Goal: Transaction & Acquisition: Purchase product/service

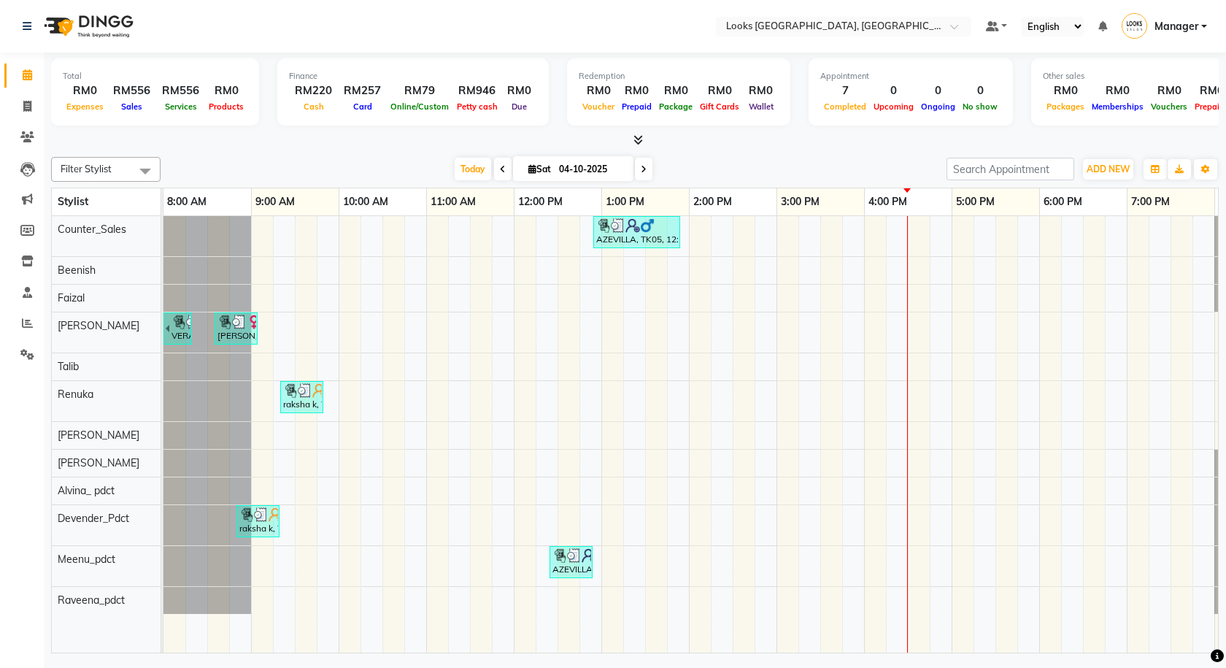
scroll to position [0, 84]
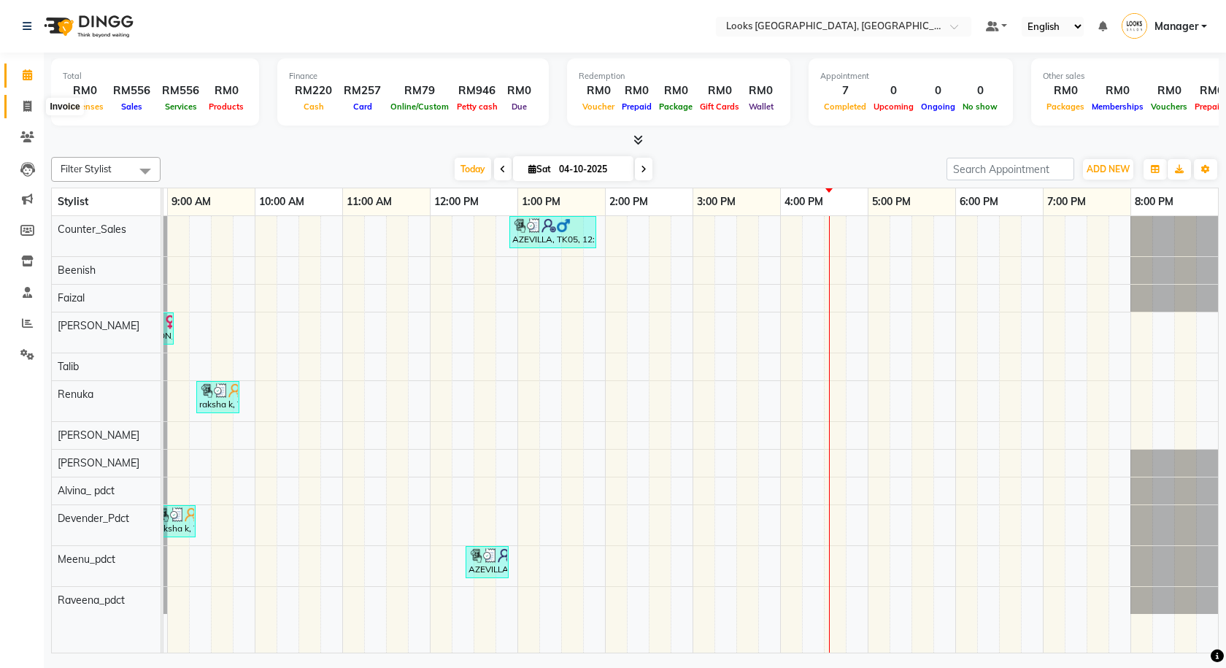
click at [16, 112] on span at bounding box center [28, 106] width 26 height 17
select select "service"
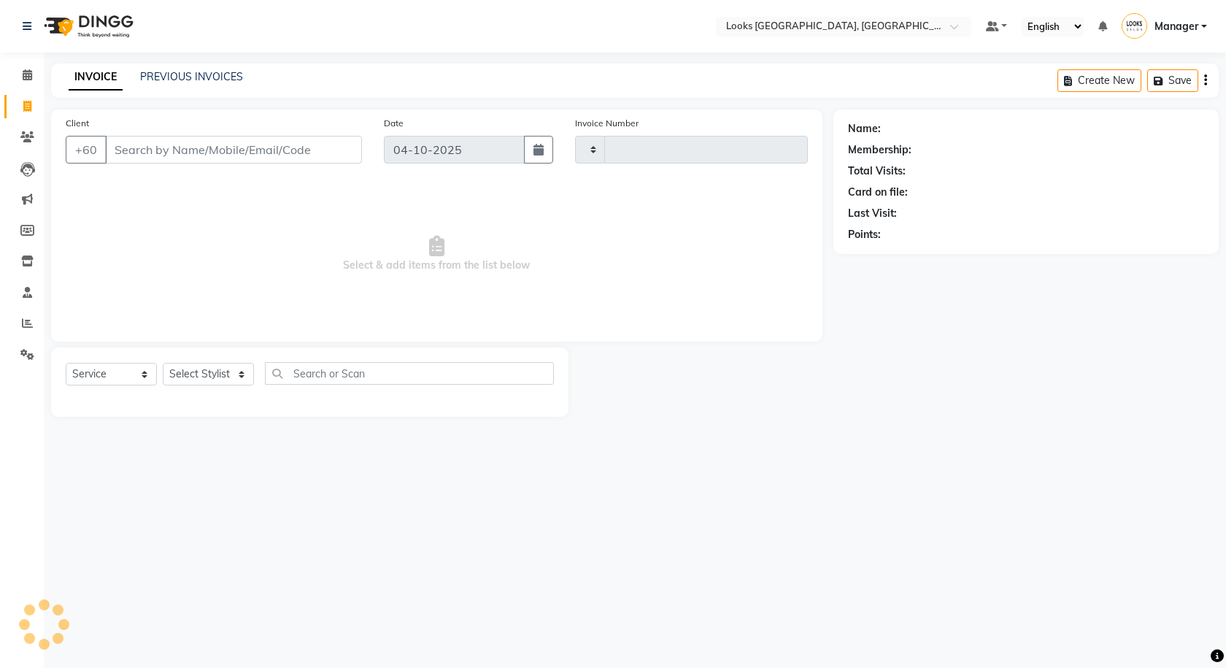
type input "1626"
select select "8109"
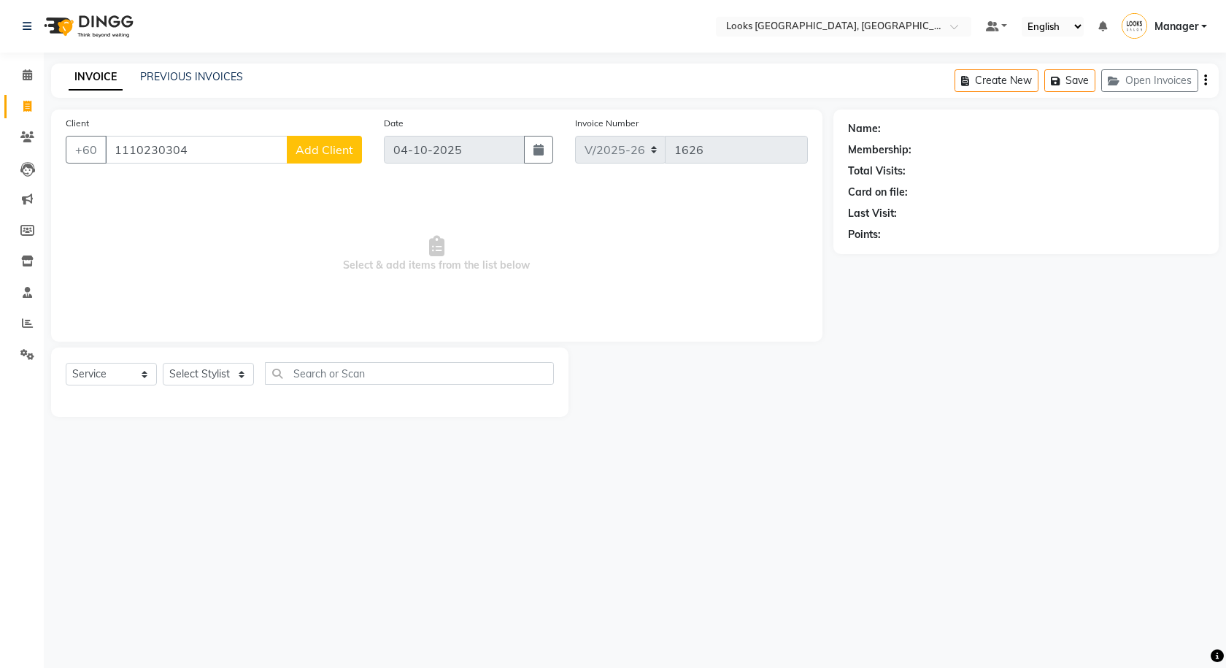
type input "1110230304"
click at [335, 140] on button "Add Client" at bounding box center [324, 150] width 75 height 28
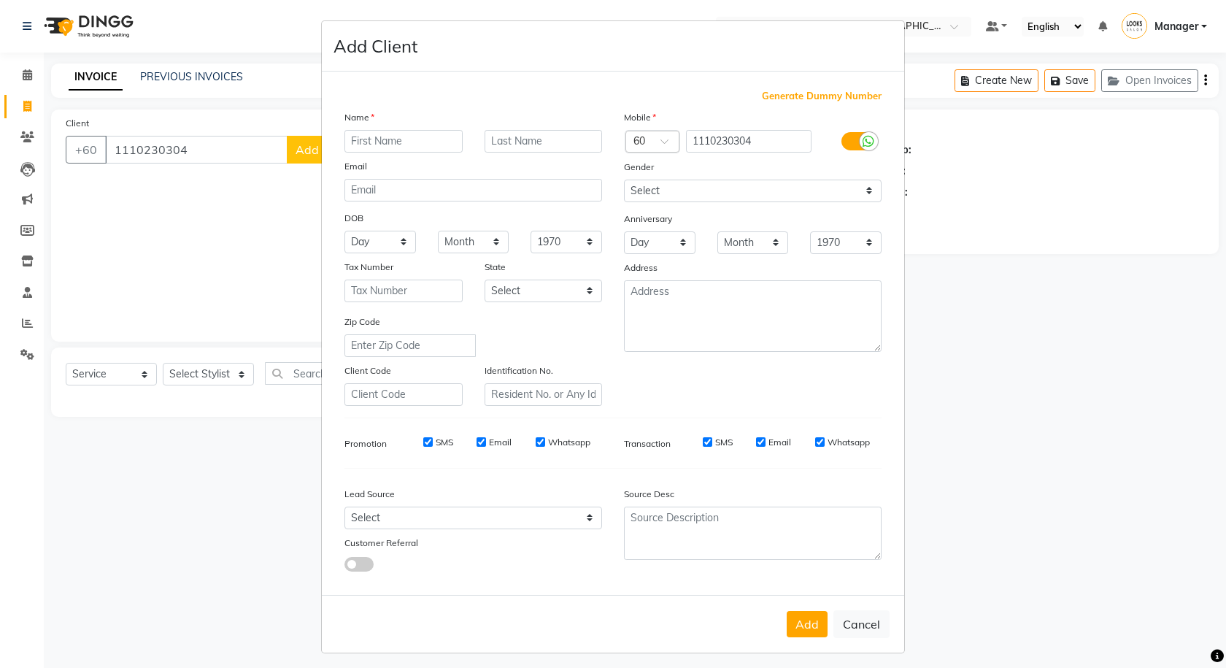
click at [869, 141] on div at bounding box center [868, 141] width 18 height 18
click at [0, 0] on input "checkbox" at bounding box center [0, 0] width 0 height 0
click at [833, 205] on div "Mobile Country Code × 60 1110230304 Gender Select Male Female Other Prefer Not …" at bounding box center [752, 257] width 279 height 296
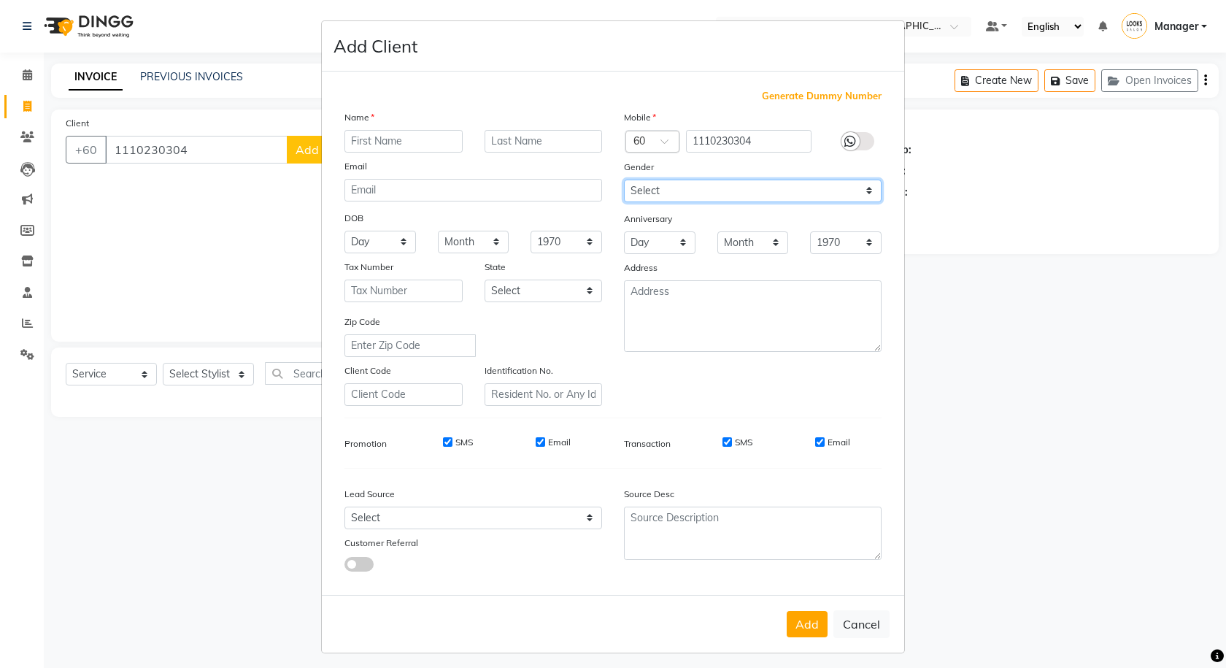
click at [833, 190] on select "Select Male Female Other Prefer Not To Say" at bounding box center [753, 190] width 258 height 23
select select "[DEMOGRAPHIC_DATA]"
click at [624, 179] on select "Select Male Female Other Prefer Not To Say" at bounding box center [753, 190] width 258 height 23
click at [433, 143] on input "text" at bounding box center [403, 141] width 118 height 23
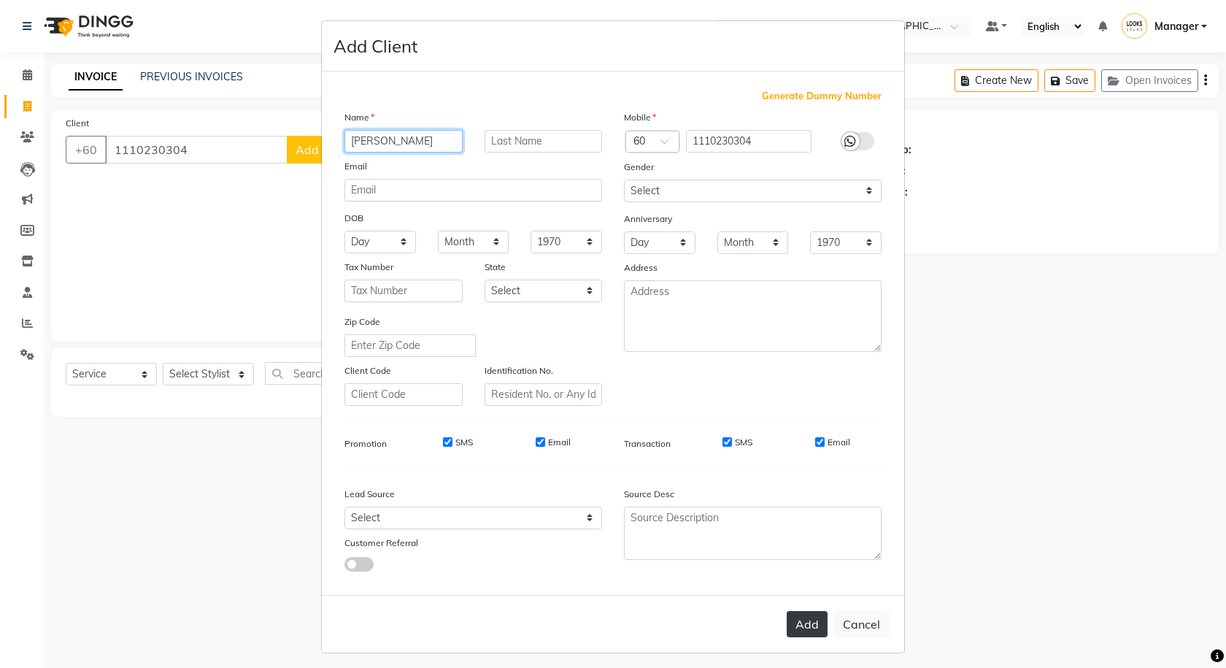
type input "[PERSON_NAME]"
click at [794, 622] on button "Add" at bounding box center [807, 624] width 41 height 26
select select
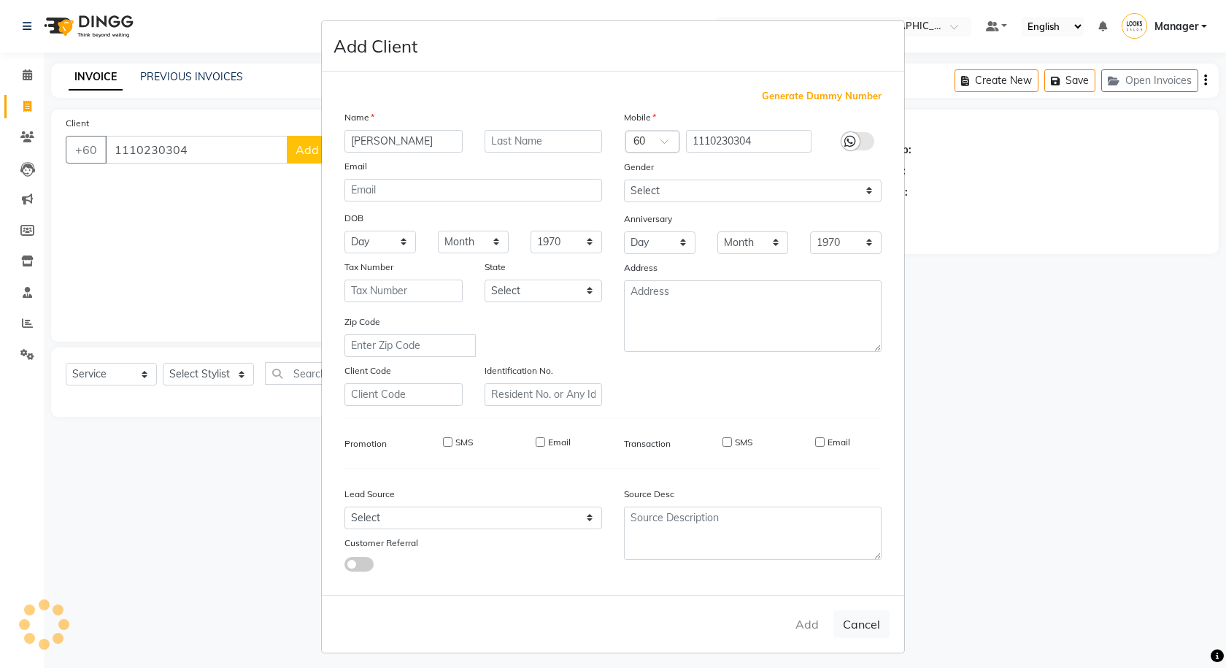
select select
checkbox input "false"
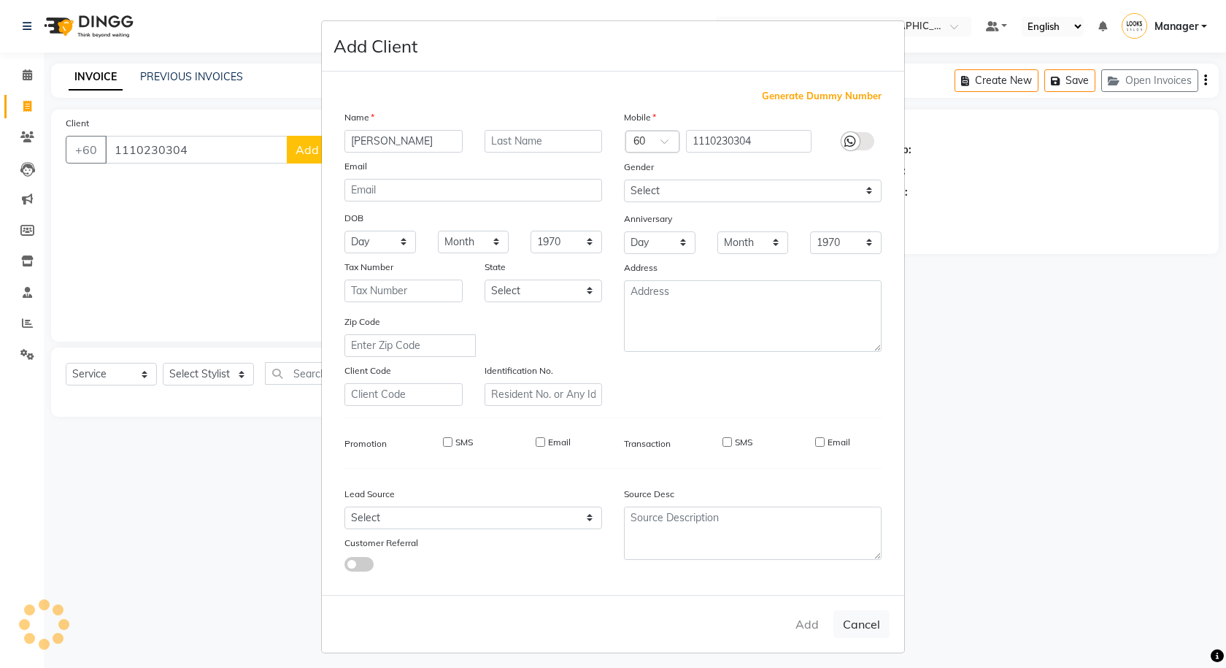
checkbox input "false"
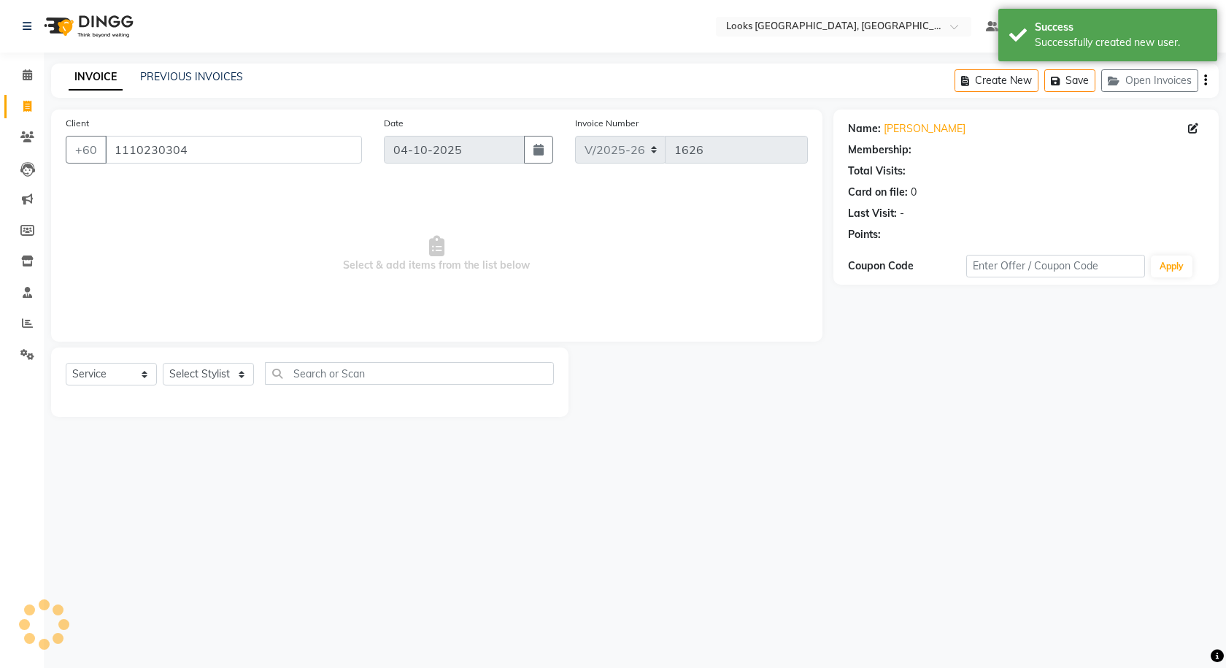
select select "1: Object"
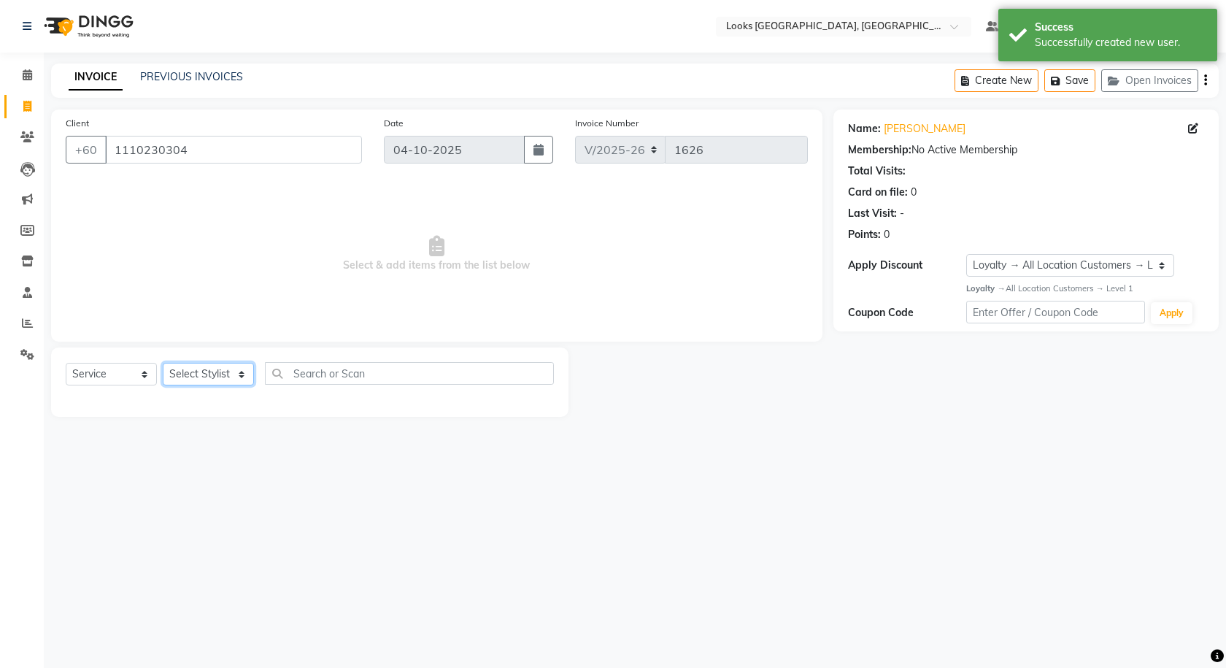
click at [190, 363] on select "Select Stylist Alvina_ pdct Awaiz_Mgr Beenish Counter_Sales [PERSON_NAME] Deven…" at bounding box center [208, 374] width 91 height 23
select select "75538"
click at [163, 363] on select "Select Stylist Alvina_ pdct Awaiz_Mgr Beenish Counter_Sales [PERSON_NAME] Deven…" at bounding box center [208, 374] width 91 height 23
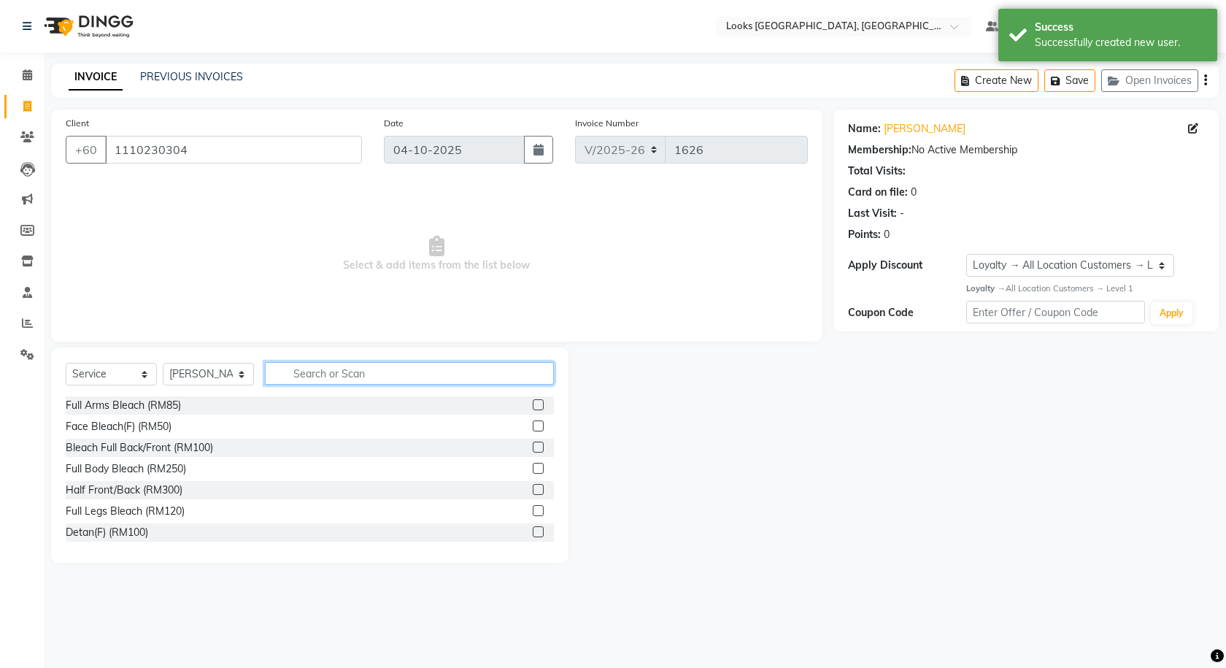
click at [312, 366] on input "text" at bounding box center [409, 373] width 289 height 23
type input "CUT"
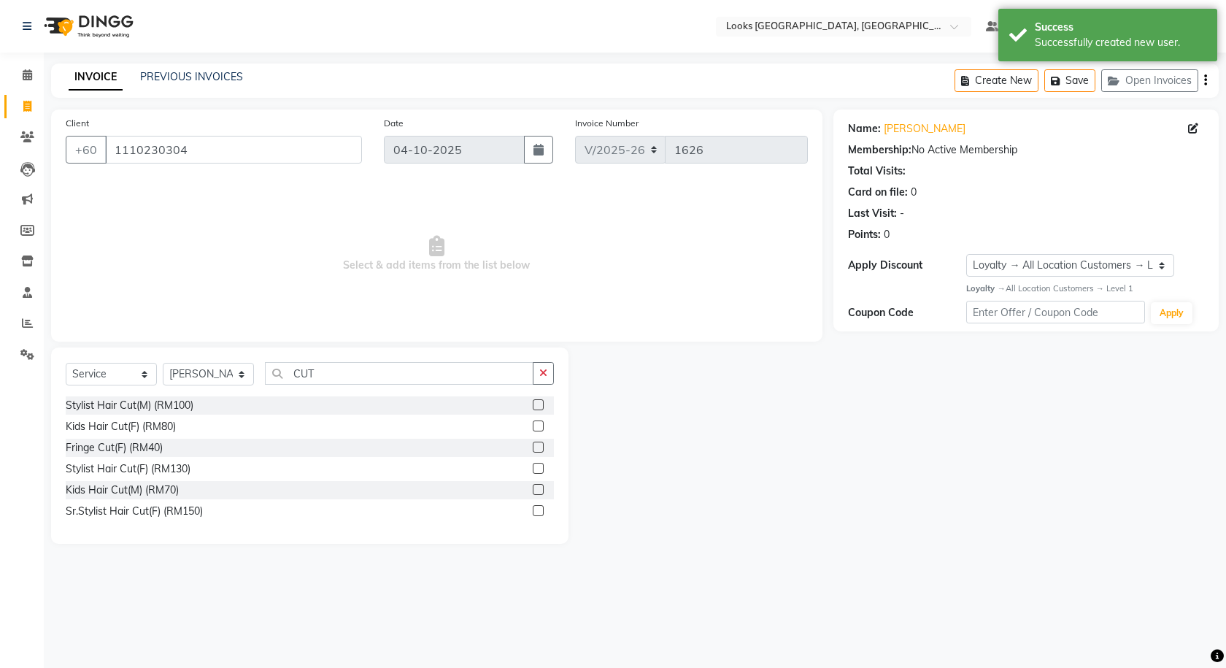
click at [539, 469] on label at bounding box center [538, 468] width 11 height 11
click at [539, 469] on input "checkbox" at bounding box center [537, 468] width 9 height 9
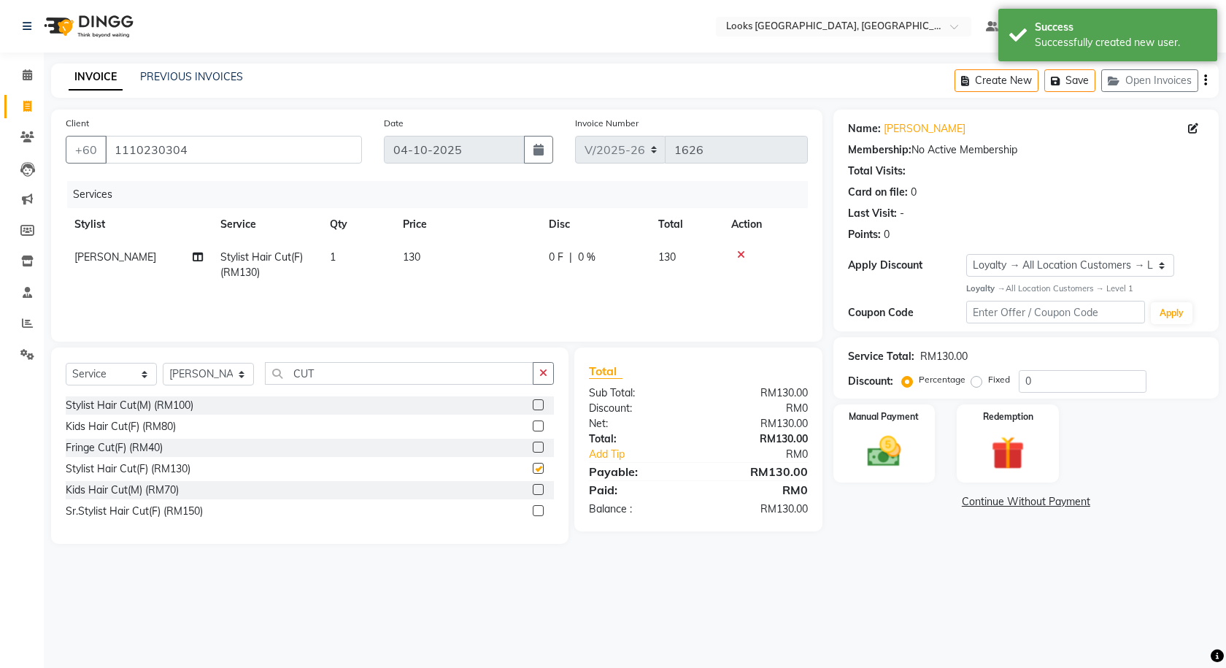
click at [495, 249] on td "130" at bounding box center [467, 265] width 146 height 48
checkbox input "false"
select select "75538"
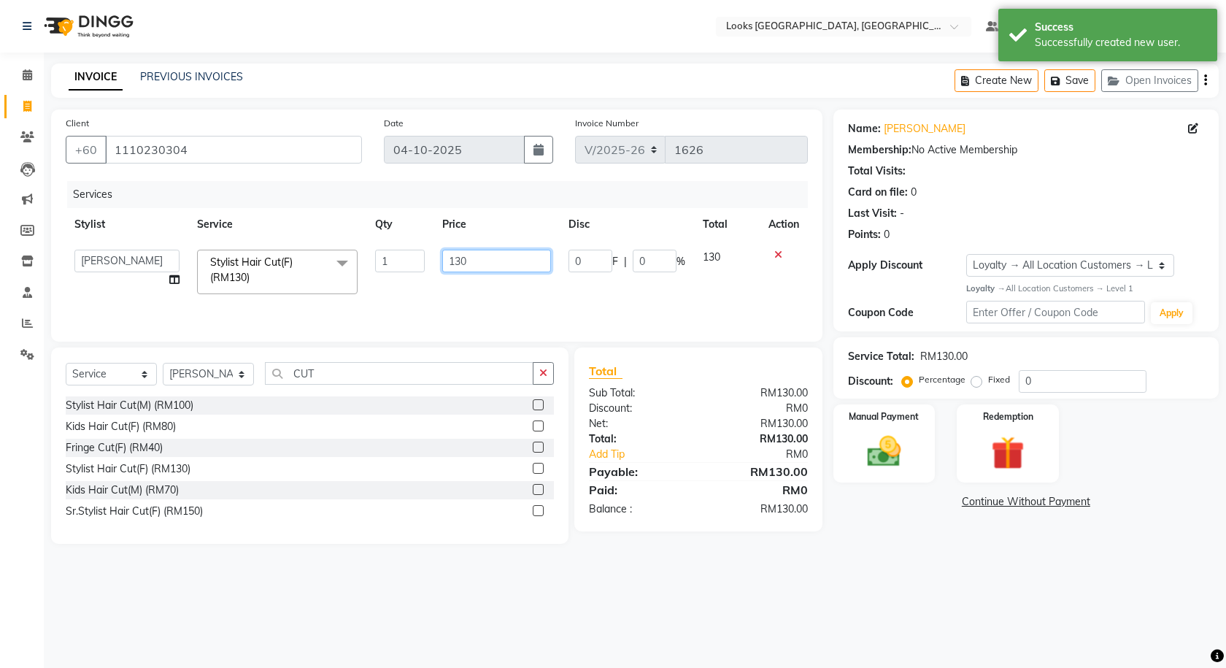
drag, startPoint x: 525, startPoint y: 255, endPoint x: 409, endPoint y: 278, distance: 117.6
click at [409, 282] on tr "Alvina_ pdct Awaiz_Mgr Beenish Counter_Sales Cynthia_pdct Devender_Pdct Faizal …" at bounding box center [437, 272] width 742 height 62
type input "120"
click at [776, 584] on div "Select Location × Looks Kuala Lumpur, Malaysia Default Panel My Panel English E…" at bounding box center [613, 334] width 1226 height 668
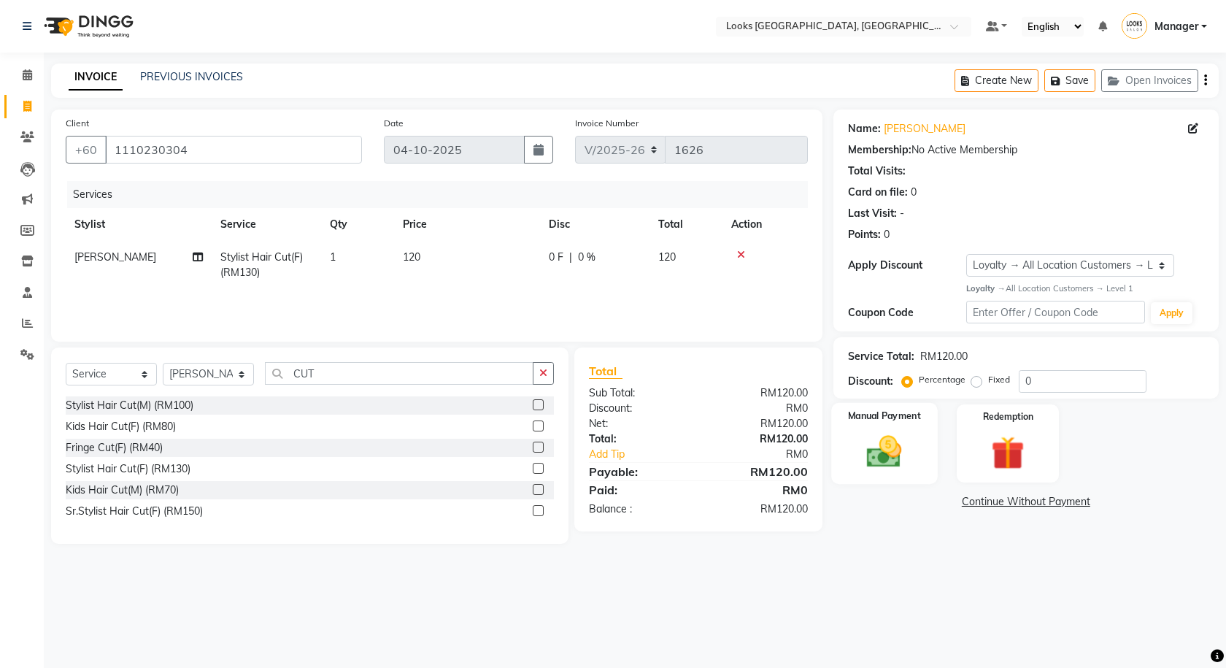
click at [901, 441] on img at bounding box center [884, 451] width 57 height 40
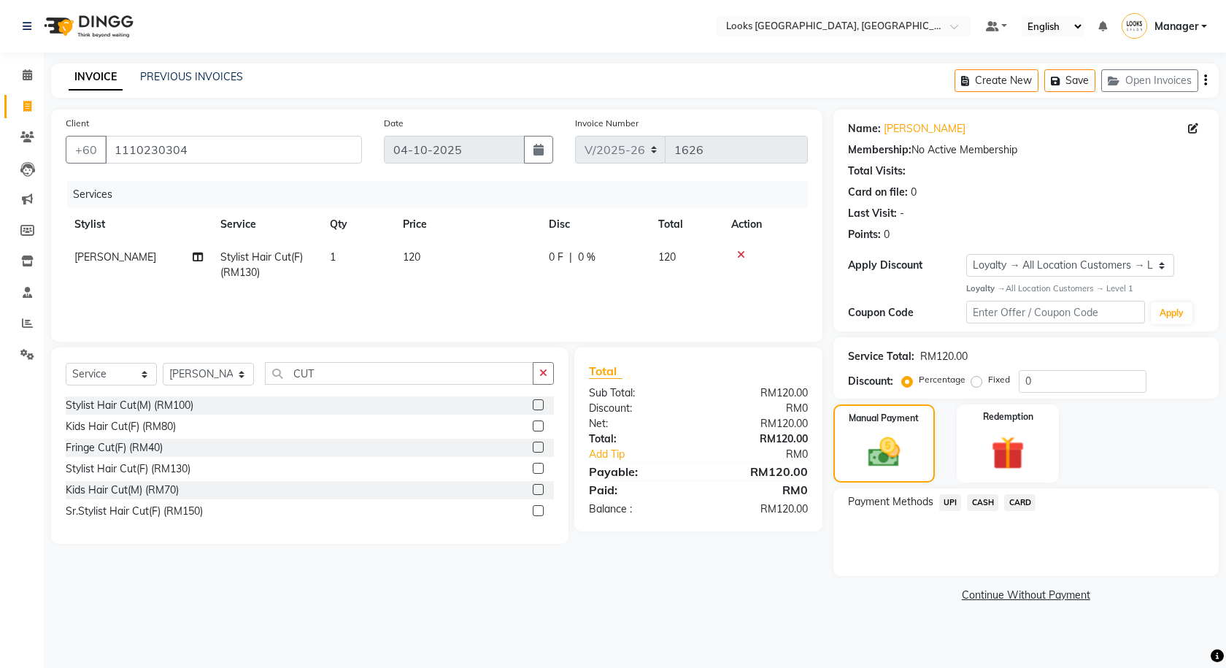
click at [567, 252] on div "0 F | 0 %" at bounding box center [595, 257] width 92 height 15
select select "75538"
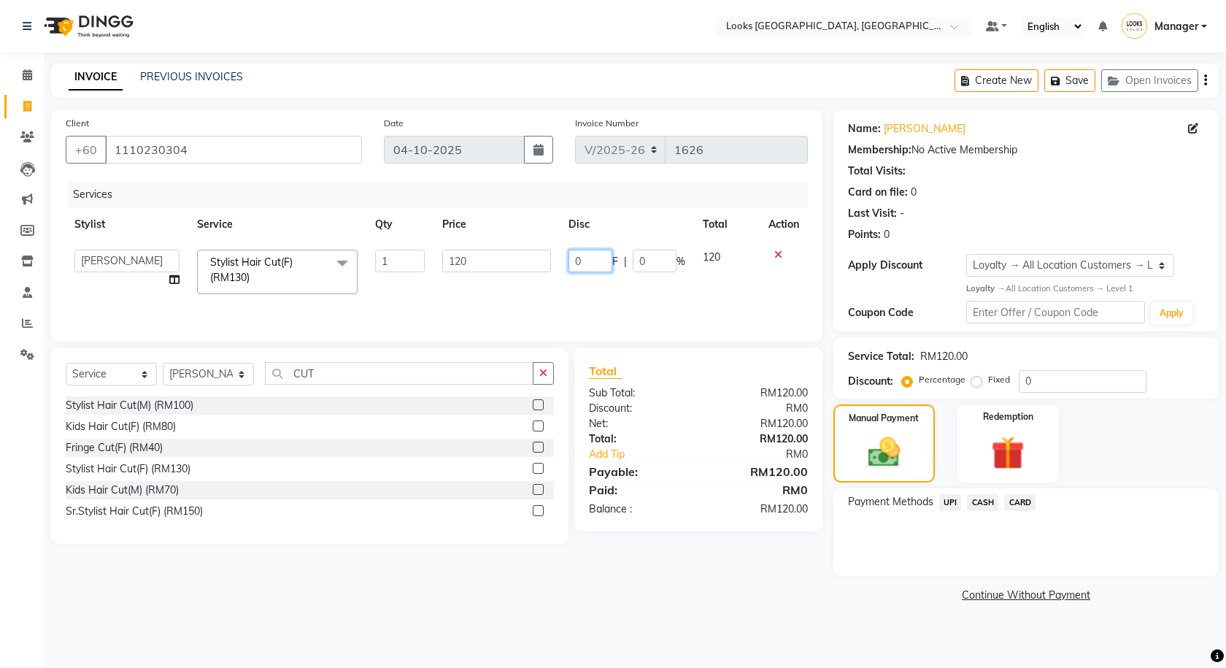
drag, startPoint x: 579, startPoint y: 258, endPoint x: 527, endPoint y: 266, distance: 51.6
click at [527, 266] on tr "Alvina_ pdct Awaiz_Mgr Beenish Counter_Sales Cynthia_pdct Devender_Pdct Faizal …" at bounding box center [437, 272] width 742 height 62
type input "41"
click at [1029, 500] on span "CARD" at bounding box center [1019, 502] width 31 height 17
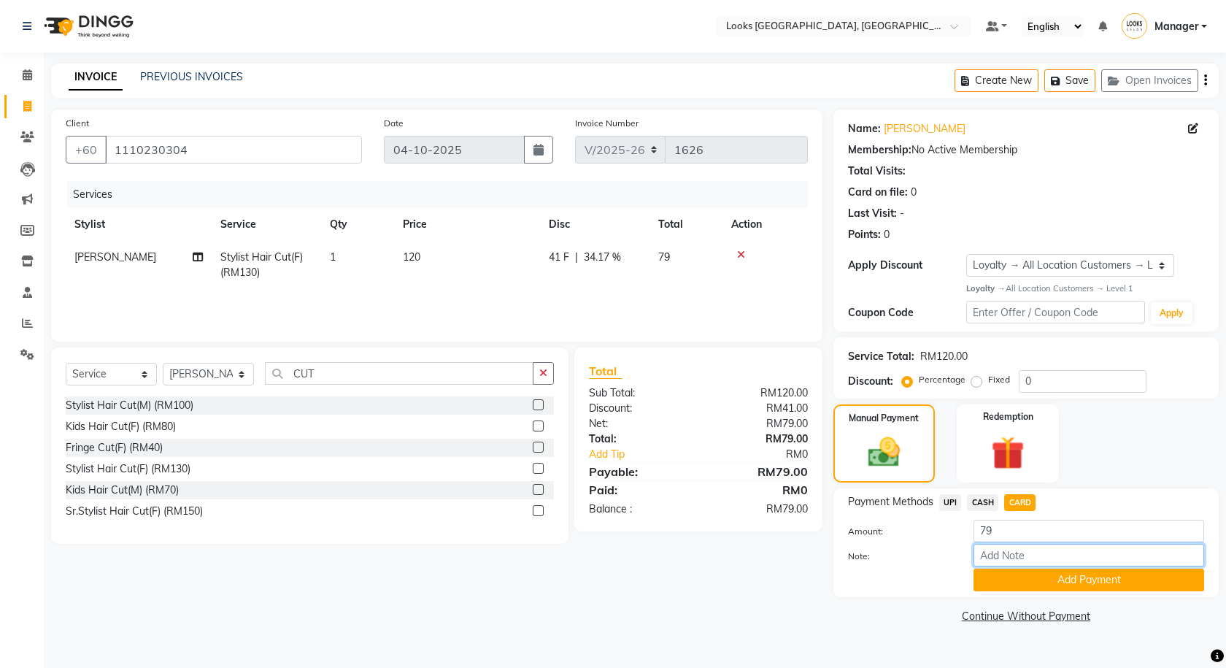
click at [1042, 552] on input "Note:" at bounding box center [1088, 555] width 231 height 23
type input "3949"
click at [1047, 587] on button "Add Payment" at bounding box center [1088, 579] width 231 height 23
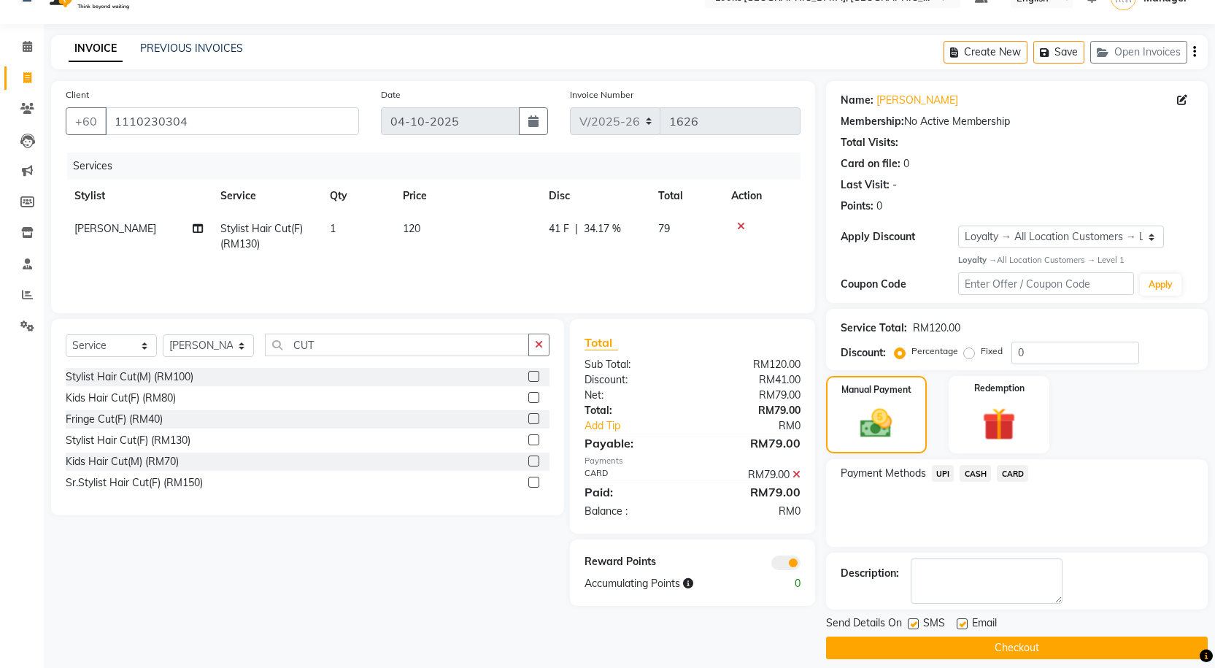
scroll to position [42, 0]
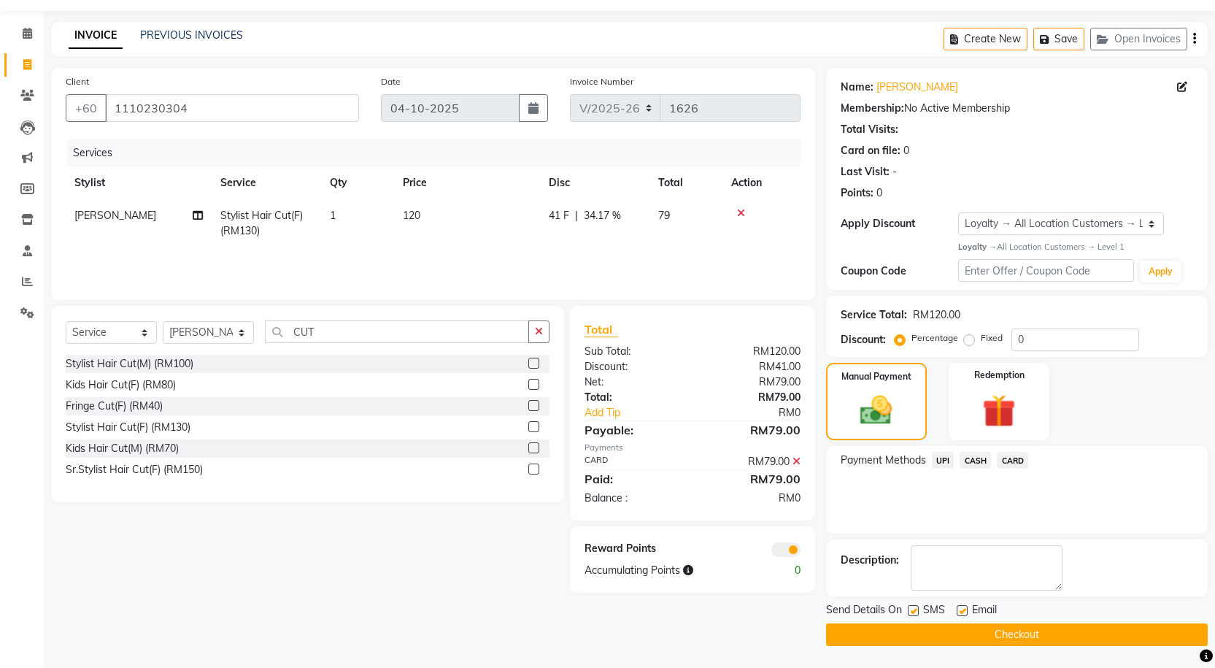
click at [913, 629] on button "Checkout" at bounding box center [1017, 634] width 382 height 23
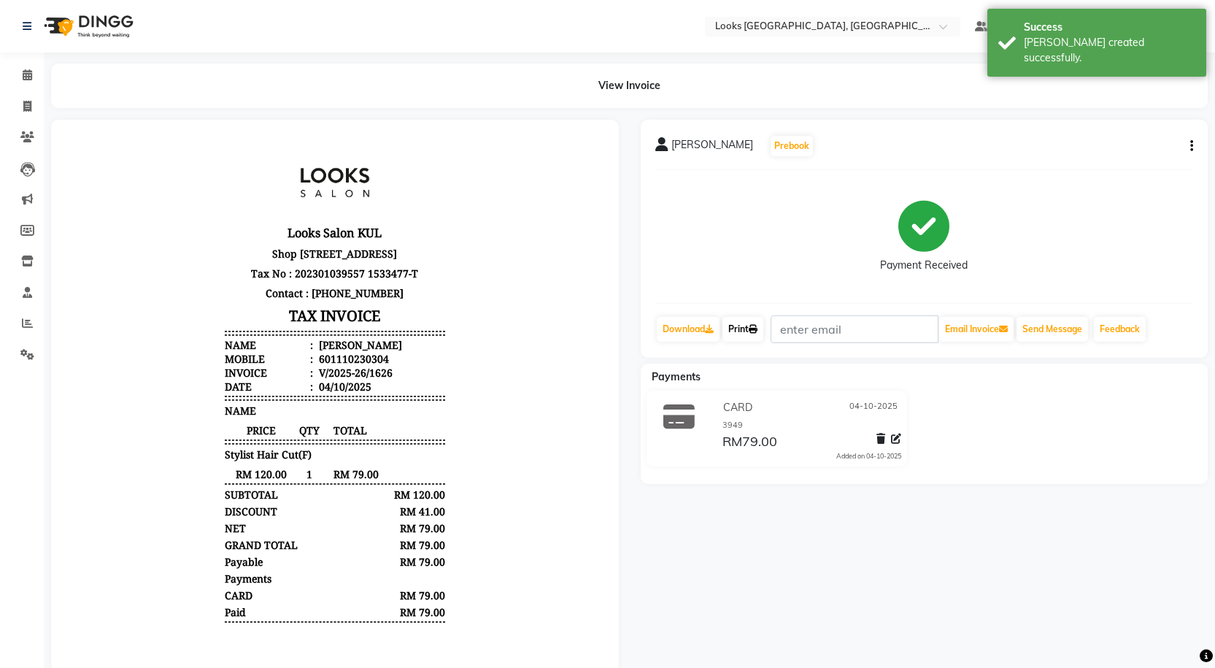
click at [752, 320] on link "Print" at bounding box center [742, 329] width 41 height 25
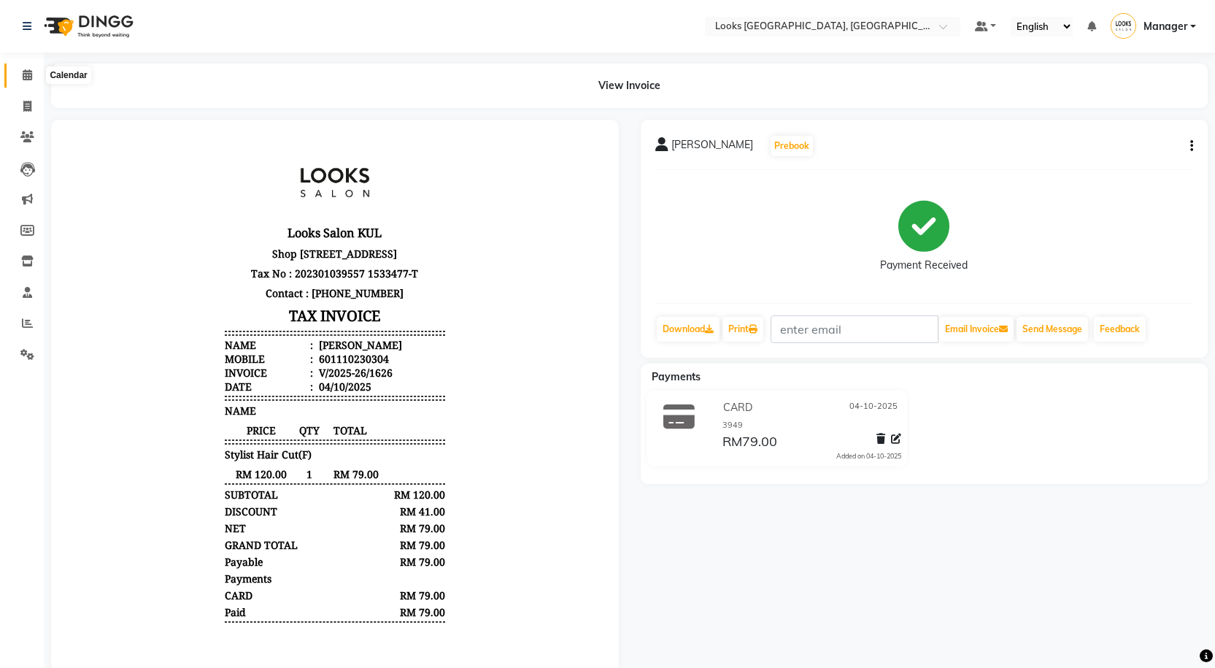
click at [18, 75] on span at bounding box center [28, 75] width 26 height 17
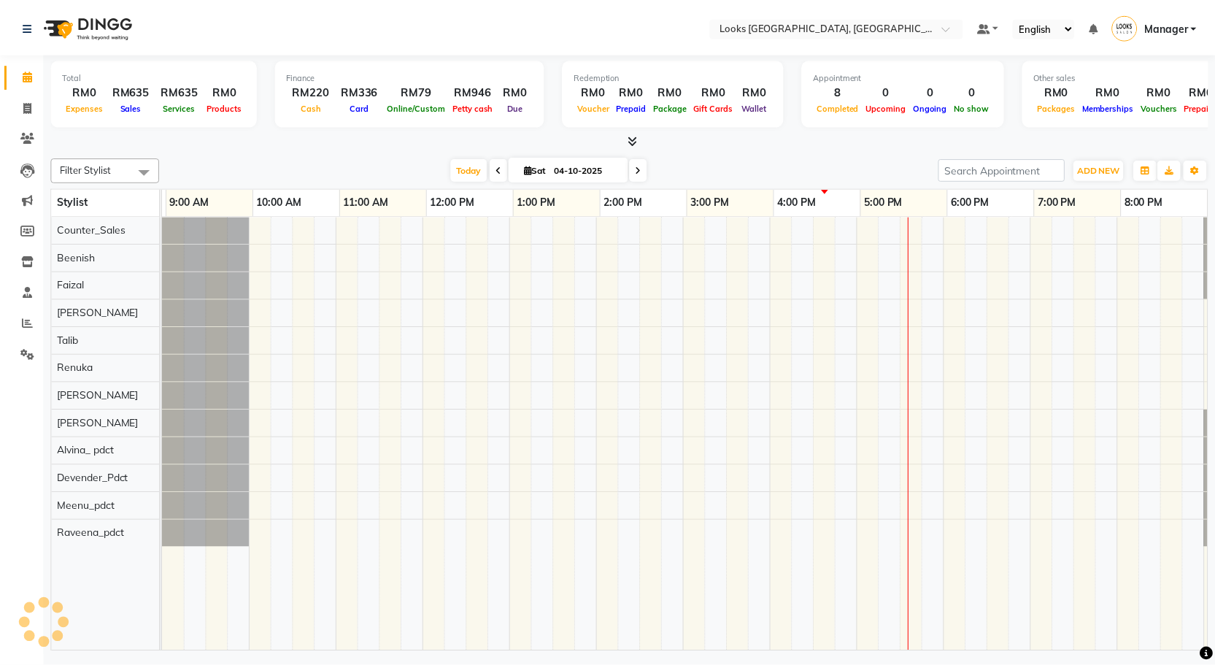
scroll to position [0, 84]
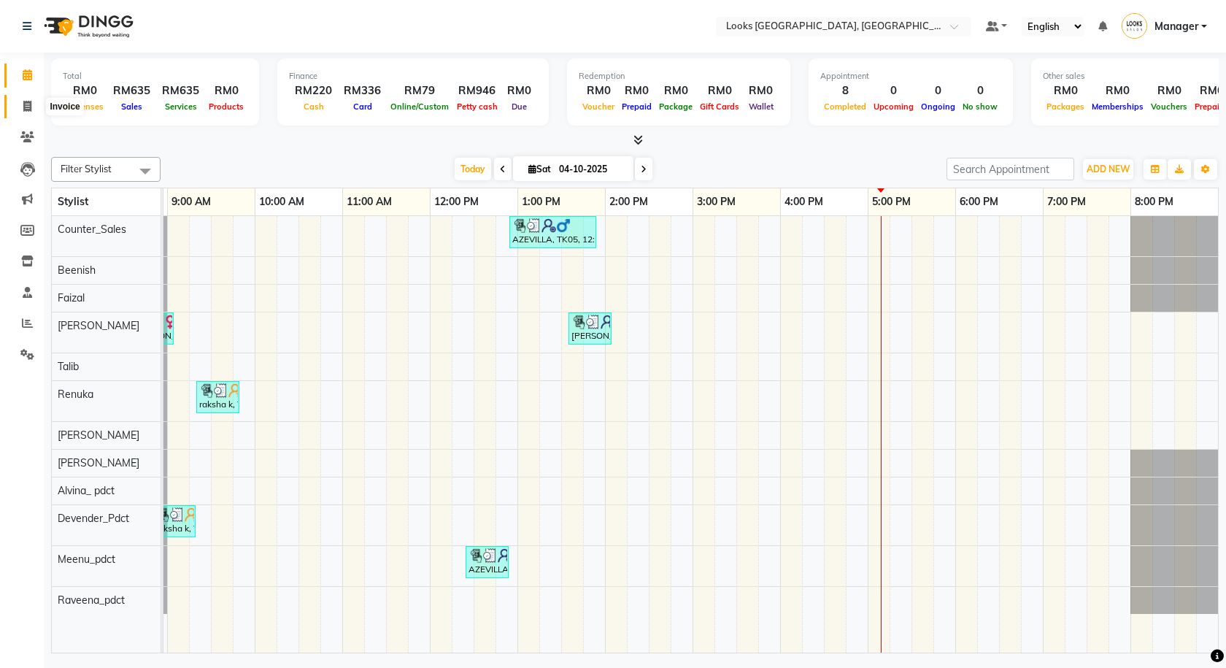
click at [26, 98] on span at bounding box center [28, 106] width 26 height 17
select select "8109"
select select "service"
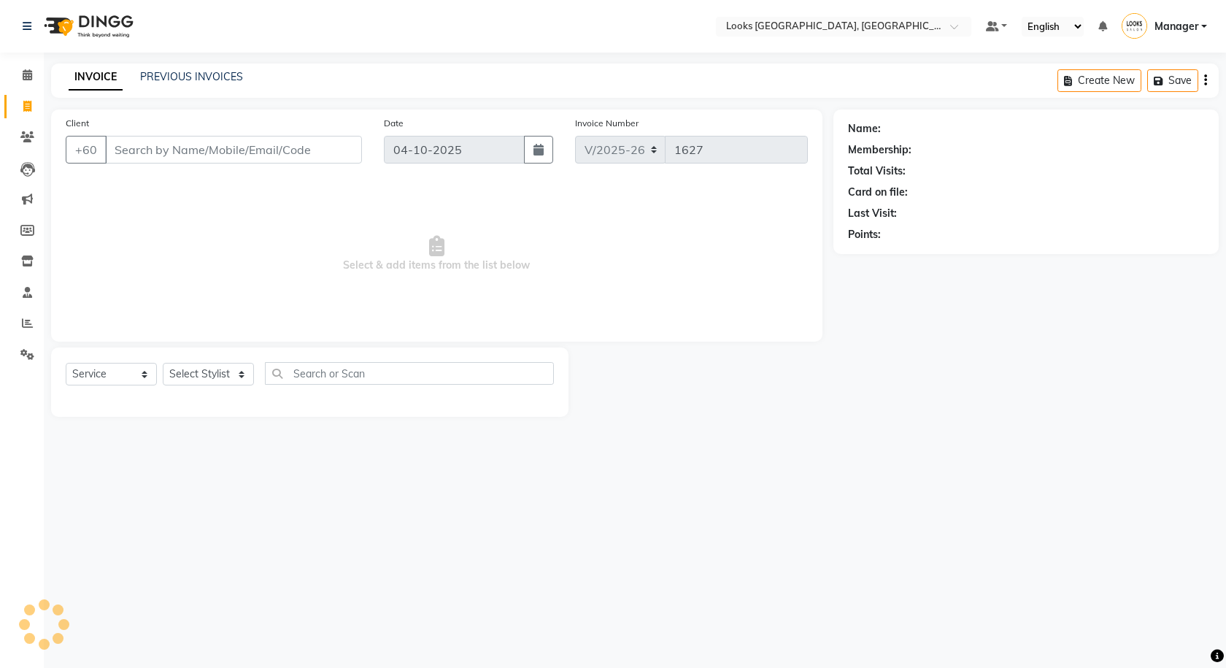
click at [129, 85] on div "INVOICE PREVIOUS INVOICES" at bounding box center [155, 77] width 209 height 17
click at [152, 75] on link "PREVIOUS INVOICES" at bounding box center [191, 76] width 103 height 13
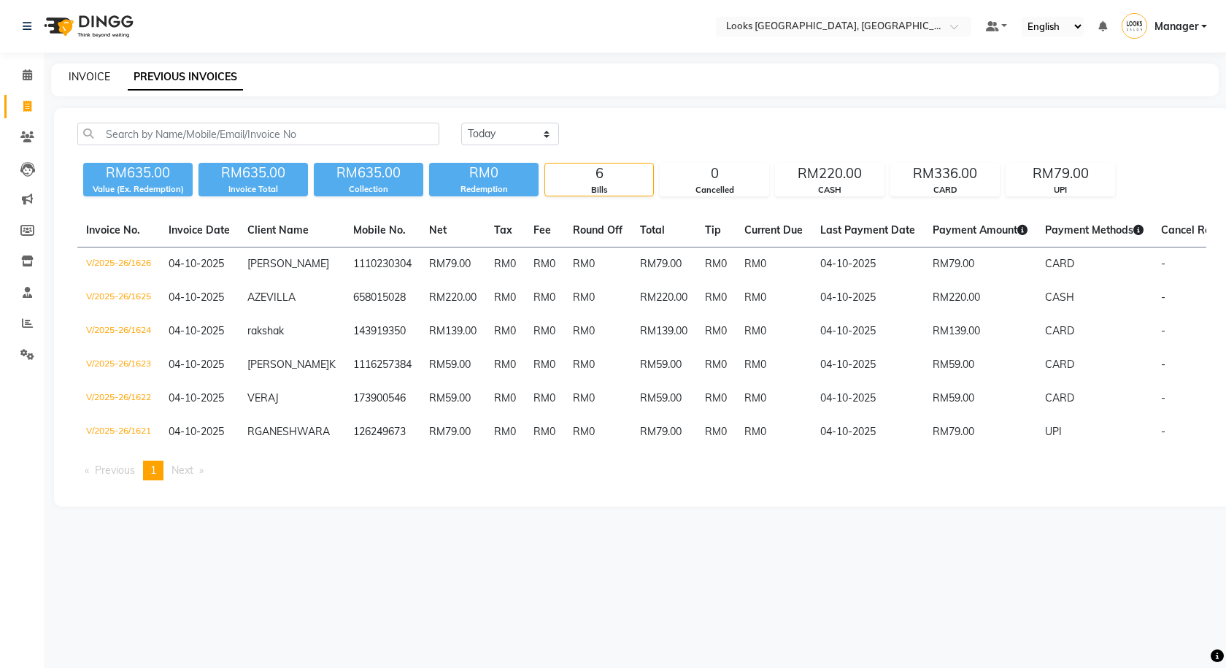
click at [82, 75] on link "INVOICE" at bounding box center [90, 76] width 42 height 13
select select "service"
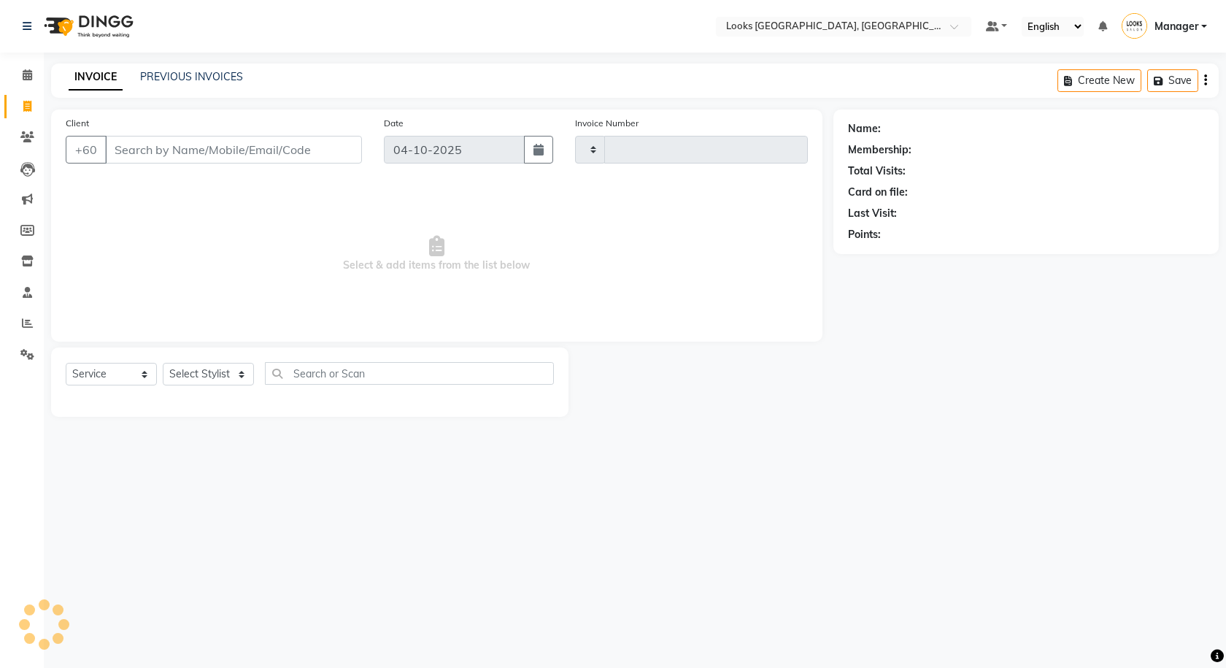
type input "1627"
select select "8109"
click at [207, 376] on select "Select Stylist Alvina_ pdct Awaiz_Mgr Beenish Counter_Sales [PERSON_NAME] Deven…" at bounding box center [208, 374] width 91 height 23
select select "75539"
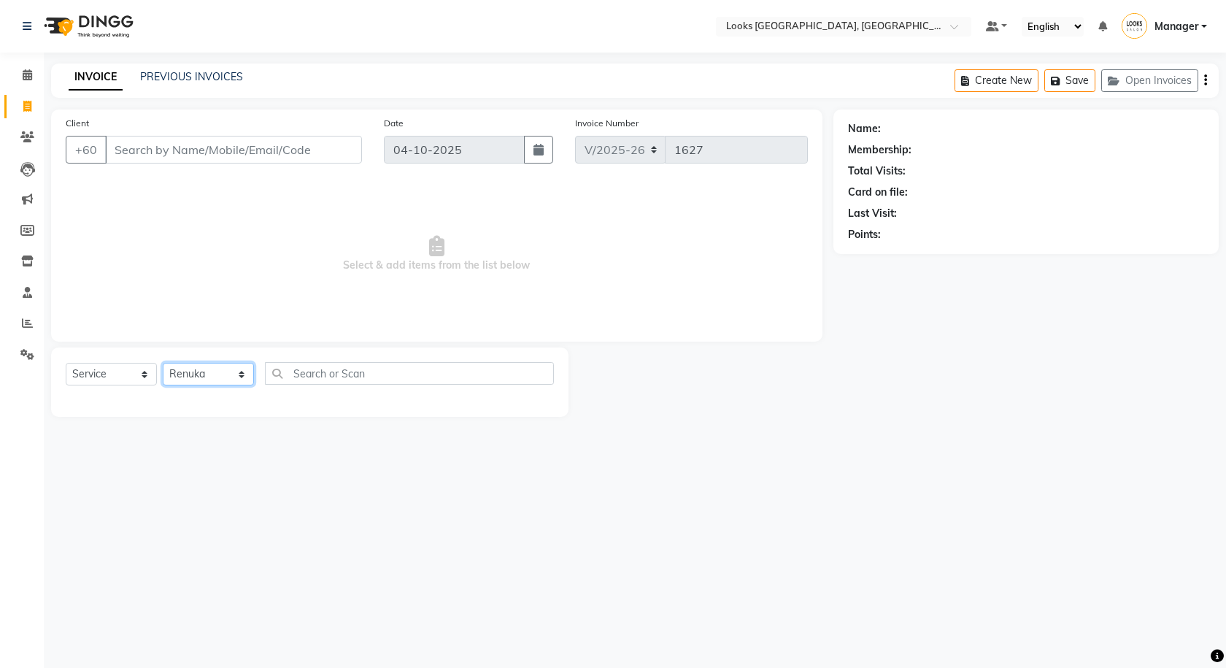
click at [163, 363] on select "Select Stylist Alvina_ pdct Awaiz_Mgr Beenish Counter_Sales [PERSON_NAME] Deven…" at bounding box center [208, 374] width 91 height 23
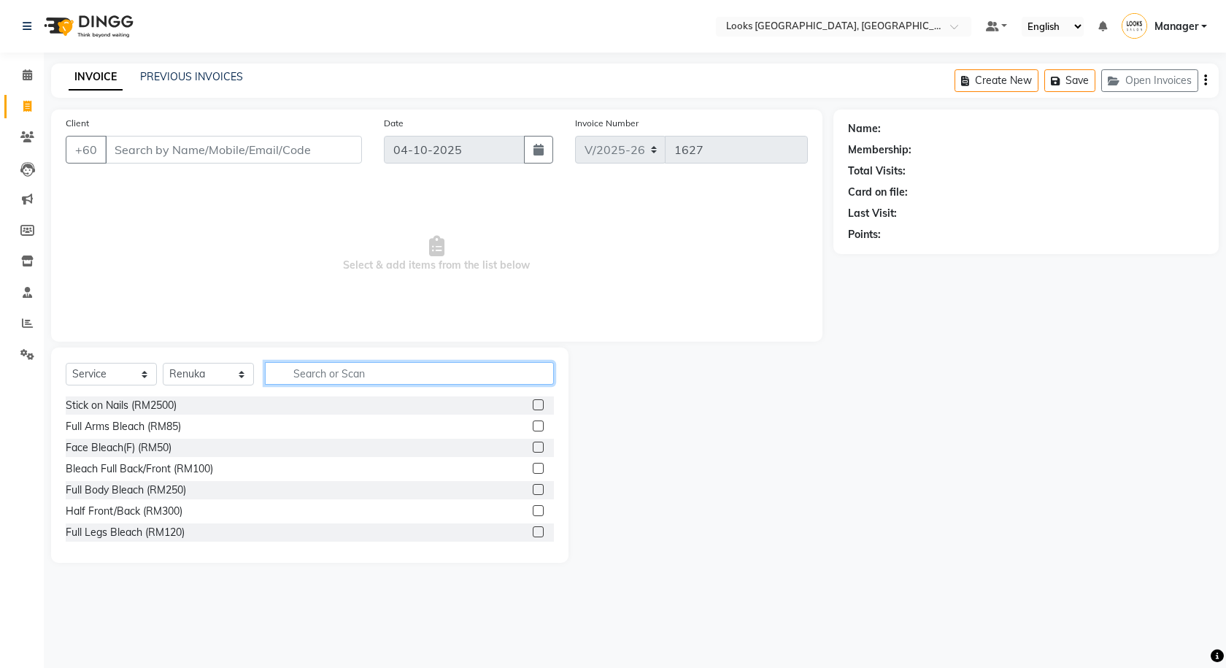
click at [317, 382] on input "text" at bounding box center [409, 373] width 289 height 23
type input "EYE"
click at [208, 125] on div "Client +60" at bounding box center [214, 145] width 318 height 60
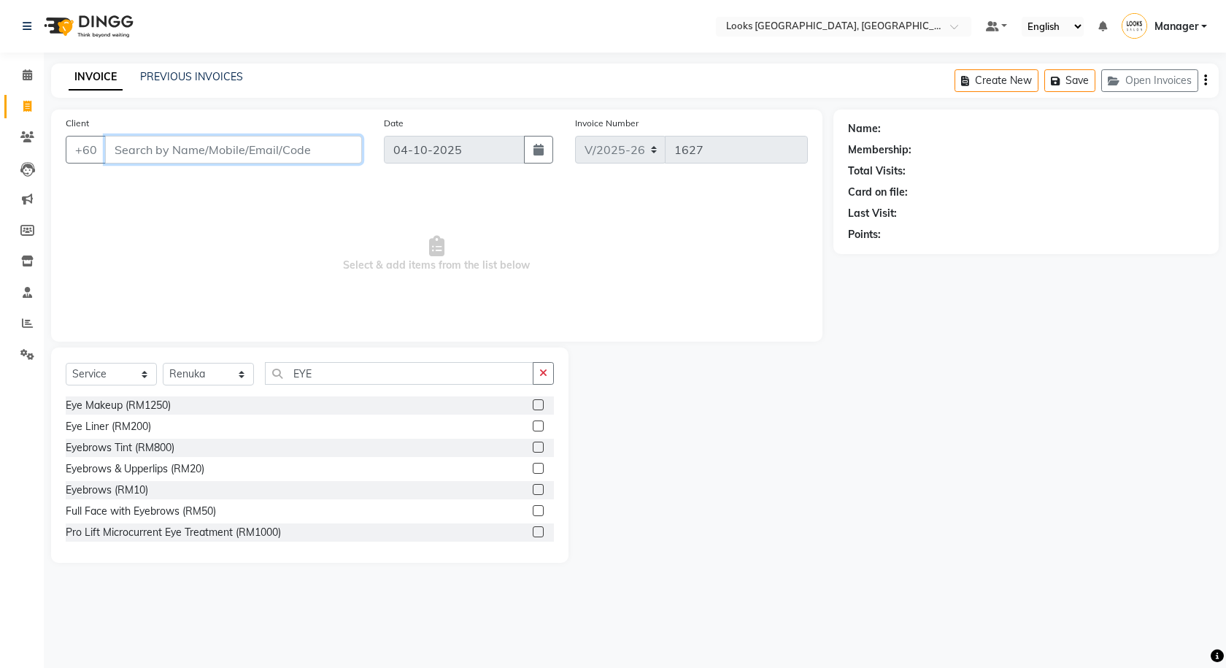
click at [223, 154] on input "Client" at bounding box center [233, 150] width 257 height 28
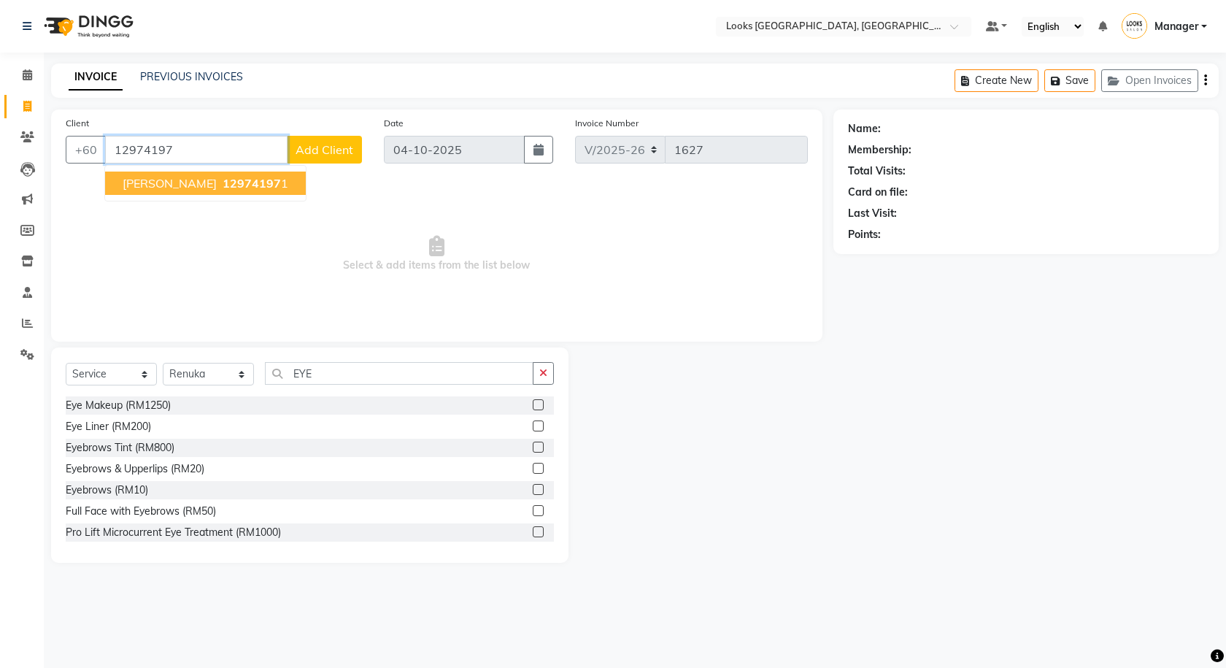
click at [238, 182] on span "12974197" at bounding box center [252, 183] width 58 height 15
type input "129741971"
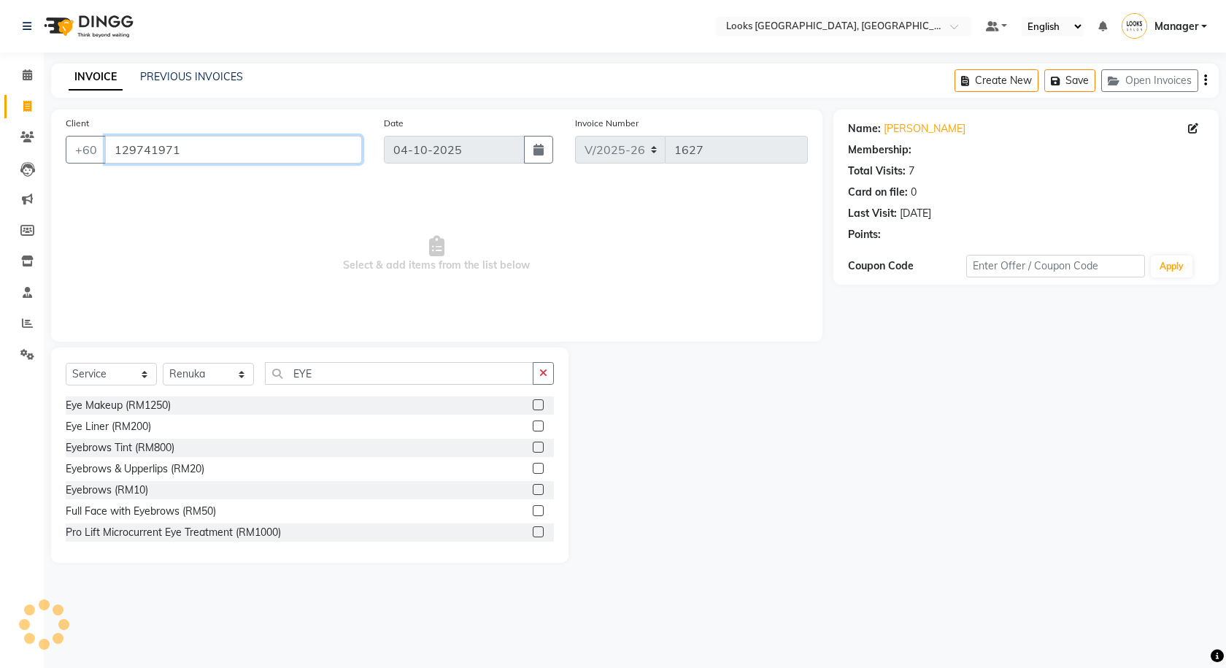
select select "1: Object"
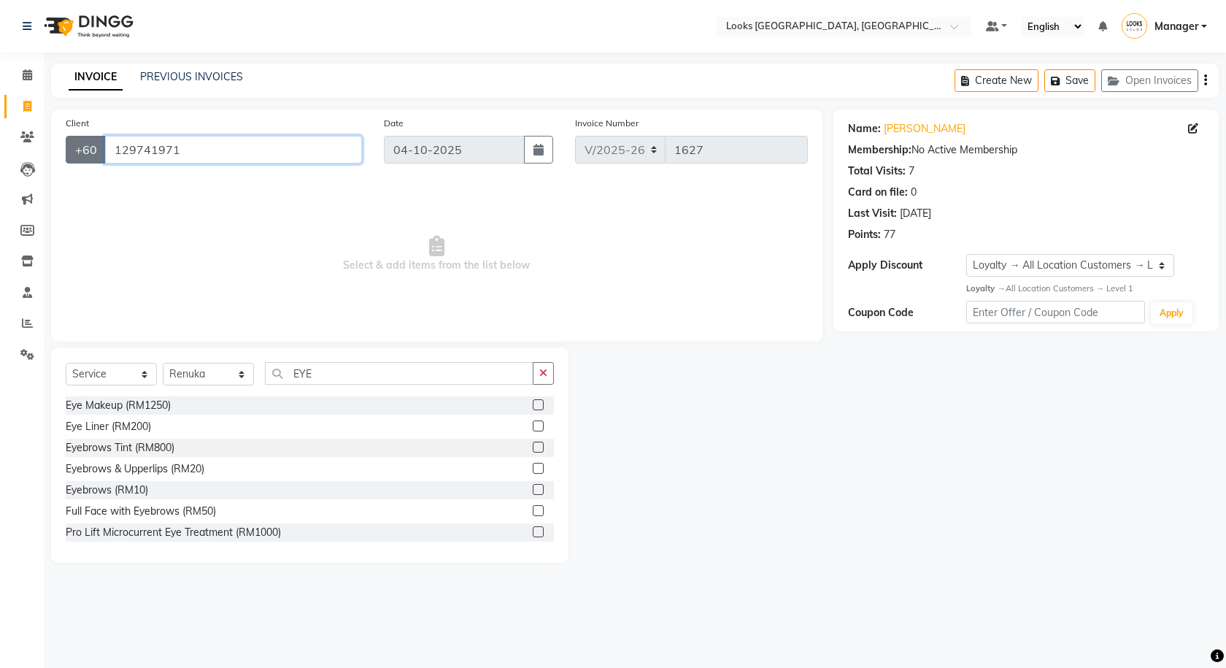
drag, startPoint x: 211, startPoint y: 152, endPoint x: 102, endPoint y: 142, distance: 109.2
click at [102, 142] on div "+60 129741971" at bounding box center [214, 150] width 296 height 28
click at [354, 363] on input "EYE" at bounding box center [399, 373] width 268 height 23
click at [519, 468] on div "Eyebrows & Upperlips (RM20)" at bounding box center [310, 469] width 488 height 18
click at [533, 467] on label at bounding box center [538, 468] width 11 height 11
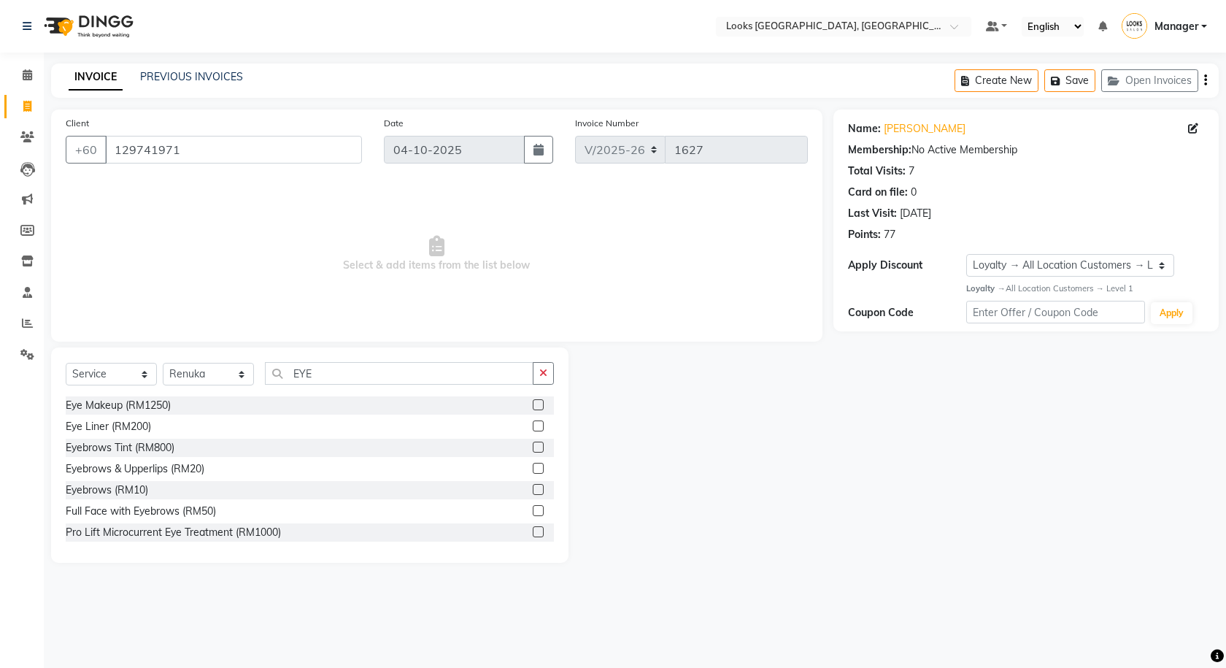
click at [533, 467] on input "checkbox" at bounding box center [537, 468] width 9 height 9
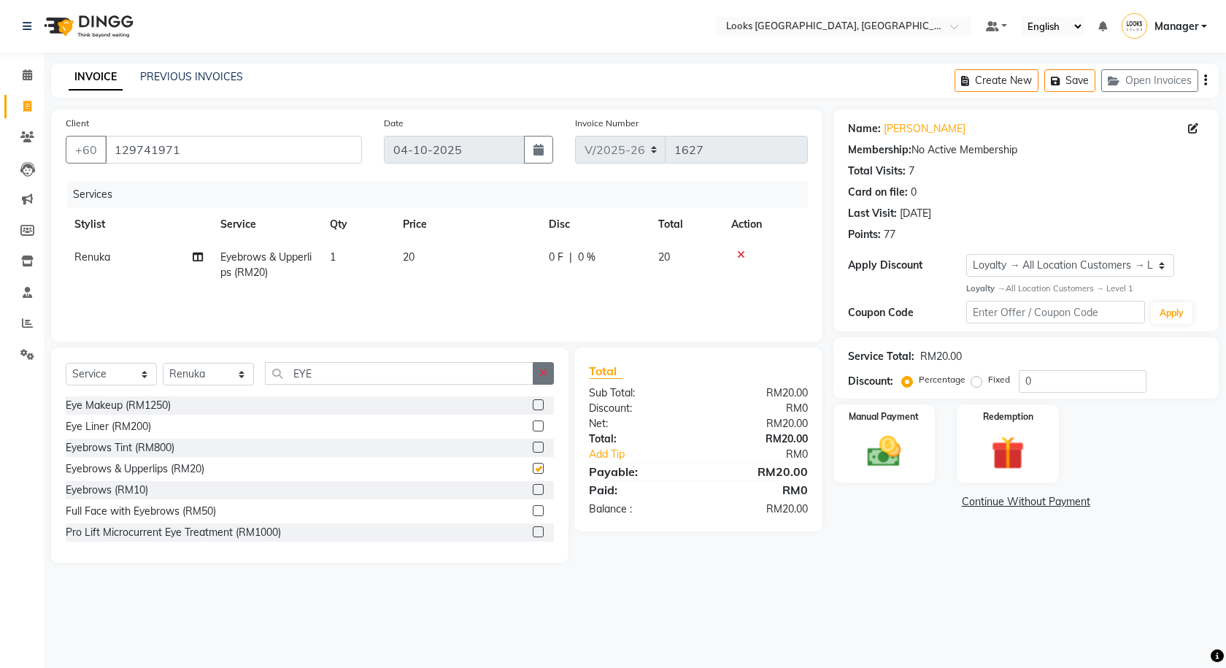
checkbox input "false"
click at [543, 373] on icon "button" at bounding box center [543, 373] width 8 height 10
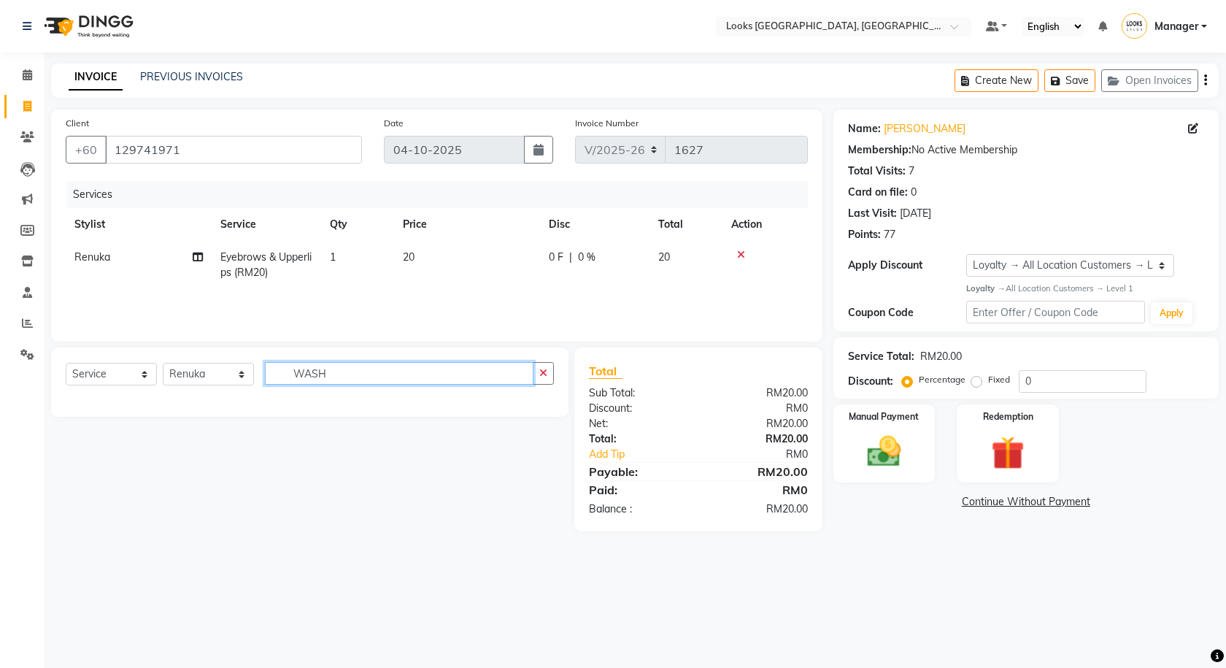
type input "WASH"
click at [212, 376] on select "Select Stylist Alvina_ pdct Awaiz_Mgr Beenish Counter_Sales [PERSON_NAME] Deven…" at bounding box center [208, 374] width 91 height 23
select select "75538"
click at [163, 363] on select "Select Stylist Alvina_ pdct Awaiz_Mgr Beenish Counter_Sales [PERSON_NAME] Deven…" at bounding box center [208, 374] width 91 height 23
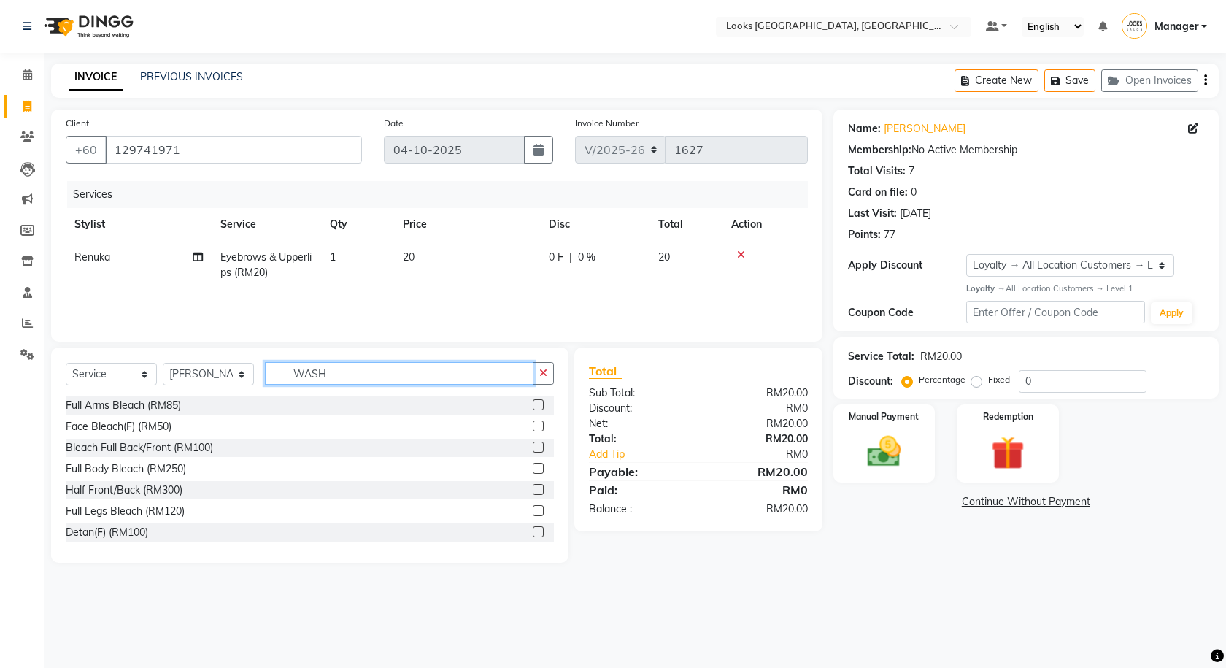
click at [345, 379] on input "WASH" at bounding box center [399, 373] width 268 height 23
type input "WASH"
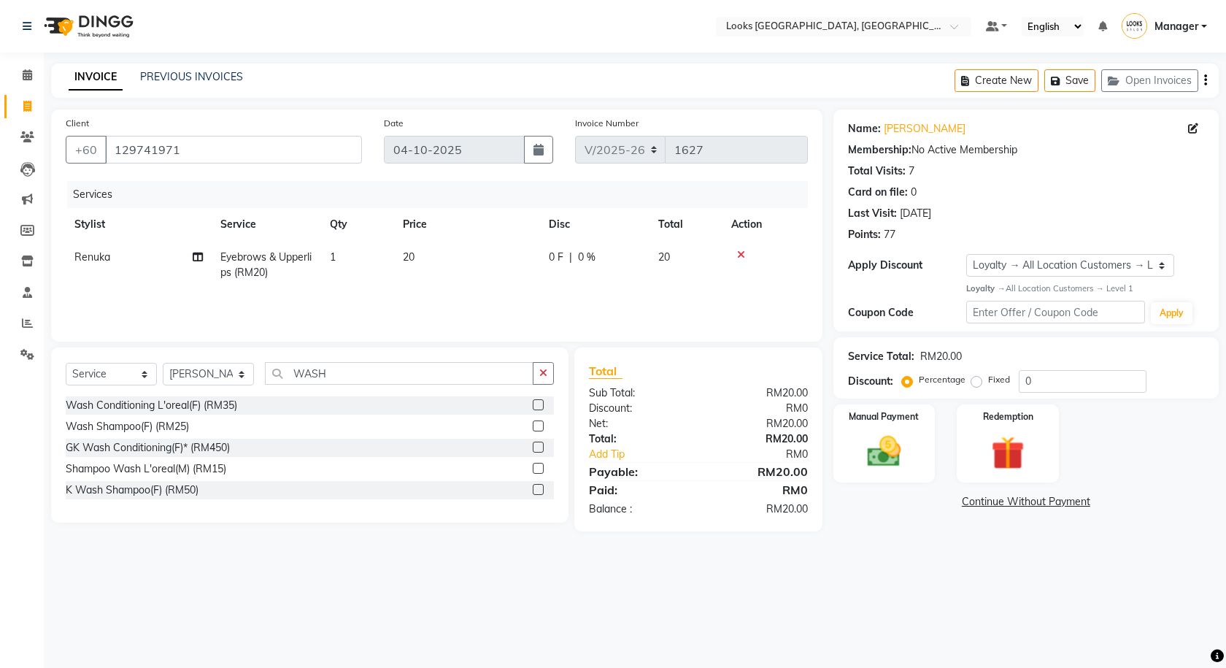
click at [536, 428] on label at bounding box center [538, 425] width 11 height 11
click at [536, 428] on input "checkbox" at bounding box center [537, 426] width 9 height 9
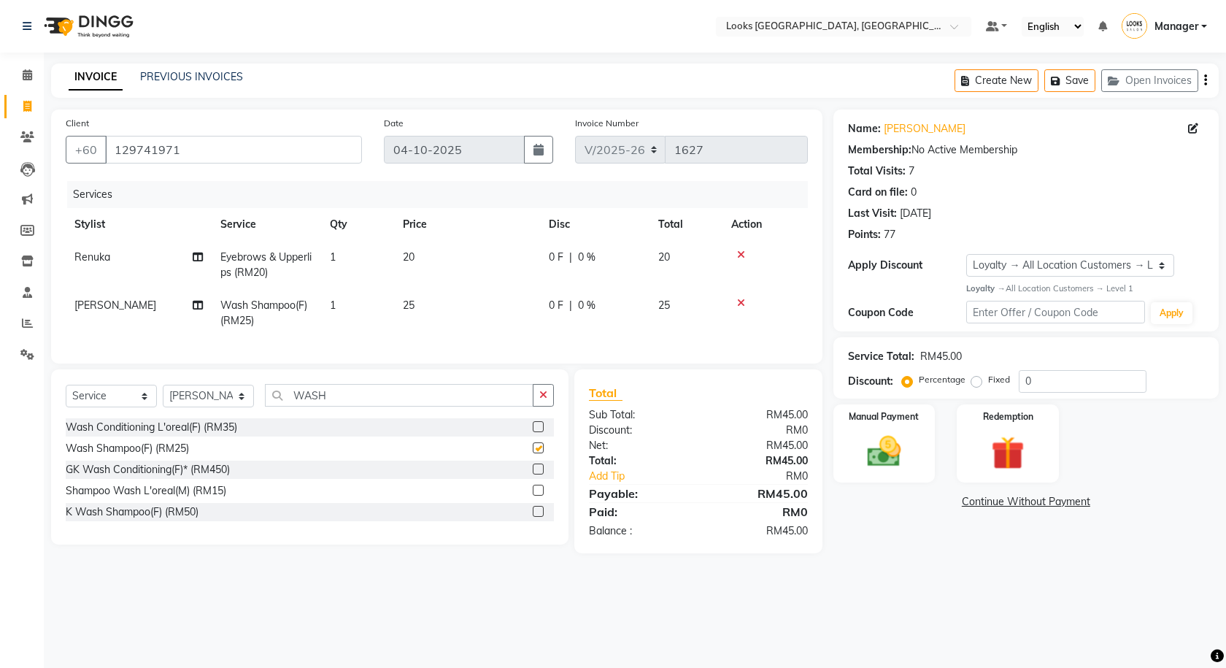
click at [438, 291] on td "25" at bounding box center [467, 313] width 146 height 48
checkbox input "false"
select select "75538"
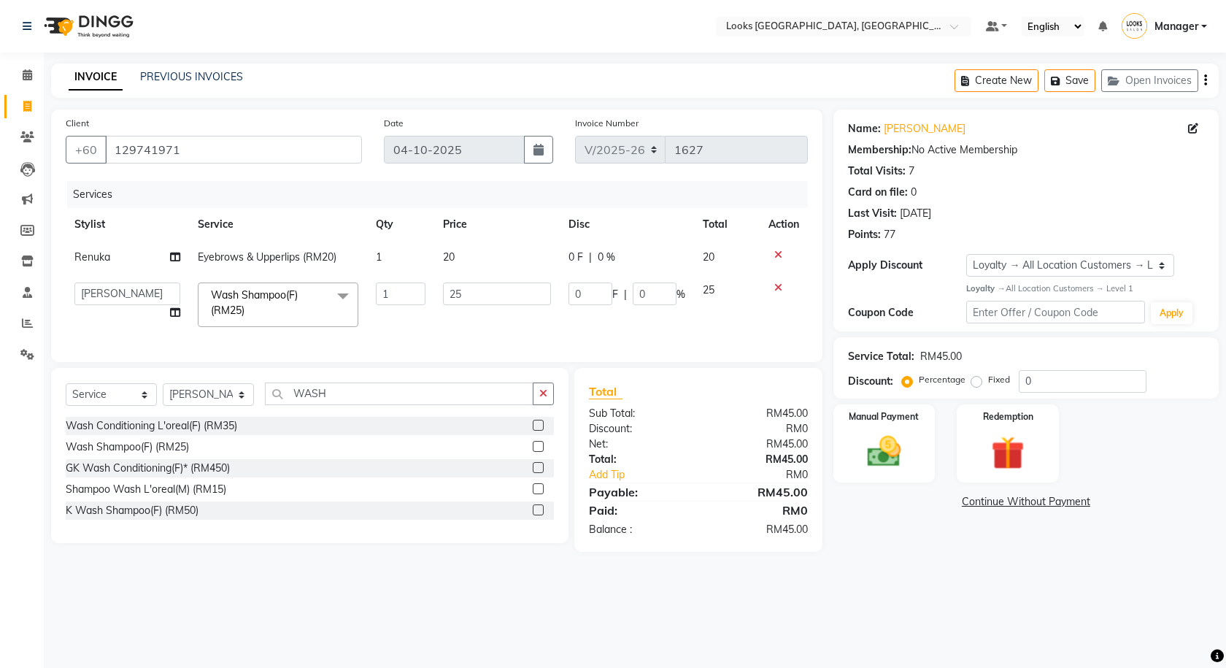
click at [823, 565] on main "INVOICE PREVIOUS INVOICES Create New Save Open Invoices Client +60 129741971 Da…" at bounding box center [635, 318] width 1182 height 510
click at [307, 263] on span "Eyebrows & Upperlips (RM20)" at bounding box center [267, 256] width 139 height 13
select select "75539"
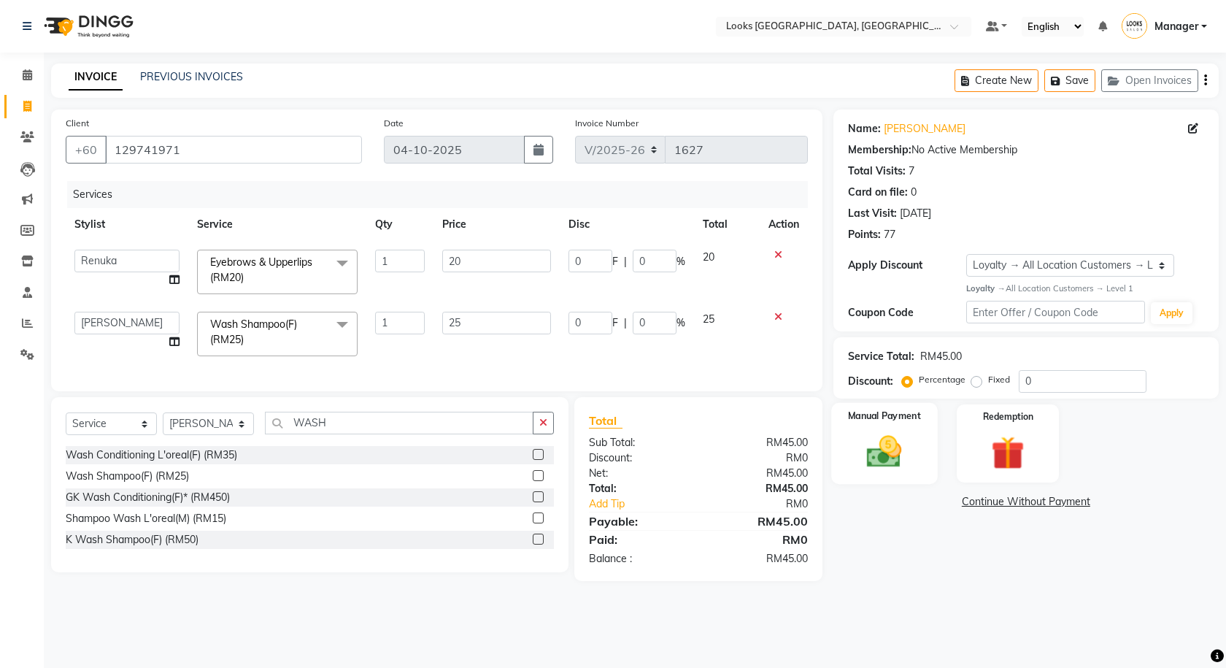
click at [898, 467] on img at bounding box center [884, 451] width 57 height 40
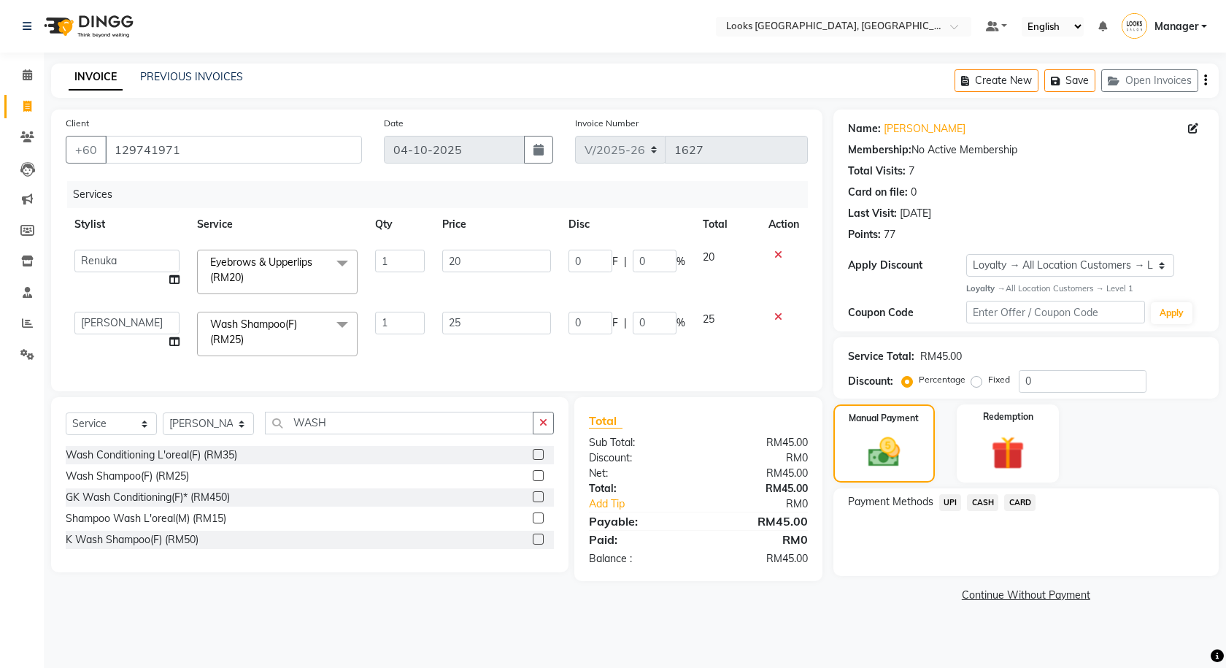
click at [943, 501] on span "UPI" at bounding box center [950, 502] width 23 height 17
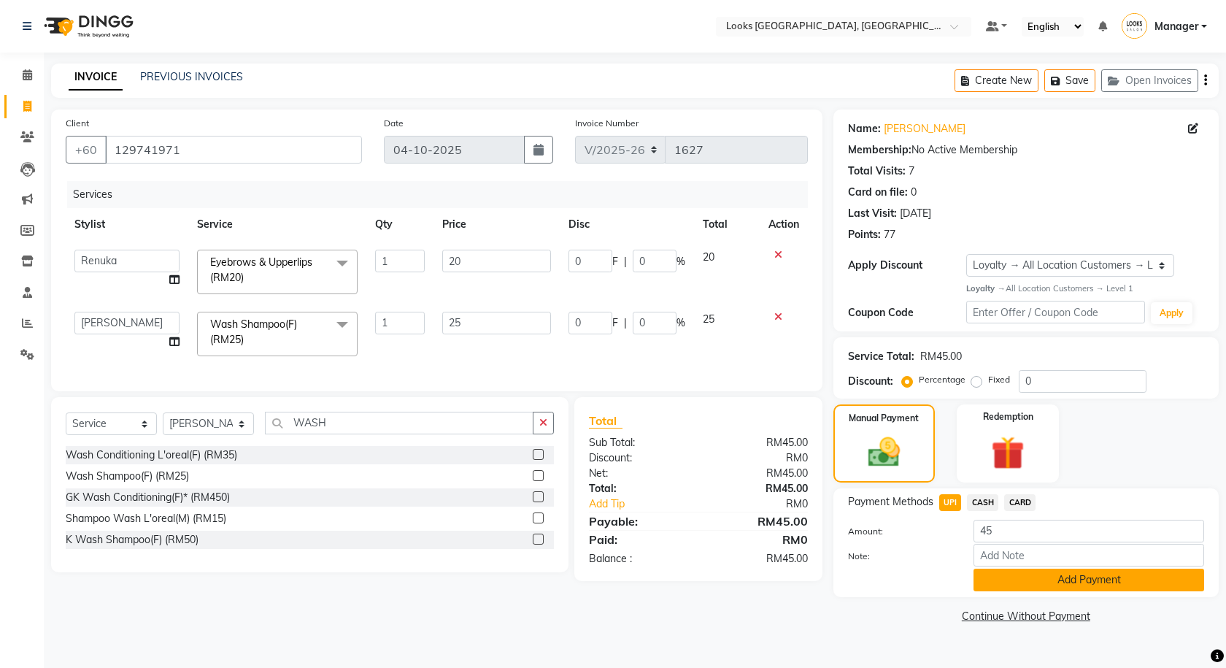
click at [1016, 587] on button "Add Payment" at bounding box center [1088, 579] width 231 height 23
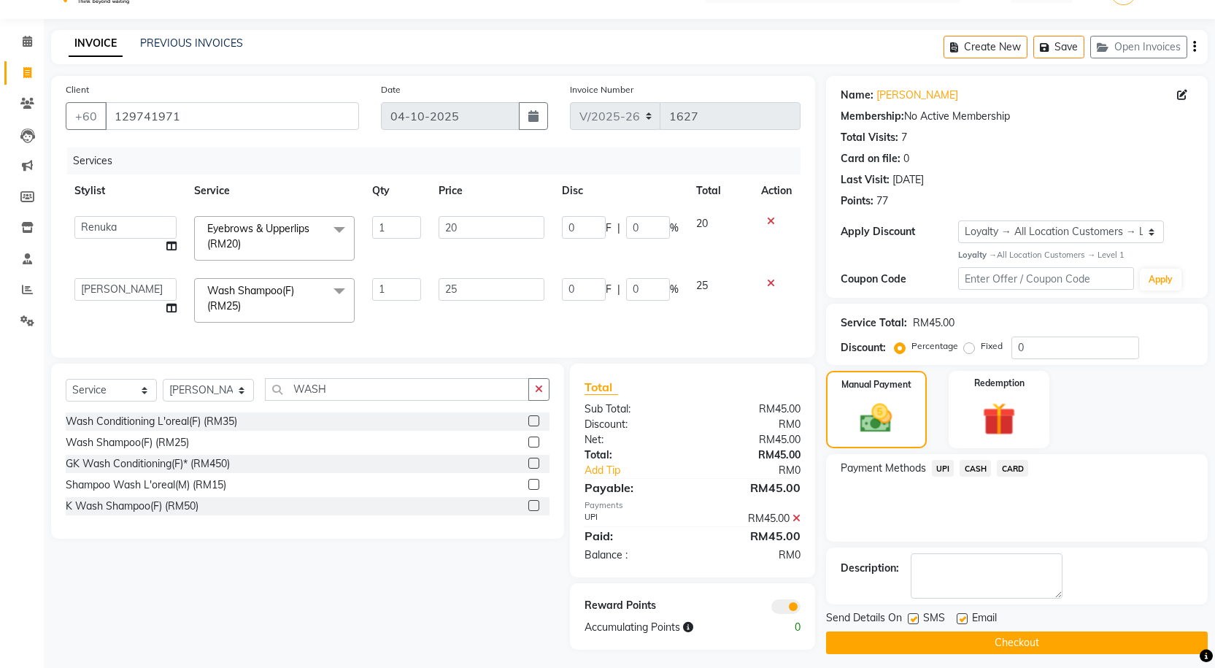
scroll to position [48, 0]
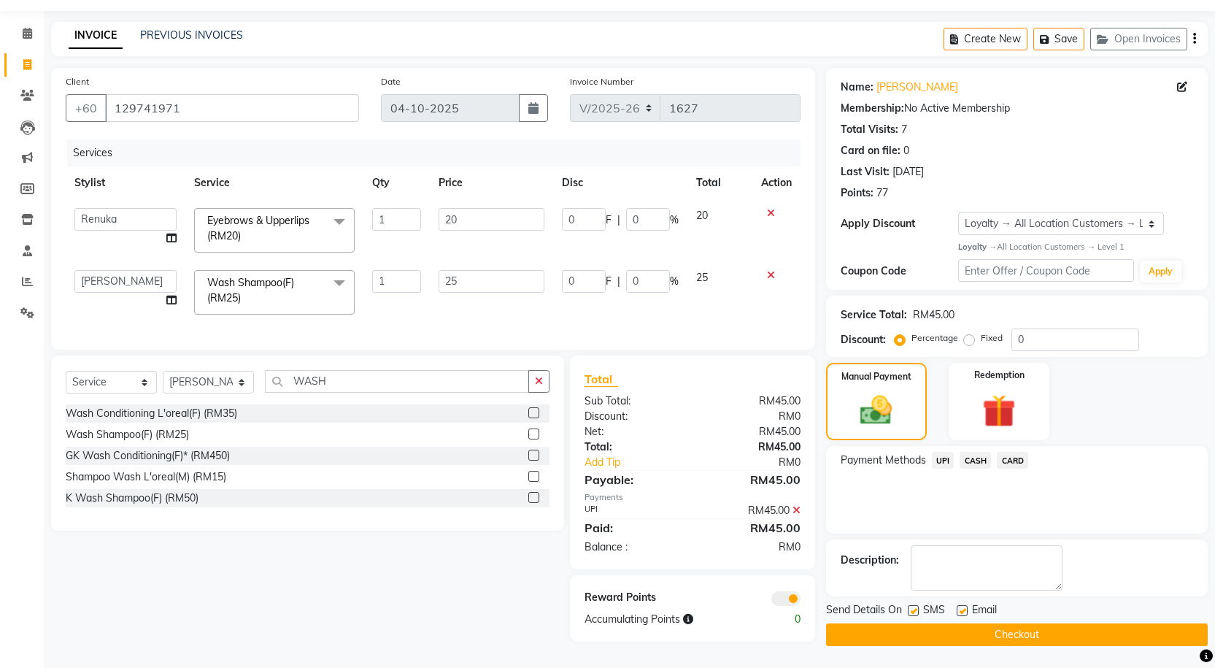
click at [873, 633] on button "Checkout" at bounding box center [1017, 634] width 382 height 23
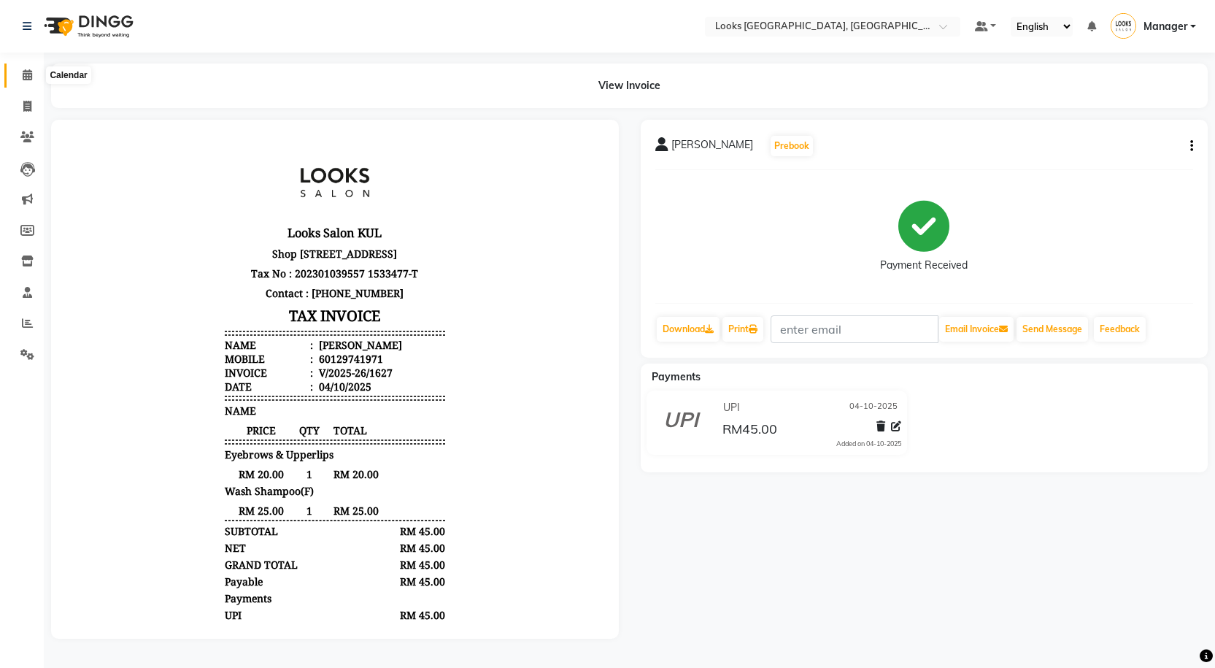
click at [16, 82] on span at bounding box center [28, 75] width 26 height 17
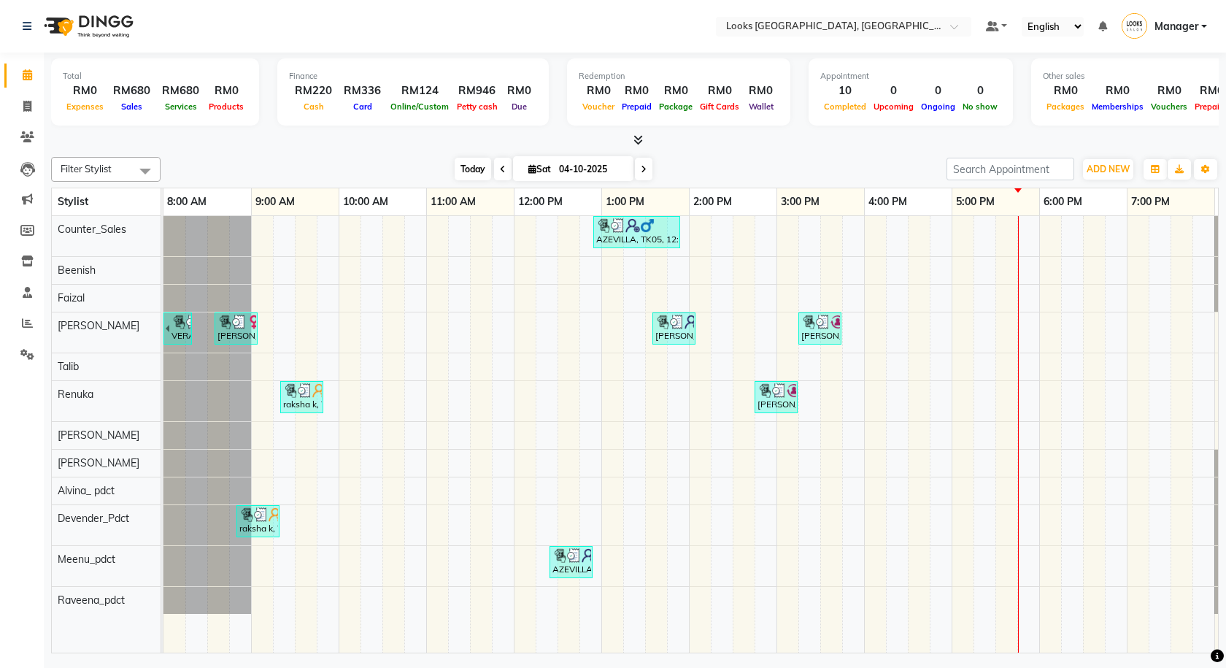
click at [468, 169] on span "Today" at bounding box center [473, 169] width 36 height 23
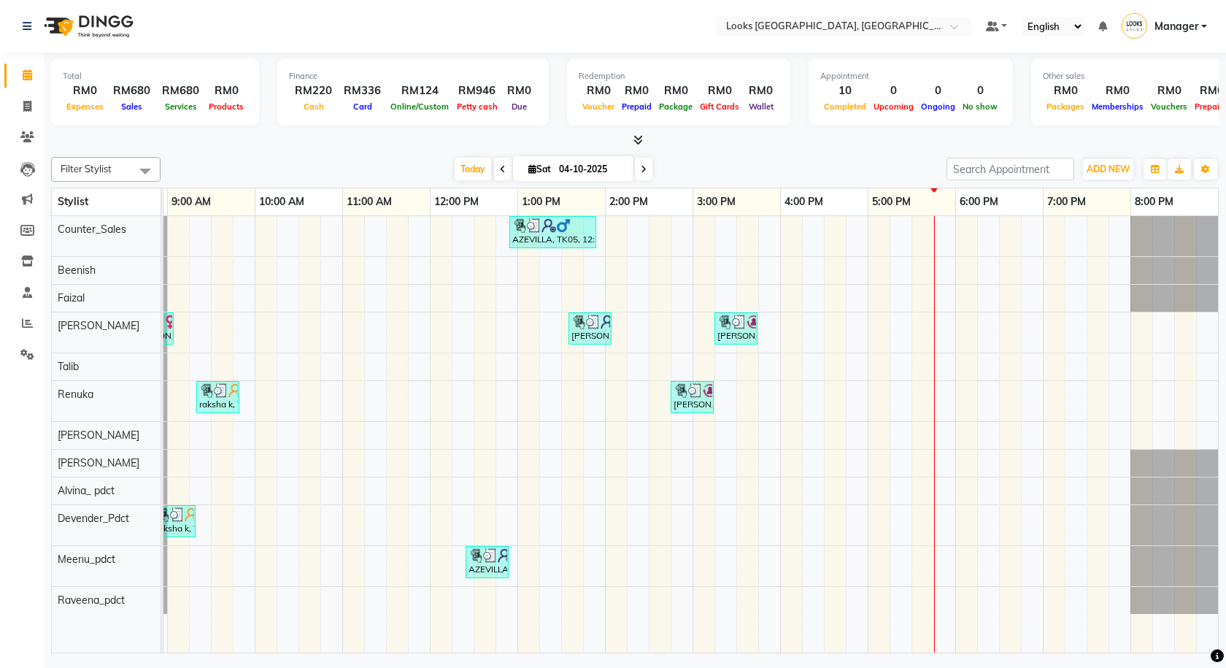
click at [635, 144] on icon at bounding box center [637, 139] width 9 height 11
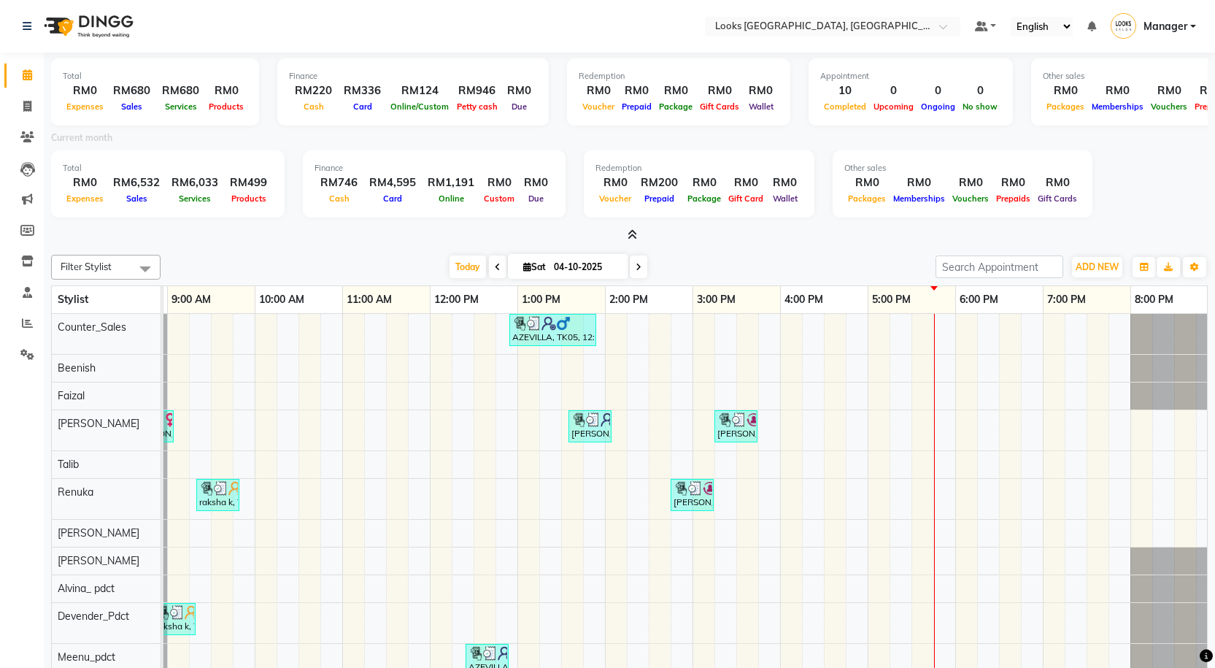
click at [630, 231] on icon at bounding box center [631, 234] width 9 height 11
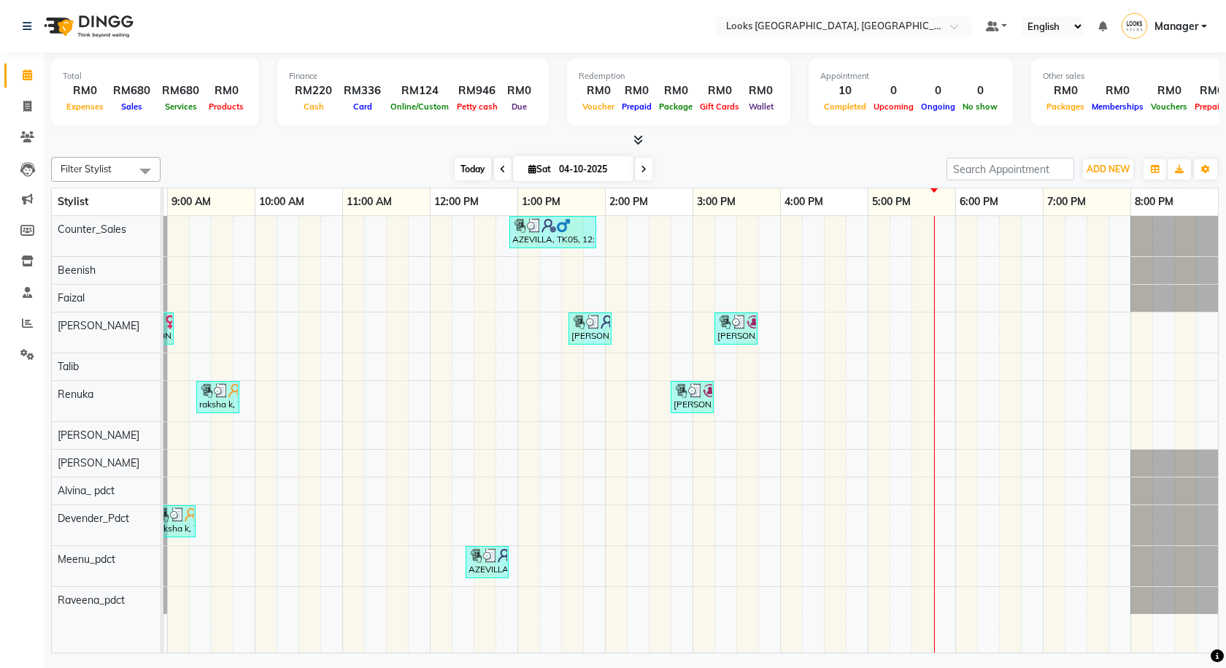
click at [468, 171] on span "Today" at bounding box center [473, 169] width 36 height 23
click at [36, 107] on span at bounding box center [28, 106] width 26 height 17
select select "service"
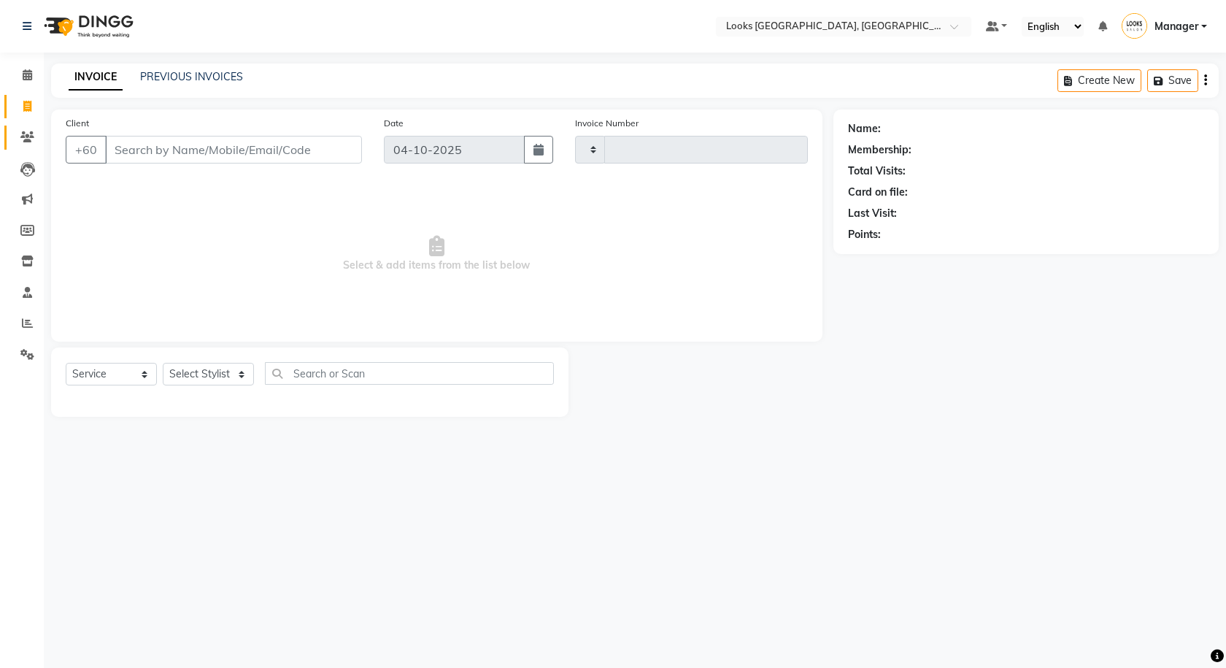
type input "1628"
select select "8109"
click at [31, 130] on span at bounding box center [28, 137] width 26 height 17
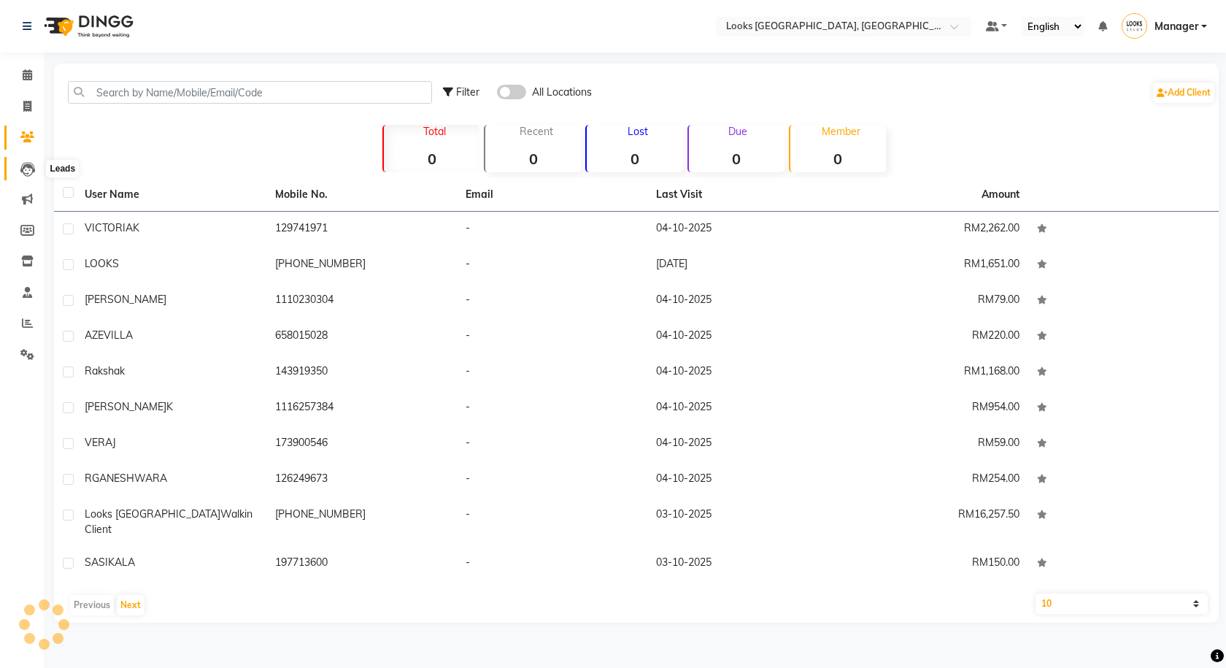
click at [23, 161] on span at bounding box center [28, 169] width 26 height 17
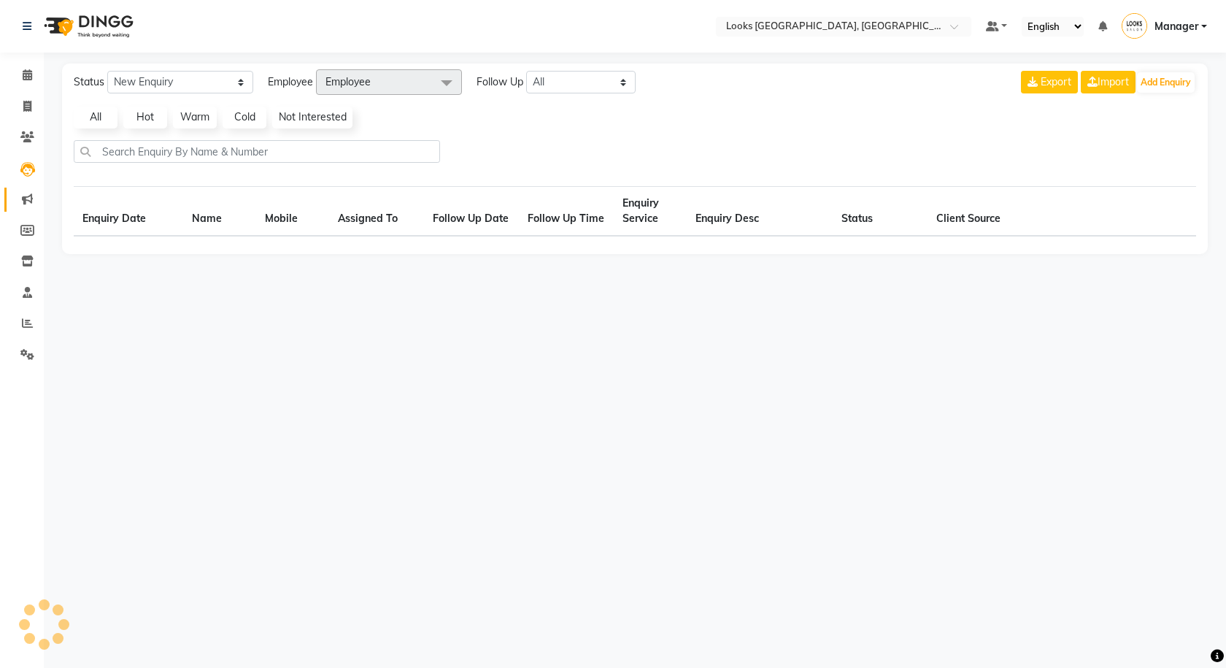
click at [26, 190] on link "Marketing" at bounding box center [21, 200] width 35 height 24
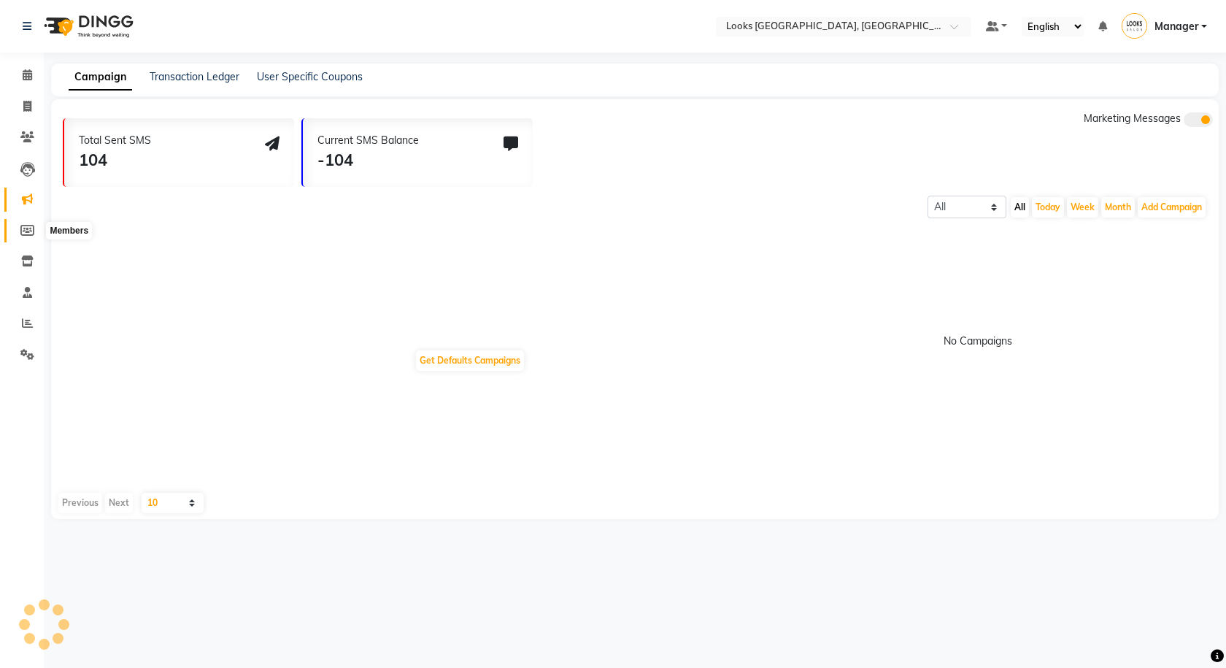
click at [26, 225] on icon at bounding box center [27, 230] width 14 height 11
select select
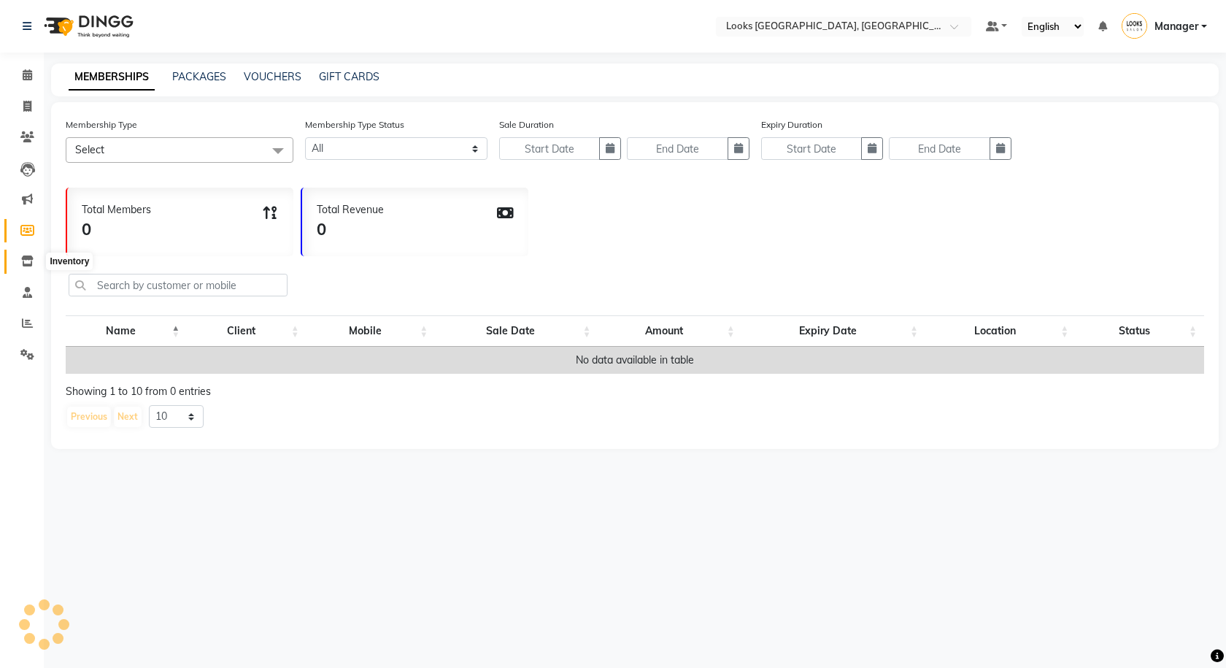
click at [25, 260] on icon at bounding box center [27, 260] width 12 height 11
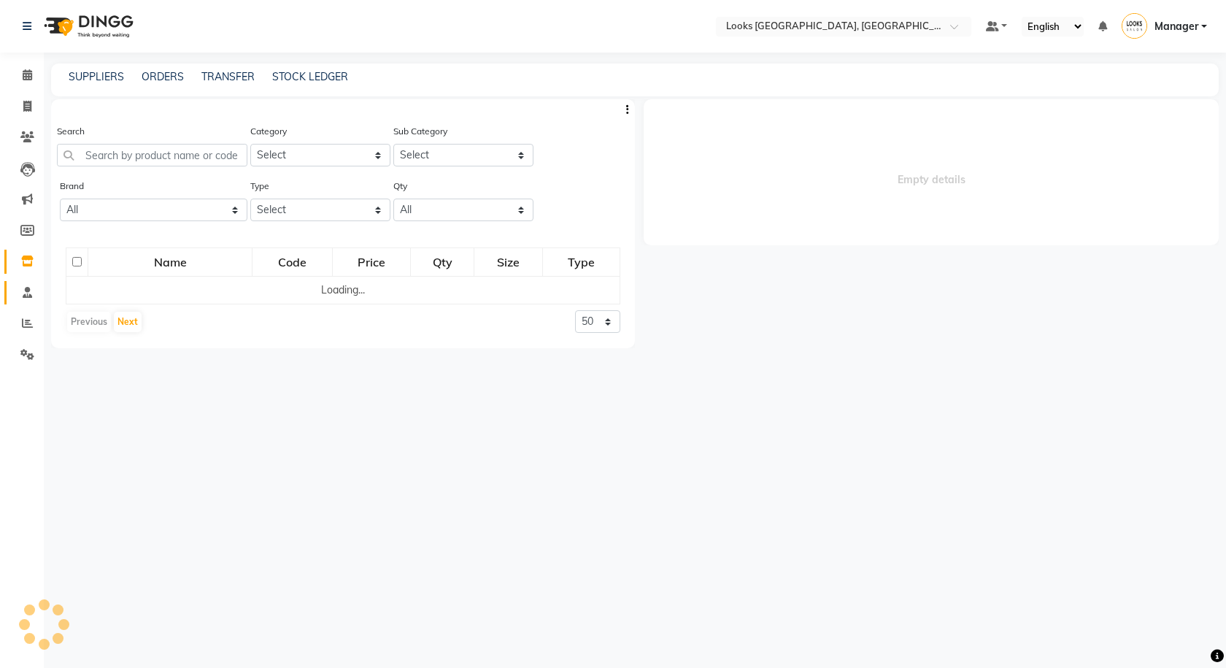
select select
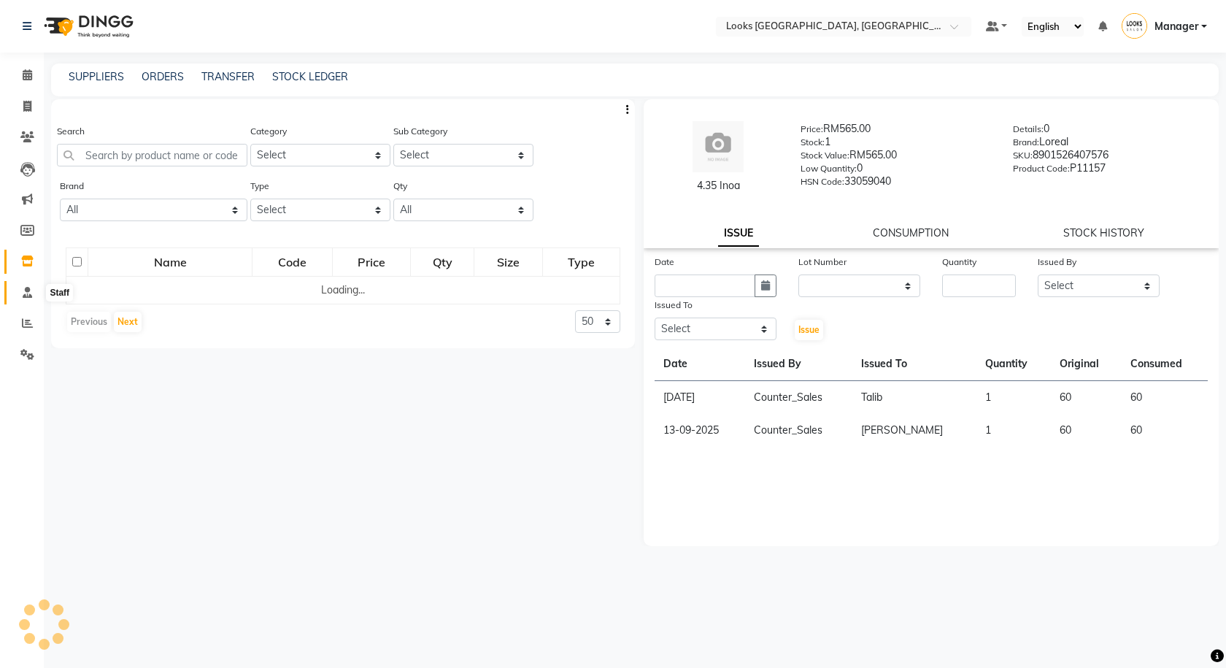
click at [23, 290] on icon at bounding box center [27, 292] width 9 height 11
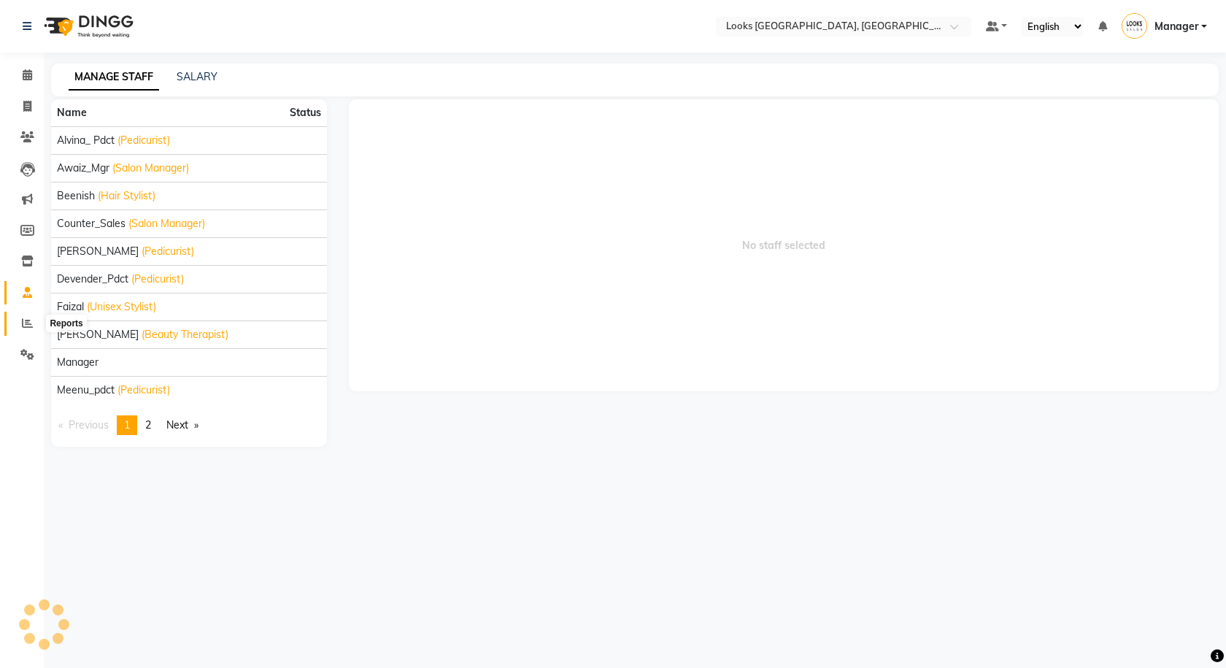
click at [23, 320] on icon at bounding box center [27, 322] width 11 height 11
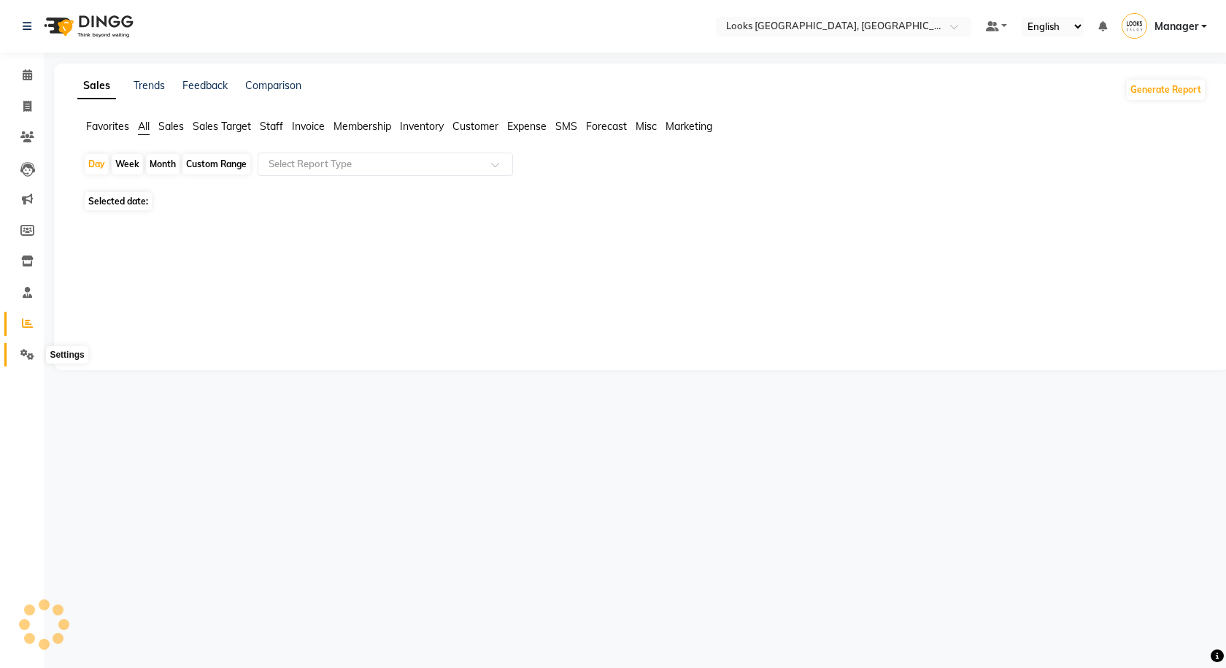
click at [18, 358] on span at bounding box center [28, 355] width 26 height 17
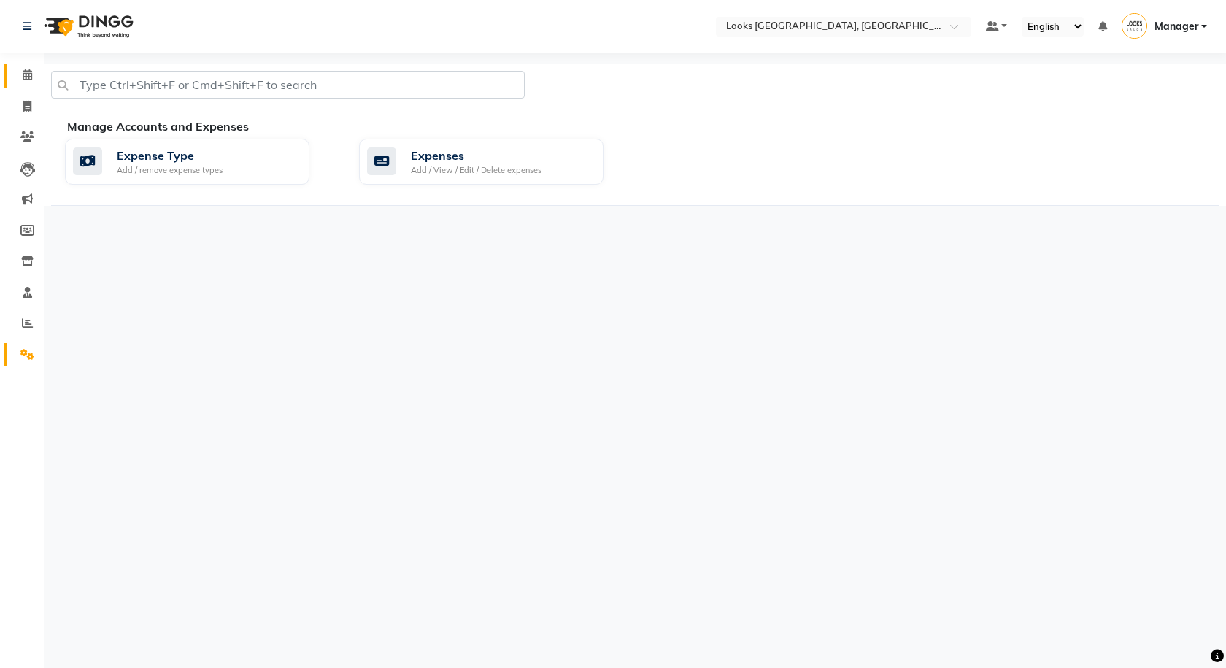
click at [16, 69] on span at bounding box center [28, 75] width 26 height 17
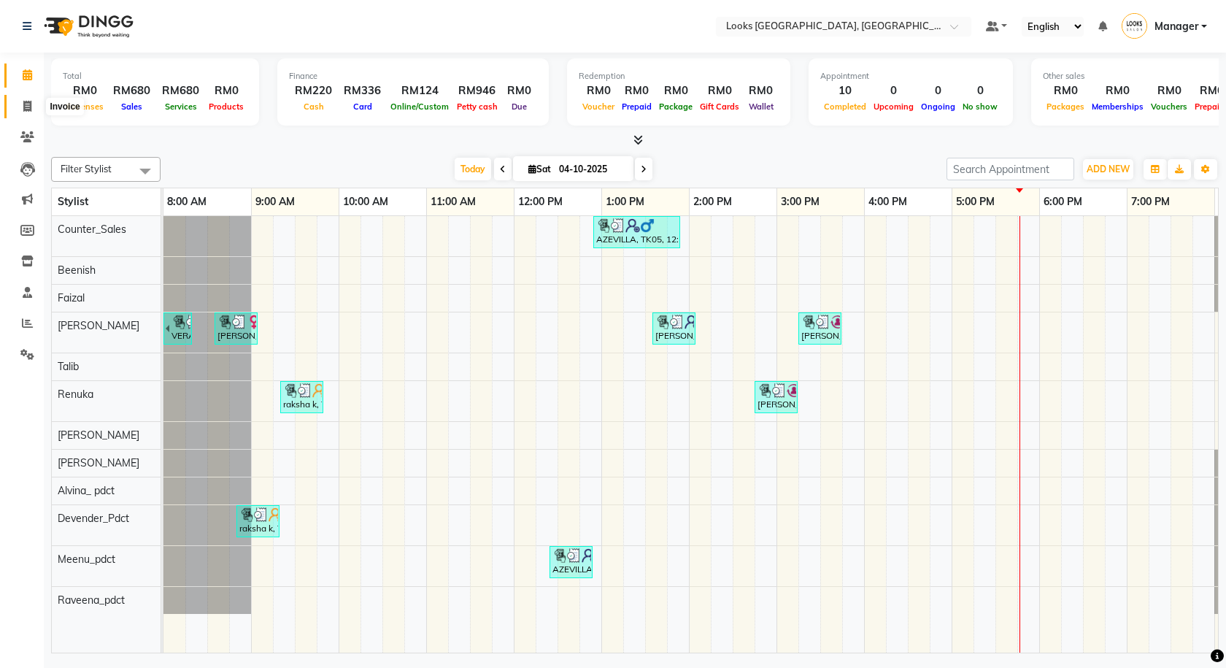
click at [15, 112] on span at bounding box center [28, 106] width 26 height 17
select select "service"
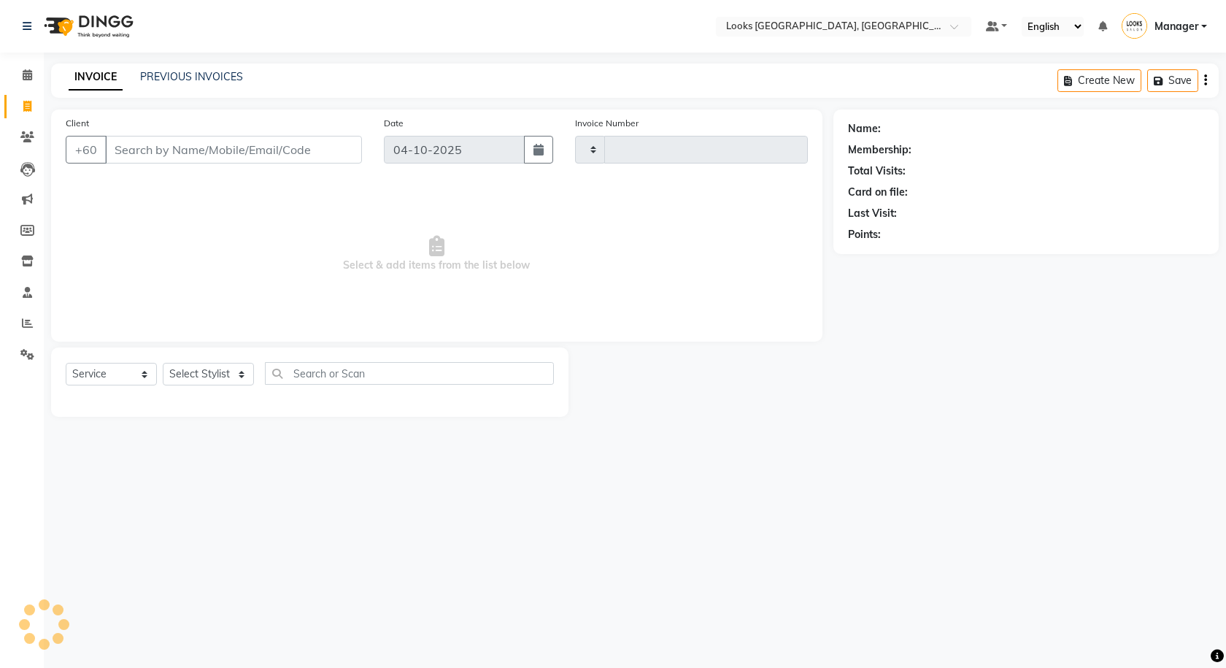
type input "1628"
select select "8109"
click at [198, 79] on link "PREVIOUS INVOICES" at bounding box center [191, 76] width 103 height 13
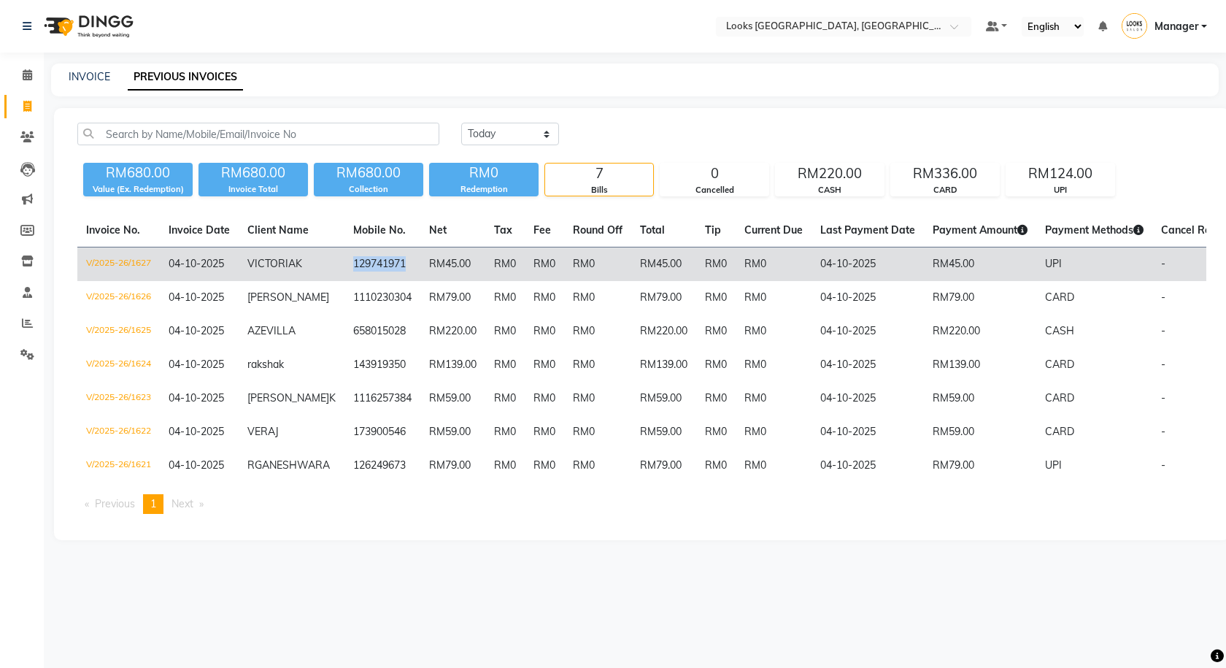
copy td "129741971"
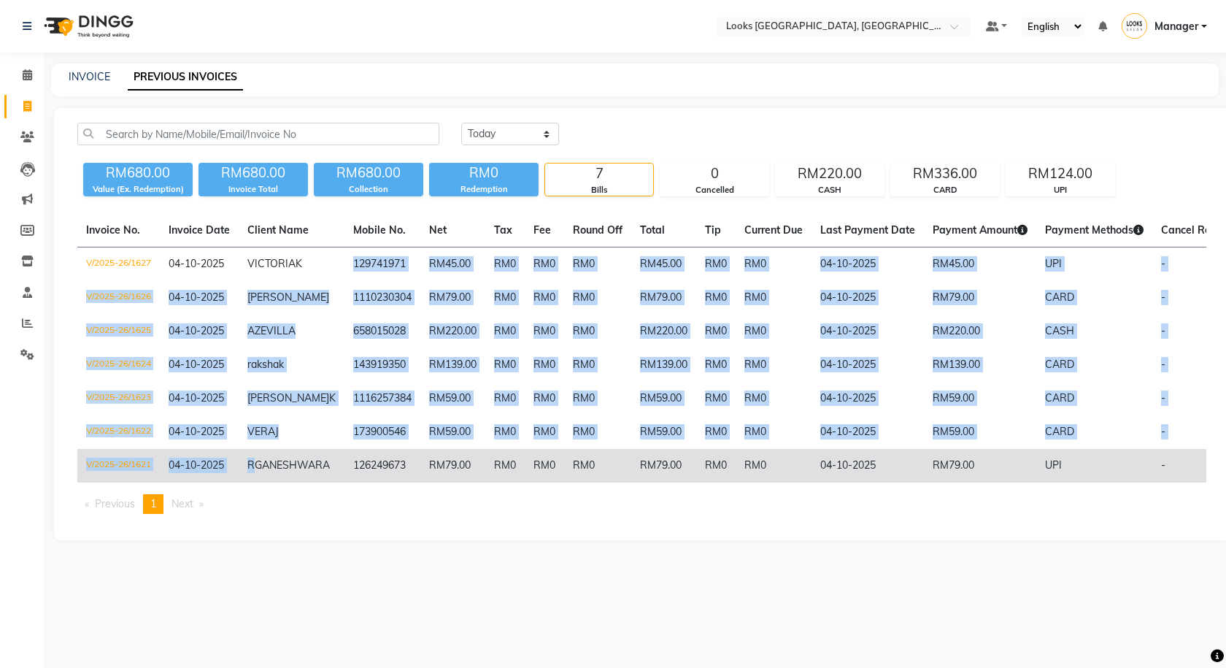
drag, startPoint x: 341, startPoint y: 265, endPoint x: 331, endPoint y: 463, distance: 198.0
click at [331, 463] on tbody "V/2025-26/1627 04-10-2025 VICTORIA K 129741971 RM45.00 RM0 RM0 RM0 RM45.00 RM0 …" at bounding box center [684, 365] width 1214 height 236
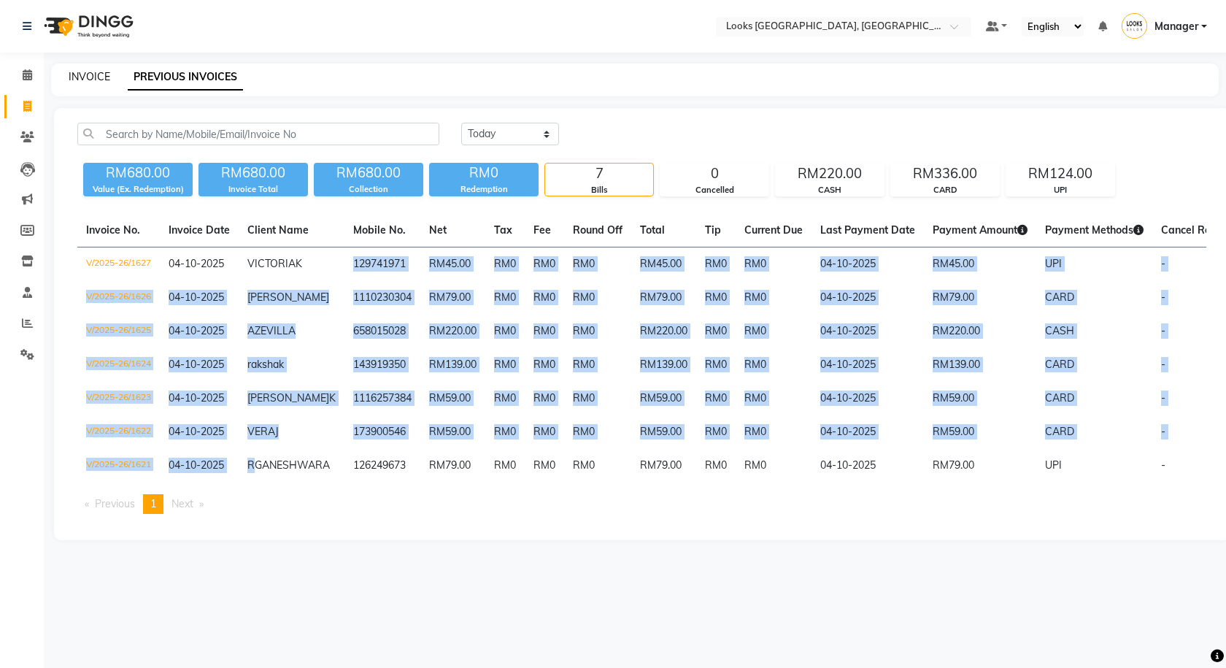
click at [104, 72] on link "INVOICE" at bounding box center [90, 76] width 42 height 13
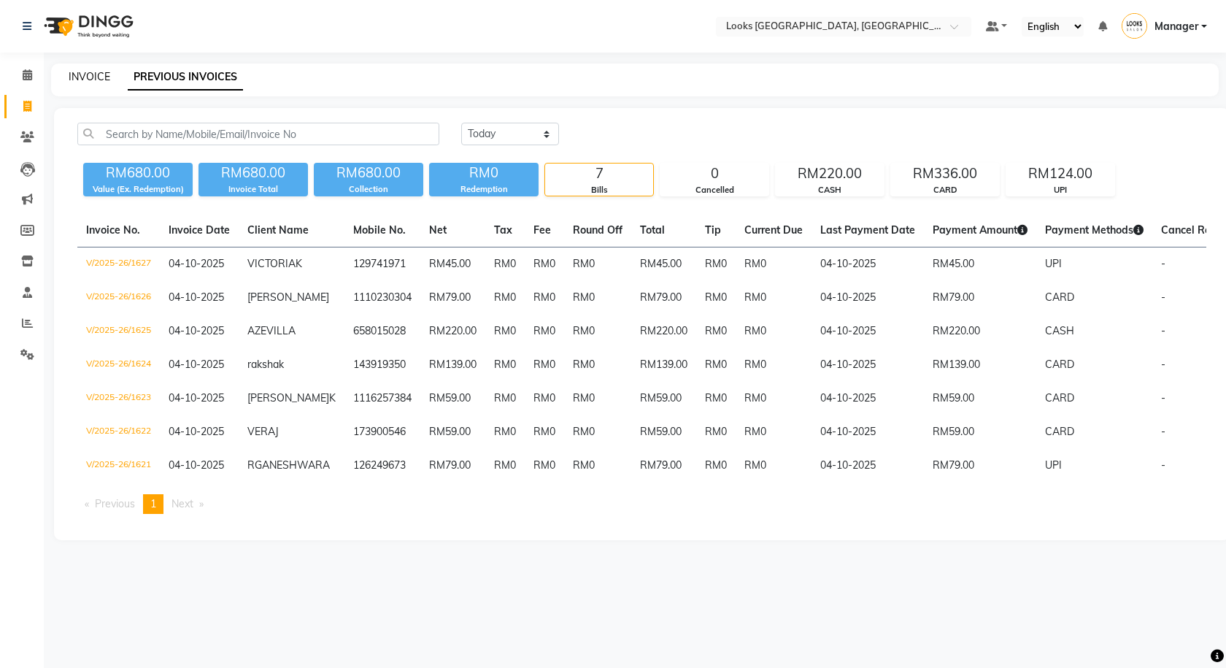
select select "service"
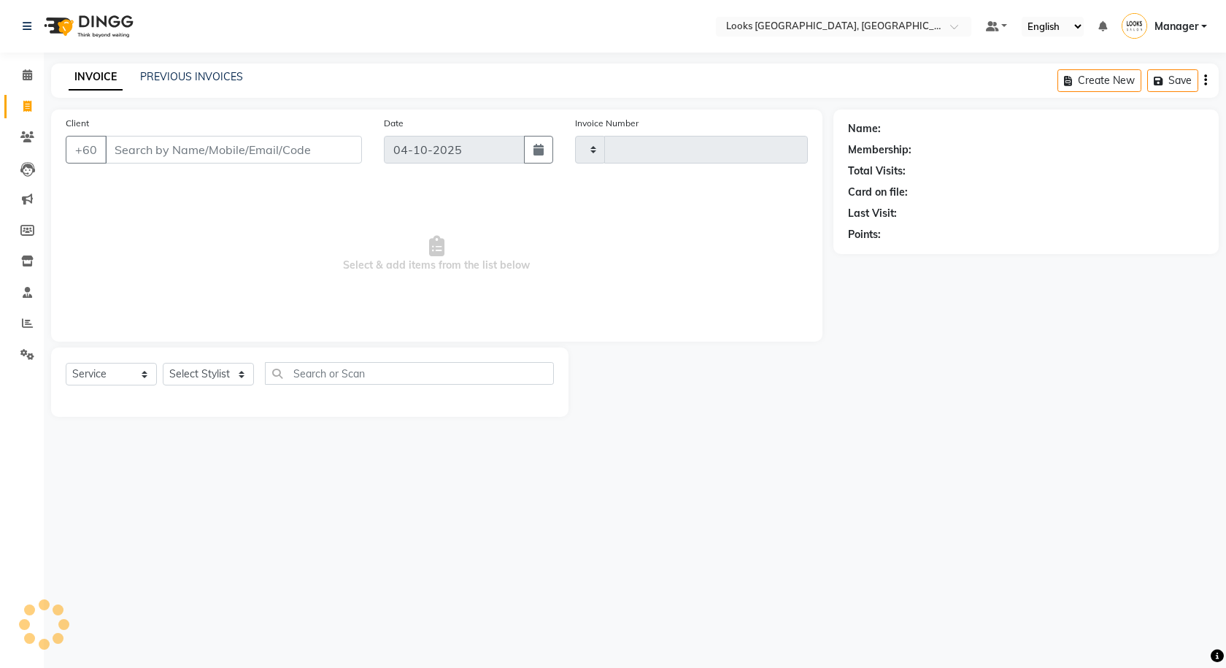
type input "1628"
select select "8109"
type input "129741971"
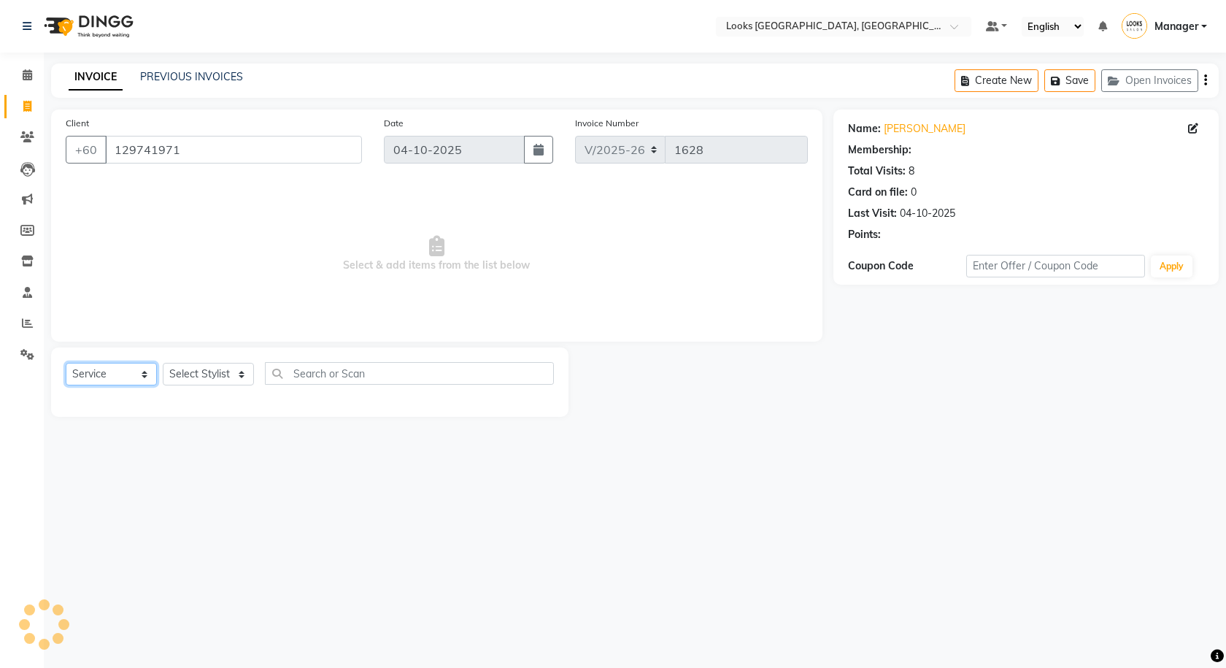
click at [131, 375] on select "Select Service Product Membership Package Voucher Prepaid Gift Card" at bounding box center [111, 374] width 91 height 23
select select "1: Object"
select select "product"
click at [66, 363] on select "Select Service Product Membership Package Voucher Prepaid Gift Card" at bounding box center [111, 374] width 91 height 23
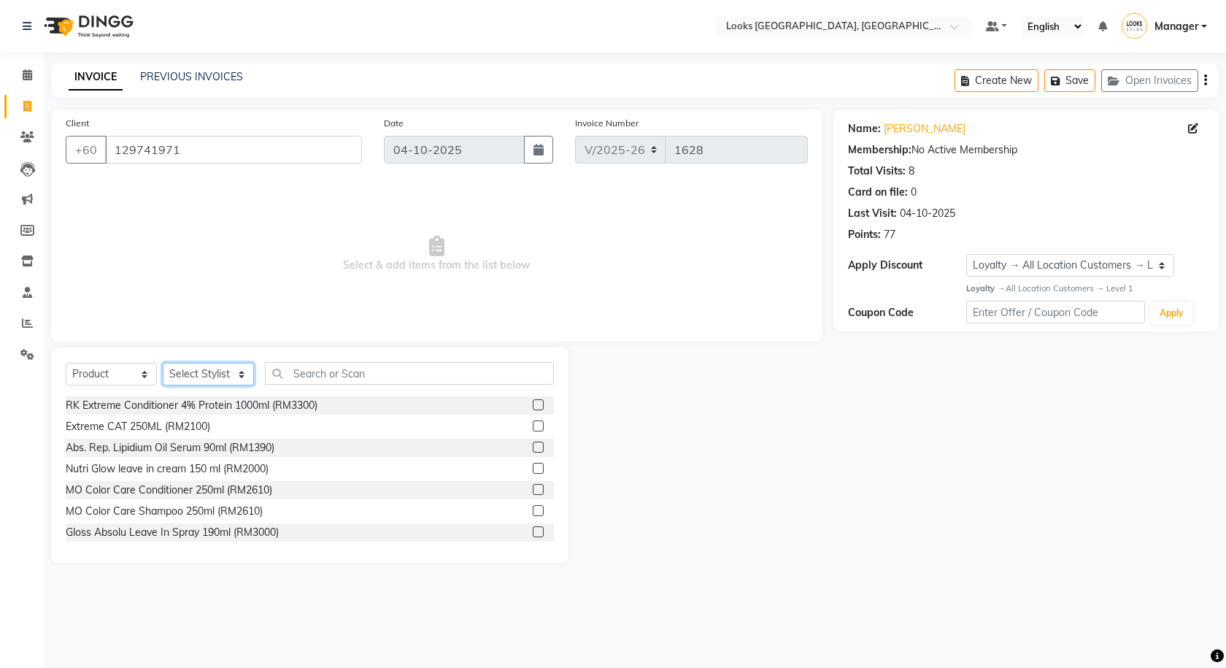
click at [217, 368] on select "Select Stylist Alvina_ pdct Awaiz_Mgr Beenish Counter_Sales [PERSON_NAME] Deven…" at bounding box center [208, 374] width 91 height 23
select select "92078"
click at [163, 363] on select "Select Stylist Alvina_ pdct Awaiz_Mgr Beenish Counter_Sales [PERSON_NAME] Deven…" at bounding box center [208, 374] width 91 height 23
click at [349, 382] on input "text" at bounding box center [409, 373] width 289 height 23
type input "8859092800331"
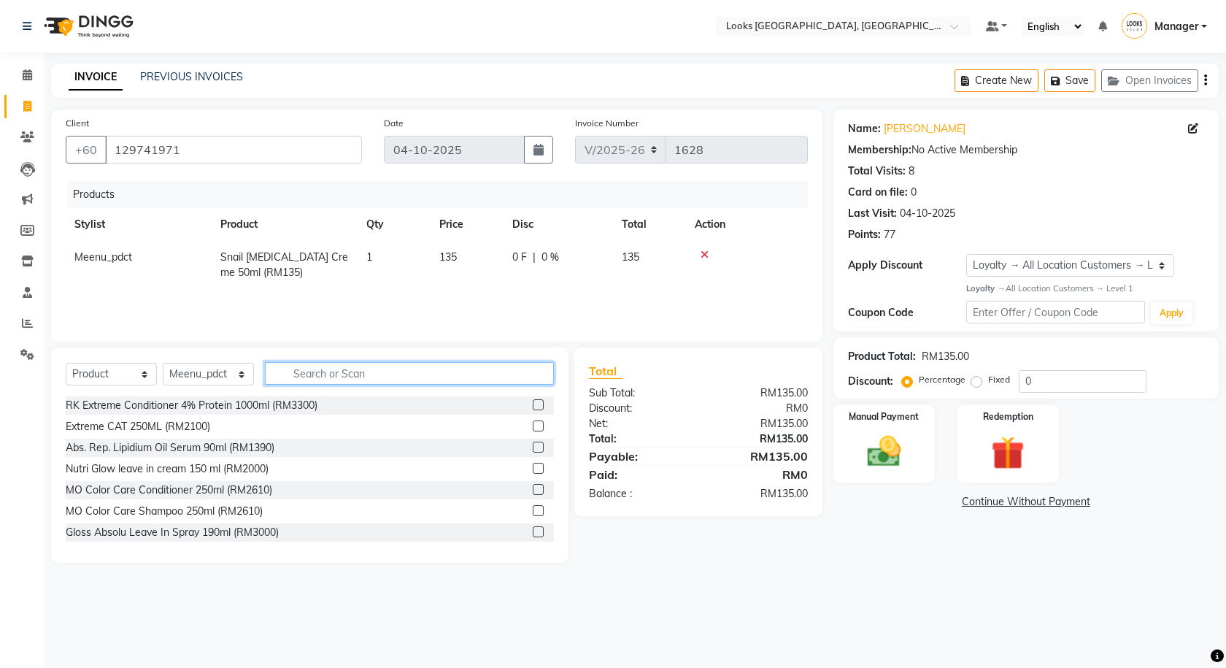
paste input "Mintree Eye Mask"
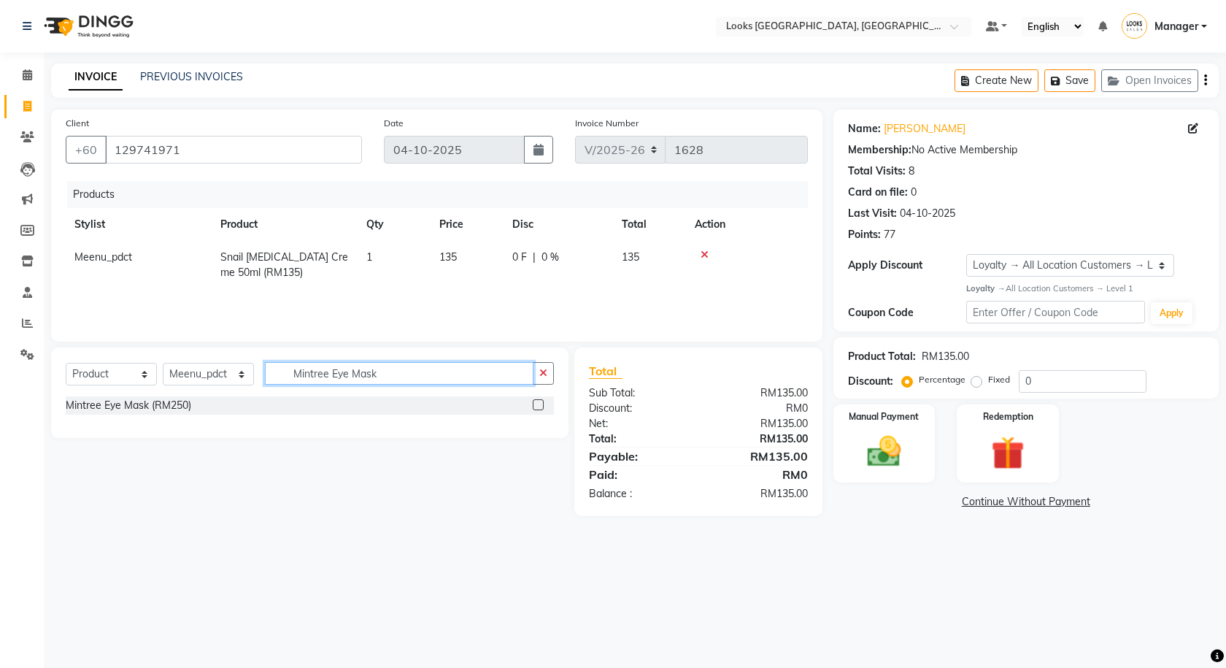
type input "Mintree Eye Mask"
click at [538, 404] on label at bounding box center [538, 404] width 11 height 11
click at [538, 404] on input "checkbox" at bounding box center [537, 405] width 9 height 9
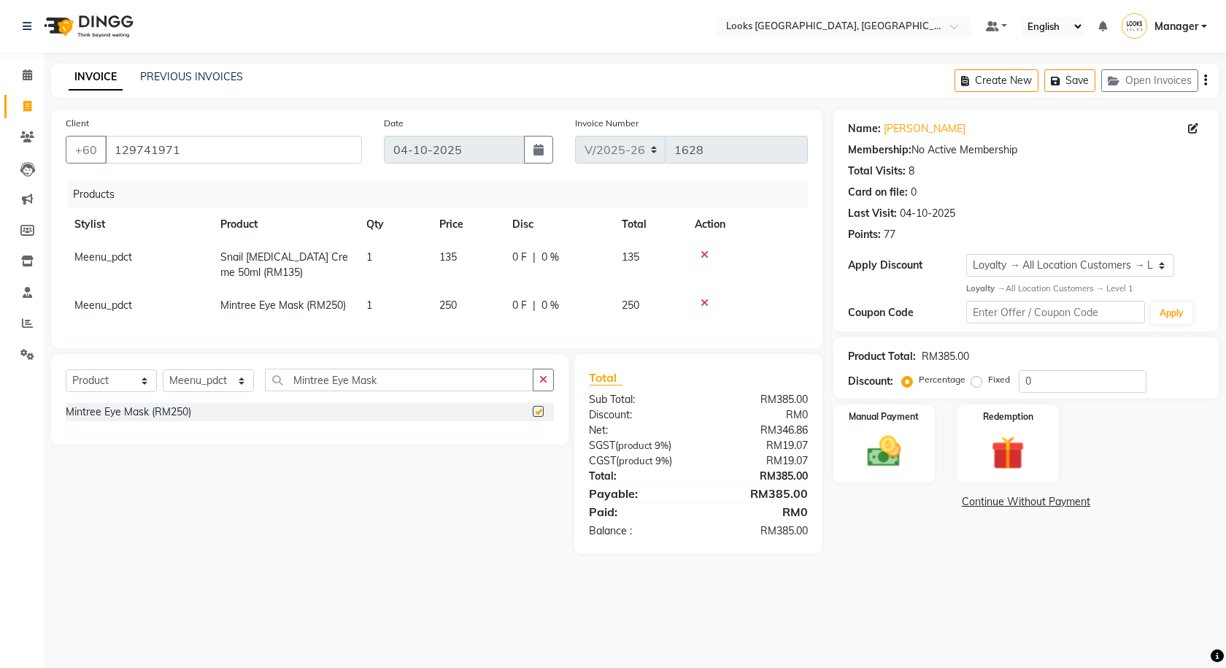
click at [483, 298] on td "250" at bounding box center [466, 305] width 73 height 33
checkbox input "false"
select select "92078"
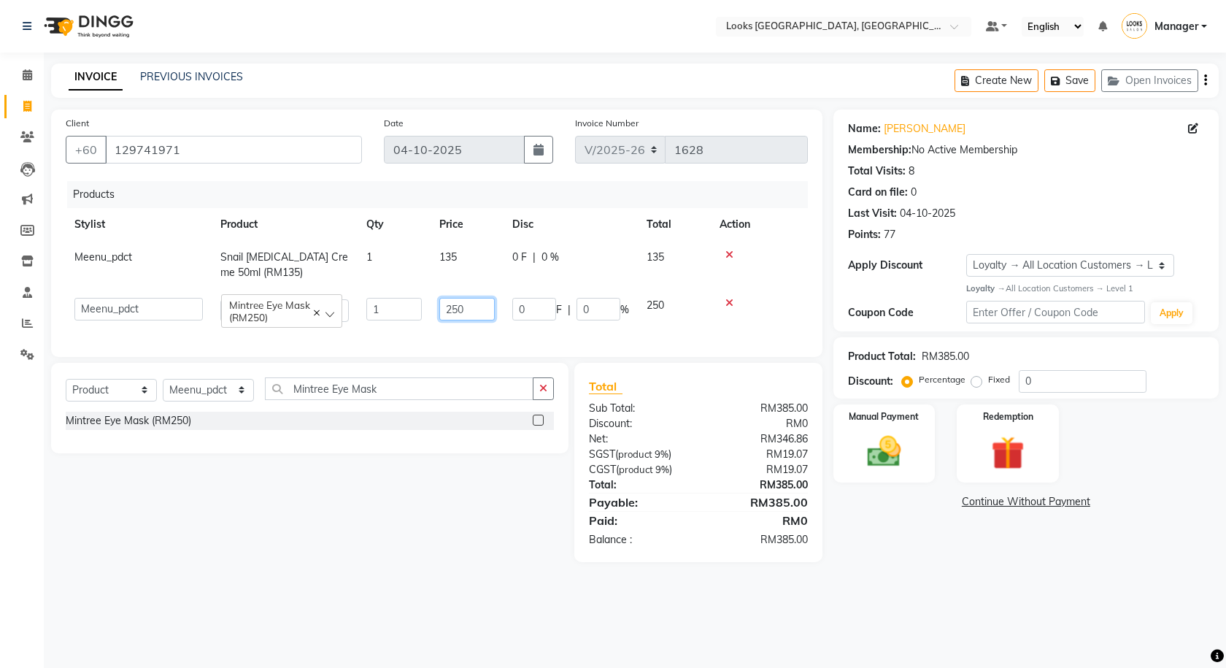
drag, startPoint x: 454, startPoint y: 318, endPoint x: 405, endPoint y: 318, distance: 48.9
click at [405, 318] on tr "Alvina_ pdct Awaiz_Mgr Beenish Counter_Sales Cynthia_pdct Devender_Pdct Faizal …" at bounding box center [437, 310] width 742 height 42
type input "100"
click at [348, 505] on div "Select Service Product Membership Package Voucher Prepaid Gift Card Select Styl…" at bounding box center [304, 462] width 528 height 199
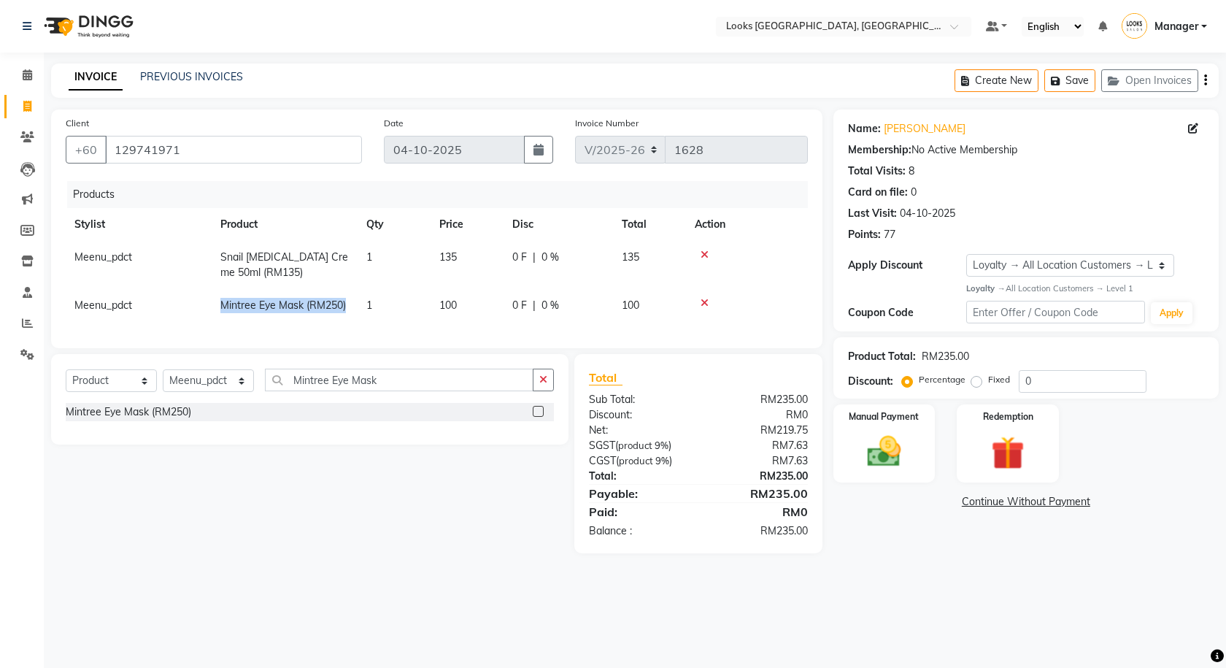
drag, startPoint x: 217, startPoint y: 309, endPoint x: 358, endPoint y: 318, distance: 141.1
click at [358, 318] on tr "Meenu_pdct Mintree Eye Mask (RM250) 1 100 0 F | 0 % 100" at bounding box center [437, 305] width 742 height 33
copy span "Mintree Eye Mask (RM250)"
click at [401, 553] on div "Select Service Product Membership Package Voucher Prepaid Gift Card Select Styl…" at bounding box center [304, 453] width 528 height 199
click at [924, 442] on div "Manual Payment" at bounding box center [884, 443] width 106 height 81
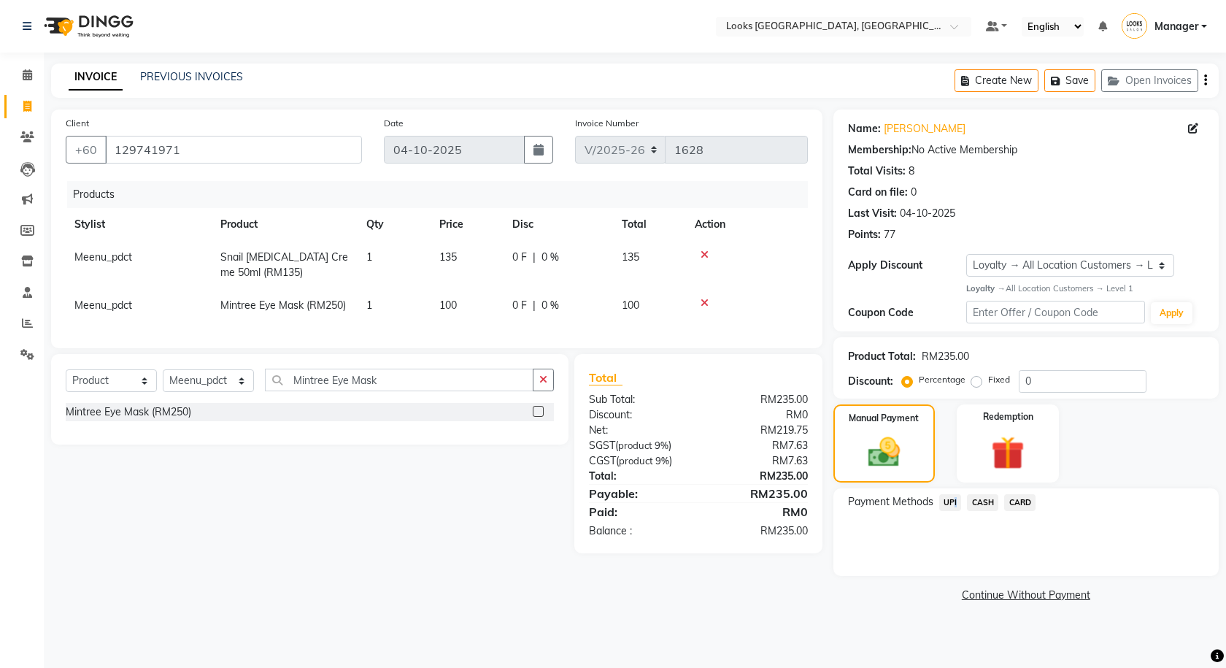
click at [951, 503] on span "UPI" at bounding box center [950, 502] width 23 height 17
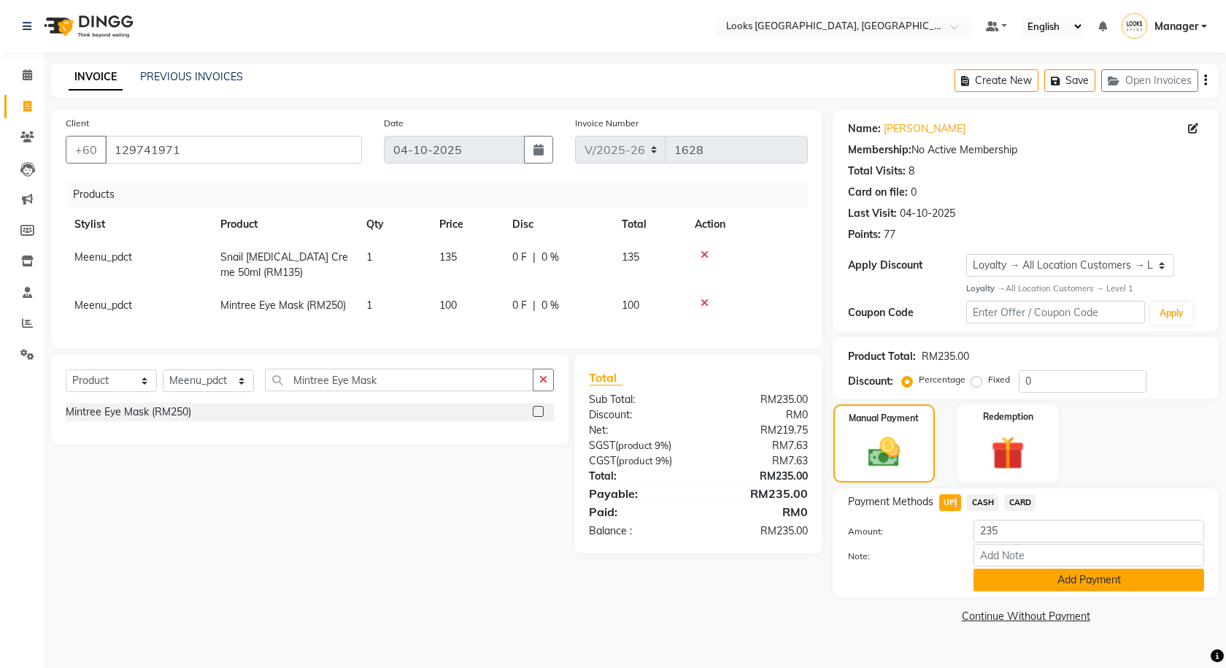
click at [1021, 579] on button "Add Payment" at bounding box center [1088, 579] width 231 height 23
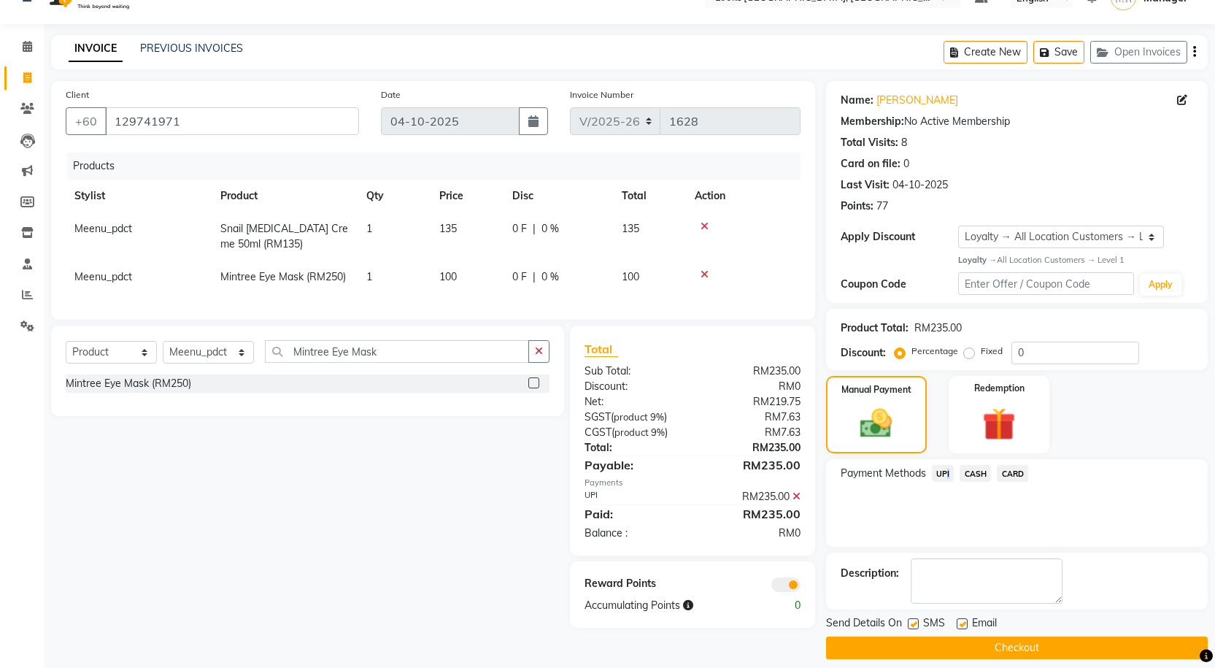
scroll to position [42, 0]
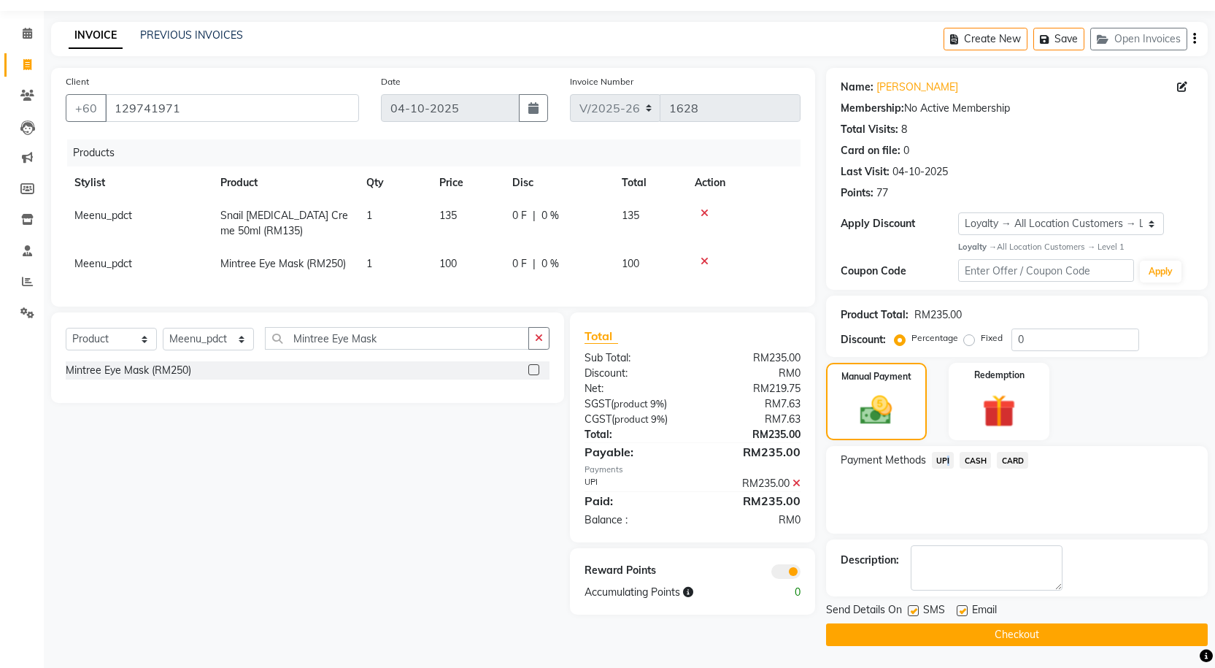
click at [921, 635] on button "Checkout" at bounding box center [1017, 634] width 382 height 23
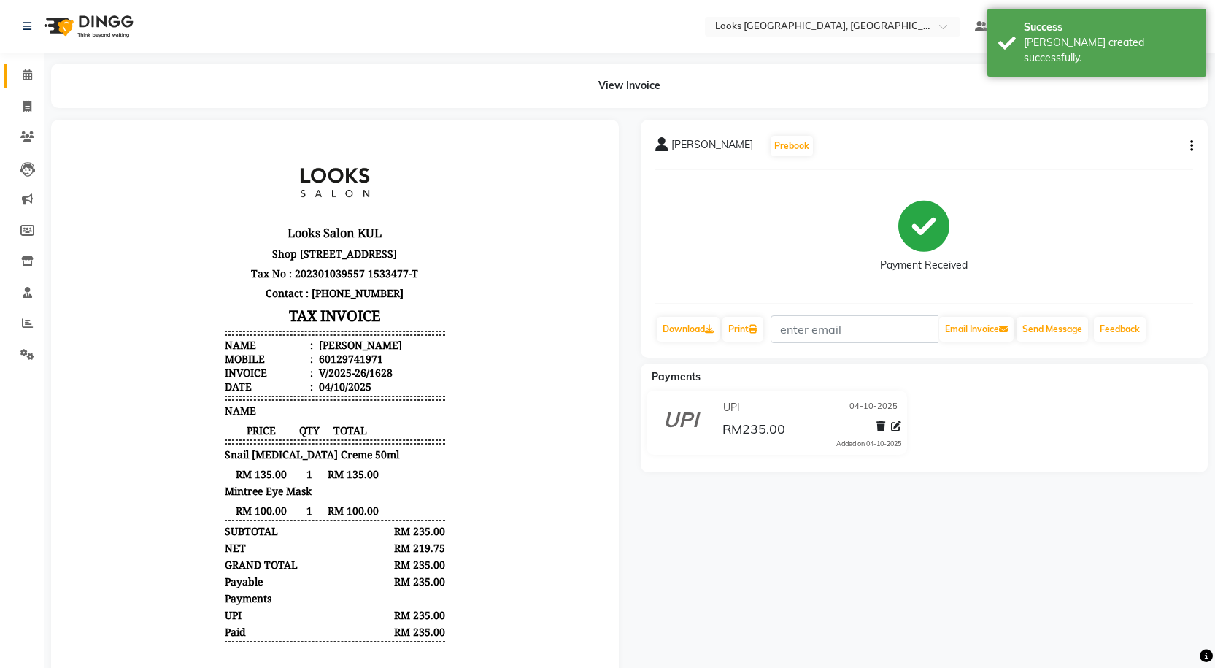
click at [22, 80] on span at bounding box center [28, 75] width 26 height 17
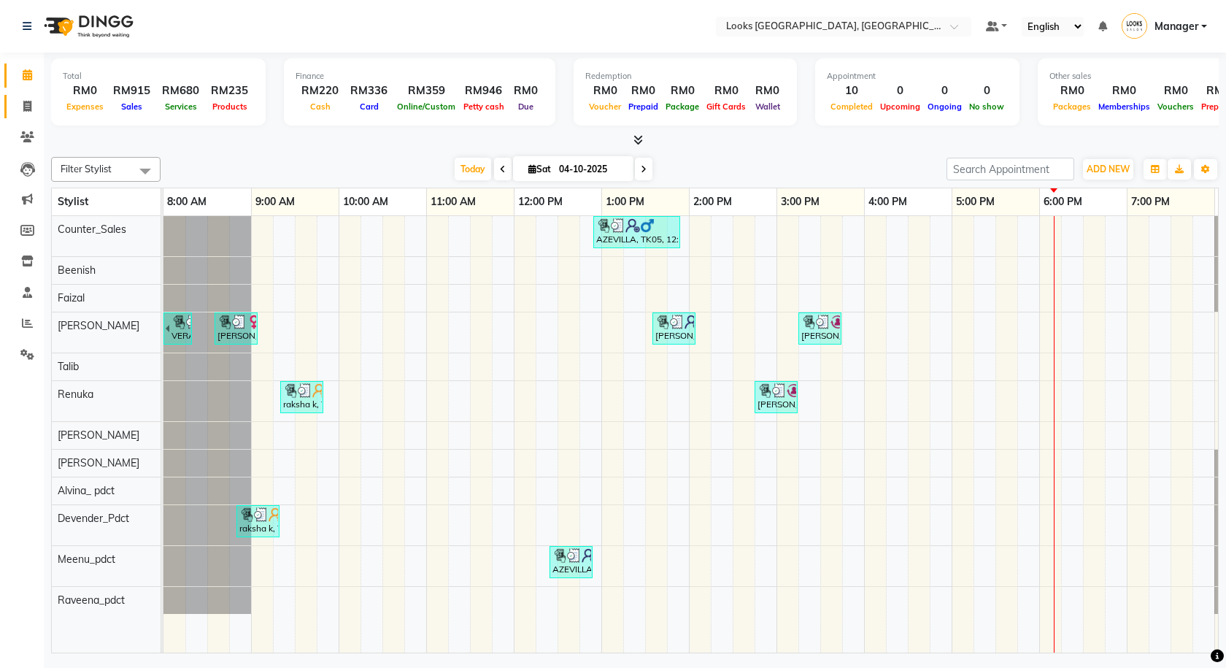
click at [15, 115] on link "Invoice" at bounding box center [21, 107] width 35 height 24
select select "service"
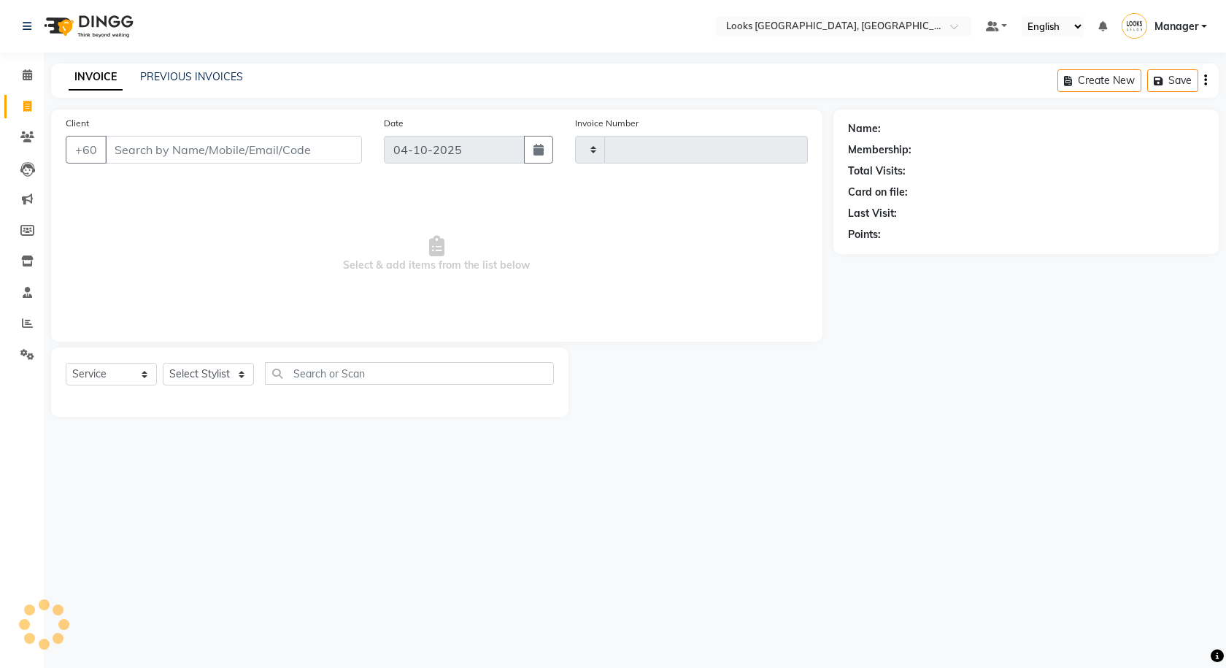
type input "1629"
select select "8109"
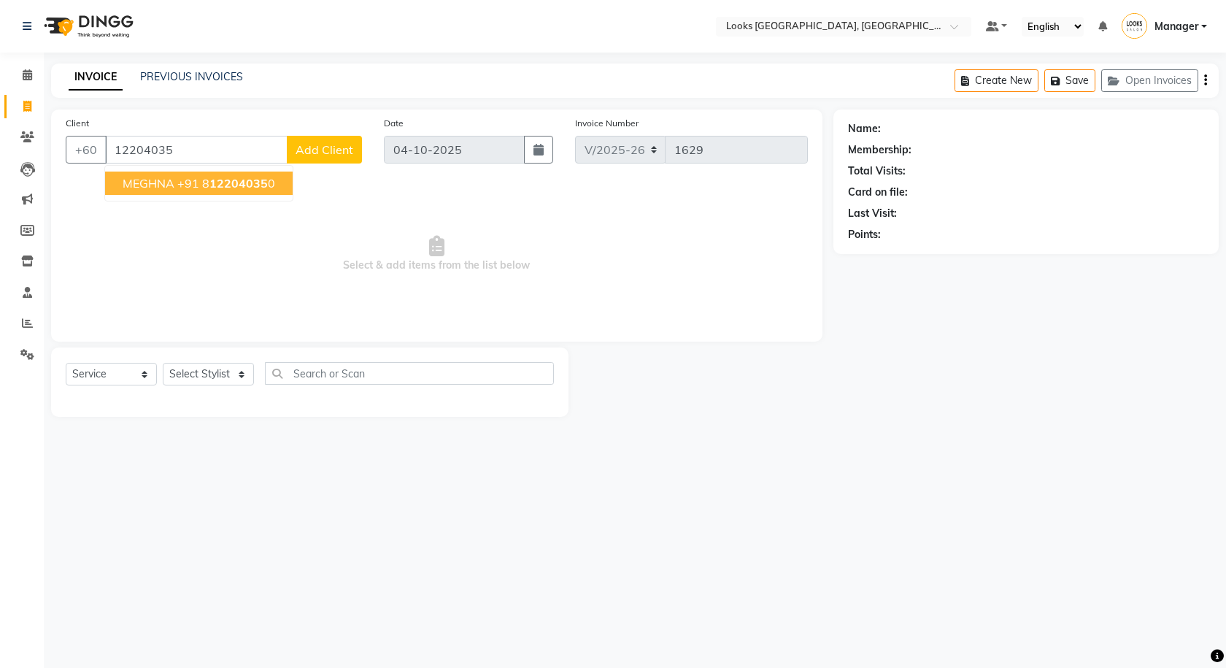
click at [274, 190] on button "MEGHNA +91 8 12204035 0" at bounding box center [199, 182] width 188 height 23
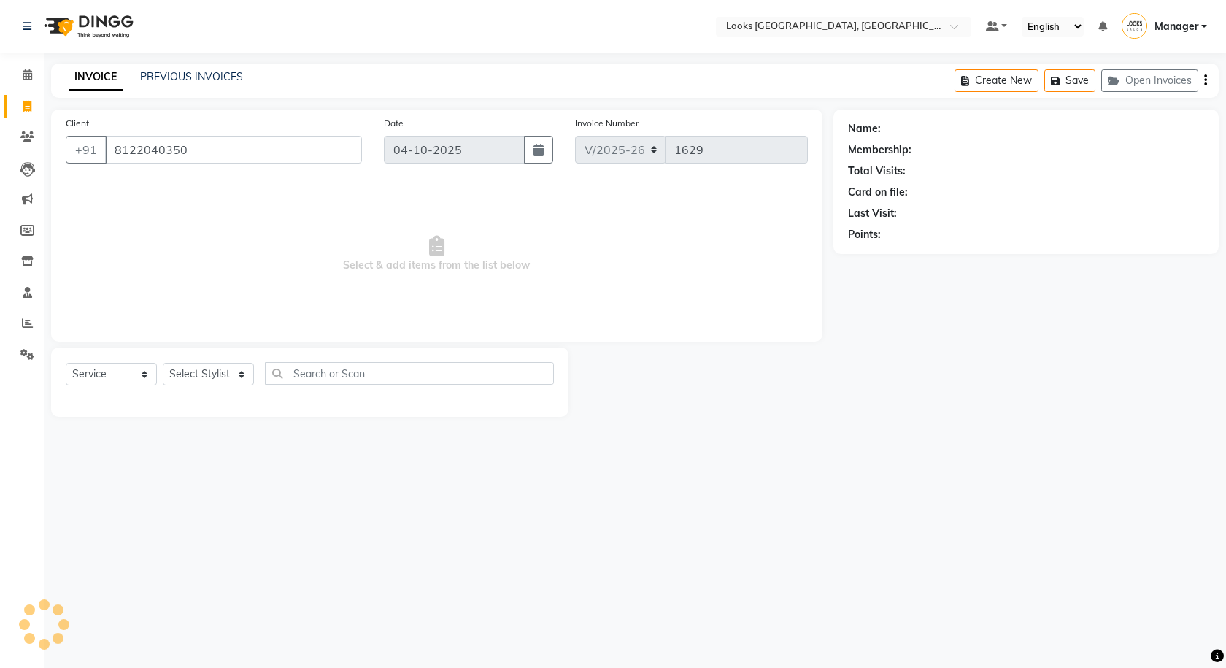
type input "8122040350"
select select "1: Object"
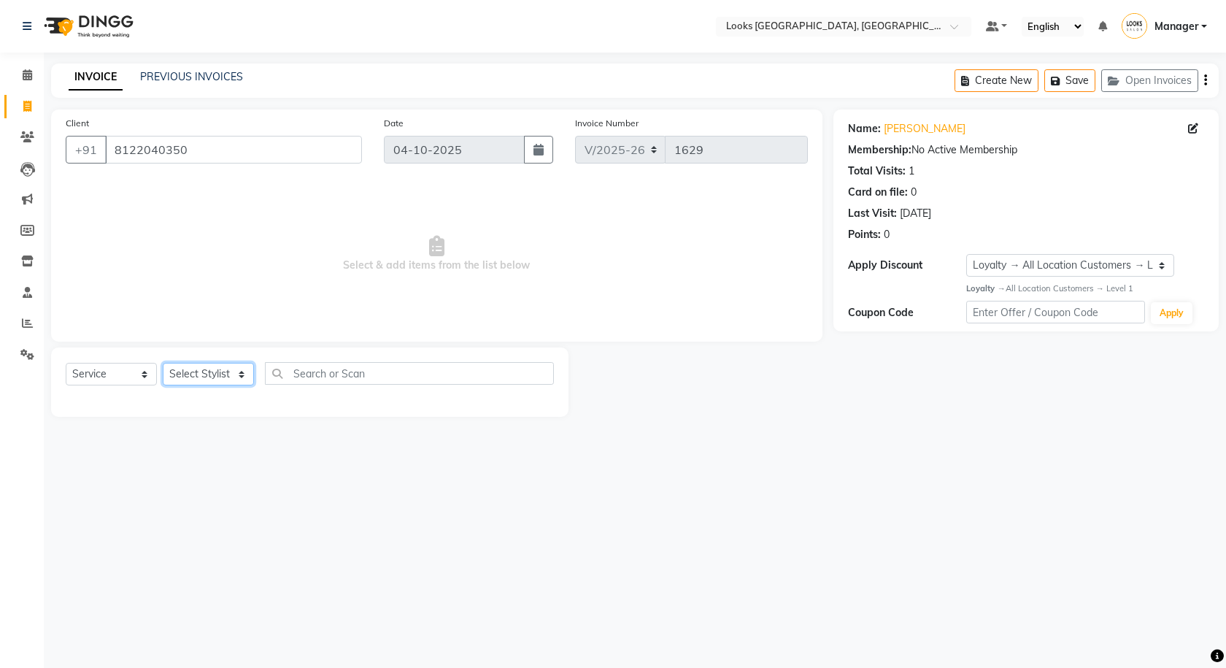
click at [207, 381] on select "Select Stylist Alvina_ pdct Awaiz_Mgr Beenish Counter_Sales [PERSON_NAME] Deven…" at bounding box center [208, 374] width 91 height 23
select select "75497"
click at [163, 363] on select "Select Stylist Alvina_ pdct Awaiz_Mgr Beenish Counter_Sales [PERSON_NAME] Deven…" at bounding box center [208, 374] width 91 height 23
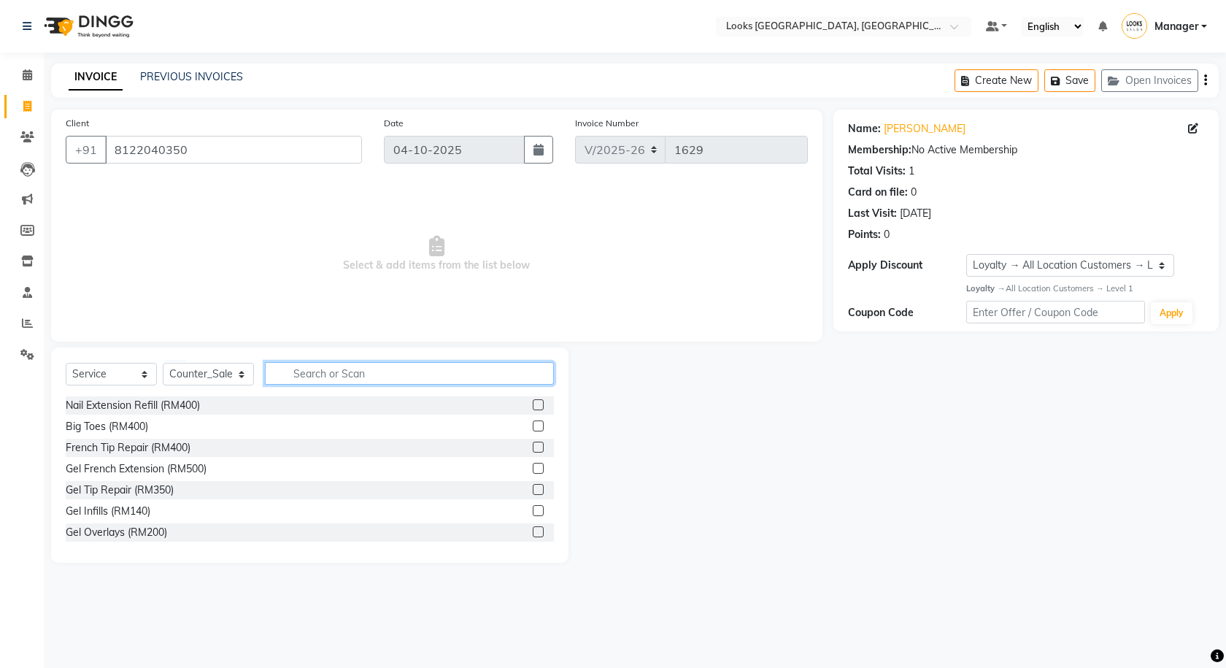
click at [398, 381] on input "text" at bounding box center [409, 373] width 289 height 23
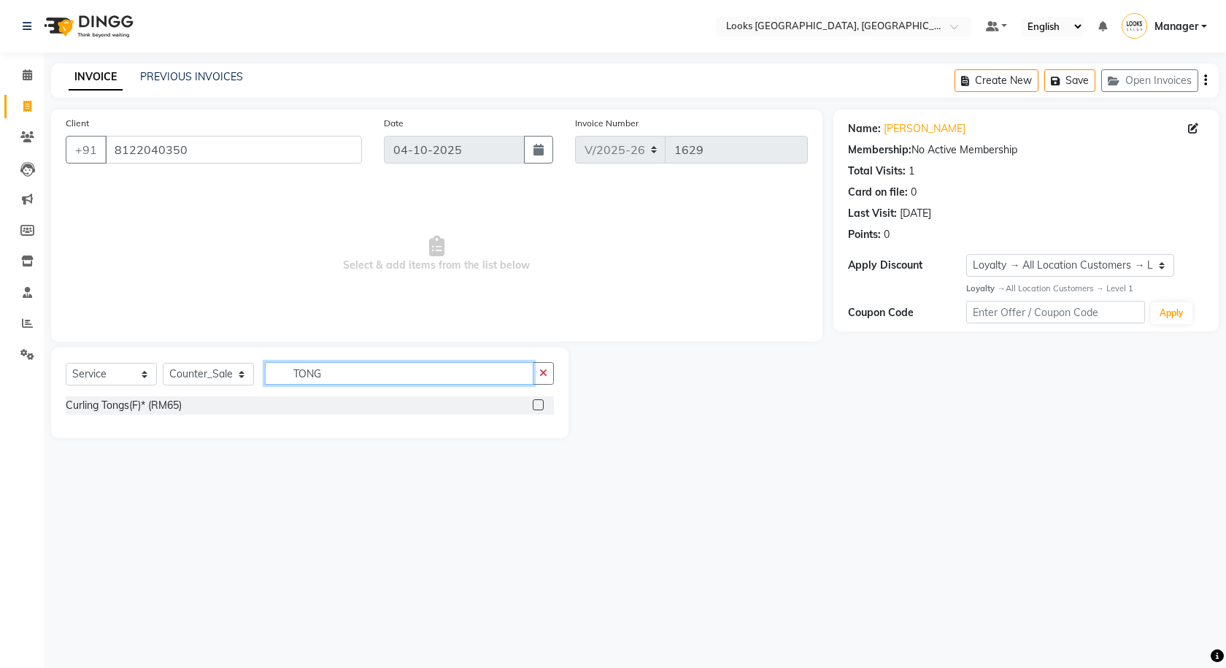
type input "TONG"
click at [541, 406] on label at bounding box center [538, 404] width 11 height 11
click at [541, 406] on input "checkbox" at bounding box center [537, 405] width 9 height 9
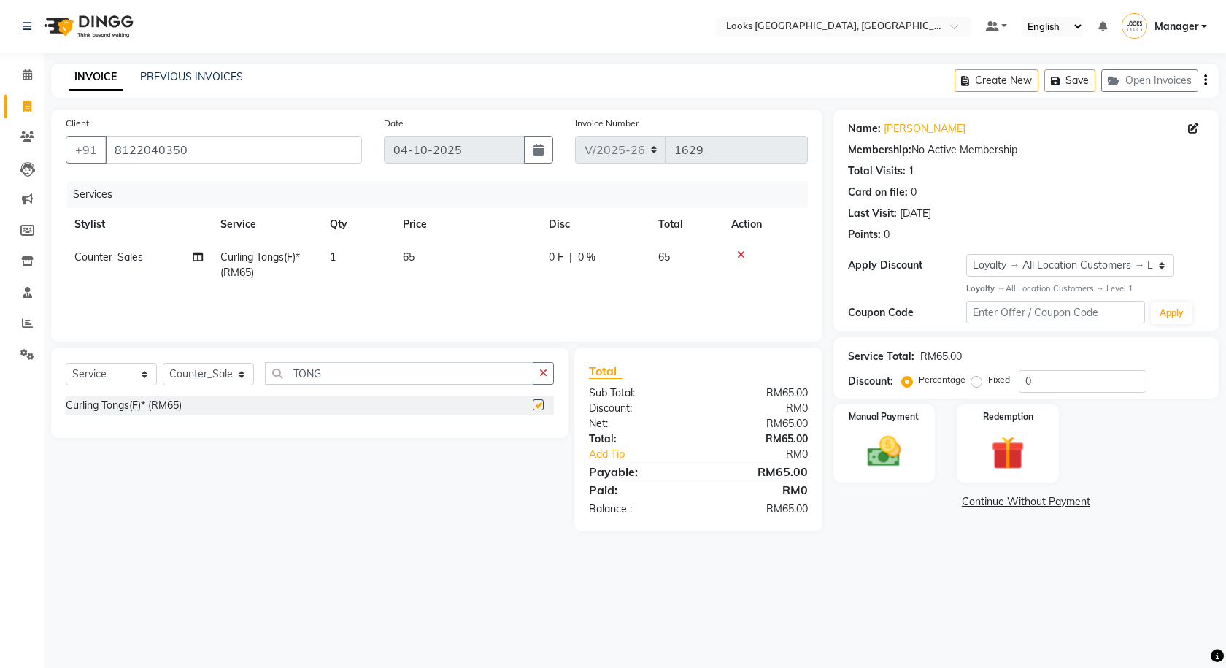
checkbox input "false"
click at [441, 263] on td "65" at bounding box center [467, 265] width 146 height 48
select select "75497"
click at [859, 433] on img at bounding box center [884, 451] width 57 height 40
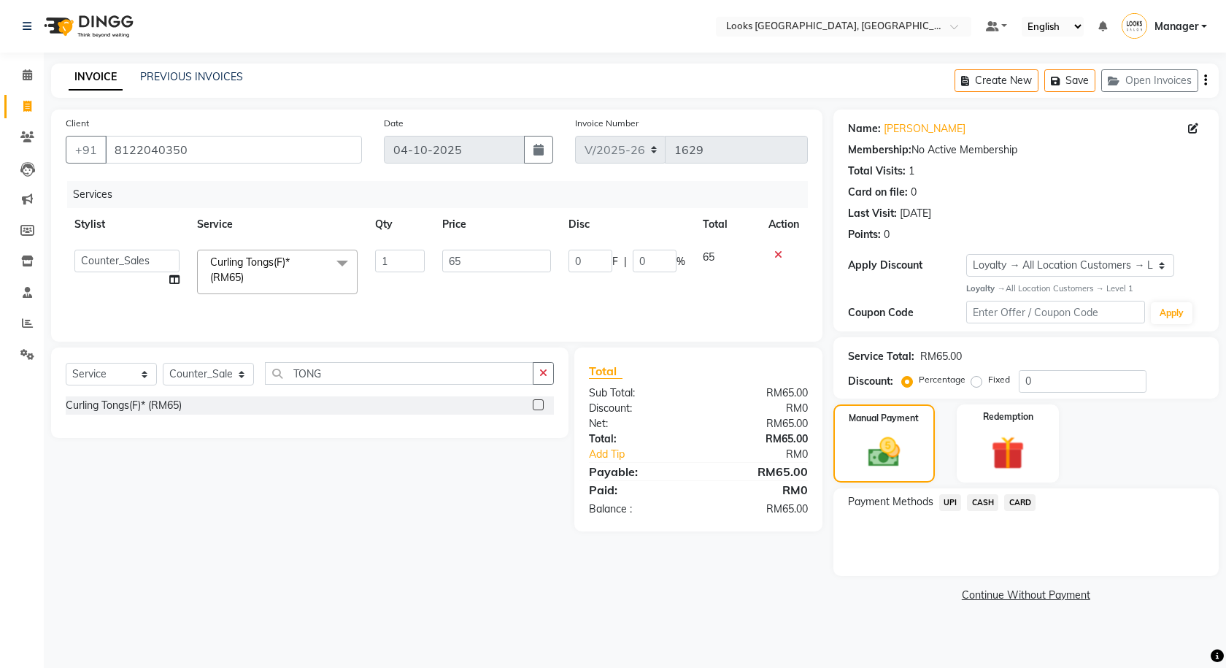
click at [946, 506] on span "UPI" at bounding box center [950, 502] width 23 height 17
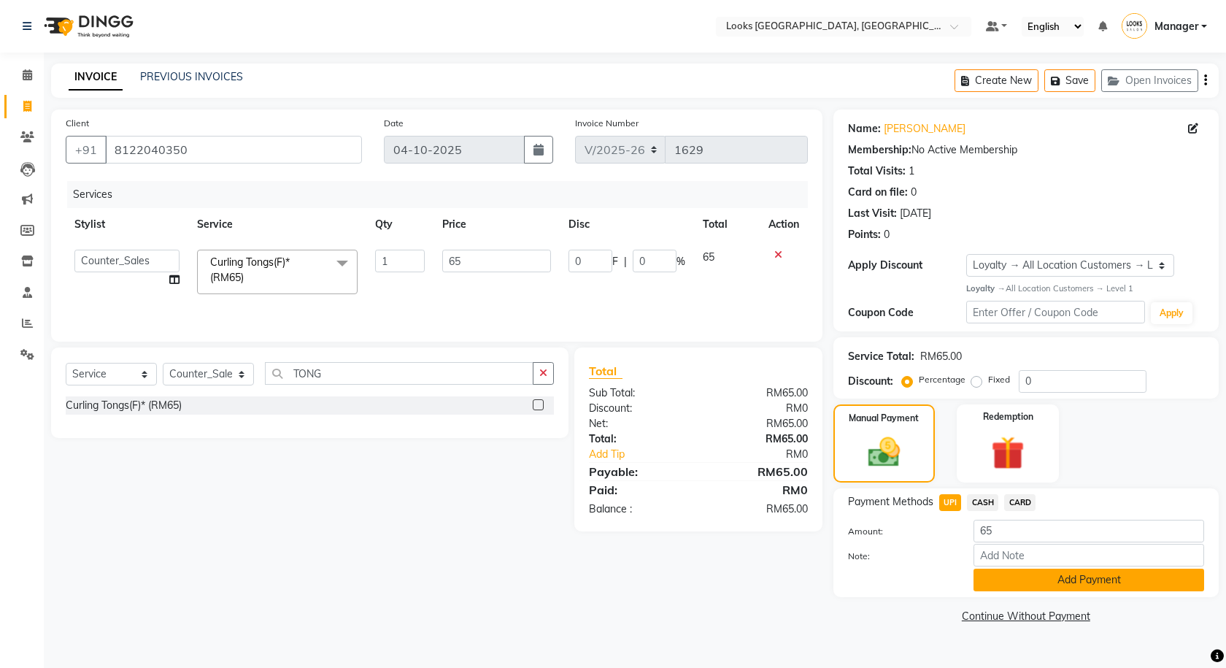
click at [1040, 579] on button "Add Payment" at bounding box center [1088, 579] width 231 height 23
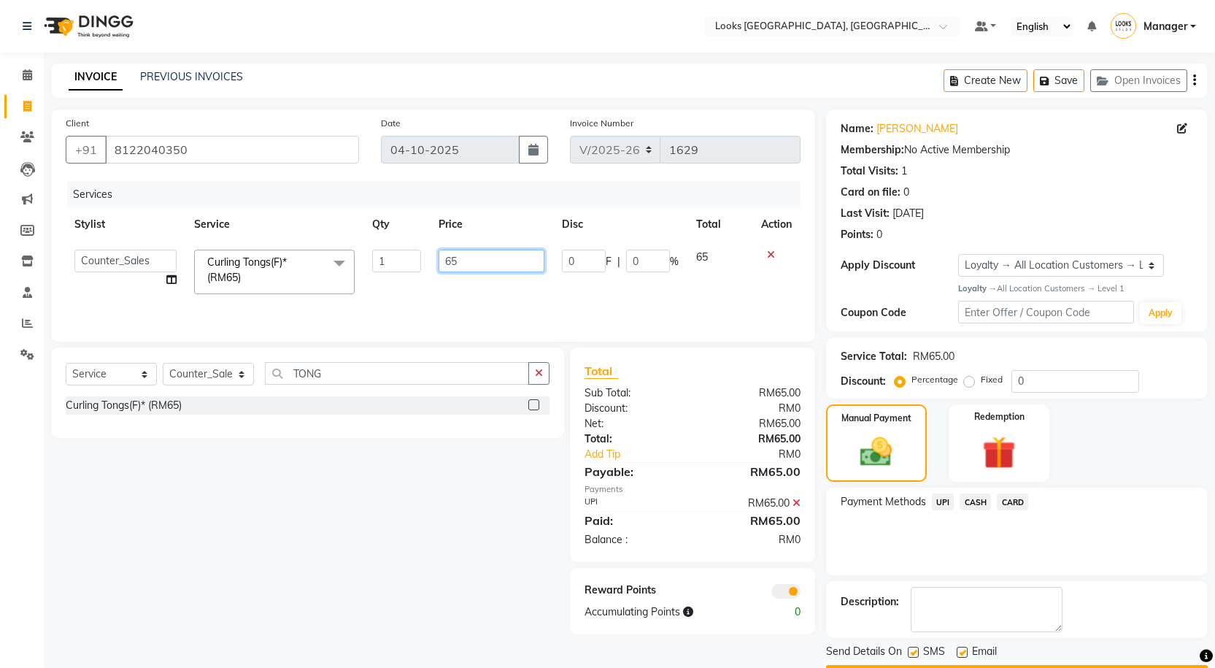
drag, startPoint x: 482, startPoint y: 263, endPoint x: 430, endPoint y: 250, distance: 54.3
click at [430, 250] on td "65" at bounding box center [491, 272] width 123 height 62
type input "59"
click at [495, 587] on div "Select Service Product Membership Package Voucher Prepaid Gift Card Select Styl…" at bounding box center [302, 490] width 524 height 287
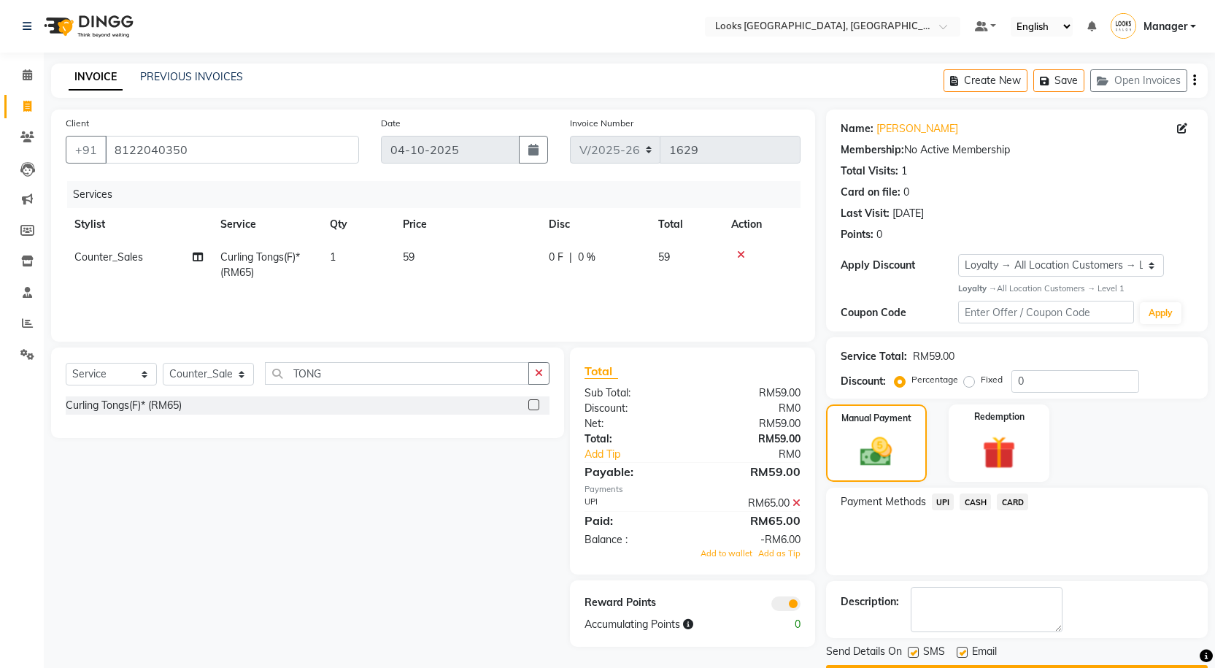
click at [795, 504] on icon at bounding box center [796, 503] width 8 height 10
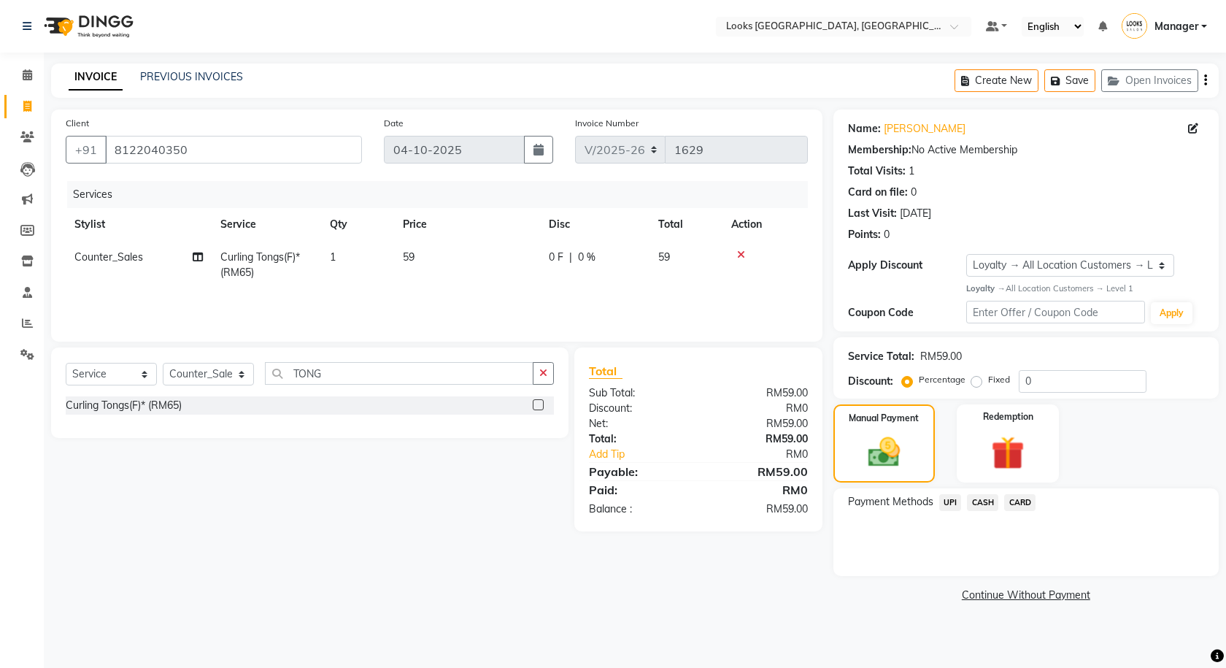
click at [952, 503] on span "UPI" at bounding box center [950, 502] width 23 height 17
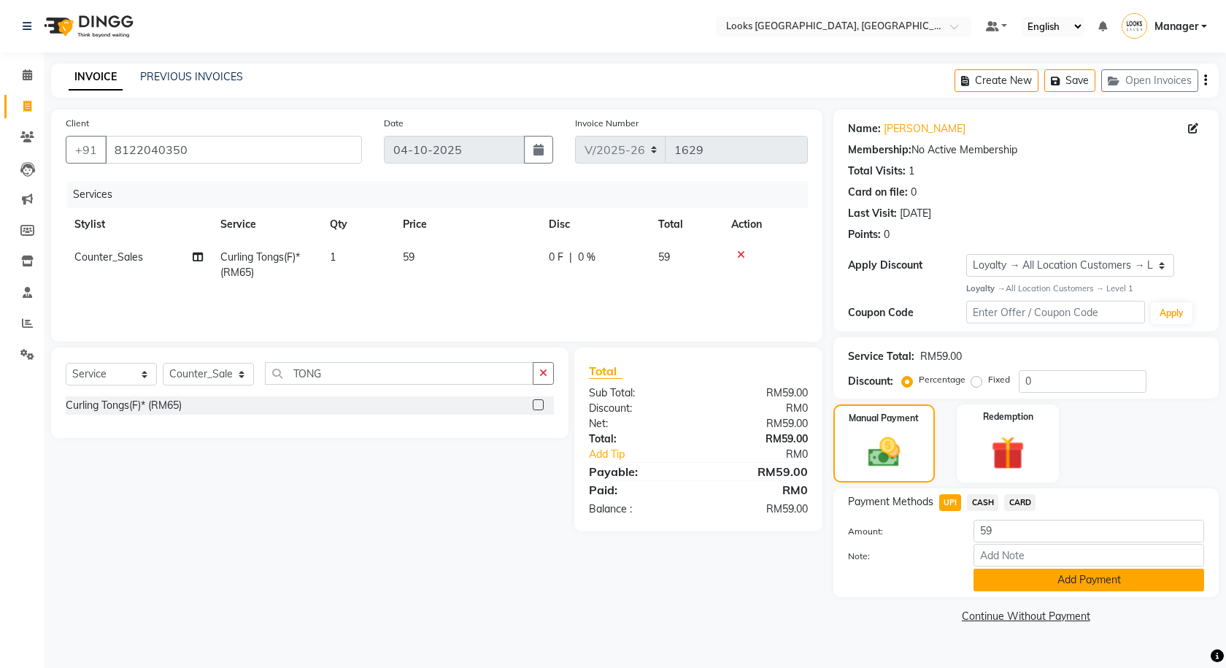
click at [1001, 578] on button "Add Payment" at bounding box center [1088, 579] width 231 height 23
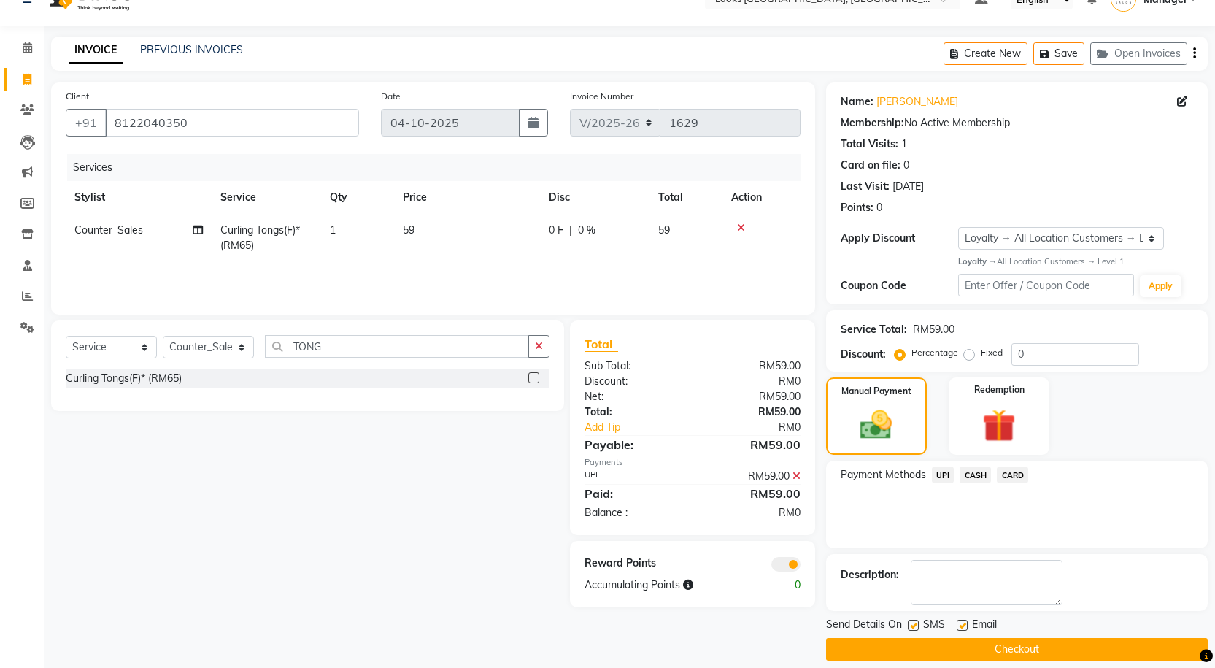
scroll to position [42, 0]
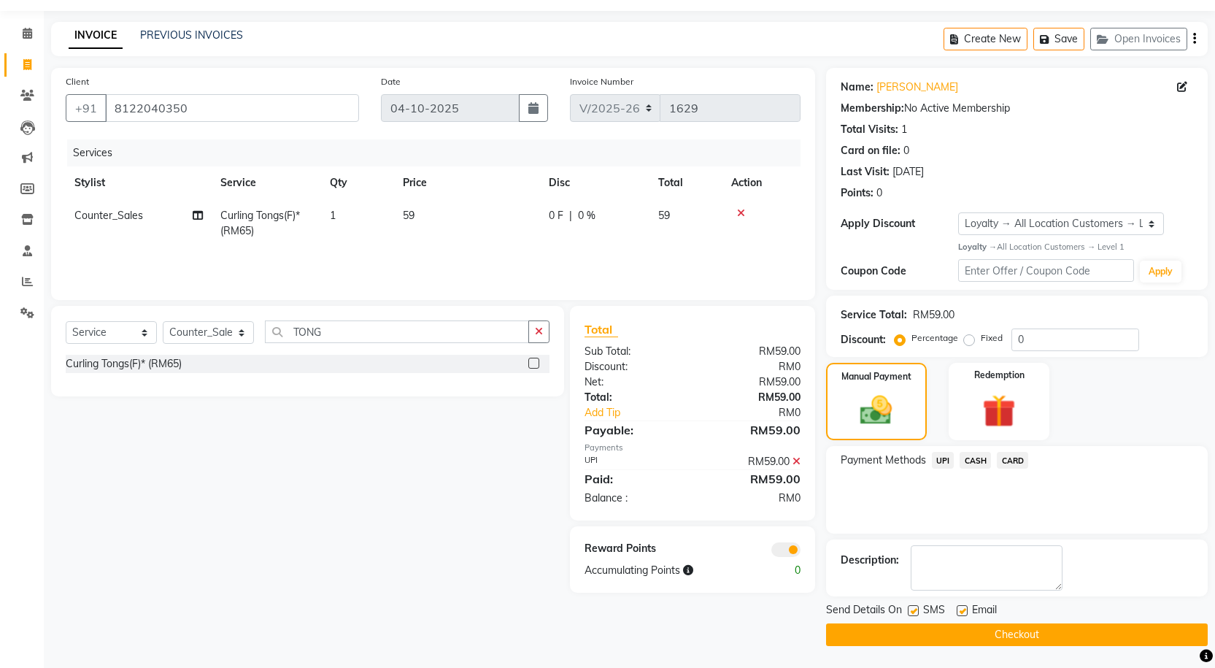
click at [1037, 633] on button "Checkout" at bounding box center [1017, 634] width 382 height 23
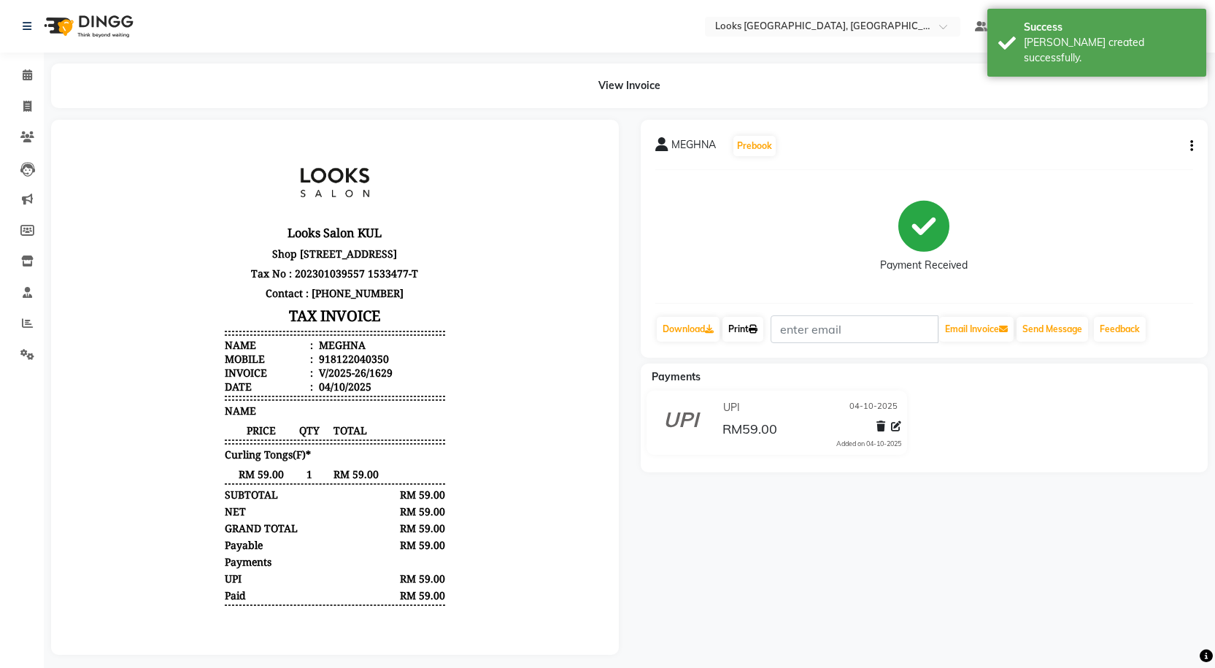
click at [750, 332] on link "Print" at bounding box center [742, 329] width 41 height 25
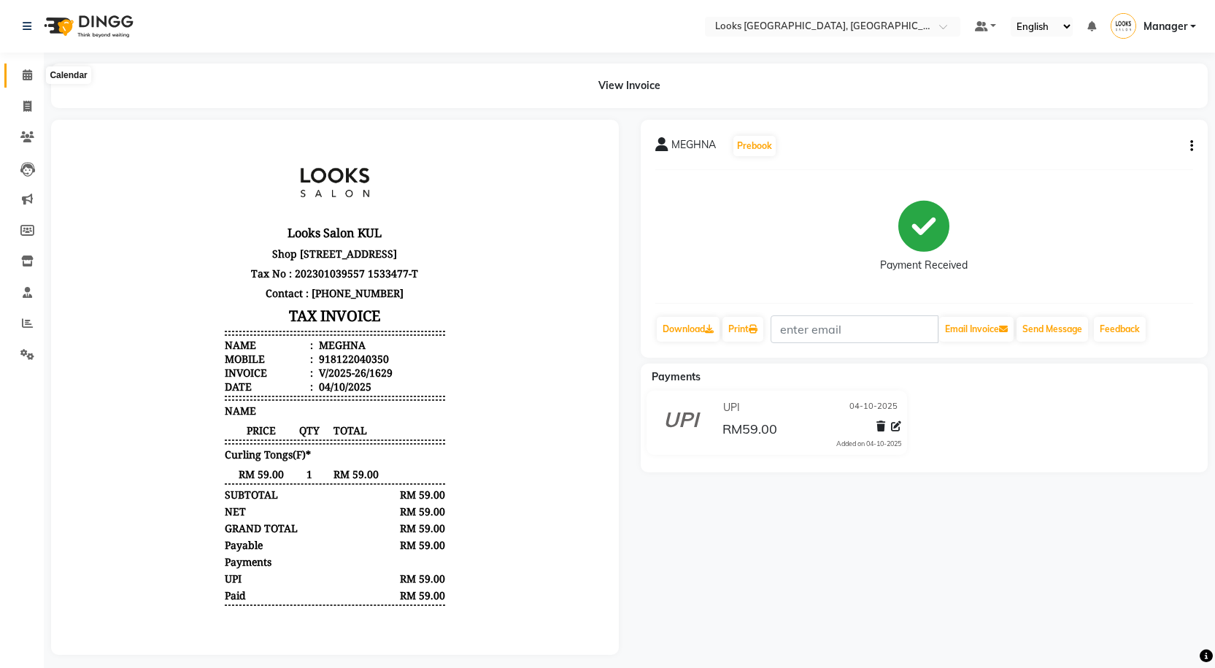
click at [29, 77] on icon at bounding box center [27, 74] width 9 height 11
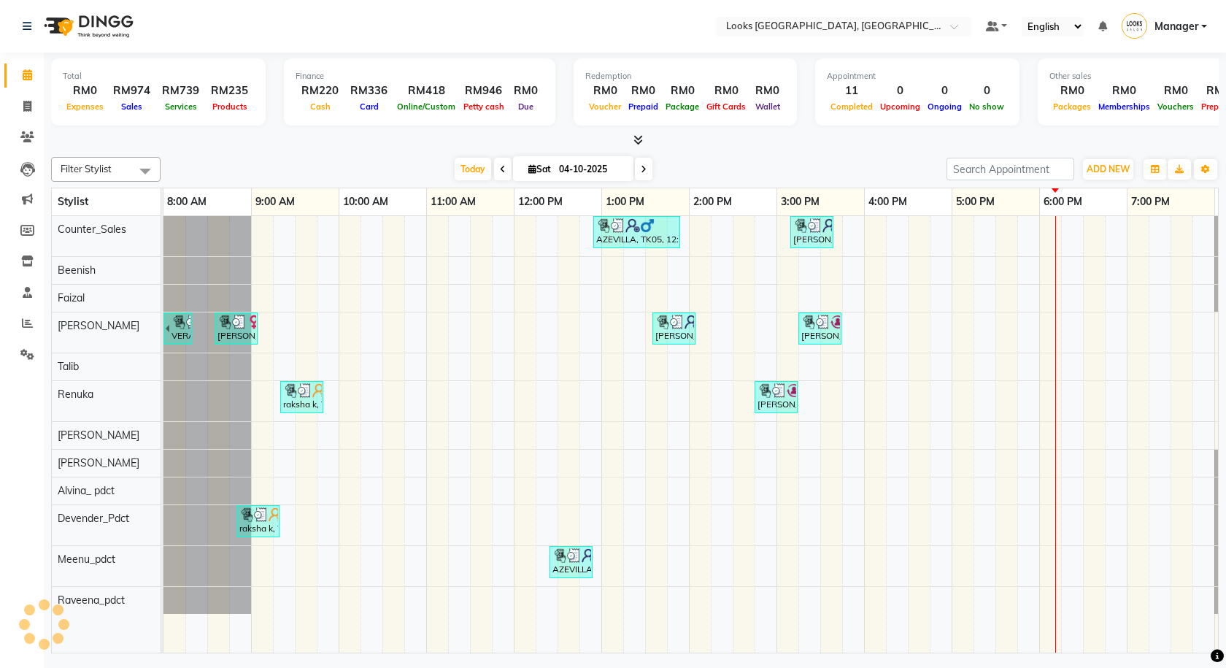
click at [21, 118] on li "Invoice" at bounding box center [22, 106] width 44 height 31
click at [38, 109] on span at bounding box center [28, 106] width 26 height 17
select select "service"
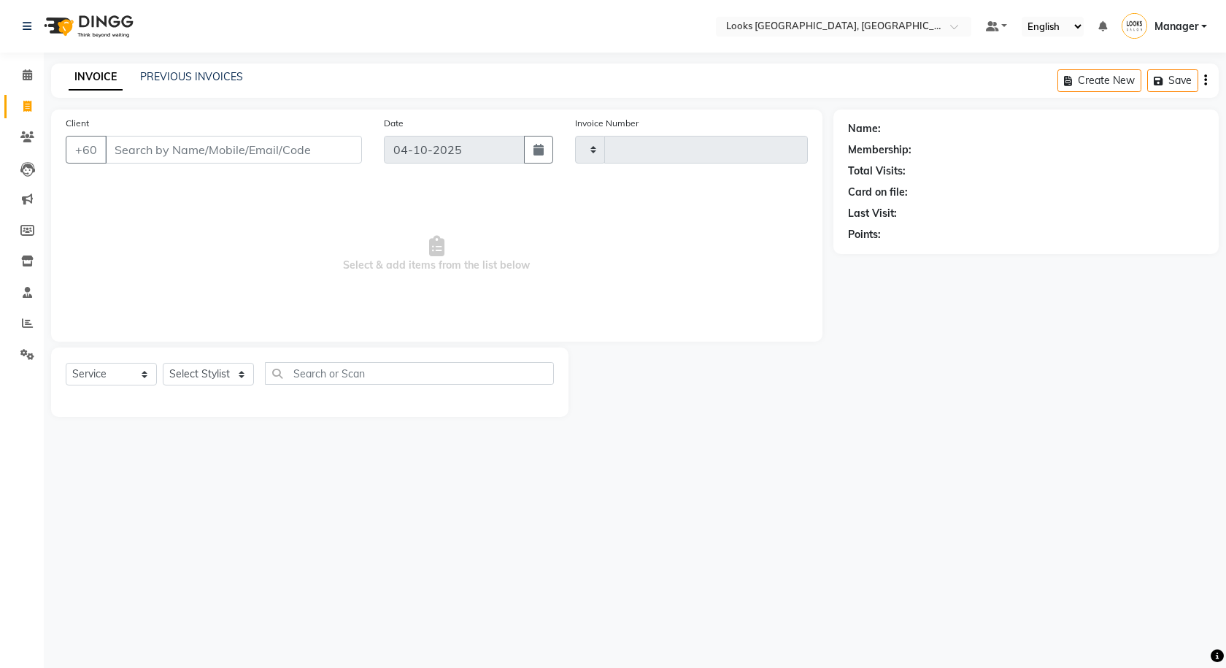
type input "1630"
select select "8109"
type input "142564762"
click at [338, 156] on span "Add Client" at bounding box center [324, 149] width 58 height 15
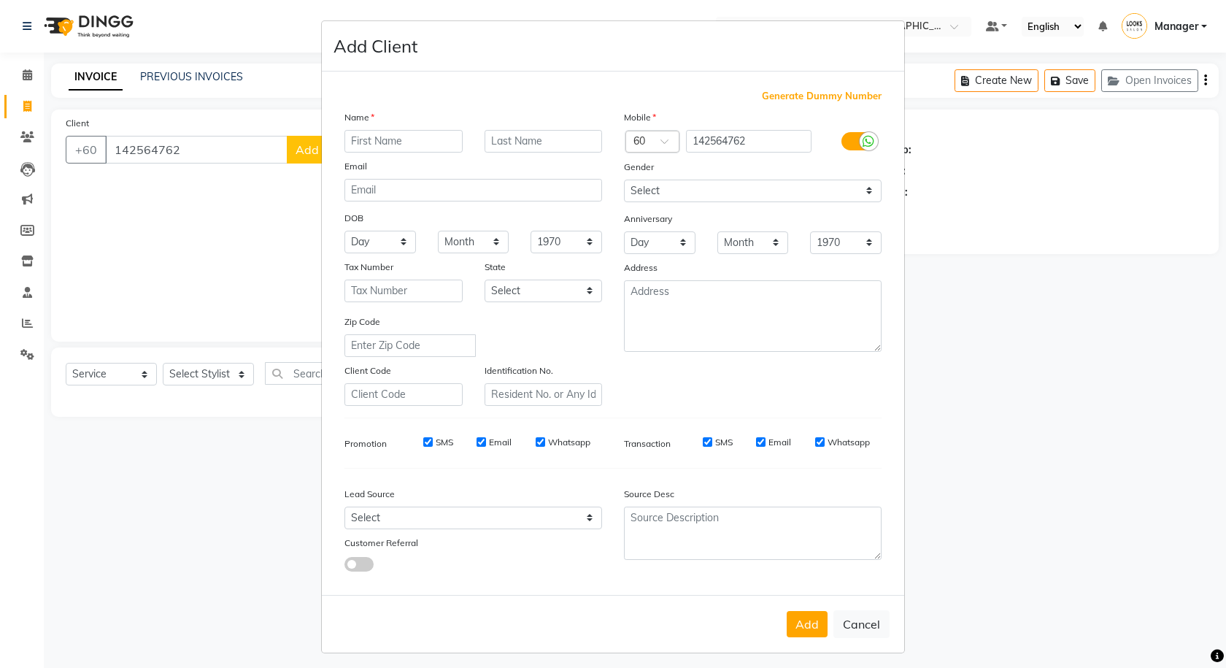
click at [854, 149] on label at bounding box center [857, 141] width 33 height 18
click at [0, 0] on input "checkbox" at bounding box center [0, 0] width 0 height 0
click at [853, 177] on div "Gender" at bounding box center [752, 169] width 279 height 20
click at [811, 176] on div "Gender" at bounding box center [752, 169] width 279 height 20
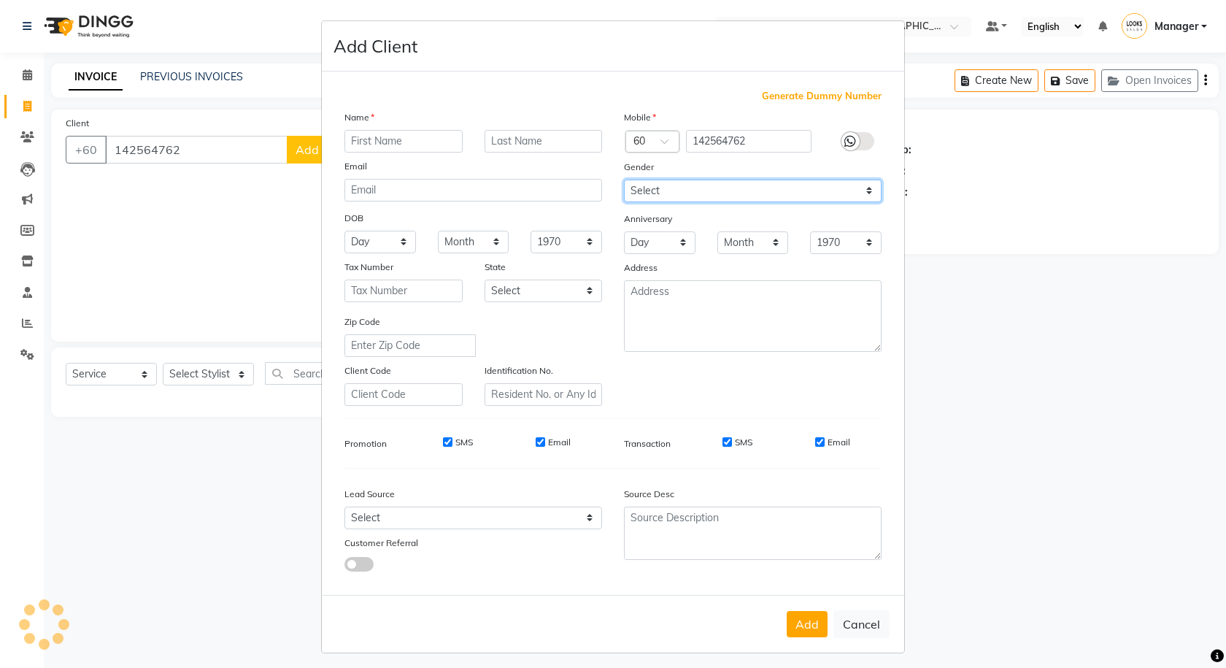
click at [811, 196] on select "Select [DEMOGRAPHIC_DATA] [DEMOGRAPHIC_DATA] Other Prefer Not To Say" at bounding box center [753, 190] width 258 height 23
select select "[DEMOGRAPHIC_DATA]"
click at [624, 179] on select "Select [DEMOGRAPHIC_DATA] [DEMOGRAPHIC_DATA] Other Prefer Not To Say" at bounding box center [753, 190] width 258 height 23
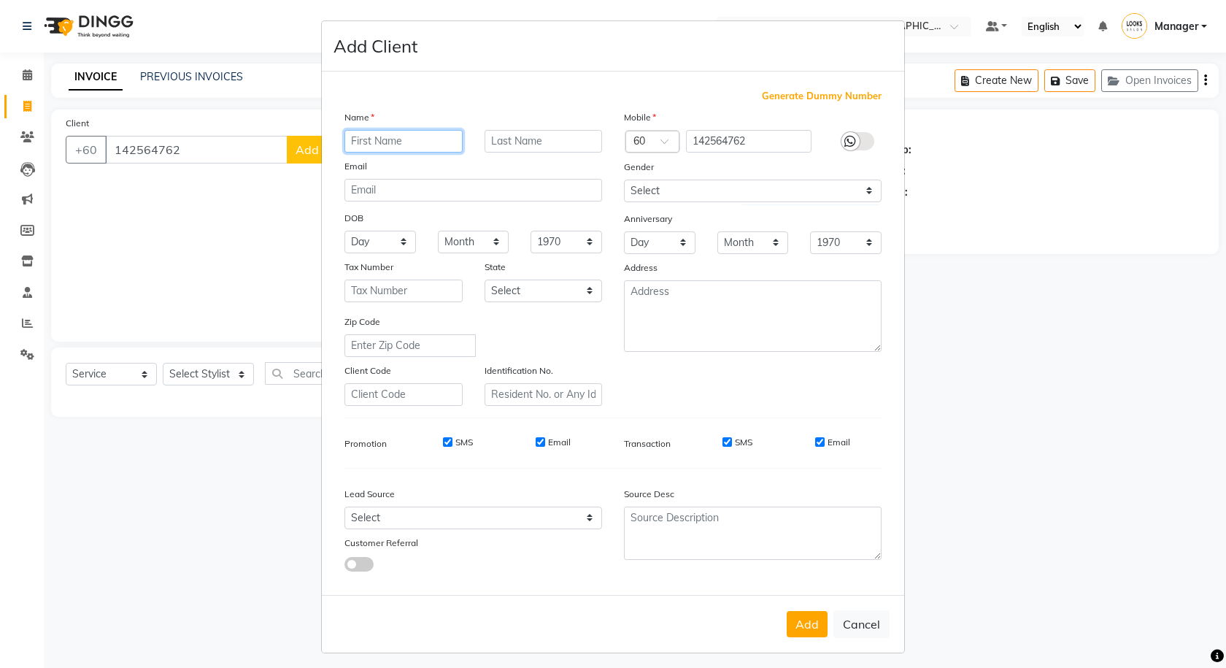
click at [432, 147] on input "text" at bounding box center [403, 141] width 118 height 23
type input "SELVALAKSMI"
click at [819, 625] on button "Add" at bounding box center [807, 624] width 41 height 26
select select
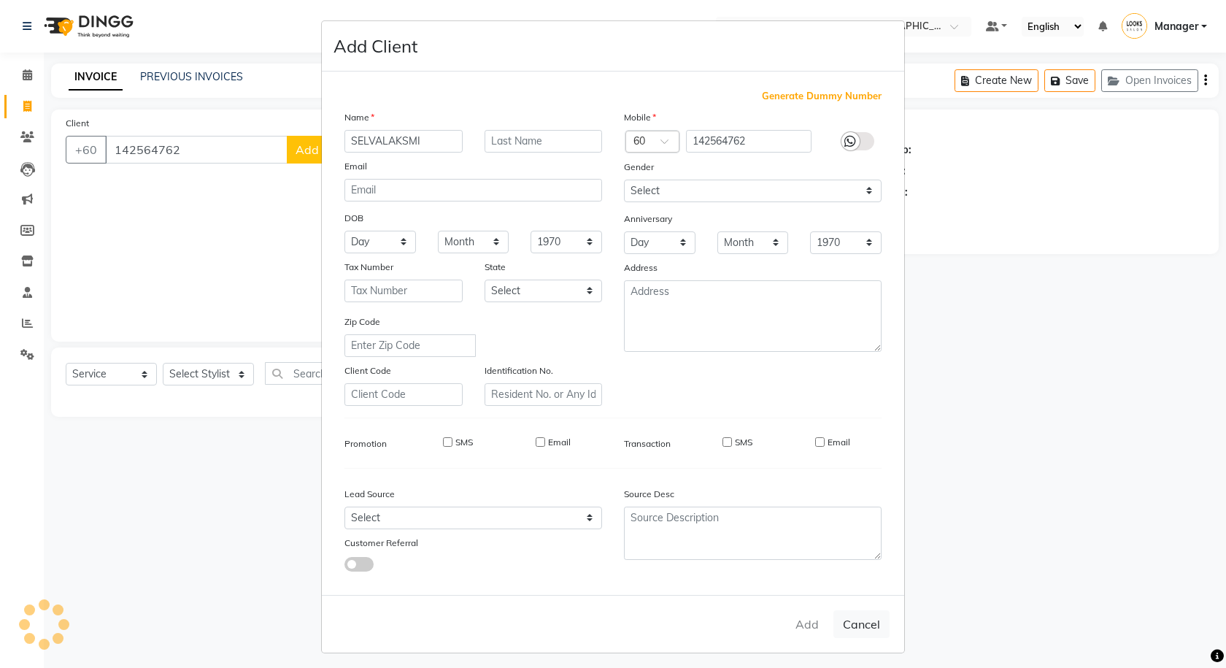
select select
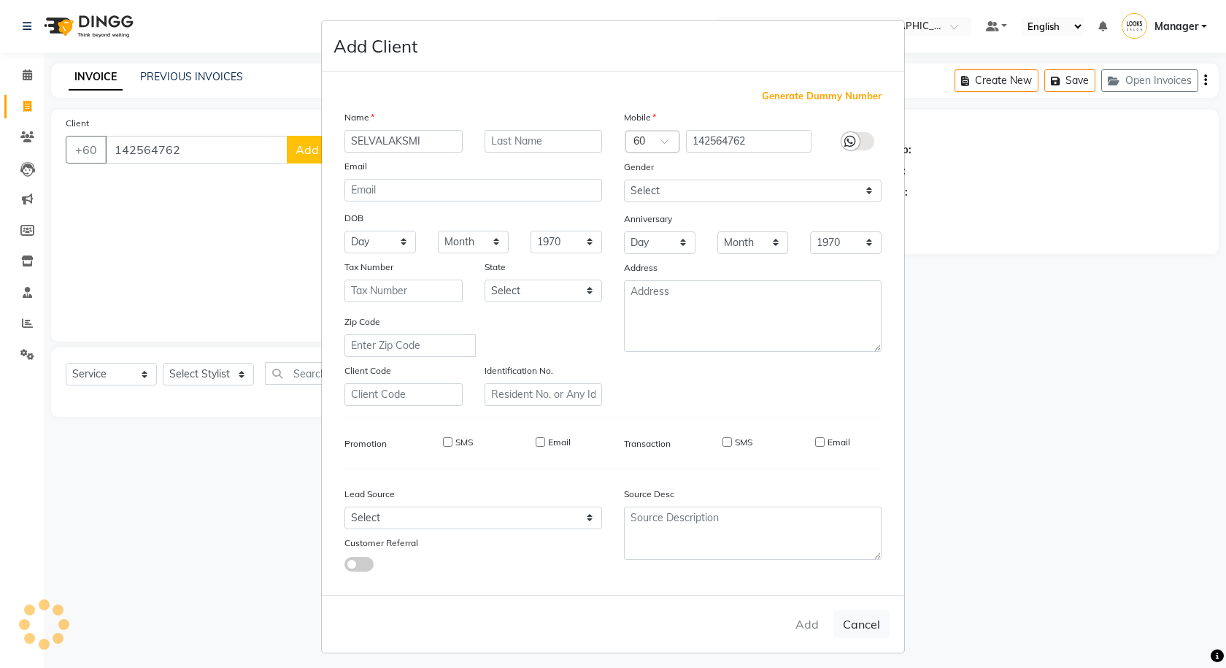
checkbox input "false"
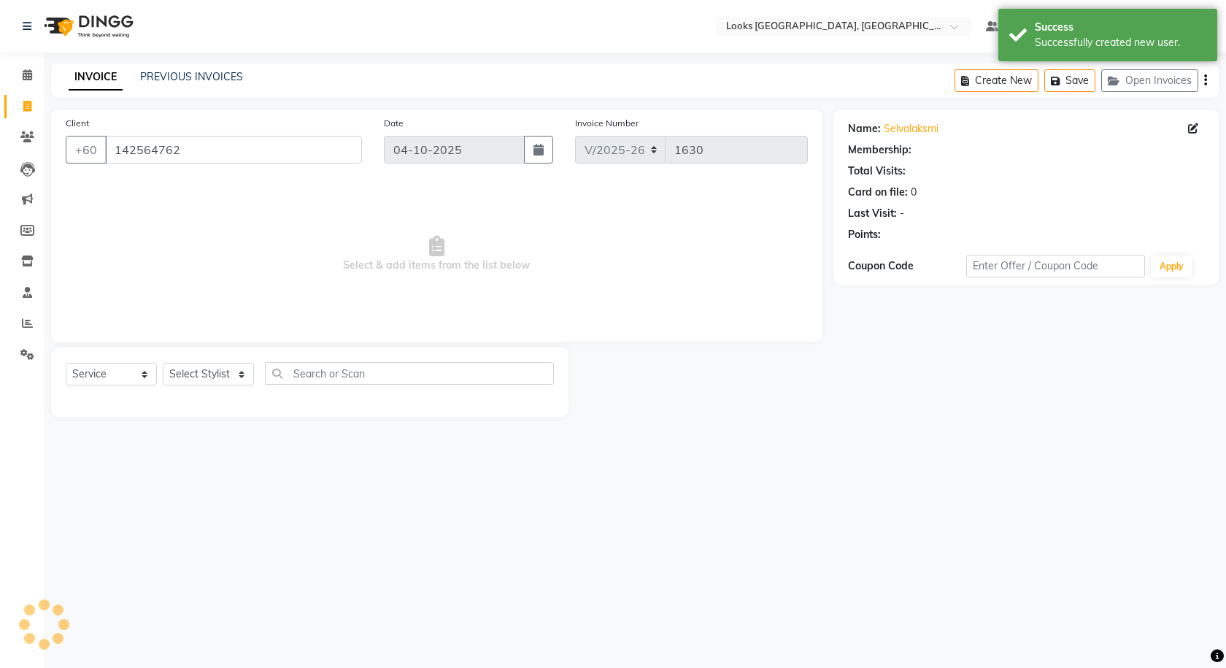
select select "1: Object"
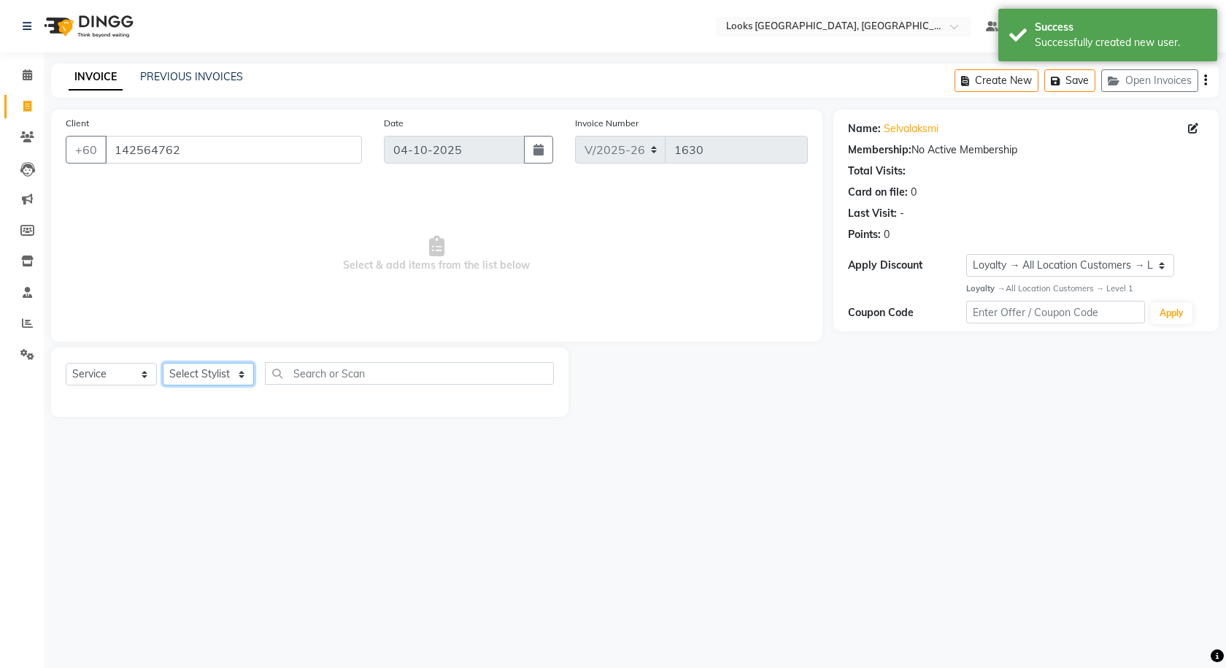
click at [225, 372] on select "Select Stylist Alvina_ pdct Awaiz_Mgr Beenish Counter_Sales [PERSON_NAME] Deven…" at bounding box center [208, 374] width 91 height 23
select select "75539"
click at [163, 363] on select "Select Stylist Alvina_ pdct Awaiz_Mgr Beenish Counter_Sales [PERSON_NAME] Deven…" at bounding box center [208, 374] width 91 height 23
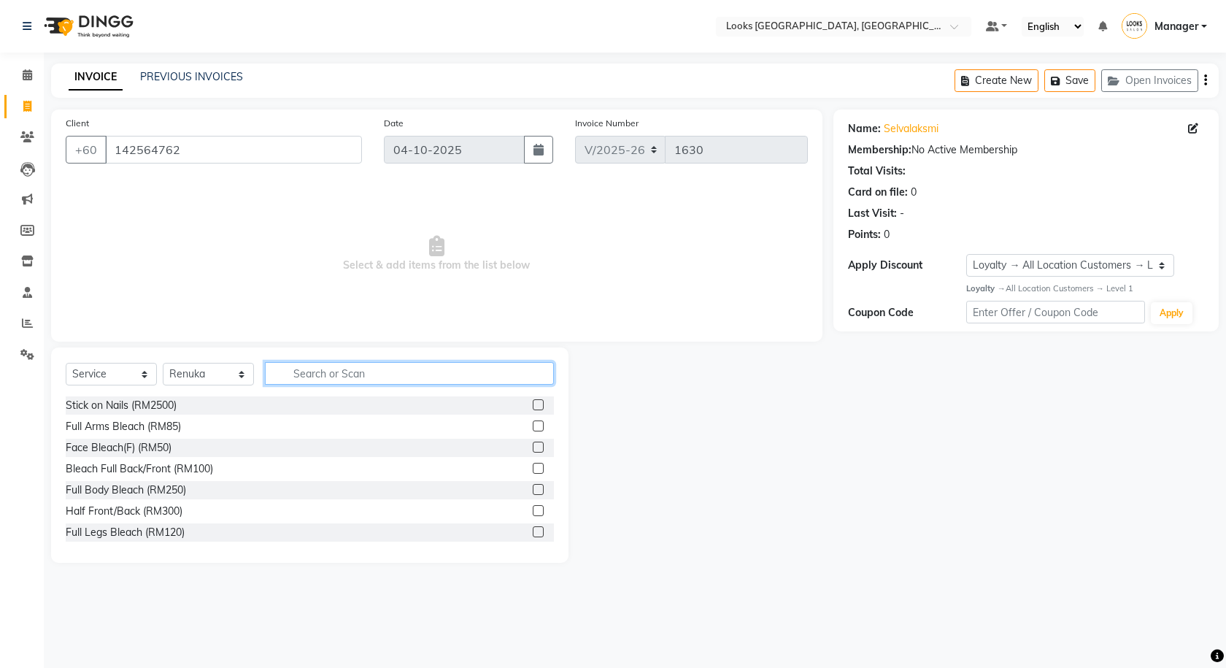
click at [376, 363] on input "text" at bounding box center [409, 373] width 289 height 23
type input "EYE"
click at [533, 489] on label at bounding box center [538, 489] width 11 height 11
click at [533, 489] on input "checkbox" at bounding box center [537, 489] width 9 height 9
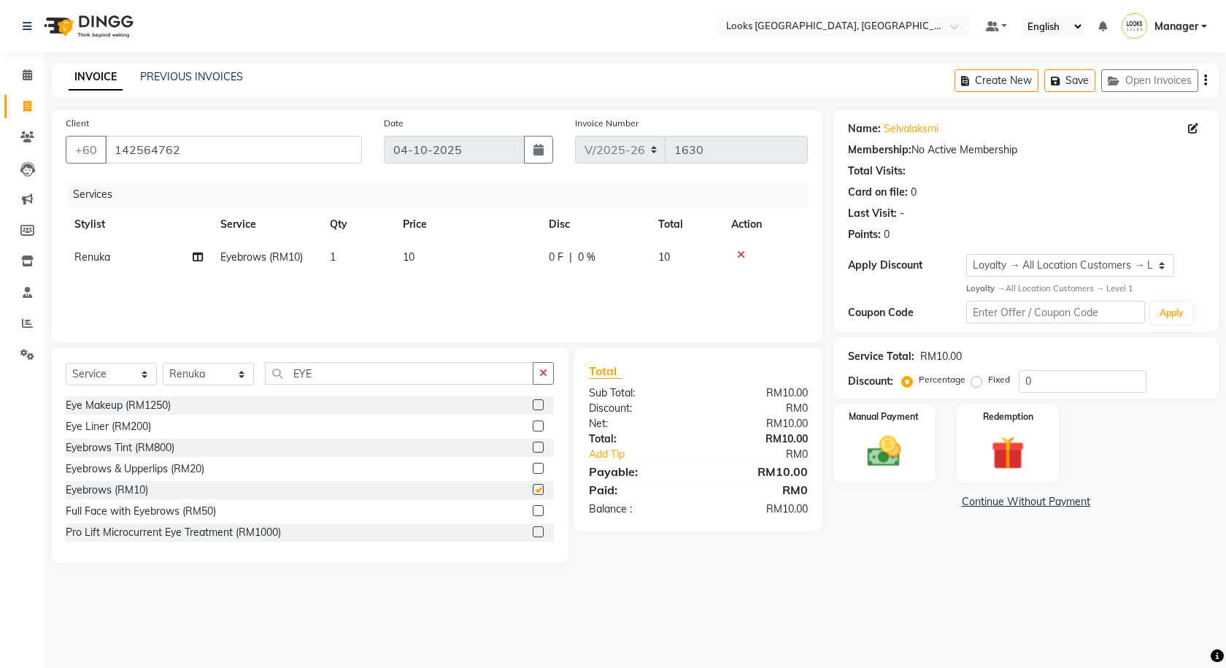
checkbox input "false"
click at [905, 451] on img at bounding box center [884, 451] width 57 height 40
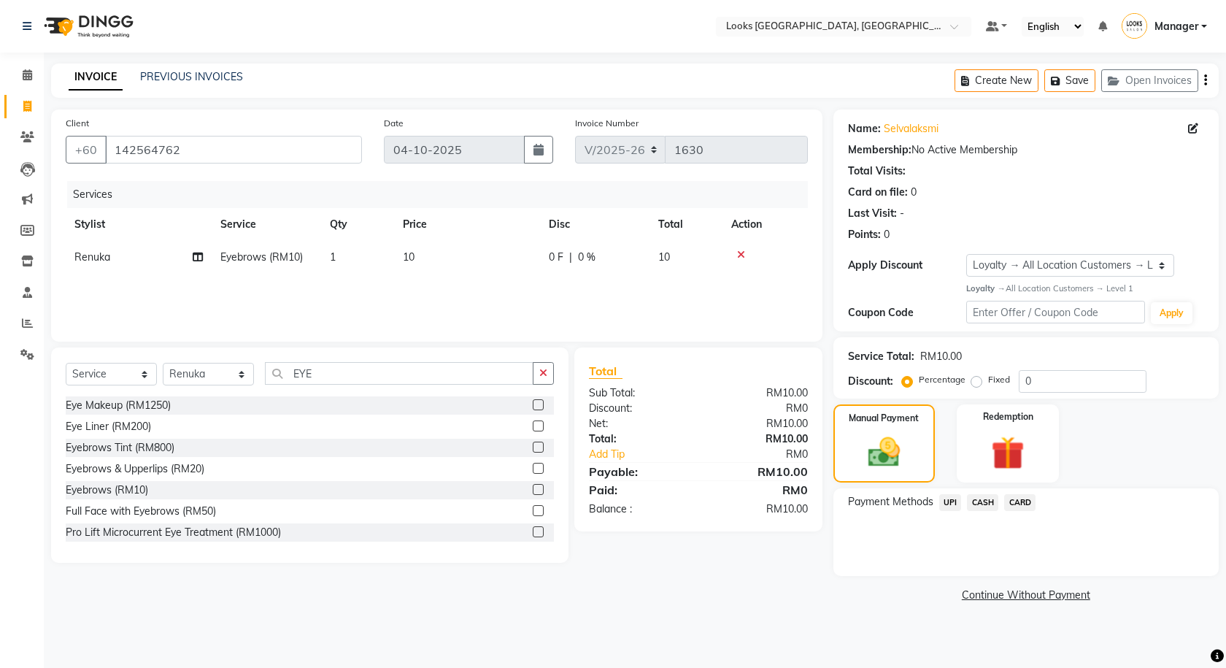
click at [946, 502] on span "UPI" at bounding box center [950, 502] width 23 height 17
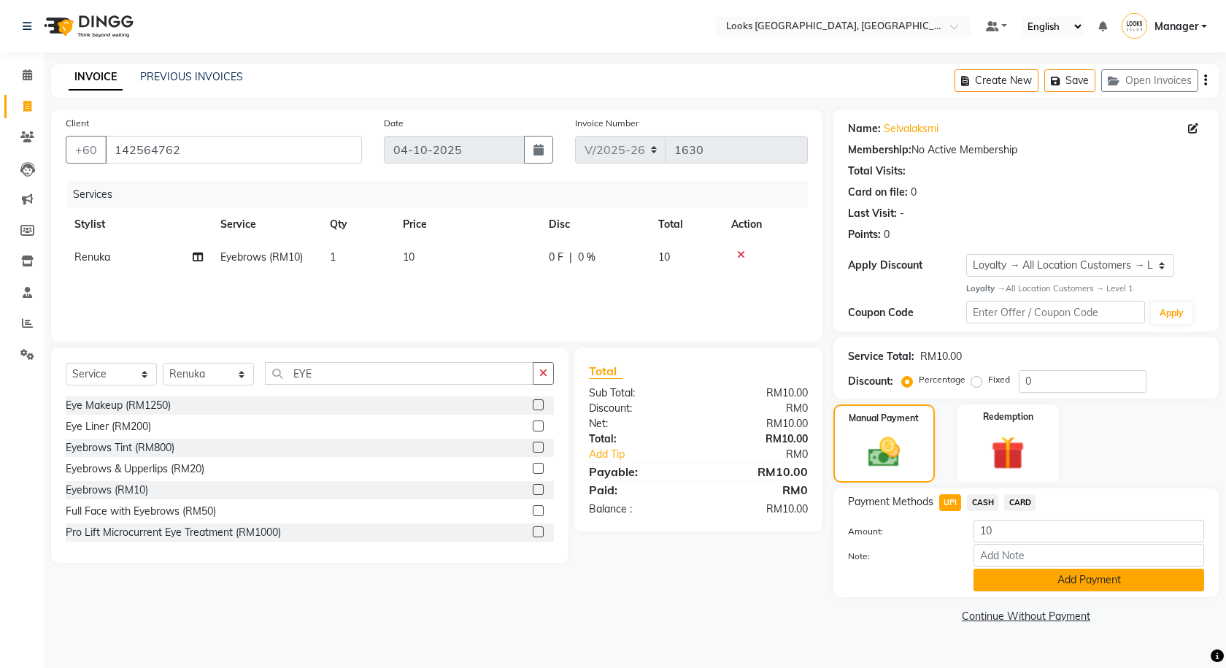
click at [996, 583] on button "Add Payment" at bounding box center [1088, 579] width 231 height 23
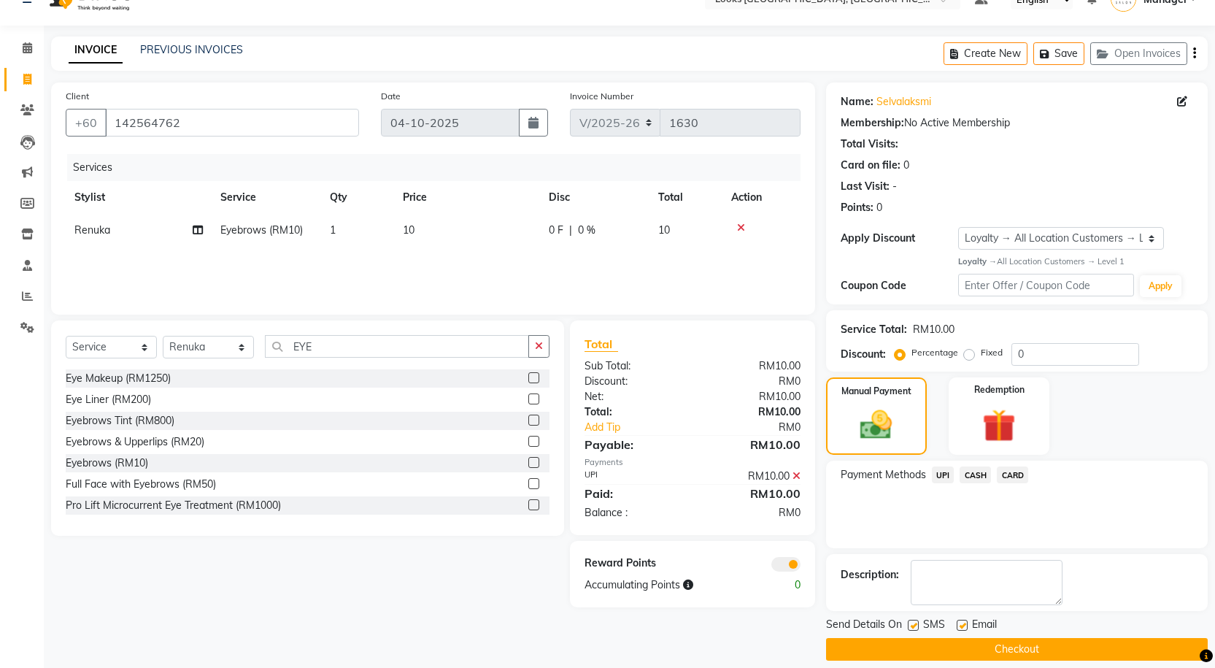
scroll to position [42, 0]
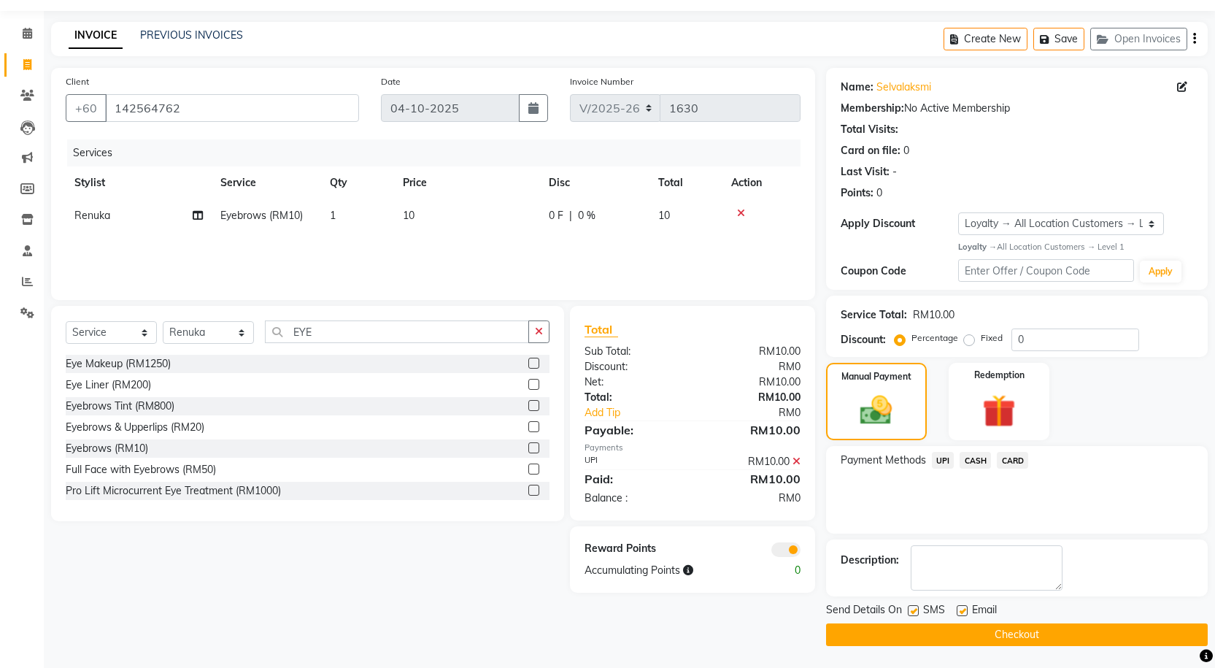
click at [986, 634] on button "Checkout" at bounding box center [1017, 634] width 382 height 23
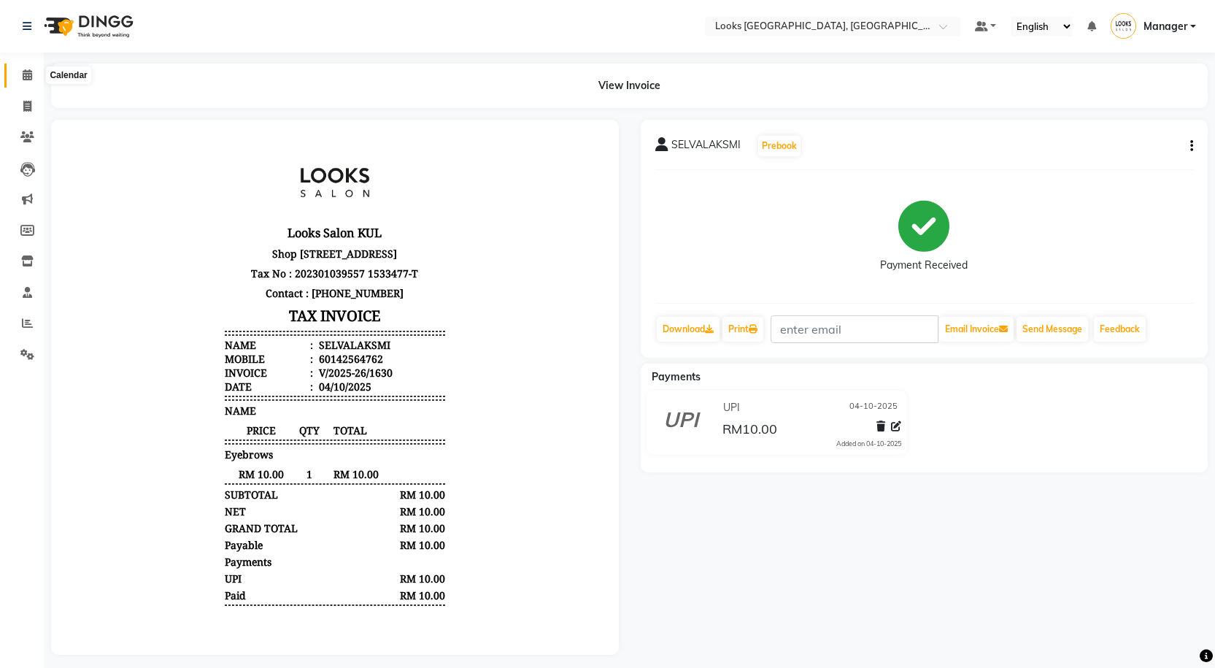
click at [31, 77] on icon at bounding box center [27, 74] width 9 height 11
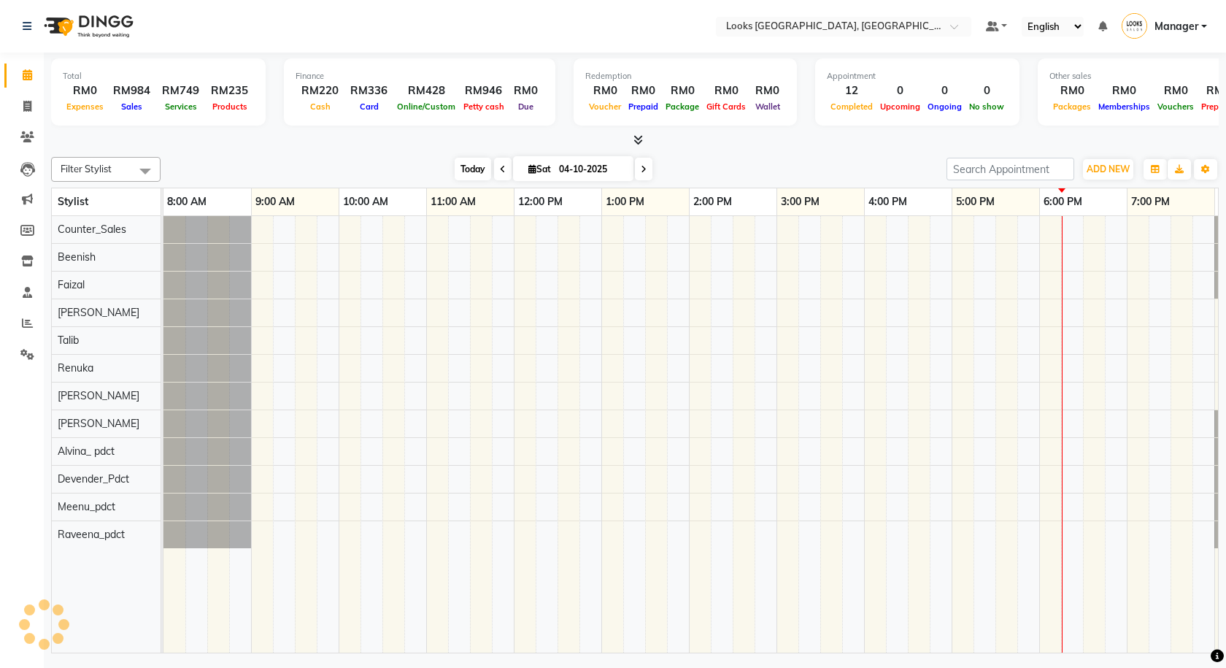
click at [462, 164] on span "Today" at bounding box center [473, 169] width 36 height 23
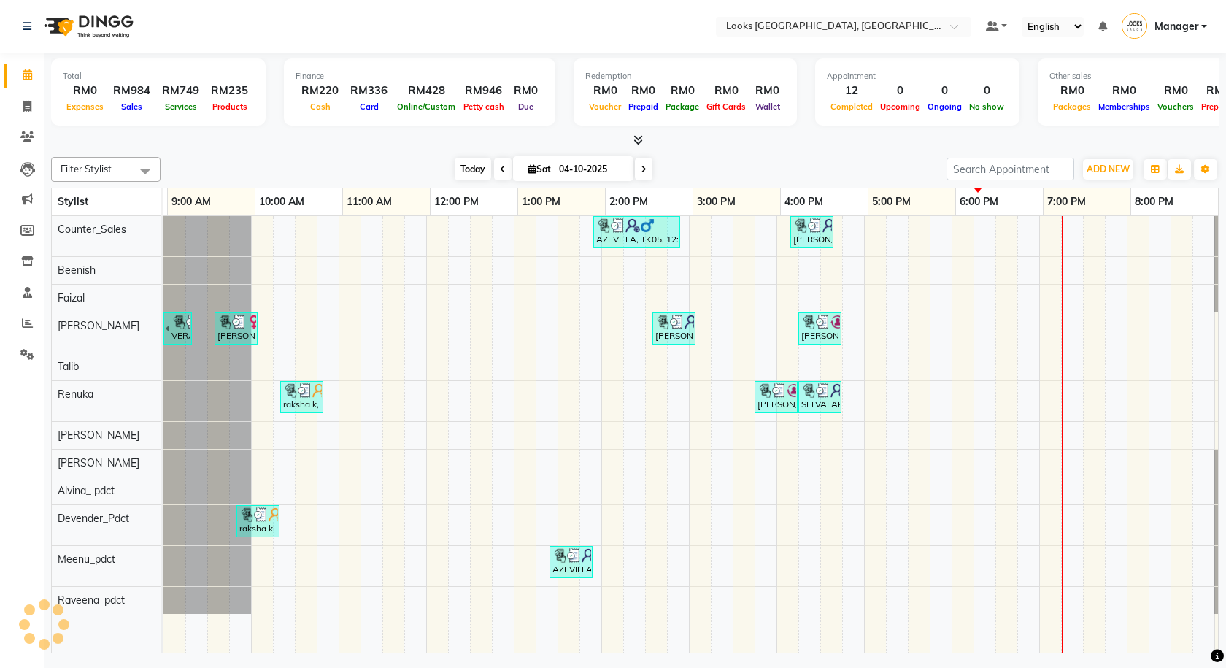
scroll to position [0, 84]
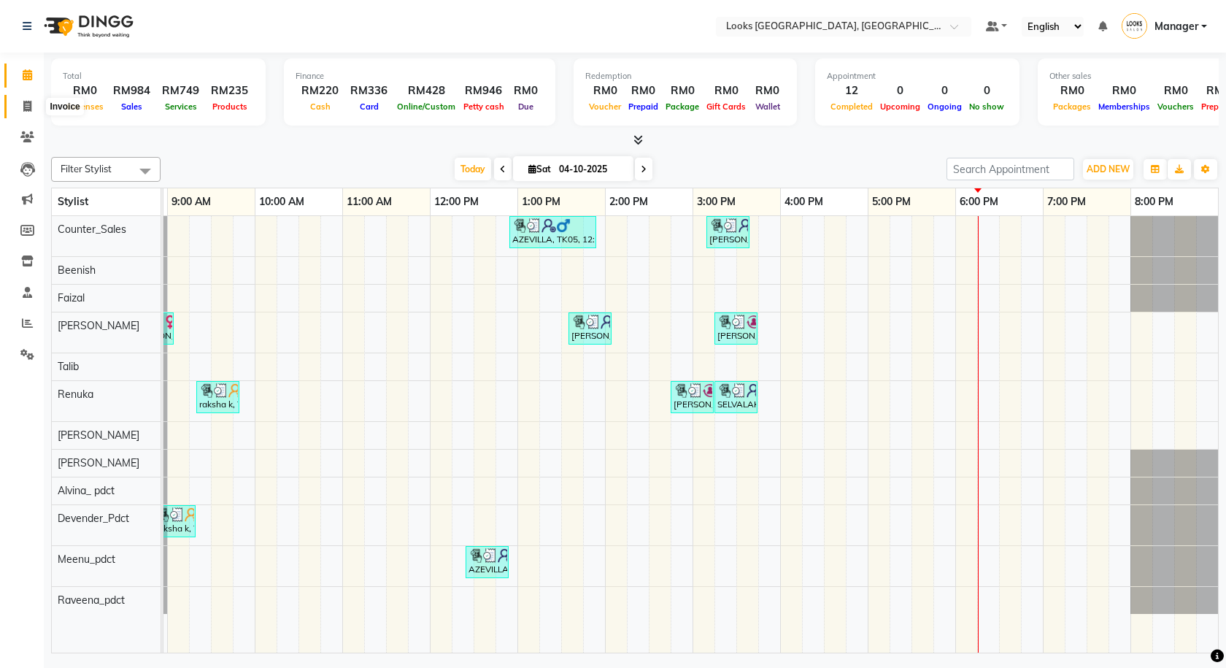
click at [16, 105] on span at bounding box center [28, 106] width 26 height 17
select select "service"
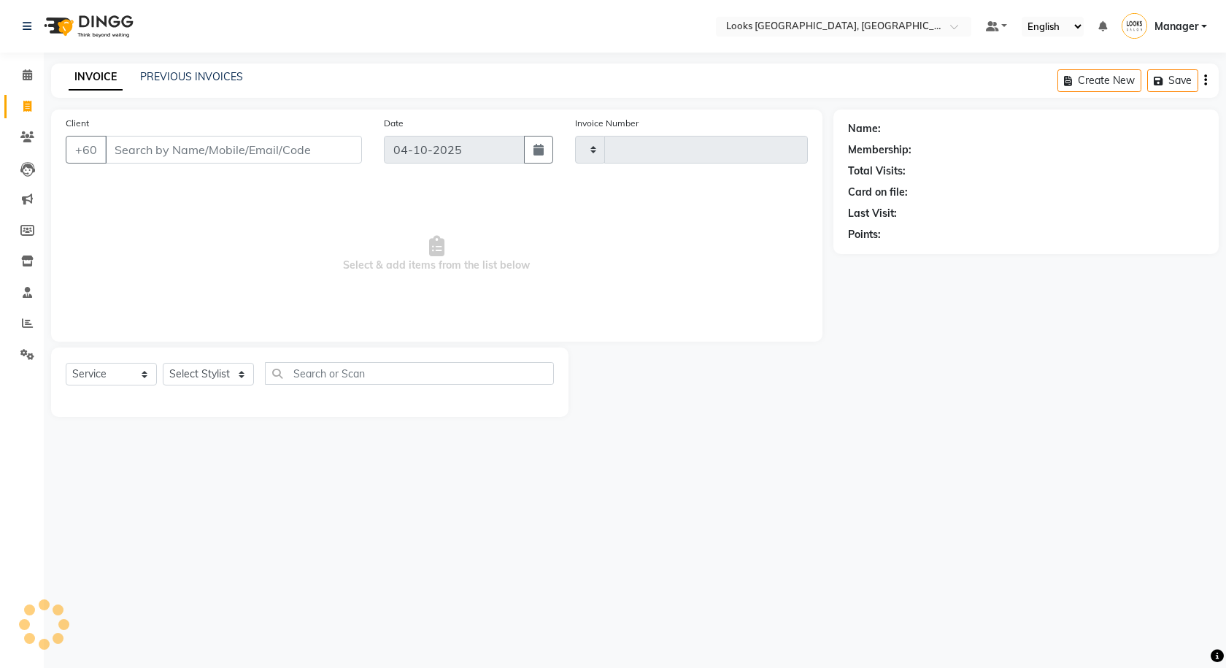
type input "1631"
select select "8109"
click at [28, 142] on icon at bounding box center [27, 136] width 14 height 11
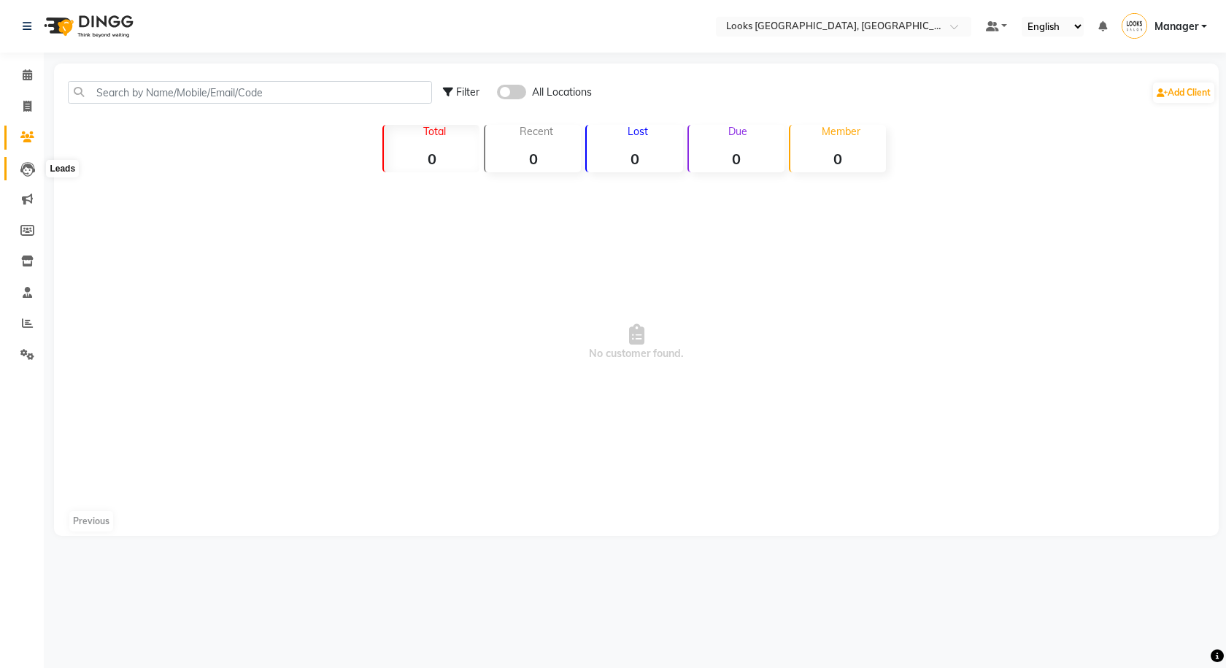
click at [28, 169] on icon at bounding box center [27, 169] width 15 height 15
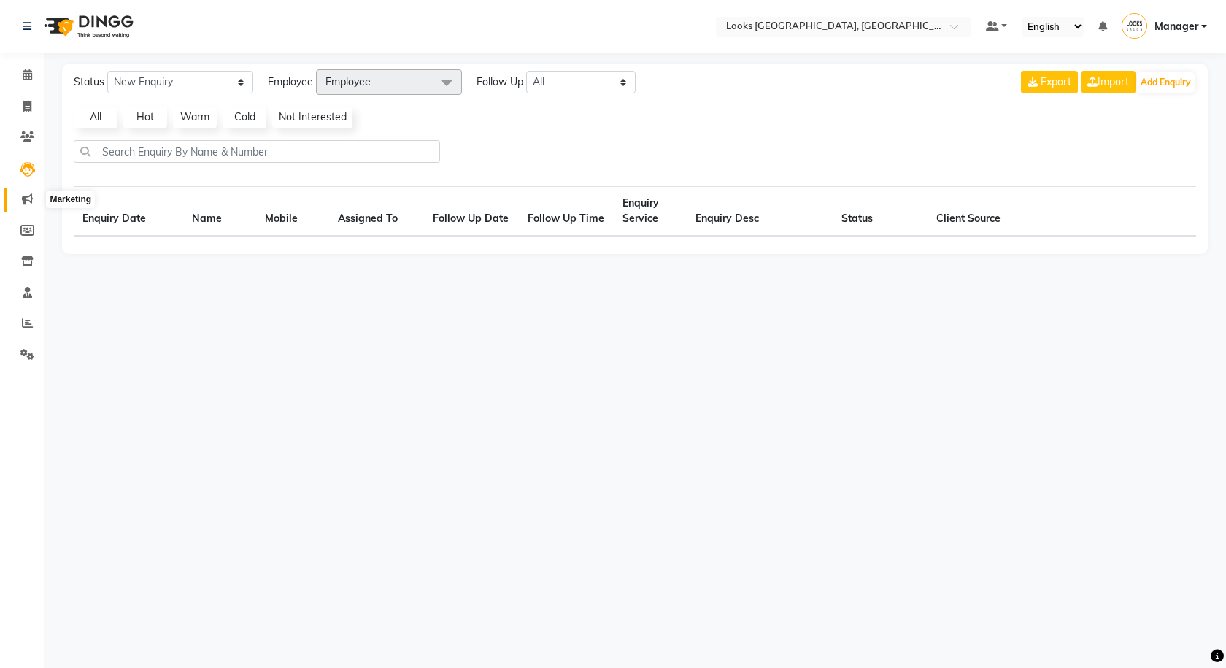
click at [28, 199] on icon at bounding box center [27, 198] width 11 height 11
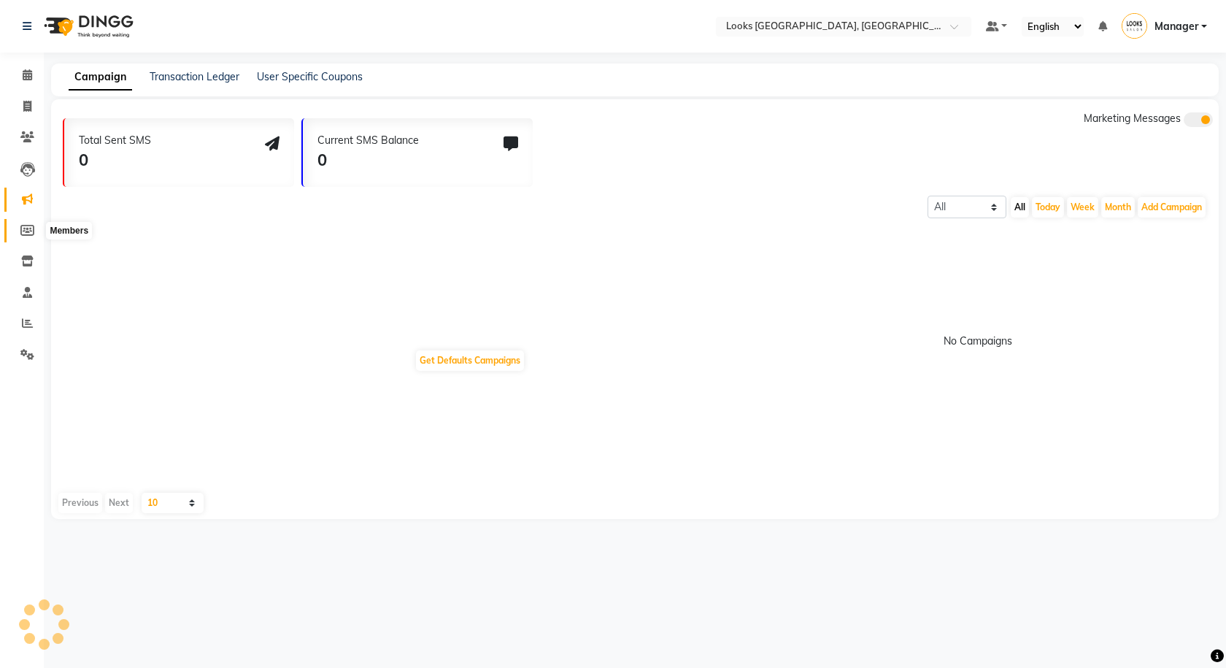
click at [31, 231] on icon at bounding box center [27, 230] width 14 height 11
select select
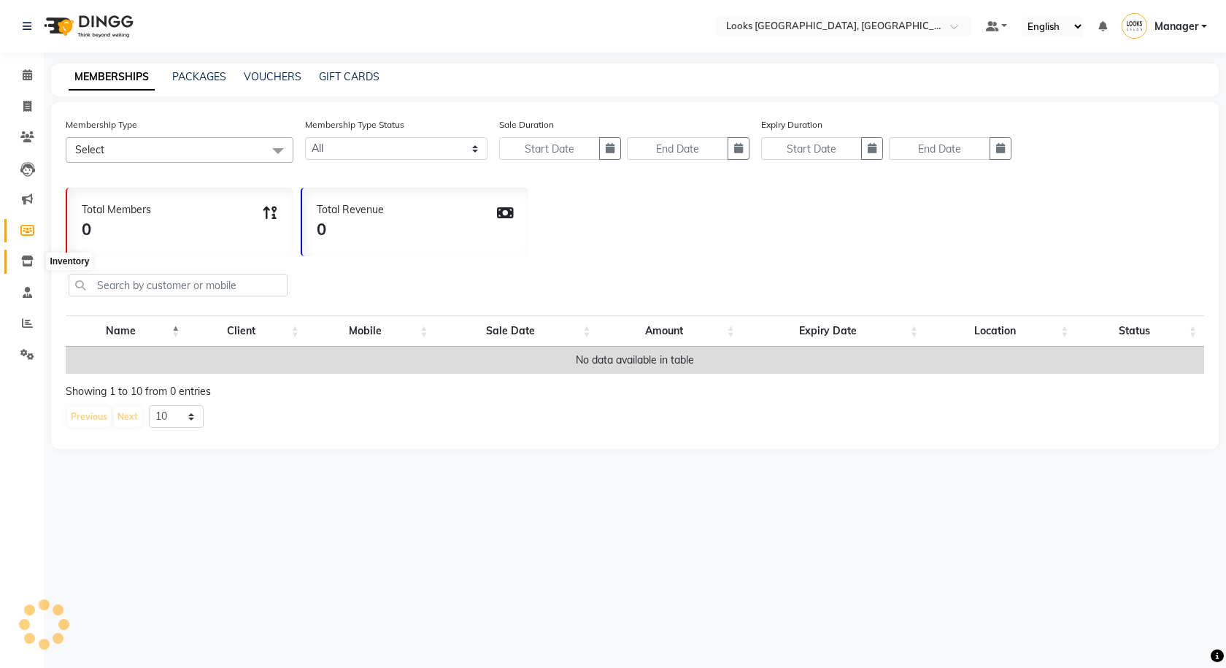
click at [26, 263] on icon at bounding box center [27, 260] width 12 height 11
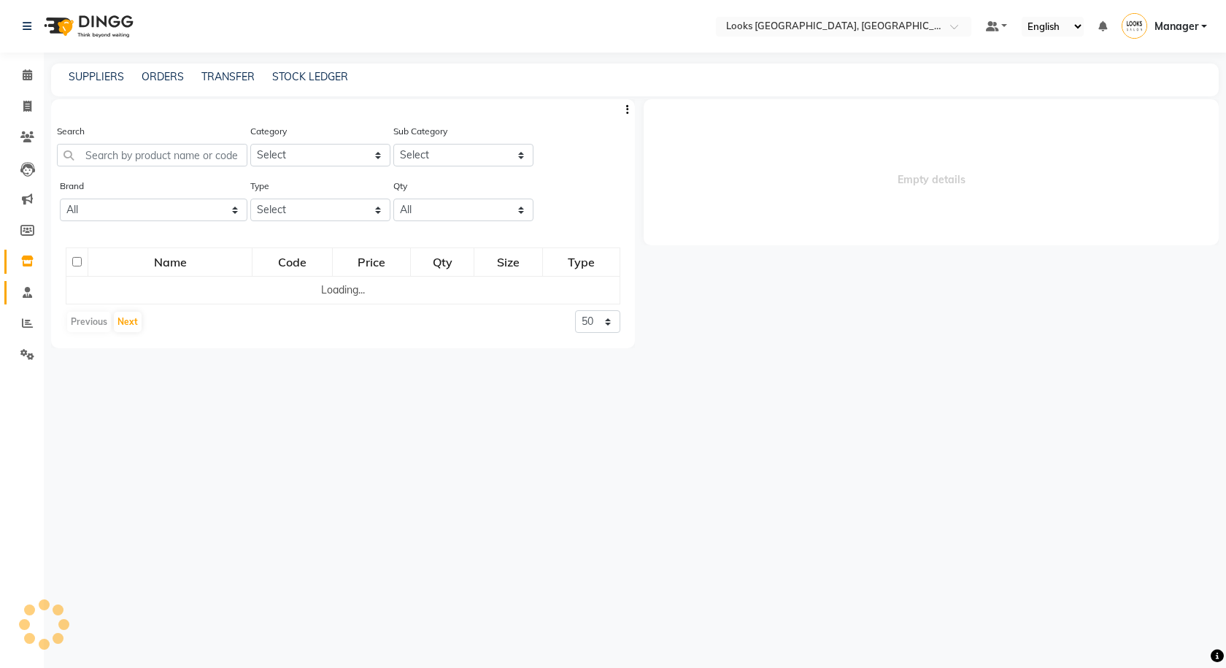
select select
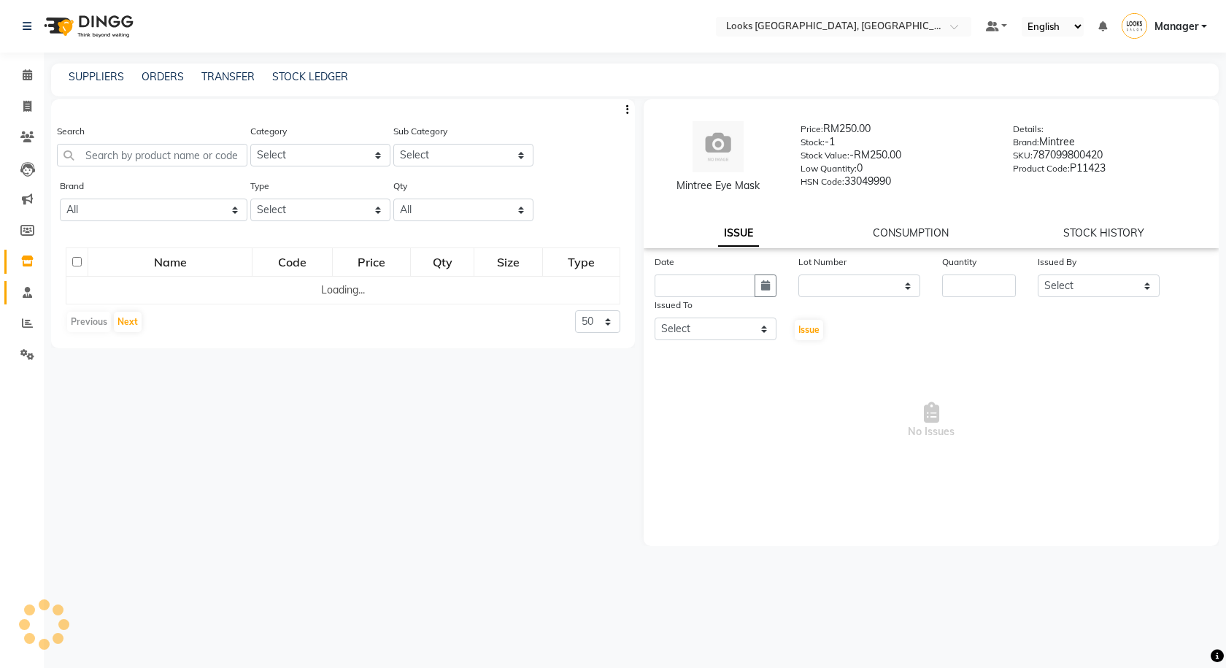
click at [25, 301] on link "Staff" at bounding box center [21, 293] width 35 height 24
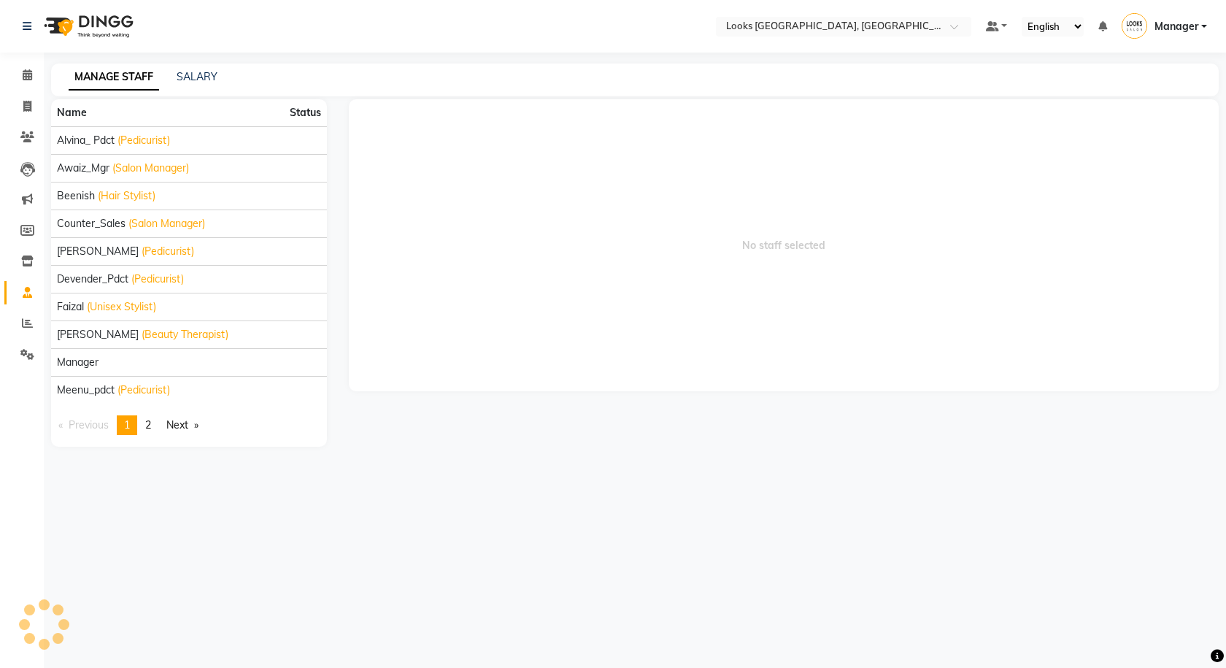
click at [25, 341] on li "Settings" at bounding box center [22, 354] width 44 height 31
click at [23, 67] on span at bounding box center [28, 75] width 26 height 17
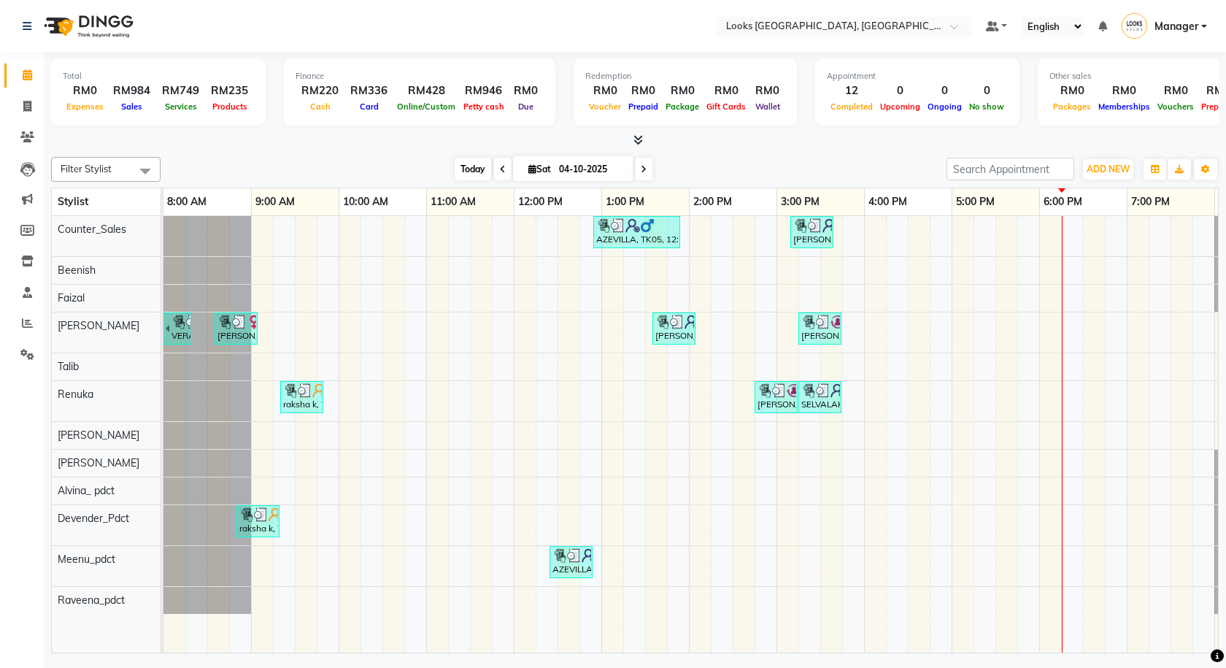
click at [474, 169] on span "Today" at bounding box center [473, 169] width 36 height 23
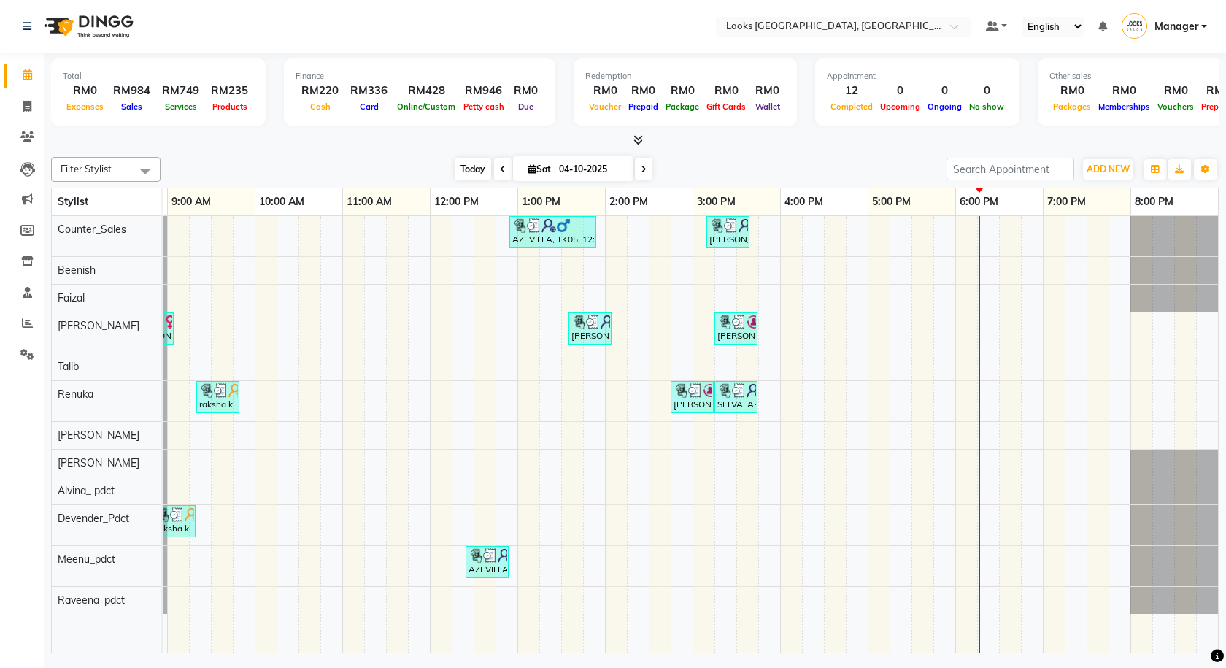
click at [460, 168] on span "Today" at bounding box center [473, 169] width 36 height 23
click at [30, 111] on icon at bounding box center [27, 106] width 8 height 11
select select "service"
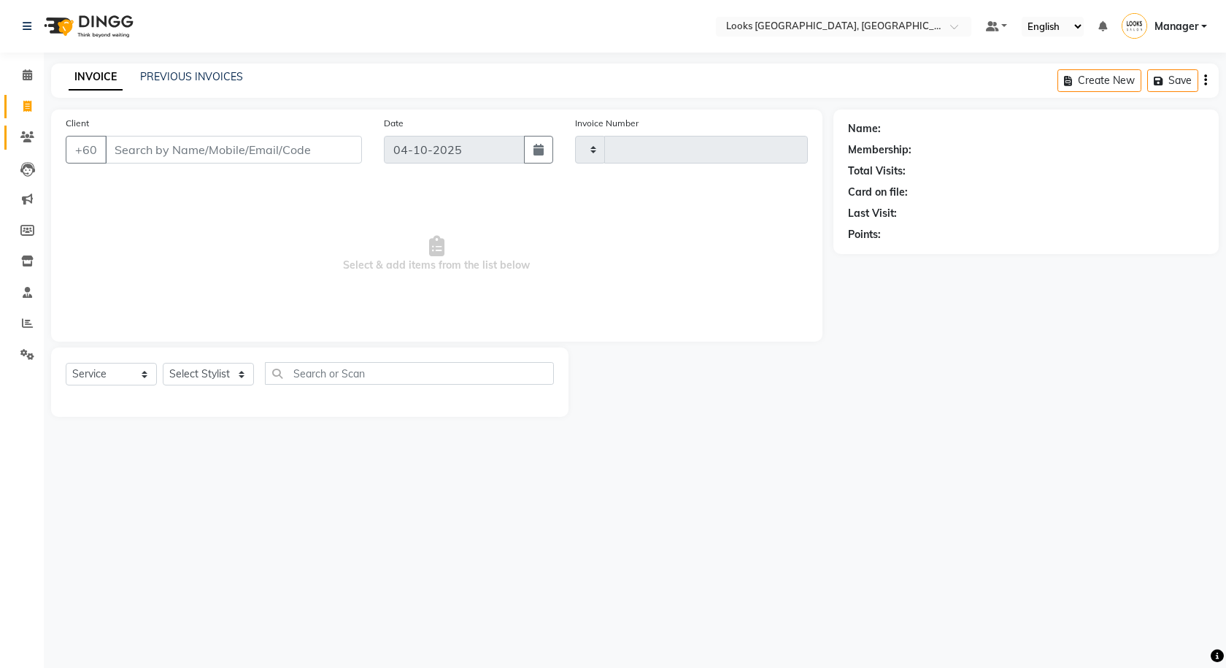
type input "1631"
select select "8109"
click at [26, 136] on icon at bounding box center [27, 136] width 14 height 11
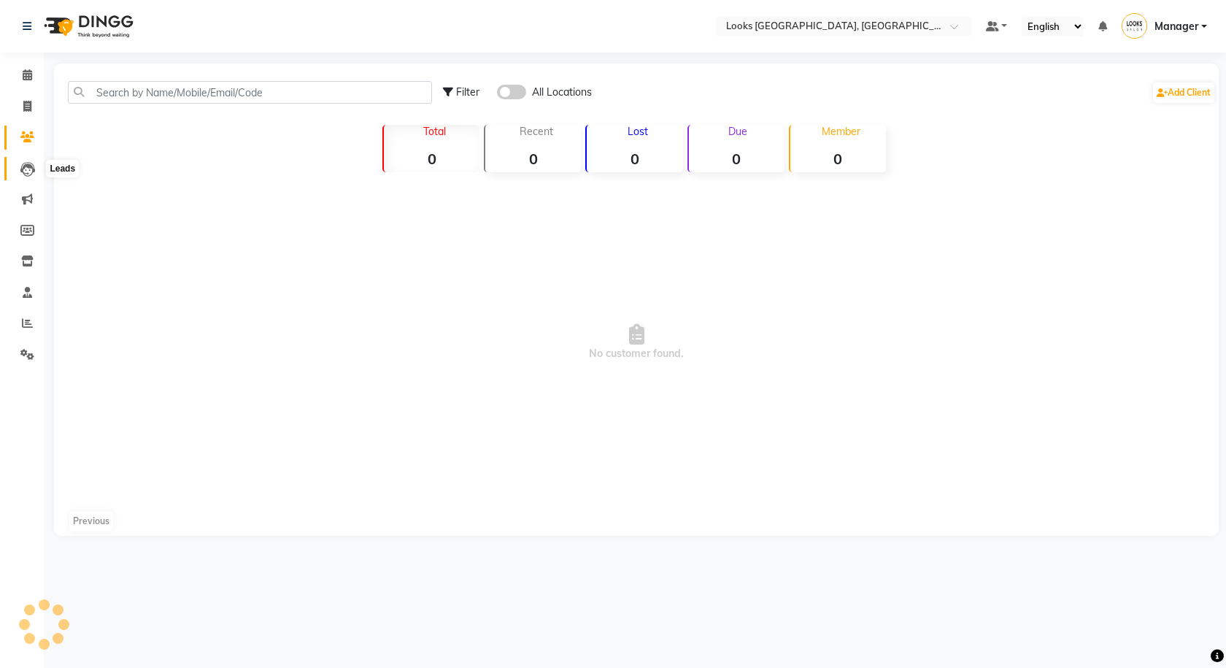
click at [21, 163] on icon at bounding box center [27, 169] width 15 height 15
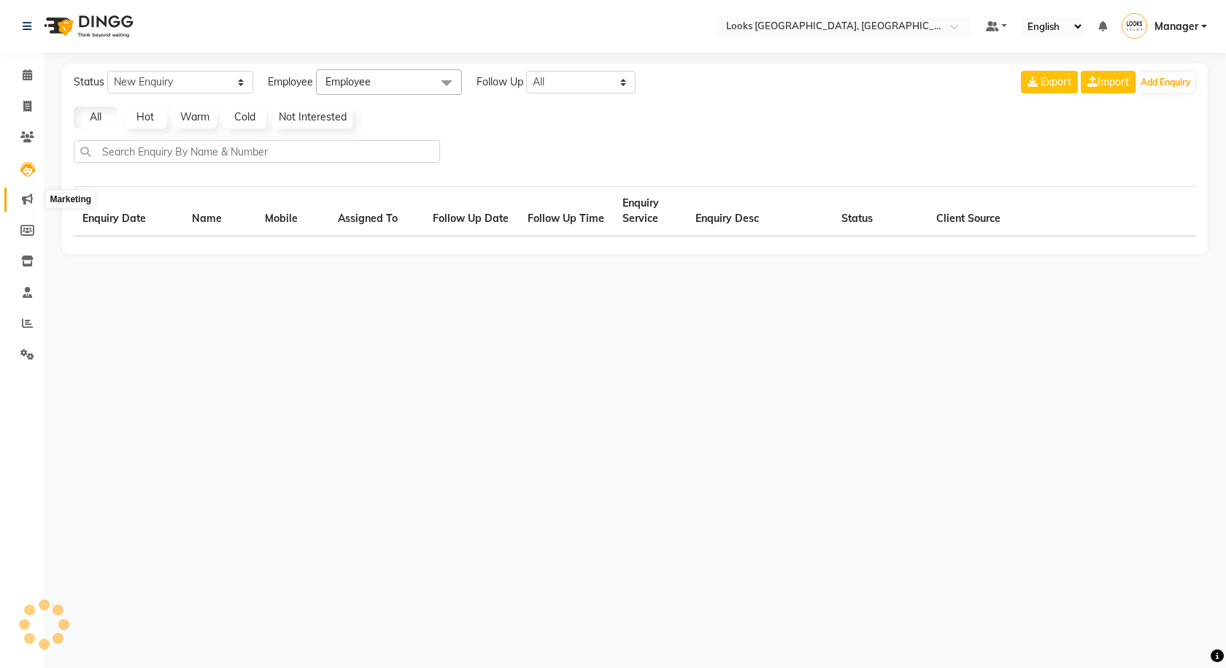
click at [31, 192] on span at bounding box center [28, 199] width 26 height 17
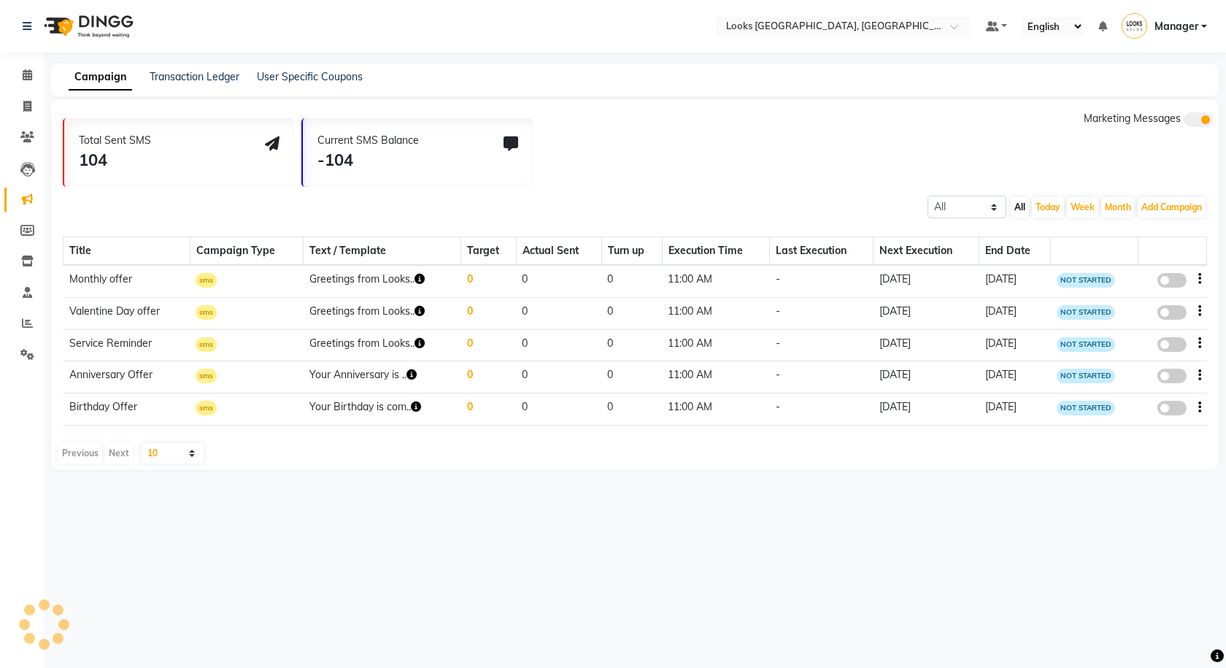
click at [22, 217] on li "Members" at bounding box center [22, 230] width 44 height 31
click at [18, 52] on nav "Select Location × Looks Kuala Lumpur, Malaysia Default Panel My Panel English E…" at bounding box center [613, 26] width 1226 height 53
click at [18, 84] on link "Calendar" at bounding box center [21, 75] width 35 height 24
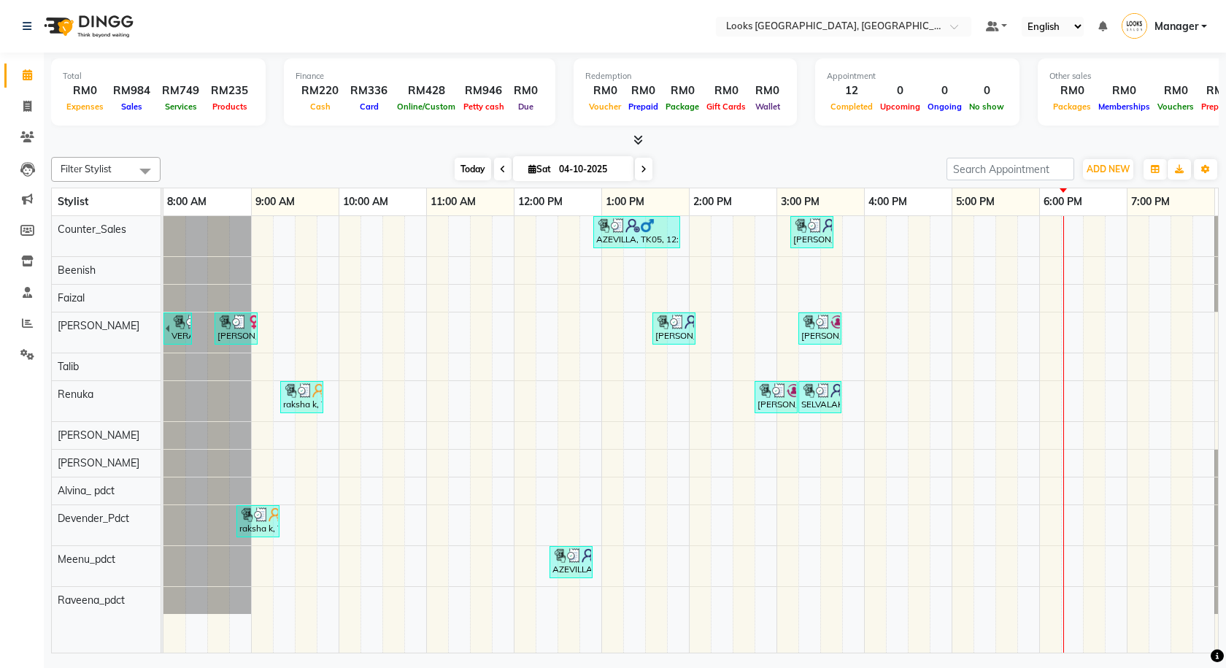
click at [474, 169] on span "Today" at bounding box center [473, 169] width 36 height 23
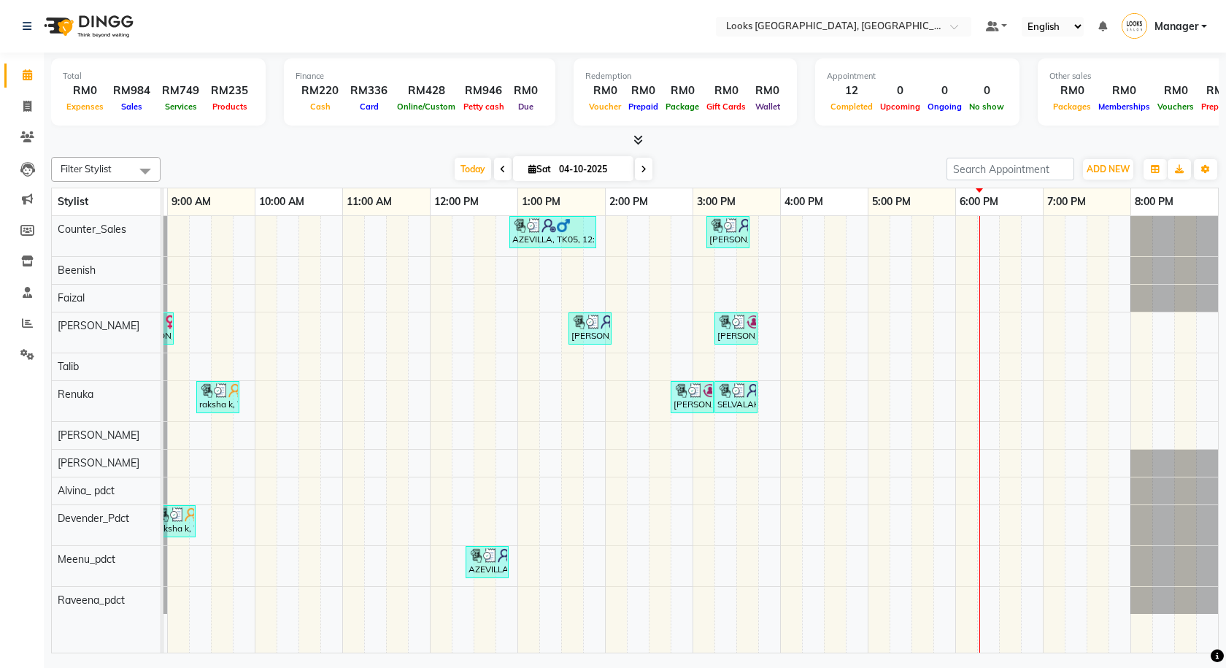
click at [634, 145] on span at bounding box center [634, 140] width 15 height 15
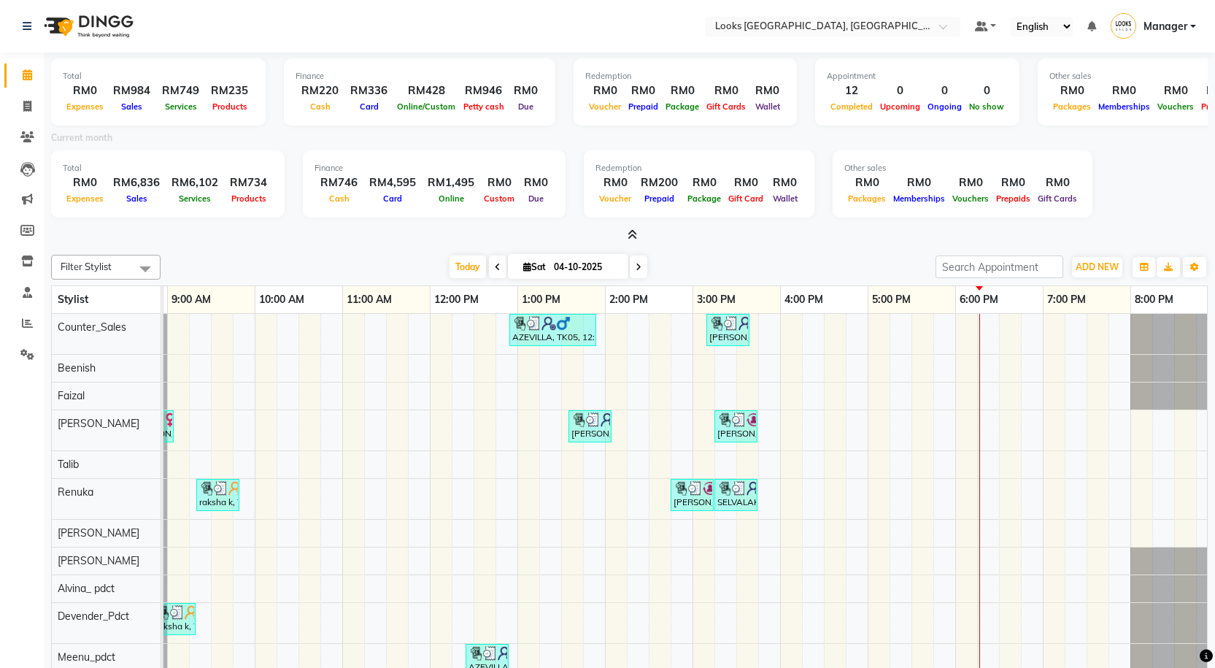
click at [631, 233] on icon at bounding box center [631, 234] width 9 height 11
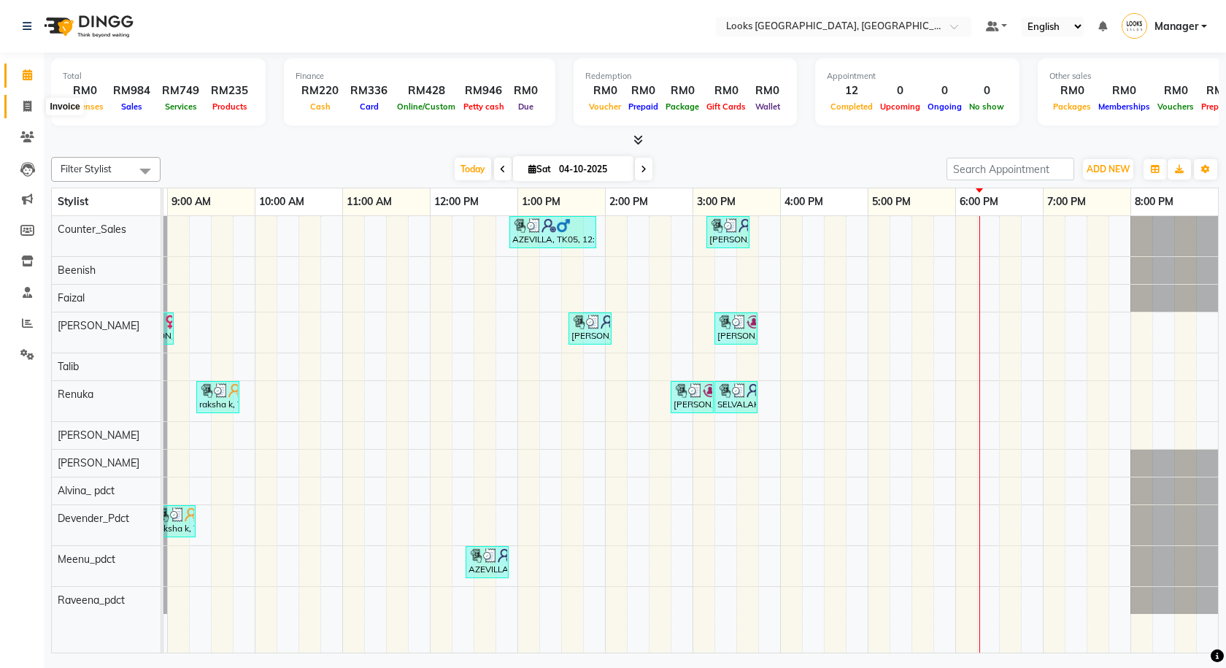
click at [18, 100] on span at bounding box center [28, 106] width 26 height 17
select select "service"
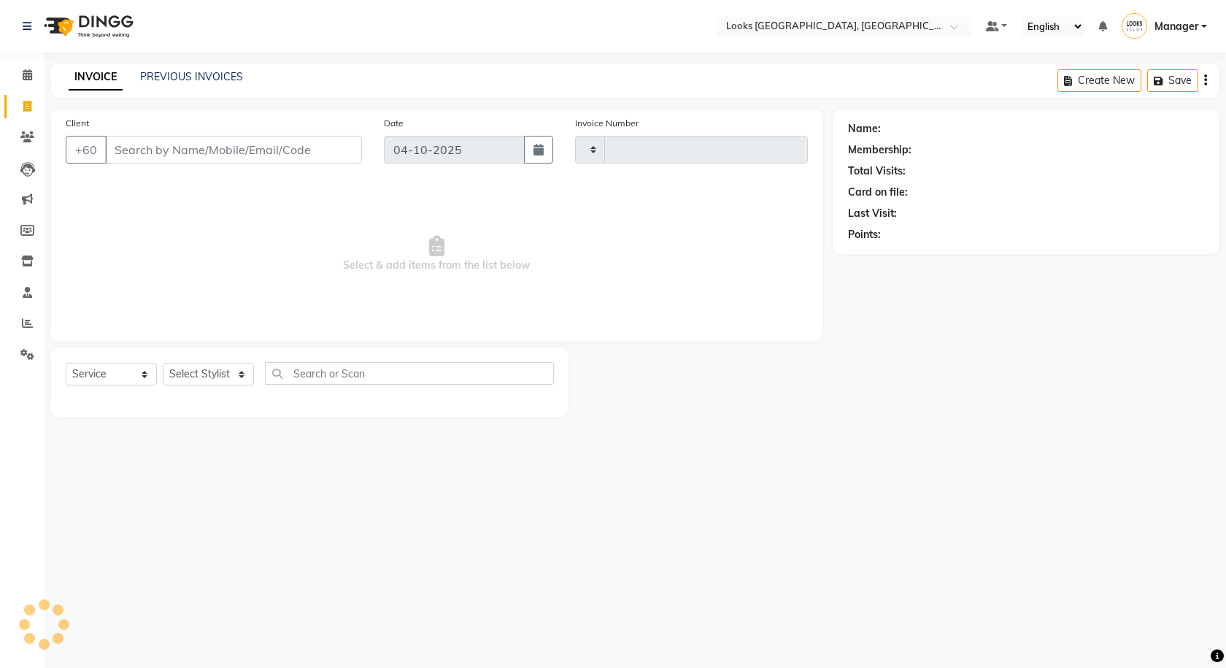
type input "1631"
select select "8109"
click at [22, 145] on span at bounding box center [28, 137] width 26 height 17
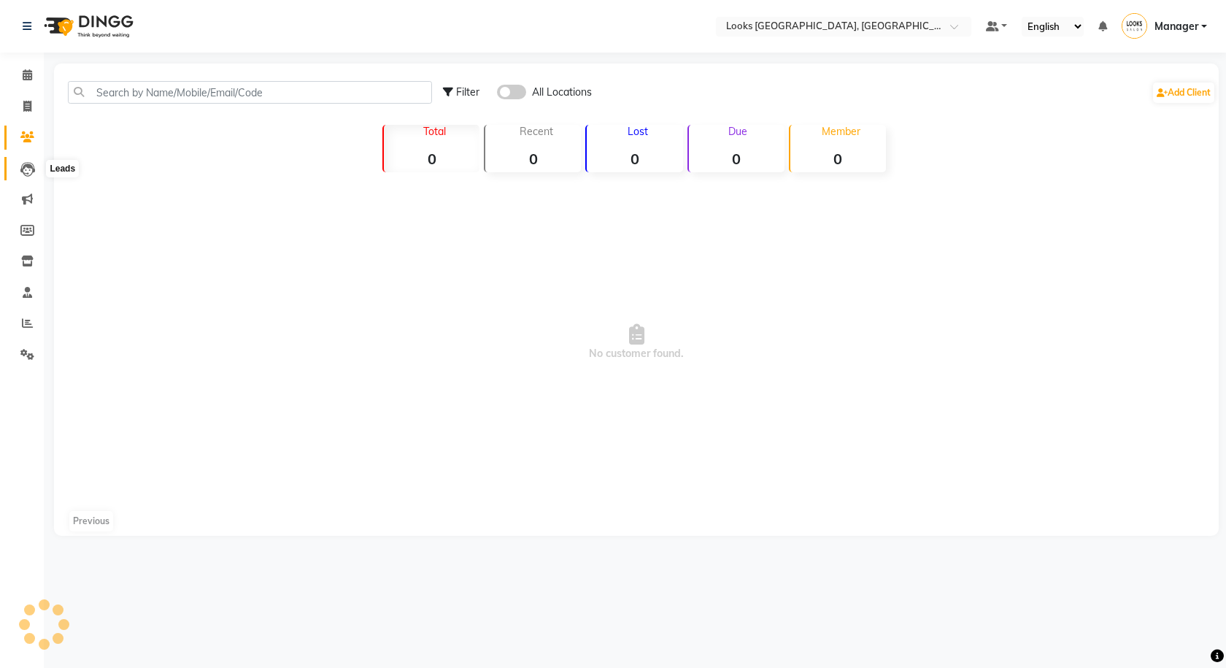
click at [24, 174] on icon at bounding box center [27, 169] width 15 height 15
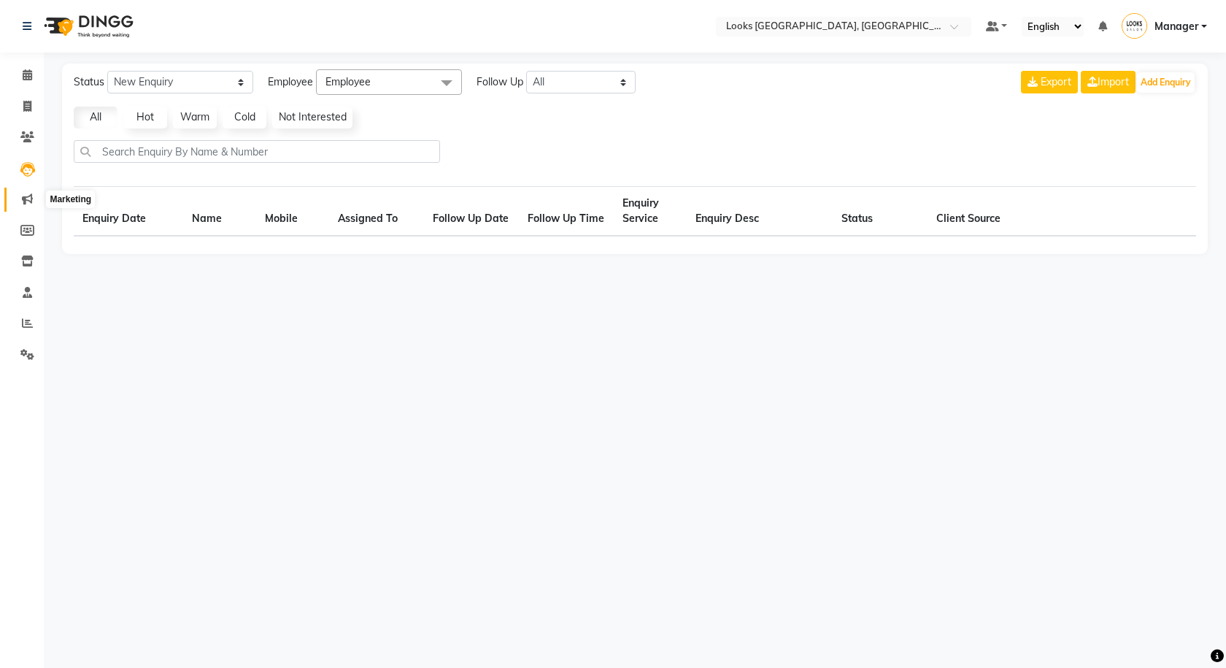
click at [28, 206] on span at bounding box center [28, 199] width 26 height 17
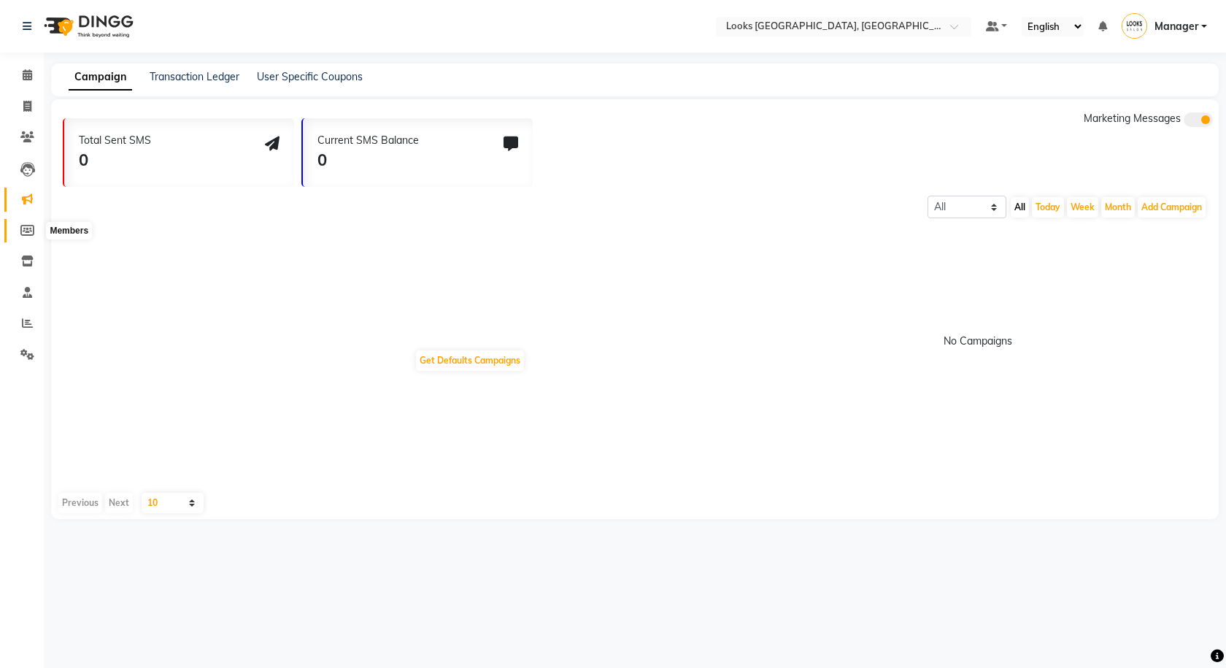
click at [26, 232] on icon at bounding box center [27, 230] width 14 height 11
select select
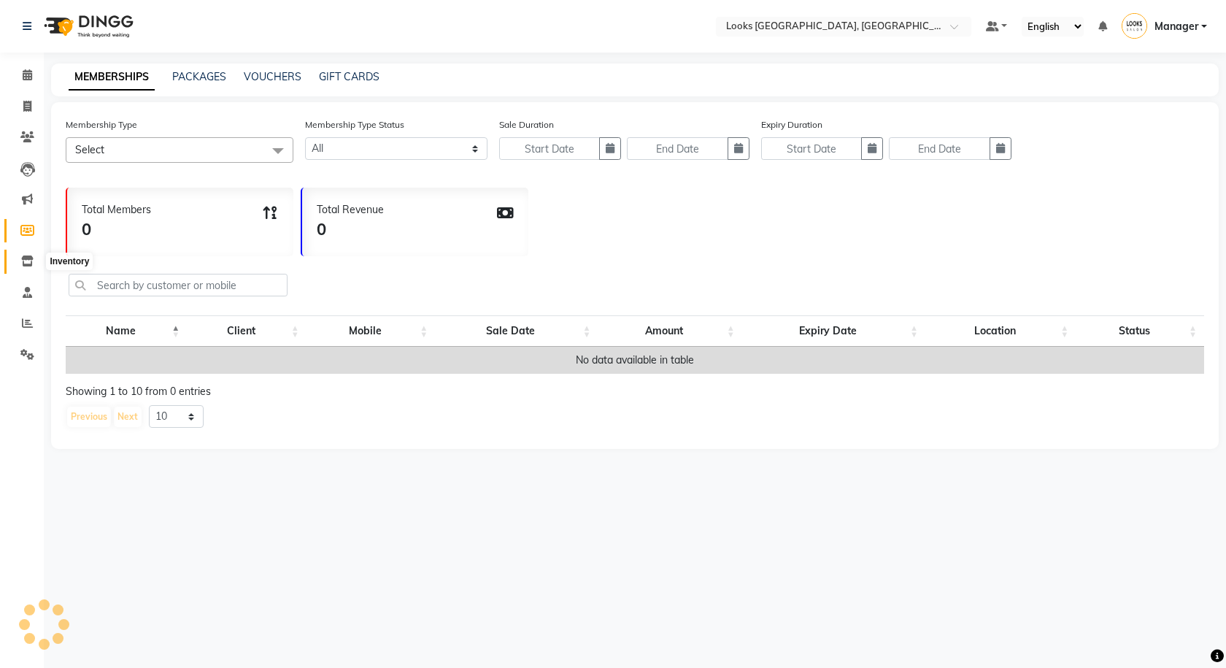
click at [22, 258] on icon at bounding box center [27, 260] width 12 height 11
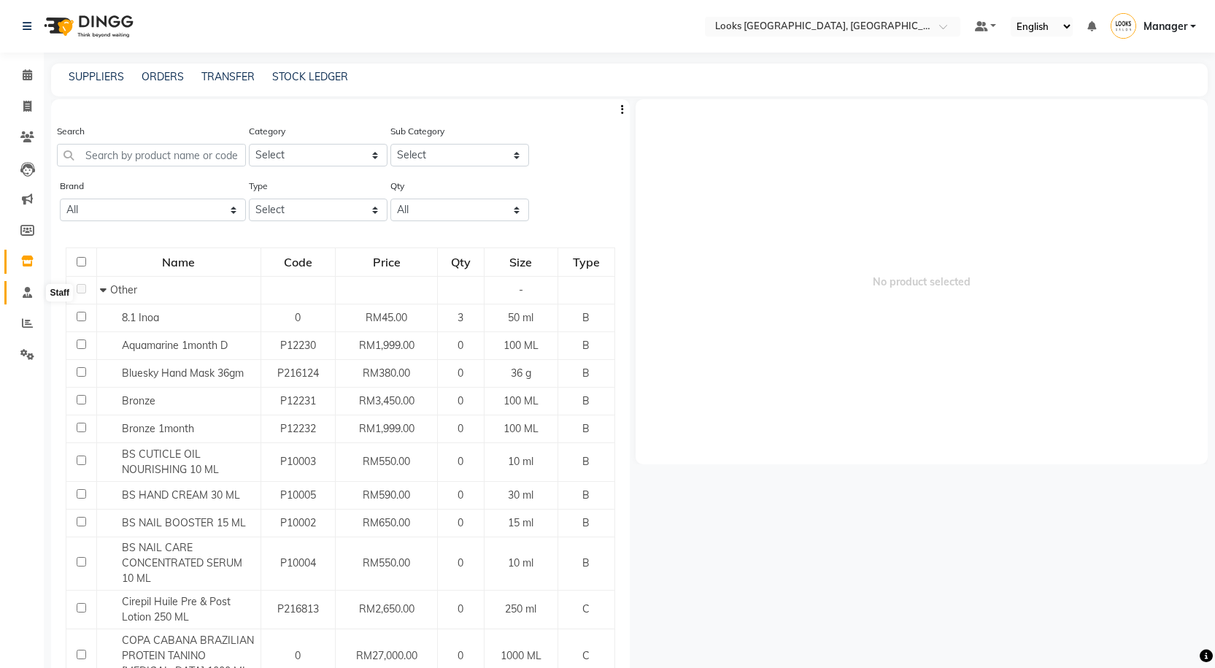
click at [21, 286] on span at bounding box center [28, 293] width 26 height 17
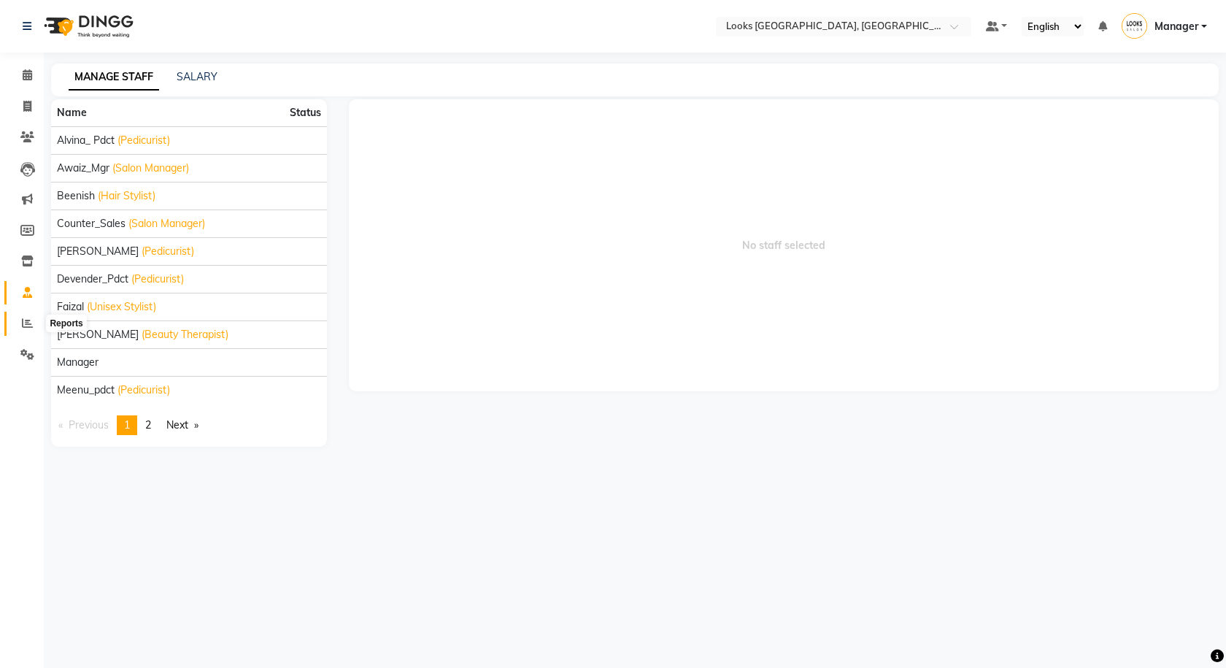
click at [21, 329] on span at bounding box center [28, 323] width 26 height 17
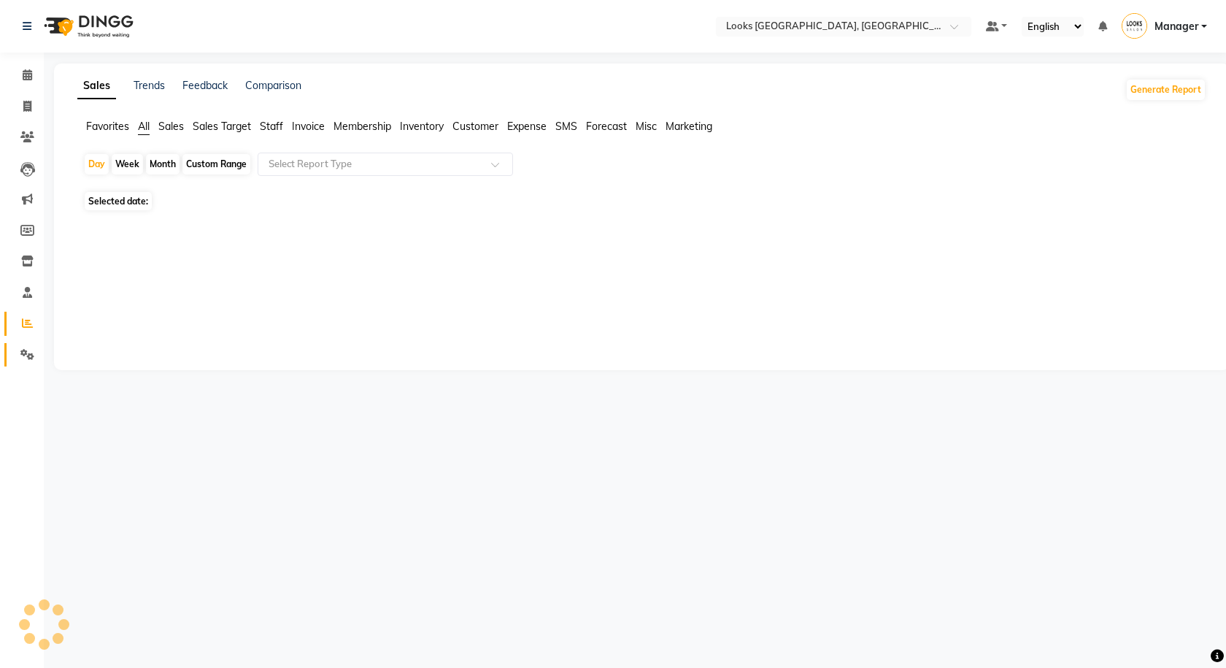
click at [23, 364] on link "Settings" at bounding box center [21, 355] width 35 height 24
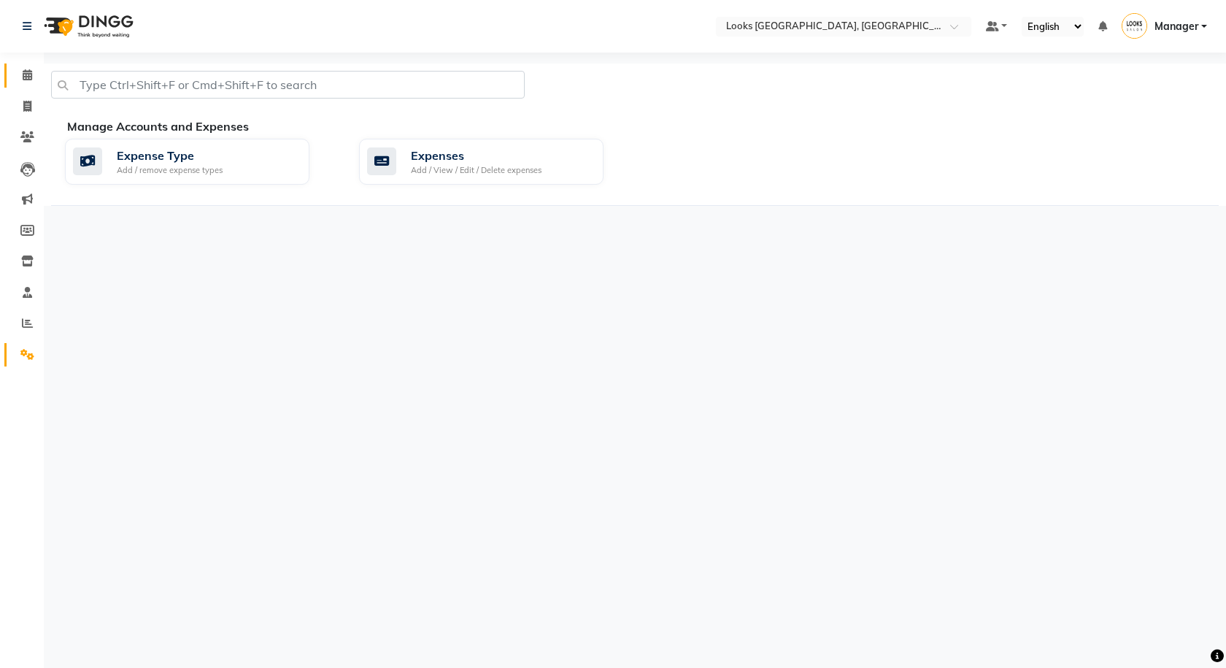
click at [14, 69] on link "Calendar" at bounding box center [21, 75] width 35 height 24
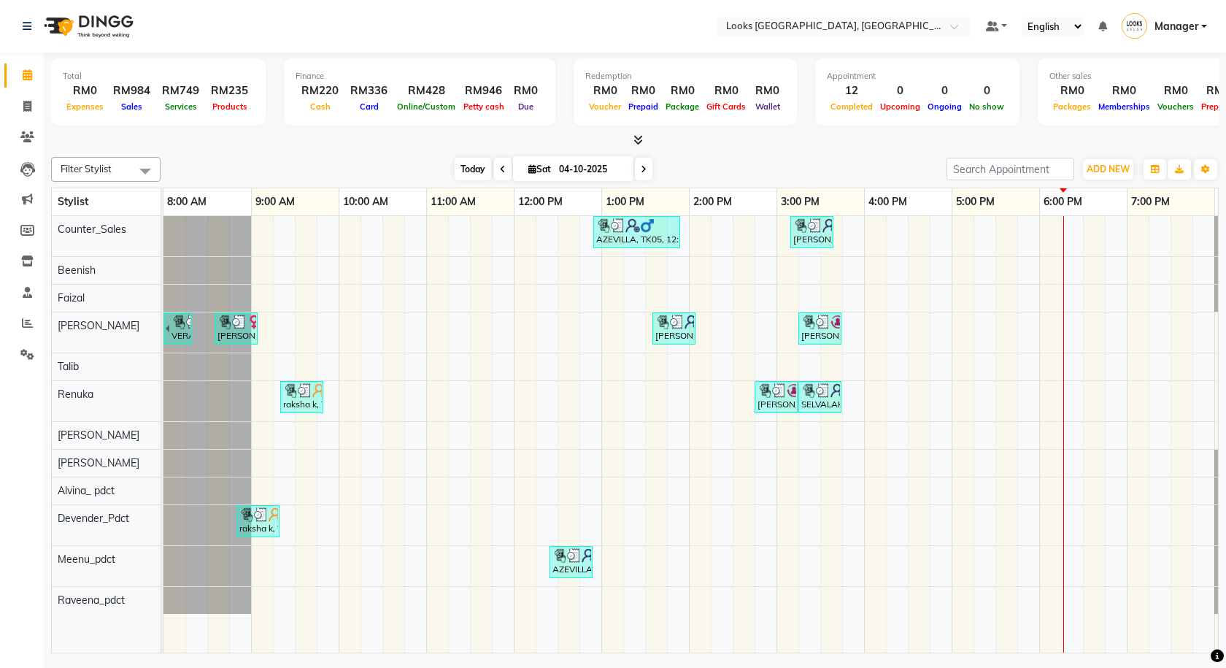
click at [476, 169] on span "Today" at bounding box center [473, 169] width 36 height 23
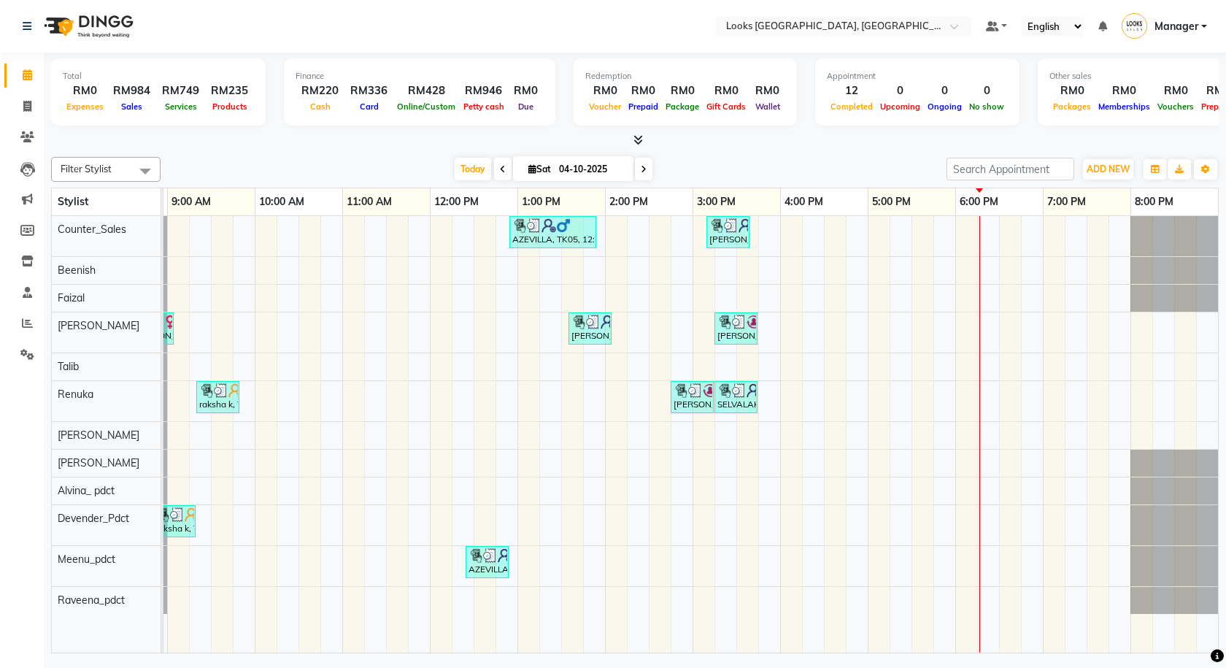
click at [633, 142] on icon at bounding box center [637, 139] width 9 height 11
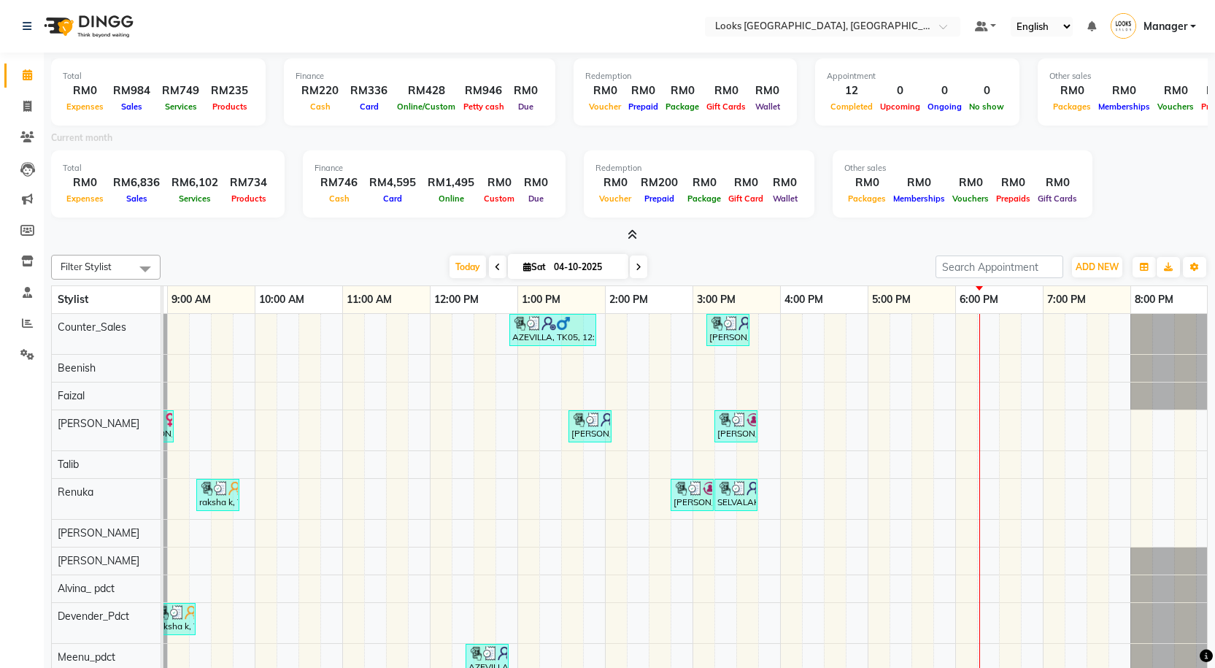
click at [629, 236] on icon at bounding box center [631, 234] width 9 height 11
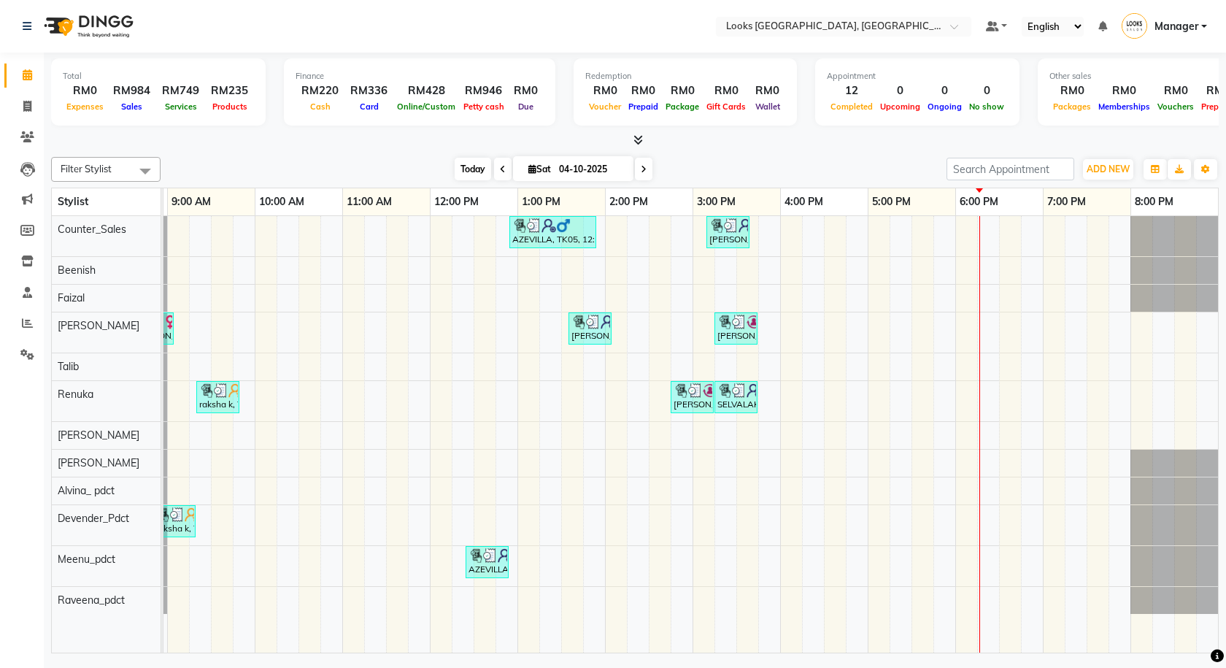
click at [470, 175] on span "Today" at bounding box center [473, 169] width 36 height 23
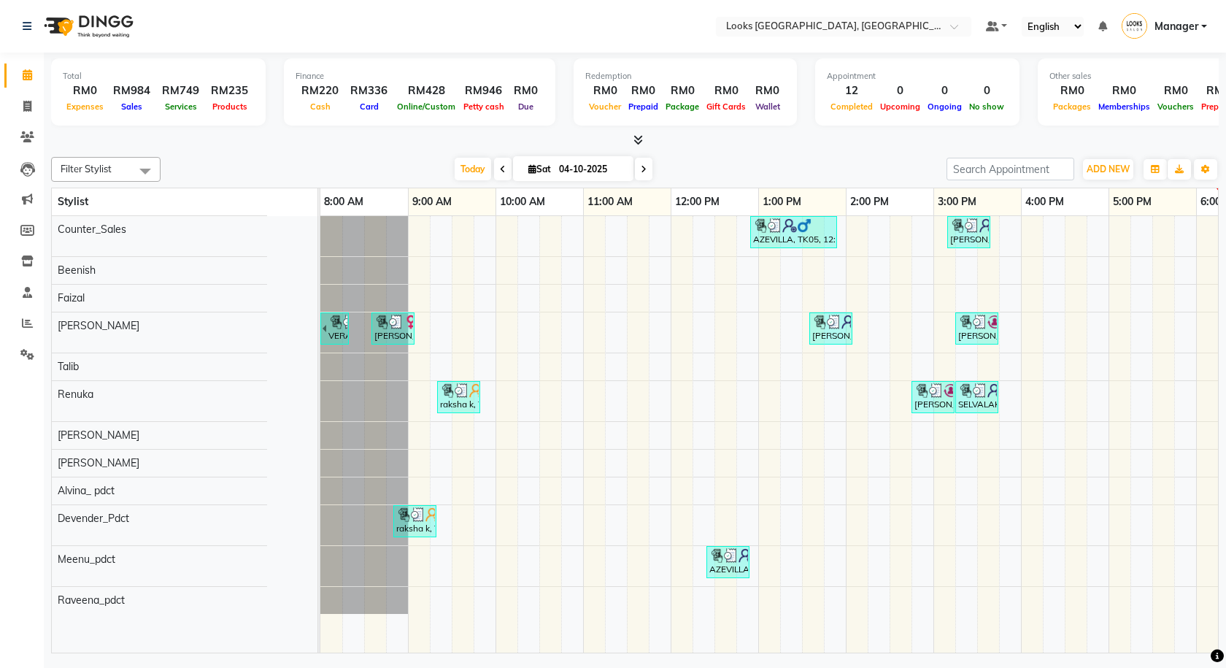
drag, startPoint x: 161, startPoint y: 282, endPoint x: 318, endPoint y: 287, distance: 156.9
click at [318, 287] on td at bounding box center [319, 434] width 2 height 437
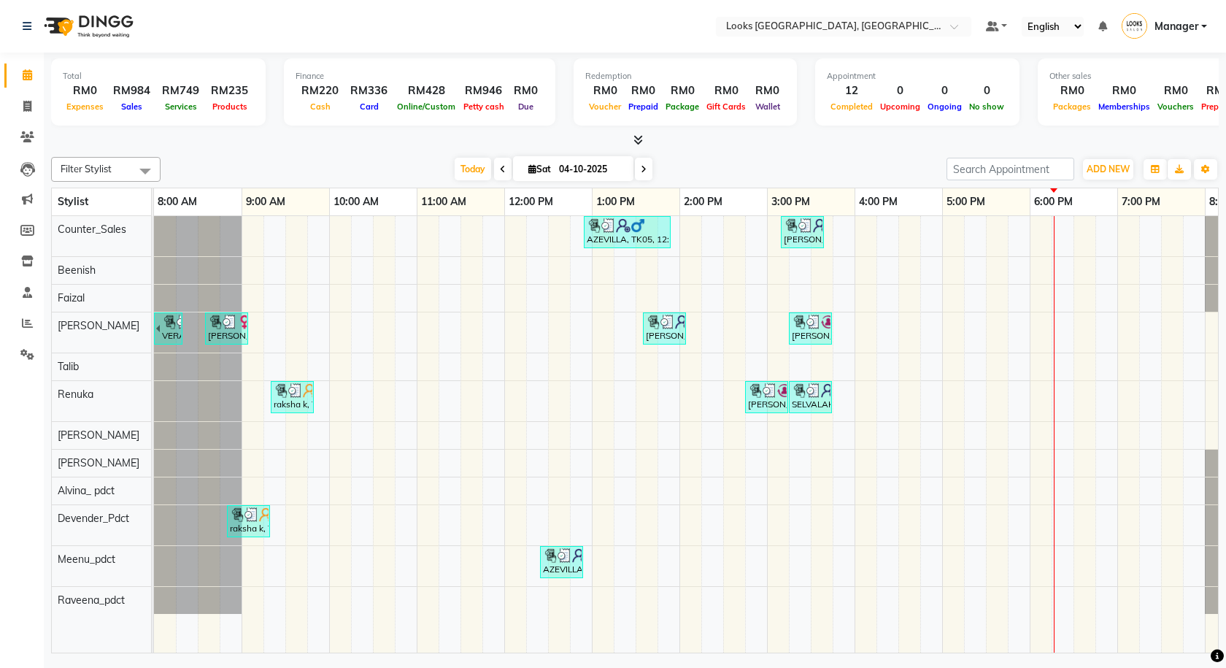
drag, startPoint x: 318, startPoint y: 287, endPoint x: 152, endPoint y: 290, distance: 166.4
click at [152, 290] on td at bounding box center [153, 434] width 2 height 437
click at [463, 159] on span "Today" at bounding box center [473, 169] width 36 height 23
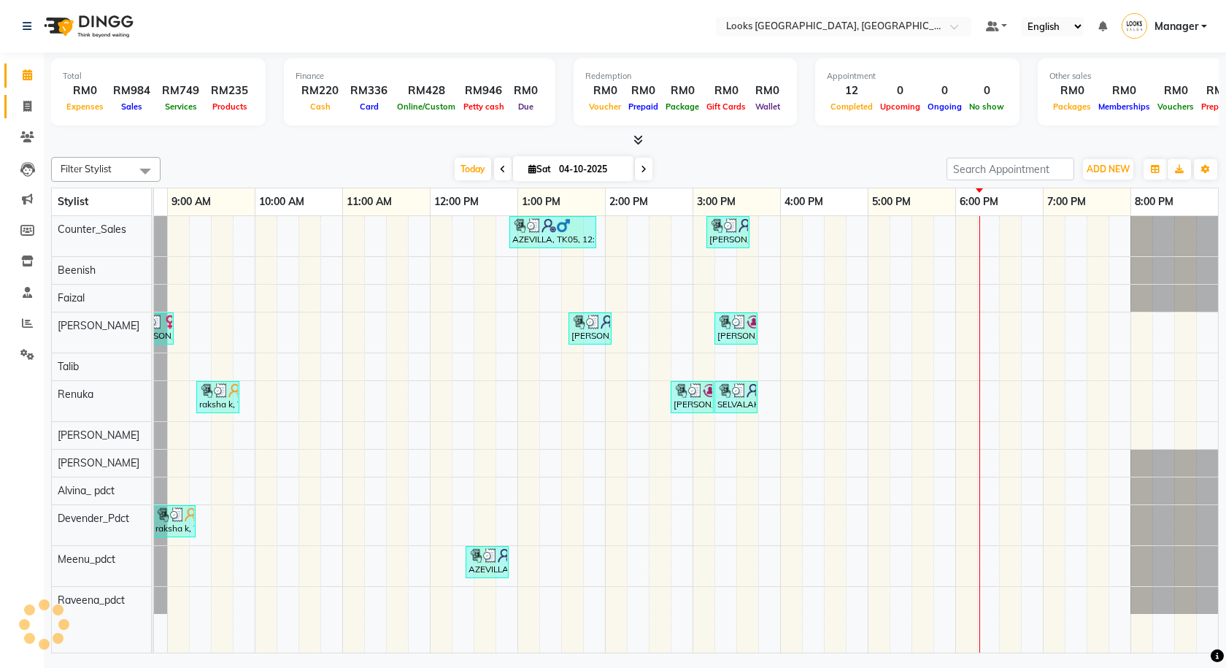
click at [8, 100] on link "Invoice" at bounding box center [21, 107] width 35 height 24
select select "service"
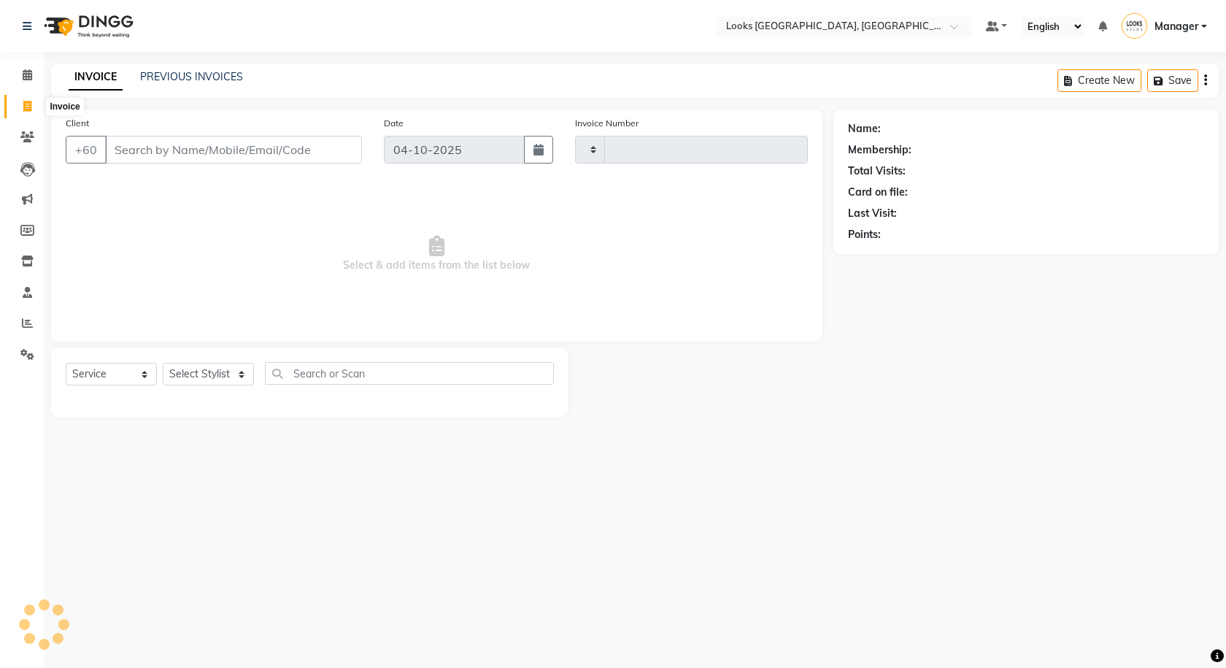
type input "1631"
click at [24, 103] on icon at bounding box center [27, 106] width 8 height 11
select select "service"
type input "1631"
select select "8109"
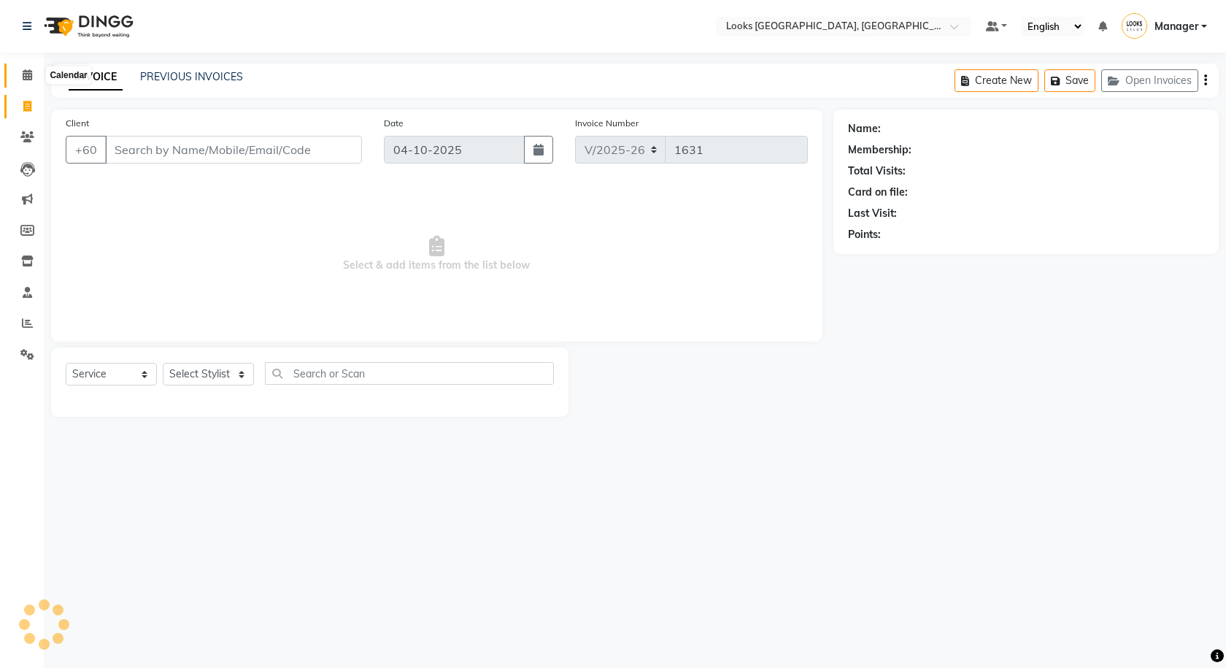
click at [34, 80] on span at bounding box center [28, 75] width 26 height 17
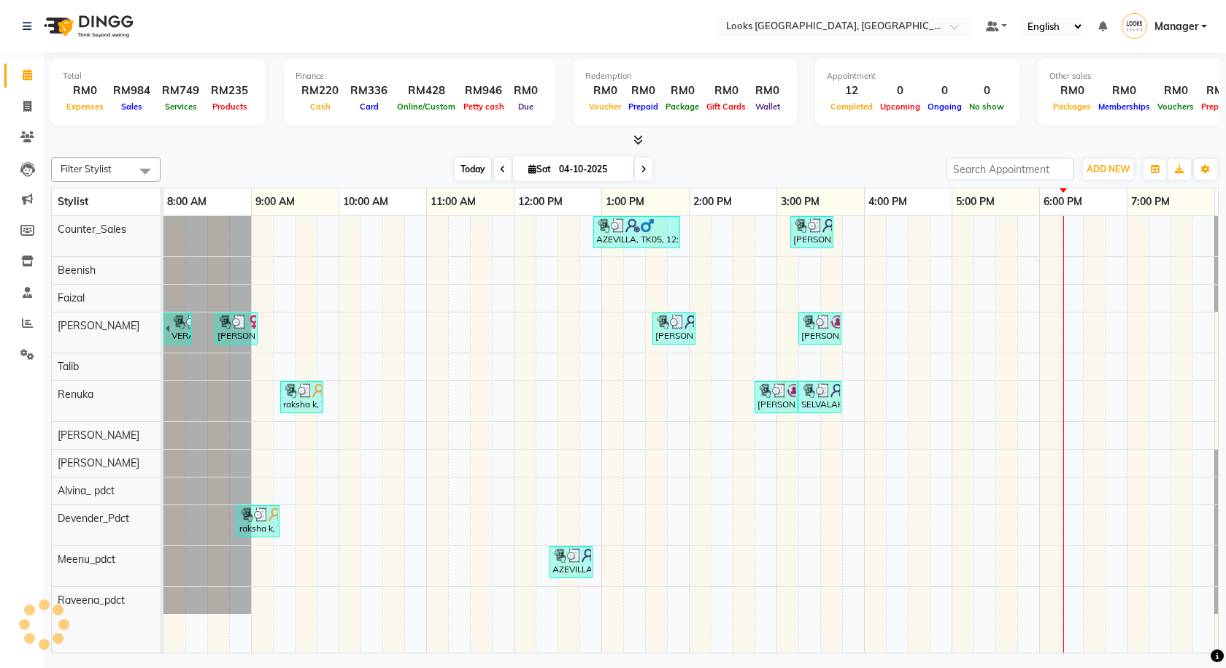
click at [467, 169] on span "Today" at bounding box center [473, 169] width 36 height 23
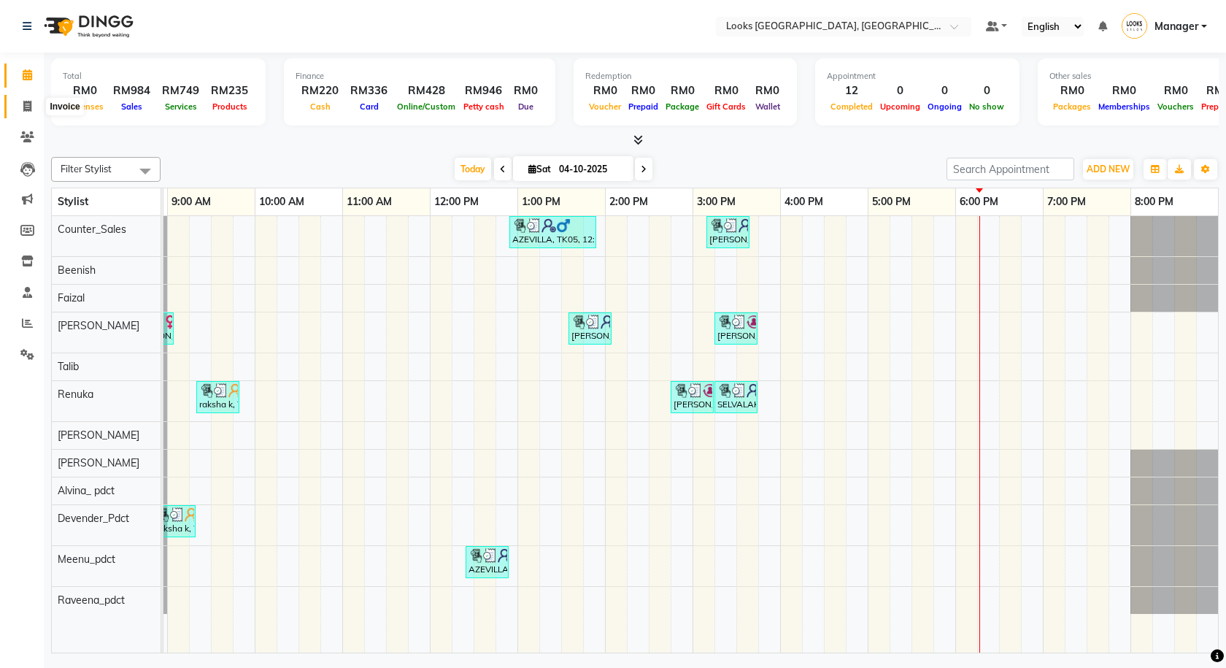
click at [35, 107] on span at bounding box center [28, 106] width 26 height 17
select select "service"
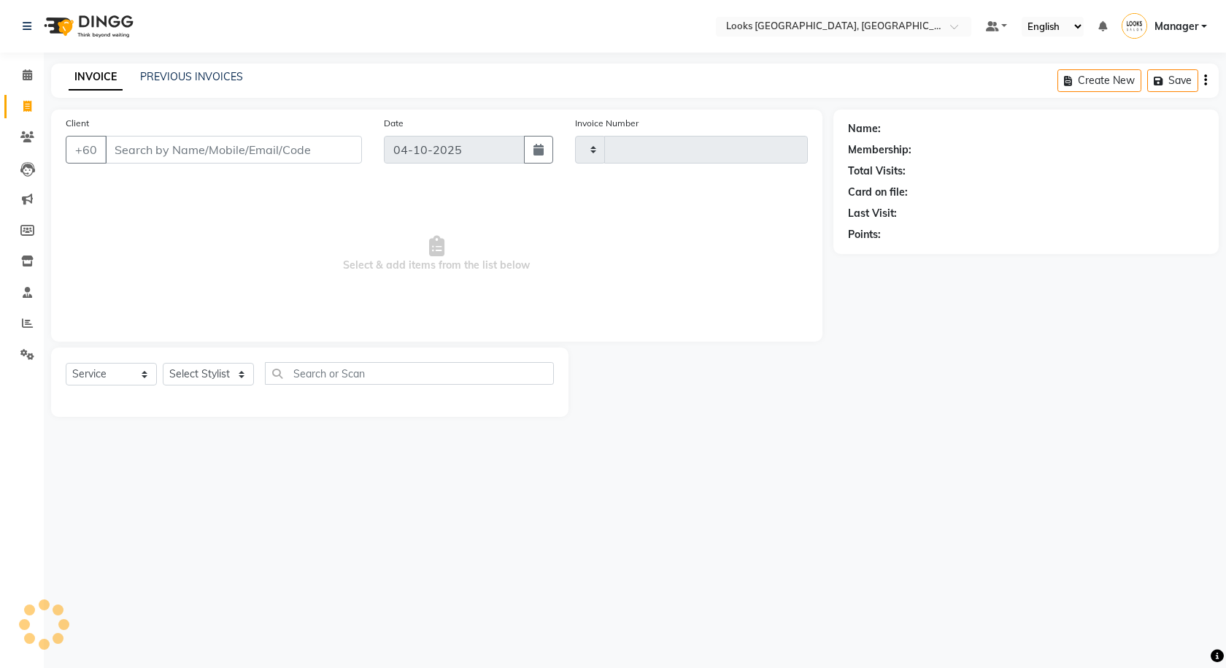
type input "1631"
select select "8109"
click at [181, 84] on div "PREVIOUS INVOICES" at bounding box center [191, 76] width 103 height 15
click at [233, 82] on link "PREVIOUS INVOICES" at bounding box center [191, 76] width 103 height 13
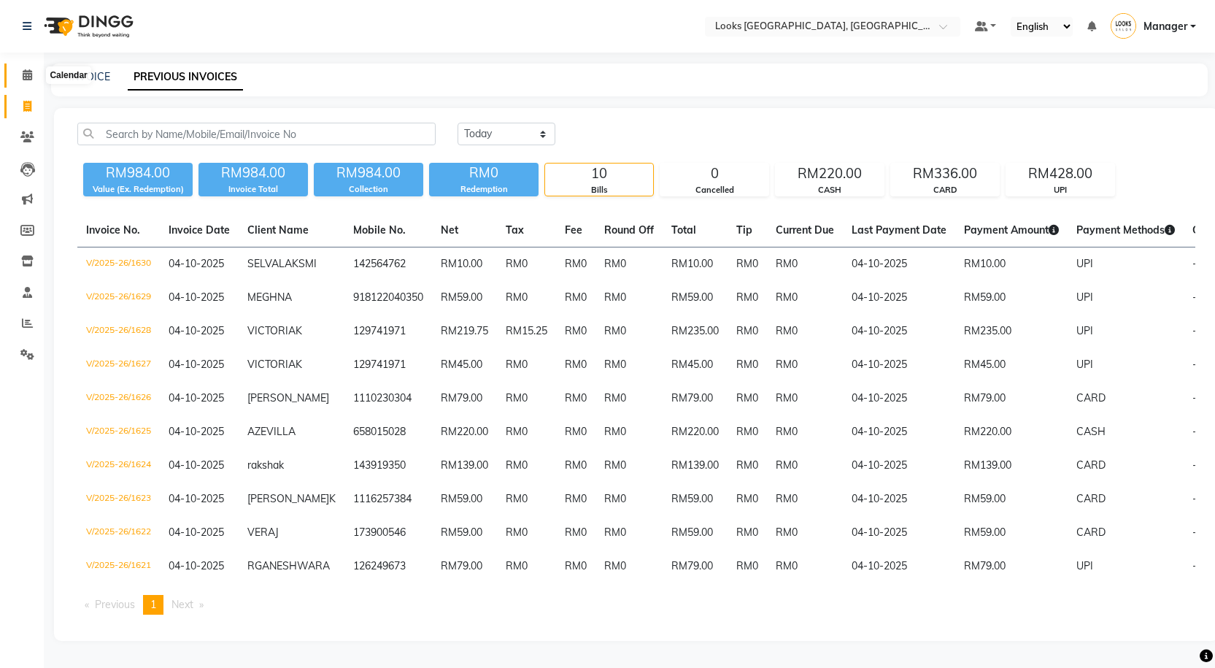
click at [36, 72] on span at bounding box center [28, 75] width 26 height 17
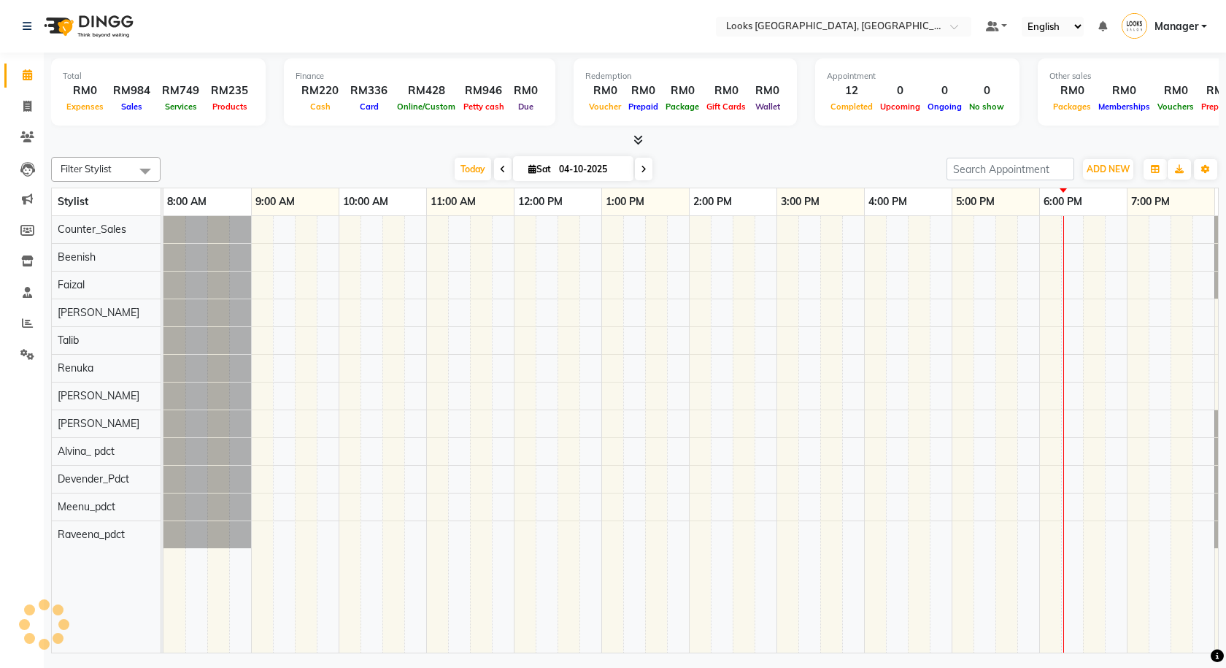
scroll to position [0, 84]
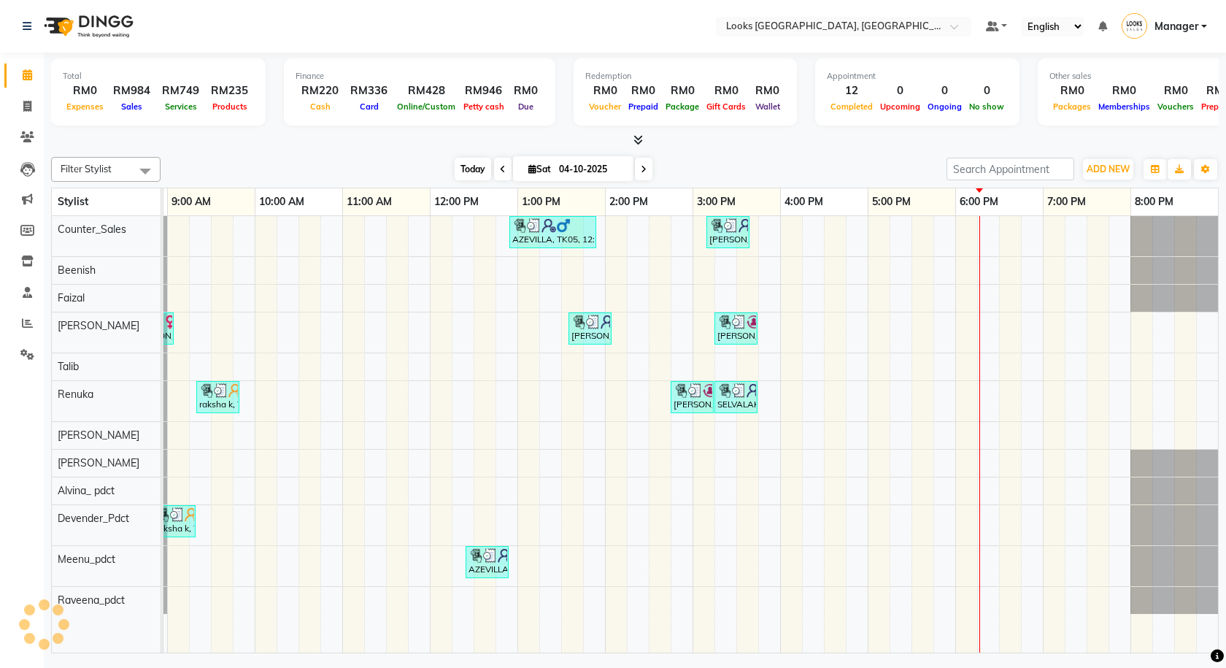
click at [463, 167] on span "Today" at bounding box center [473, 169] width 36 height 23
click at [461, 169] on span "Today" at bounding box center [473, 169] width 36 height 23
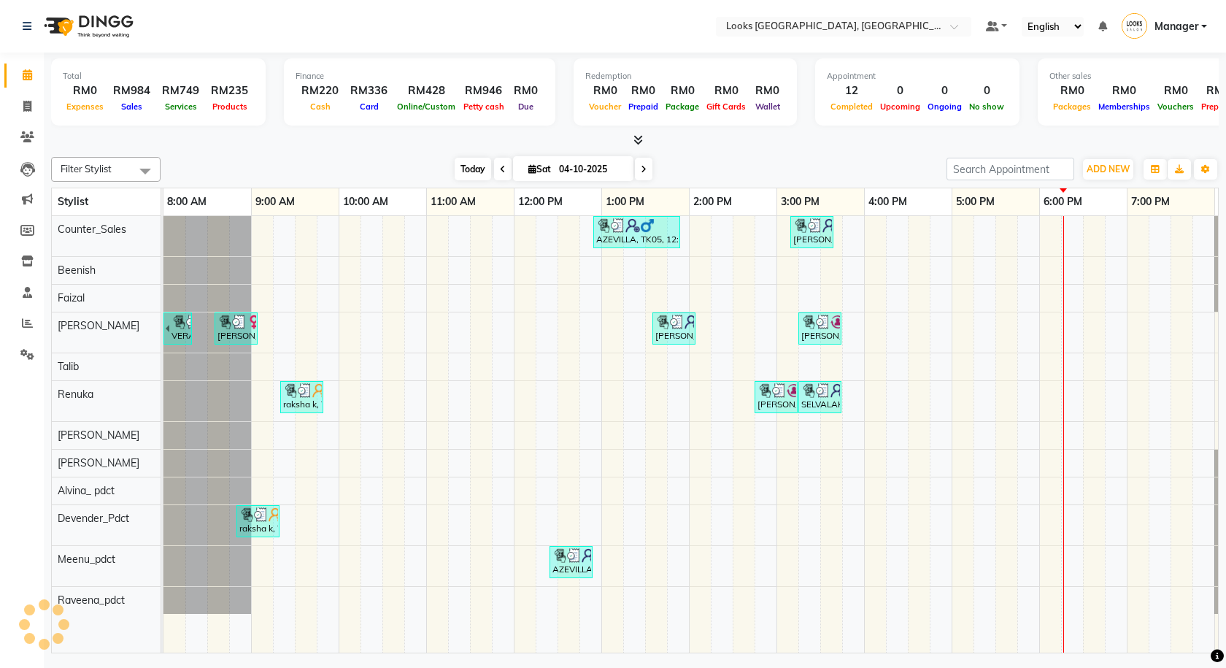
scroll to position [0, 0]
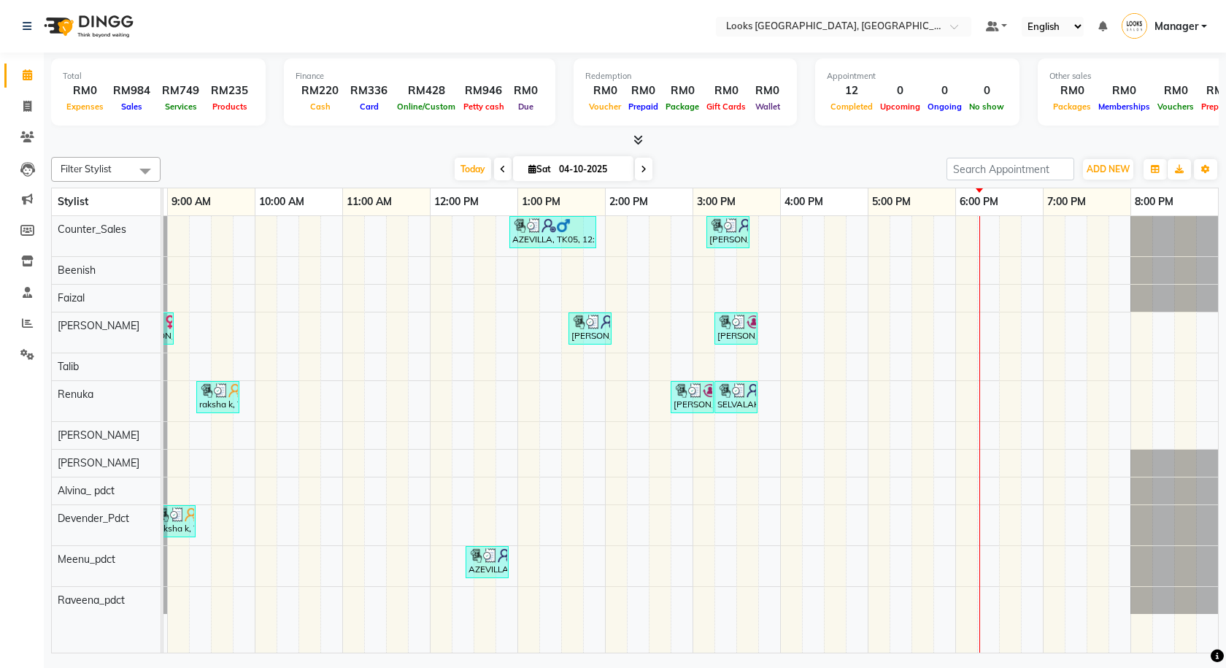
click at [642, 144] on icon at bounding box center [637, 139] width 9 height 11
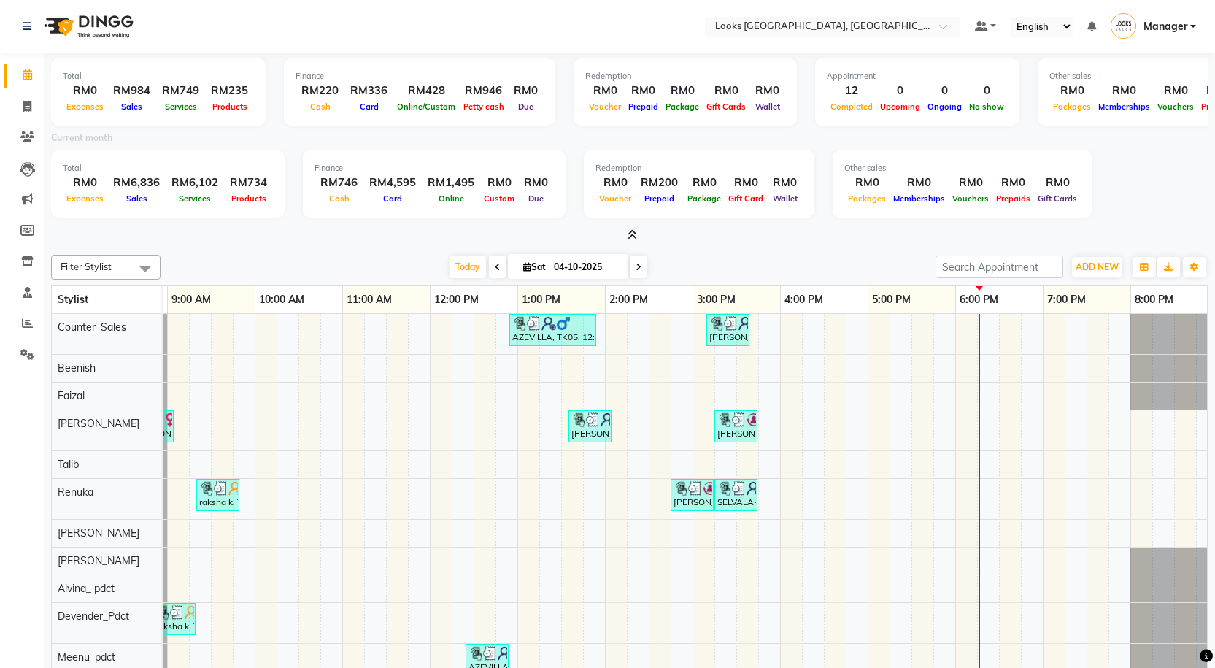
click at [635, 235] on icon at bounding box center [631, 234] width 9 height 11
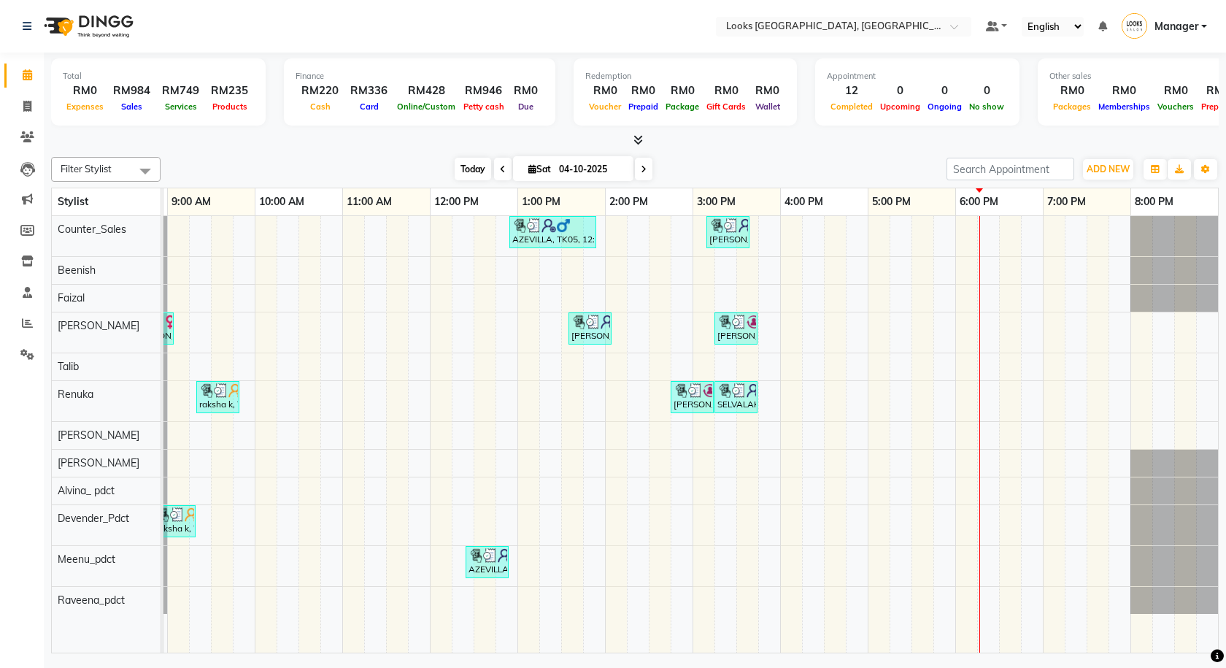
click at [465, 165] on span "Today" at bounding box center [473, 169] width 36 height 23
click at [45, 107] on div "Total RM0 Expenses RM984 Sales RM749 Services RM235 Products Finance RM220 Cash…" at bounding box center [635, 355] width 1182 height 604
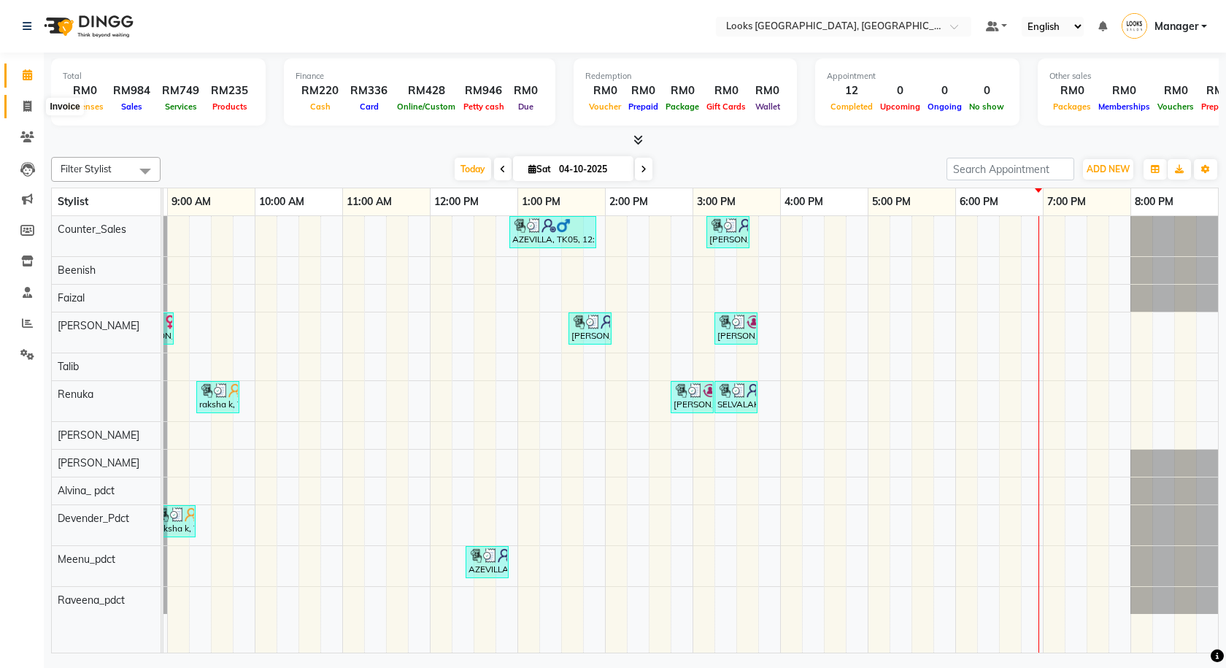
click at [28, 101] on icon at bounding box center [27, 106] width 8 height 11
select select "service"
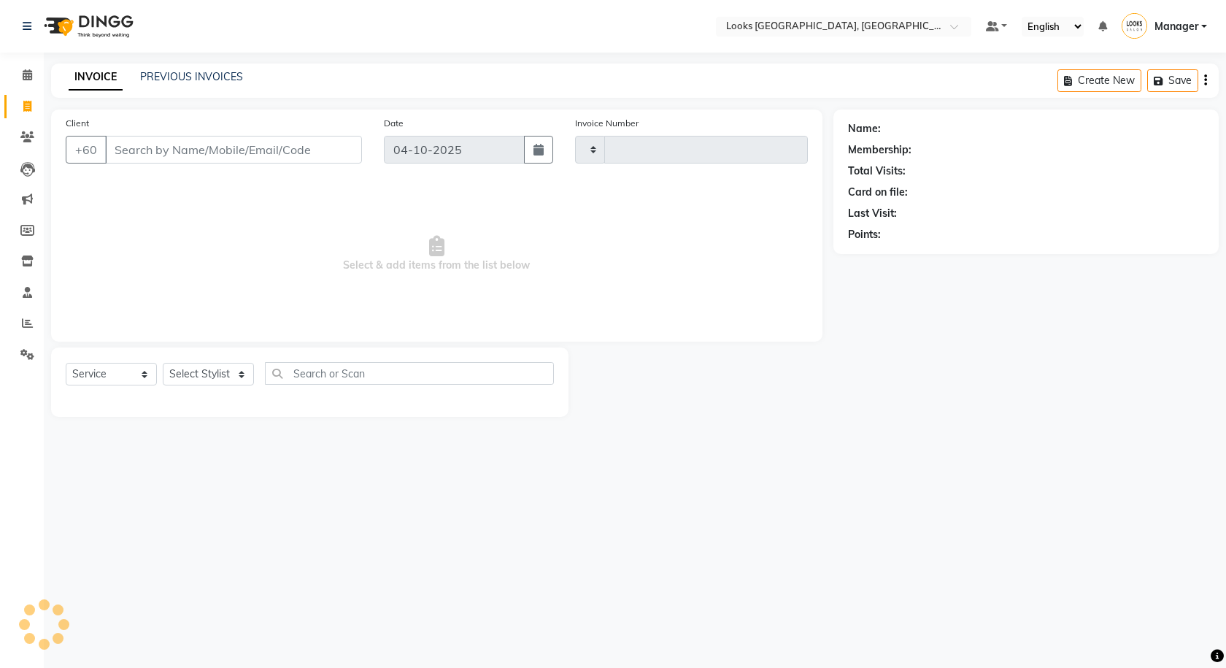
type input "1631"
select select "8109"
click at [219, 369] on select "Select Stylist" at bounding box center [208, 374] width 91 height 23
select select "75497"
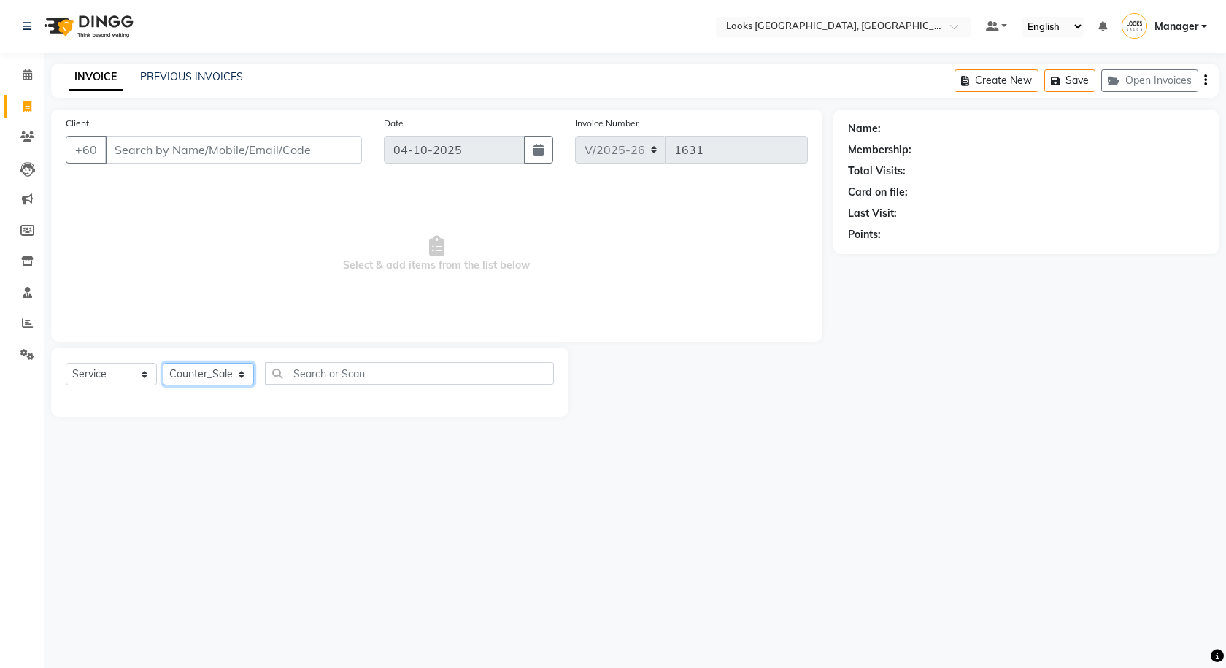
click at [163, 363] on select "Select Stylist Alvina_ pdct Awaiz_Mgr Beenish Counter_Sales [PERSON_NAME] Deven…" at bounding box center [208, 374] width 91 height 23
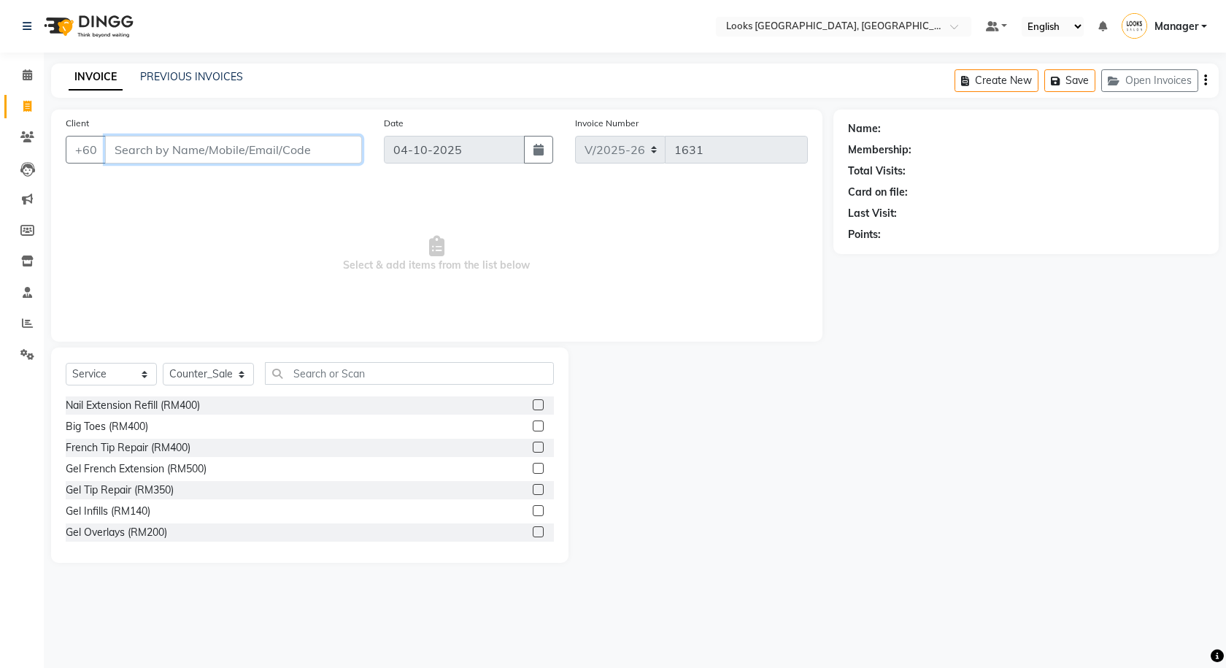
click at [212, 154] on input "Client" at bounding box center [233, 150] width 257 height 28
type input "9967417327"
click at [346, 150] on span "Add Client" at bounding box center [324, 149] width 58 height 15
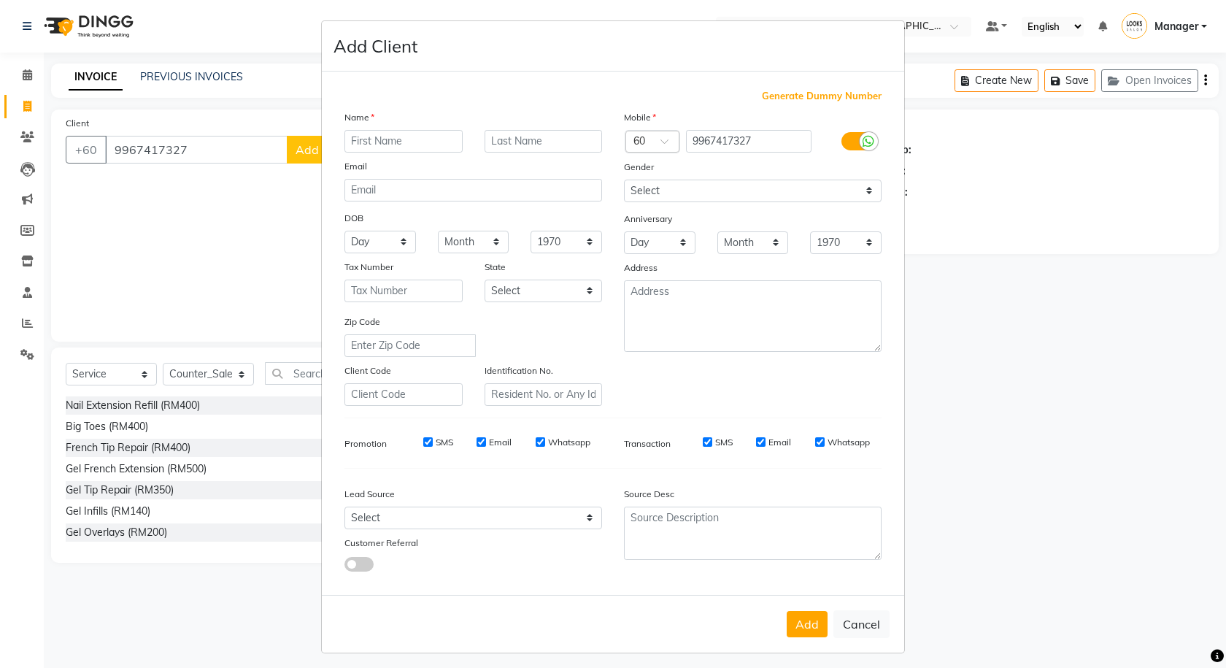
click at [862, 139] on icon at bounding box center [868, 141] width 12 height 13
click at [0, 0] on input "checkbox" at bounding box center [0, 0] width 0 height 0
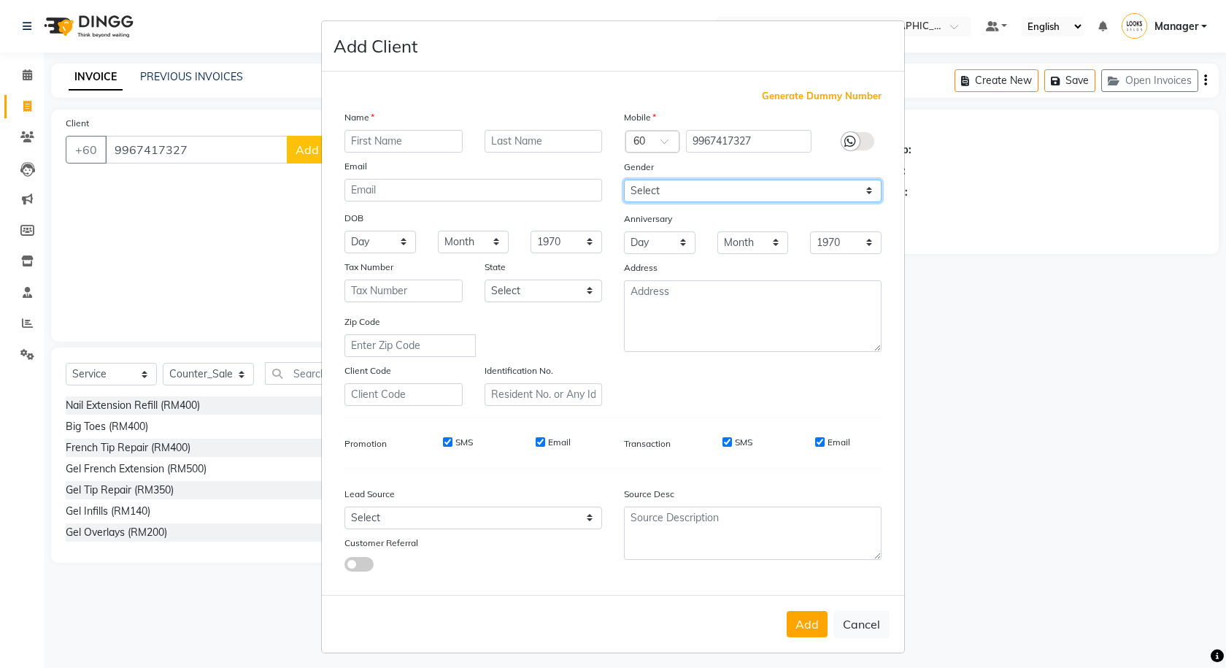
click at [818, 185] on select "Select [DEMOGRAPHIC_DATA] [DEMOGRAPHIC_DATA] Other Prefer Not To Say" at bounding box center [753, 190] width 258 height 23
select select "[DEMOGRAPHIC_DATA]"
click at [624, 179] on select "Select [DEMOGRAPHIC_DATA] [DEMOGRAPHIC_DATA] Other Prefer Not To Say" at bounding box center [753, 190] width 258 height 23
click at [646, 137] on div at bounding box center [652, 142] width 53 height 15
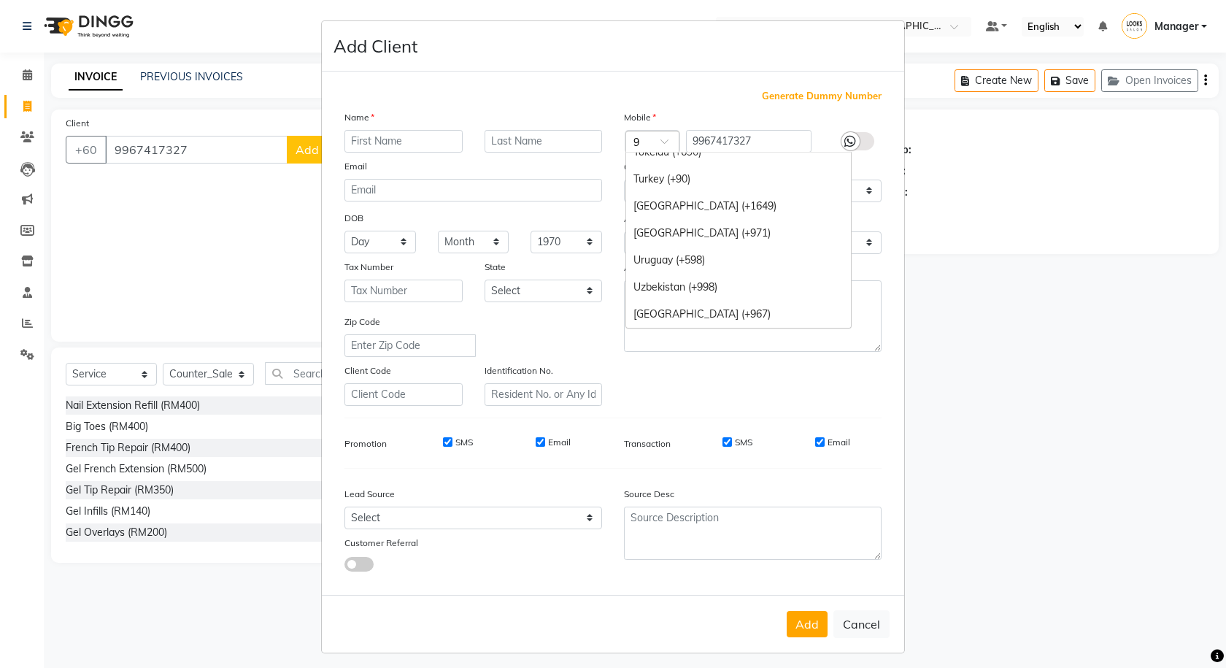
scroll to position [1526, 0]
type input "91"
click at [677, 216] on div "India (+91)" at bounding box center [738, 219] width 225 height 27
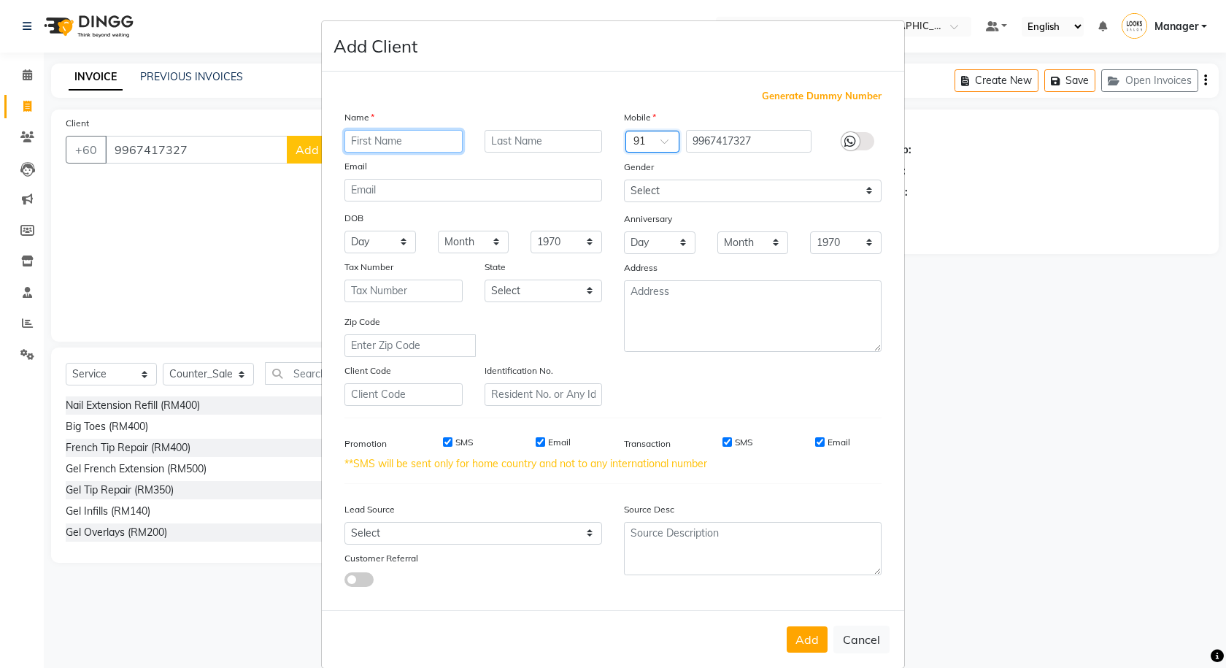
click at [366, 148] on input "text" at bounding box center [403, 141] width 118 height 23
type input "SONAL"
click at [792, 638] on button "Add" at bounding box center [807, 639] width 41 height 26
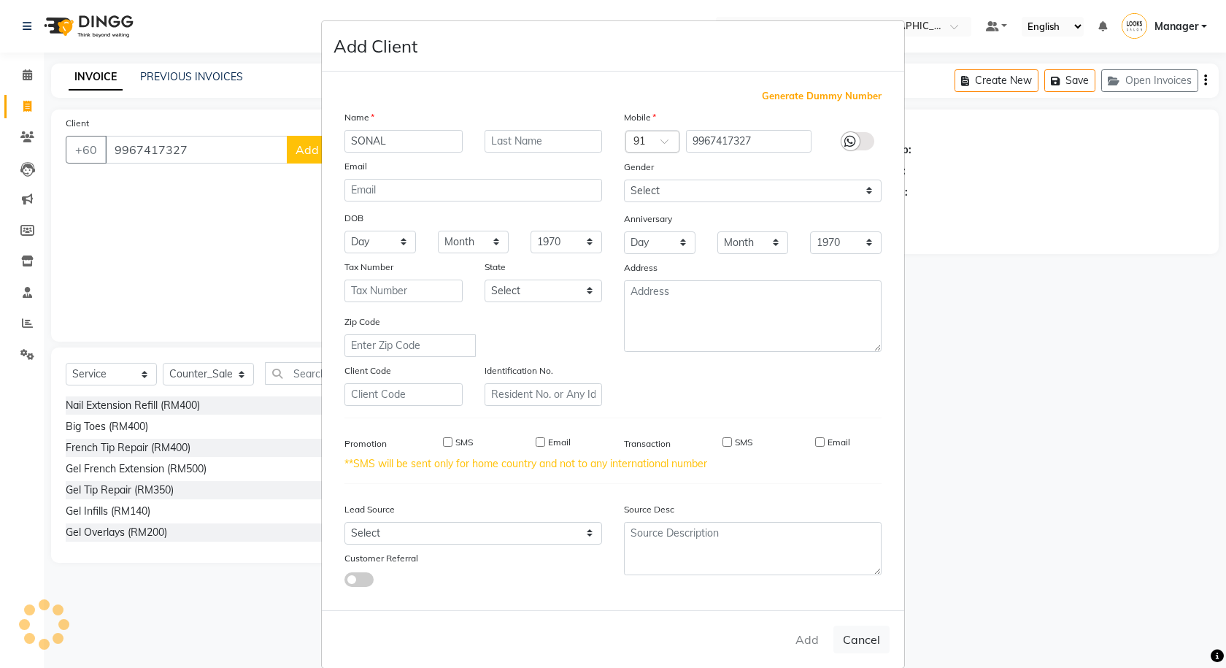
select select
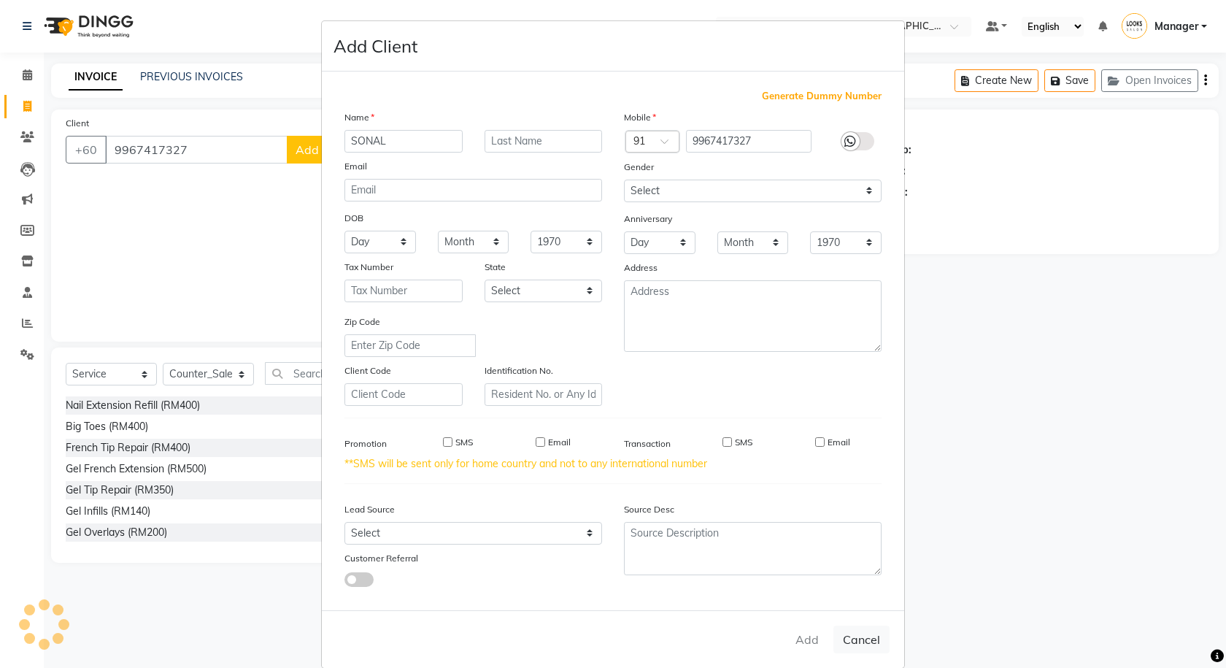
select select
checkbox input "false"
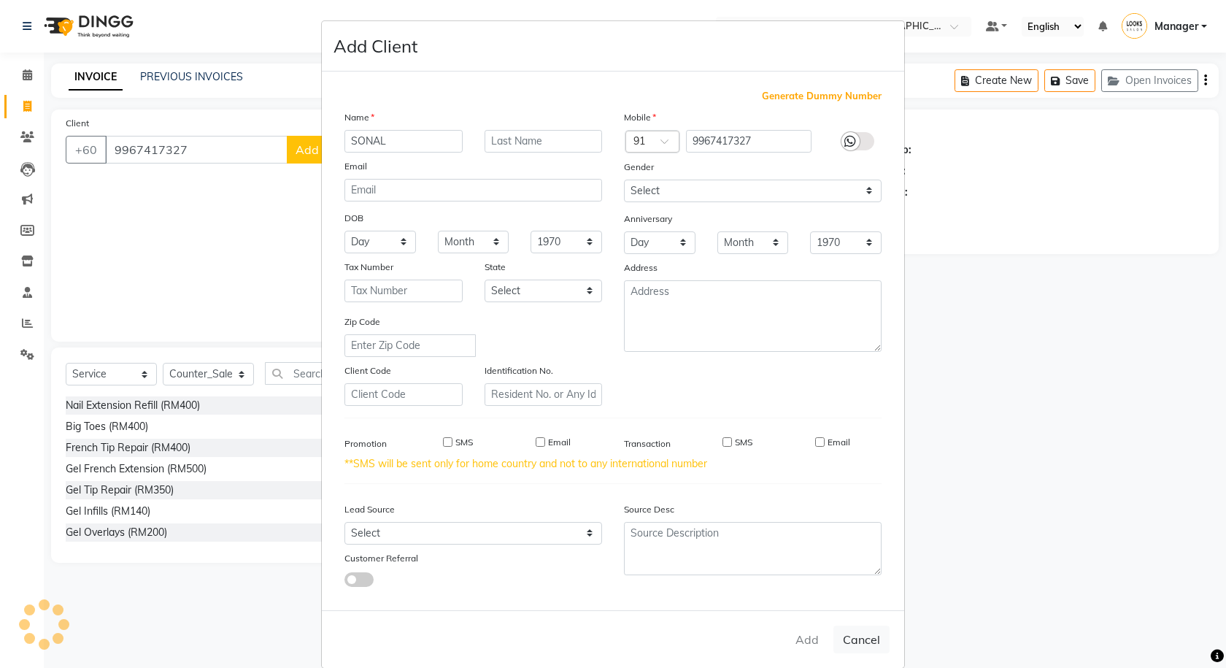
checkbox input "false"
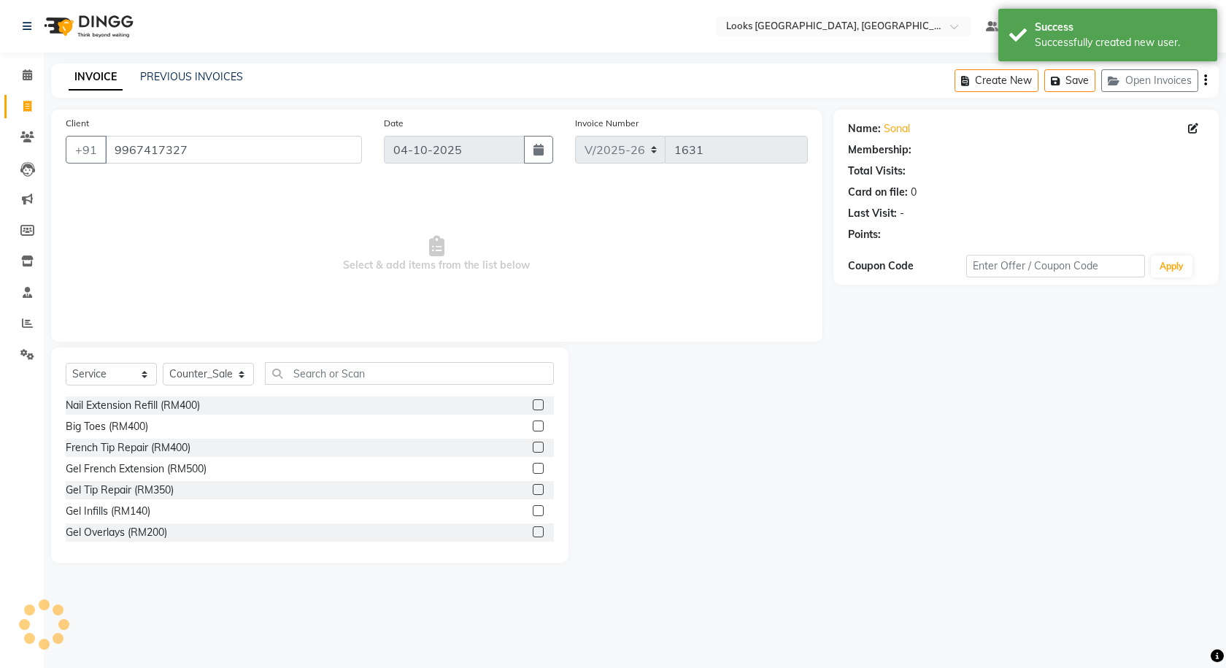
select select "1: Object"
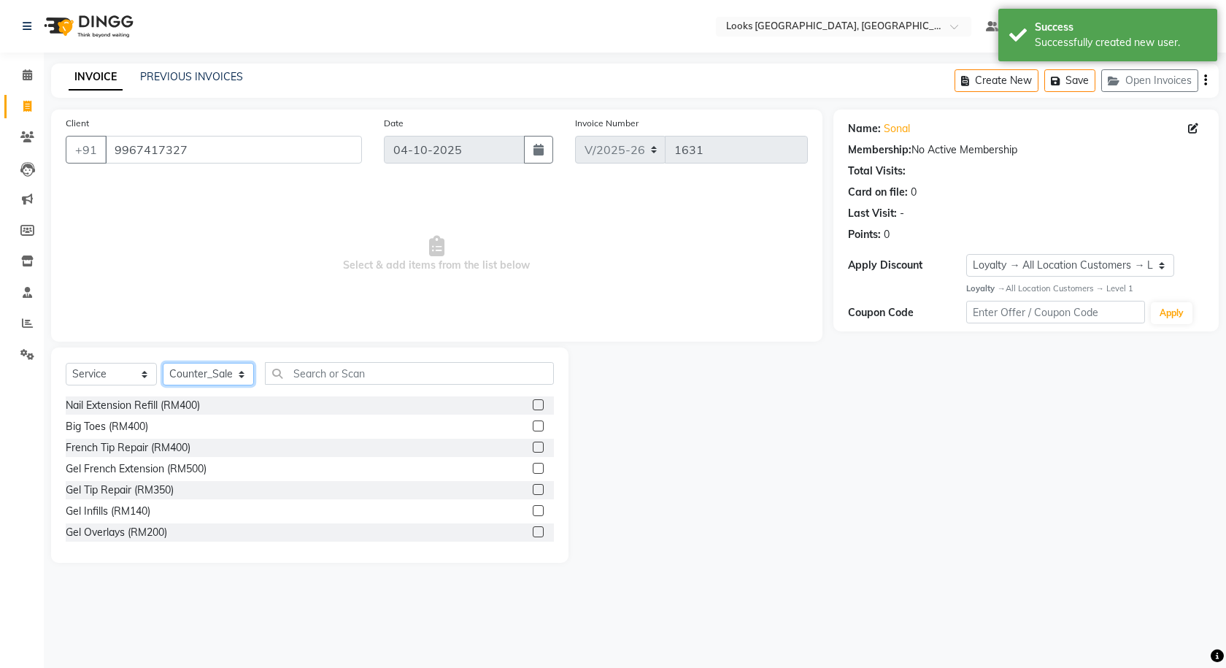
click at [220, 382] on select "Select Stylist Alvina_ pdct Awaiz_Mgr Beenish Counter_Sales [PERSON_NAME] Deven…" at bounding box center [208, 374] width 91 height 23
click at [163, 363] on select "Select Stylist Alvina_ pdct Awaiz_Mgr Beenish Counter_Sales [PERSON_NAME] Deven…" at bounding box center [208, 374] width 91 height 23
click at [349, 369] on input "text" at bounding box center [409, 373] width 289 height 23
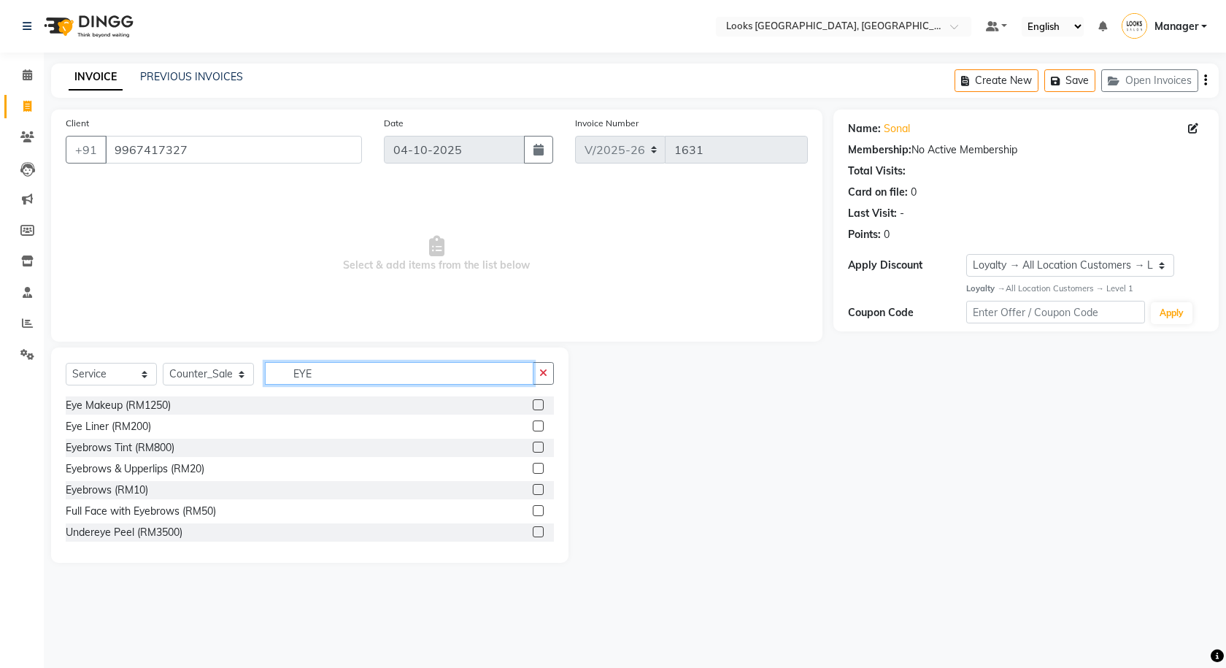
type input "EYE"
click at [533, 466] on label at bounding box center [538, 468] width 11 height 11
click at [533, 466] on input "checkbox" at bounding box center [537, 468] width 9 height 9
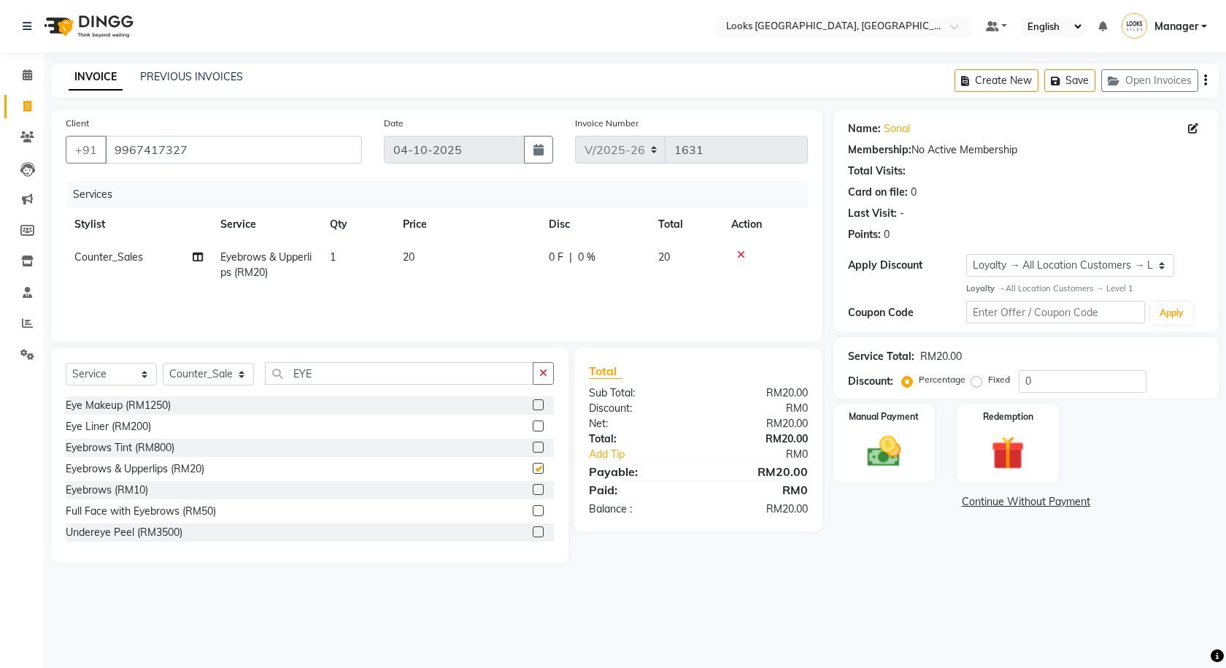
checkbox input "false"
click at [456, 263] on td "20" at bounding box center [467, 265] width 146 height 48
select select "75497"
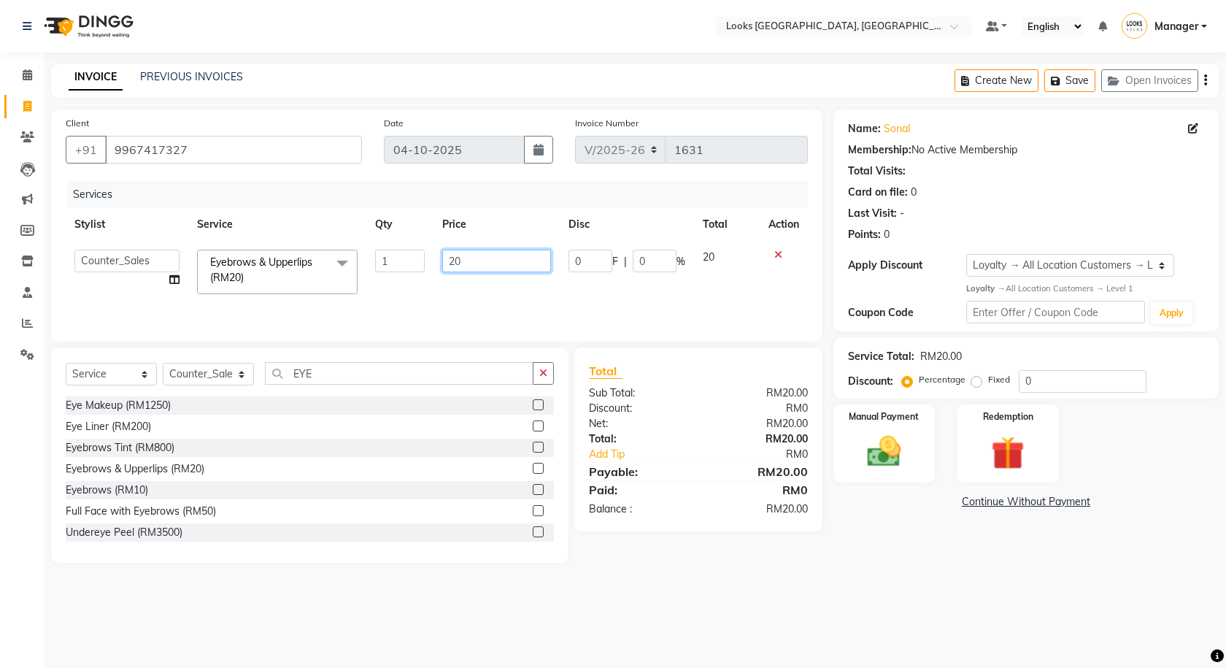
drag, startPoint x: 471, startPoint y: 262, endPoint x: 429, endPoint y: 268, distance: 42.8
click at [429, 268] on tr "Alvina_ pdct Awaiz_Mgr Beenish Counter_Sales Cynthia_pdct Devender_Pdct Faizal …" at bounding box center [437, 272] width 742 height 62
type input "30"
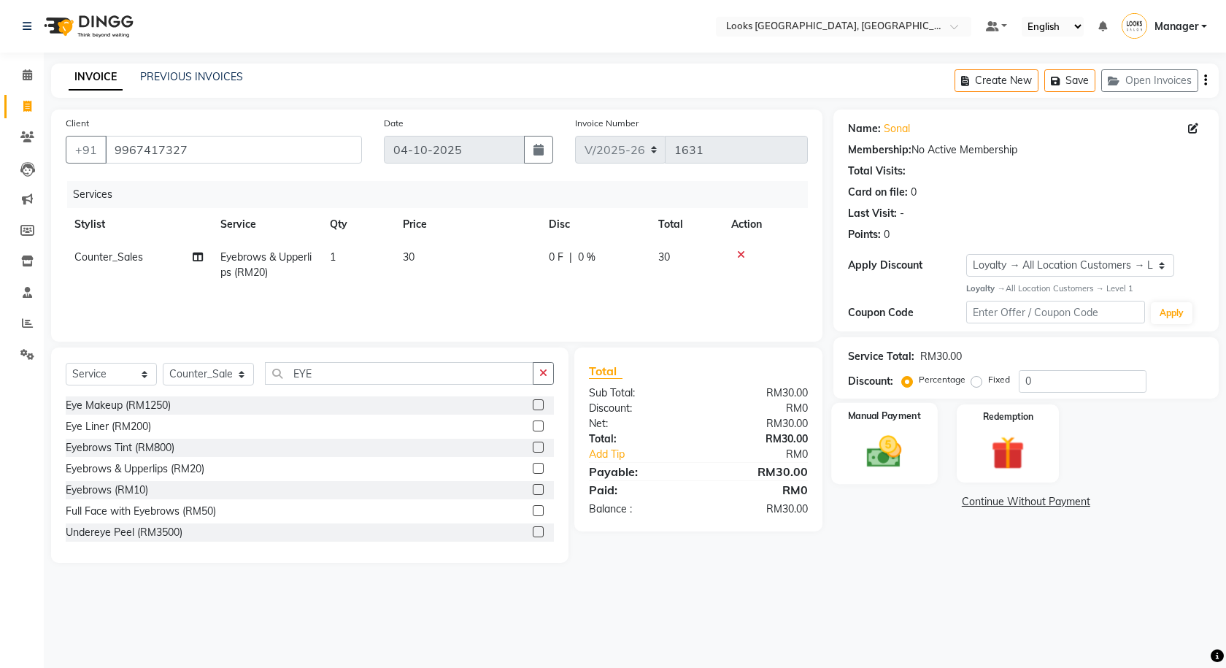
click at [886, 453] on img at bounding box center [884, 451] width 57 height 40
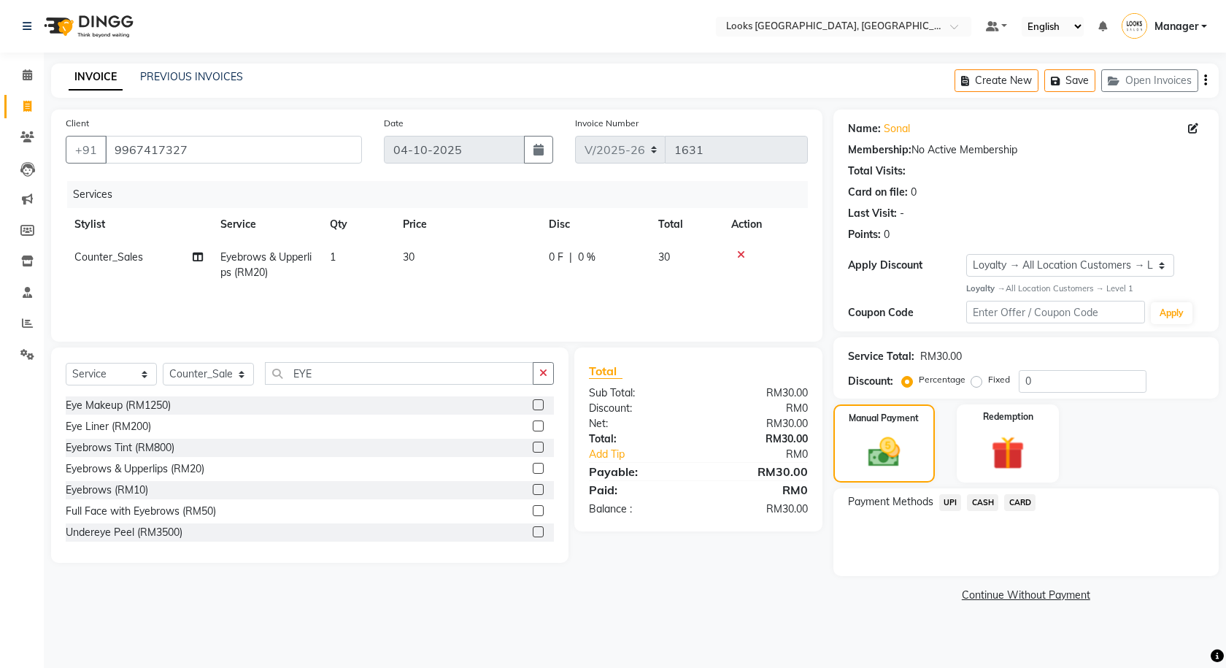
click at [1027, 495] on span "CARD" at bounding box center [1019, 502] width 31 height 17
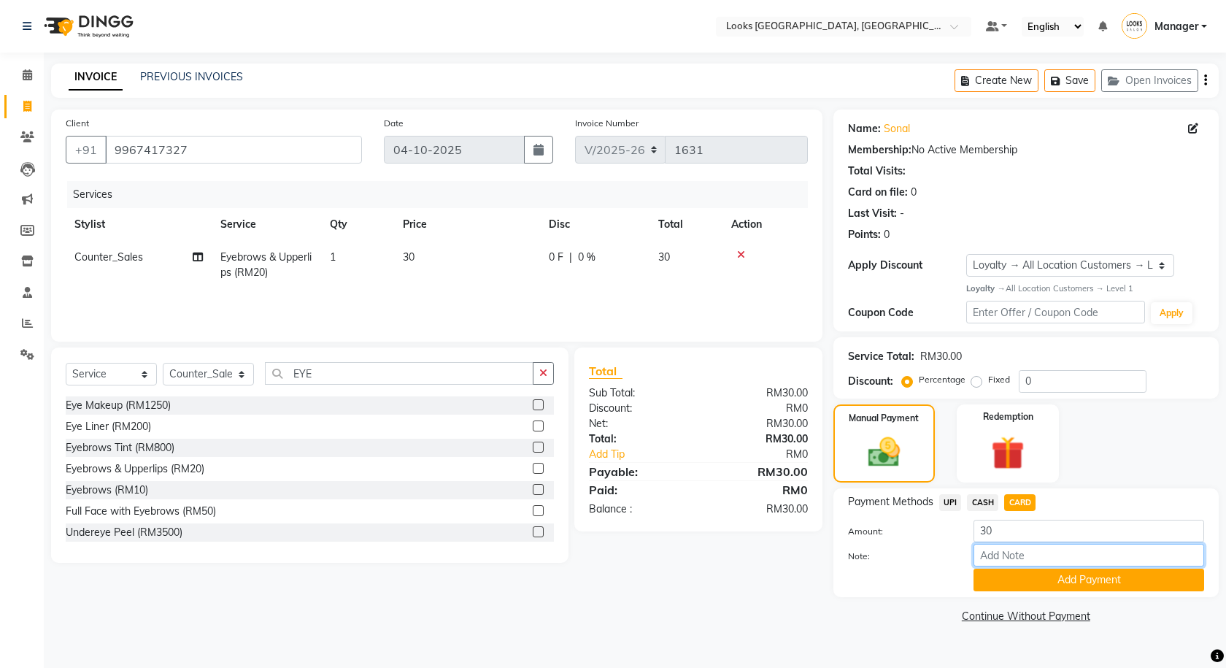
click at [1046, 551] on input "Note:" at bounding box center [1088, 555] width 231 height 23
type input "5621"
click at [1067, 579] on button "Add Payment" at bounding box center [1088, 579] width 231 height 23
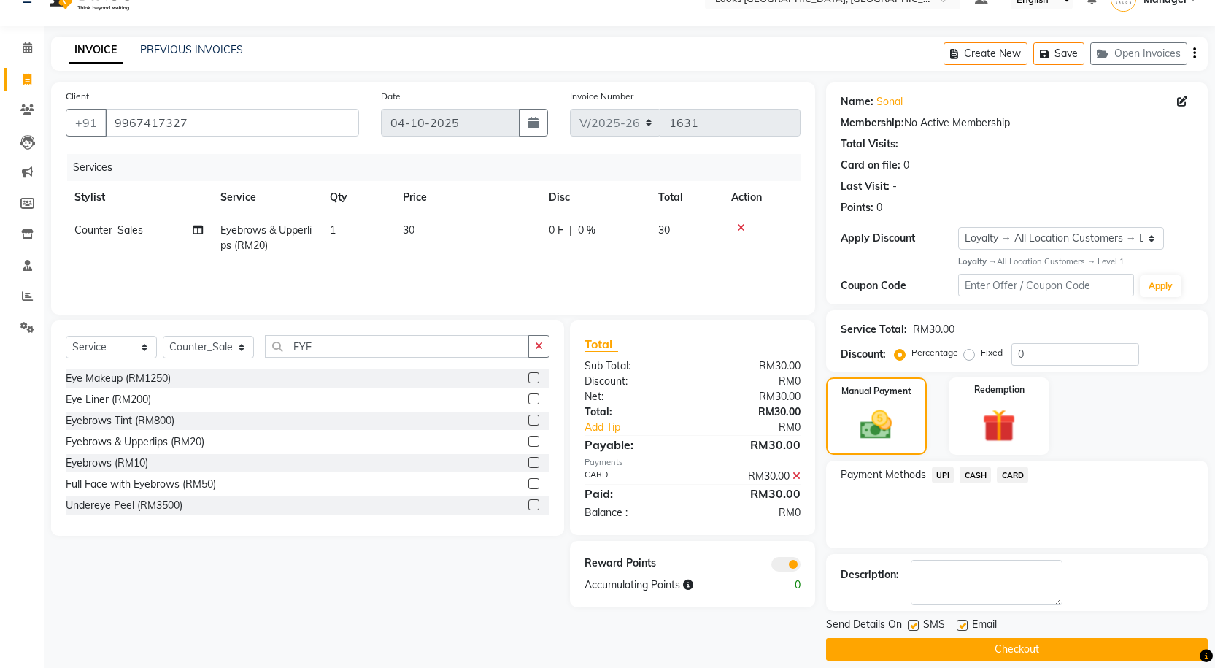
scroll to position [42, 0]
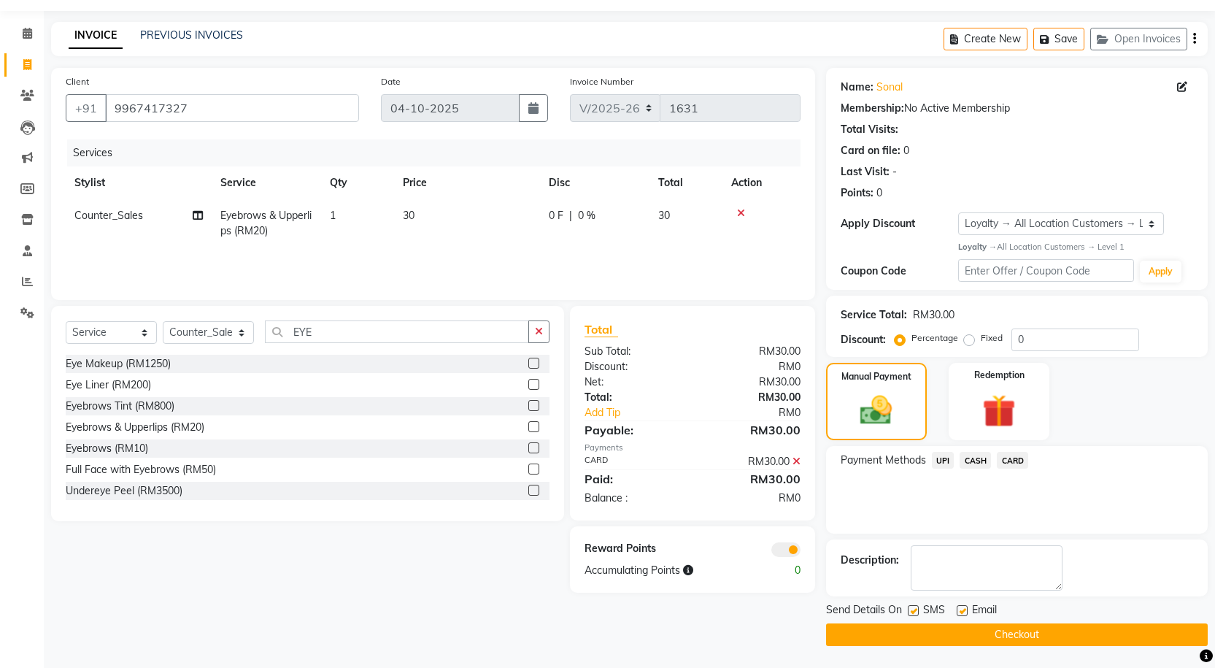
click at [939, 637] on button "Checkout" at bounding box center [1017, 634] width 382 height 23
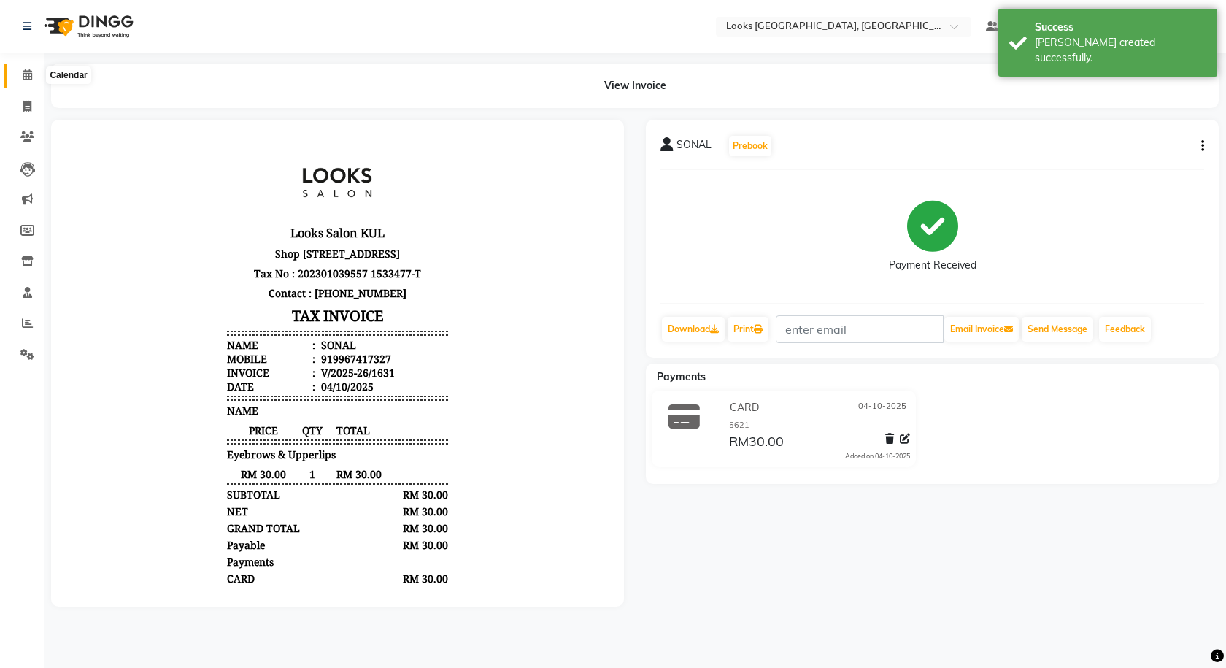
click at [25, 70] on icon at bounding box center [27, 74] width 9 height 11
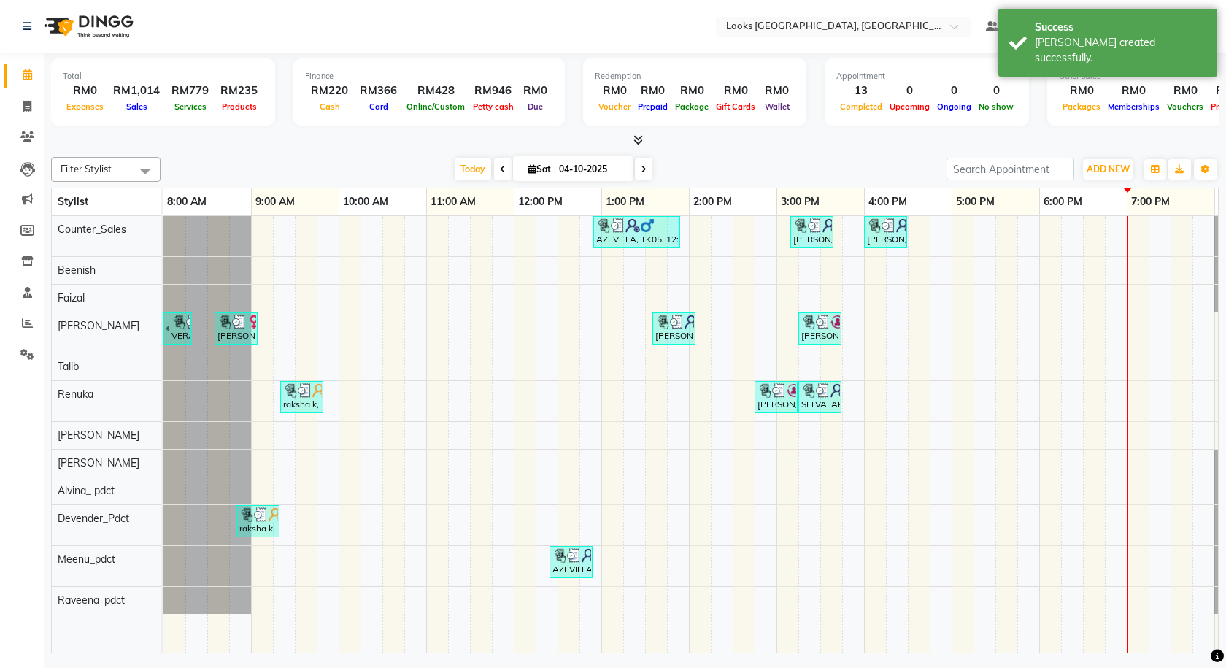
click at [634, 143] on icon at bounding box center [637, 139] width 9 height 11
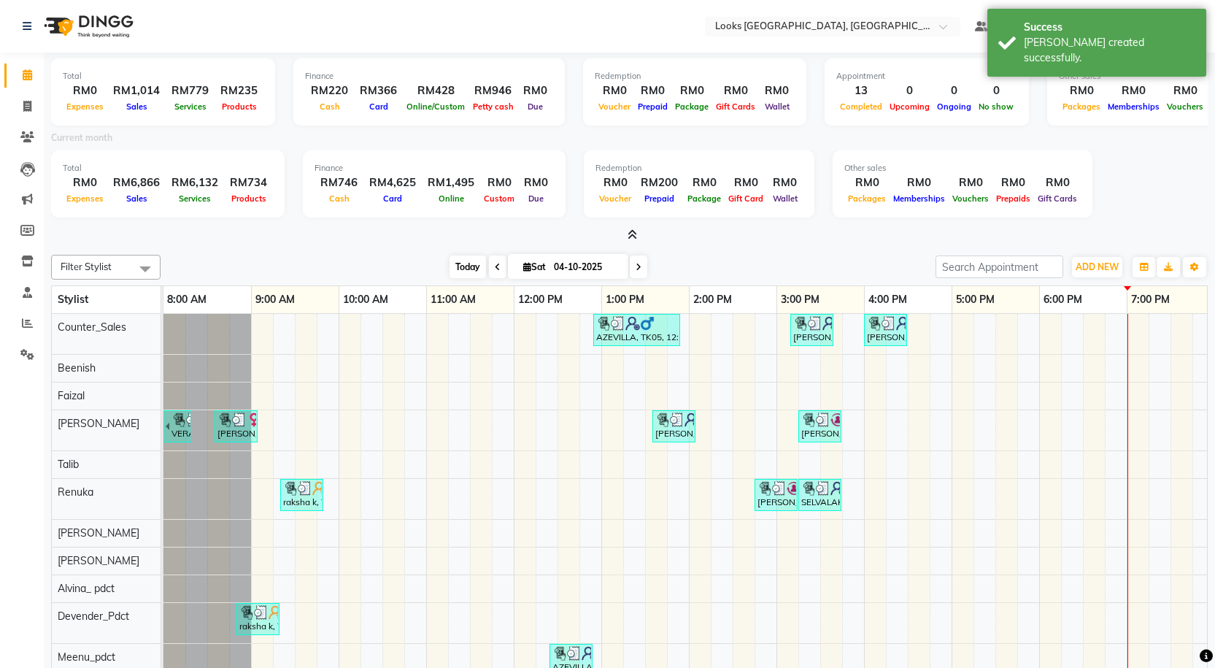
click at [457, 263] on span "Today" at bounding box center [467, 266] width 36 height 23
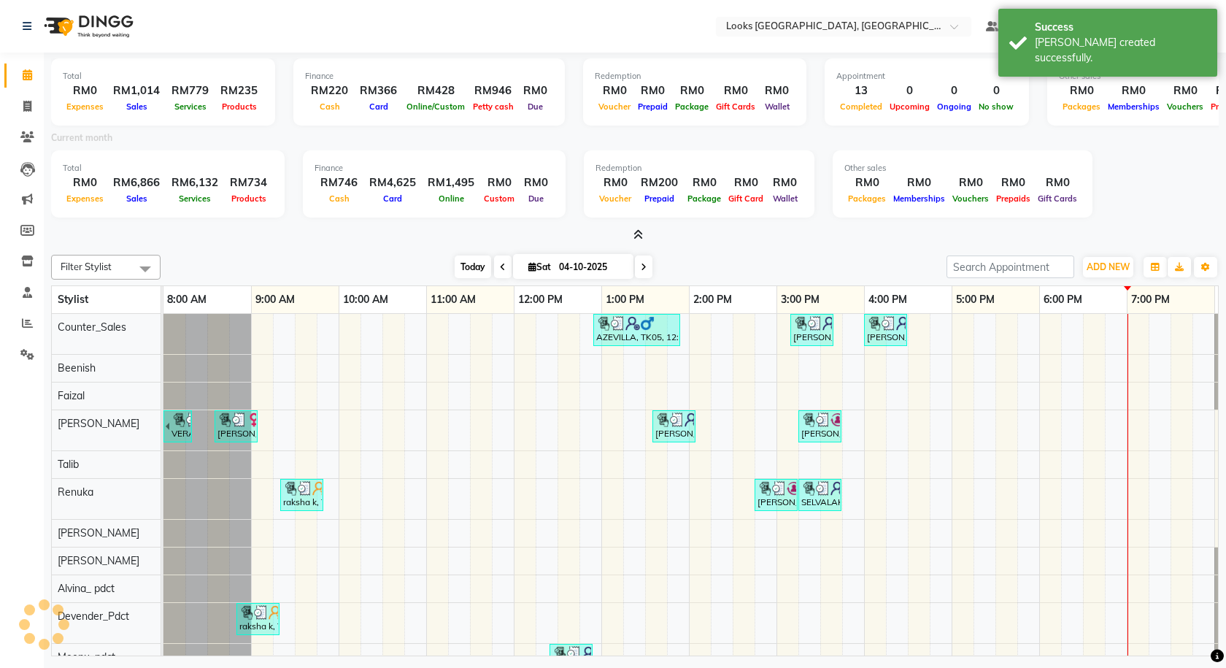
scroll to position [0, 84]
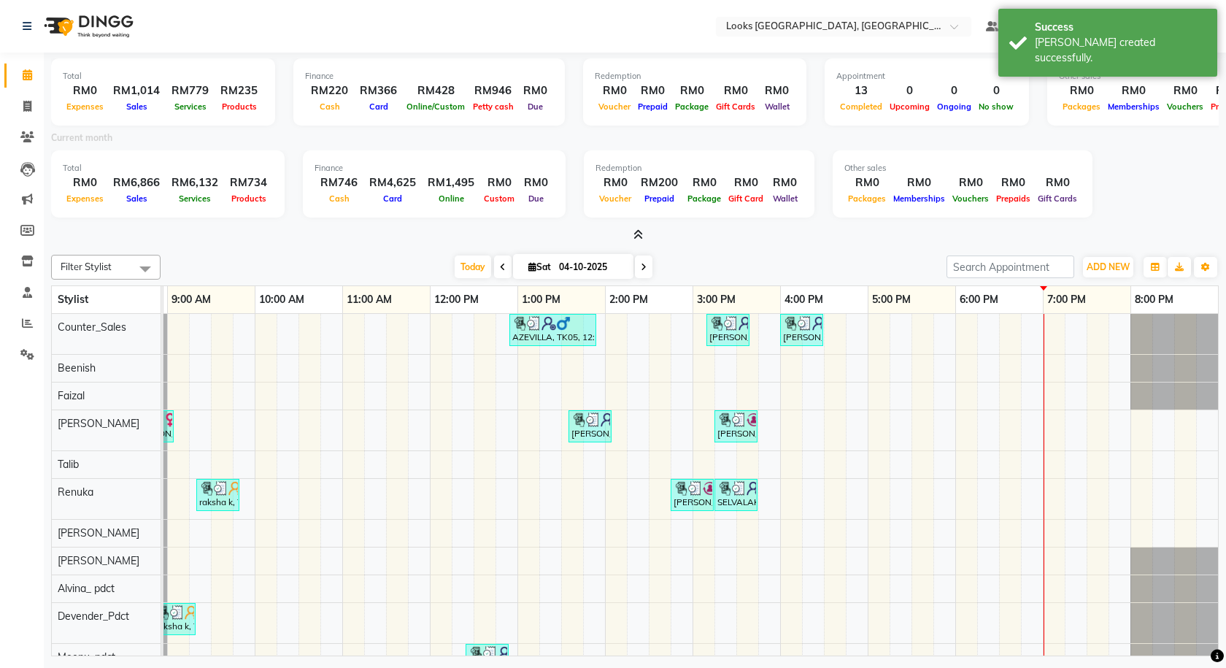
click at [639, 239] on icon at bounding box center [637, 234] width 9 height 11
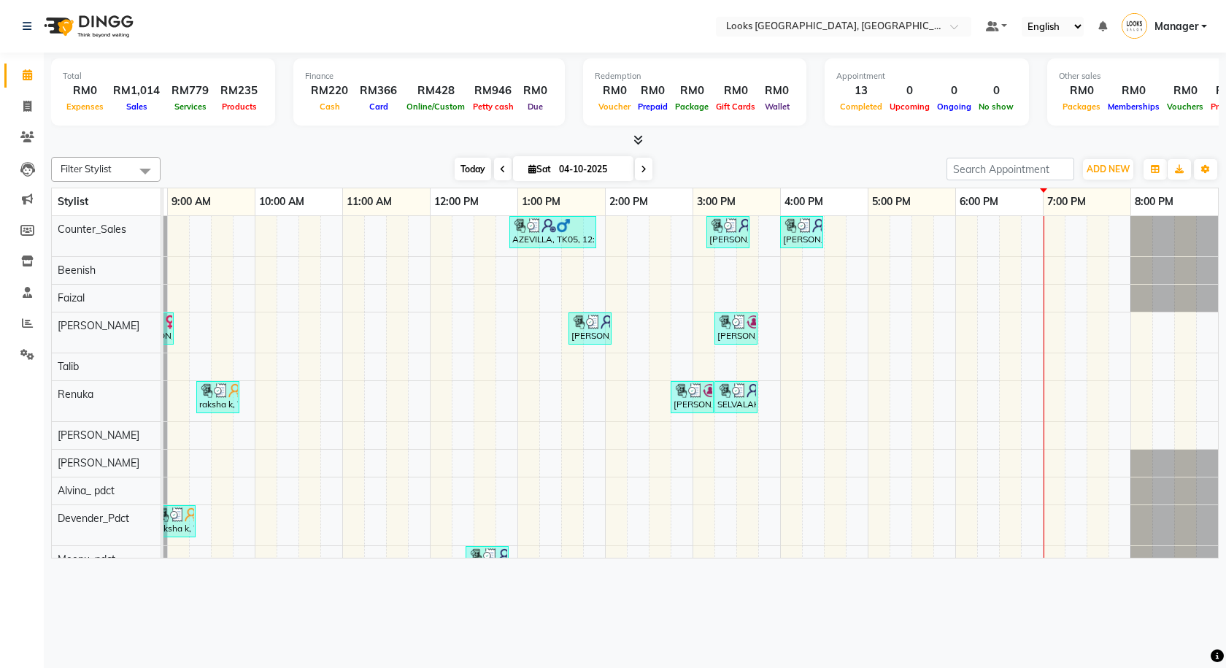
click at [465, 178] on span "Today" at bounding box center [473, 169] width 36 height 23
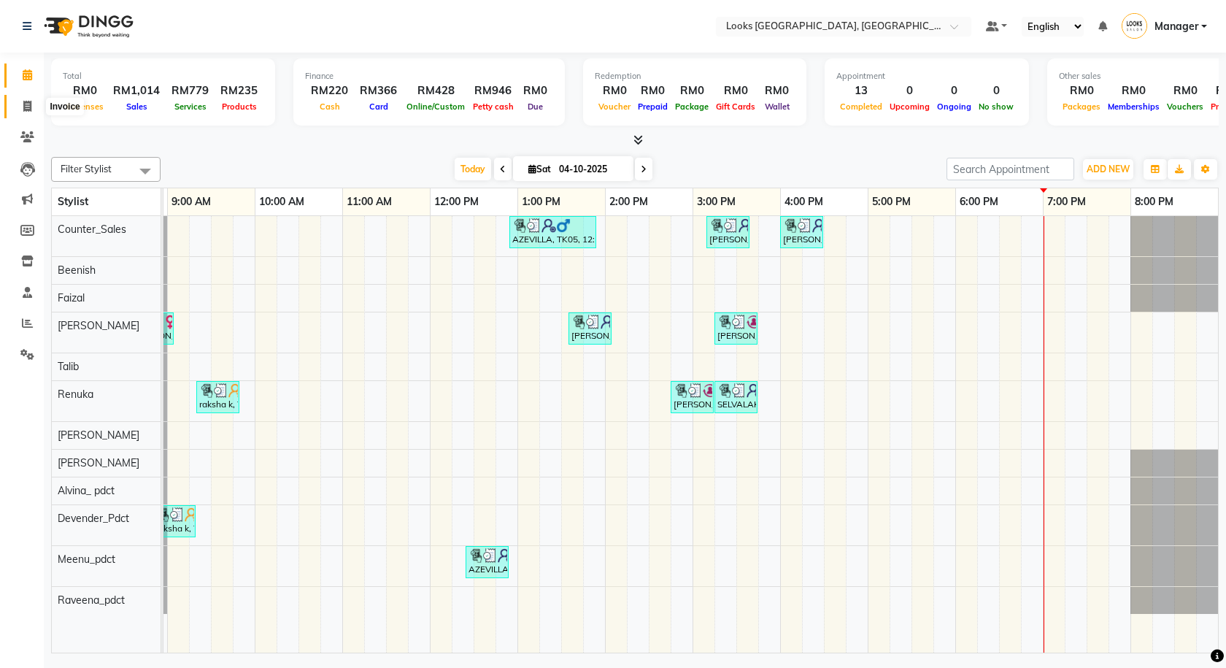
click at [18, 110] on span at bounding box center [28, 106] width 26 height 17
select select "service"
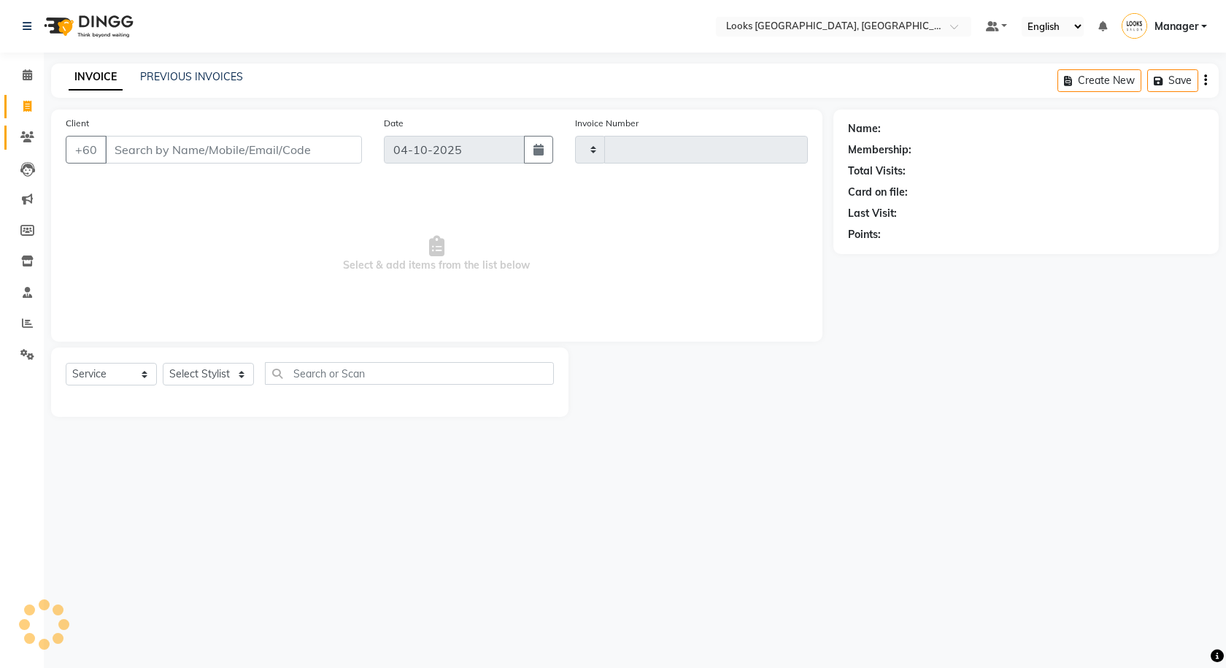
type input "1632"
select select "8109"
click at [28, 130] on span at bounding box center [28, 137] width 26 height 17
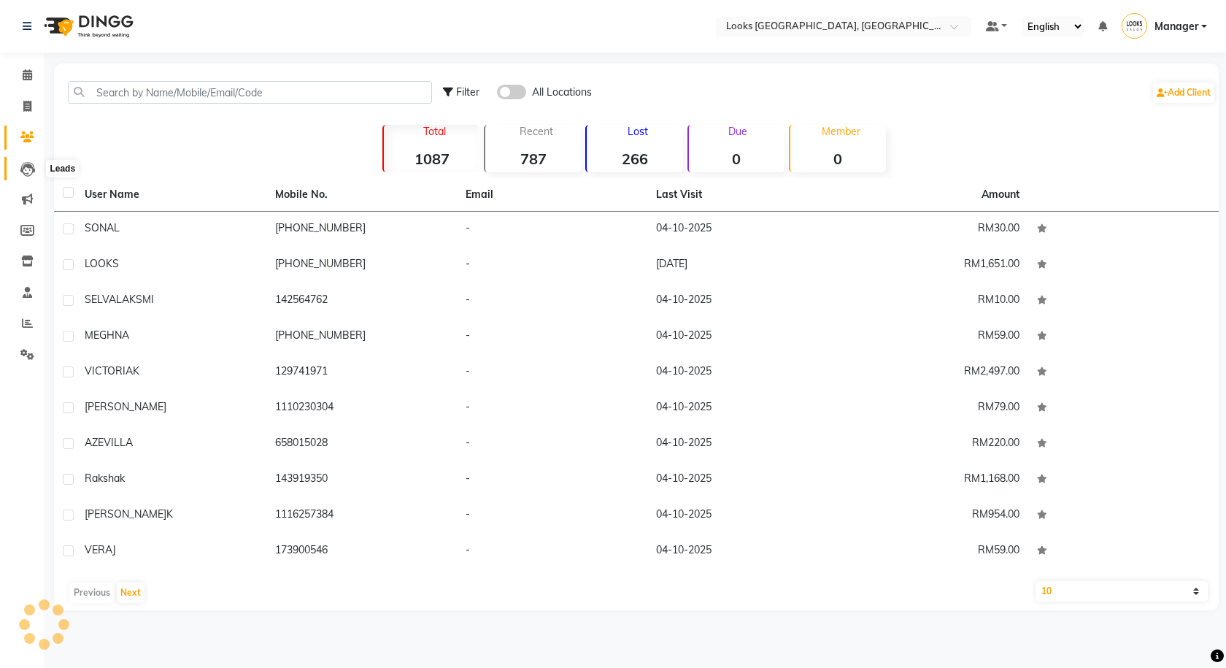
click at [29, 162] on icon at bounding box center [27, 169] width 15 height 15
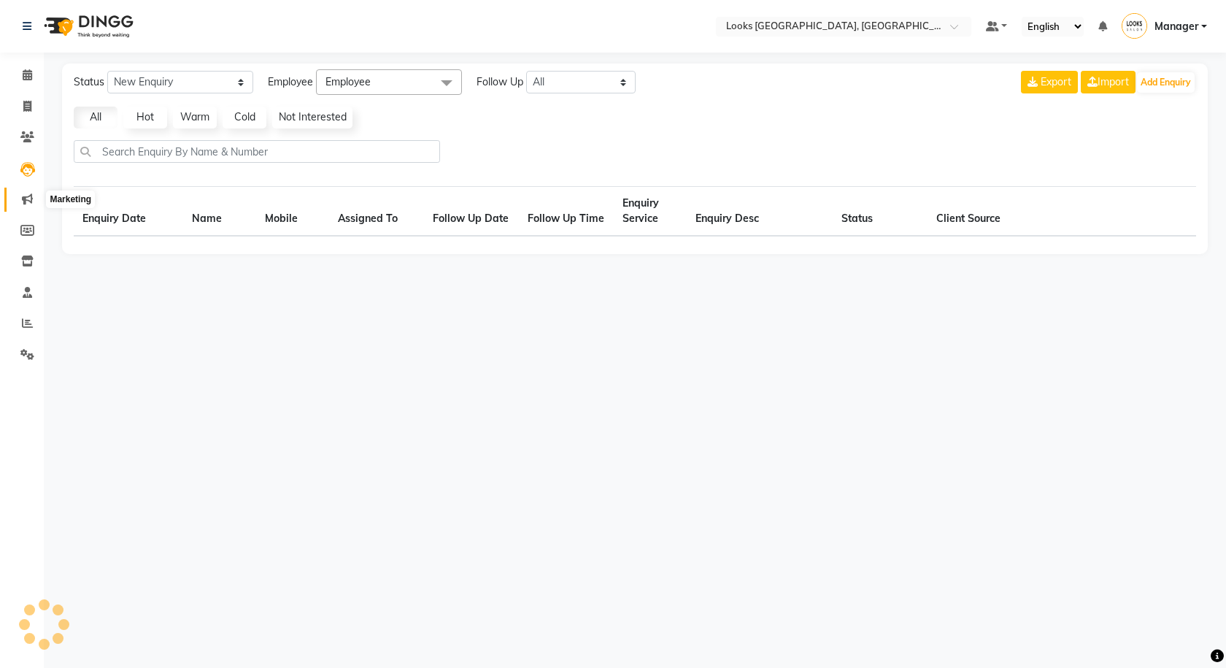
click at [32, 199] on icon at bounding box center [27, 198] width 11 height 11
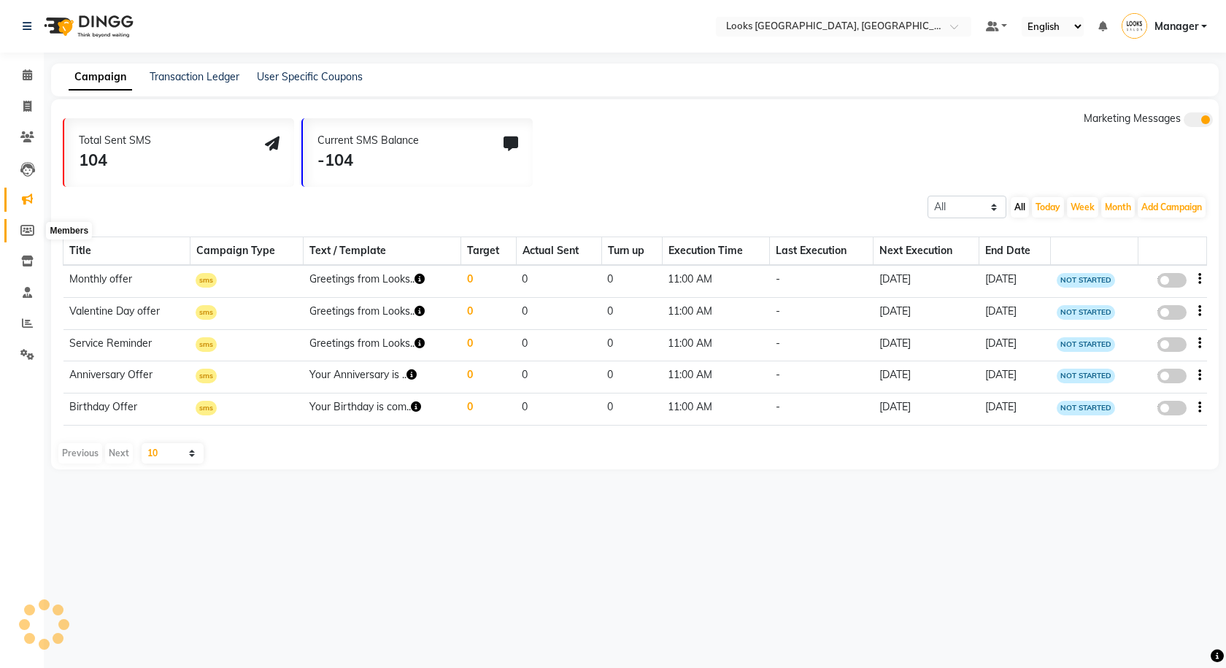
click at [29, 231] on icon at bounding box center [27, 230] width 14 height 11
select select
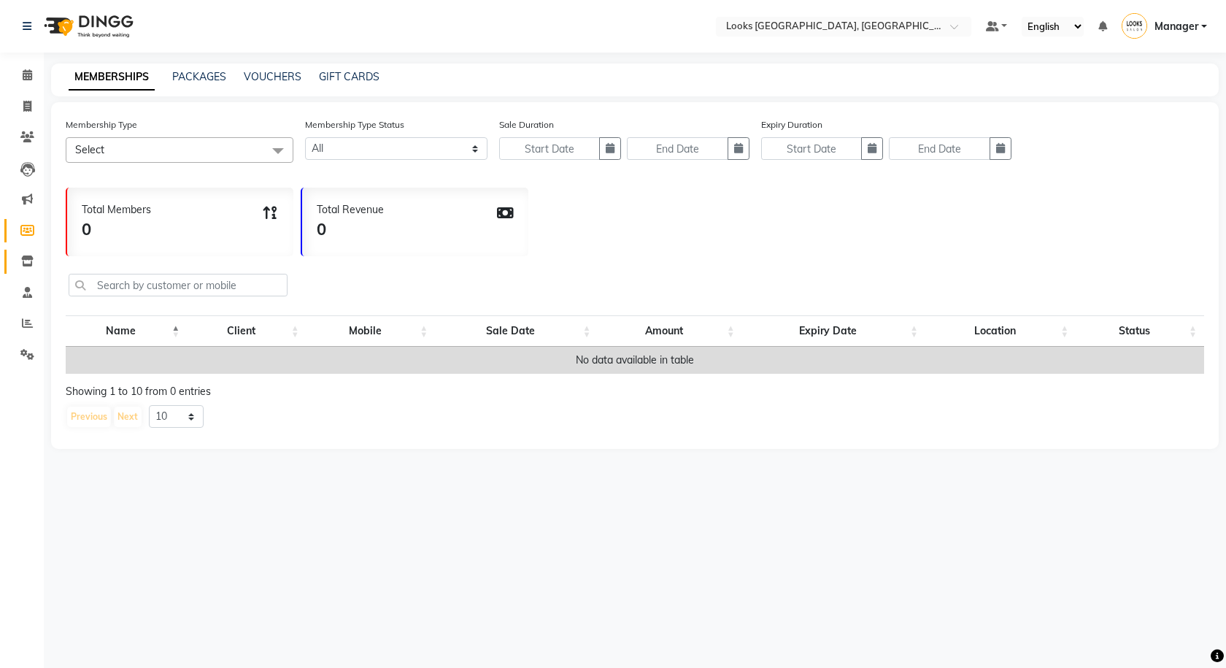
click at [27, 270] on link "Inventory" at bounding box center [21, 262] width 35 height 24
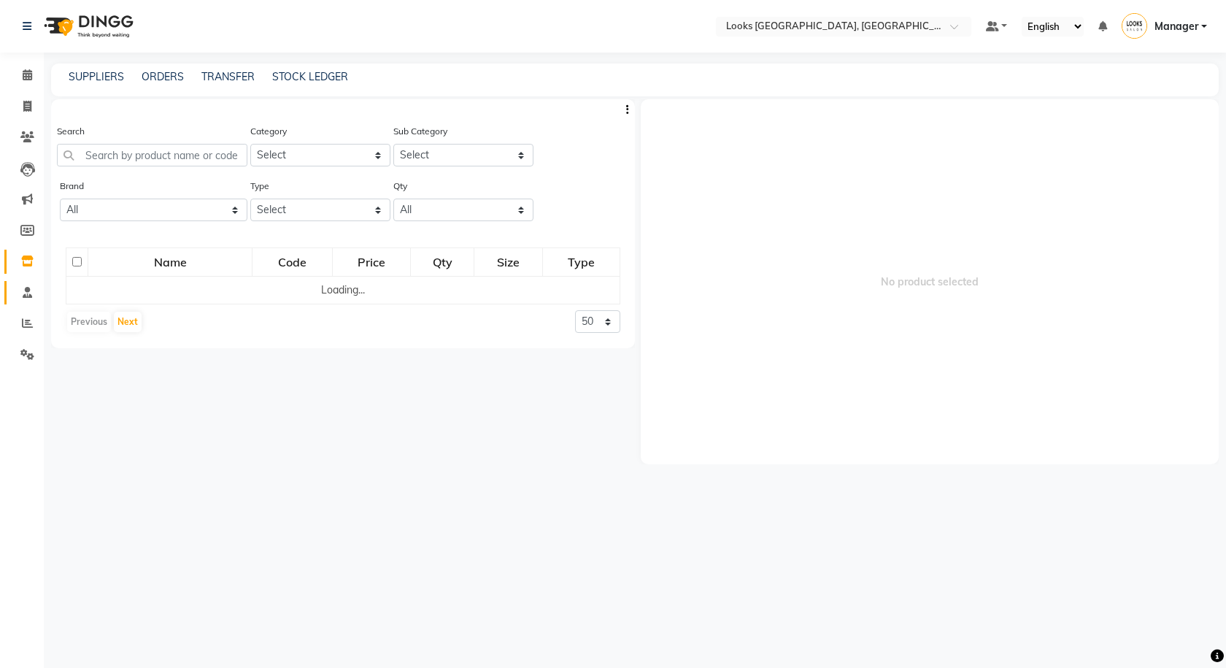
click at [24, 302] on link "Staff" at bounding box center [21, 293] width 35 height 24
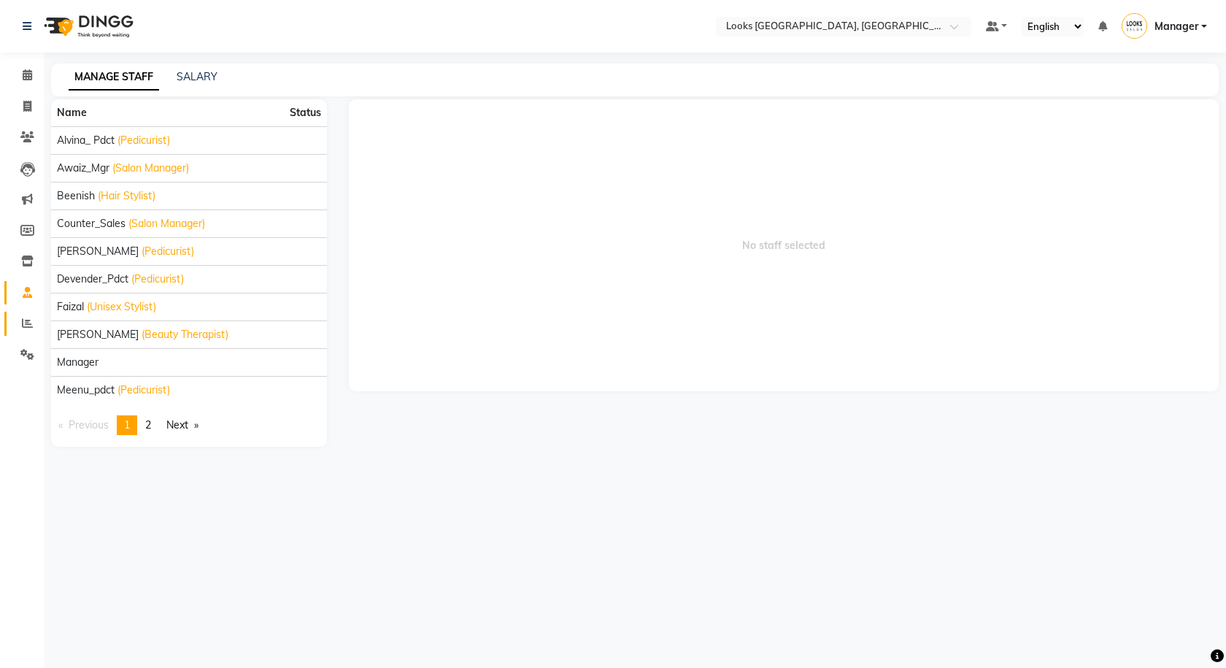
click at [27, 333] on link "Reports" at bounding box center [21, 324] width 35 height 24
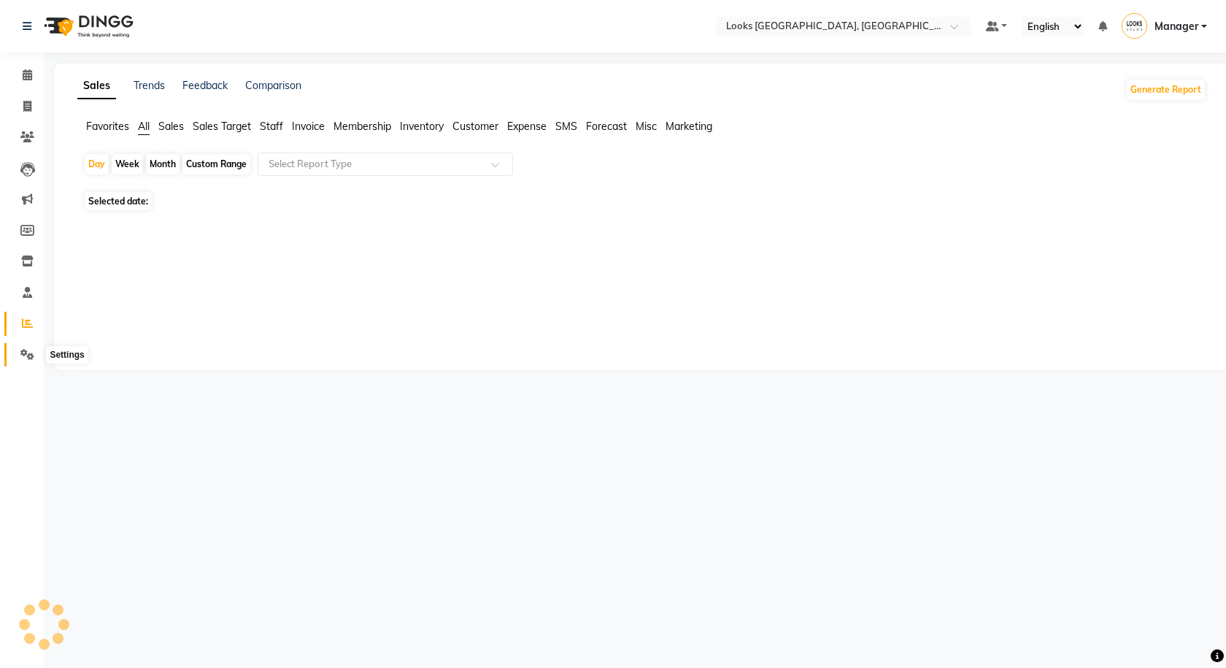
click at [27, 349] on icon at bounding box center [27, 354] width 14 height 11
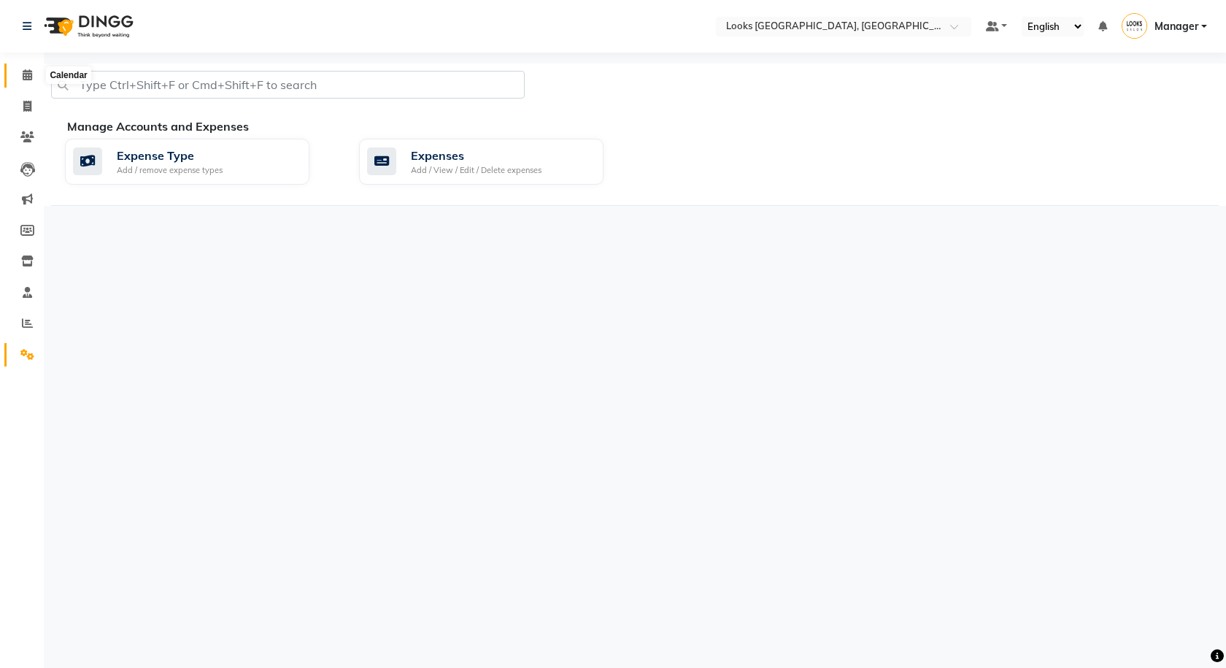
click at [27, 82] on span at bounding box center [28, 75] width 26 height 17
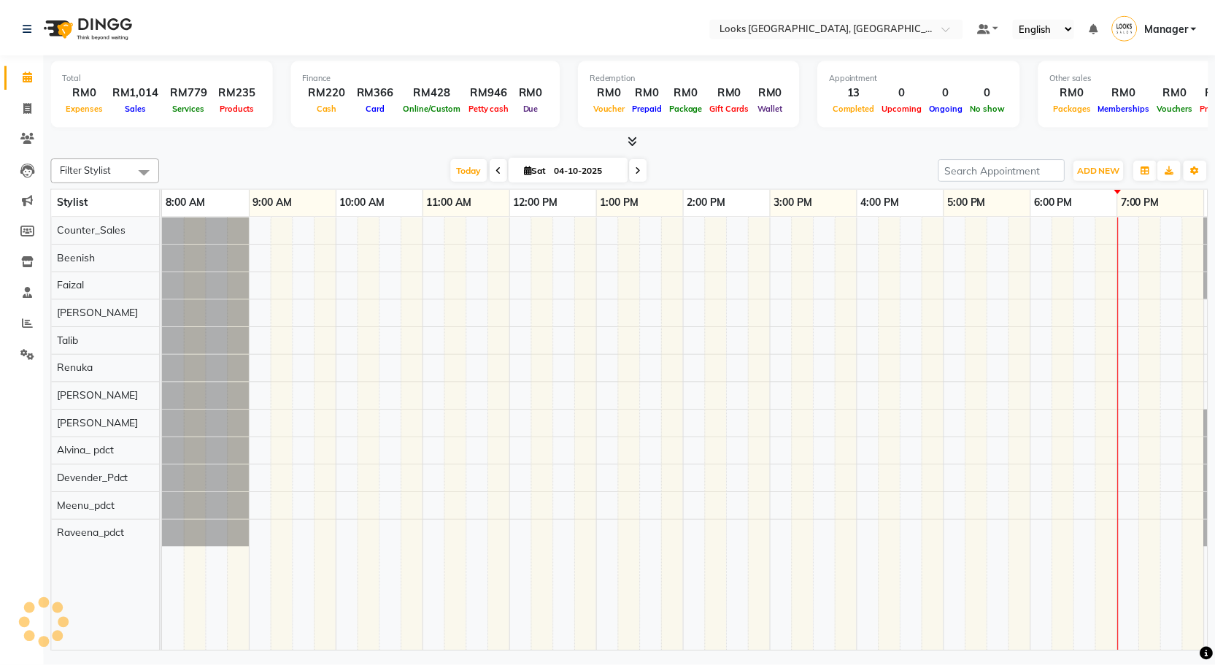
scroll to position [0, 84]
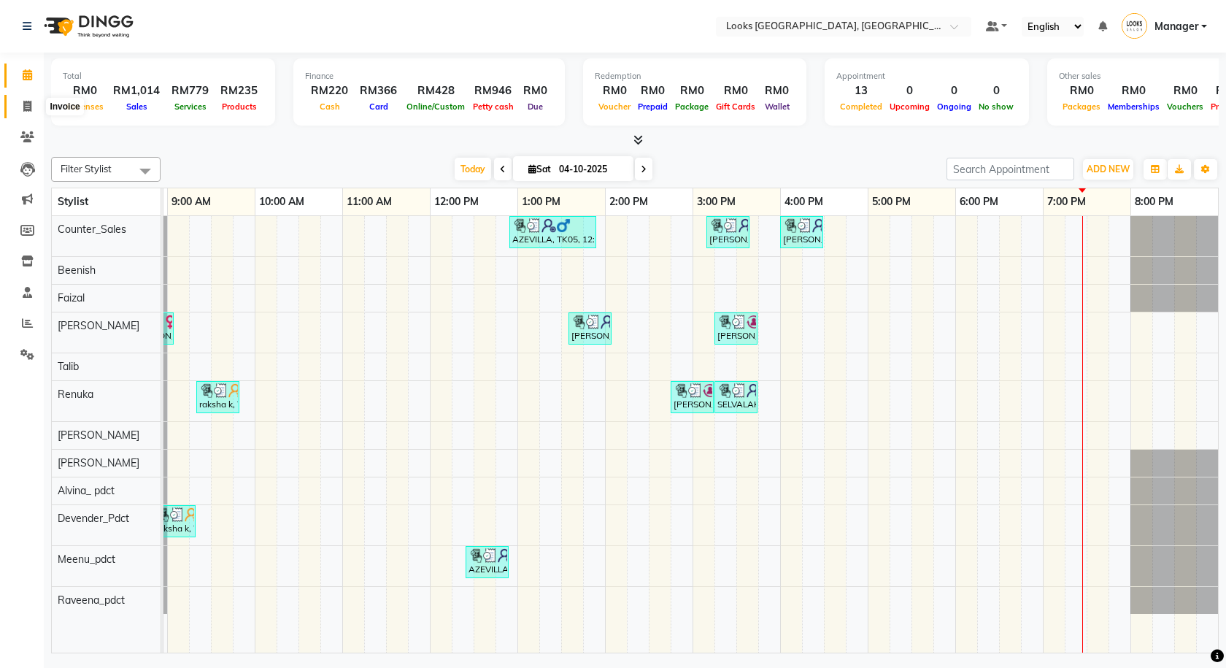
click at [23, 105] on icon at bounding box center [27, 106] width 8 height 11
select select "service"
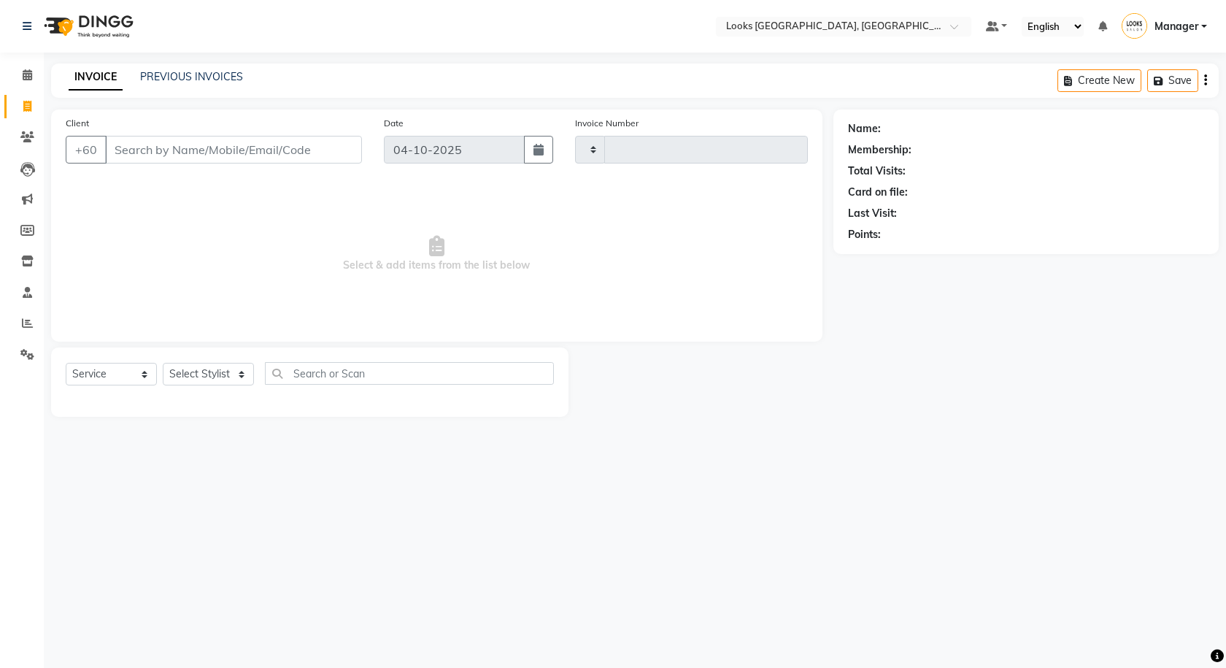
type input "1632"
select select "8109"
click at [196, 379] on select "Select Stylist" at bounding box center [208, 374] width 91 height 23
select select "75538"
click at [163, 363] on select "Select Stylist Alvina_ pdct Awaiz_Mgr Beenish Counter_Sales [PERSON_NAME] Deven…" at bounding box center [208, 374] width 91 height 23
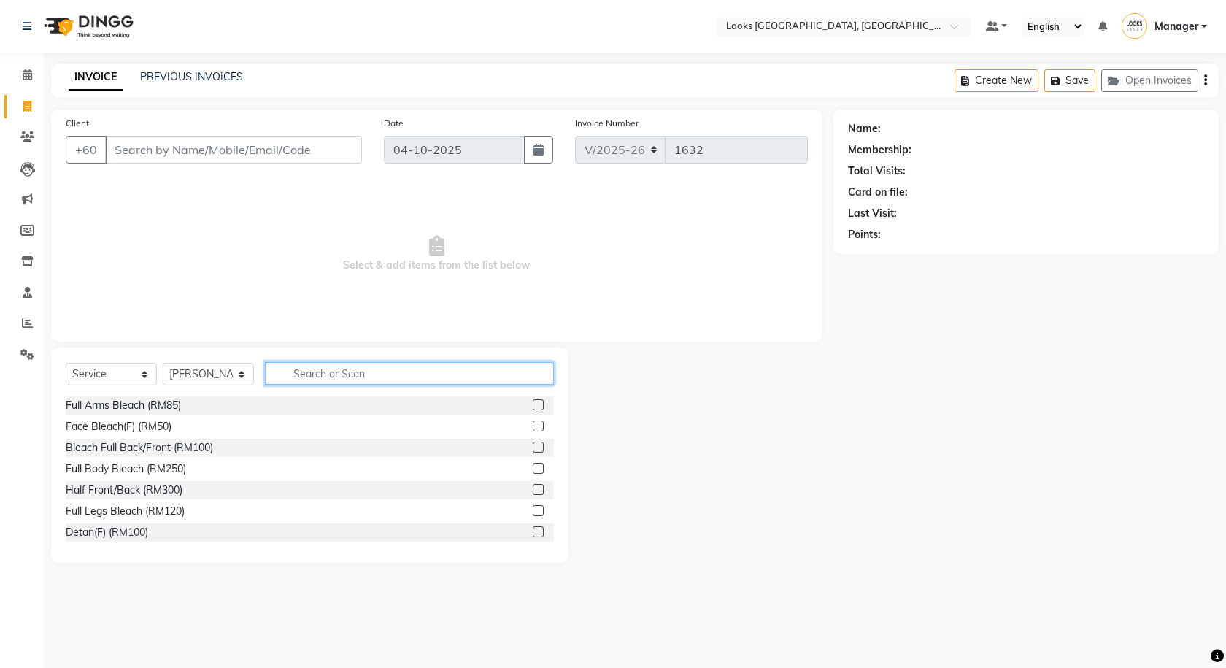
click at [314, 372] on input "text" at bounding box center [409, 373] width 289 height 23
type input "CUT"
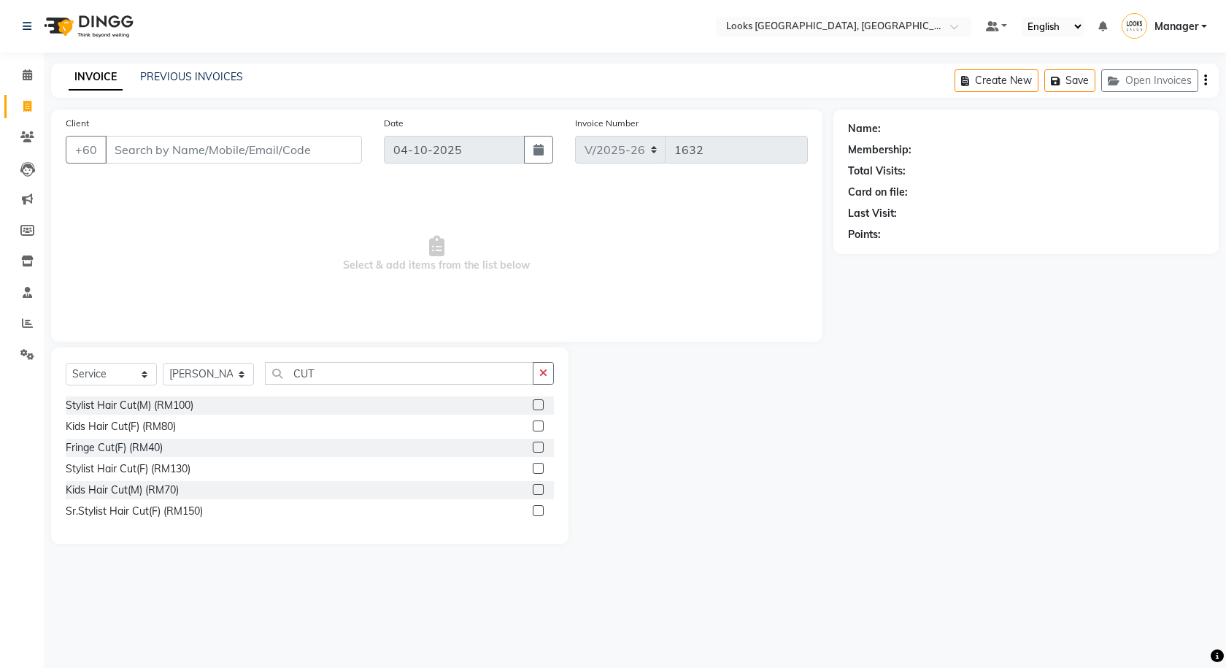
click at [538, 465] on label at bounding box center [538, 468] width 11 height 11
click at [538, 465] on input "checkbox" at bounding box center [537, 468] width 9 height 9
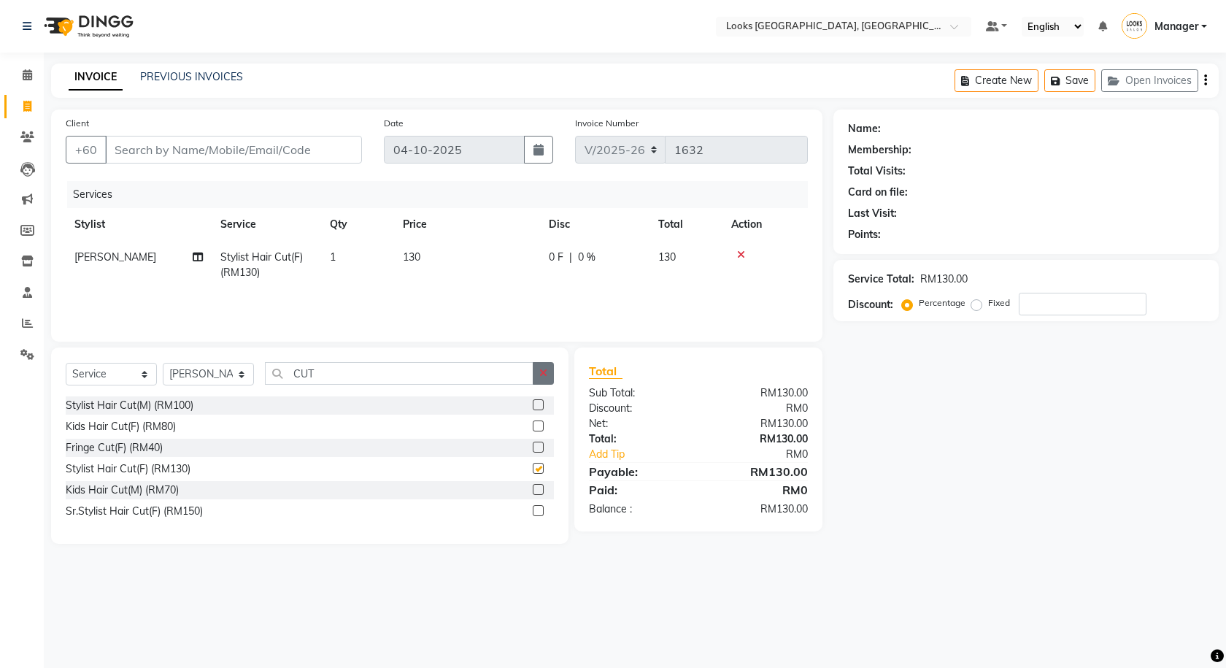
checkbox input "false"
click at [541, 380] on button "button" at bounding box center [543, 373] width 21 height 23
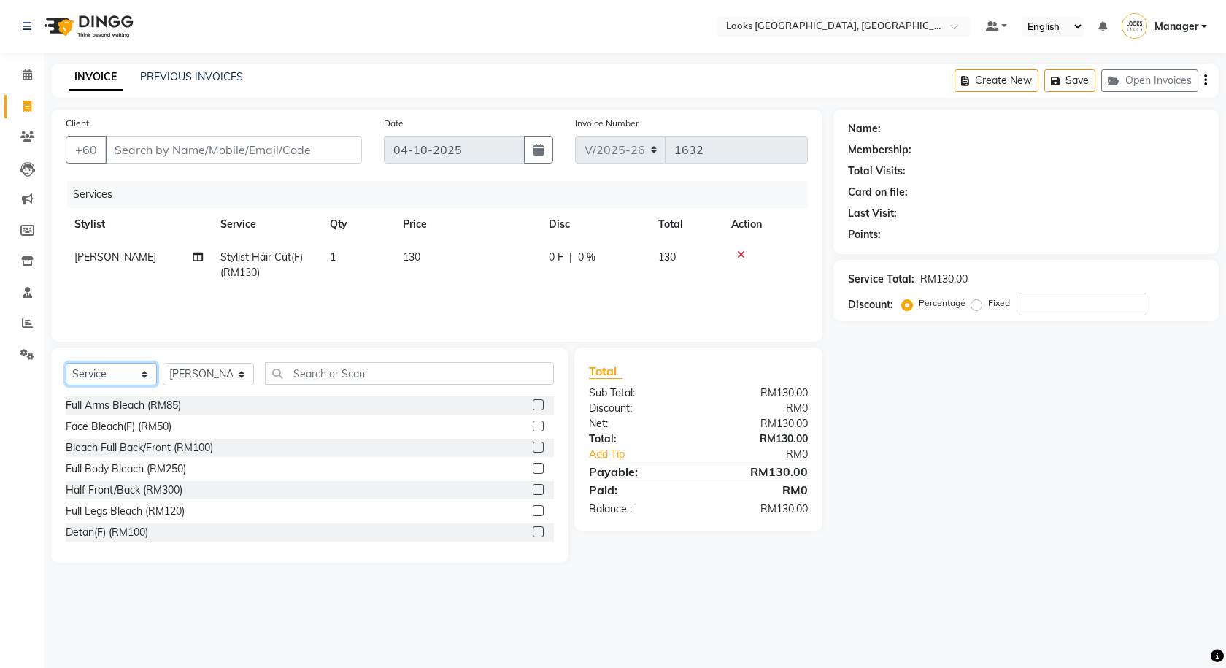
click at [73, 374] on select "Select Service Product Membership Package Voucher Prepaid Gift Card" at bounding box center [111, 374] width 91 height 23
select select "product"
click at [66, 363] on select "Select Service Product Membership Package Voucher Prepaid Gift Card" at bounding box center [111, 374] width 91 height 23
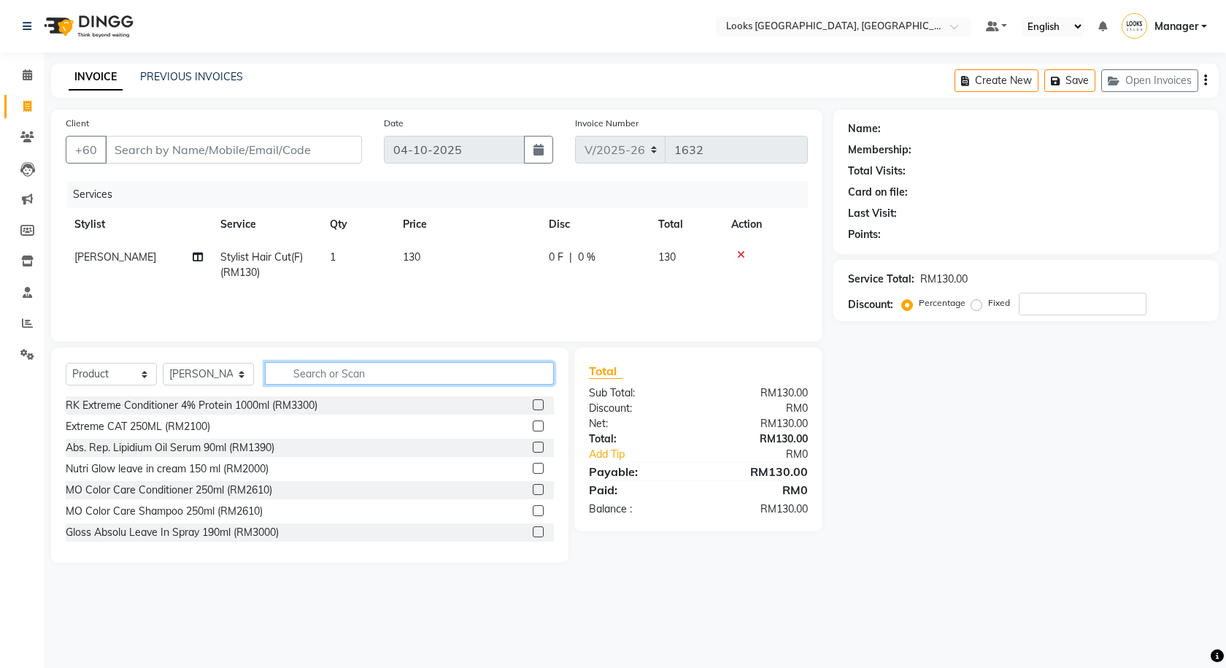
click at [344, 379] on input "text" at bounding box center [409, 373] width 289 height 23
type input "3474636397570"
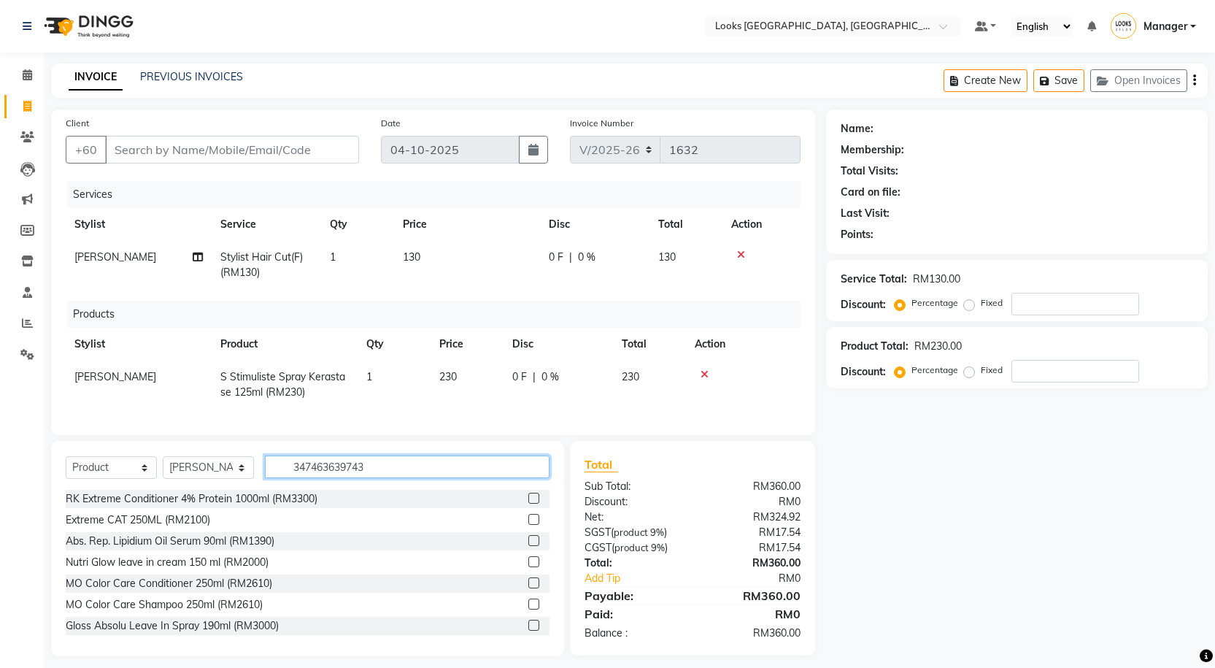
type input "3474636397433"
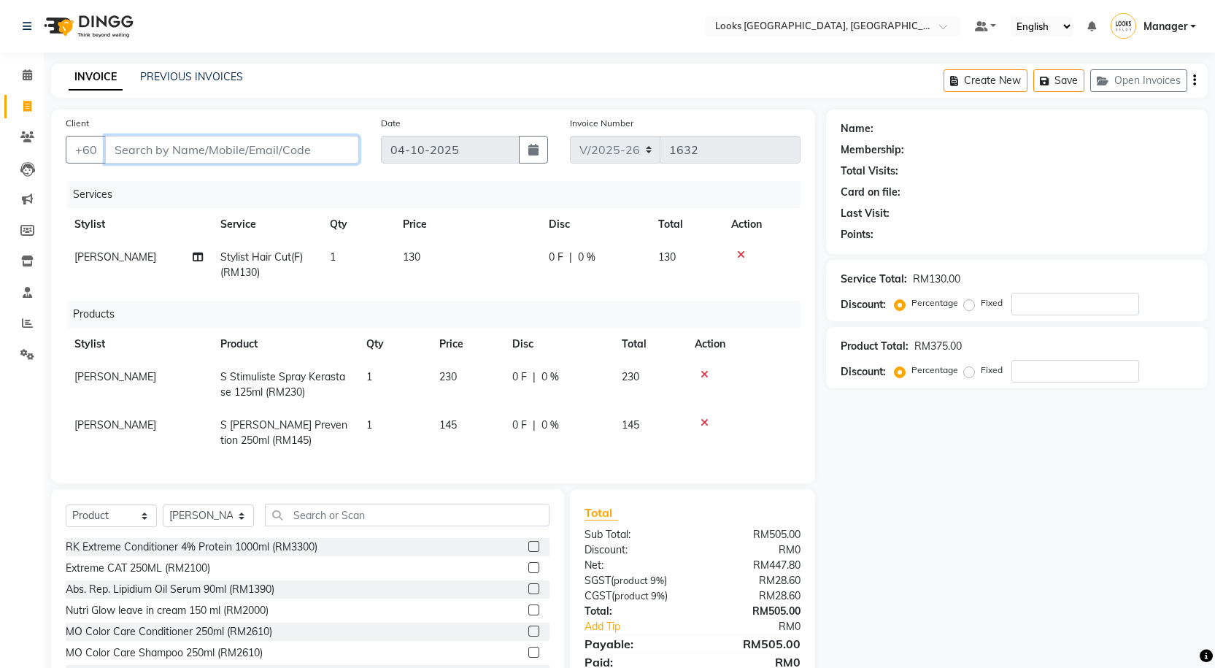
click at [298, 136] on input "Client" at bounding box center [232, 150] width 254 height 28
type input "K"
type input "0"
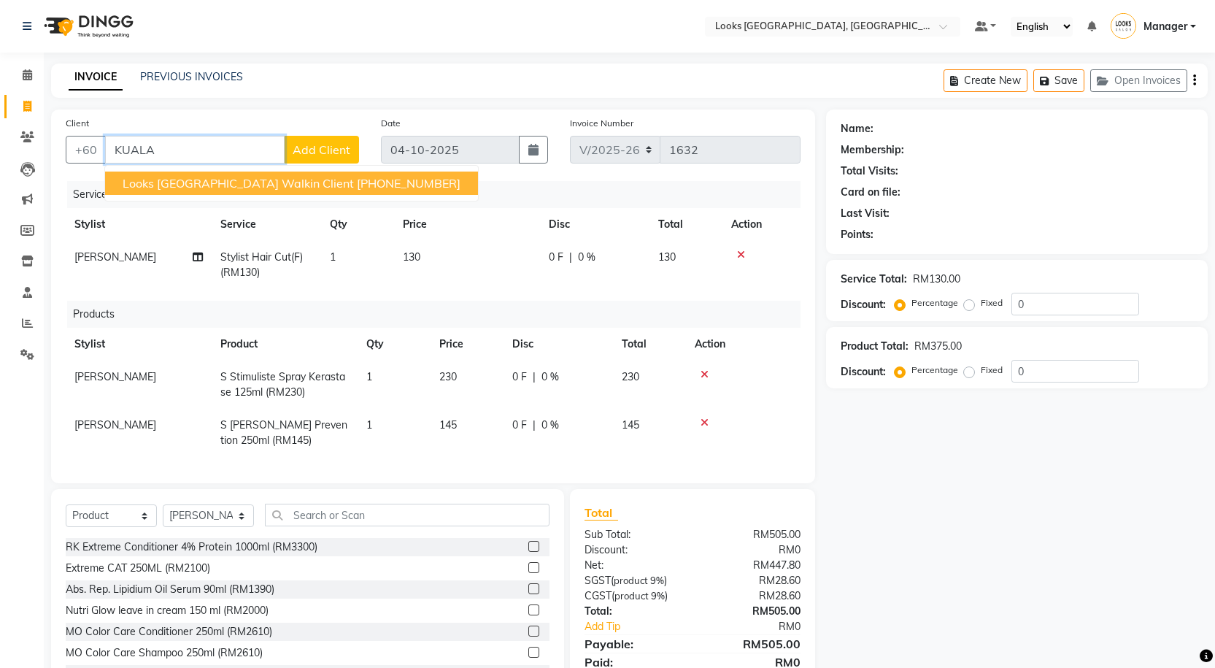
click at [357, 179] on ngb-highlight "+91 1359100000001" at bounding box center [409, 183] width 104 height 15
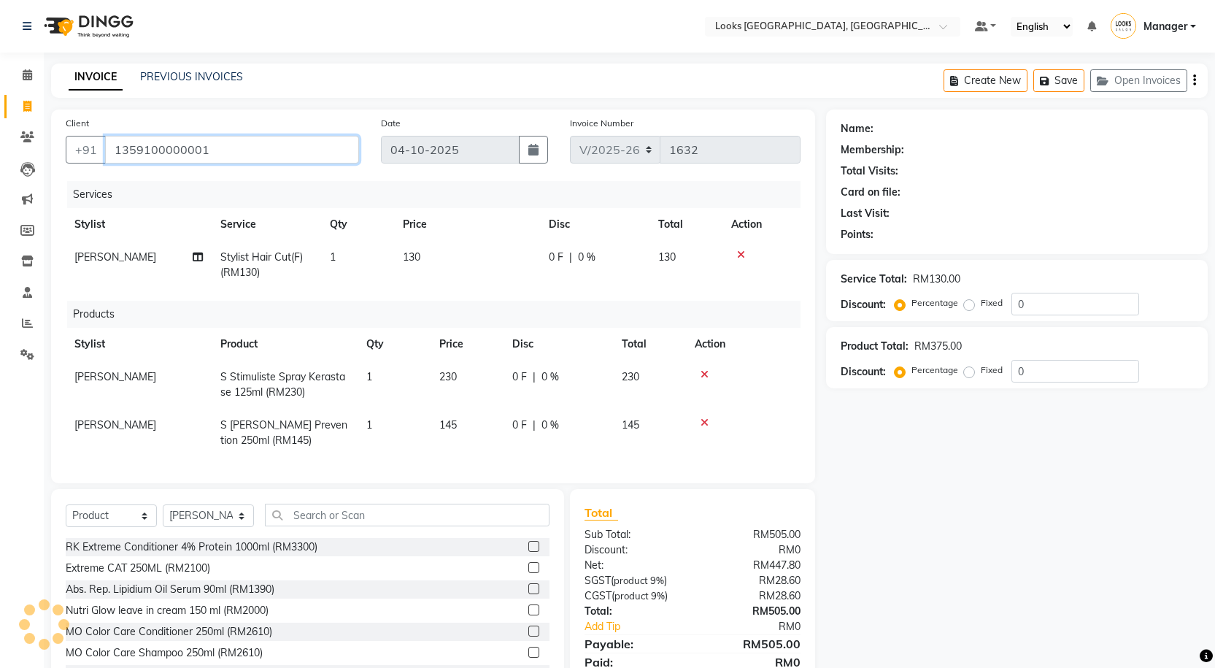
type input "1359100000001"
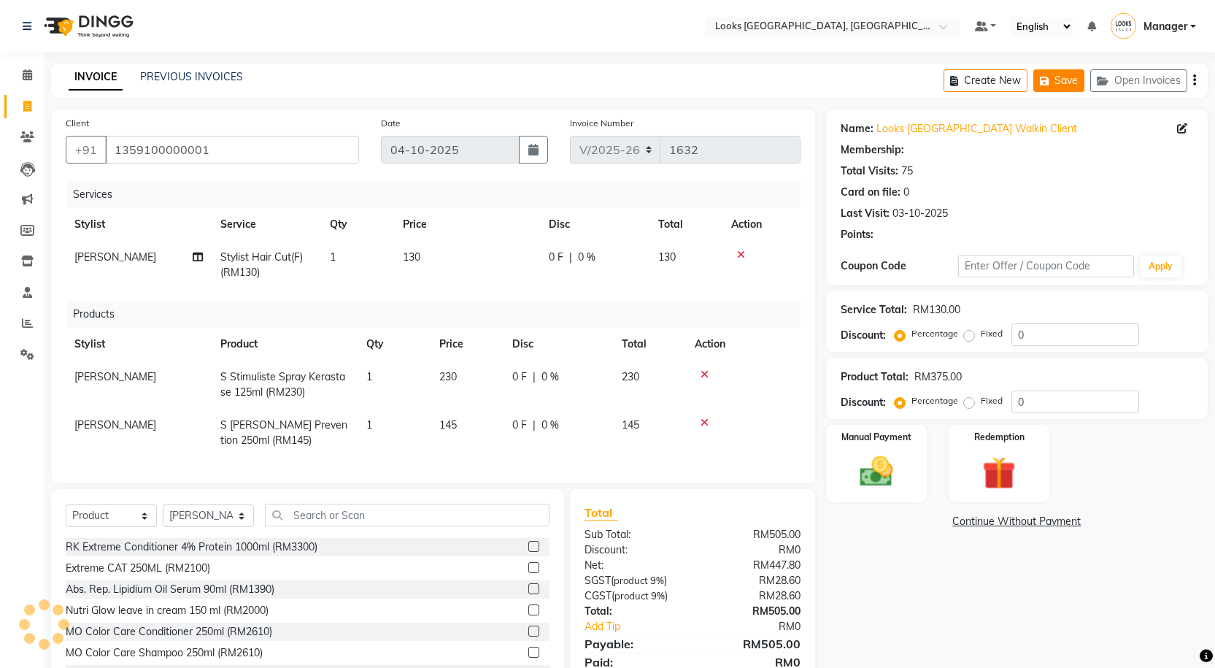
click at [1055, 87] on button "Save" at bounding box center [1058, 80] width 51 height 23
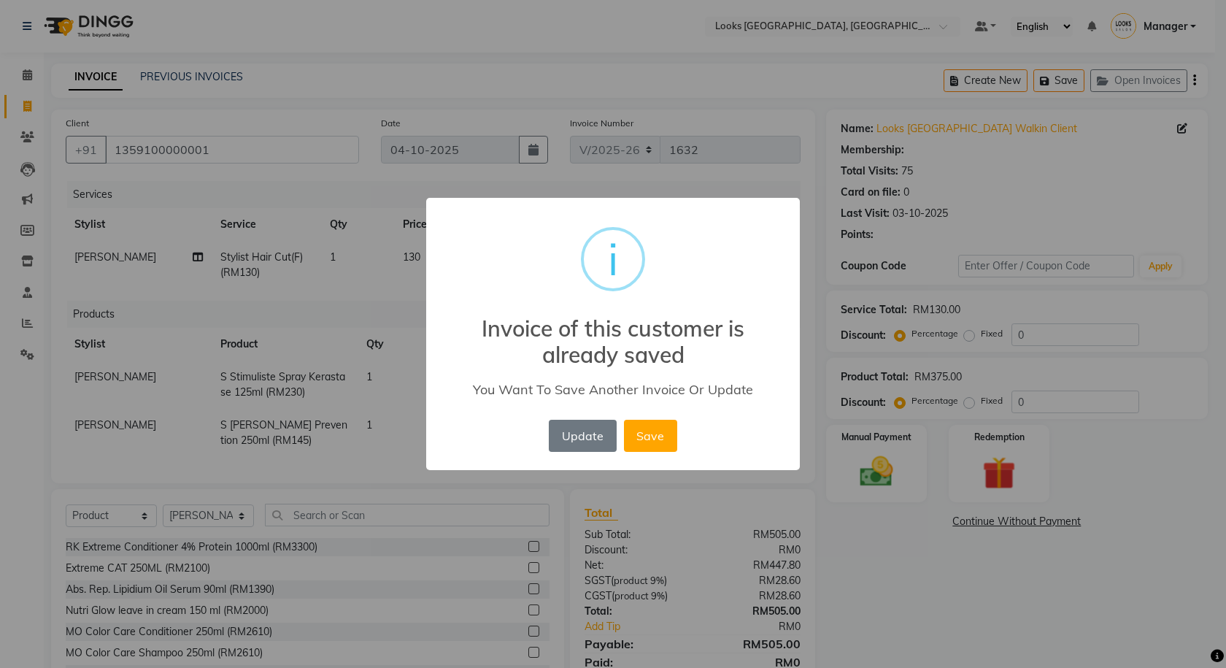
select select "1: Object"
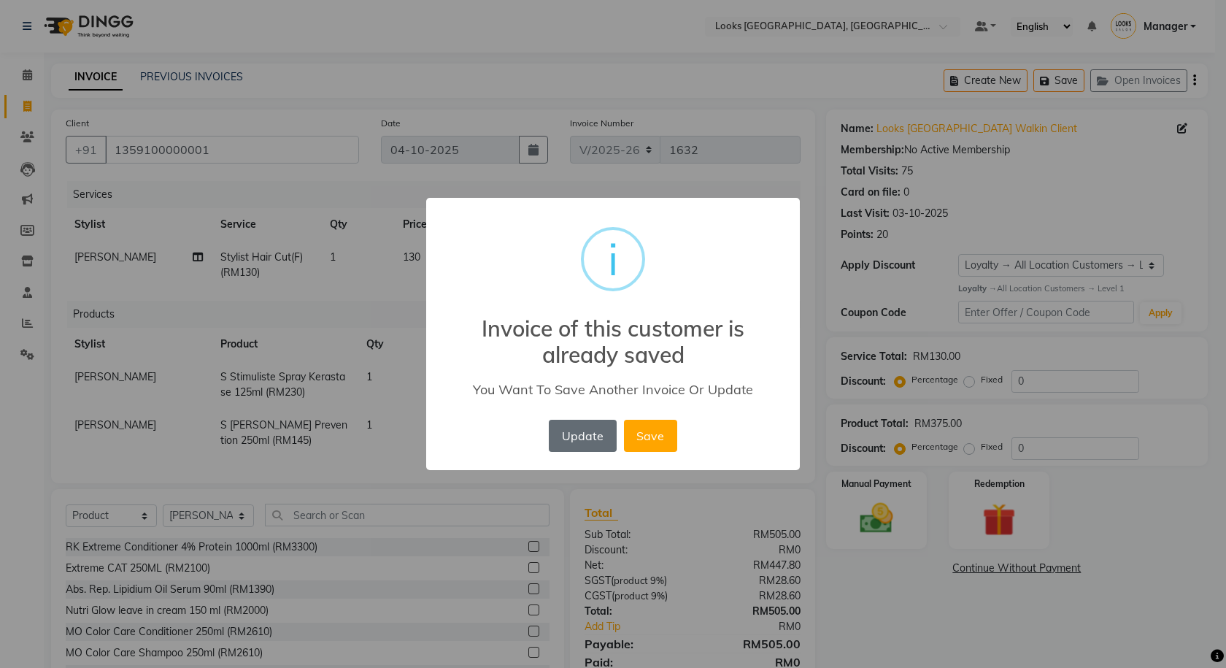
click at [581, 442] on button "Update" at bounding box center [582, 436] width 67 height 32
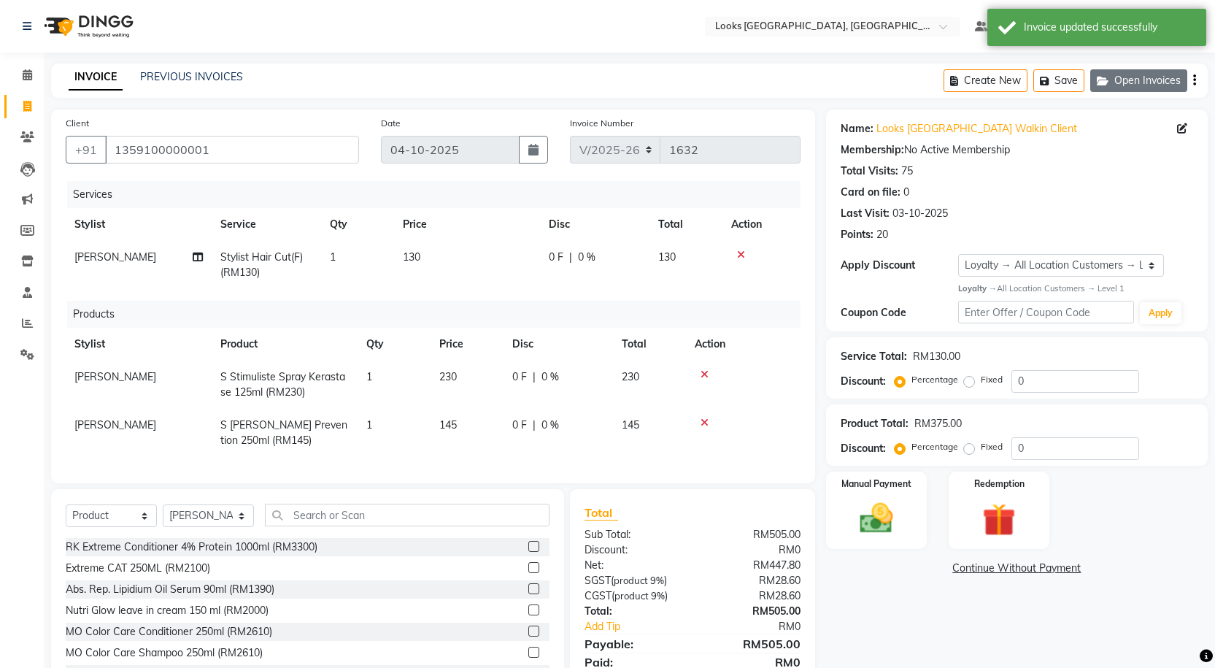
click at [1107, 87] on button "Open Invoices" at bounding box center [1138, 80] width 97 height 23
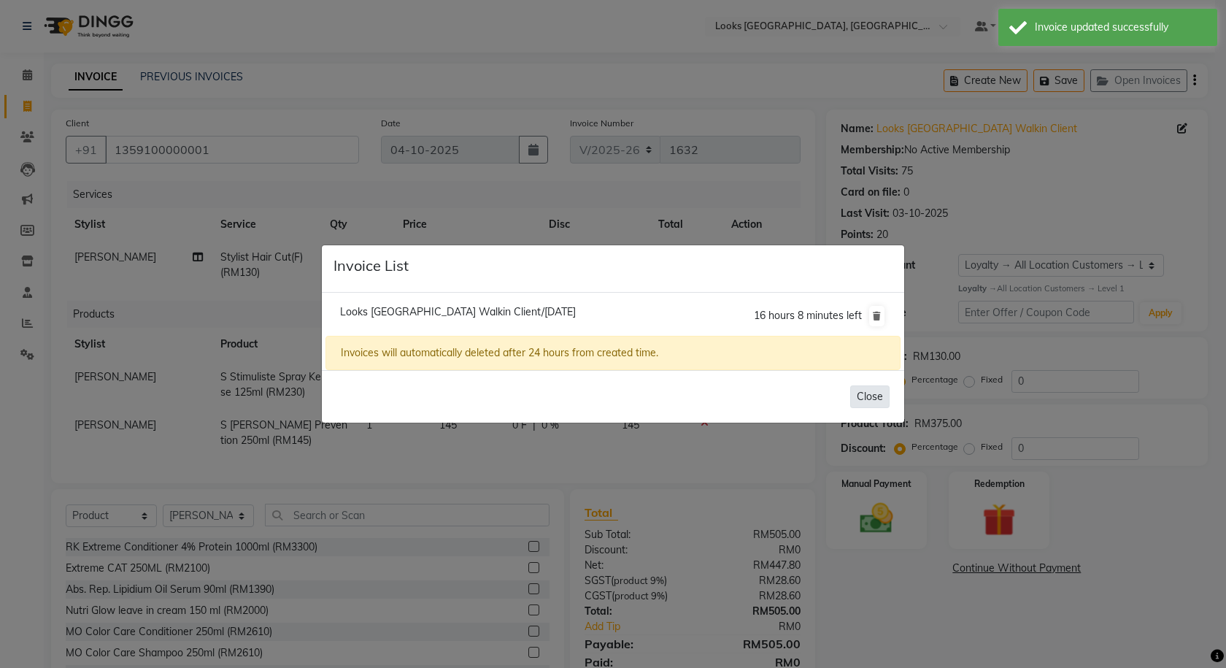
click at [869, 398] on button "Close" at bounding box center [869, 396] width 39 height 23
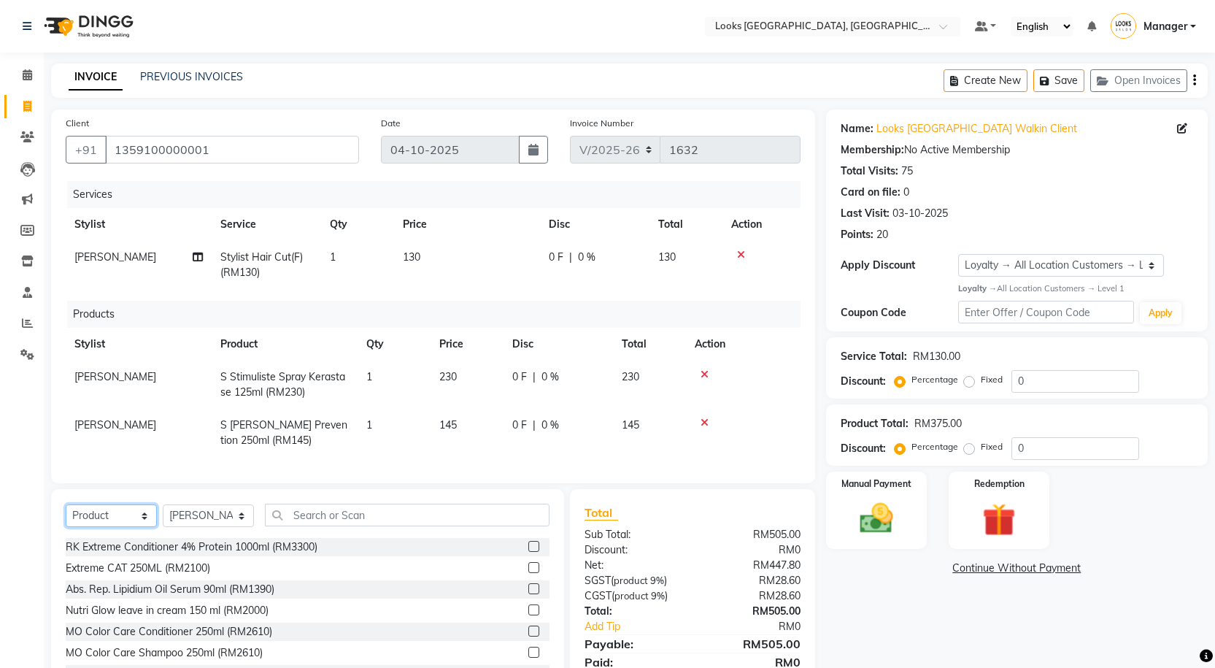
click at [113, 527] on select "Select Service Product Membership Package Voucher Prepaid Gift Card" at bounding box center [111, 515] width 91 height 23
select select "service"
click at [66, 515] on select "Select Service Product Membership Package Voucher Prepaid Gift Card" at bounding box center [111, 515] width 91 height 23
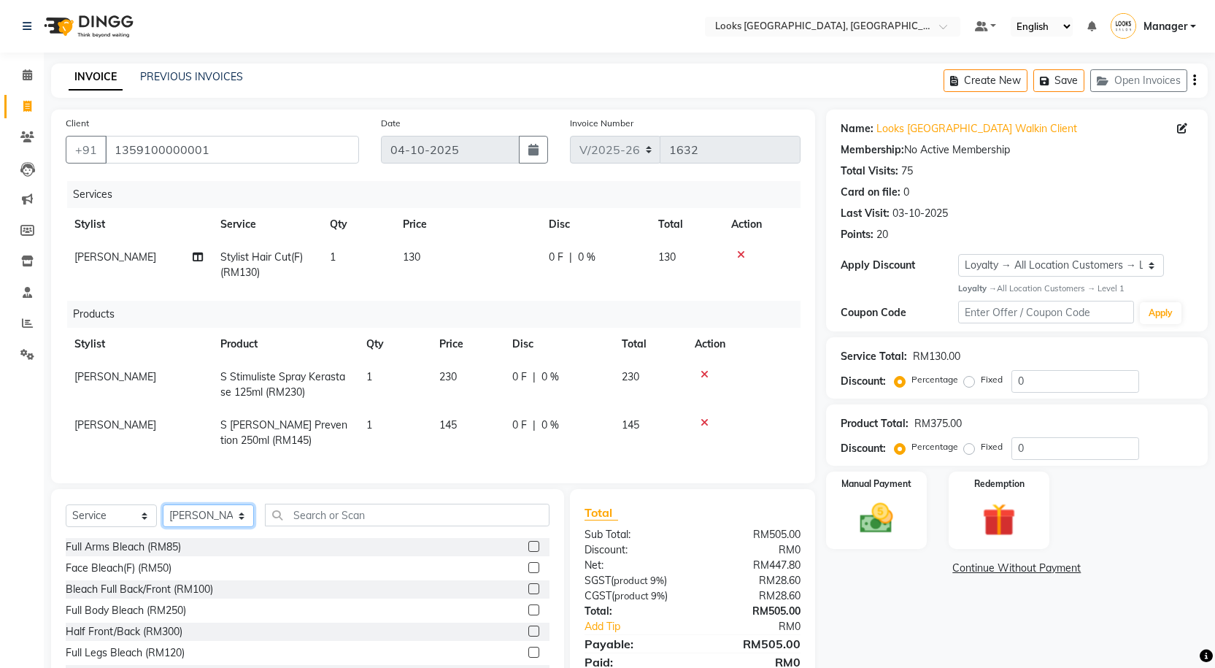
click at [207, 517] on select "Select Stylist Alvina_ pdct Awaiz_Mgr Beenish Counter_Sales [PERSON_NAME] Deven…" at bounding box center [208, 515] width 91 height 23
select select "75539"
click at [163, 515] on select "Select Stylist Alvina_ pdct Awaiz_Mgr Beenish Counter_Sales [PERSON_NAME] Deven…" at bounding box center [208, 515] width 91 height 23
click at [329, 521] on input "text" at bounding box center [407, 514] width 285 height 23
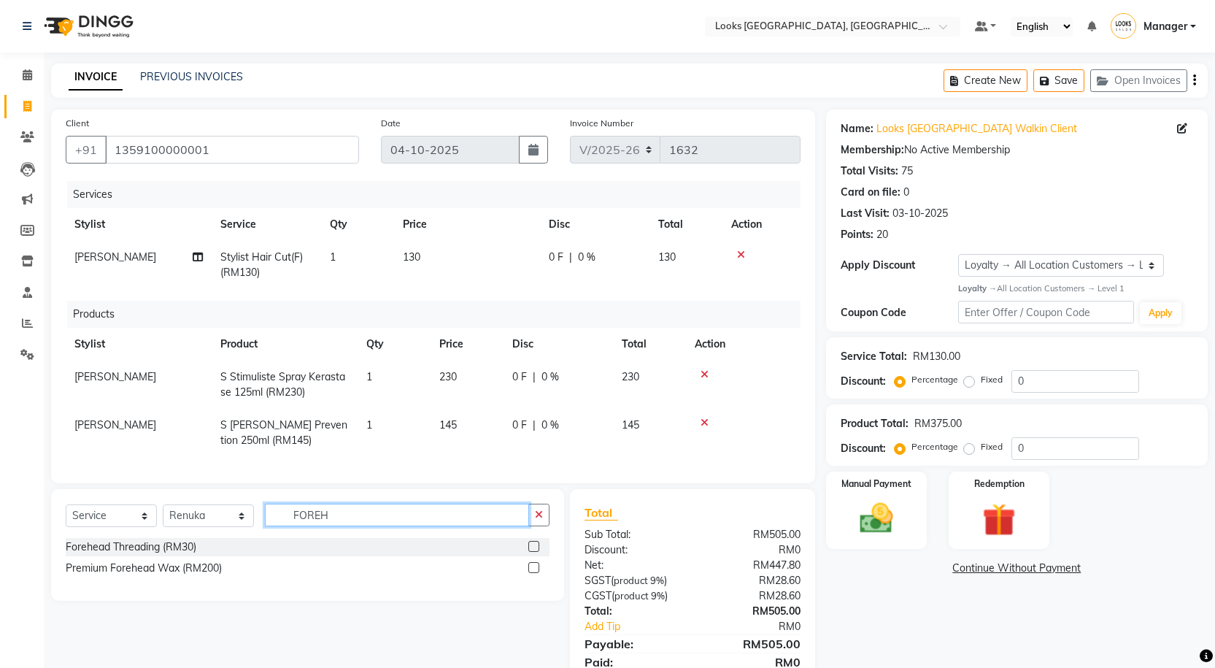
type input "FOREH"
click at [532, 552] on label at bounding box center [533, 546] width 11 height 11
click at [532, 552] on input "checkbox" at bounding box center [532, 546] width 9 height 9
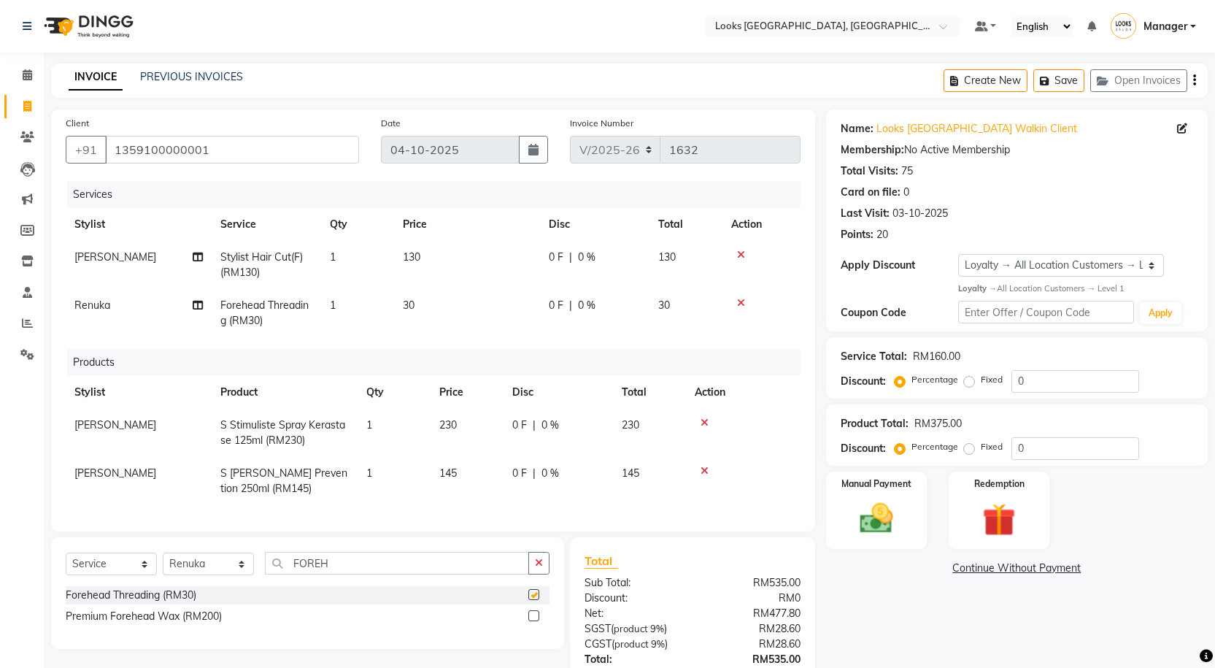
checkbox input "false"
click at [434, 318] on td "30" at bounding box center [467, 313] width 146 height 48
select select "75539"
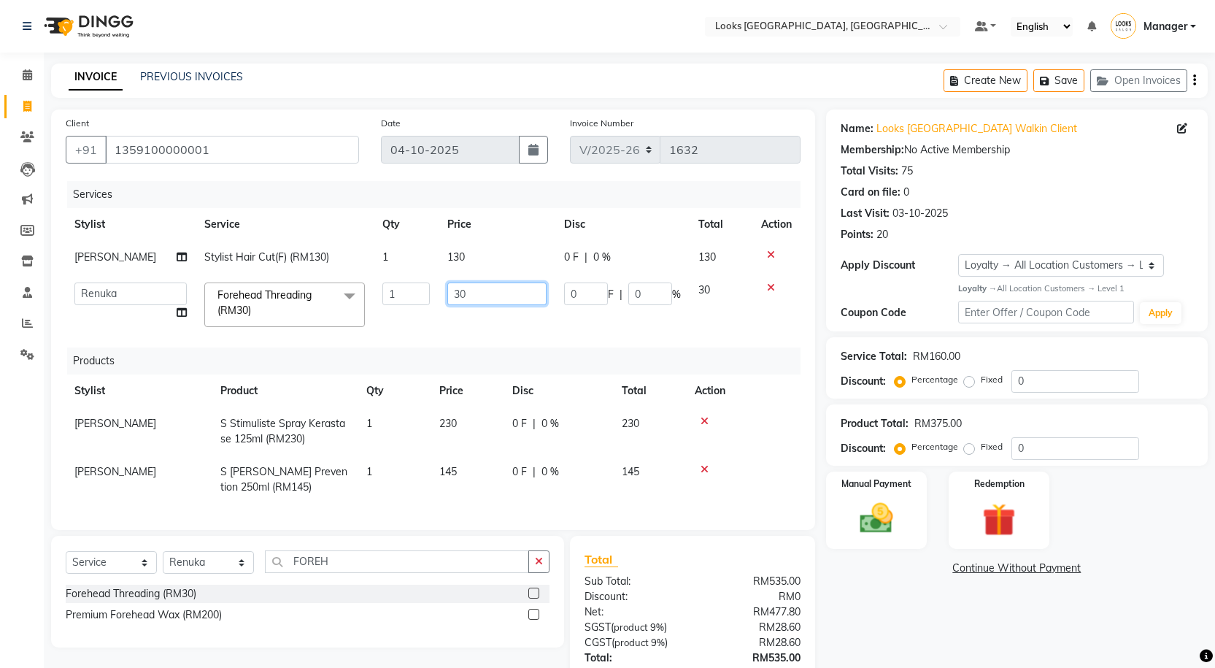
drag, startPoint x: 466, startPoint y: 295, endPoint x: 384, endPoint y: 296, distance: 81.7
click at [384, 296] on tr "Alvina_ pdct Awaiz_Mgr Beenish Counter_Sales Cynthia_pdct Devender_Pdct Faizal …" at bounding box center [433, 305] width 735 height 62
type input "10"
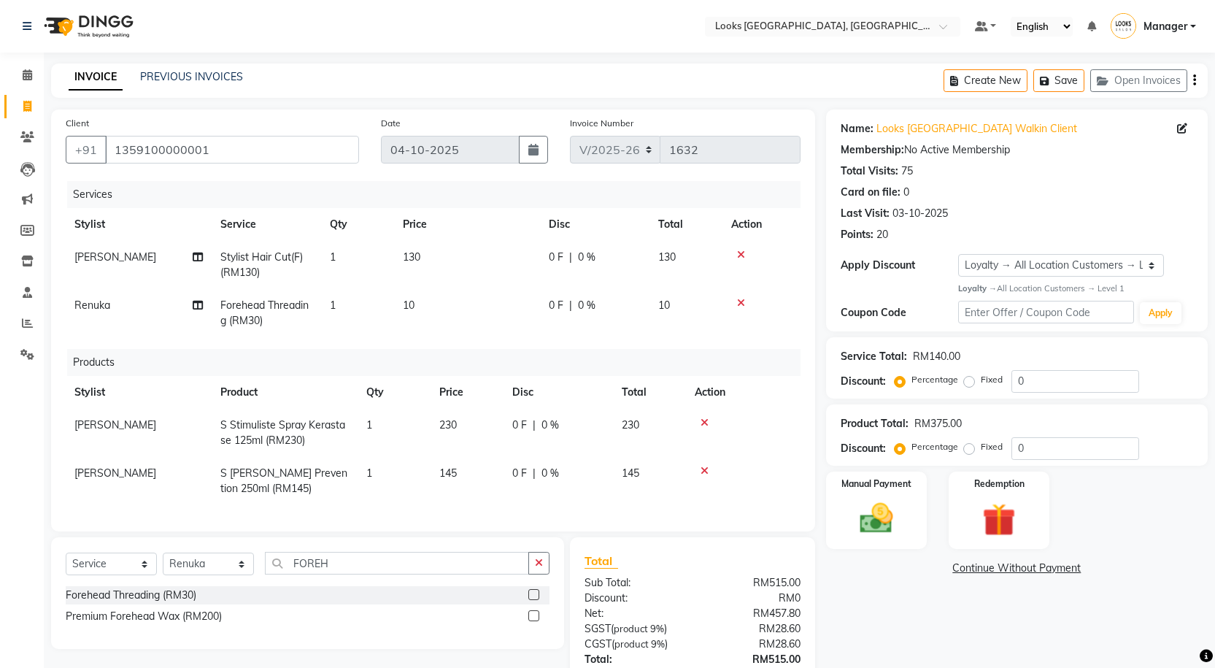
click at [883, 628] on div "Name: Looks Kuala Lumpur Walkin Client Membership: No Active Membership Total V…" at bounding box center [1022, 430] width 393 height 642
drag, startPoint x: 414, startPoint y: 264, endPoint x: 436, endPoint y: 255, distance: 23.6
click at [414, 263] on td "130" at bounding box center [467, 265] width 146 height 48
select select "75538"
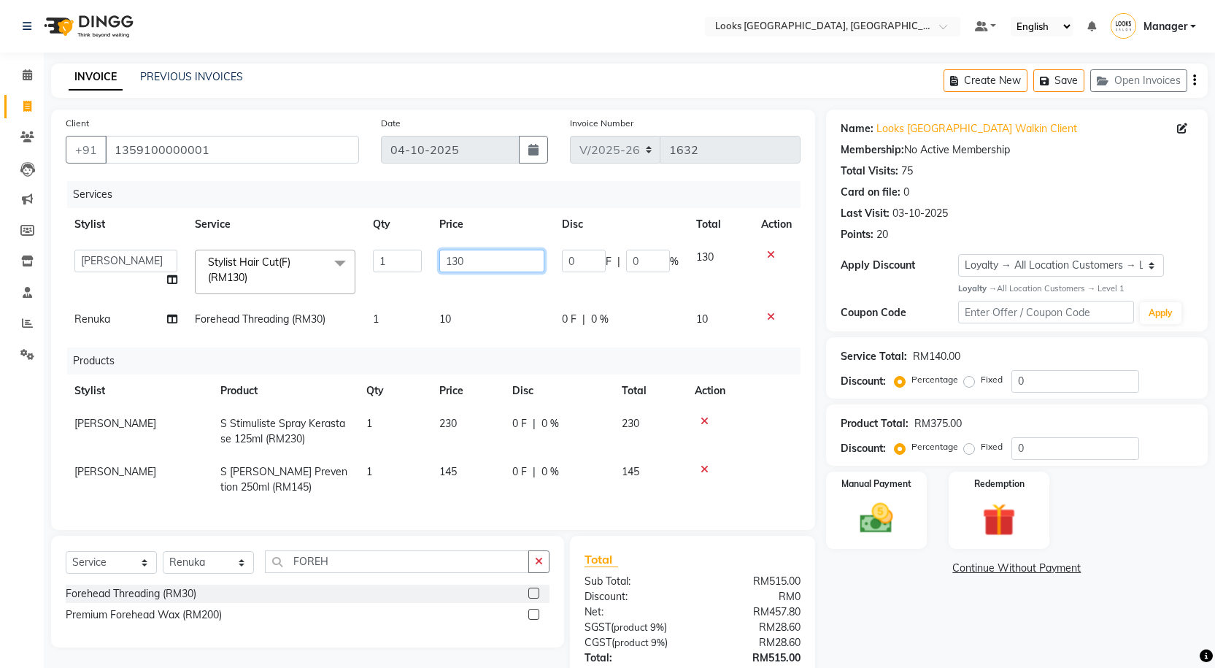
drag, startPoint x: 471, startPoint y: 253, endPoint x: 421, endPoint y: 258, distance: 49.9
click at [421, 258] on tr "Alvina_ pdct Awaiz_Mgr Beenish Counter_Sales Cynthia_pdct Devender_Pdct Faizal …" at bounding box center [433, 272] width 735 height 62
type input "120"
click at [868, 619] on div "Name: Looks Kuala Lumpur Walkin Client Membership: No Active Membership Total V…" at bounding box center [1022, 429] width 393 height 641
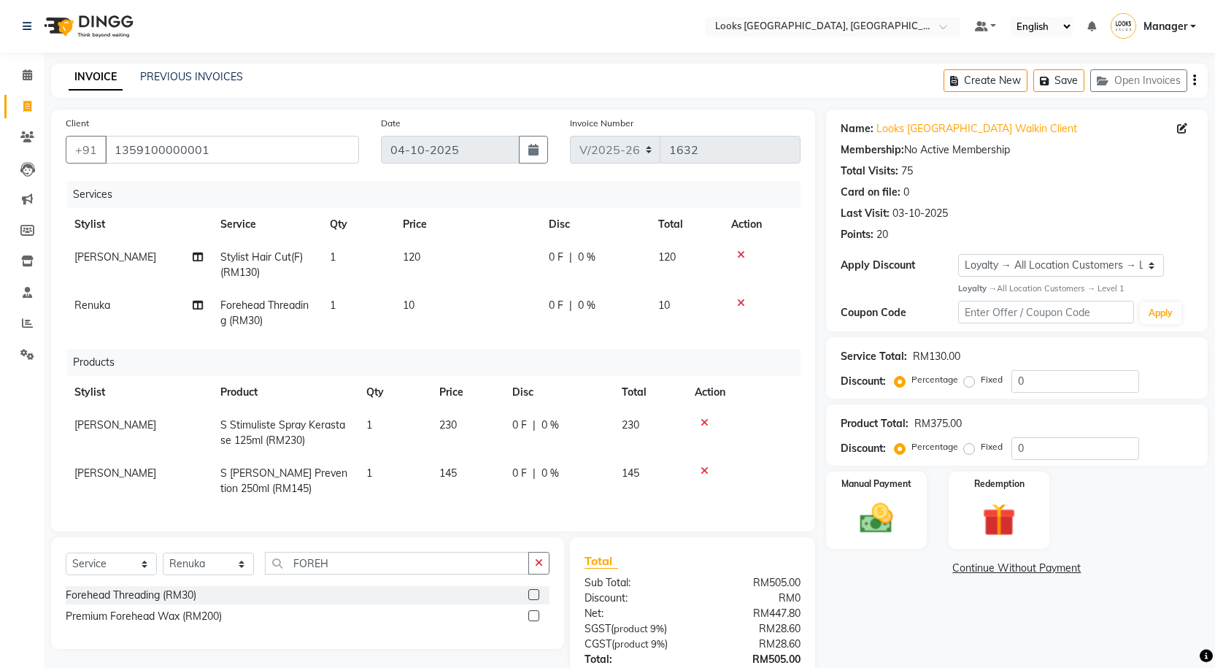
click at [571, 260] on span "|" at bounding box center [570, 257] width 3 height 15
select select "75538"
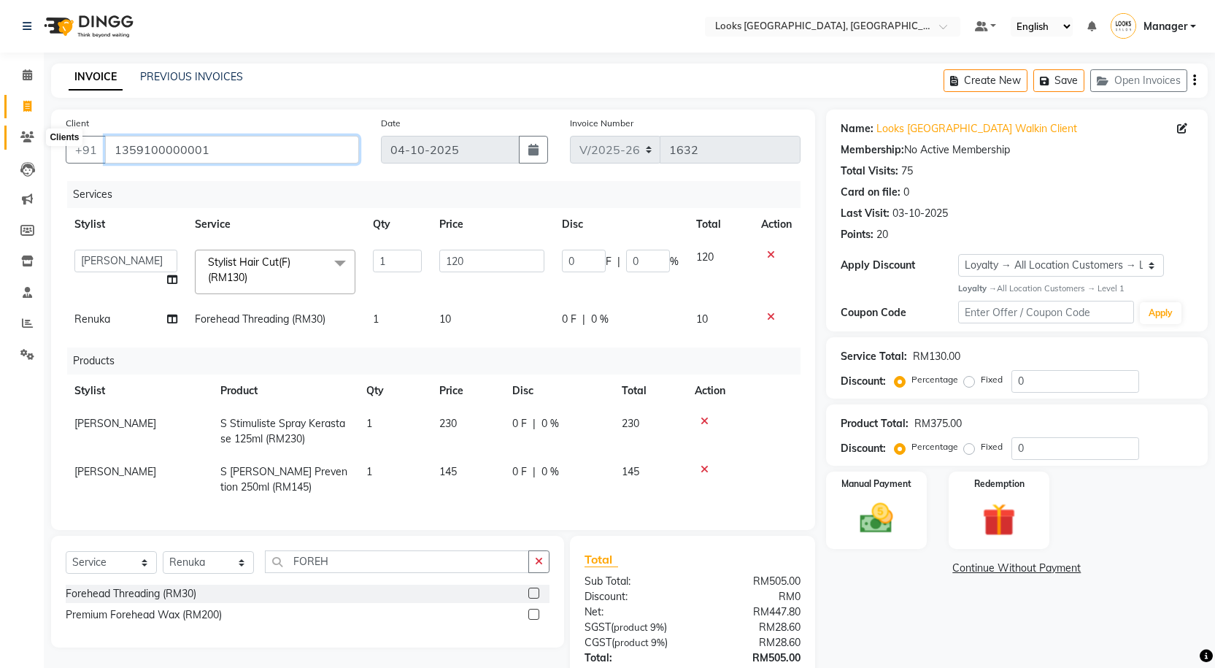
drag, startPoint x: 221, startPoint y: 155, endPoint x: 34, endPoint y: 137, distance: 188.4
click at [34, 137] on app-home "Select Location × Looks Kuala Lumpur, Malaysia Default Panel My Panel English E…" at bounding box center [607, 386] width 1215 height 772
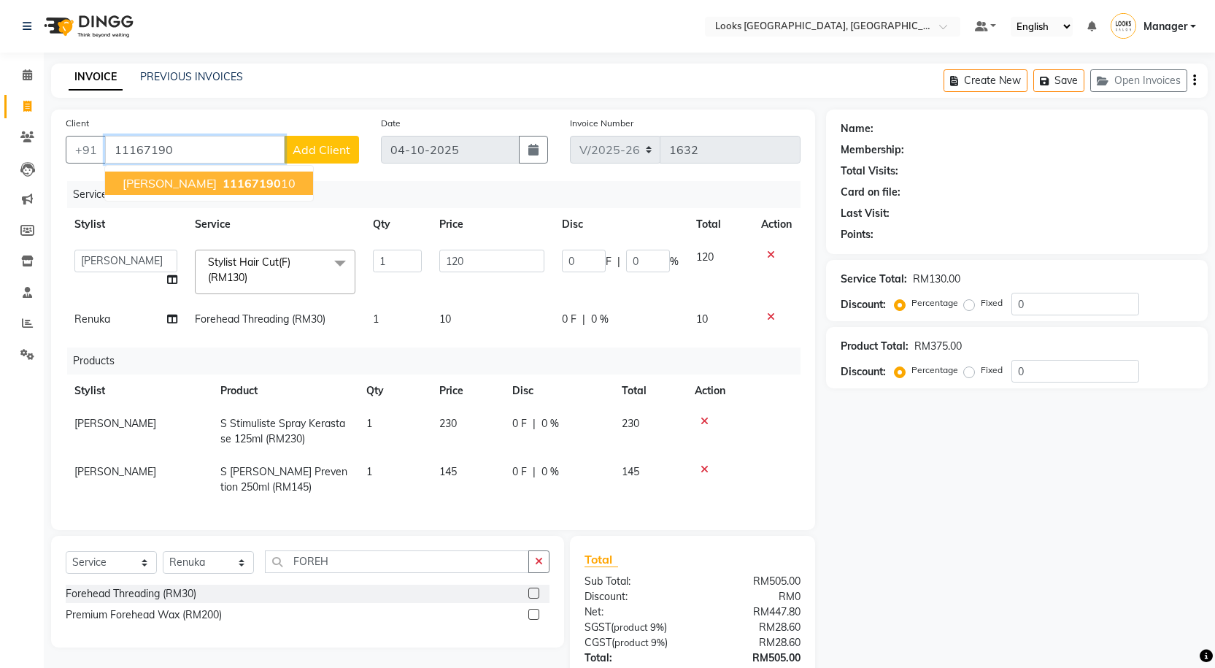
click at [223, 185] on span "11167190" at bounding box center [252, 183] width 58 height 15
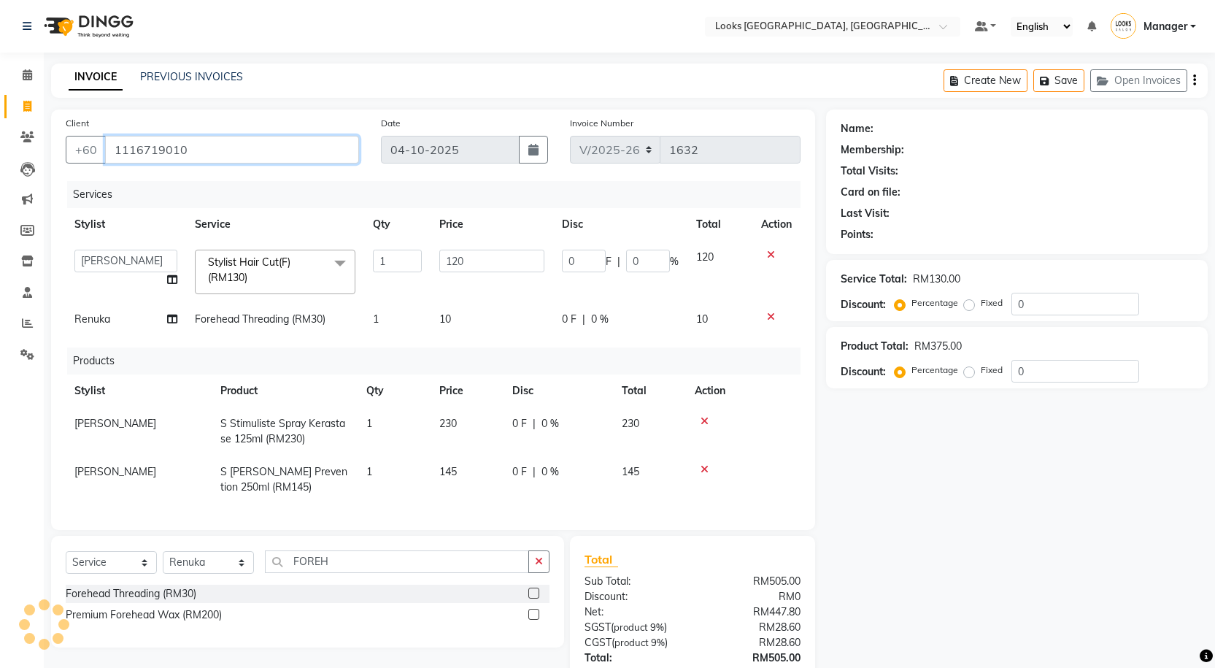
type input "1116719010"
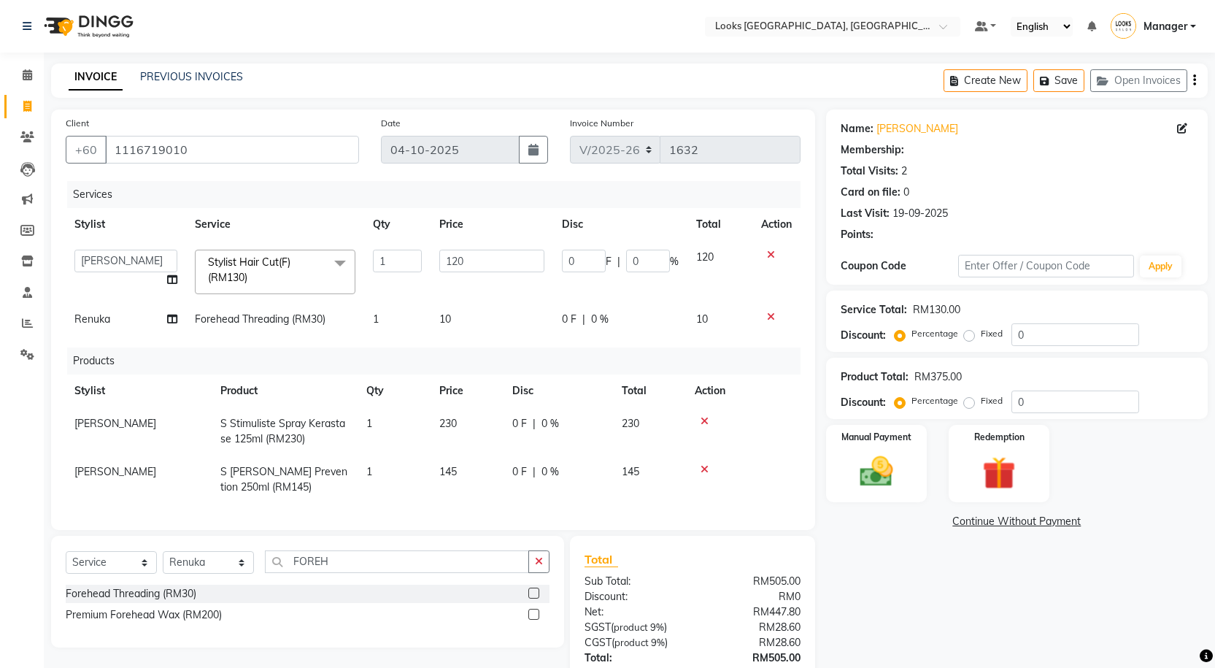
select select "1: Object"
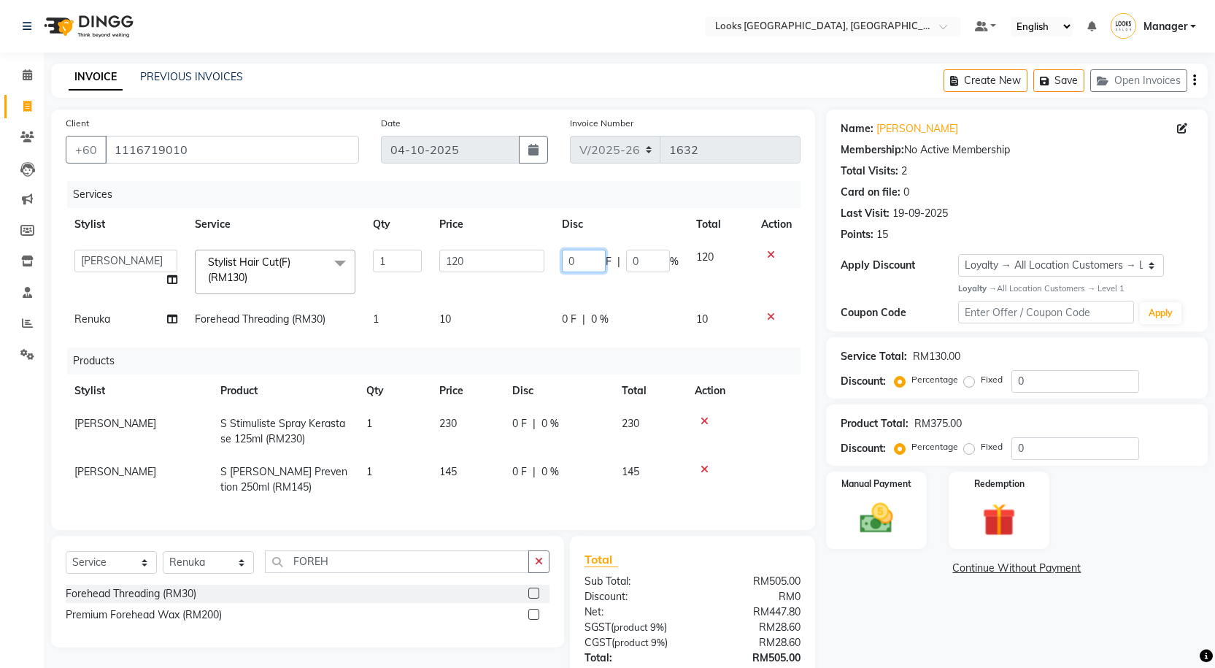
drag, startPoint x: 588, startPoint y: 255, endPoint x: 531, endPoint y: 261, distance: 57.2
click at [531, 261] on tr "Alvina_ pdct Awaiz_Mgr Beenish Counter_Sales Cynthia_pdct Devender_Pdct Faizal …" at bounding box center [433, 272] width 735 height 62
type input "41"
click at [867, 606] on div "Name: Swati Shukla Membership: No Active Membership Total Visits: 2 Card on fil…" at bounding box center [1022, 429] width 393 height 641
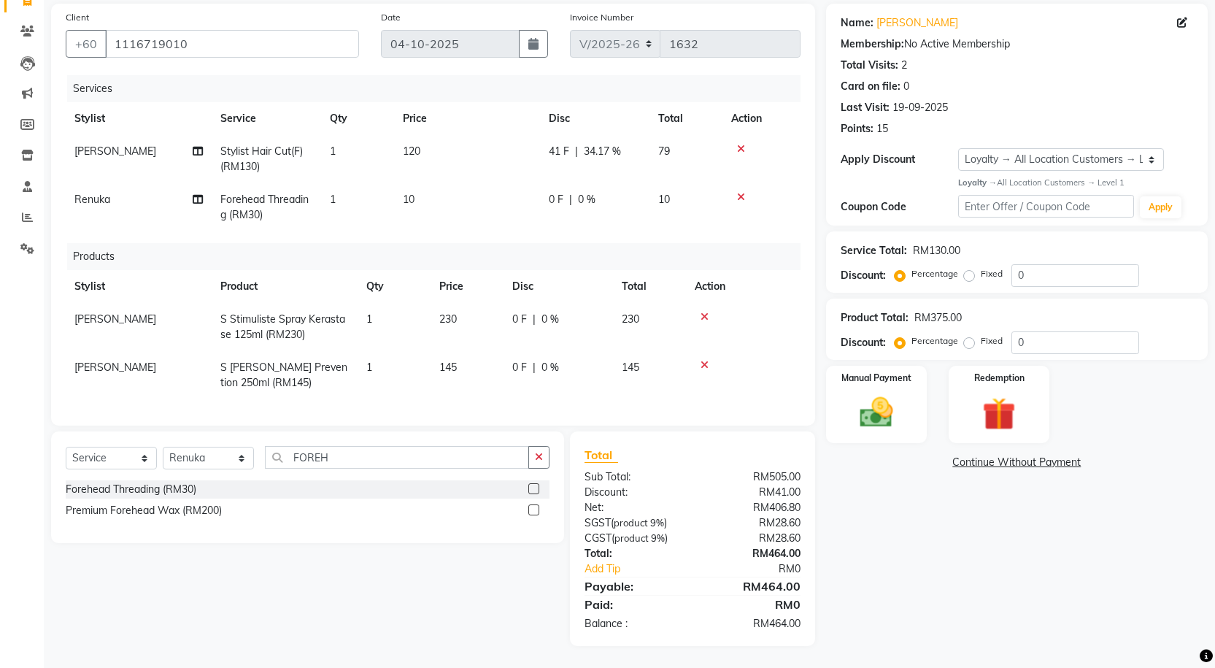
scroll to position [117, 0]
click at [739, 192] on icon at bounding box center [741, 197] width 8 height 10
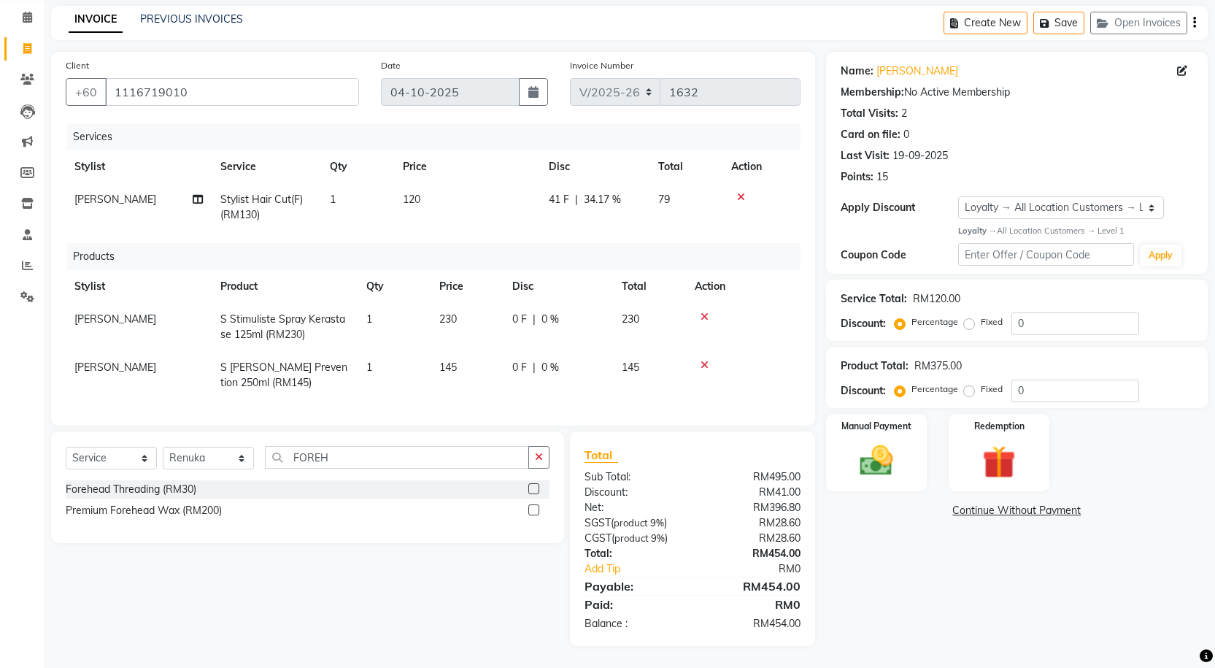
scroll to position [69, 0]
click at [874, 441] on img at bounding box center [876, 460] width 56 height 39
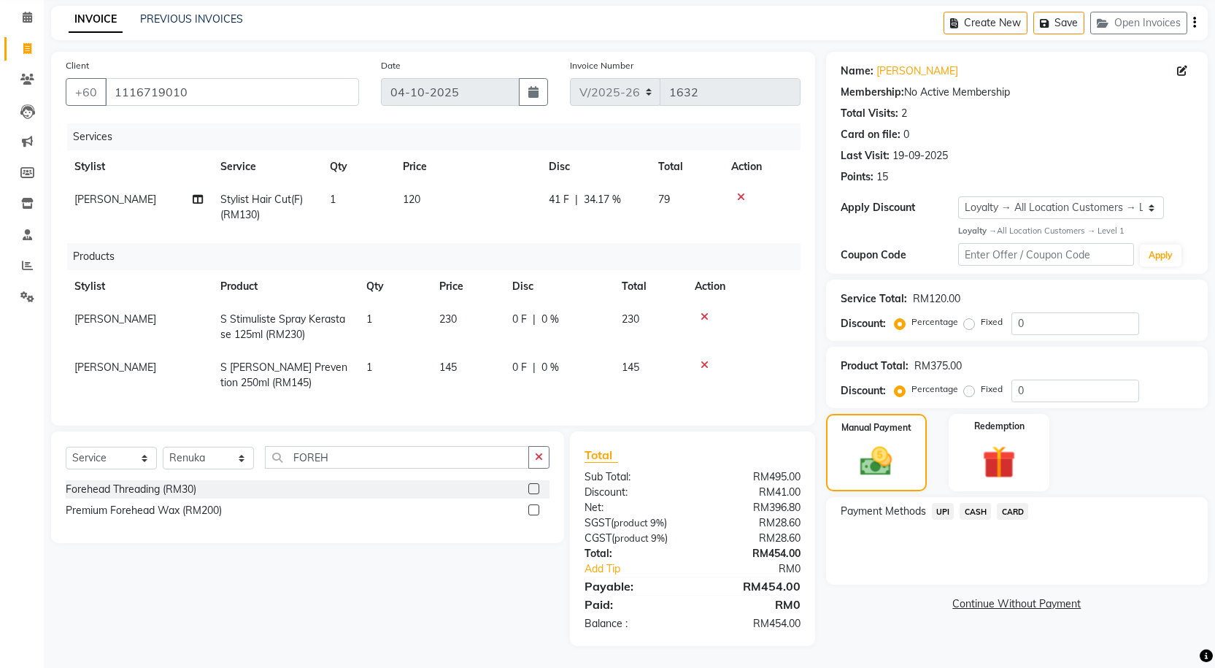
click at [1012, 503] on span "CARD" at bounding box center [1012, 511] width 31 height 17
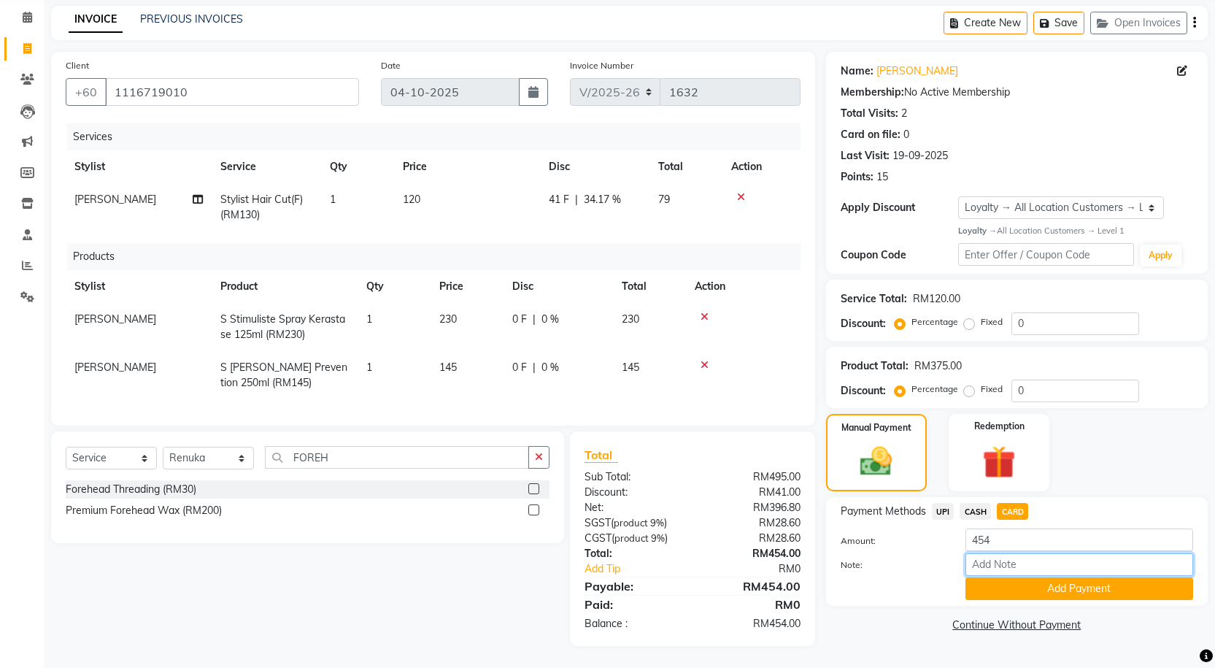
click at [1027, 553] on input "Note:" at bounding box center [1079, 564] width 228 height 23
type input "2203"
click at [1023, 578] on button "Add Payment" at bounding box center [1079, 588] width 228 height 23
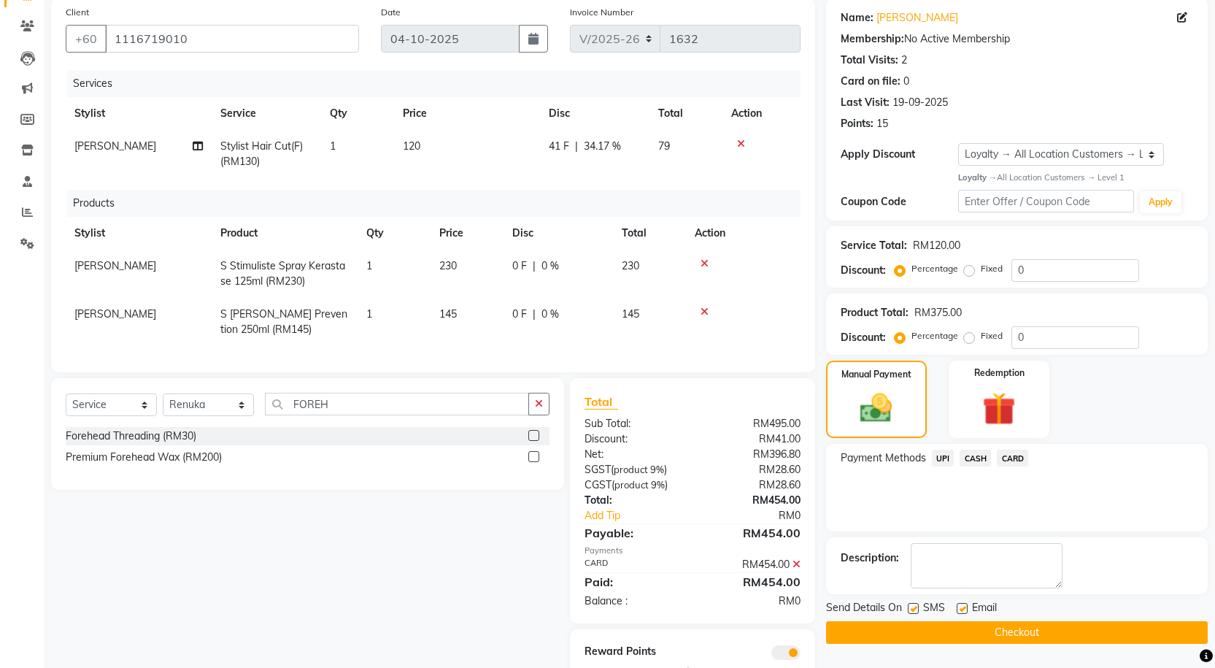
scroll to position [171, 0]
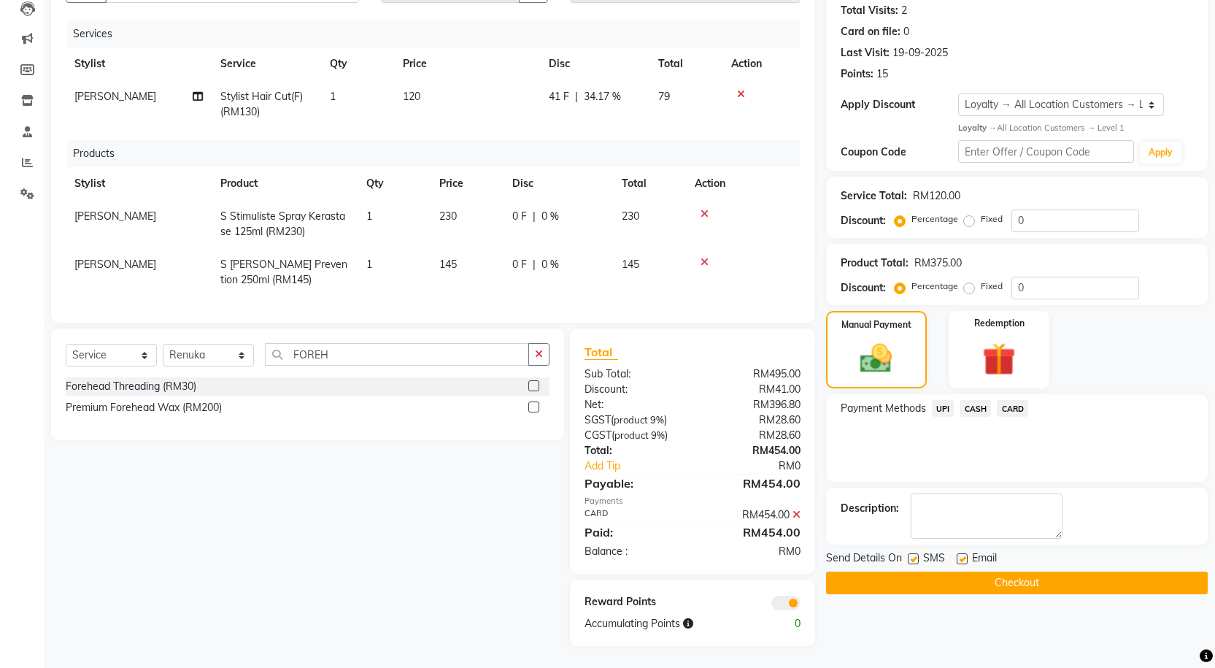
click at [935, 571] on button "Checkout" at bounding box center [1017, 582] width 382 height 23
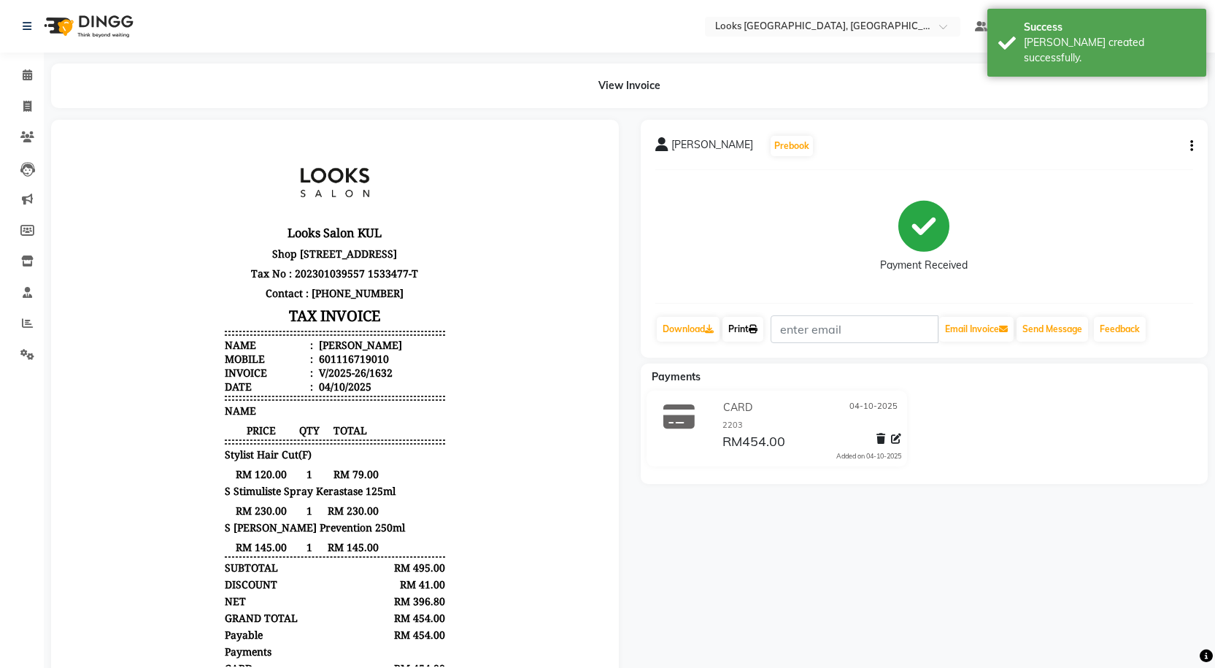
click at [738, 339] on link "Print" at bounding box center [742, 329] width 41 height 25
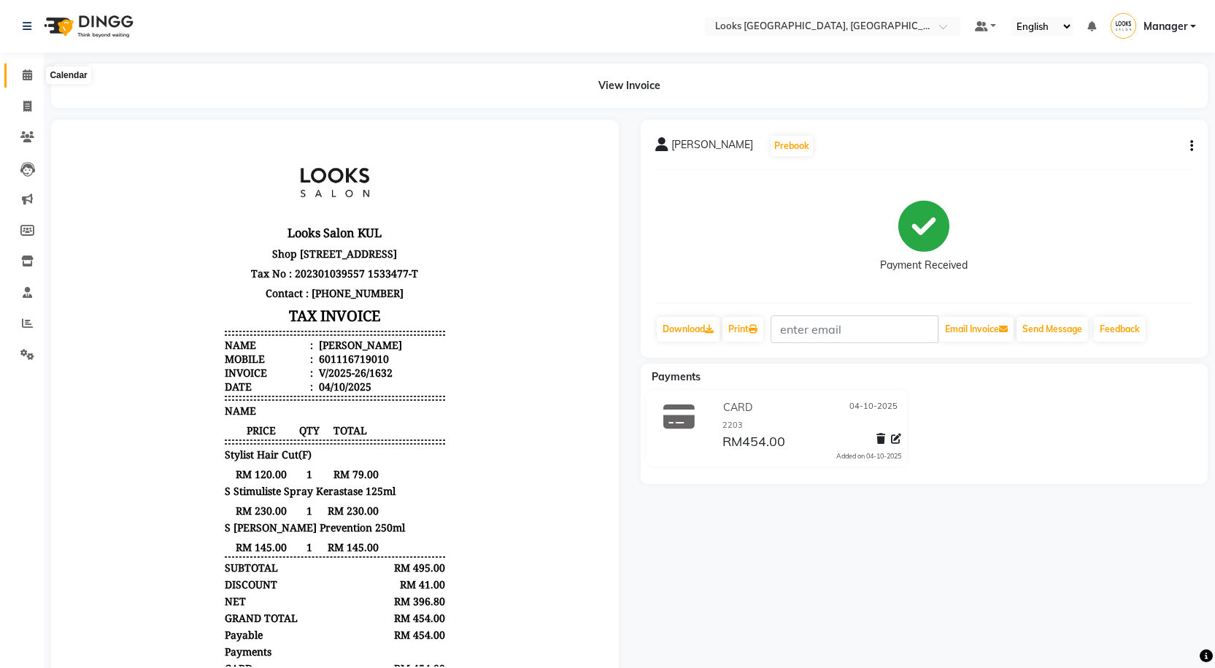
click at [25, 74] on icon at bounding box center [27, 74] width 9 height 11
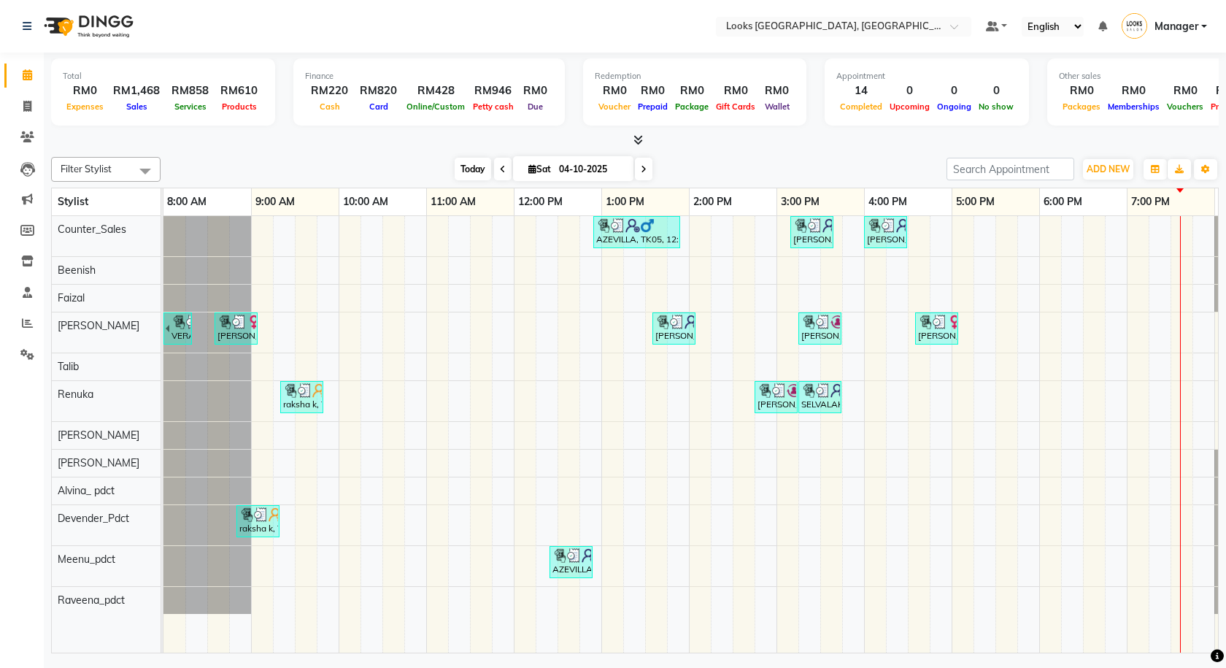
click at [471, 170] on span "Today" at bounding box center [473, 169] width 36 height 23
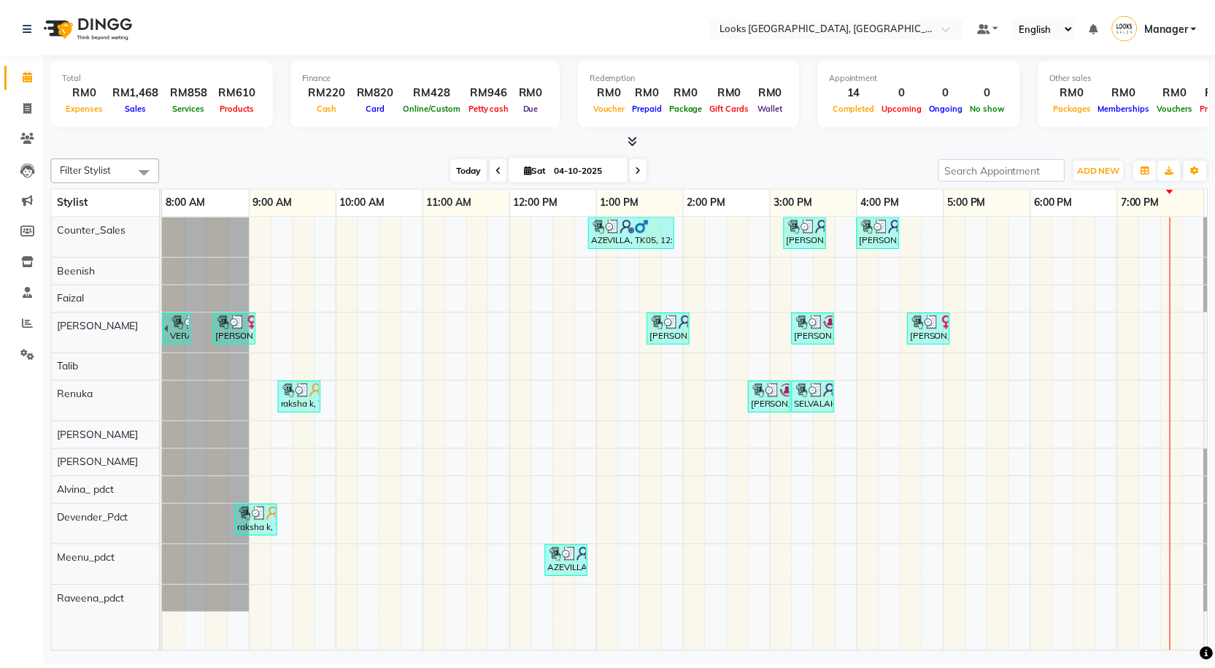
scroll to position [0, 84]
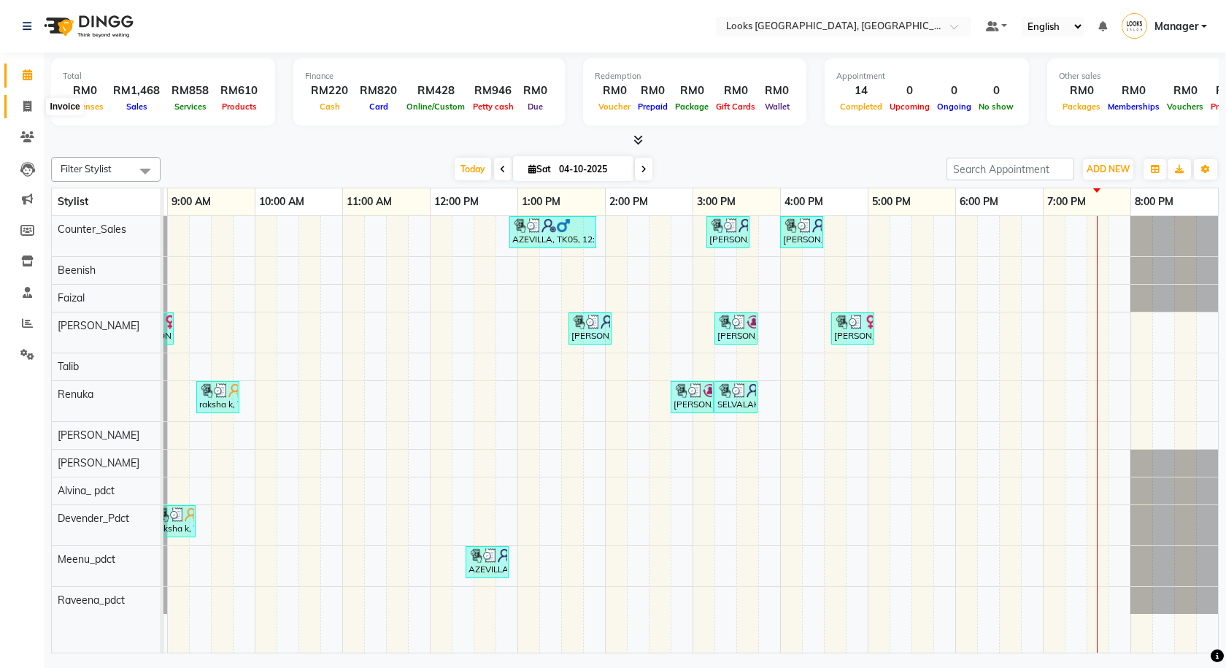
click at [31, 107] on icon at bounding box center [27, 106] width 8 height 11
select select "service"
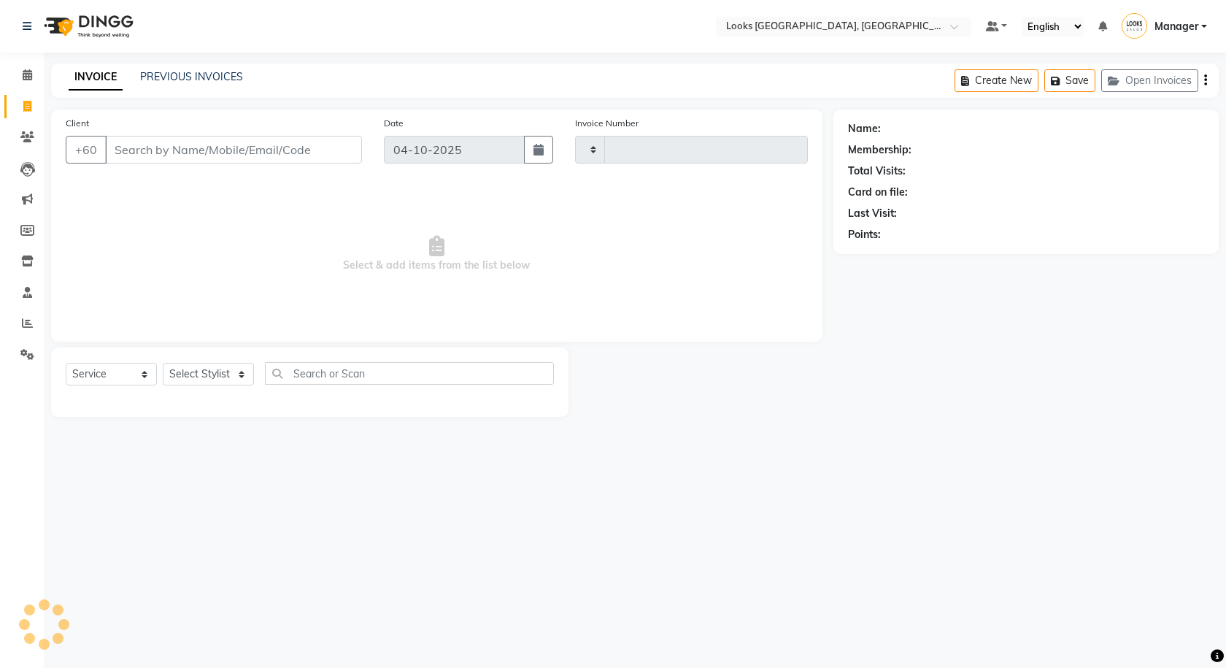
type input "1633"
select select "8109"
type input "129220211"
click at [336, 160] on button "Add Client" at bounding box center [324, 150] width 75 height 28
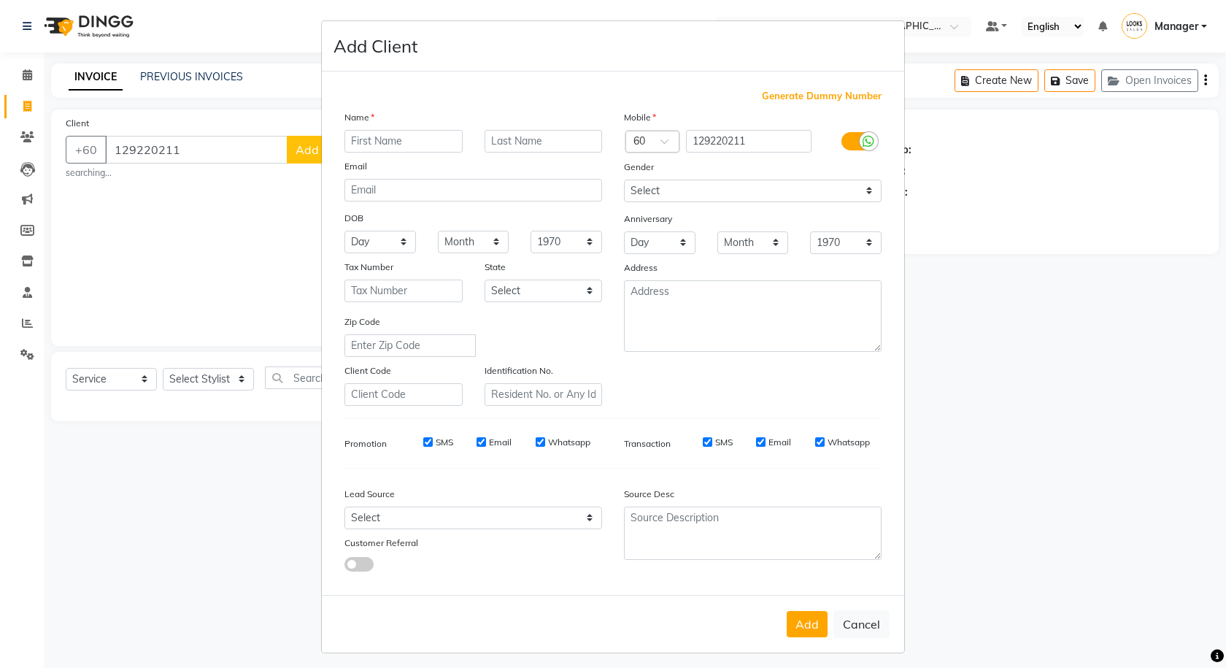
click at [833, 143] on div at bounding box center [857, 141] width 70 height 23
click at [841, 143] on label at bounding box center [857, 141] width 33 height 18
click at [0, 0] on input "checkbox" at bounding box center [0, 0] width 0 height 0
click at [431, 138] on input "text" at bounding box center [403, 141] width 118 height 23
type input "SUGU"
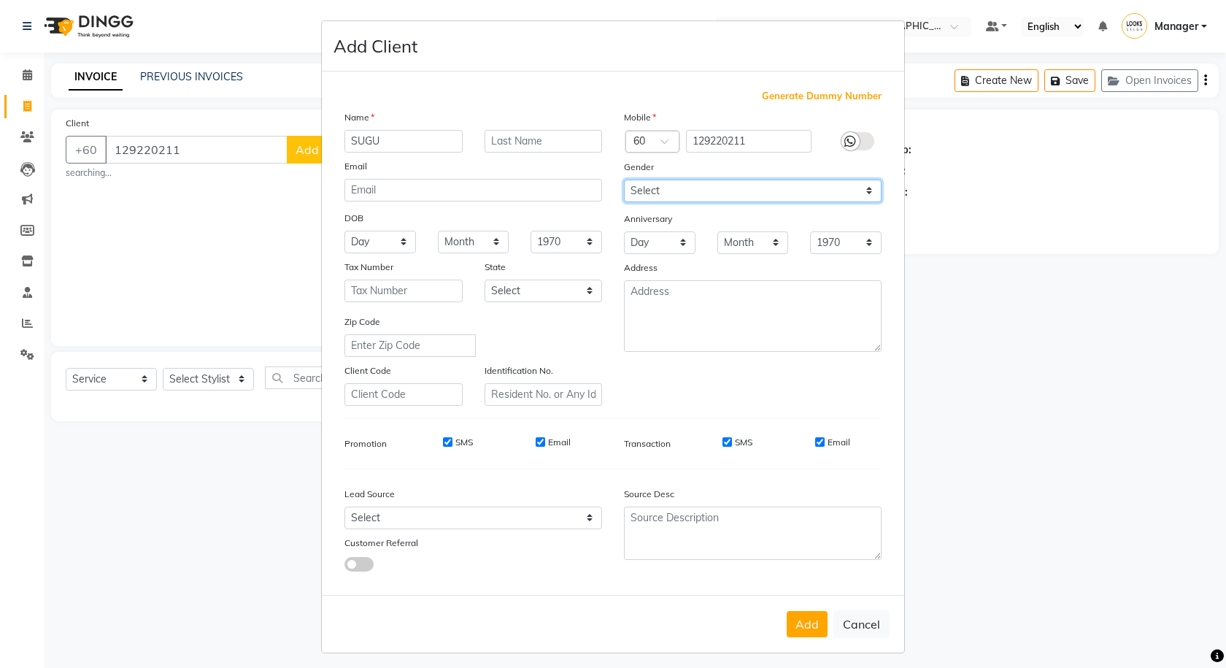
drag, startPoint x: 765, startPoint y: 193, endPoint x: 763, endPoint y: 200, distance: 7.4
click at [765, 193] on select "Select [DEMOGRAPHIC_DATA] [DEMOGRAPHIC_DATA] Other Prefer Not To Say" at bounding box center [753, 190] width 258 height 23
select select "male"
click at [624, 179] on select "Select [DEMOGRAPHIC_DATA] [DEMOGRAPHIC_DATA] Other Prefer Not To Say" at bounding box center [753, 190] width 258 height 23
click at [789, 628] on button "Add" at bounding box center [807, 624] width 41 height 26
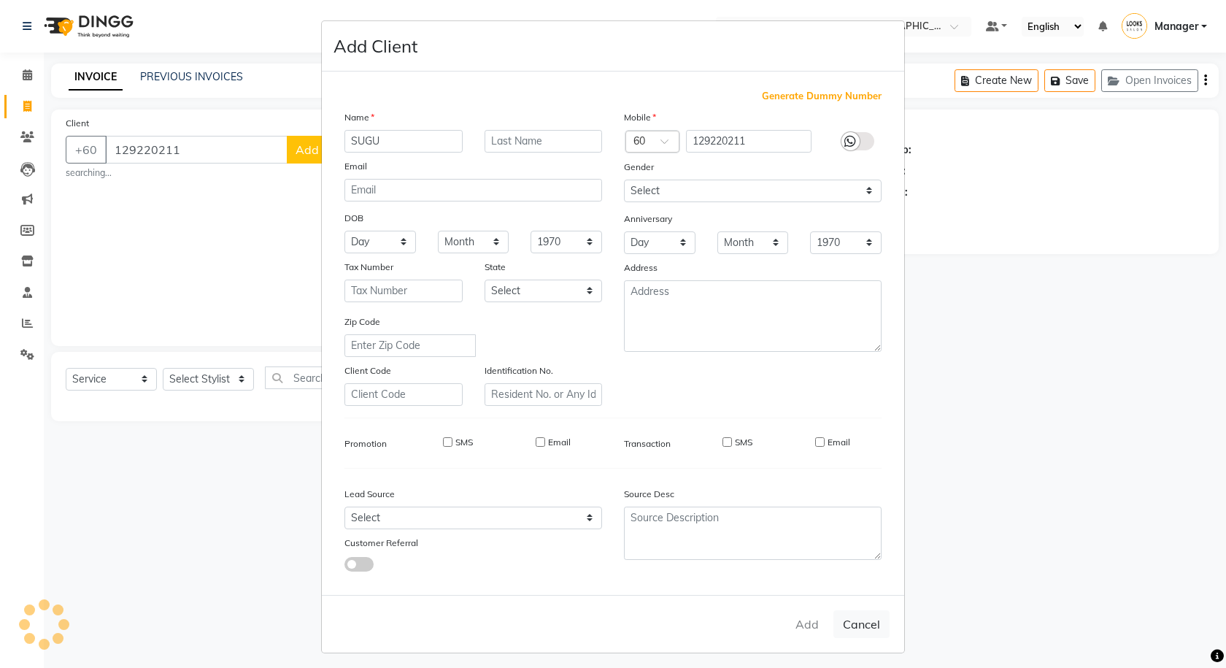
select select
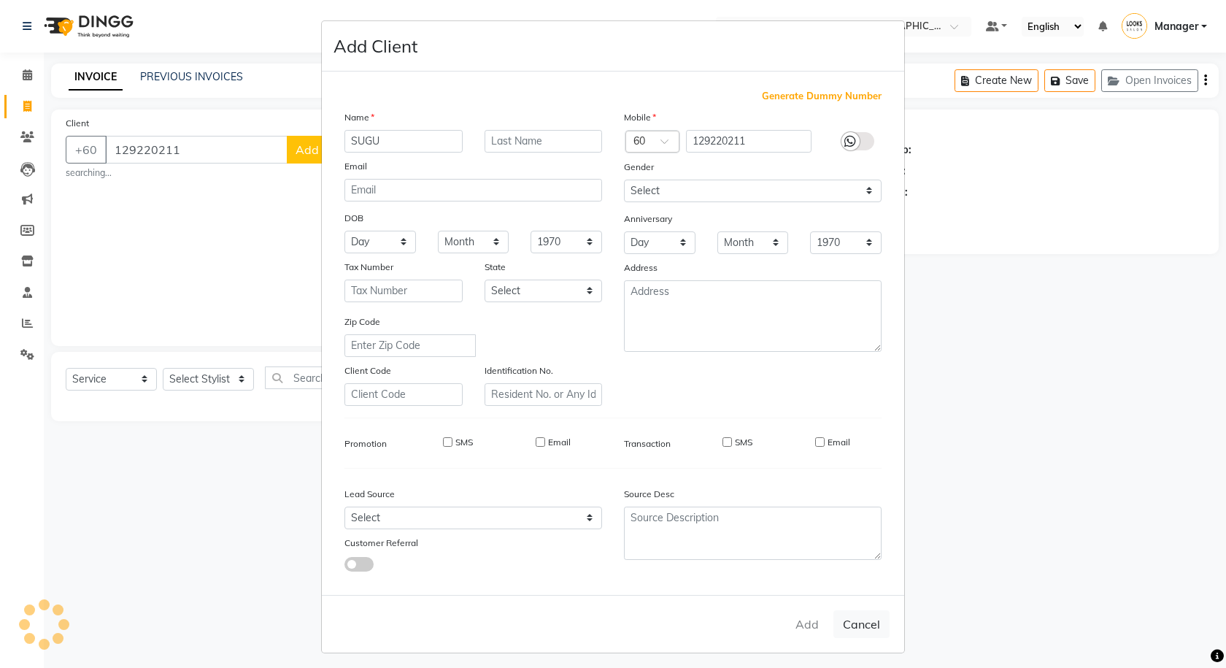
select select
checkbox input "false"
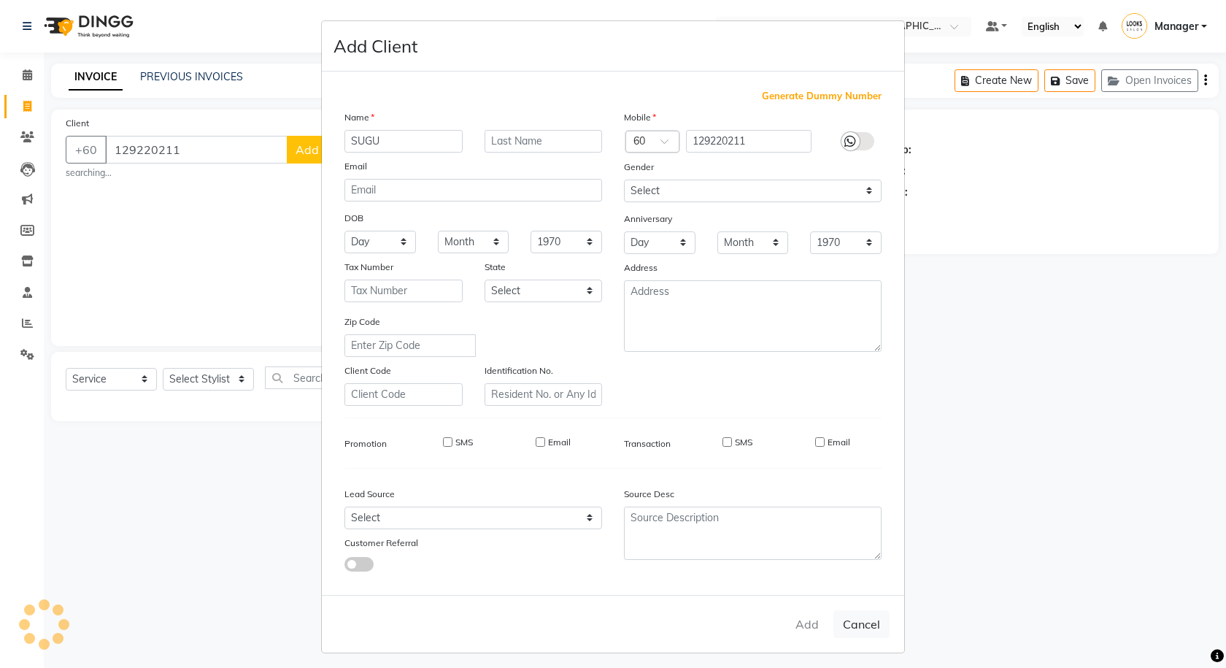
checkbox input "false"
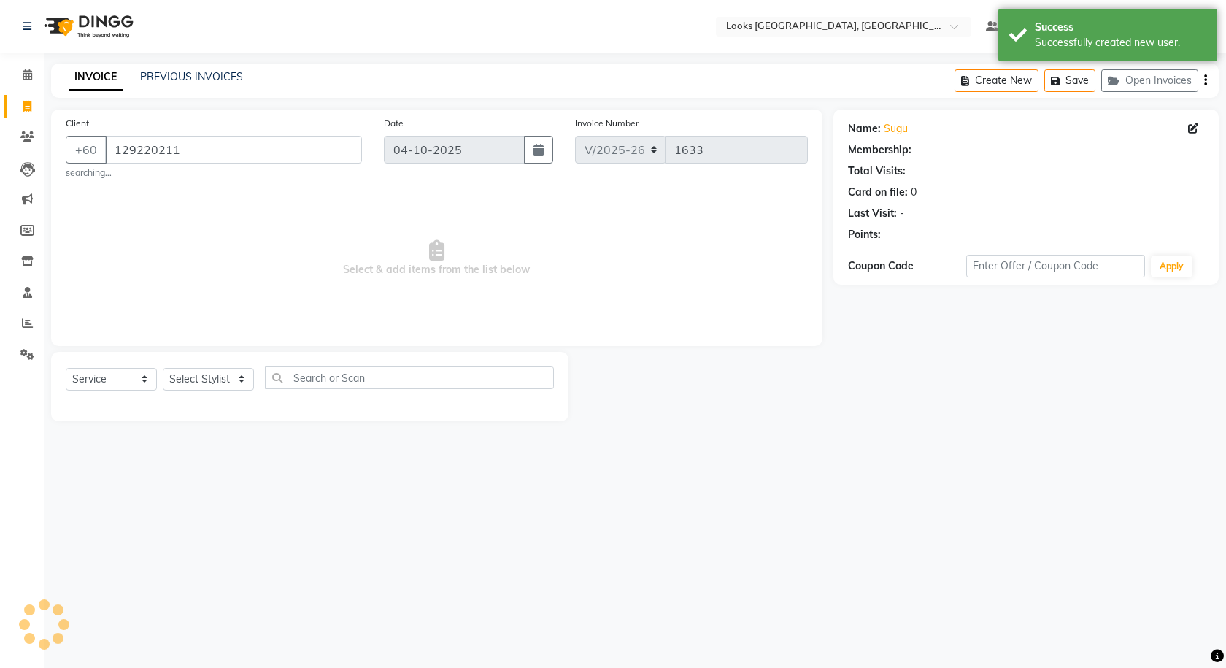
select select "1: Object"
click at [187, 393] on div "Select Service Product Membership Package Voucher Prepaid Gift Card Select Styl…" at bounding box center [310, 383] width 488 height 34
click at [195, 374] on select "Select Stylist Alvina_ pdct Awaiz_Mgr Beenish Counter_Sales [PERSON_NAME] Deven…" at bounding box center [208, 379] width 91 height 23
select select "75537"
click at [163, 368] on select "Select Stylist Alvina_ pdct Awaiz_Mgr Beenish Counter_Sales [PERSON_NAME] Deven…" at bounding box center [208, 379] width 91 height 23
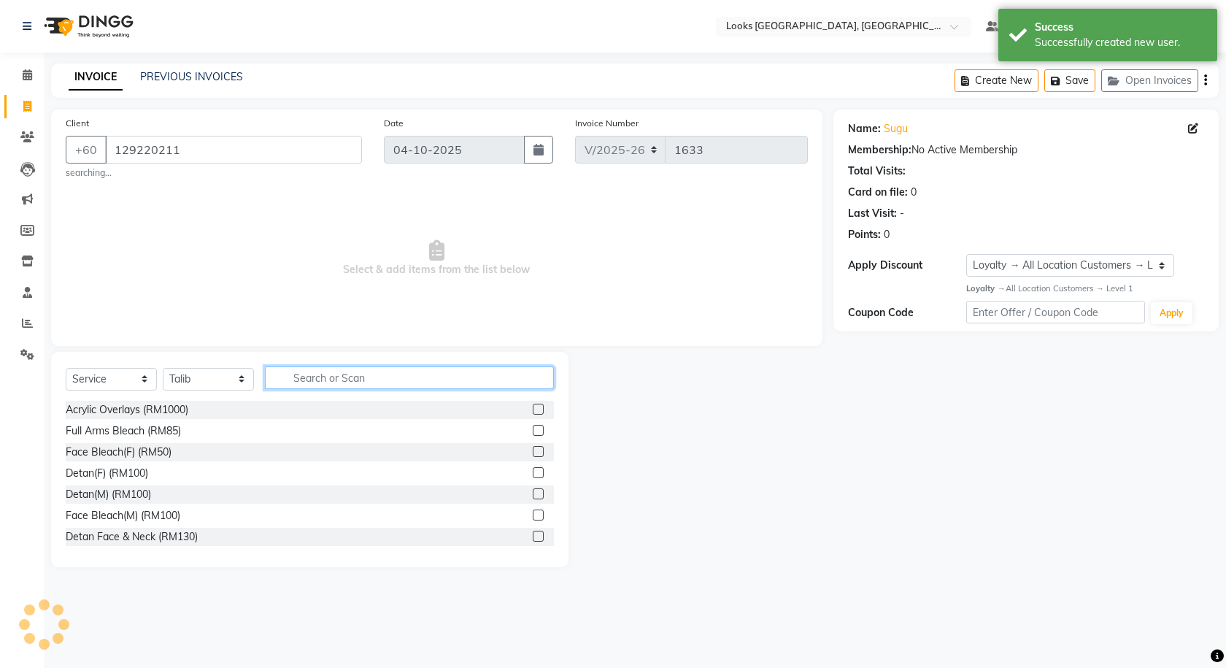
click at [327, 377] on input "text" at bounding box center [409, 377] width 289 height 23
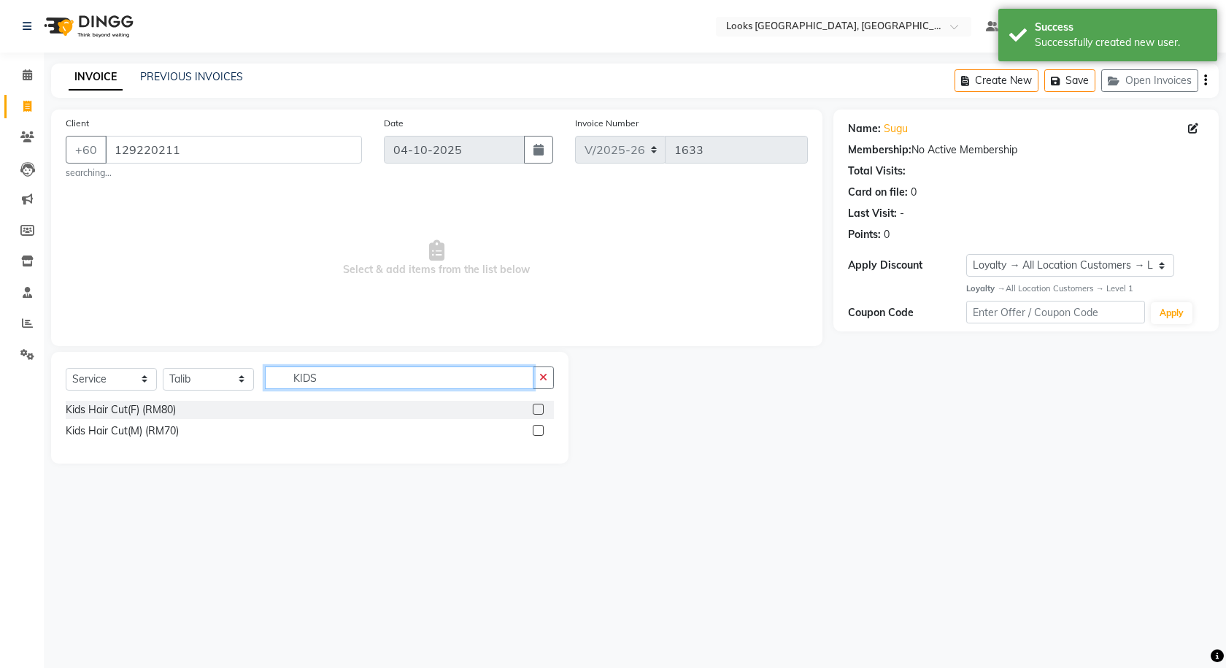
type input "KIDS"
click at [537, 401] on div at bounding box center [543, 410] width 21 height 18
click at [537, 405] on label at bounding box center [538, 408] width 11 height 11
click at [537, 405] on input "checkbox" at bounding box center [537, 409] width 9 height 9
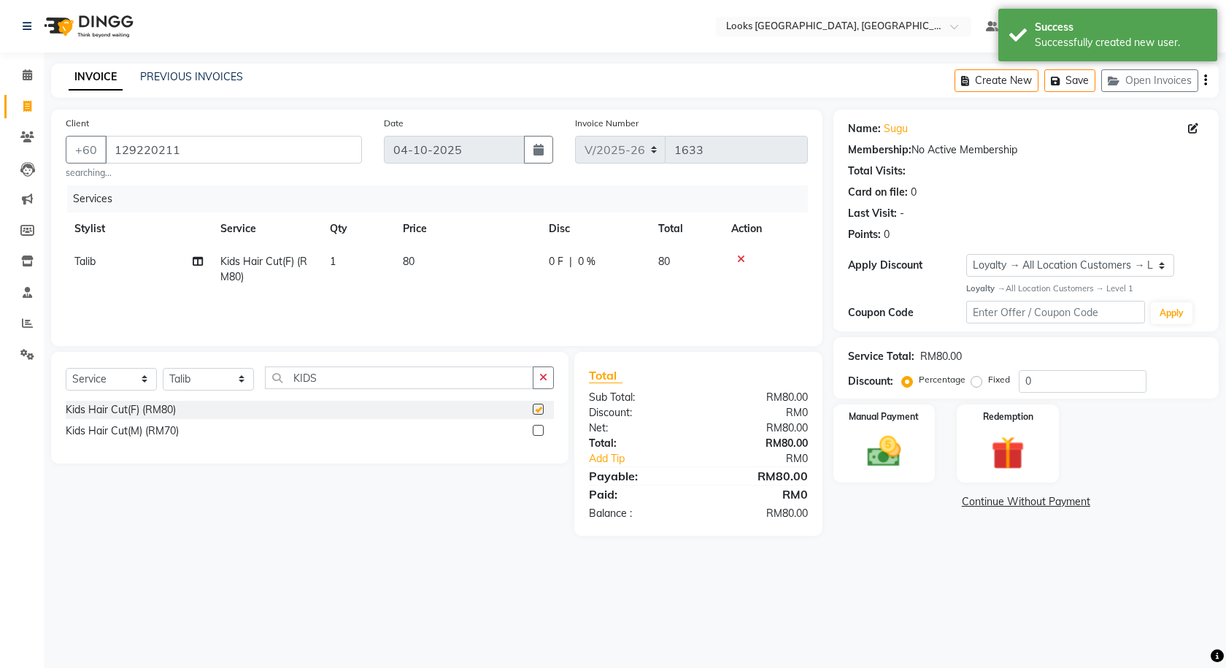
click at [560, 280] on td "0 F | 0 %" at bounding box center [594, 269] width 109 height 48
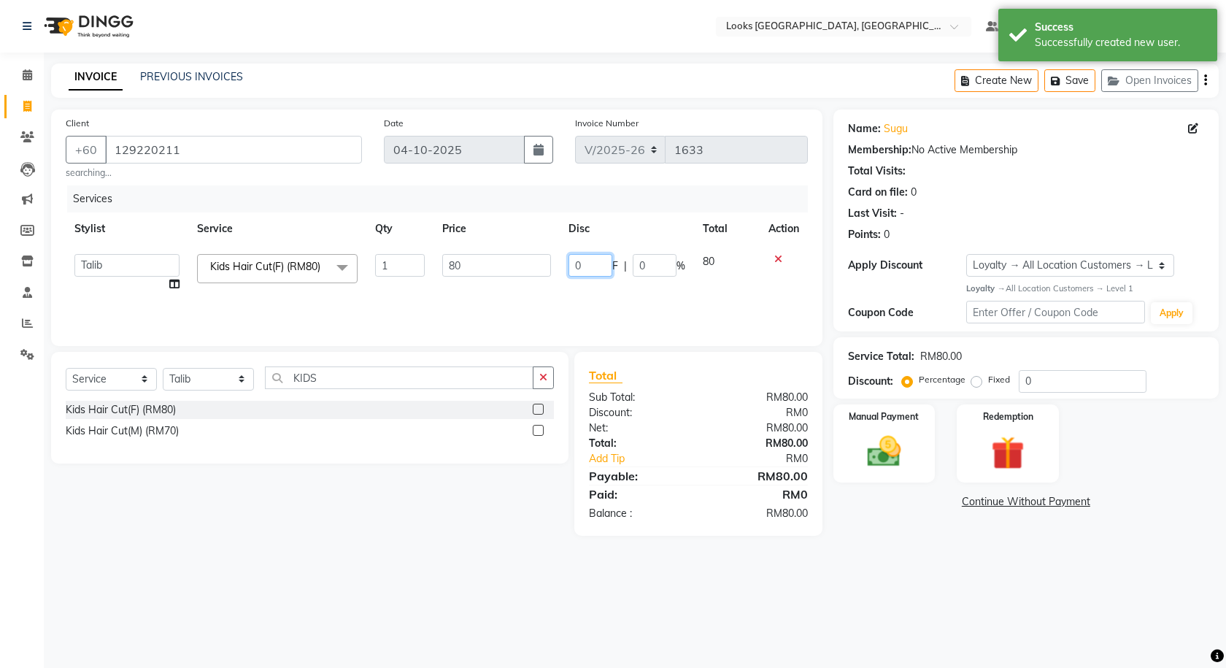
drag, startPoint x: 593, startPoint y: 264, endPoint x: 573, endPoint y: 258, distance: 20.8
click at [573, 258] on input "0" at bounding box center [590, 265] width 44 height 23
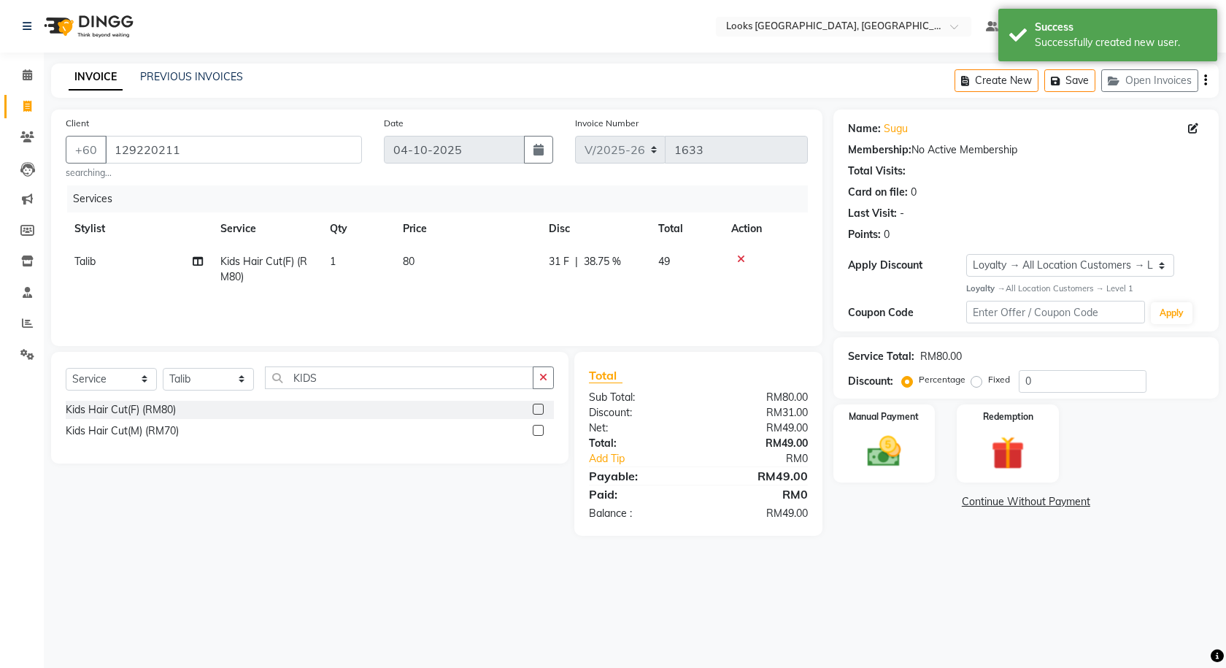
click at [856, 575] on div "Select Location × Looks Kuala Lumpur, Malaysia Default Panel My Panel English E…" at bounding box center [613, 334] width 1226 height 668
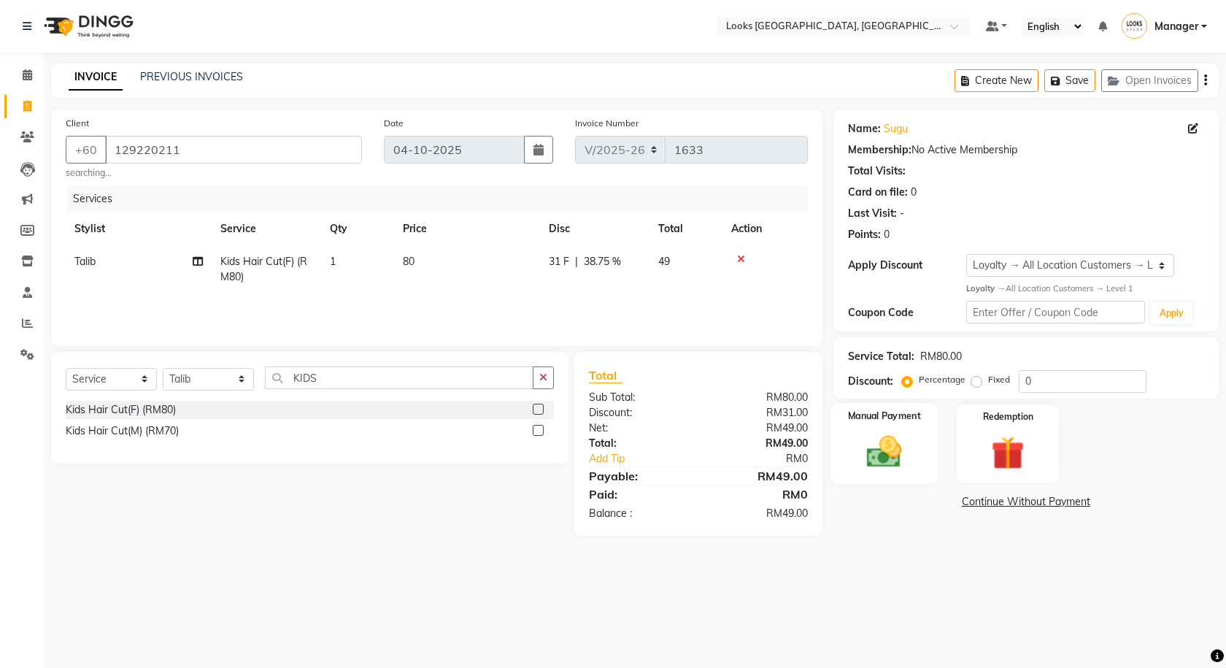
click at [870, 447] on img at bounding box center [884, 451] width 57 height 40
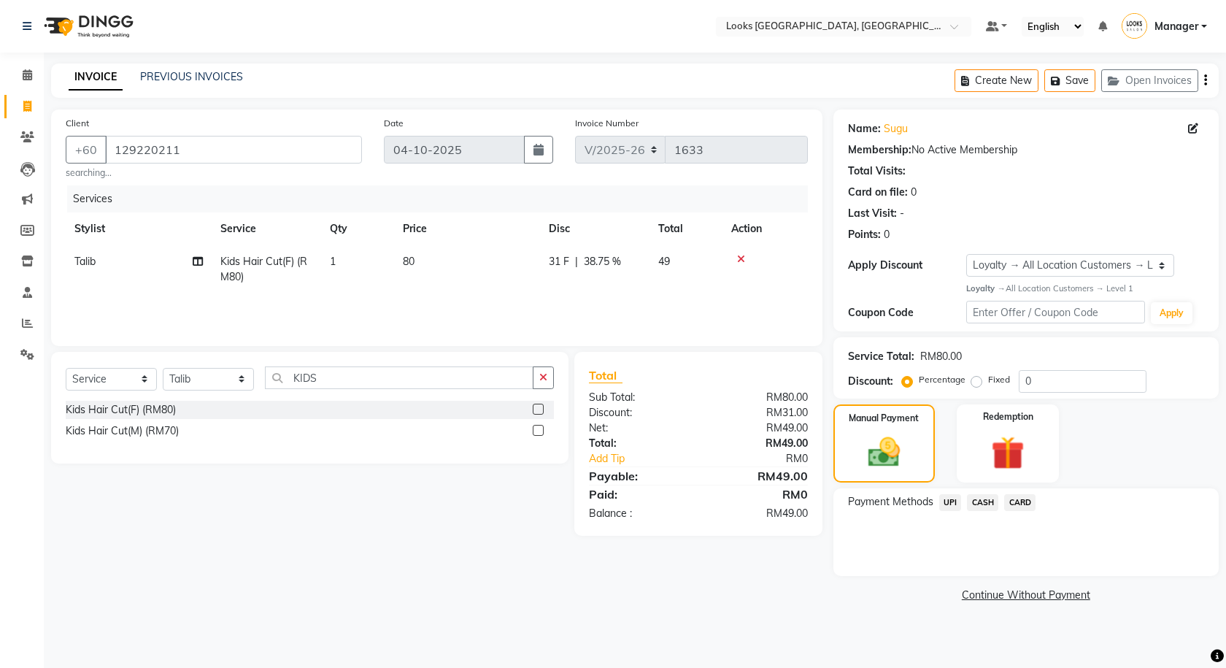
click at [1010, 501] on span "CARD" at bounding box center [1019, 502] width 31 height 17
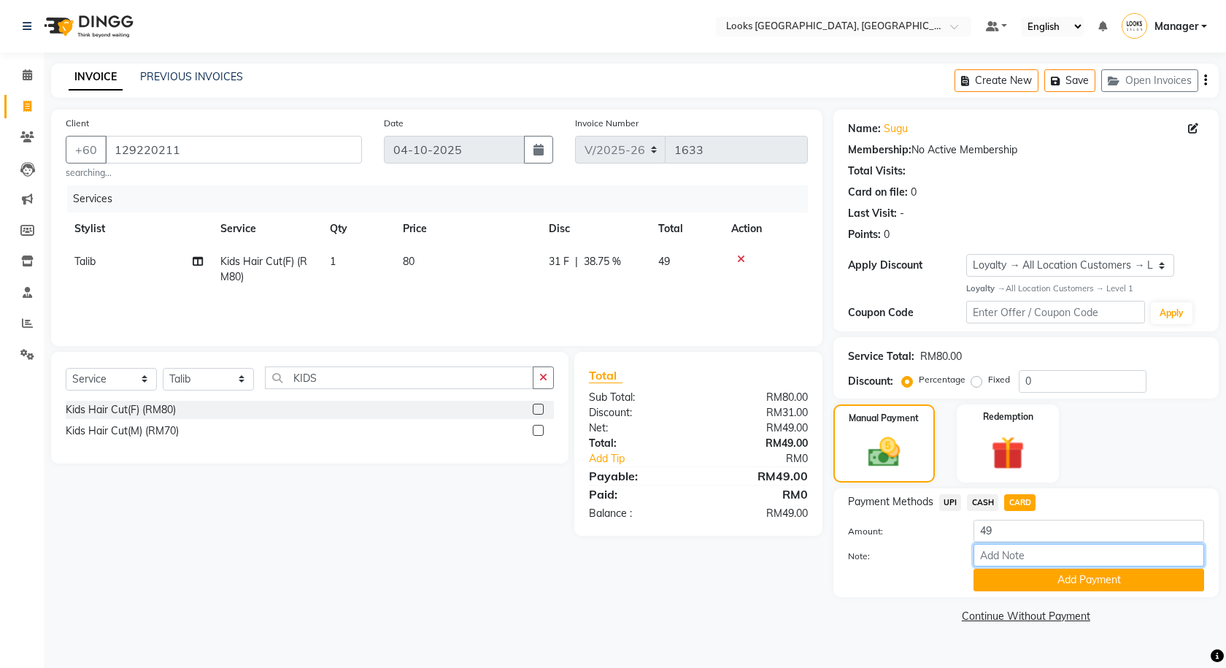
click at [1013, 549] on input "Note:" at bounding box center [1088, 555] width 231 height 23
click at [1031, 576] on button "Add Payment" at bounding box center [1088, 579] width 231 height 23
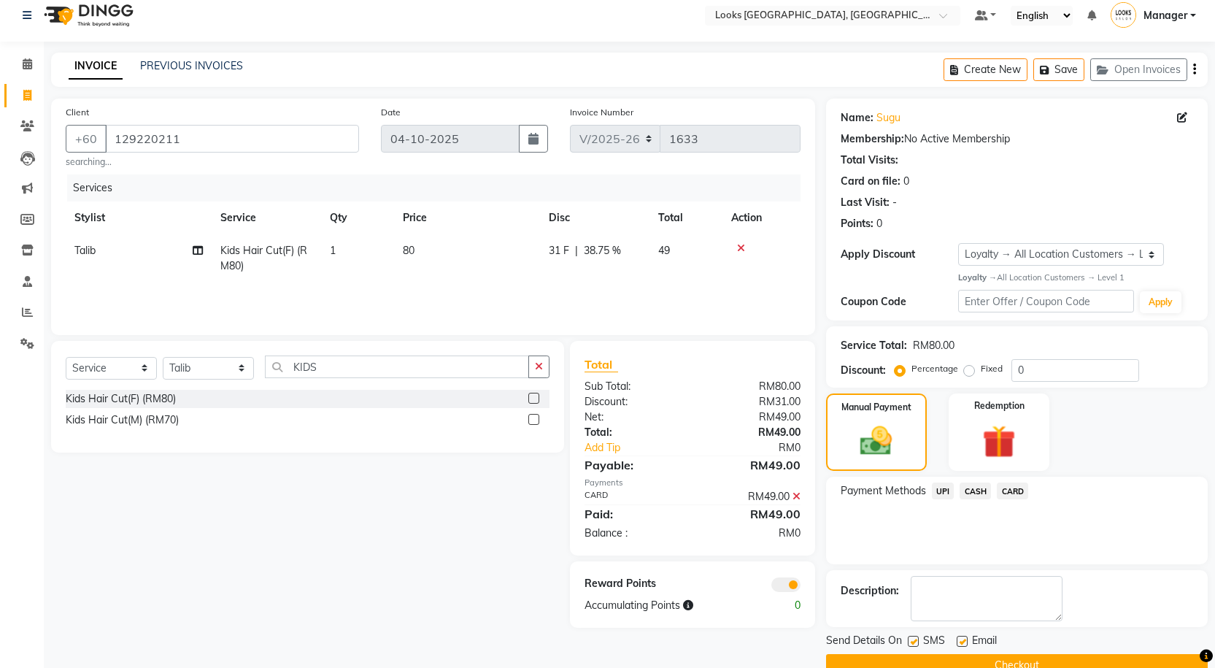
scroll to position [42, 0]
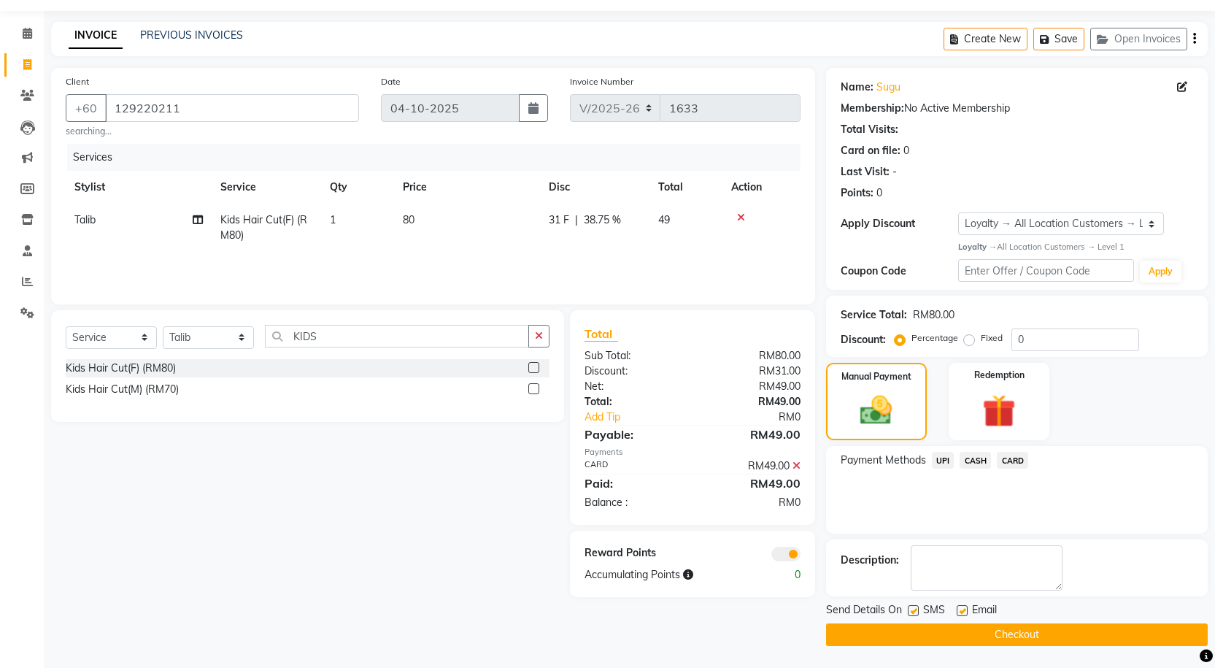
click at [941, 638] on button "Checkout" at bounding box center [1017, 634] width 382 height 23
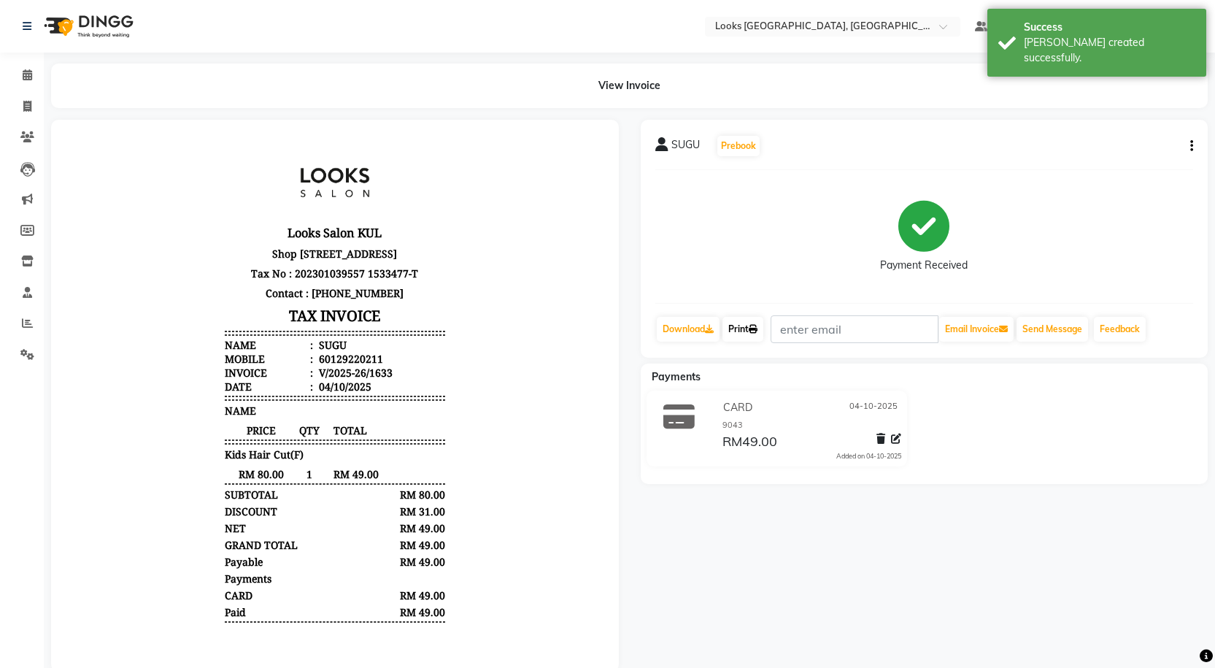
click at [757, 325] on icon at bounding box center [753, 329] width 9 height 9
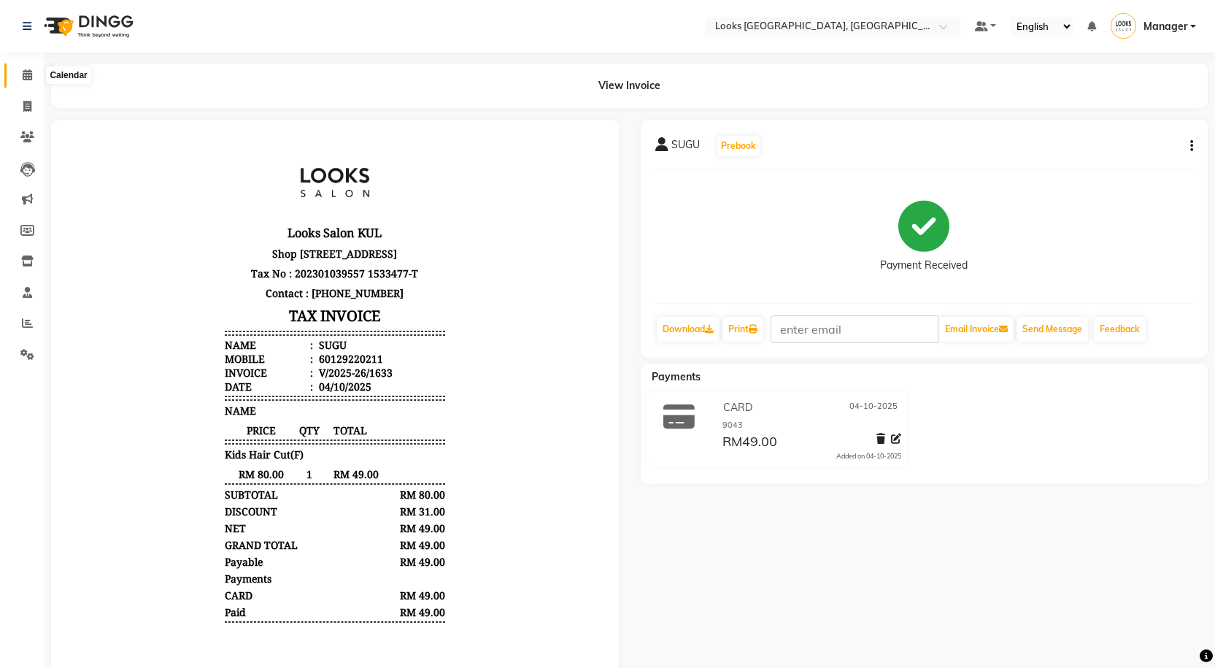
click at [31, 71] on icon at bounding box center [27, 74] width 9 height 11
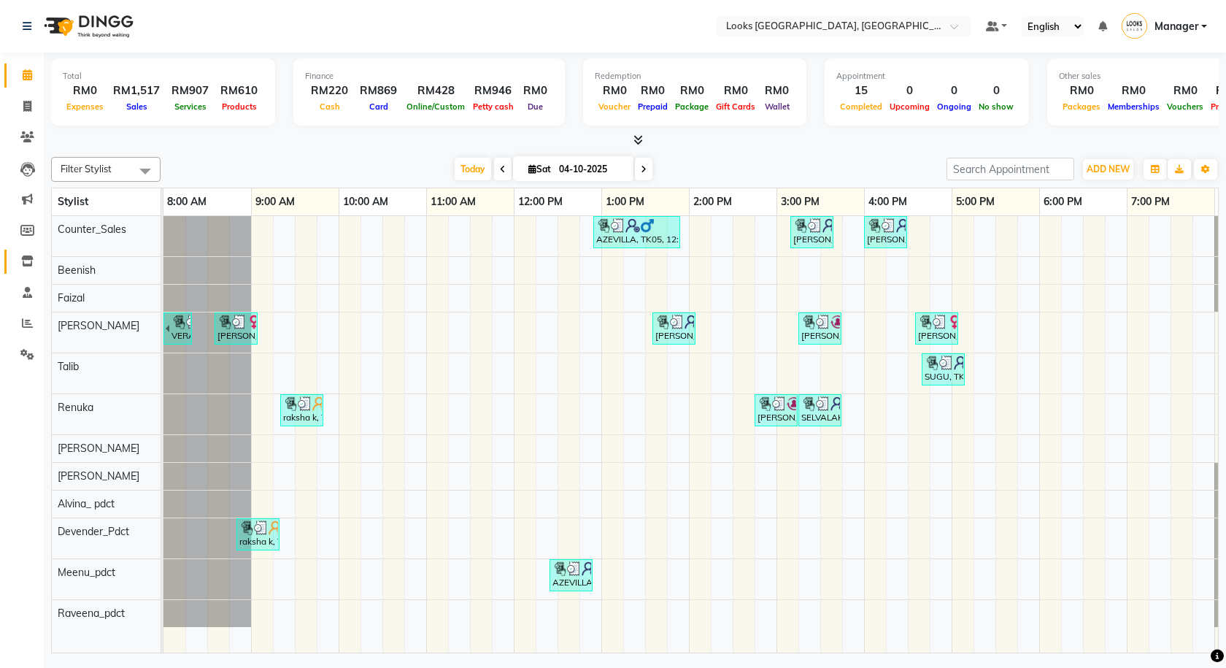
click at [29, 271] on link "Inventory" at bounding box center [21, 262] width 35 height 24
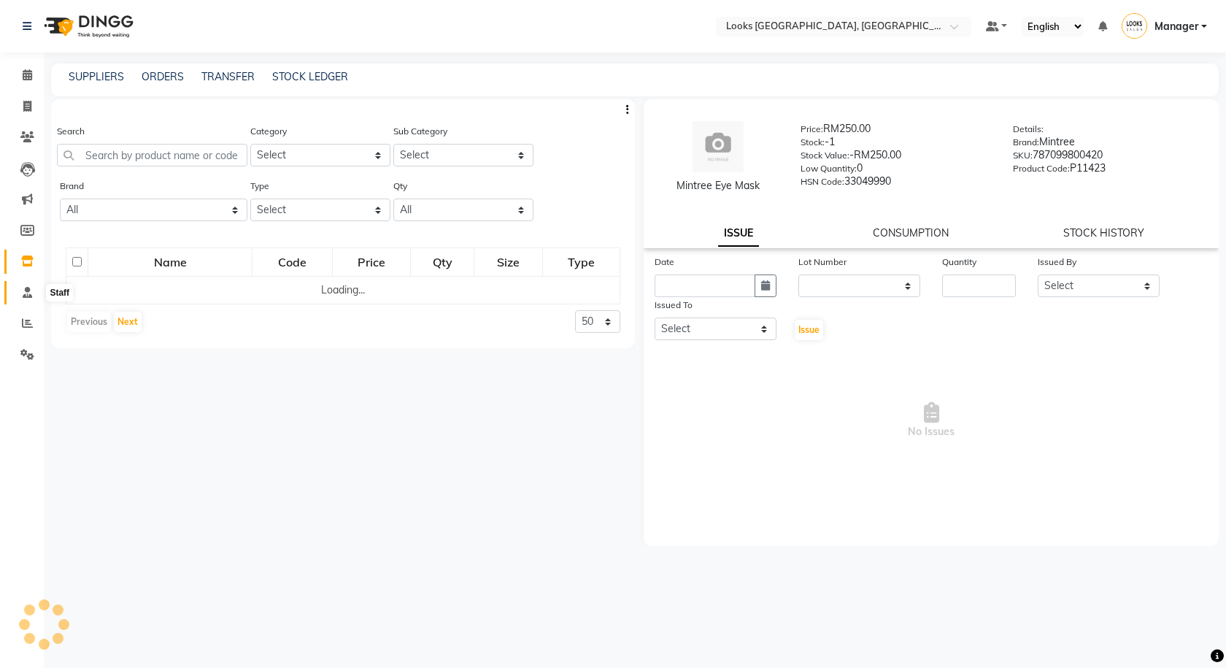
click at [34, 287] on span at bounding box center [28, 293] width 26 height 17
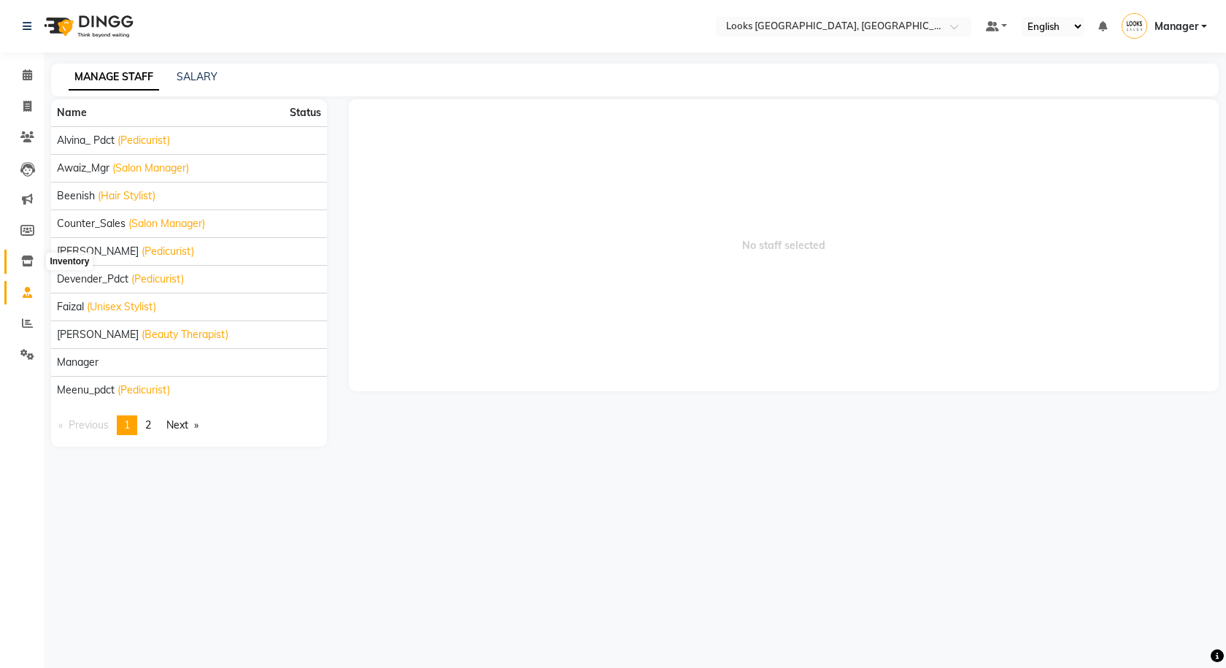
click at [26, 263] on icon at bounding box center [27, 260] width 12 height 11
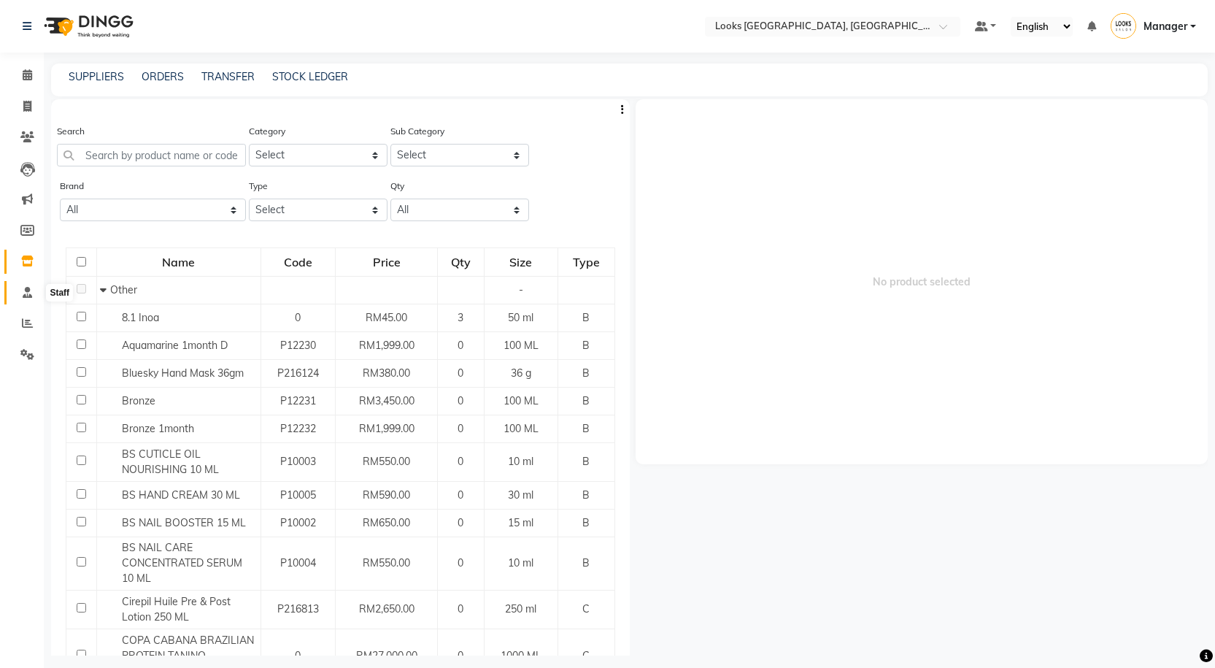
click at [27, 290] on icon at bounding box center [27, 292] width 9 height 11
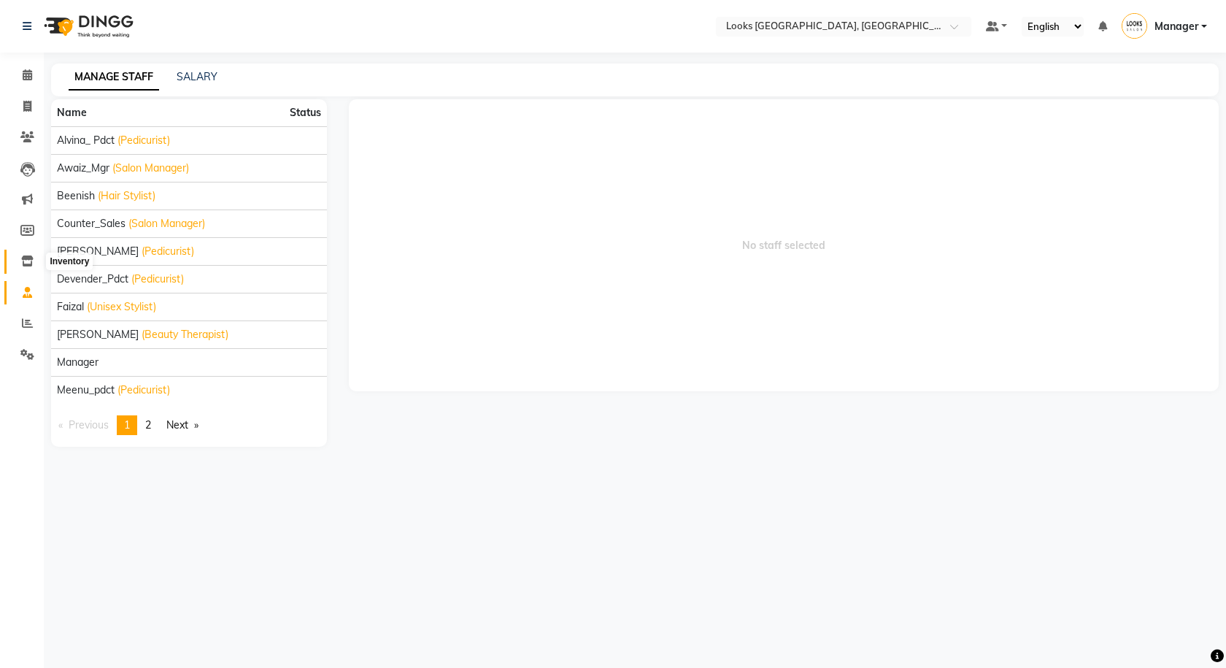
click at [35, 258] on span at bounding box center [28, 261] width 26 height 17
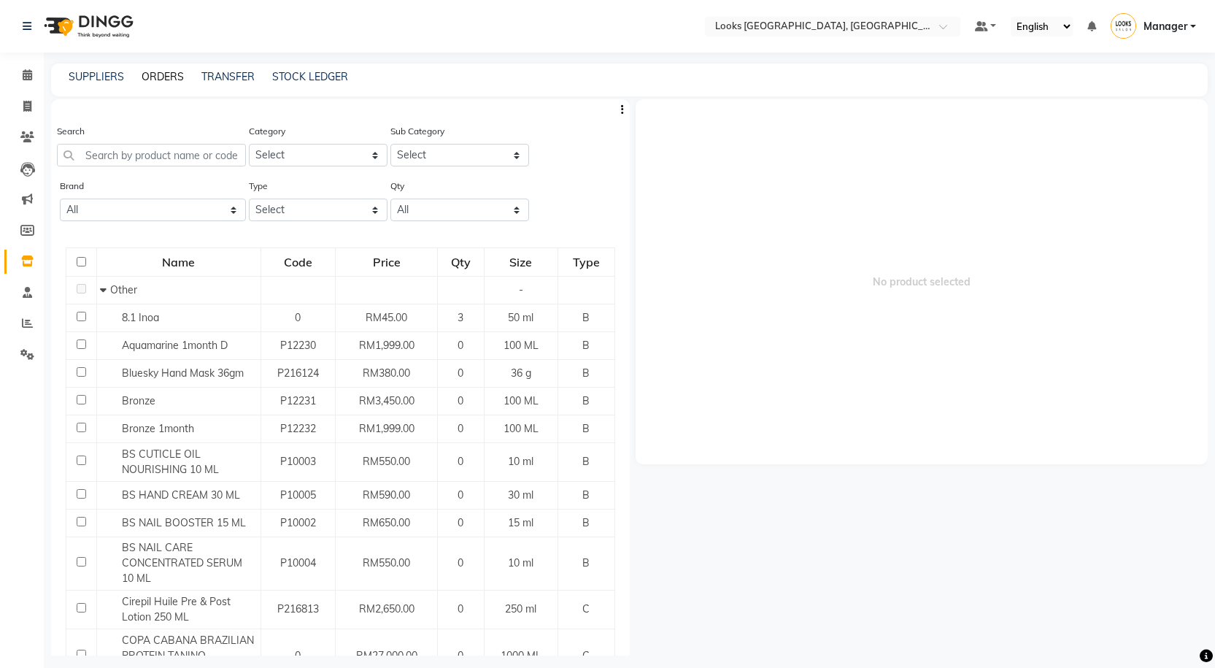
click at [170, 72] on link "ORDERS" at bounding box center [163, 76] width 42 height 13
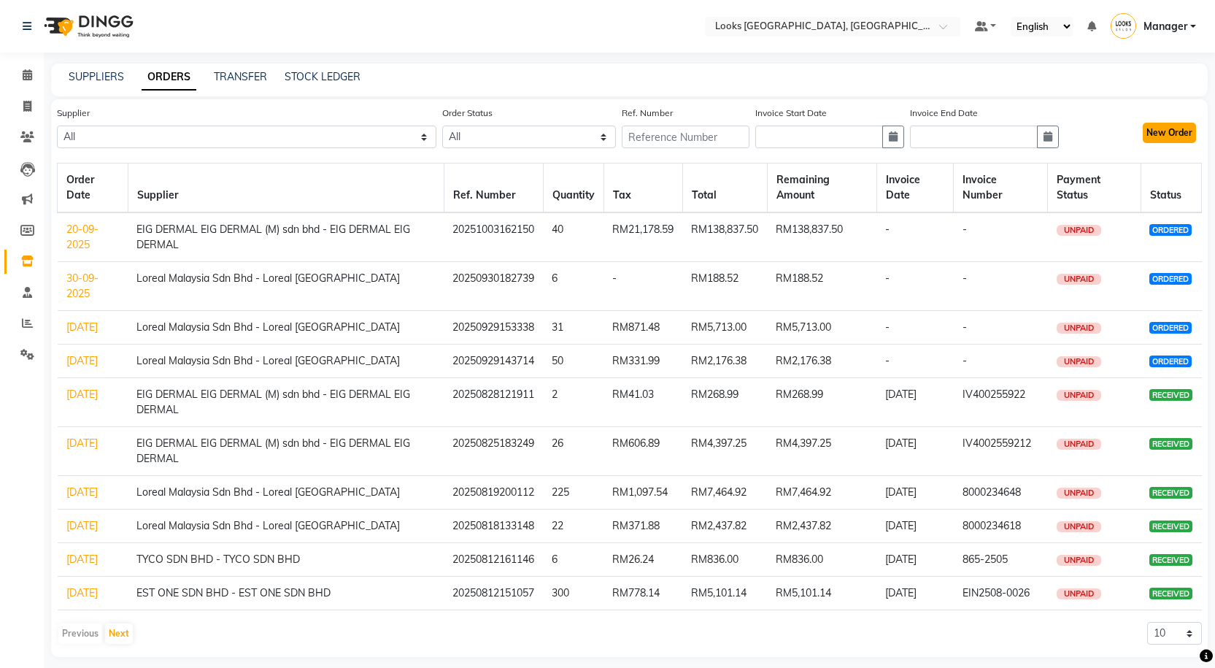
click at [1160, 139] on button "New Order" at bounding box center [1169, 133] width 53 height 20
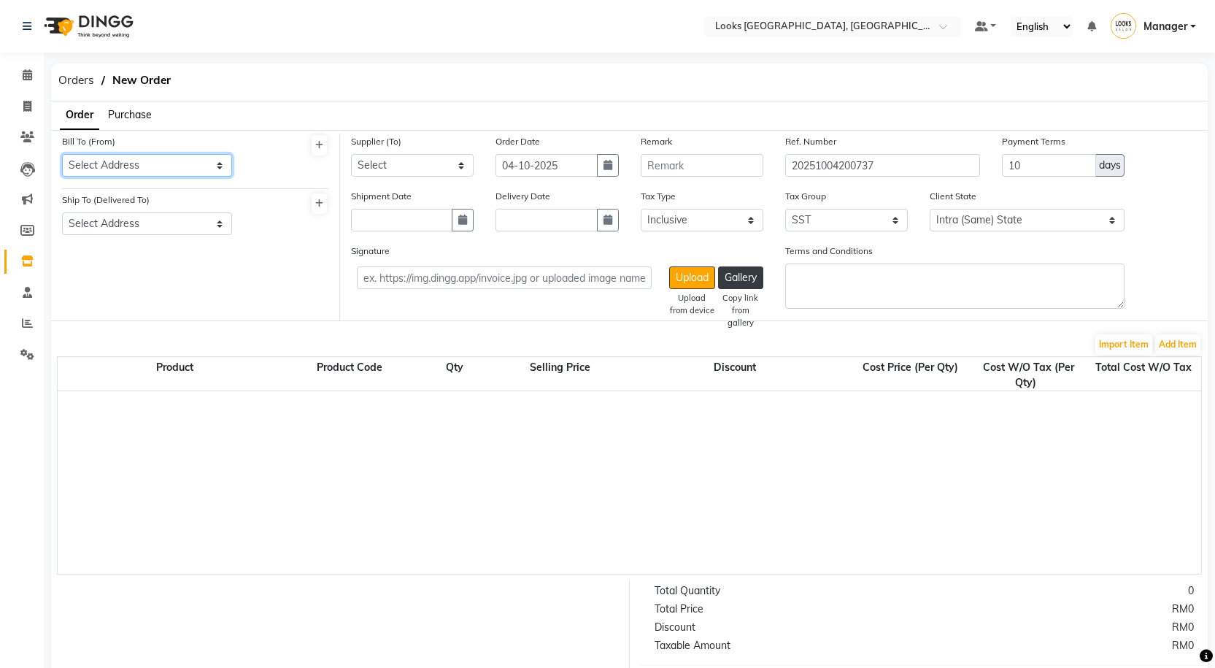
click at [120, 156] on select "Select Address Shop No-1-1 & 1-16, Level-1, Suite Sentral, Road No-248, Jalan T…" at bounding box center [147, 165] width 170 height 23
click at [204, 95] on div "Orders New Order" at bounding box center [236, 81] width 393 height 37
click at [429, 182] on div "Supplier (To) Select Loreal Malaysia Sdn Bhd - Loreal Malaysia EIG DERMAL EIG D…" at bounding box center [412, 161] width 144 height 55
click at [423, 174] on select "Select Loreal Malaysia Sdn Bhd - Loreal Malaysia EIG DERMAL EIG DERMAL (M) sdn …" at bounding box center [412, 165] width 123 height 23
click at [334, 66] on div "Orders New Order" at bounding box center [236, 81] width 393 height 37
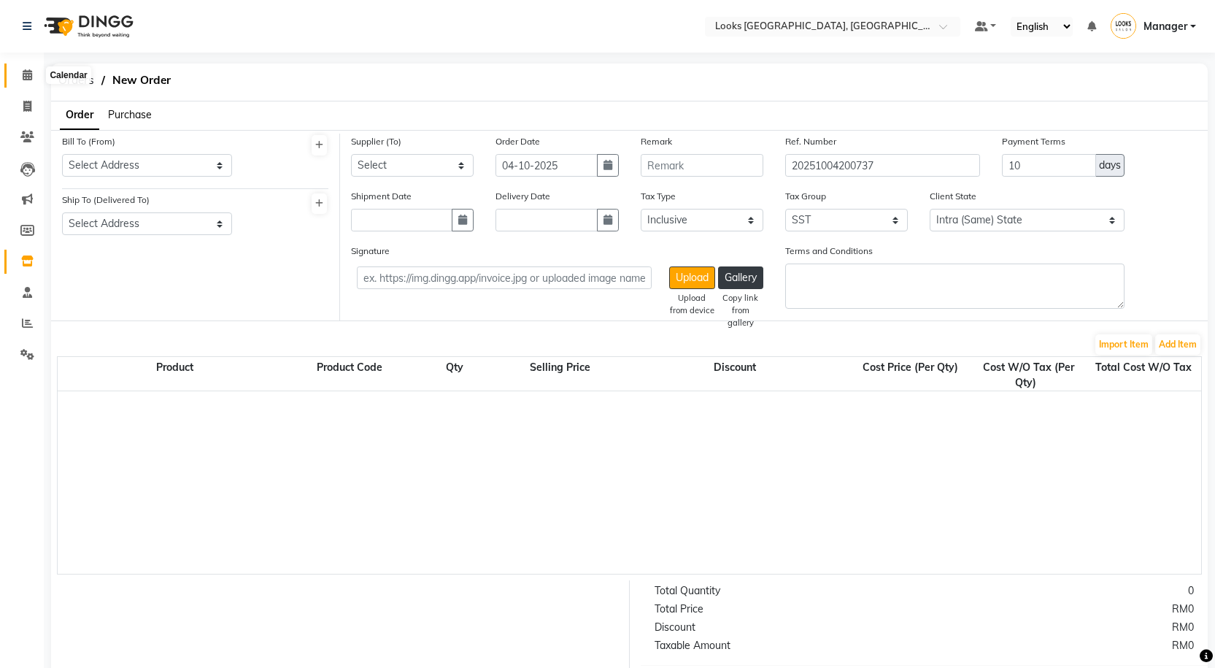
click at [34, 73] on span at bounding box center [28, 75] width 26 height 17
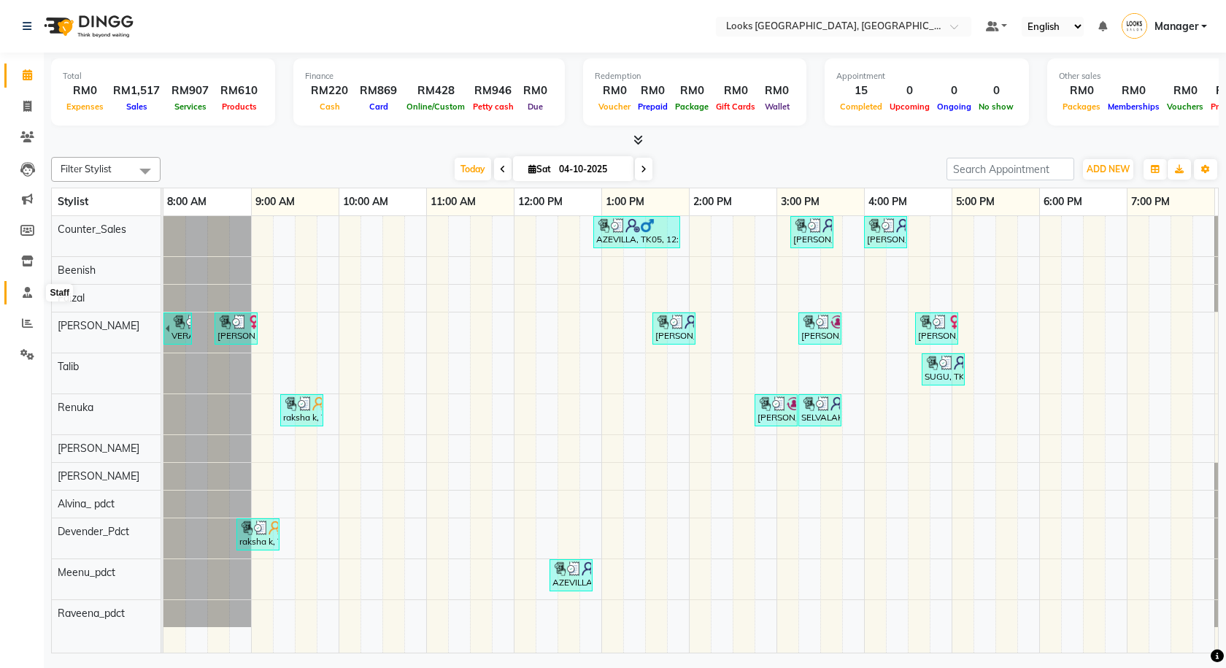
click at [30, 287] on icon at bounding box center [27, 292] width 9 height 11
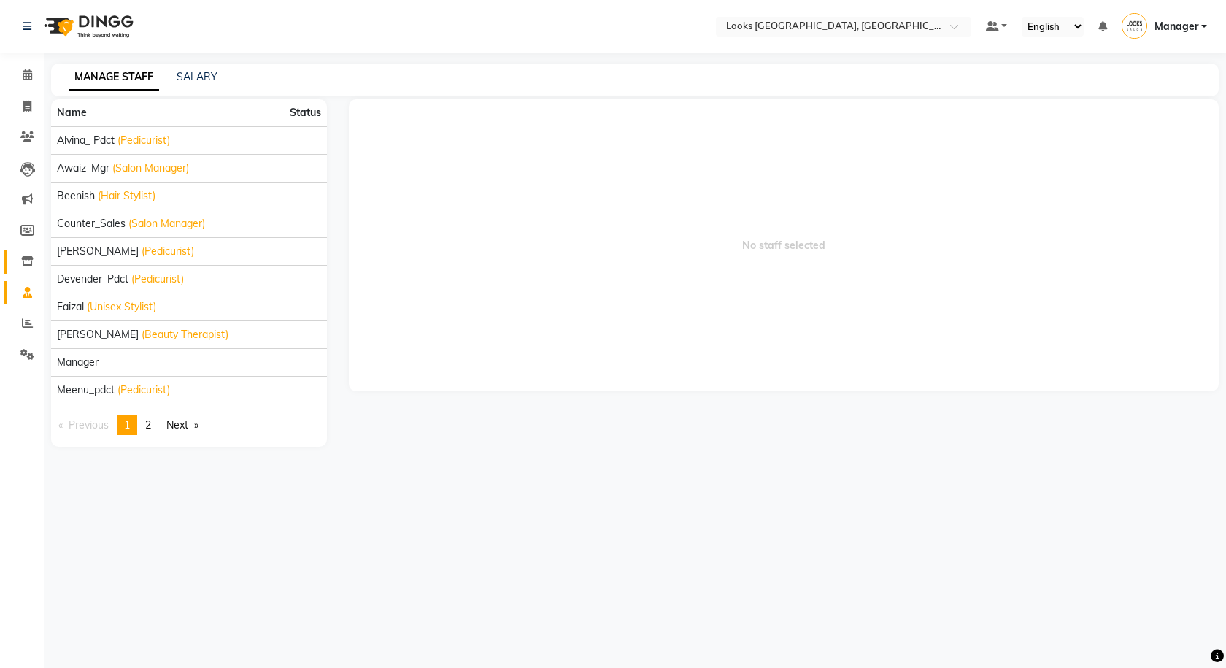
click at [29, 271] on link "Inventory" at bounding box center [21, 262] width 35 height 24
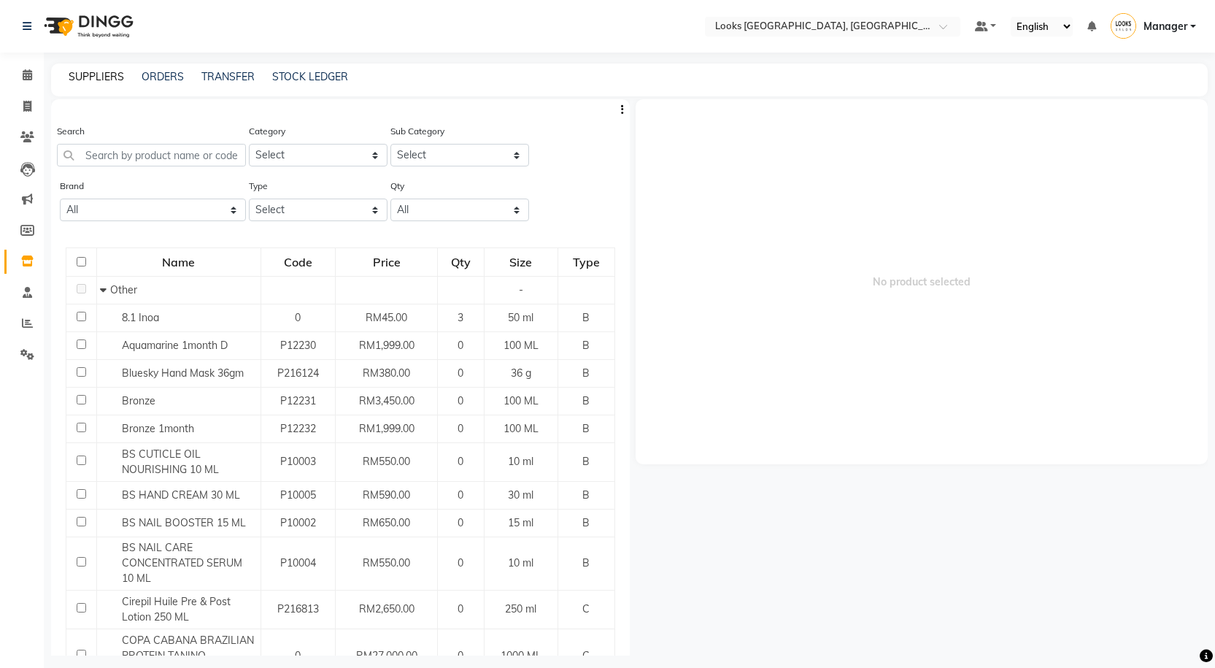
click at [112, 80] on link "SUPPLIERS" at bounding box center [96, 76] width 55 height 13
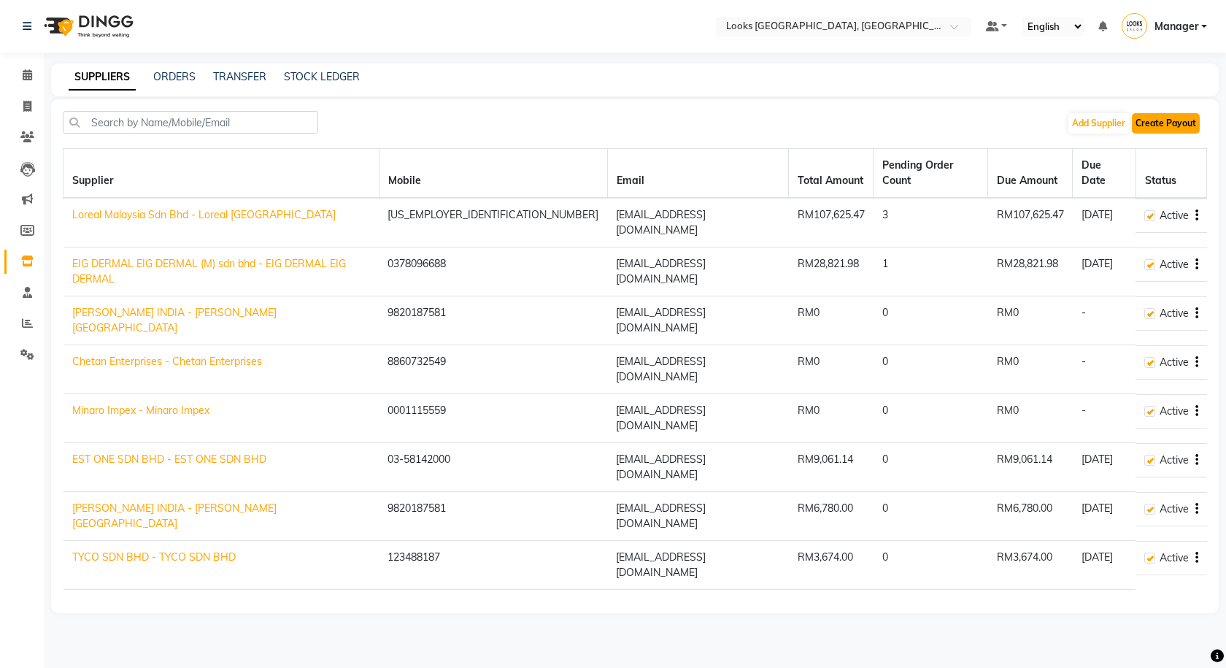
click at [1161, 120] on button "Create Payout" at bounding box center [1166, 123] width 68 height 20
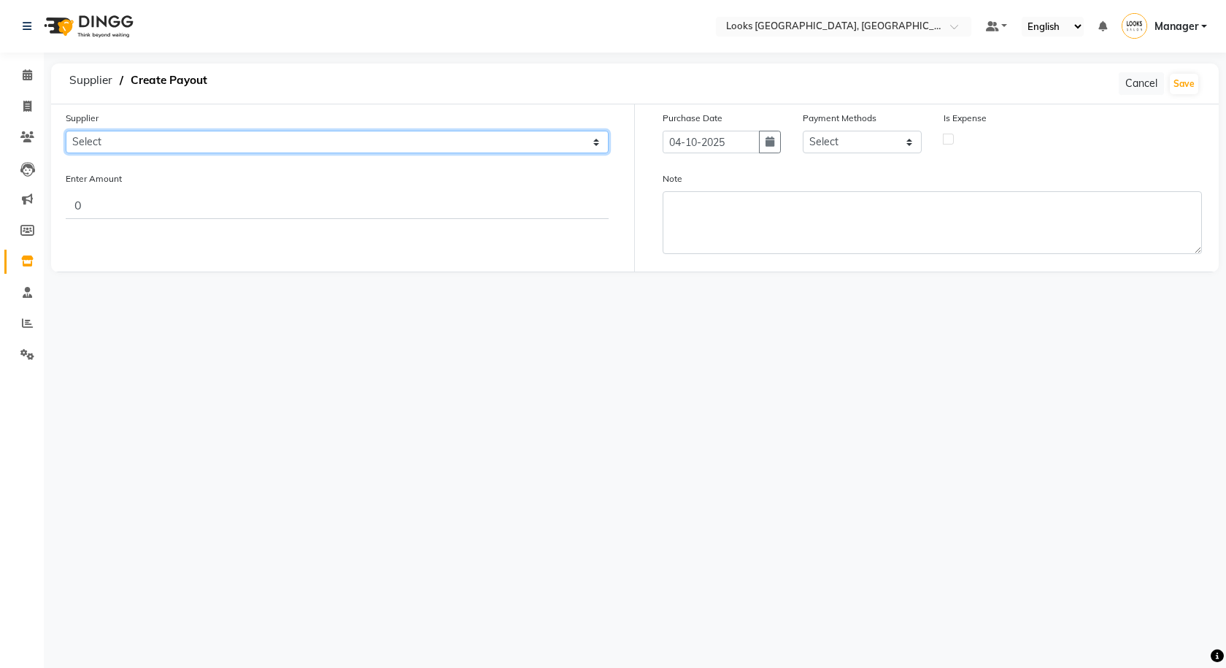
click at [252, 141] on select "Select Loreal Malaysia Sdn Bhd - Loreal Malaysia EIG DERMAL EIG DERMAL (M) sdn …" at bounding box center [337, 142] width 543 height 23
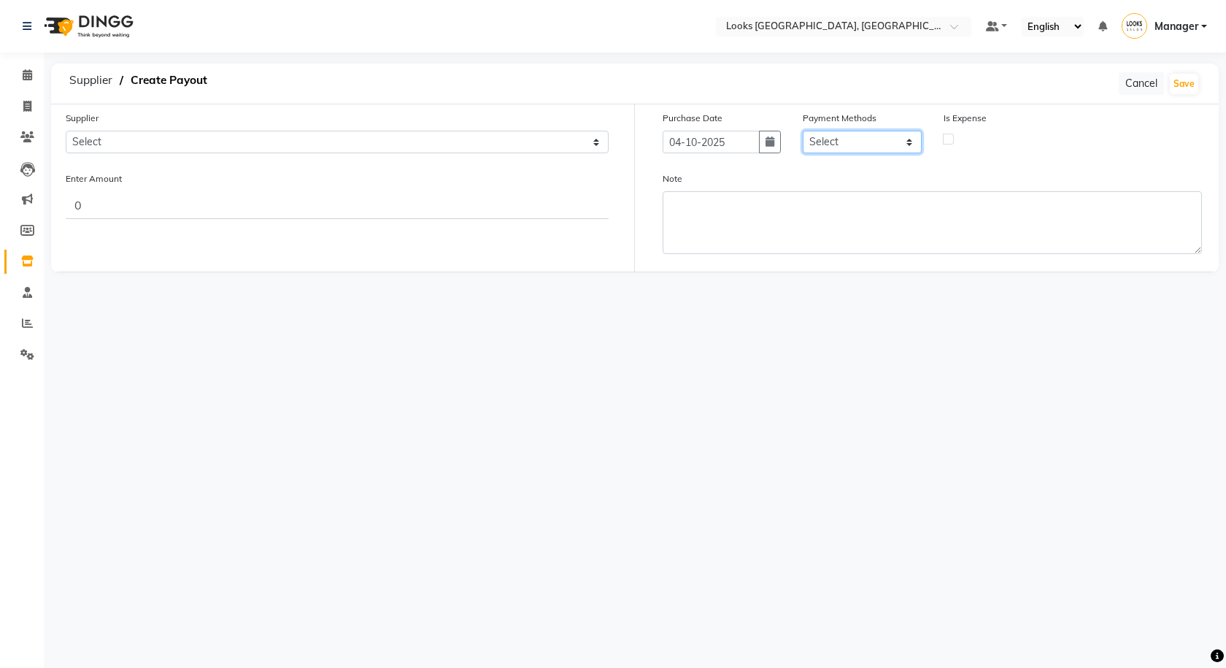
click at [896, 139] on select "Select Prepaid UPI Gift Card Voucher Points CASH Wallet Package CARD" at bounding box center [862, 142] width 118 height 23
click at [30, 236] on span at bounding box center [28, 231] width 26 height 17
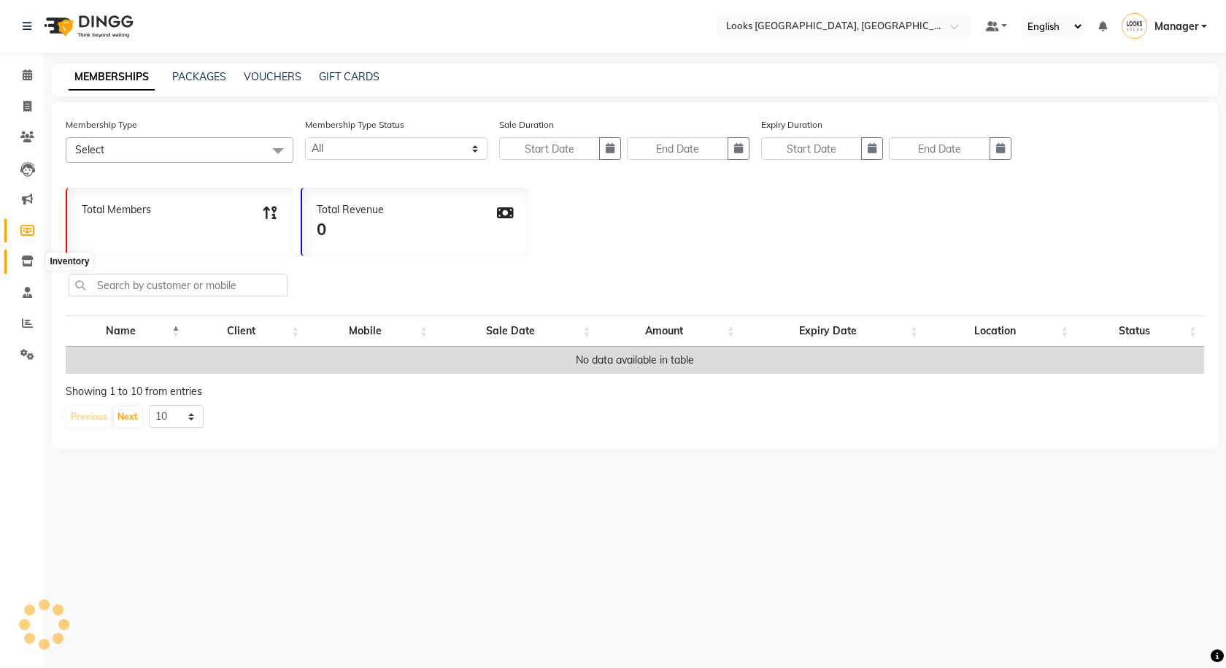
click at [28, 258] on icon at bounding box center [27, 260] width 12 height 11
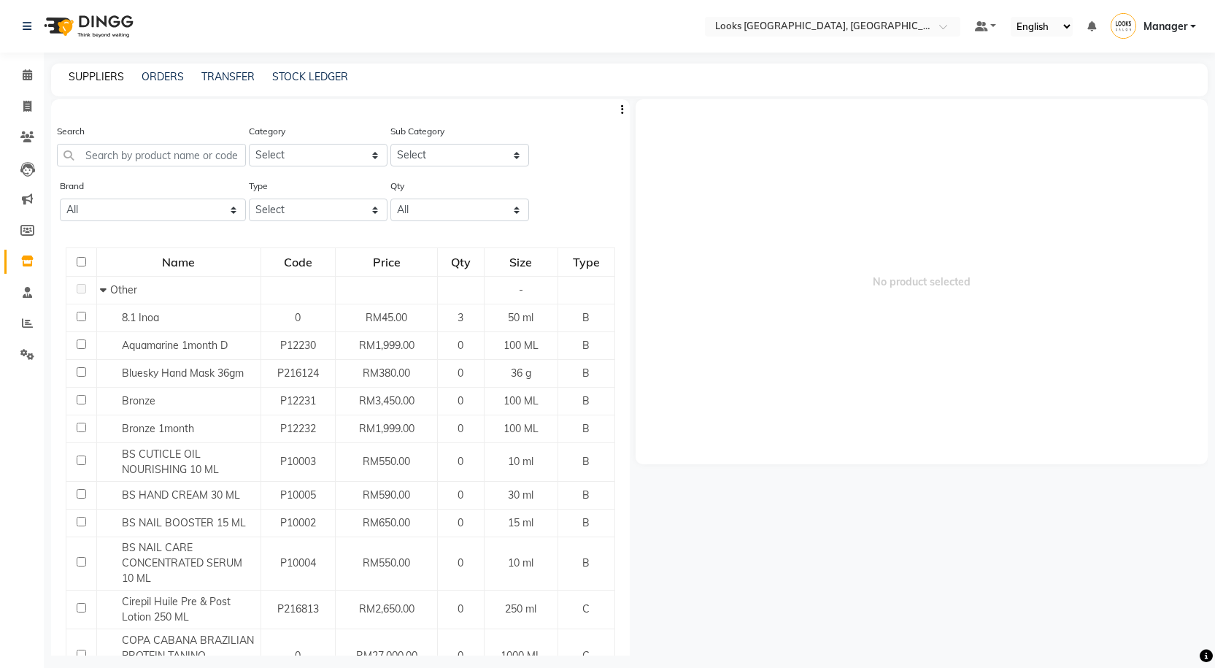
click at [82, 75] on link "SUPPLIERS" at bounding box center [96, 76] width 55 height 13
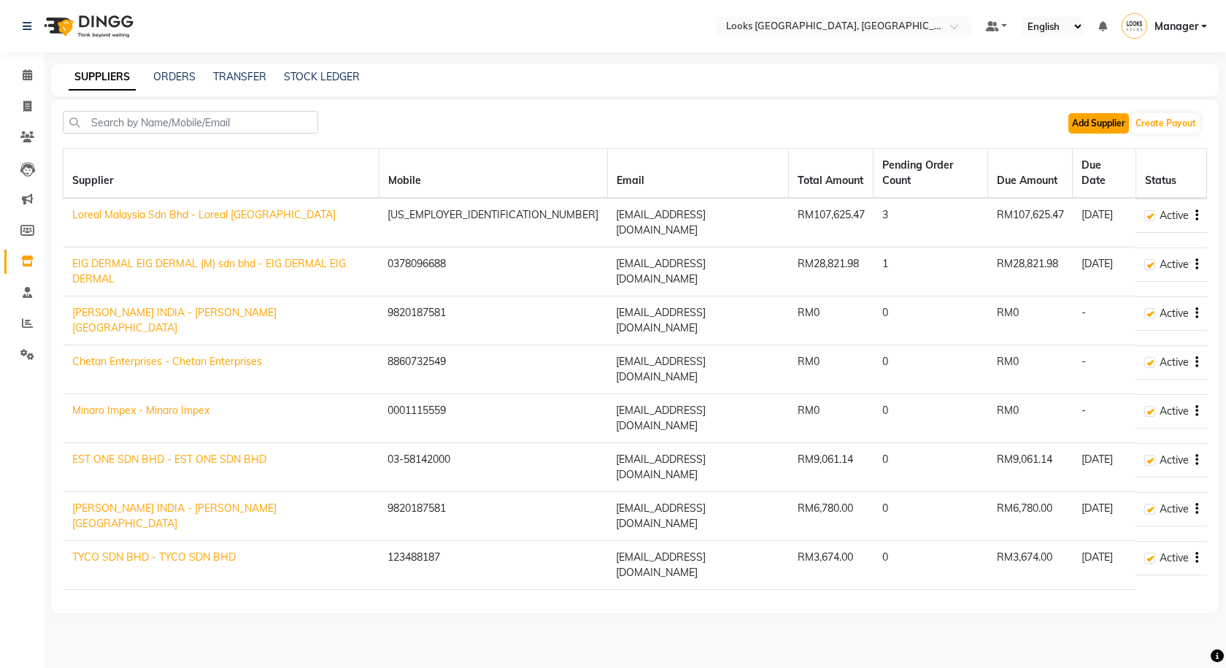
click at [1077, 128] on button "Add Supplier" at bounding box center [1098, 123] width 61 height 20
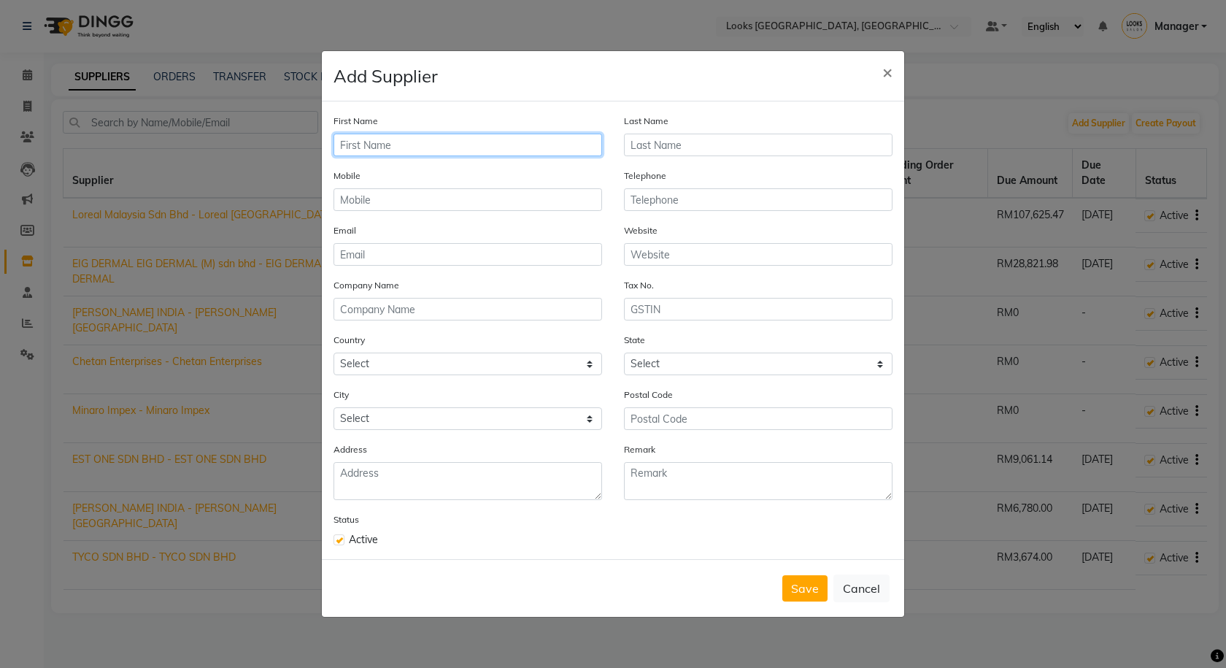
click at [450, 134] on input "text" at bounding box center [467, 145] width 268 height 23
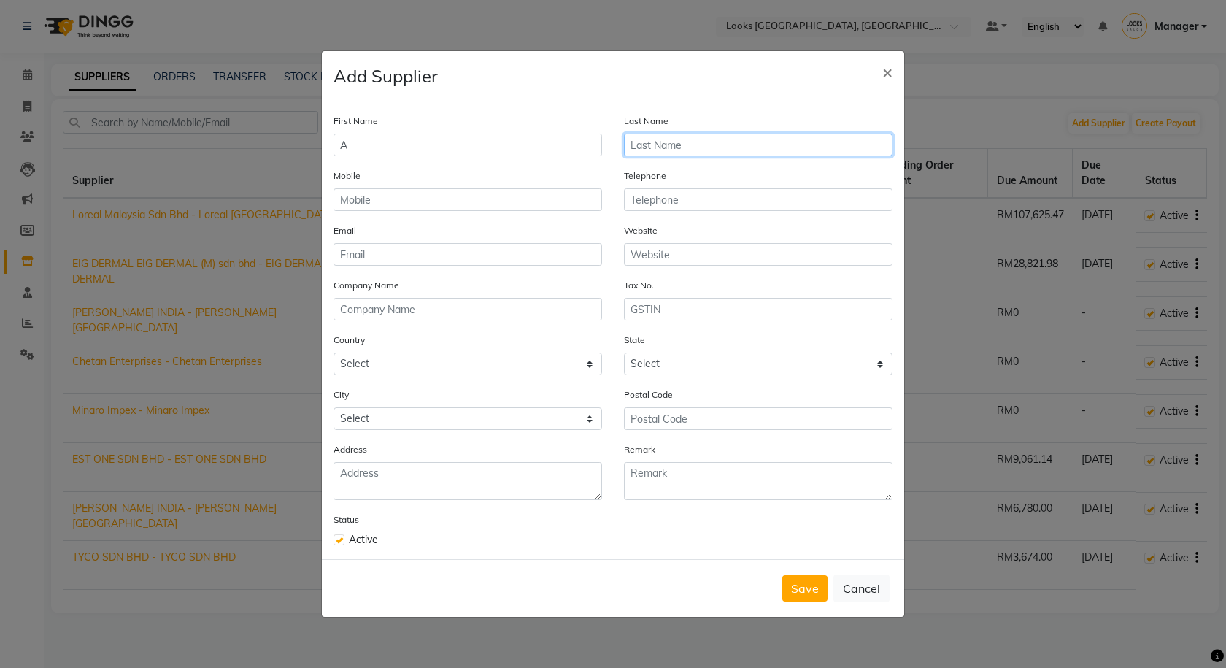
click at [722, 152] on input "text" at bounding box center [758, 145] width 268 height 23
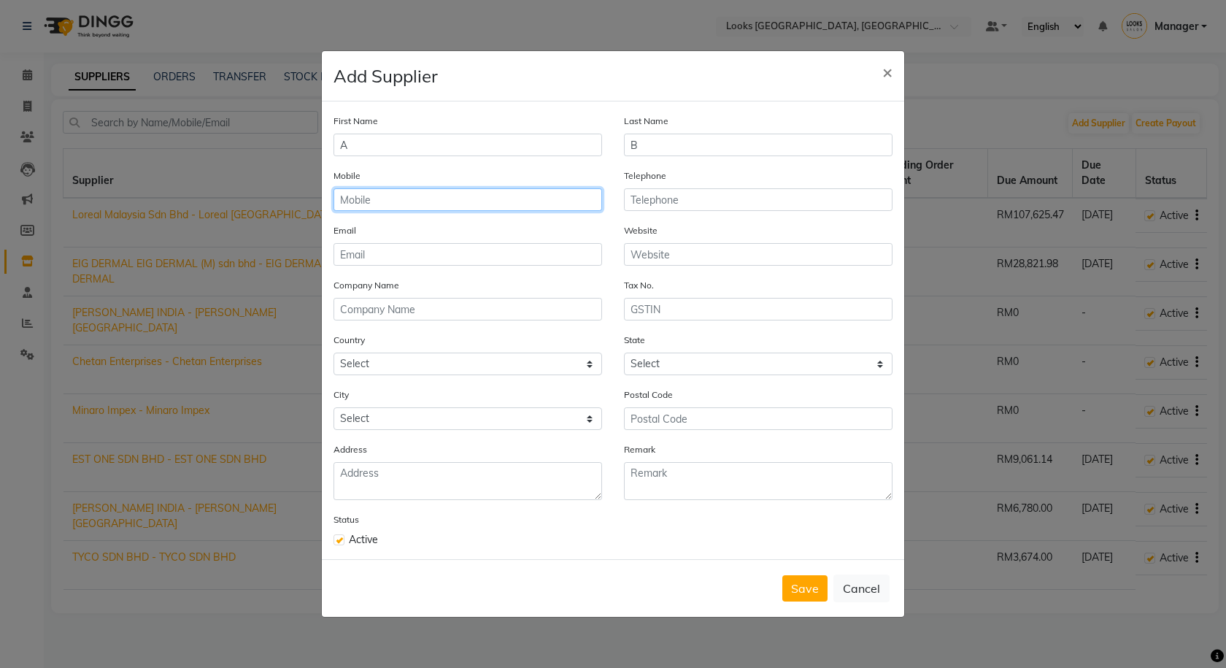
click at [495, 188] on input "text" at bounding box center [467, 199] width 268 height 23
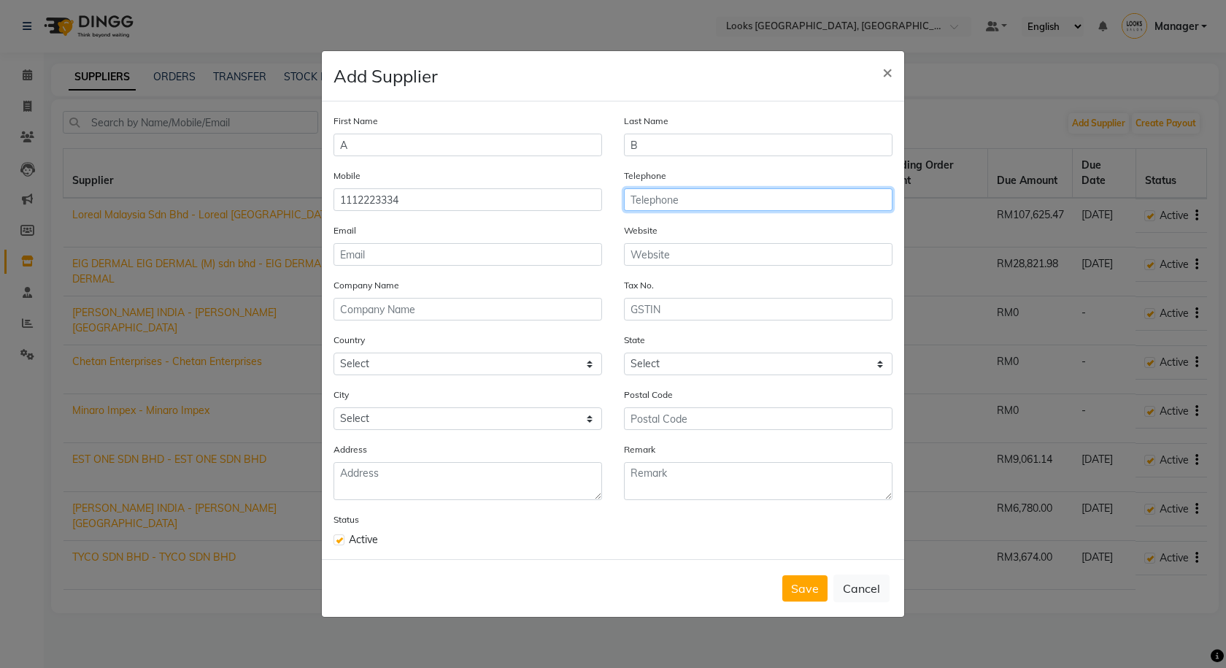
click at [644, 191] on input "text" at bounding box center [758, 199] width 268 height 23
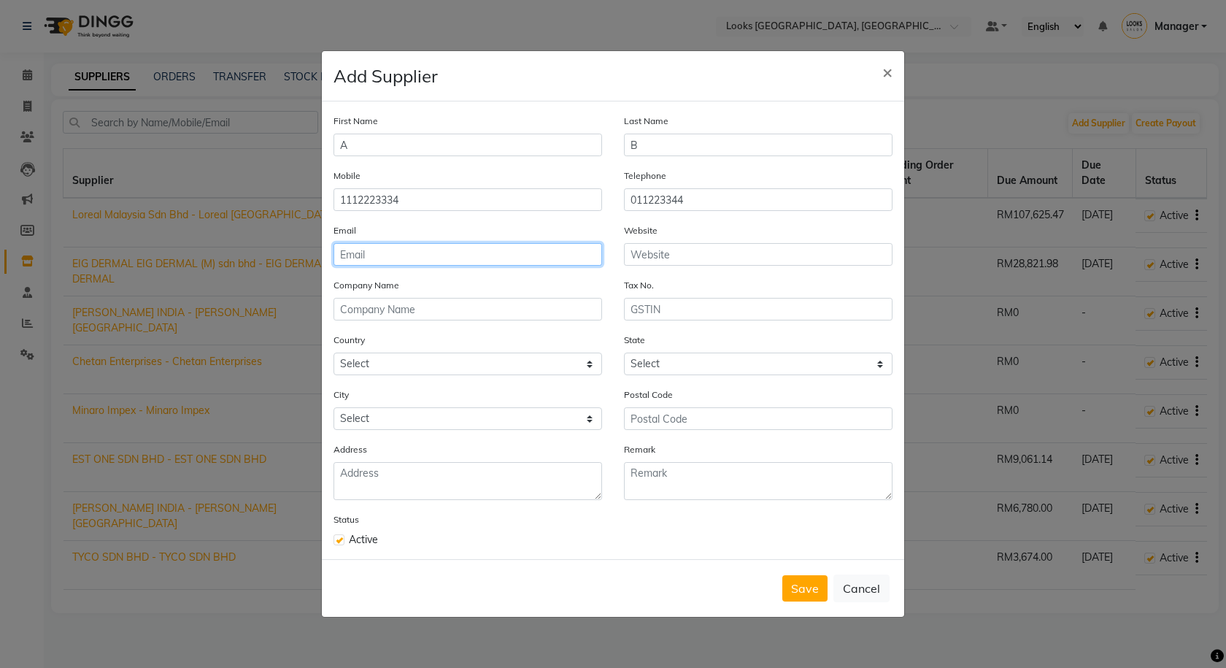
click at [501, 244] on input "email" at bounding box center [467, 254] width 268 height 23
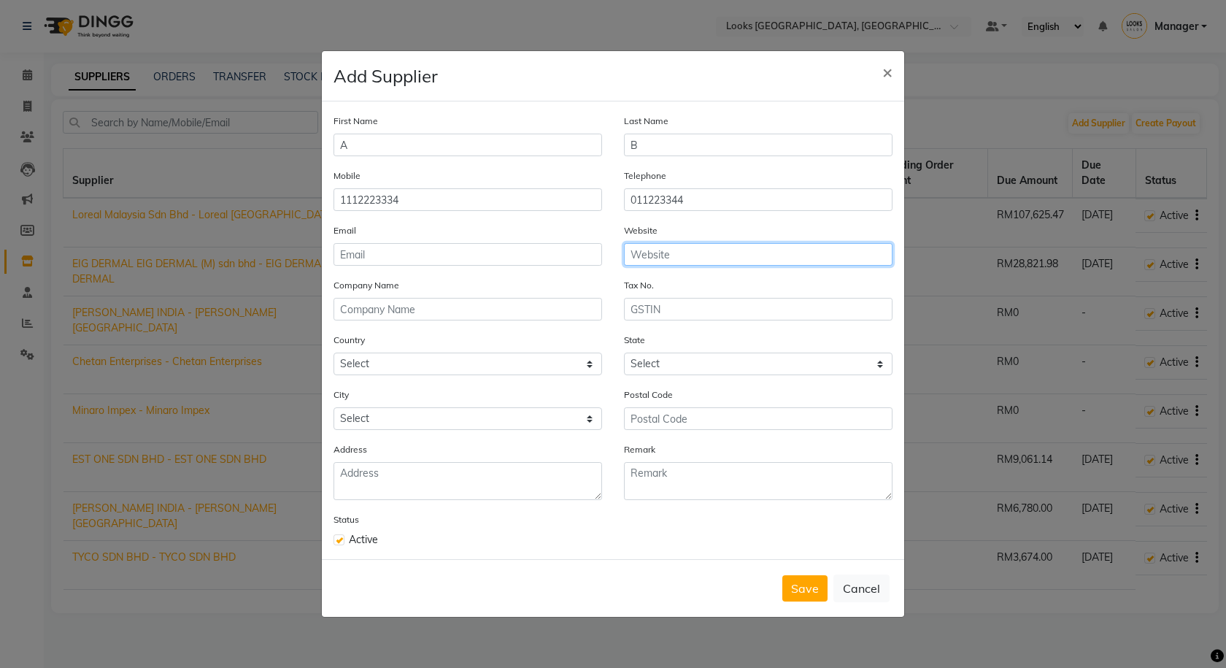
click at [693, 258] on input "text" at bounding box center [758, 254] width 268 height 23
click at [411, 304] on input "text" at bounding box center [467, 309] width 268 height 23
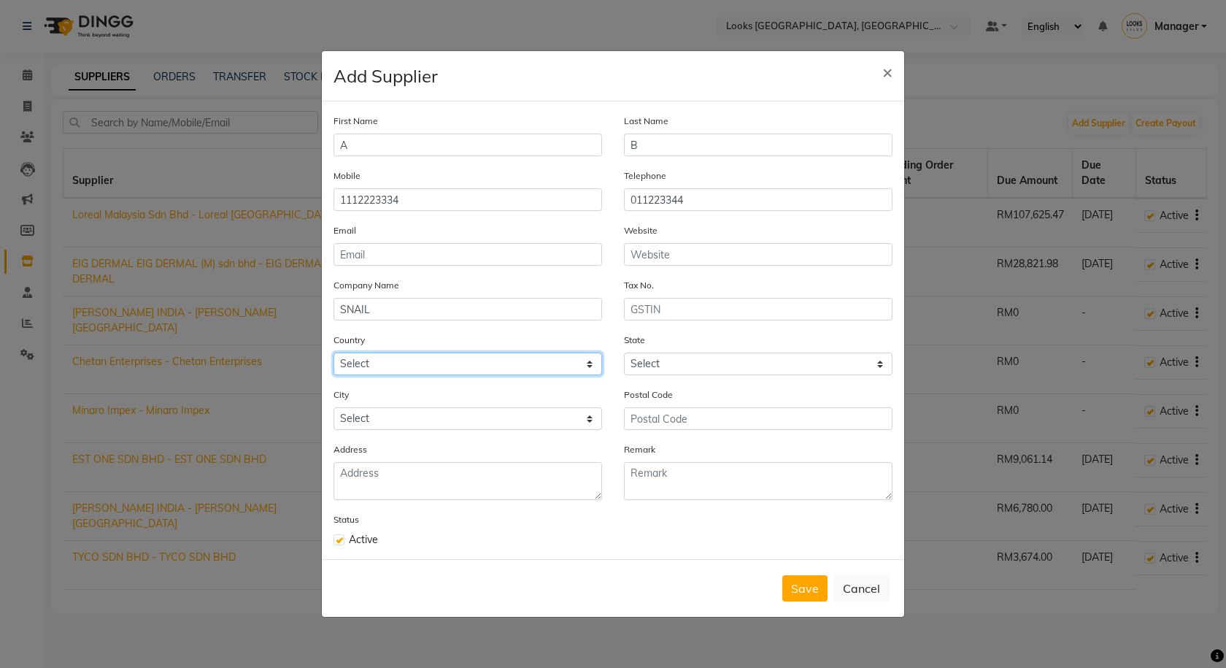
click at [415, 368] on select "Select Afghanistan Albania Algeria American Samoa Andorra Angola Anguilla Antar…" at bounding box center [467, 363] width 268 height 23
click at [333, 352] on select "Select Afghanistan Albania Algeria American Samoa Andorra Angola Anguilla Antar…" at bounding box center [467, 363] width 268 height 23
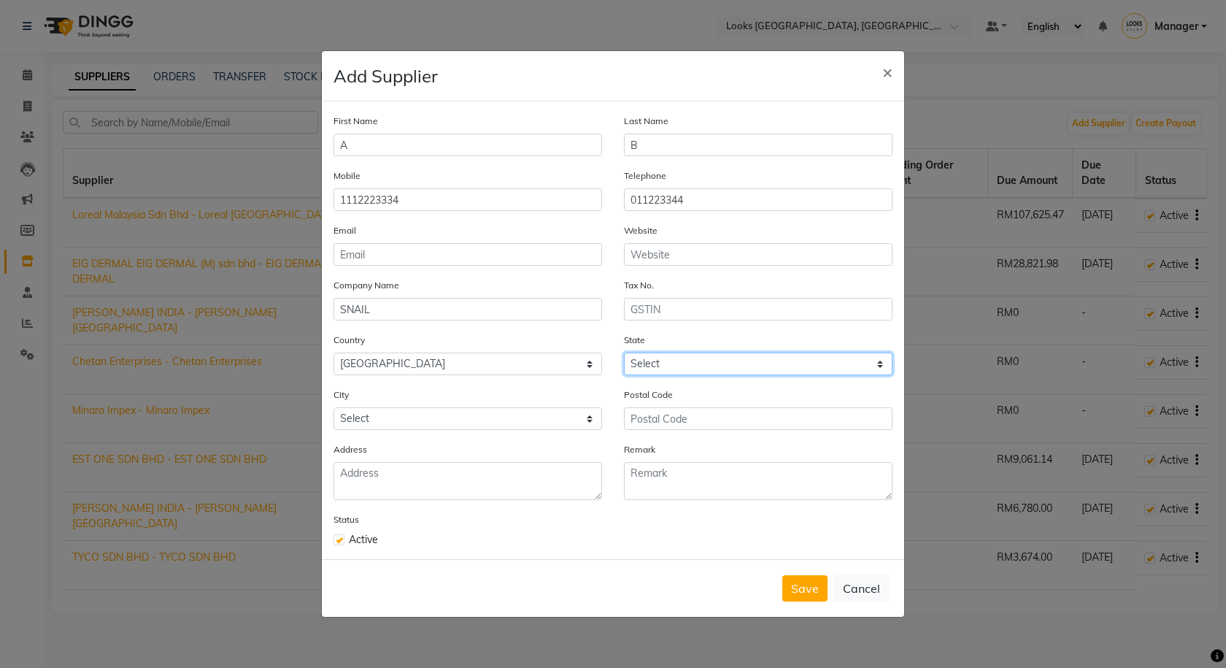
click at [659, 371] on select "Select Johor Kedah Kelantan Kuala Lumpur Labuan Melaka Negeri Johor Negeri Semb…" at bounding box center [758, 363] width 268 height 23
click at [624, 352] on select "Select Johor Kedah Kelantan Kuala Lumpur Labuan Melaka Negeri Johor Negeri Semb…" at bounding box center [758, 363] width 268 height 23
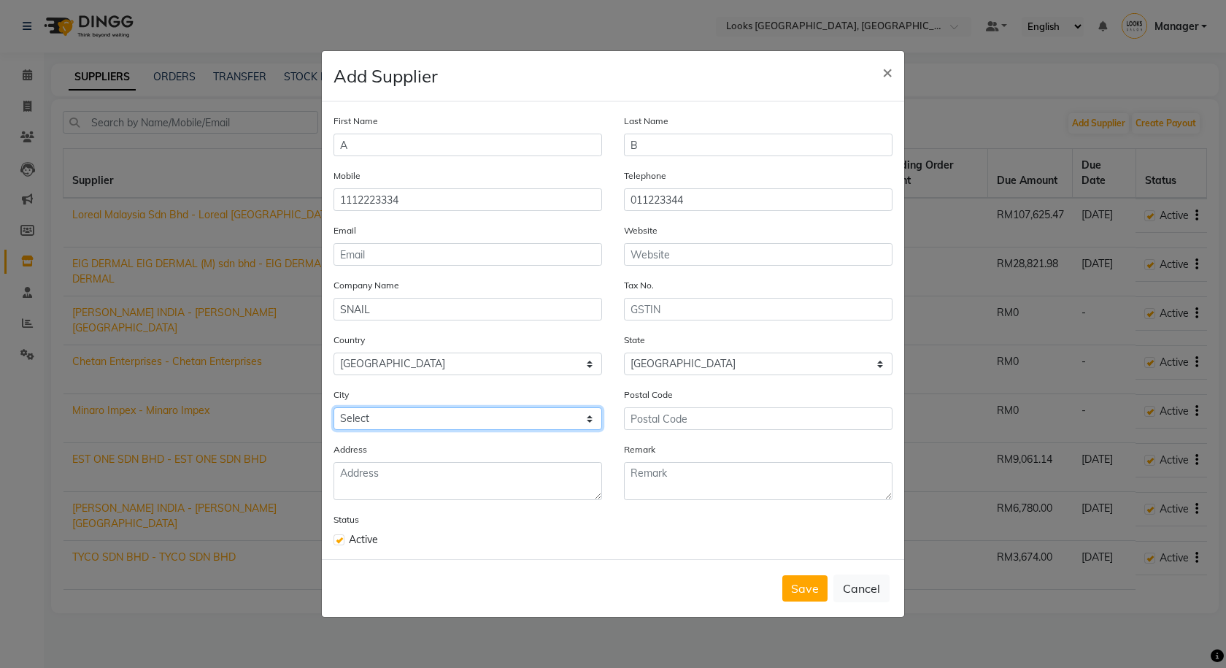
click at [458, 421] on select "Select" at bounding box center [467, 418] width 268 height 23
click at [456, 425] on select "Select" at bounding box center [467, 418] width 268 height 23
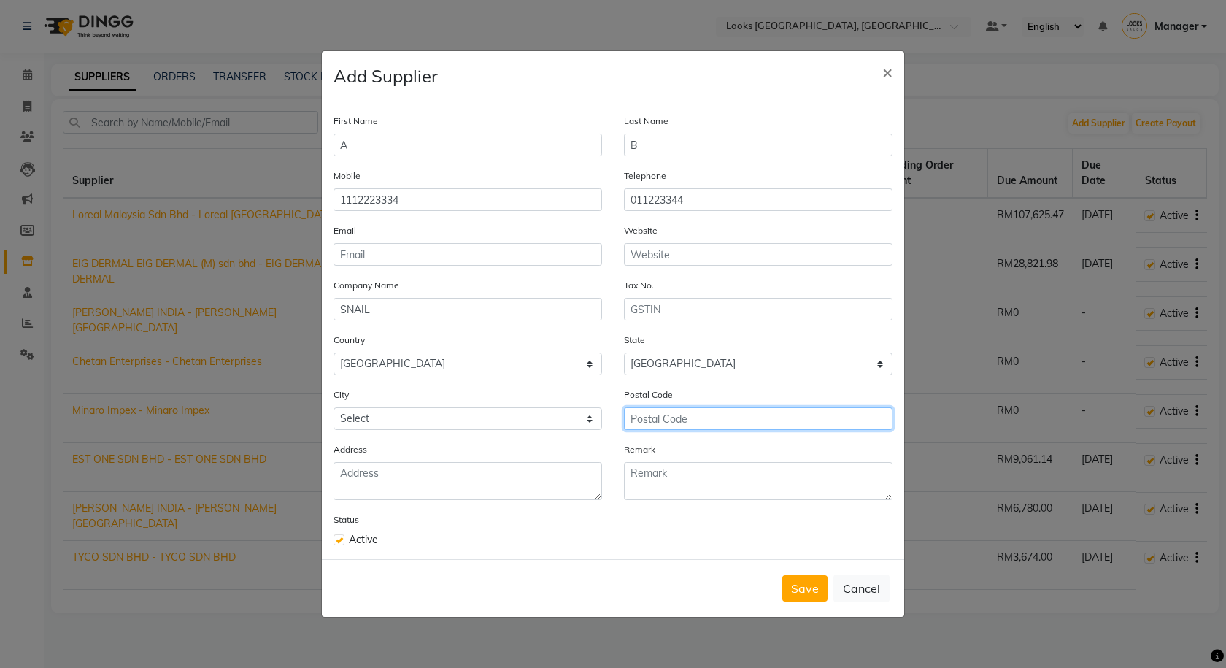
click at [700, 418] on input "text" at bounding box center [758, 418] width 268 height 23
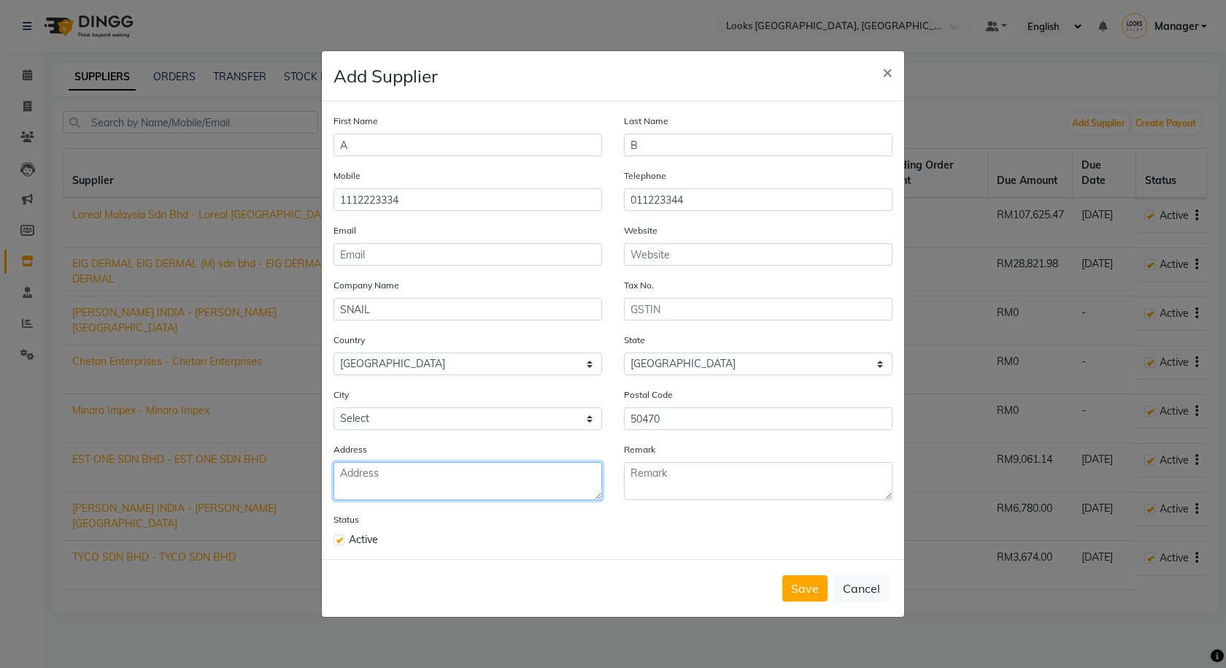
click at [482, 479] on textarea at bounding box center [467, 481] width 268 height 38
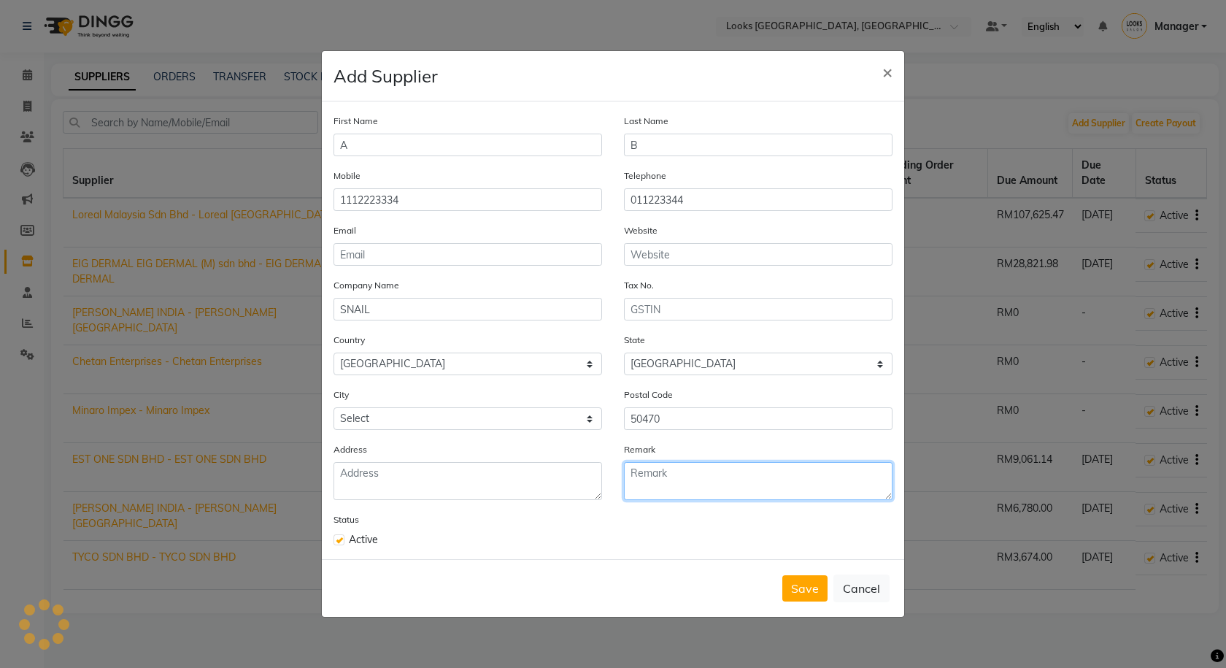
click at [670, 489] on textarea at bounding box center [758, 481] width 268 height 38
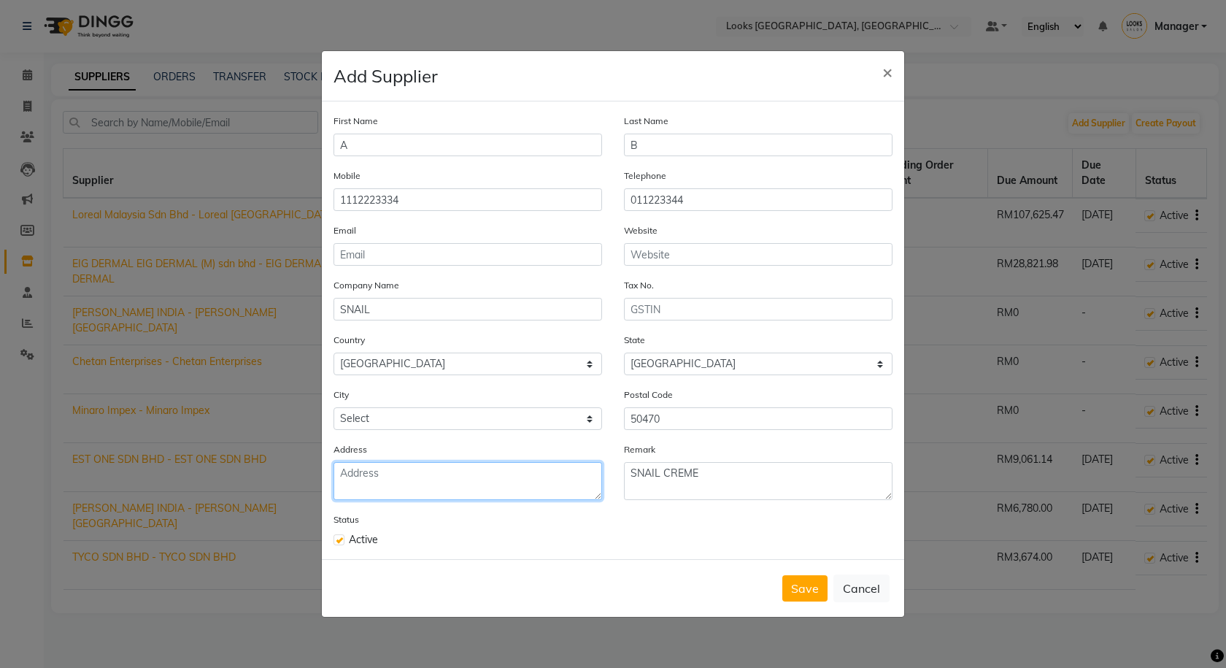
click at [548, 479] on textarea at bounding box center [467, 481] width 268 height 38
click at [795, 587] on button "Save" at bounding box center [804, 588] width 45 height 26
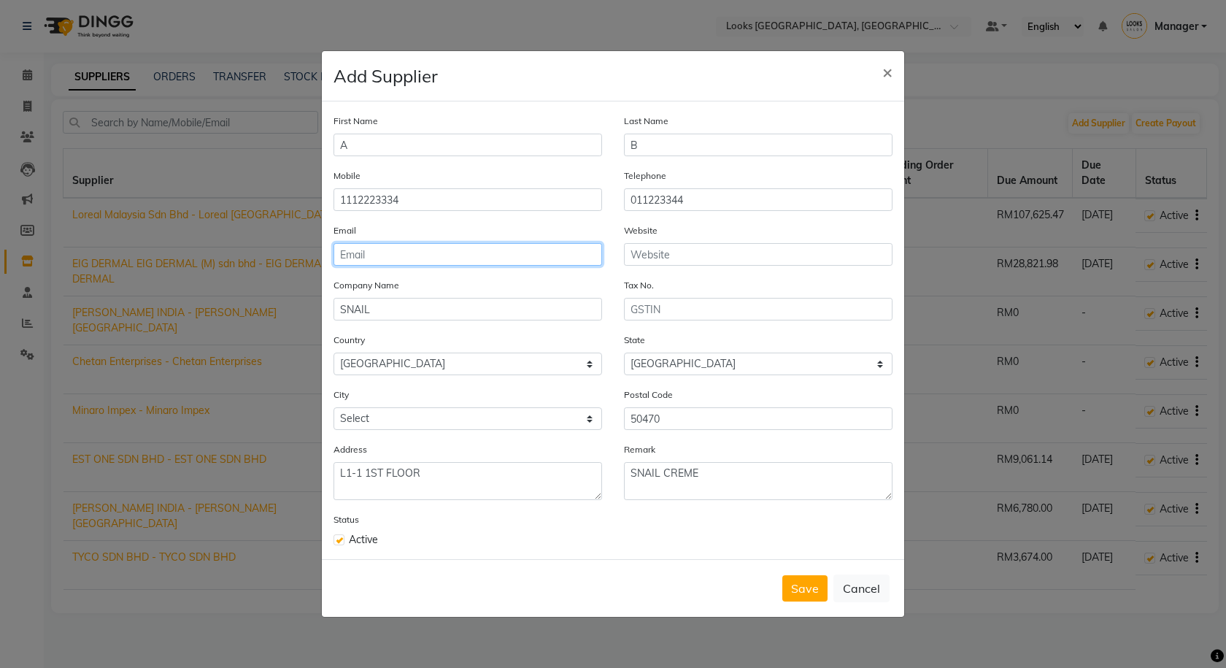
click at [374, 260] on input "email" at bounding box center [467, 254] width 268 height 23
click at [806, 583] on button "Save" at bounding box center [804, 588] width 45 height 26
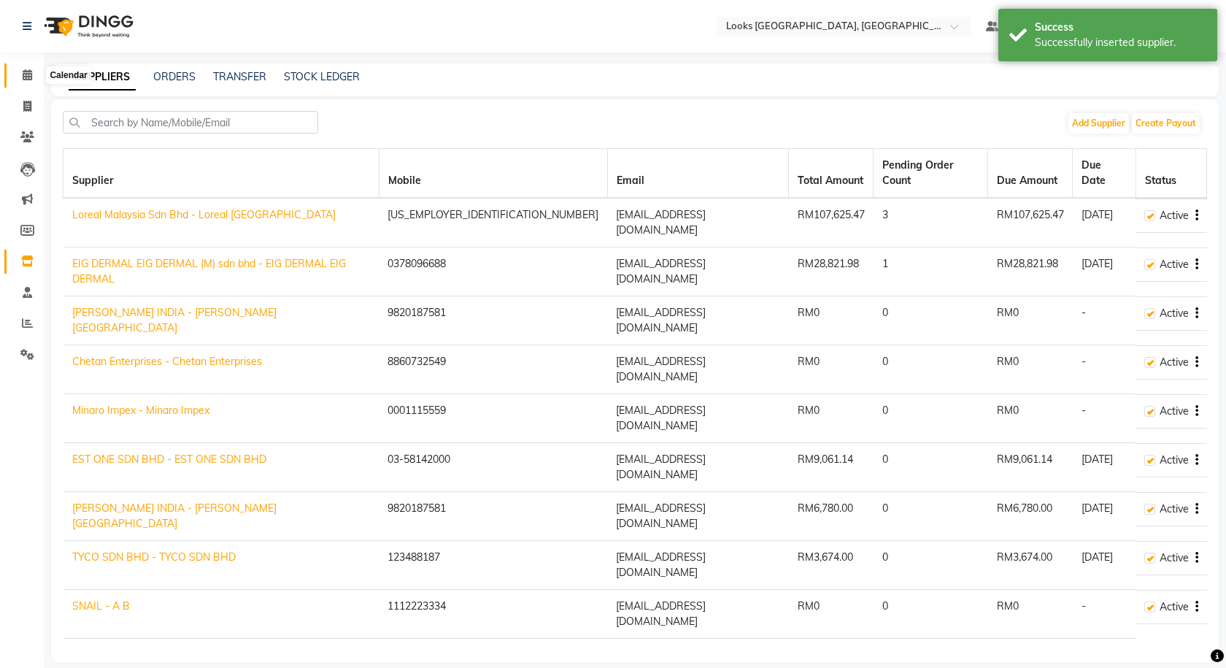
click at [26, 78] on icon at bounding box center [27, 74] width 9 height 11
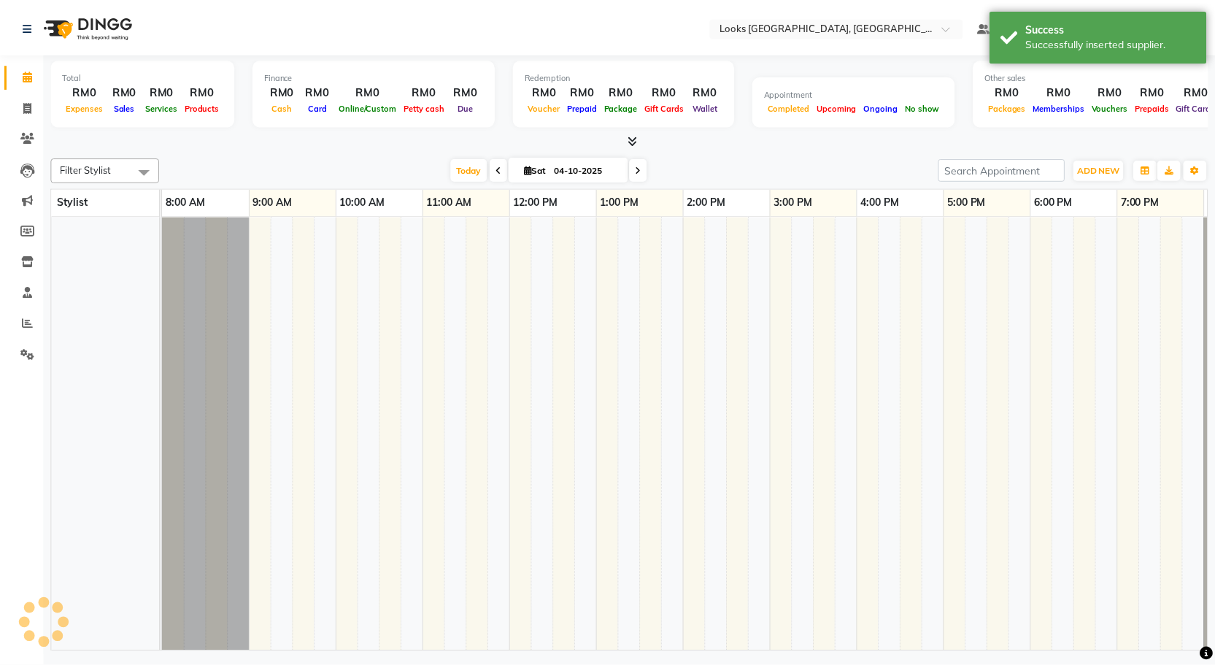
scroll to position [0, 84]
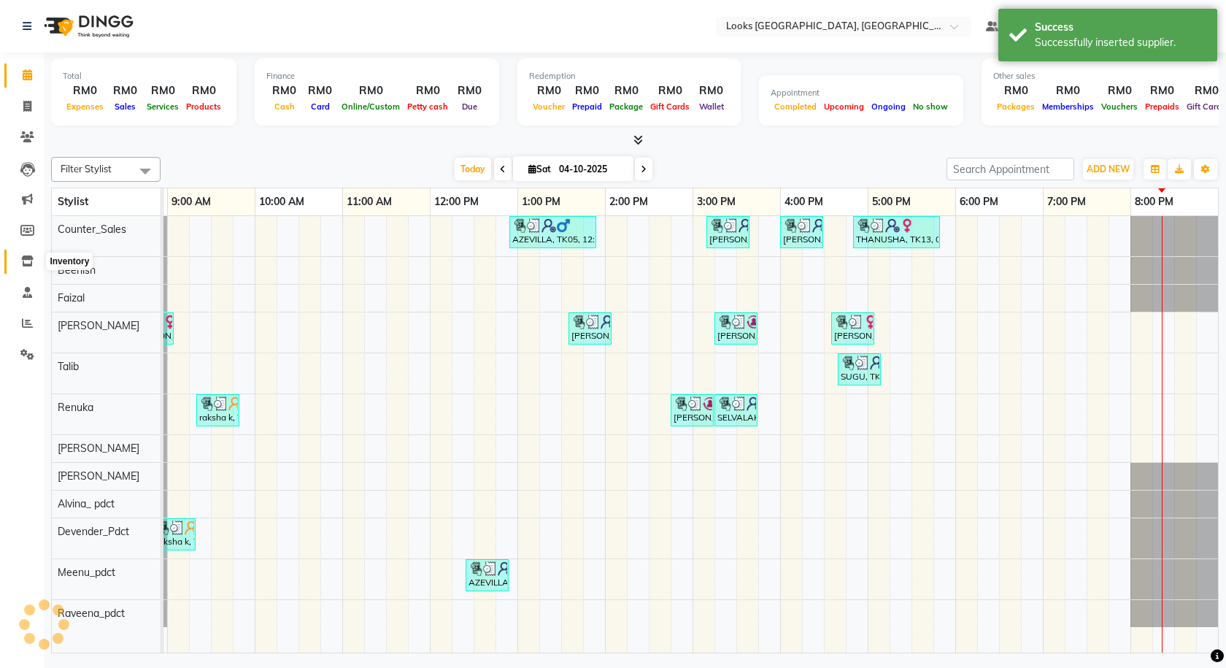
click at [26, 266] on span at bounding box center [28, 261] width 26 height 17
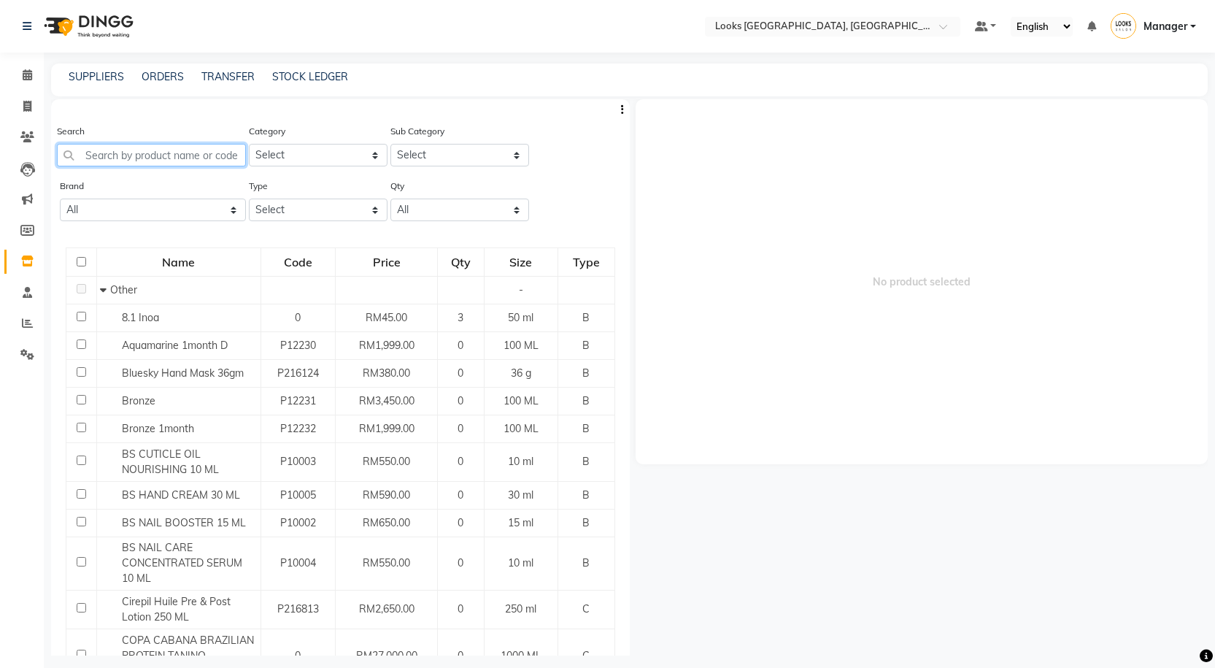
click at [138, 163] on input "text" at bounding box center [151, 155] width 189 height 23
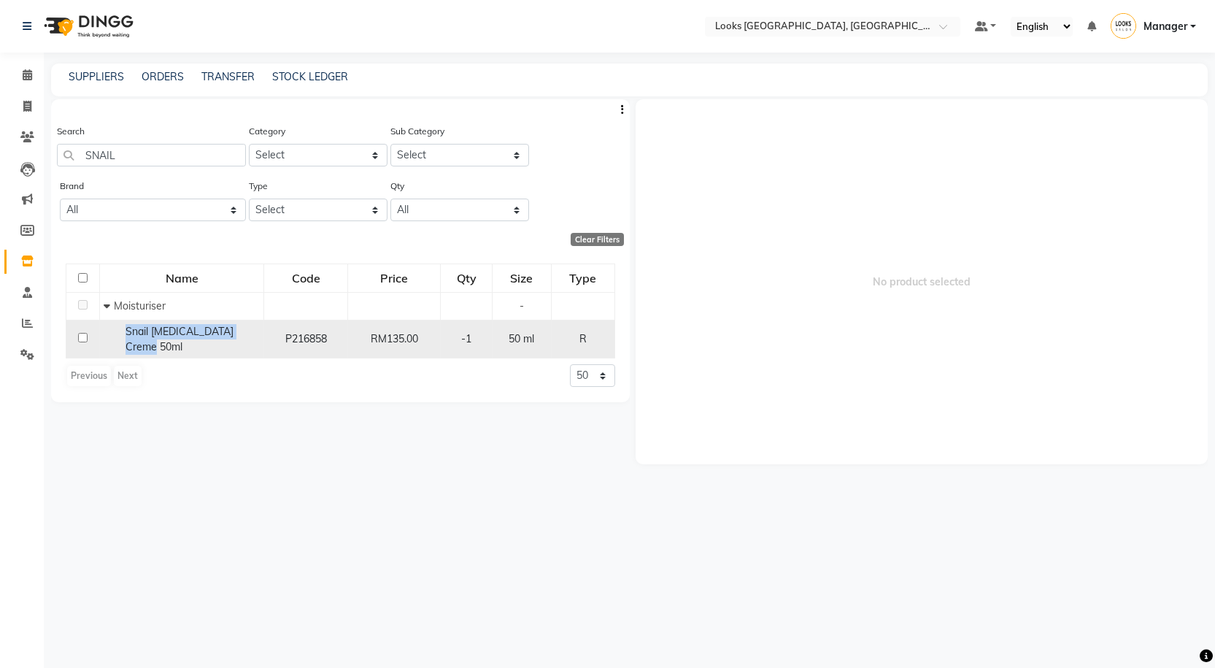
drag, startPoint x: 120, startPoint y: 331, endPoint x: 166, endPoint y: 348, distance: 48.9
click at [166, 348] on div "Snail Whitening Creme 50ml" at bounding box center [182, 339] width 156 height 31
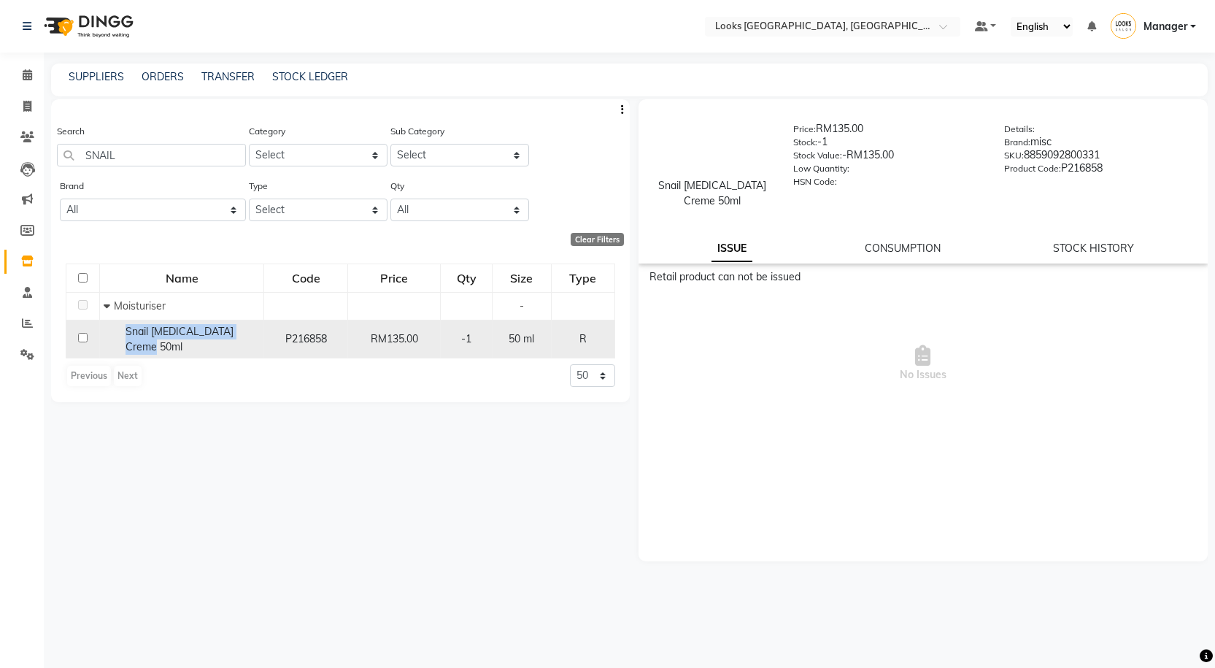
copy span "Snail Whitening Creme 50ml"
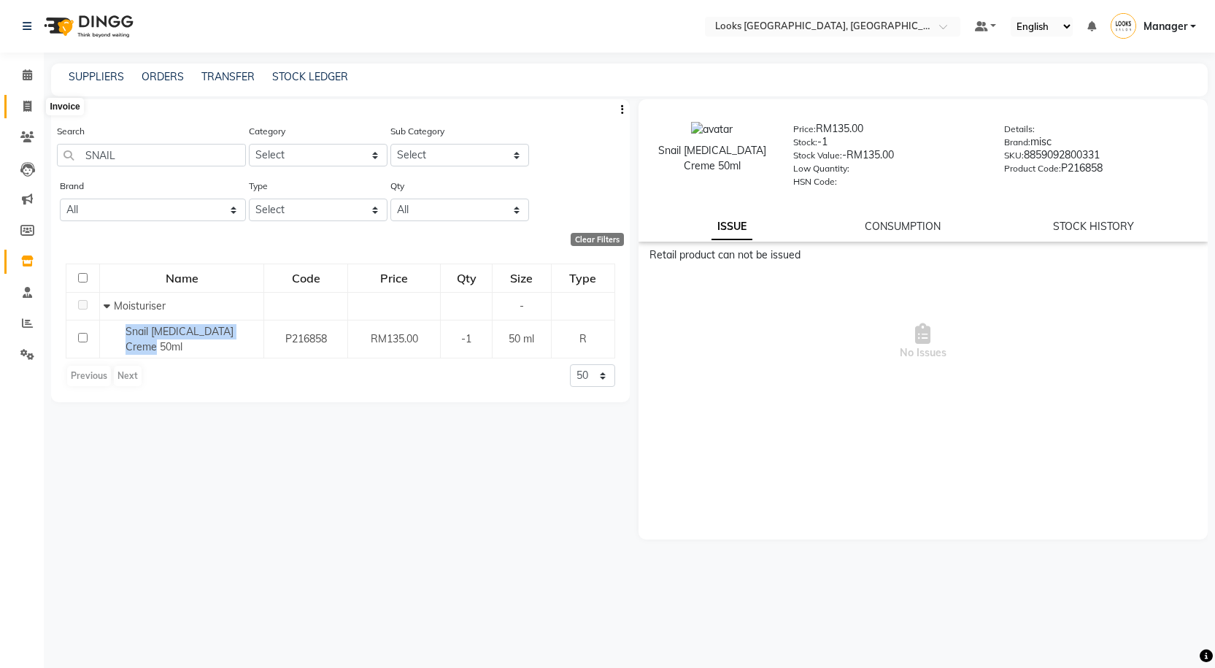
click at [20, 107] on span at bounding box center [28, 106] width 26 height 17
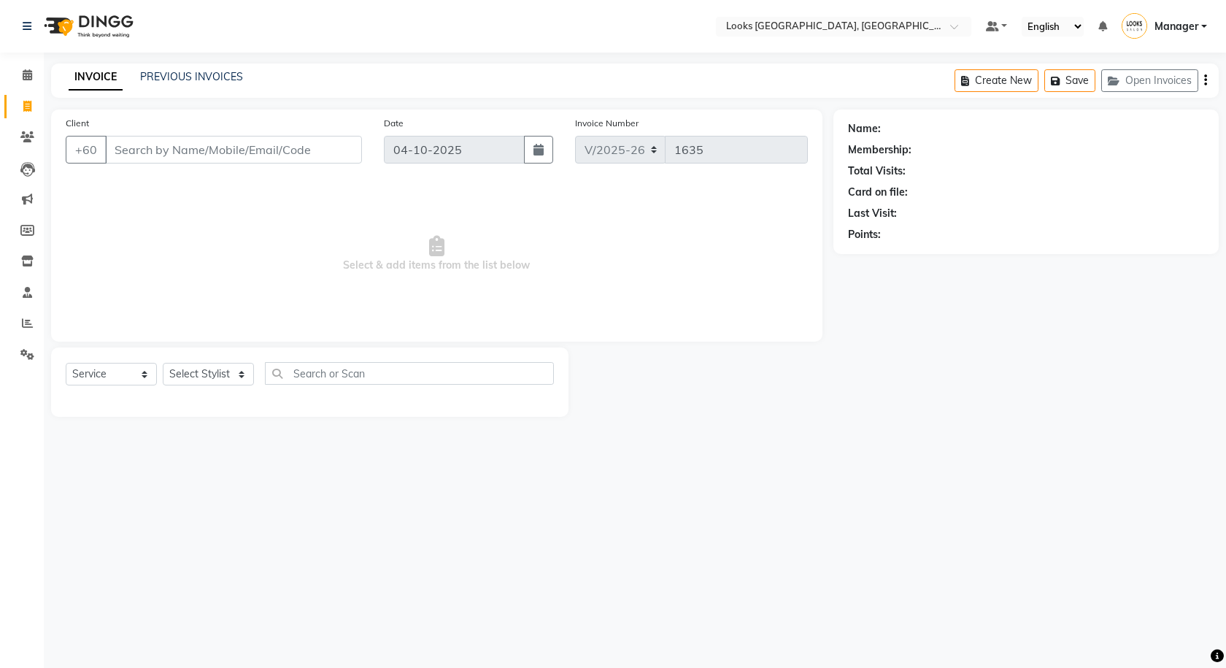
drag, startPoint x: 104, startPoint y: 336, endPoint x: 134, endPoint y: 387, distance: 60.2
click at [104, 336] on div "Client +60 Date 04-10-2025 Invoice Number V/2025 V/2025-26 1635 Select & add it…" at bounding box center [436, 225] width 771 height 232
click at [135, 393] on div "Select Service Product Membership Package Voucher Prepaid Gift Card Select Styl…" at bounding box center [310, 379] width 488 height 34
click at [123, 369] on select "Select Service Product Membership Package Voucher Prepaid Gift Card" at bounding box center [111, 374] width 91 height 23
click at [182, 371] on select "Select Stylist Alvina_ pdct Awaiz_Mgr Beenish Counter_Sales [PERSON_NAME] Deven…" at bounding box center [208, 374] width 91 height 23
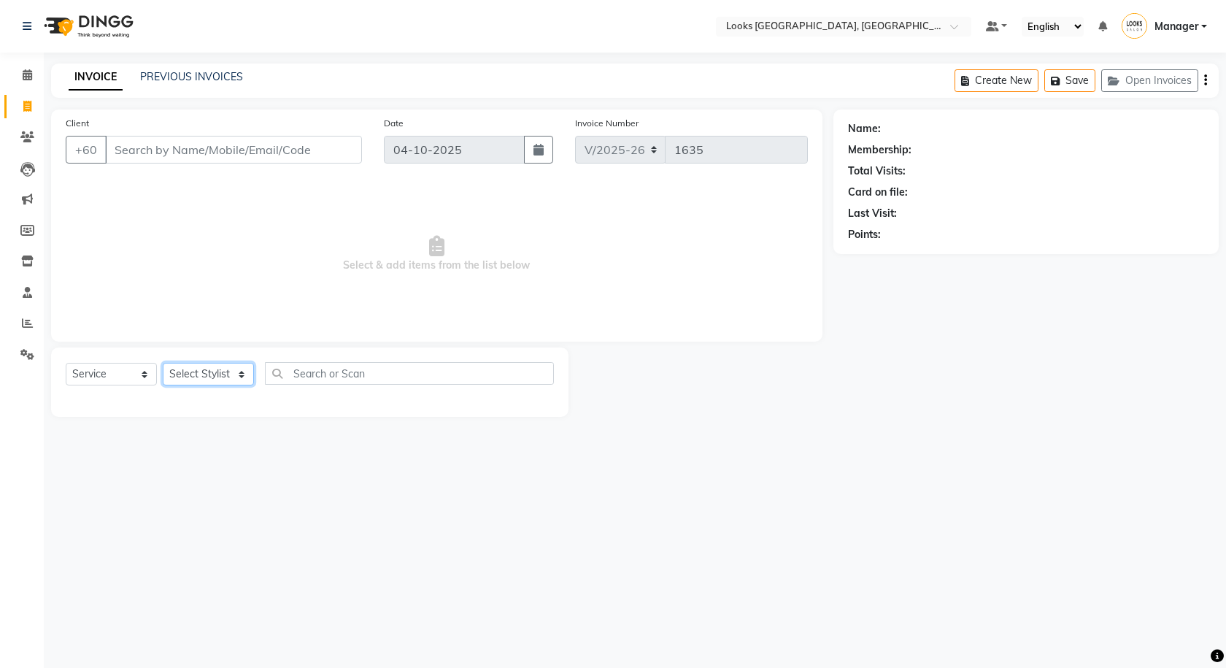
click at [183, 371] on select "Select Stylist Alvina_ pdct Awaiz_Mgr Beenish Counter_Sales [PERSON_NAME] Deven…" at bounding box center [208, 374] width 91 height 23
click at [187, 371] on select "Select Stylist Alvina_ pdct Awaiz_Mgr Beenish Counter_Sales [PERSON_NAME] Deven…" at bounding box center [208, 374] width 91 height 23
click at [163, 363] on select "Select Stylist Alvina_ pdct Awaiz_Mgr Beenish Counter_Sales [PERSON_NAME] Deven…" at bounding box center [208, 374] width 91 height 23
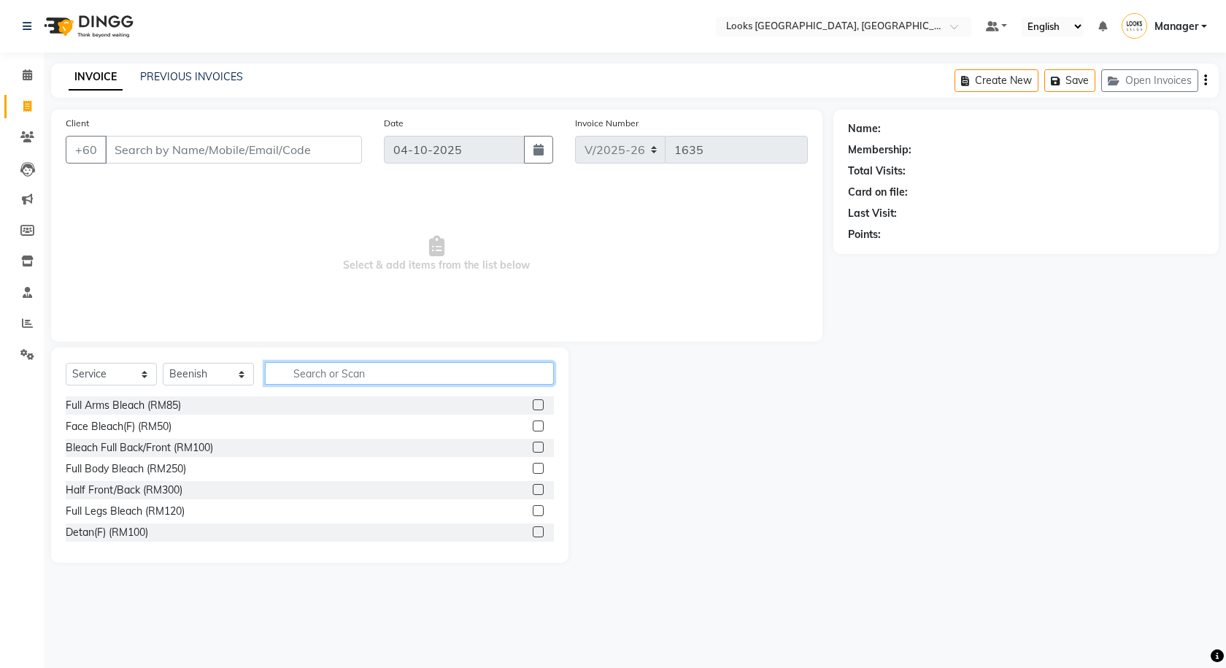
click at [326, 369] on input "text" at bounding box center [409, 373] width 289 height 23
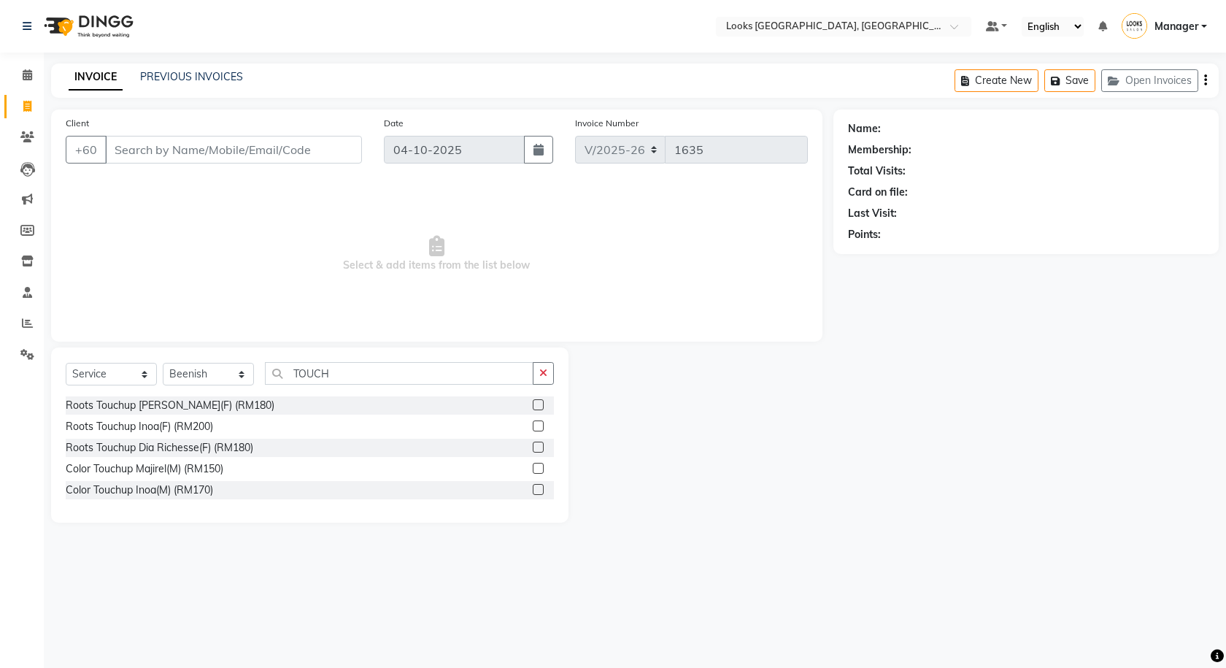
click at [538, 403] on label at bounding box center [538, 404] width 11 height 11
click at [538, 403] on input "checkbox" at bounding box center [537, 405] width 9 height 9
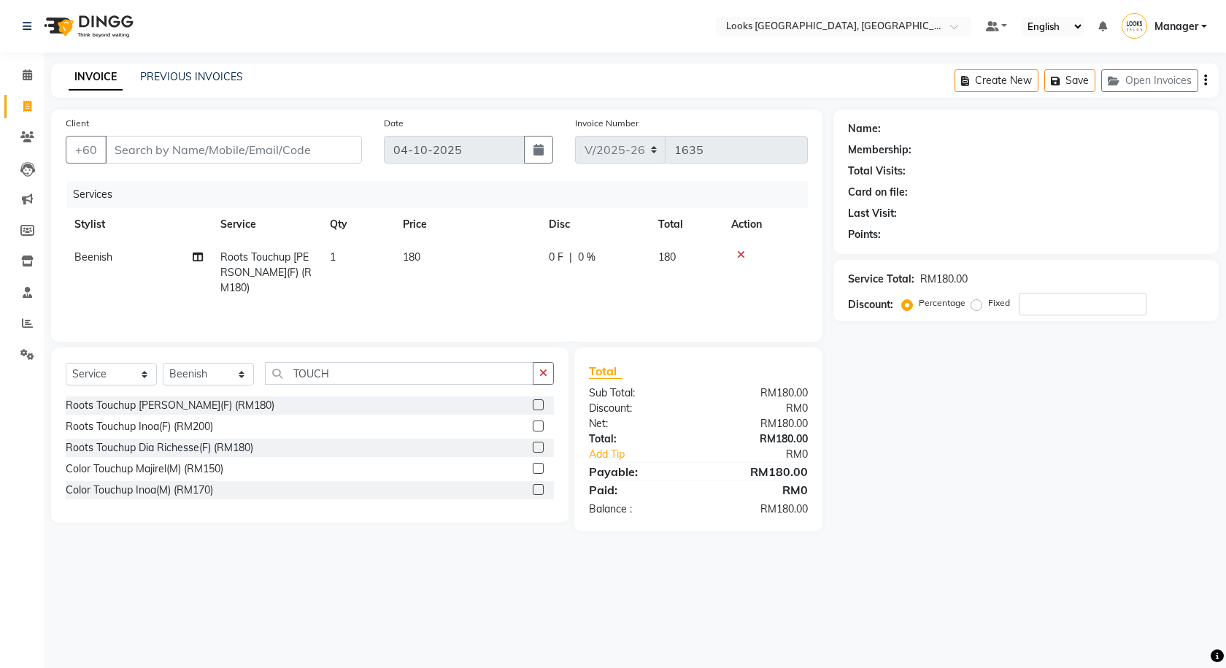
click at [447, 253] on td "180" at bounding box center [467, 272] width 146 height 63
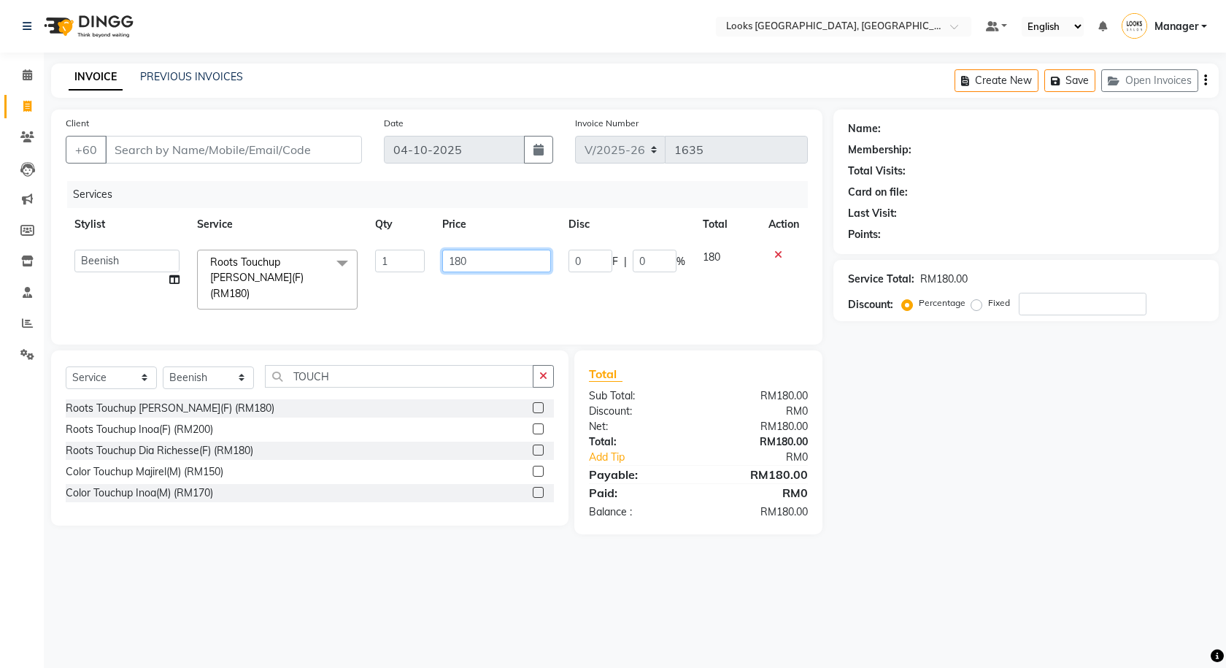
drag, startPoint x: 497, startPoint y: 258, endPoint x: 433, endPoint y: 257, distance: 64.2
click at [433, 257] on tr "Alvina_ pdct Awaiz_Mgr Beenish Counter_Sales Cynthia_pdct Devender_Pdct Faizal …" at bounding box center [437, 279] width 742 height 77
click at [1166, 445] on div "Name: Membership: Total Visits: Card on file: Last Visit: Points: Service Total…" at bounding box center [1031, 321] width 396 height 425
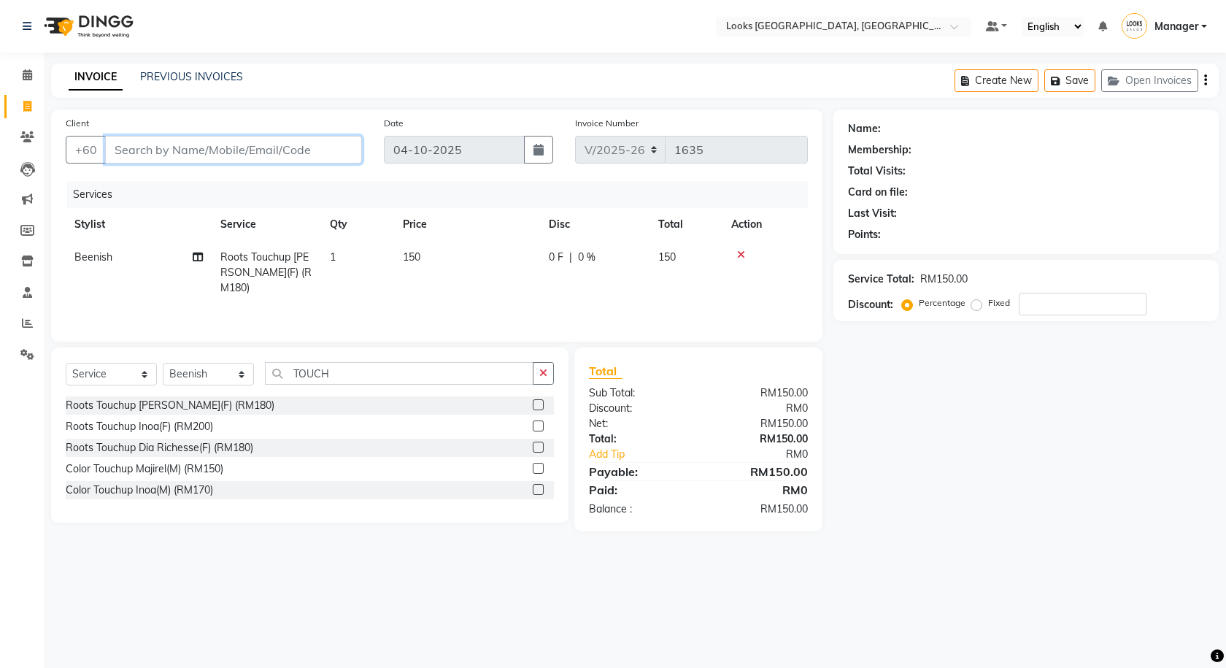
click at [357, 152] on input "Client" at bounding box center [233, 150] width 257 height 28
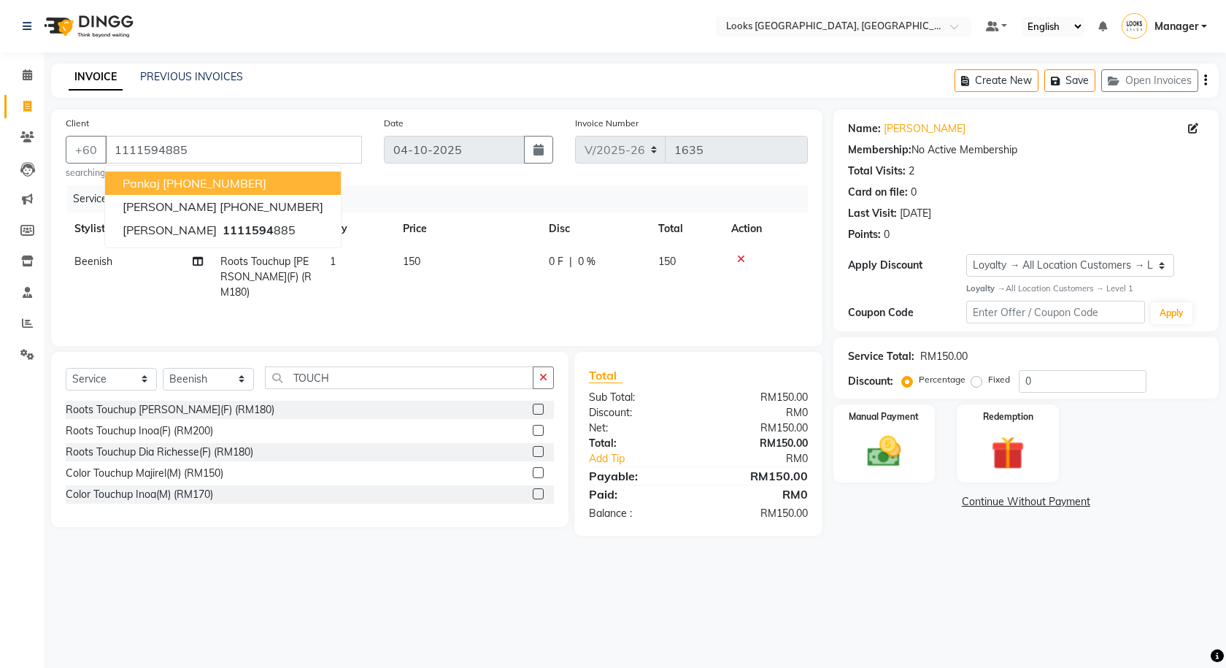
click at [405, 78] on div "INVOICE PREVIOUS INVOICES Create New Save Open Invoices" at bounding box center [634, 80] width 1167 height 34
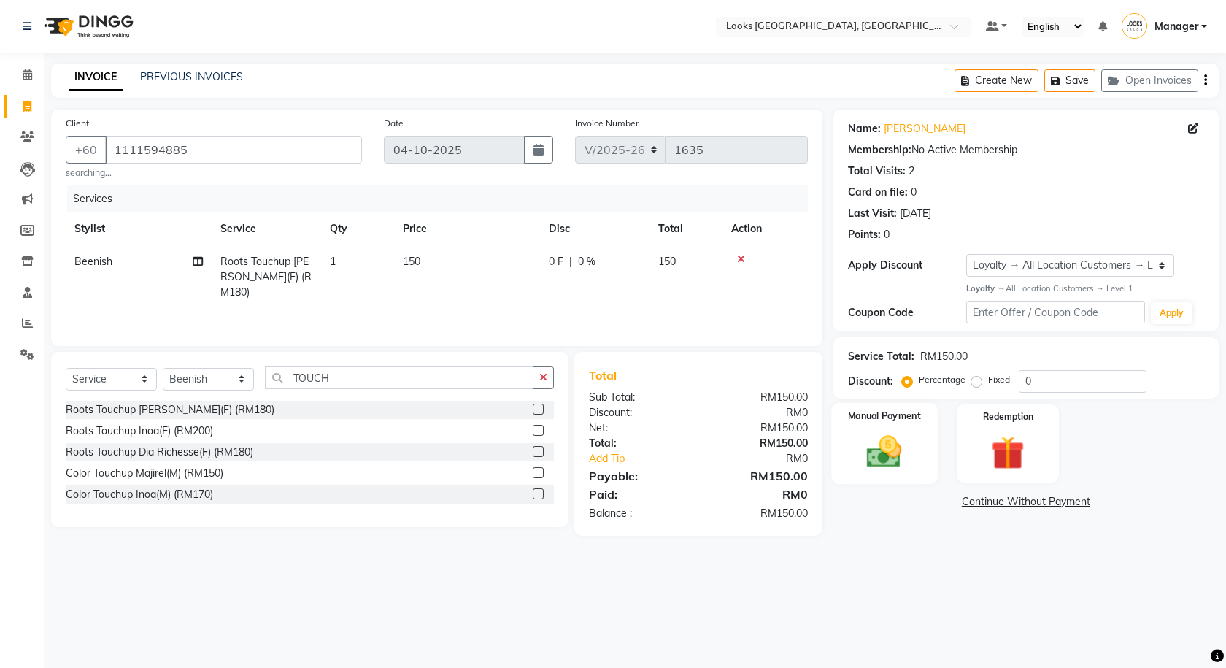
click at [922, 426] on div "Manual Payment" at bounding box center [884, 443] width 106 height 81
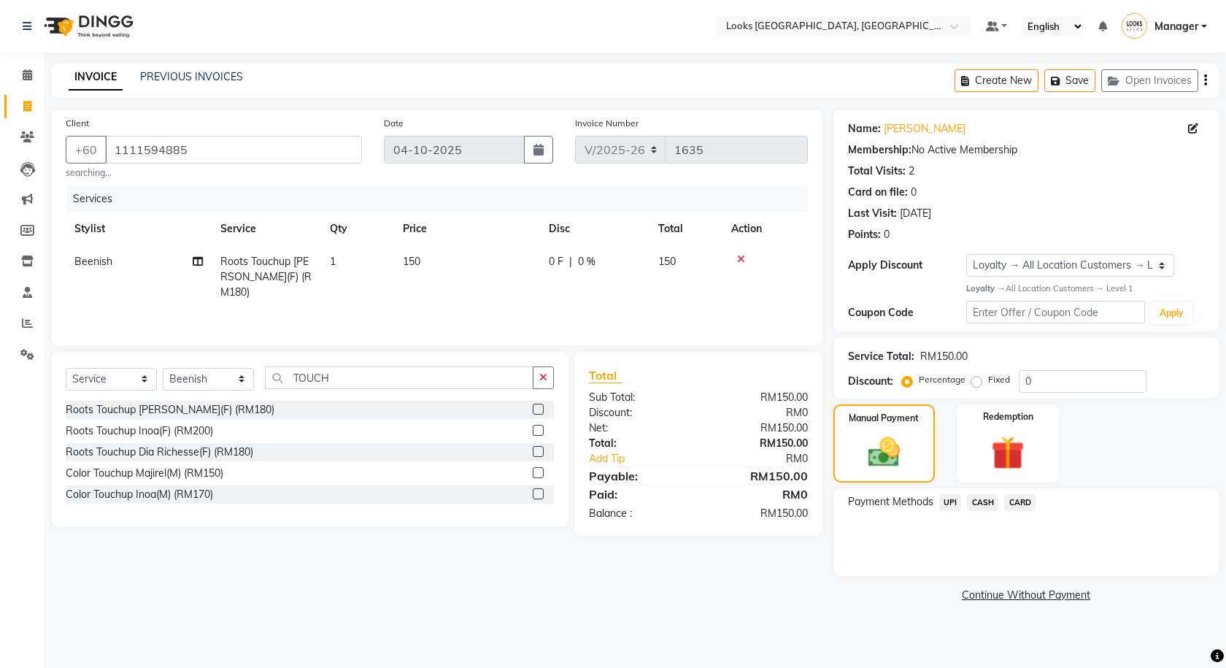
click at [1022, 505] on span "CARD" at bounding box center [1019, 502] width 31 height 17
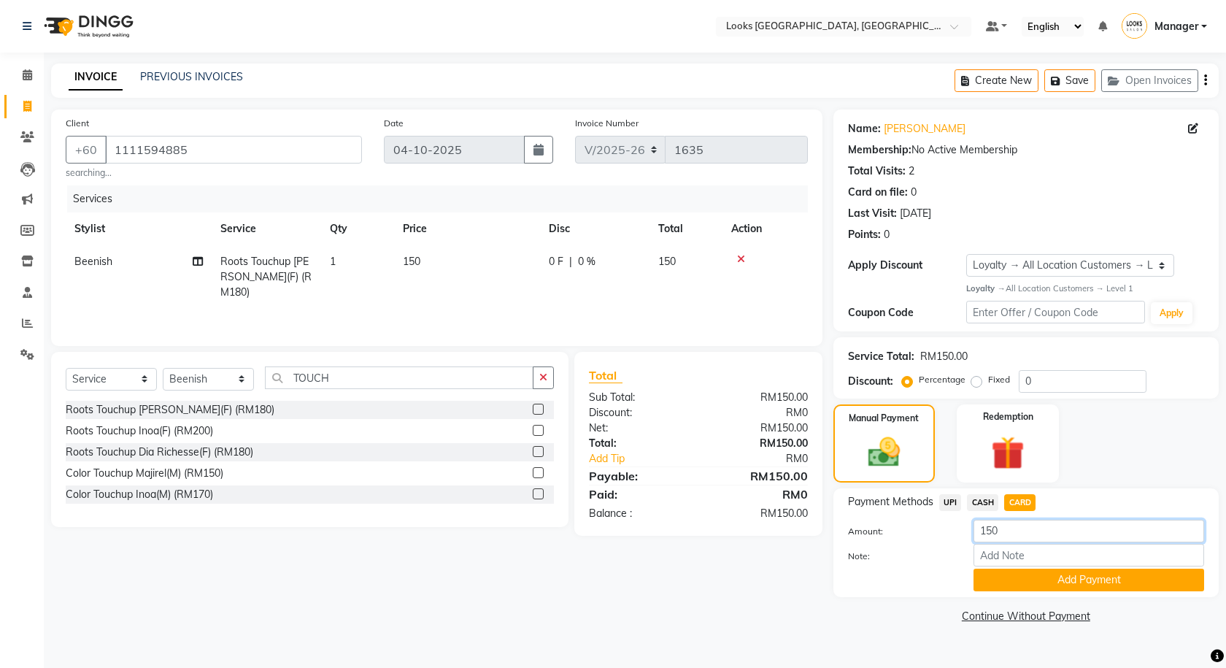
click at [1122, 541] on input "150" at bounding box center [1088, 530] width 231 height 23
click at [1123, 552] on input "Note:" at bounding box center [1088, 555] width 231 height 23
click at [1125, 553] on input "Note:" at bounding box center [1088, 555] width 231 height 23
click at [1108, 584] on button "Add Payment" at bounding box center [1088, 579] width 231 height 23
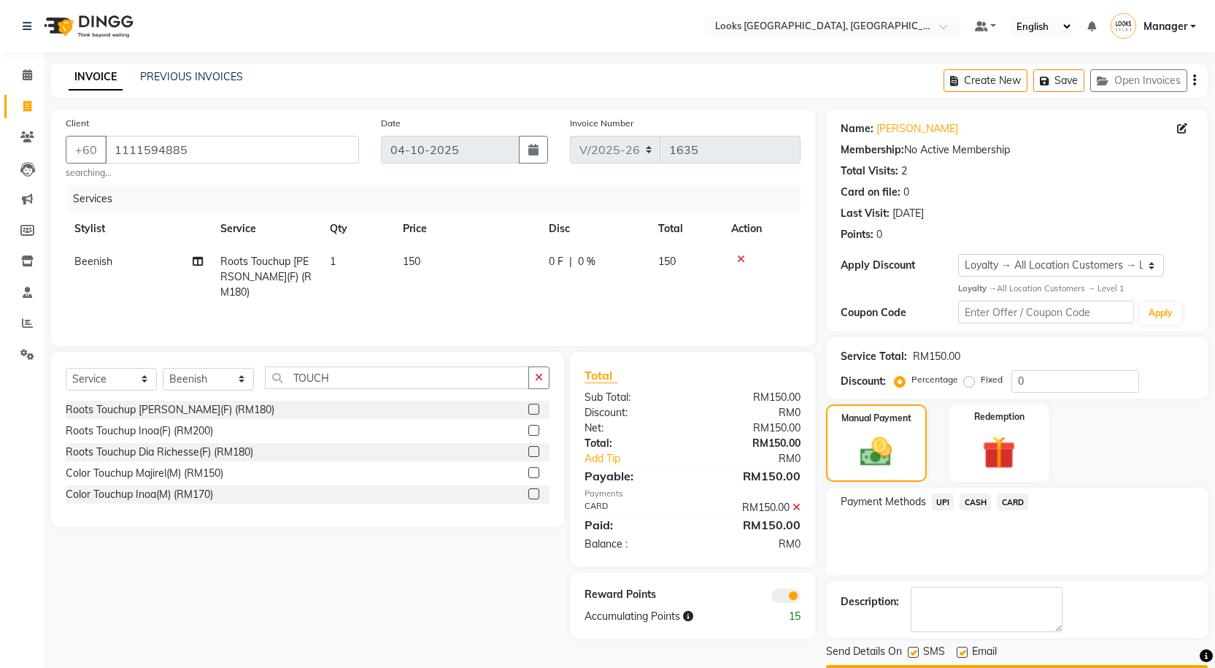
scroll to position [42, 0]
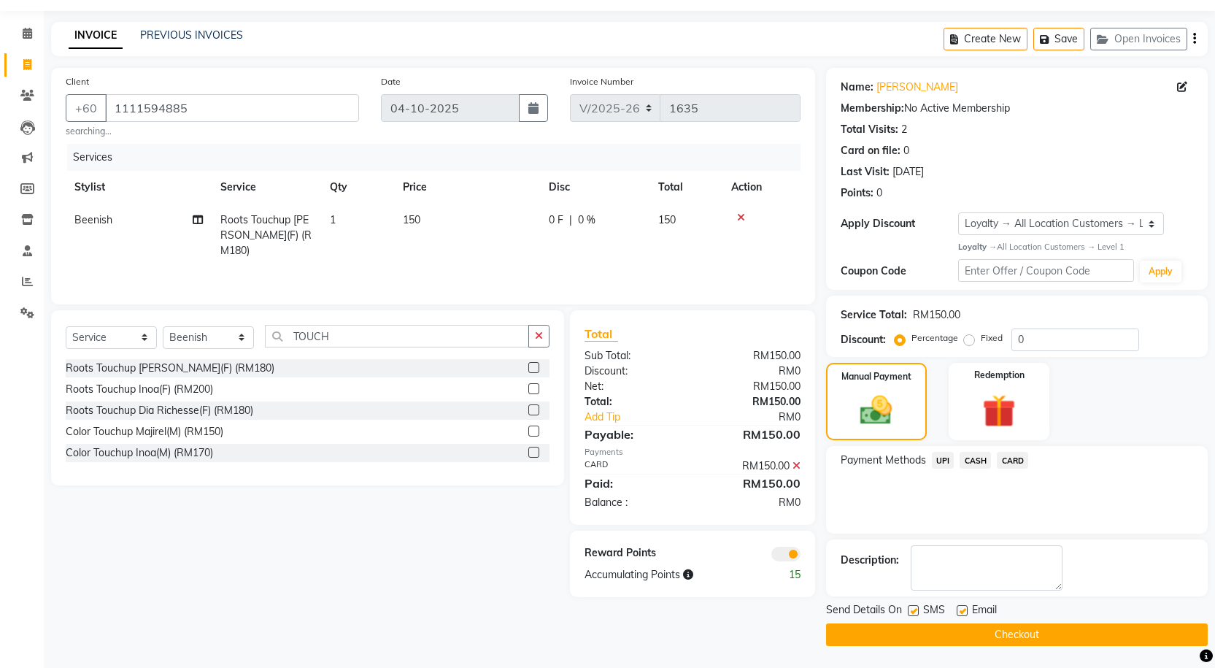
click at [789, 542] on div "Reward Points Accumulating Points 15" at bounding box center [692, 563] width 245 height 66
click at [800, 566] on div "Reward Points Accumulating Points 15" at bounding box center [692, 563] width 245 height 66
click at [786, 550] on span at bounding box center [785, 553] width 29 height 15
click at [800, 556] on input "checkbox" at bounding box center [800, 556] width 0 height 0
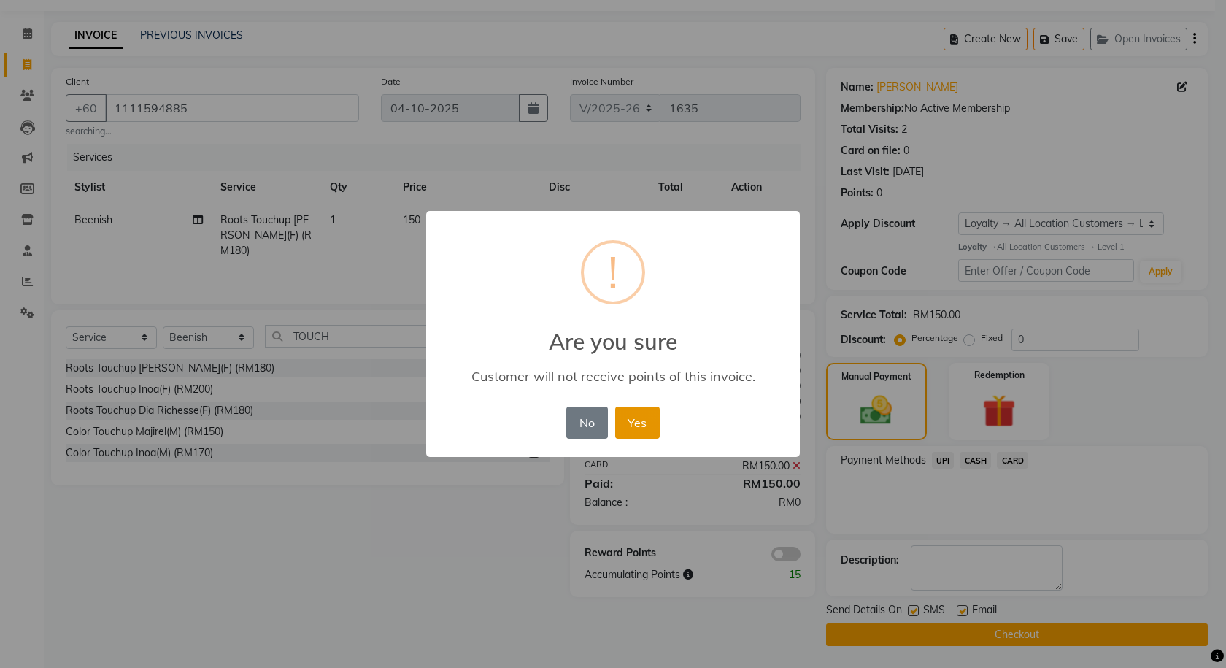
click at [633, 434] on button "Yes" at bounding box center [637, 422] width 45 height 32
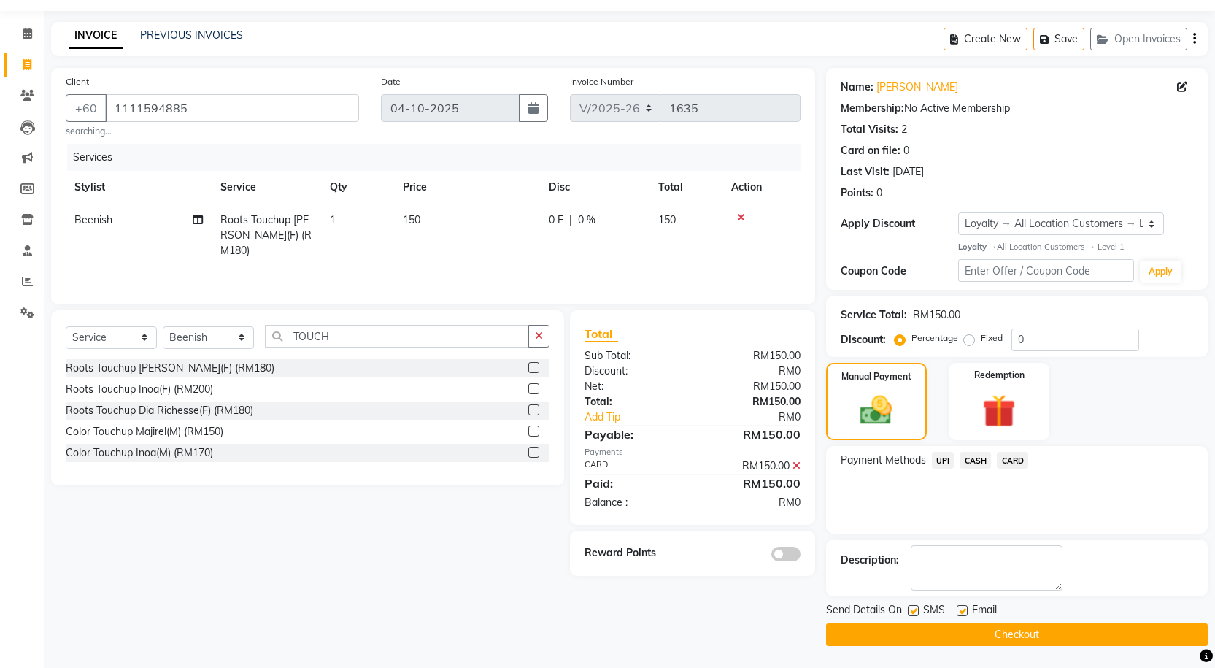
click at [889, 624] on button "Checkout" at bounding box center [1017, 634] width 382 height 23
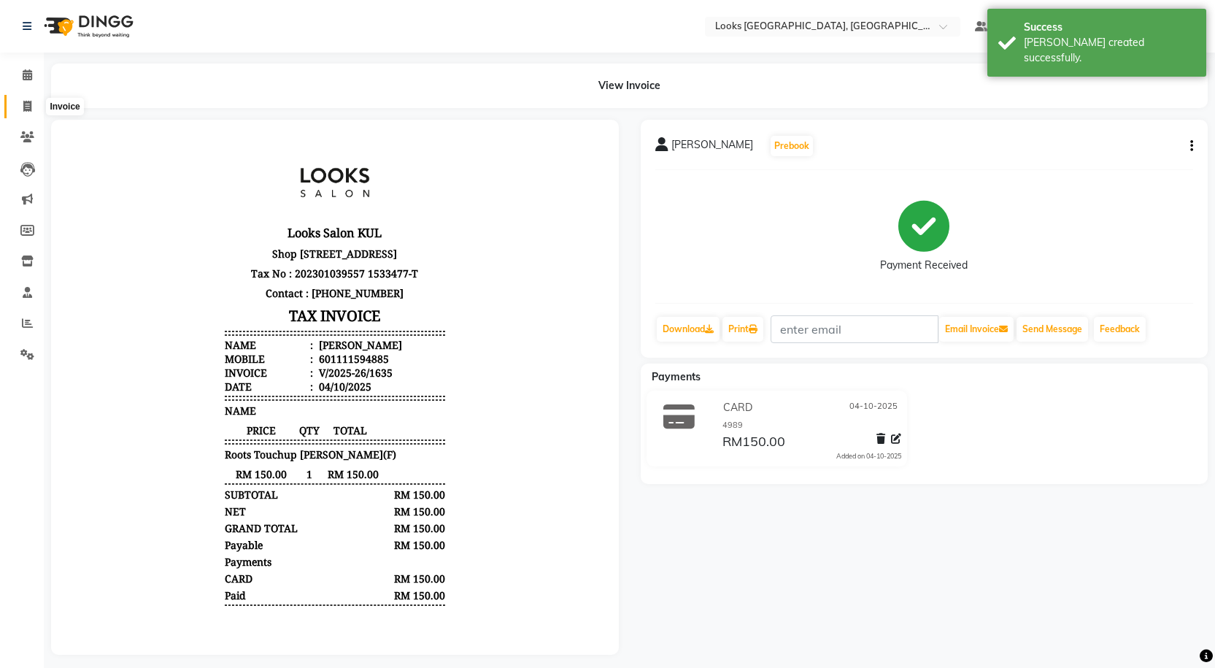
click at [34, 102] on span at bounding box center [28, 106] width 26 height 17
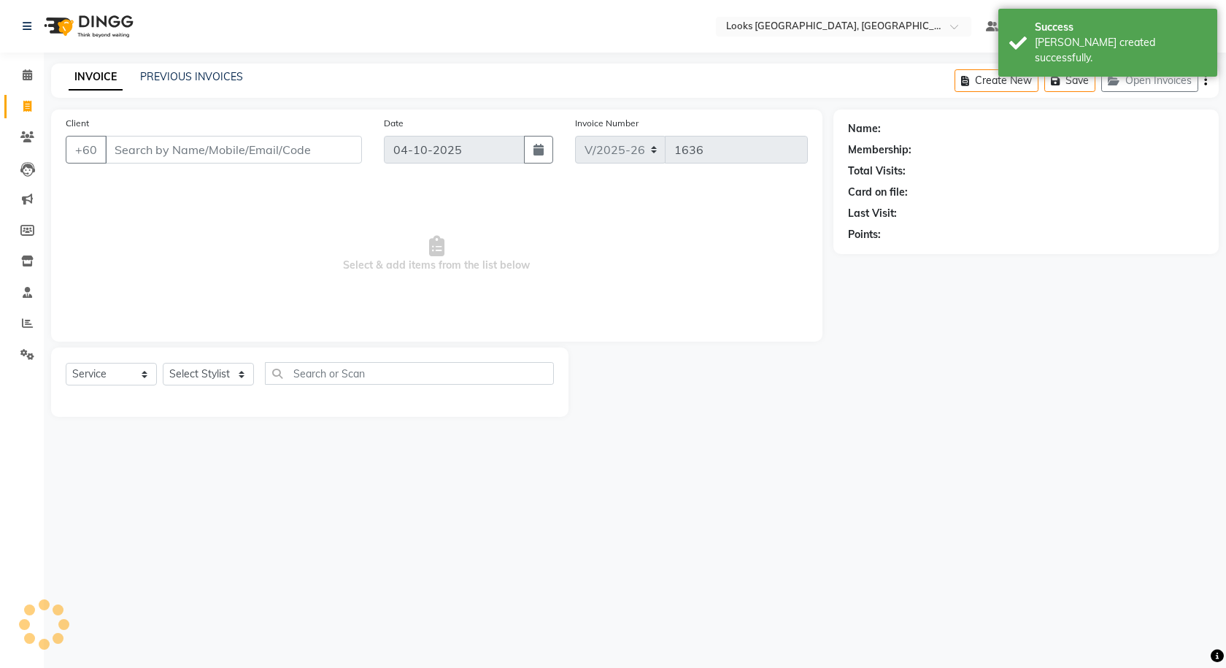
click at [156, 68] on div "INVOICE PREVIOUS INVOICES Create New Save Open Invoices" at bounding box center [634, 80] width 1167 height 34
click at [163, 70] on link "PREVIOUS INVOICES" at bounding box center [191, 76] width 103 height 13
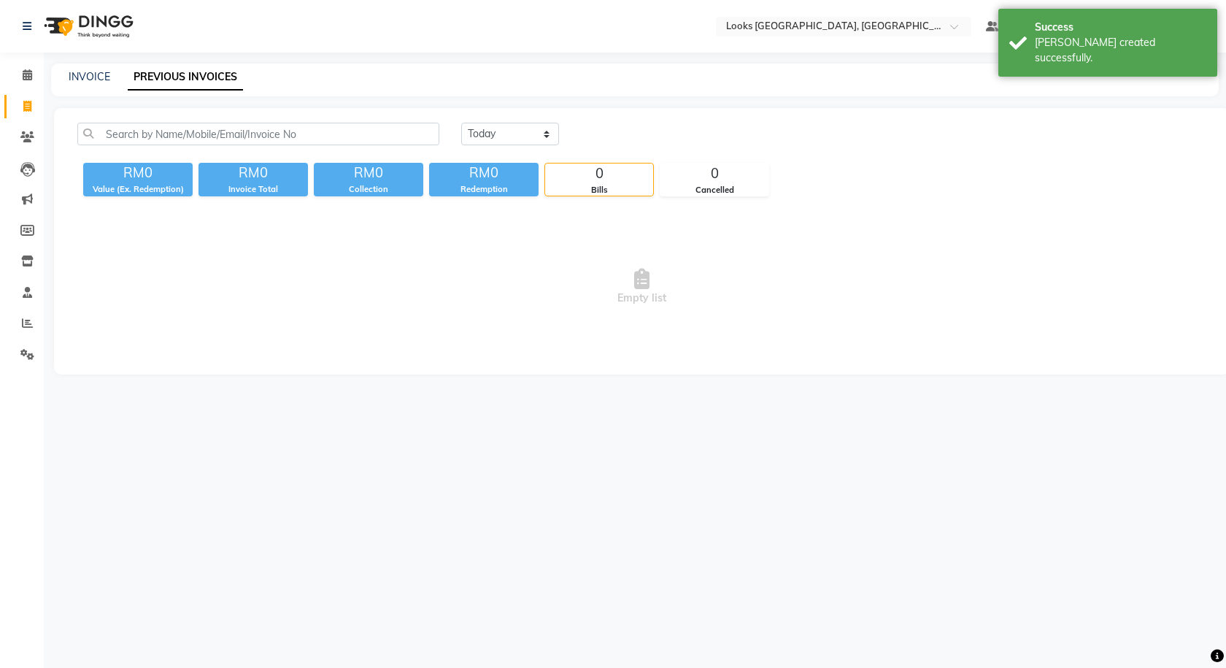
click at [173, 78] on link "PREVIOUS INVOICES" at bounding box center [185, 77] width 115 height 26
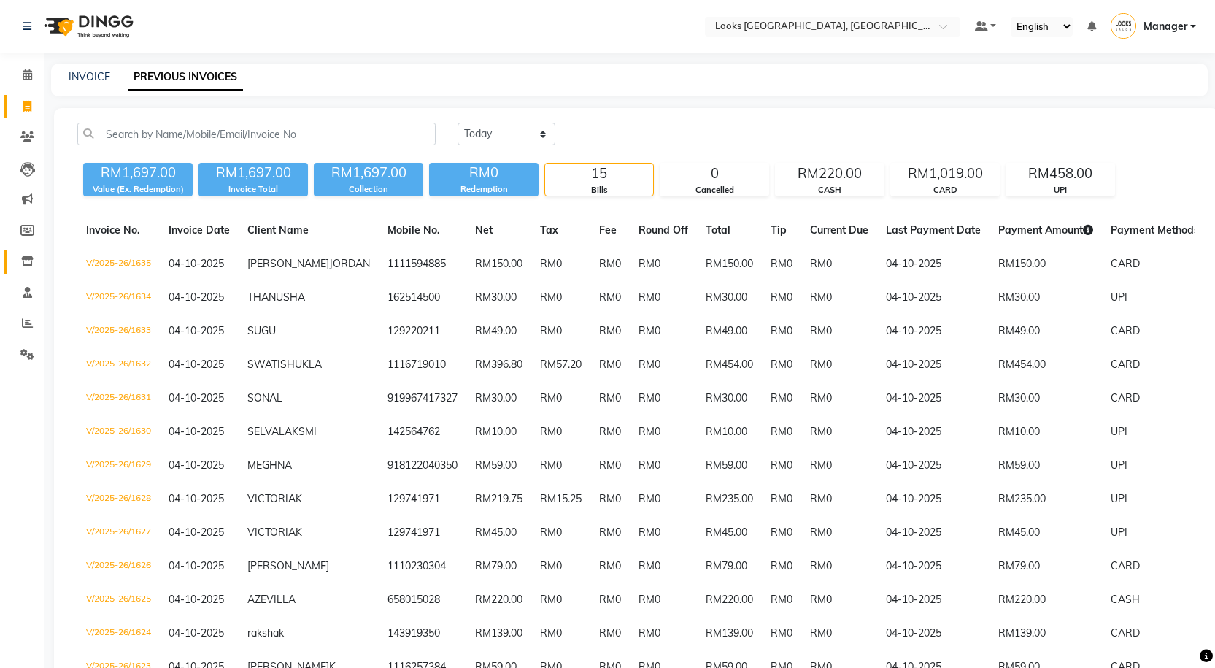
click at [20, 251] on link "Inventory" at bounding box center [21, 262] width 35 height 24
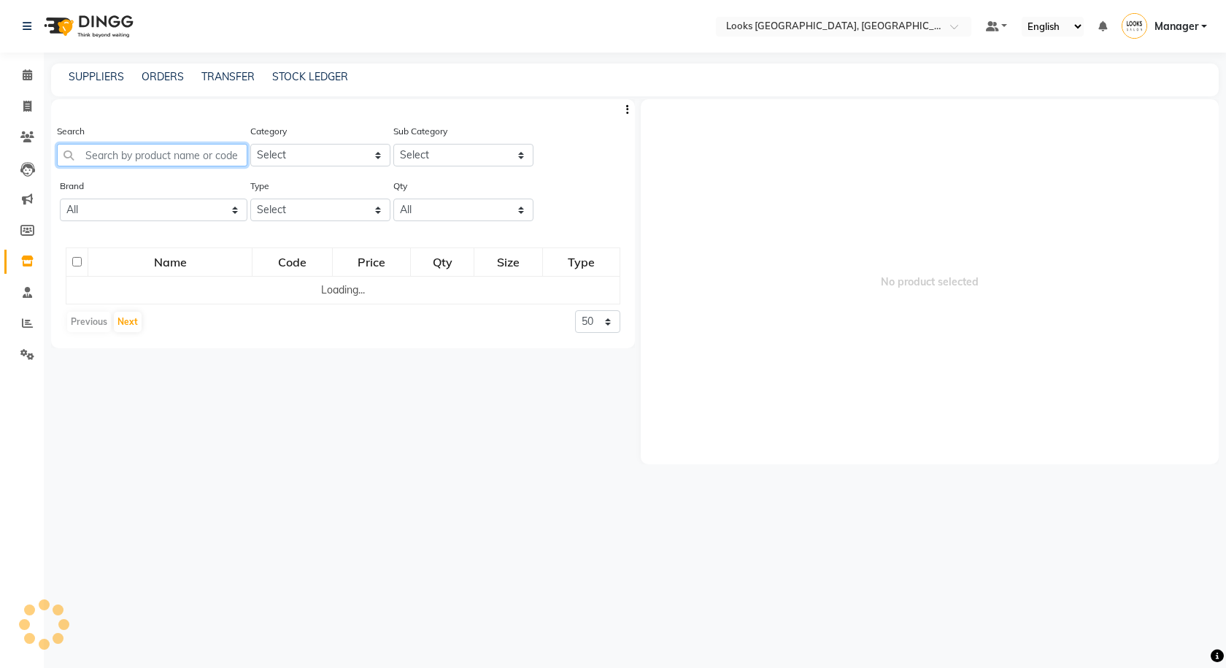
click at [117, 163] on input "text" at bounding box center [152, 155] width 190 height 23
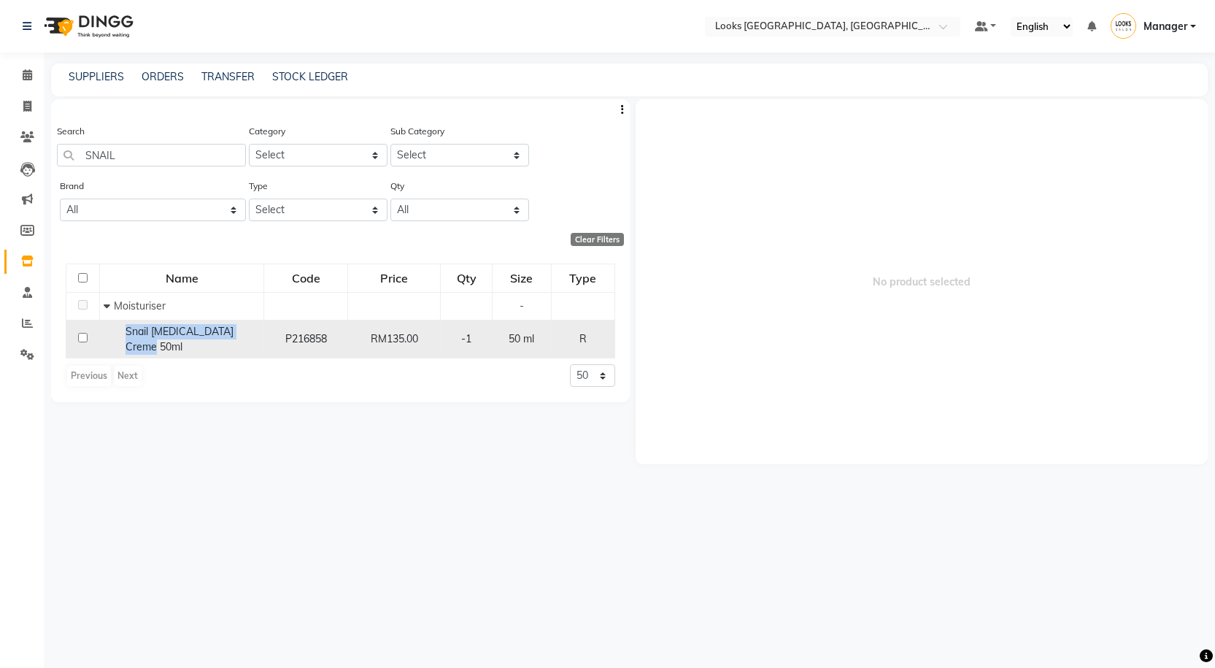
drag, startPoint x: 121, startPoint y: 331, endPoint x: 169, endPoint y: 355, distance: 52.9
click at [169, 355] on td "Snail Whitening Creme 50ml" at bounding box center [182, 339] width 164 height 39
copy span "Snail Whitening Creme 50ml"
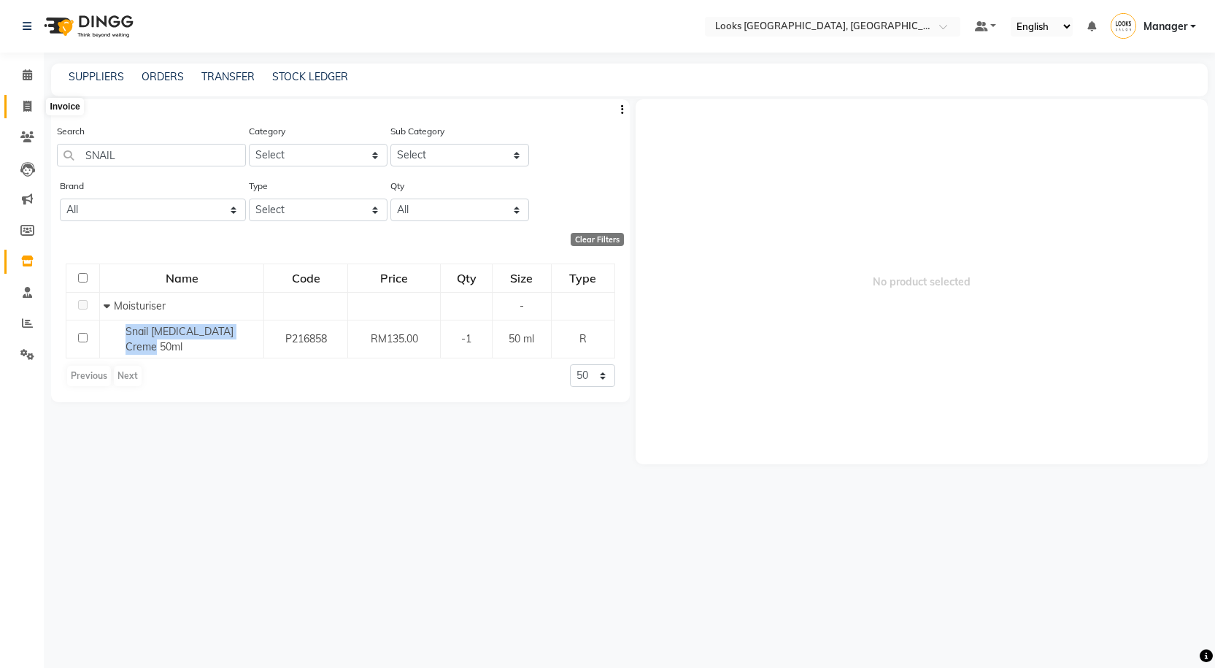
click at [30, 105] on icon at bounding box center [27, 106] width 8 height 11
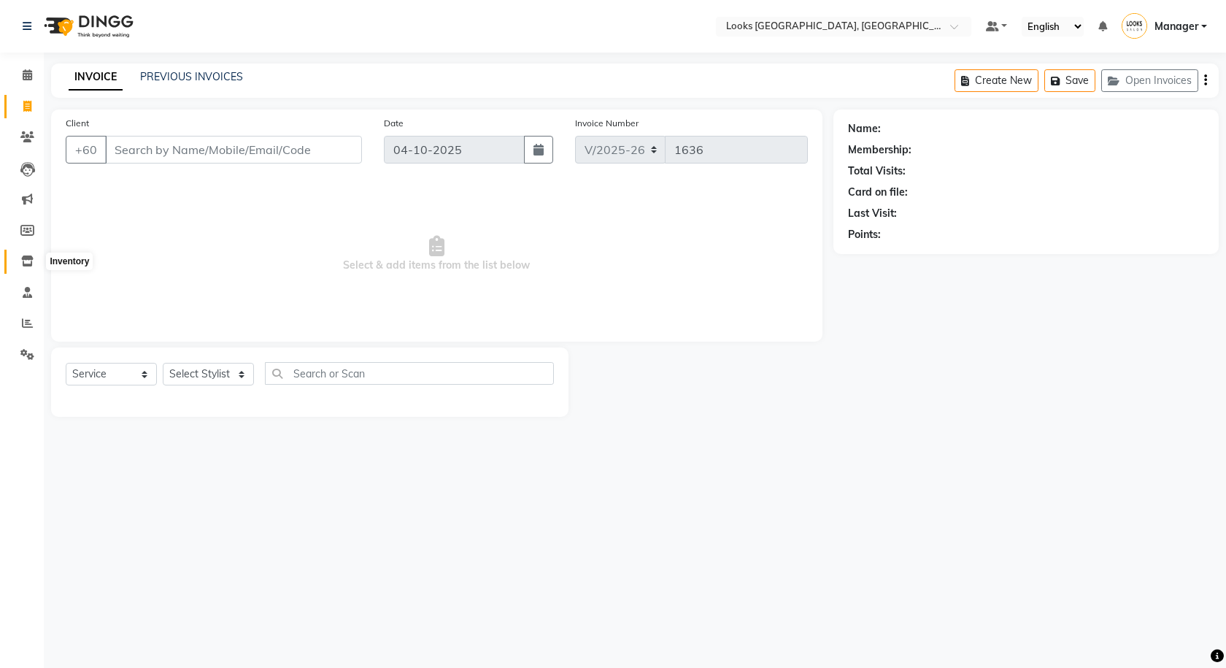
click at [30, 259] on icon at bounding box center [27, 260] width 12 height 11
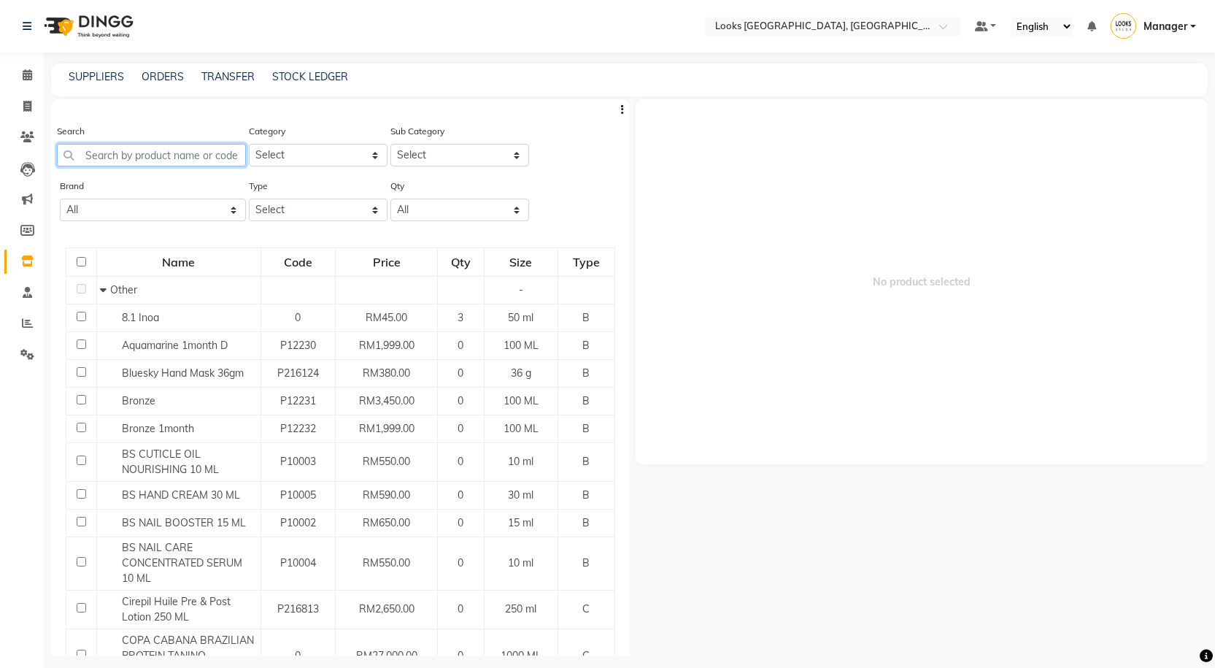
click at [196, 156] on input "text" at bounding box center [151, 155] width 189 height 23
paste input "Snail Whitening Creme 50ml"
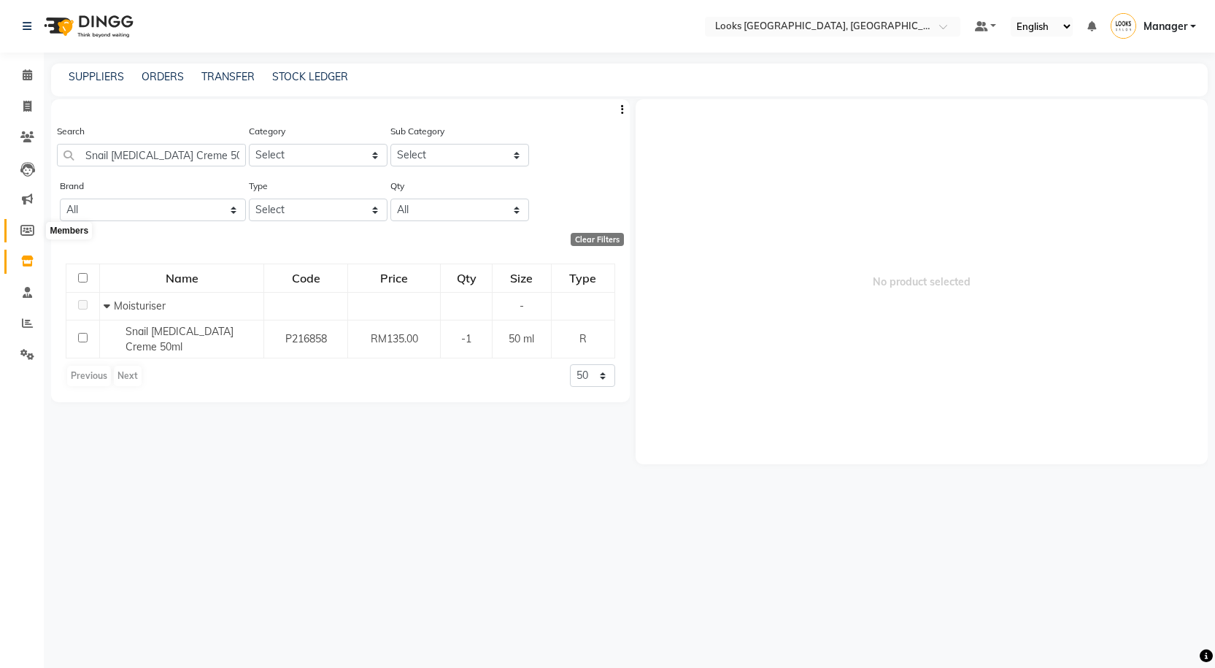
click at [24, 231] on icon at bounding box center [27, 230] width 14 height 11
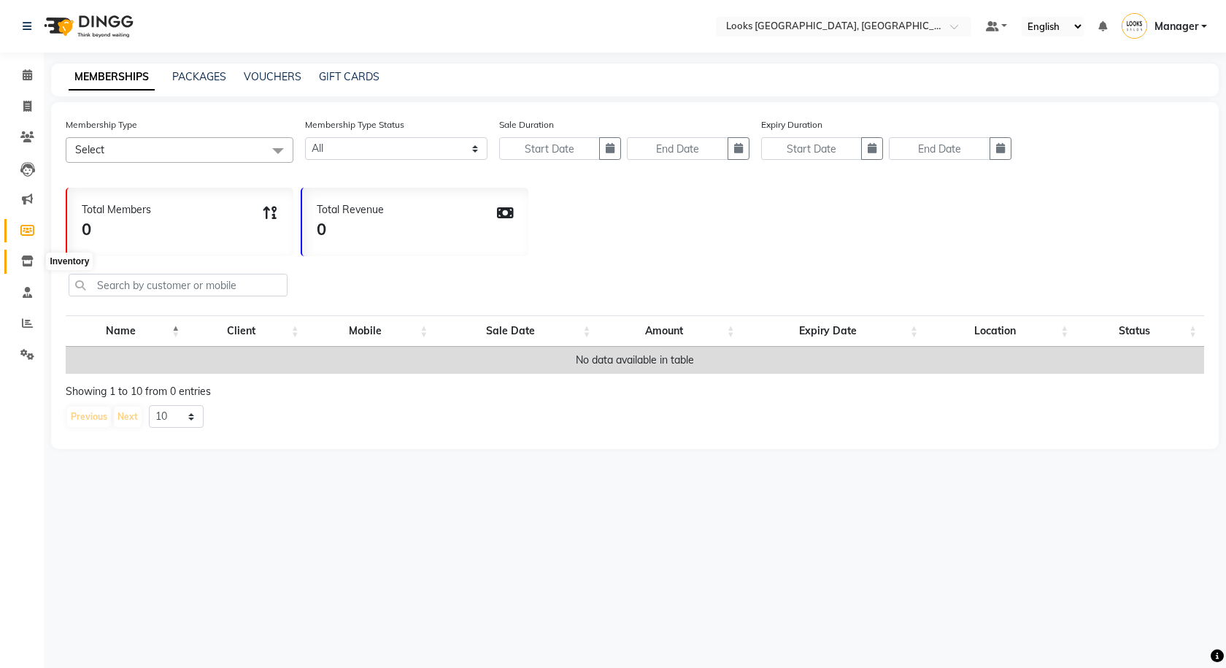
click at [26, 256] on icon at bounding box center [27, 260] width 12 height 11
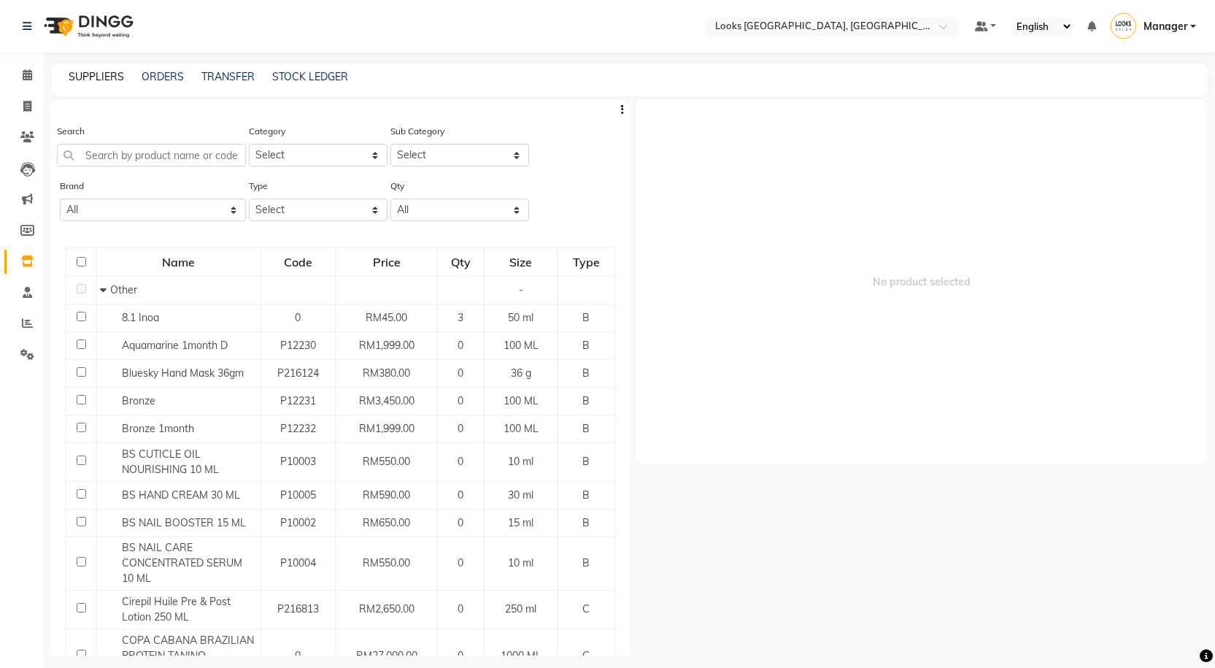
click at [114, 75] on link "SUPPLIERS" at bounding box center [96, 76] width 55 height 13
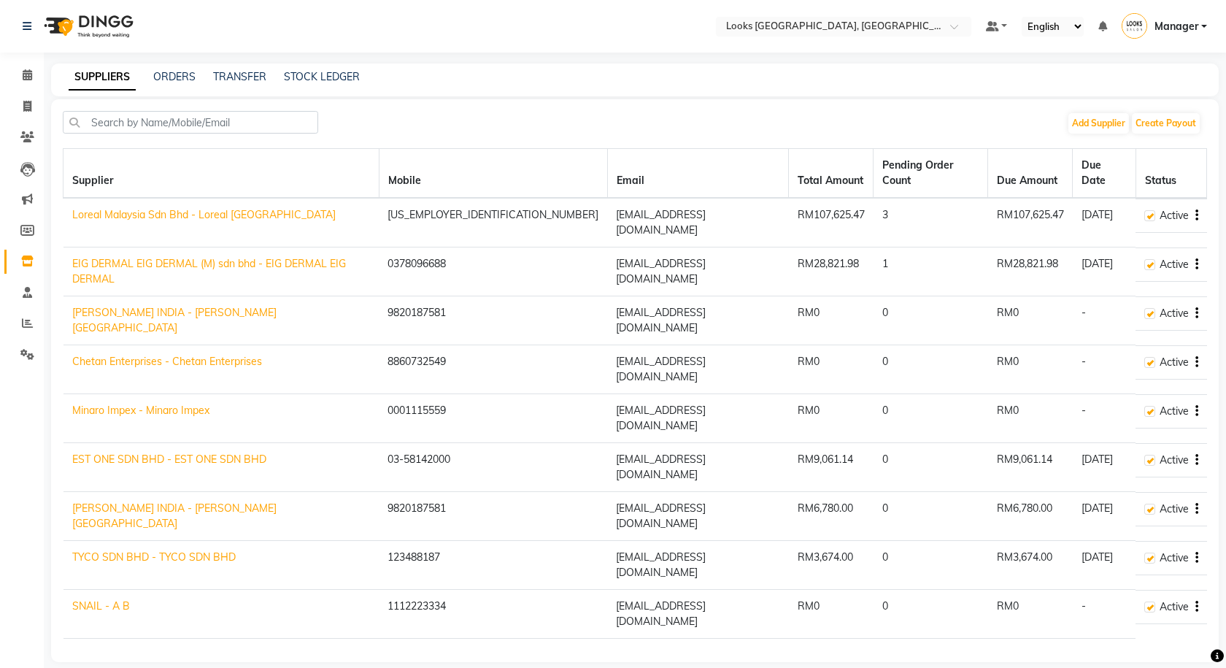
click at [173, 68] on div "SUPPLIERS ORDERS TRANSFER STOCK LEDGER" at bounding box center [634, 79] width 1167 height 33
click at [174, 77] on link "ORDERS" at bounding box center [174, 76] width 42 height 13
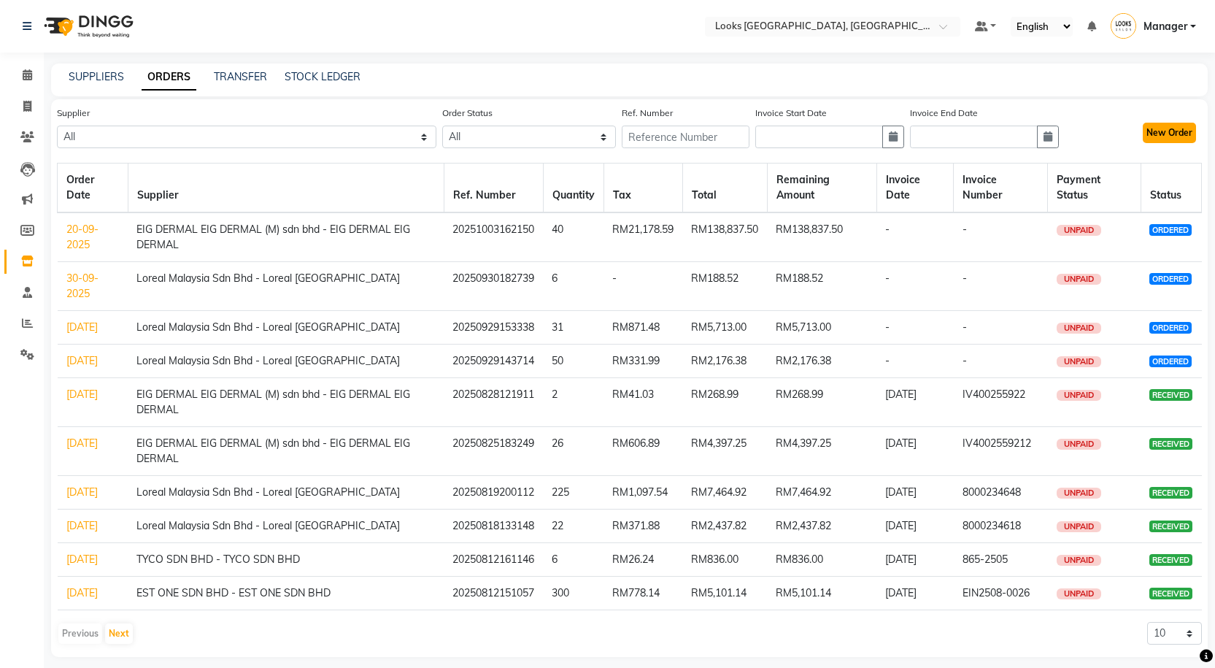
click at [1167, 134] on button "New Order" at bounding box center [1169, 133] width 53 height 20
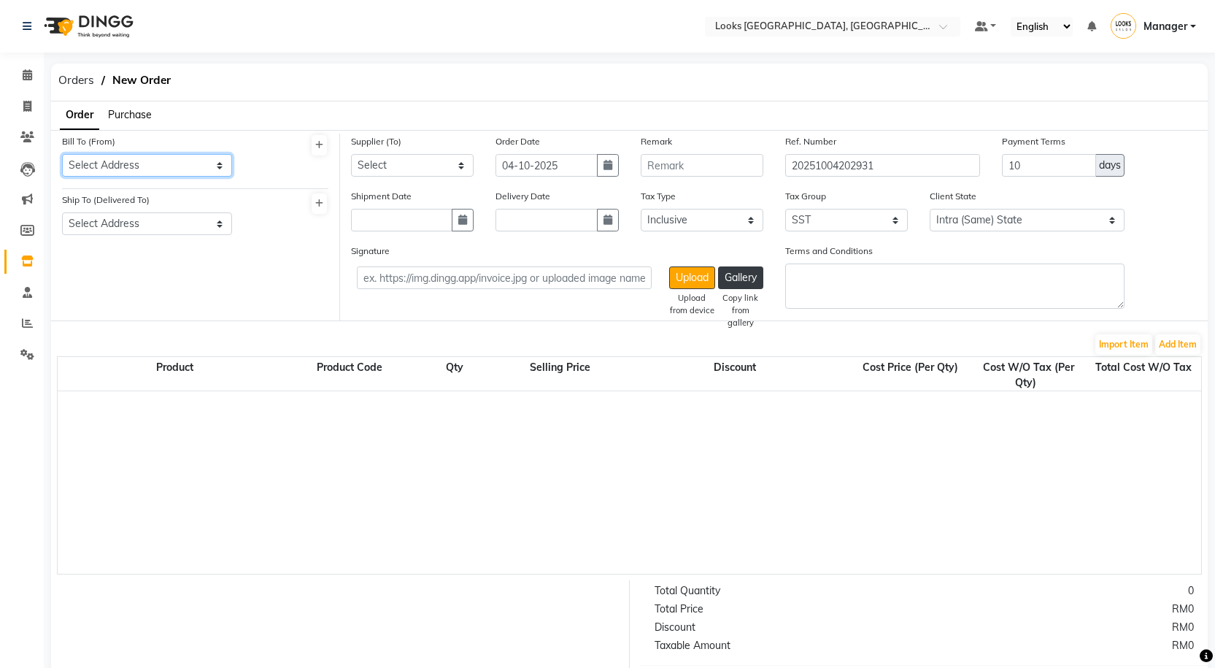
click at [145, 165] on select "Select Address Shop No-1-1 & 1-16, Level-1, Suite Sentral, Road No-248, Jalan T…" at bounding box center [147, 165] width 170 height 23
click at [62, 154] on select "Select Address Shop No-1-1 & 1-16, Level-1, Suite Sentral, Road No-248, Jalan T…" at bounding box center [147, 165] width 170 height 23
click at [133, 219] on select "Select Address Shop No-1-1 & 1-16, Level-1, Suite Sentral, Road No-248, Jalan T…" at bounding box center [147, 223] width 170 height 23
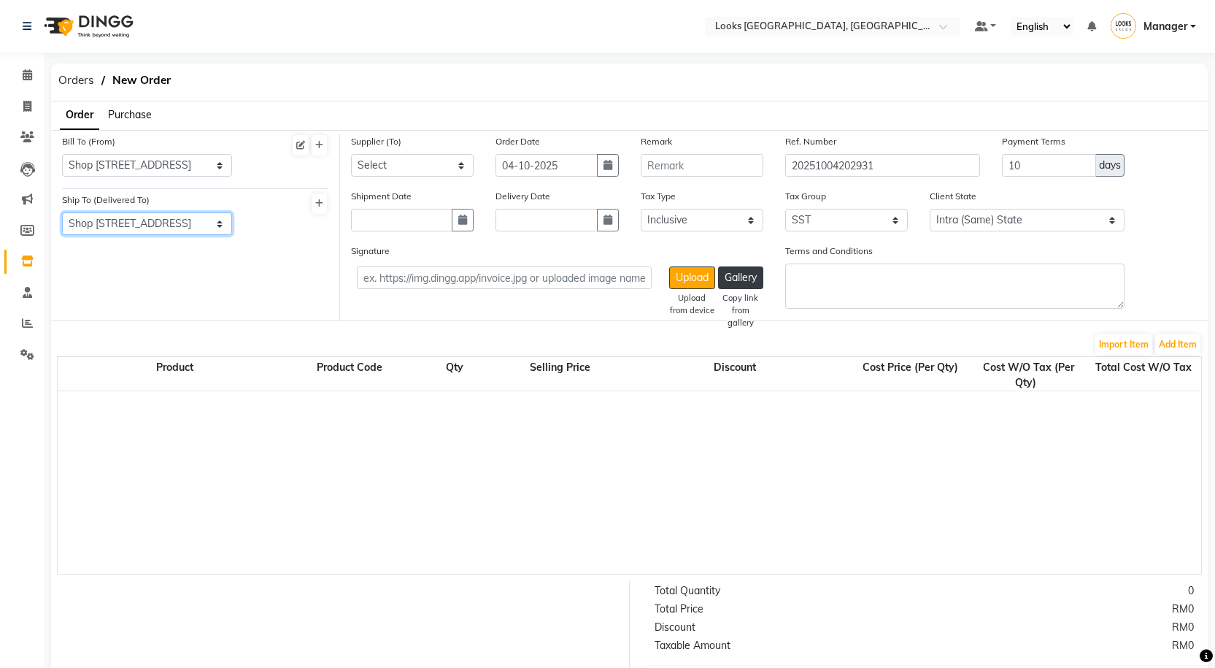
click at [62, 212] on select "Select Address Shop No-1-1 & 1-16, Level-1, Suite Sentral, Road No-248, Jalan T…" at bounding box center [147, 223] width 170 height 23
click at [380, 179] on div "Supplier (To) Select Loreal Malaysia Sdn Bhd - Loreal Malaysia EIG DERMAL EIG D…" at bounding box center [412, 161] width 144 height 55
click at [383, 173] on select "Select Loreal Malaysia Sdn Bhd - Loreal Malaysia EIG DERMAL EIG DERMAL (M) sdn …" at bounding box center [412, 165] width 123 height 23
click at [351, 154] on select "Select Loreal Malaysia Sdn Bhd - Loreal Malaysia EIG DERMAL EIG DERMAL (M) sdn …" at bounding box center [412, 165] width 123 height 23
click at [611, 175] on button "button" at bounding box center [608, 165] width 22 height 23
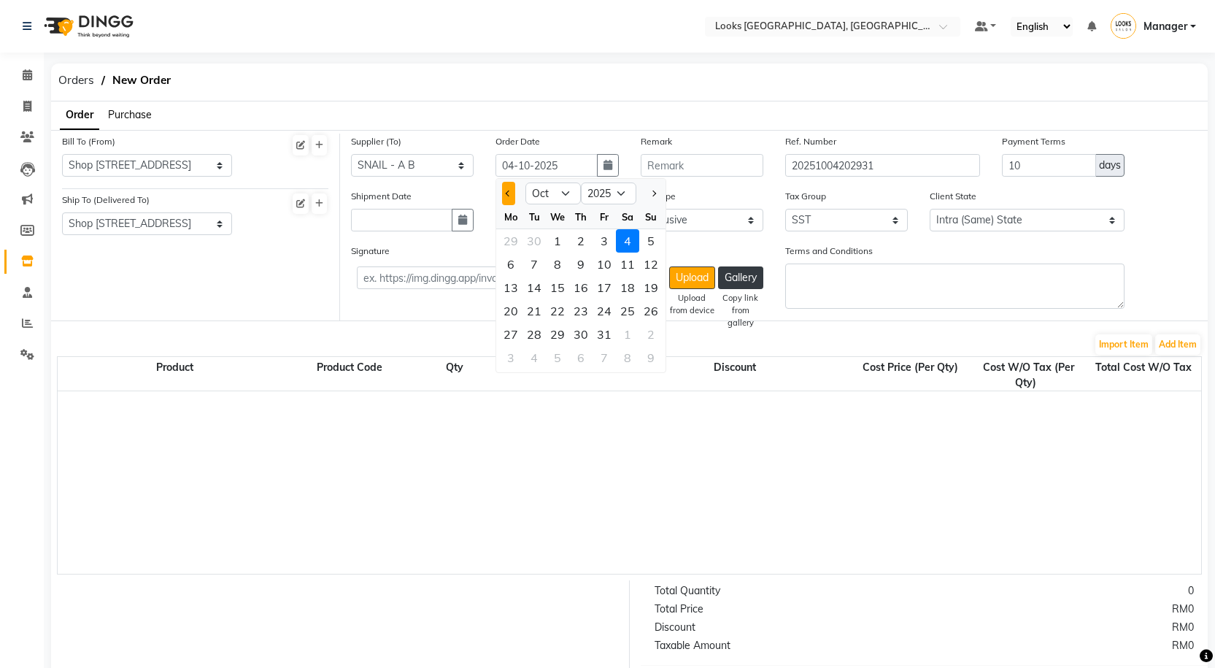
click at [511, 197] on button "Previous month" at bounding box center [508, 193] width 12 height 23
click at [538, 333] on div "30" at bounding box center [533, 333] width 23 height 23
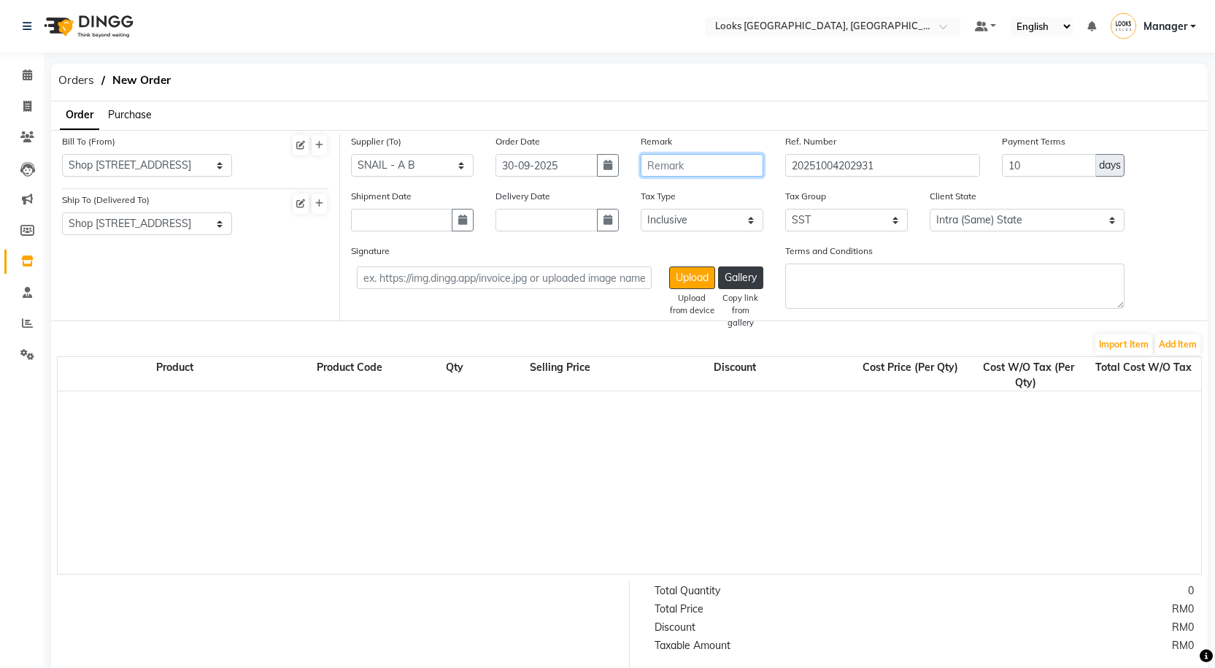
click at [678, 173] on input "text" at bounding box center [702, 165] width 123 height 23
click at [466, 220] on icon "button" at bounding box center [462, 220] width 9 height 10
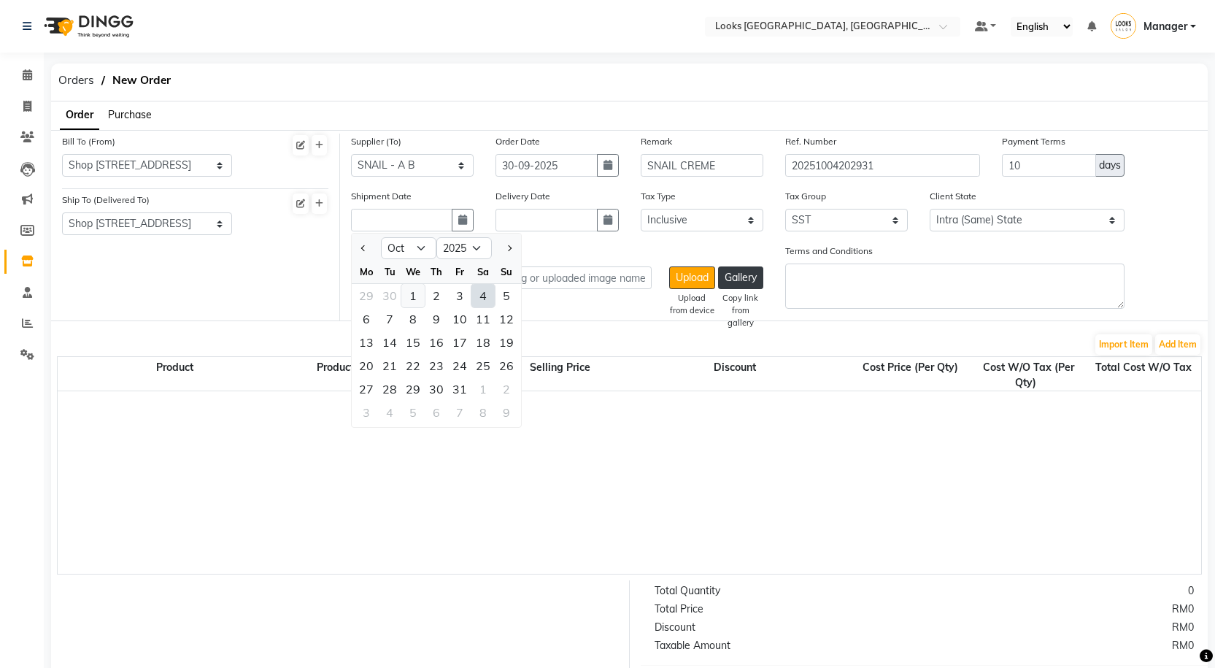
click at [417, 301] on div "1" at bounding box center [412, 295] width 23 height 23
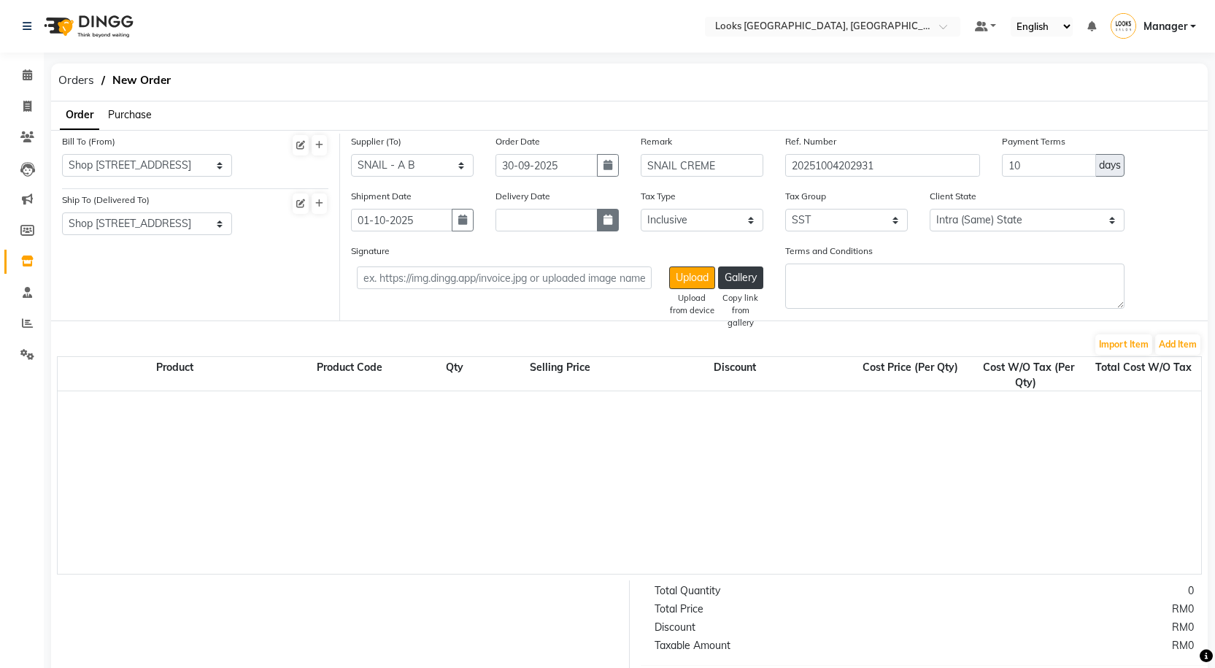
click at [609, 227] on button "button" at bounding box center [608, 220] width 22 height 23
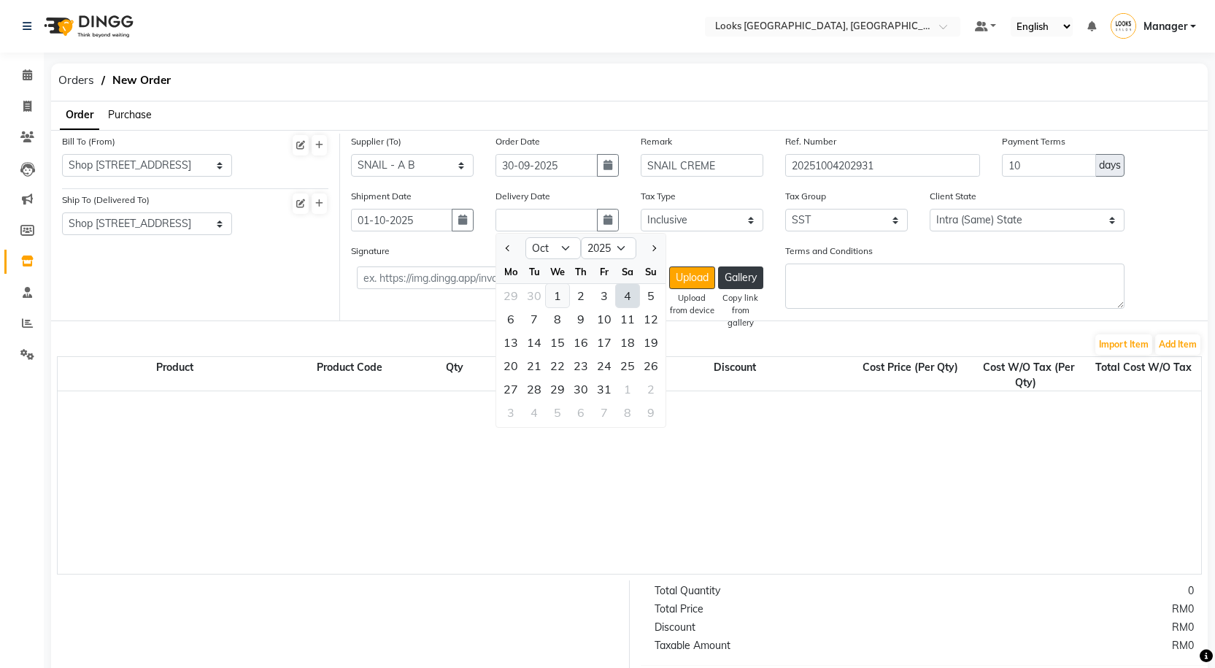
click at [555, 294] on div "1" at bounding box center [557, 295] width 23 height 23
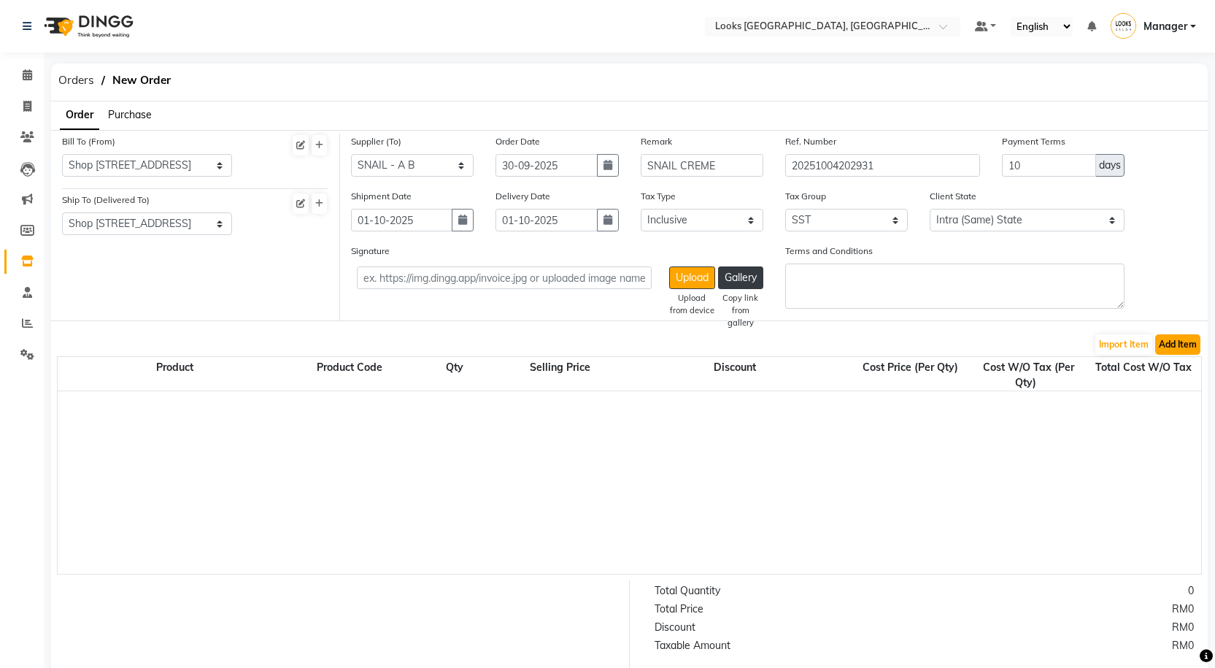
click at [1179, 350] on button "Add Item" at bounding box center [1177, 344] width 45 height 20
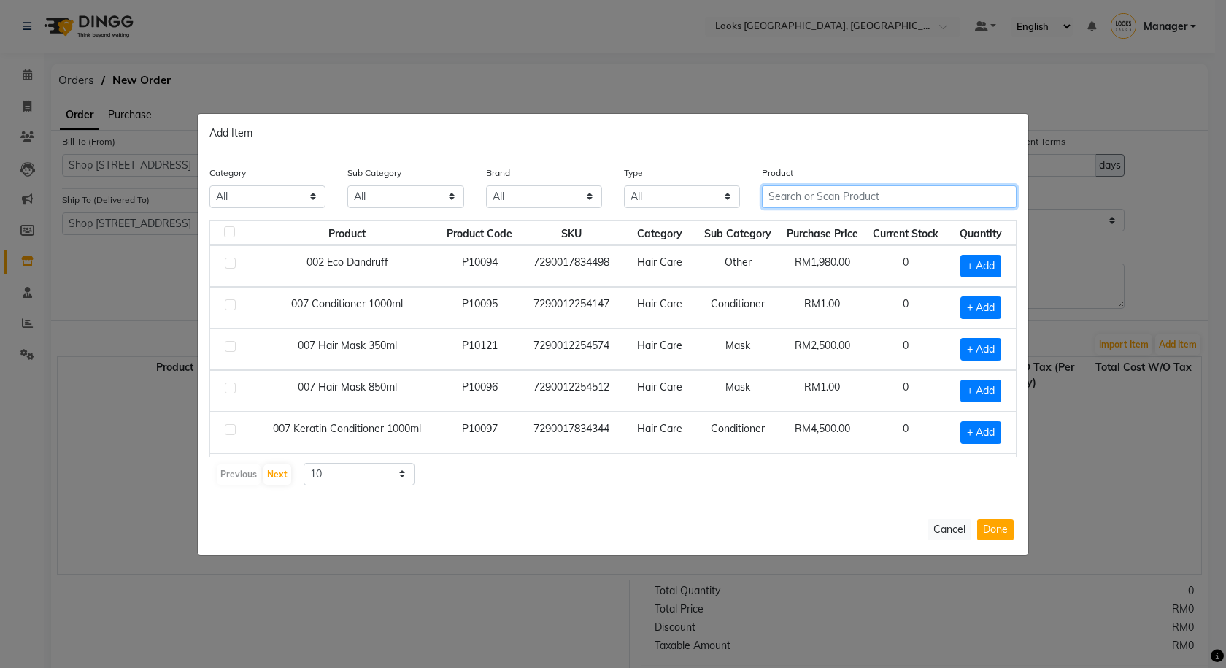
click at [881, 203] on input "text" at bounding box center [889, 196] width 255 height 23
paste input "Snail Whitening Creme 50ml"
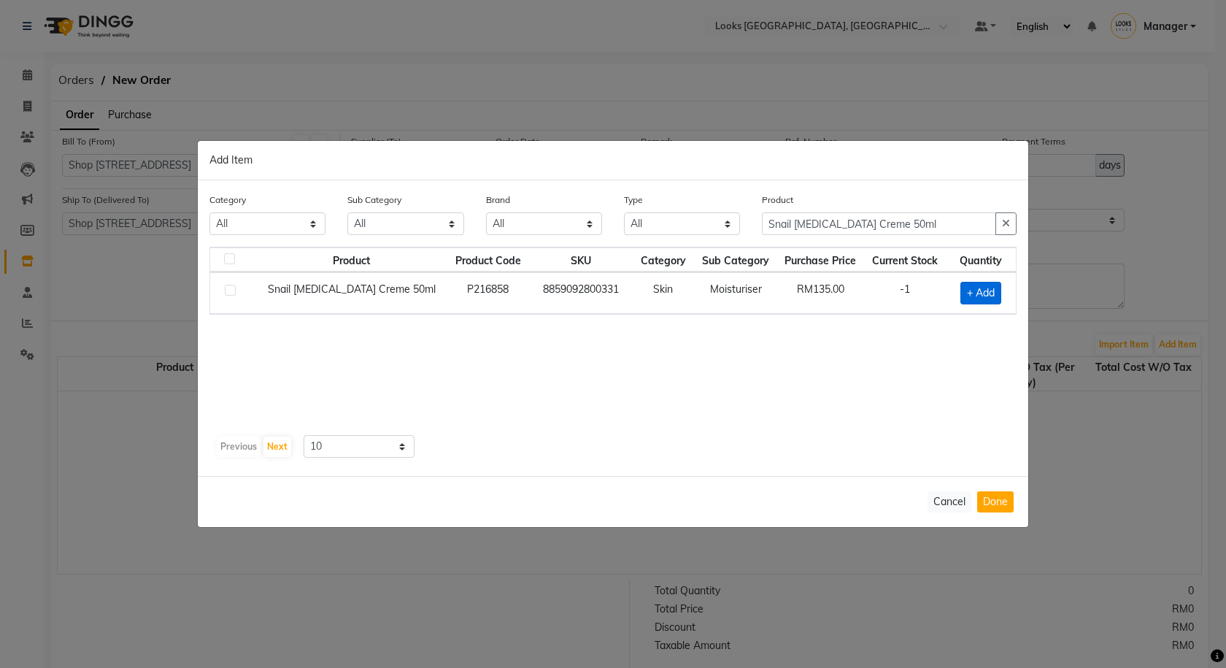
click at [987, 282] on span "+ Add" at bounding box center [980, 293] width 41 height 23
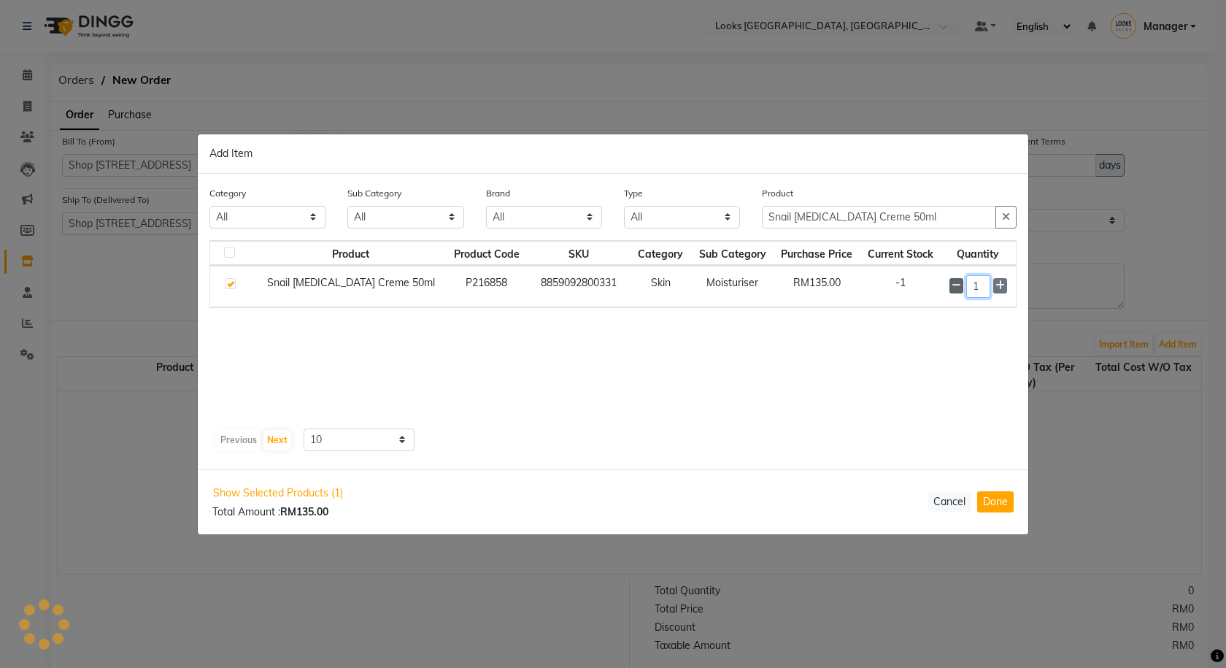
drag, startPoint x: 985, startPoint y: 289, endPoint x: 962, endPoint y: 255, distance: 40.5
click at [954, 288] on div "1" at bounding box center [978, 286] width 58 height 23
click at [814, 385] on div "Product Product Code SKU Category Sub Category Purchase Price Current Stock Qua…" at bounding box center [612, 332] width 807 height 182
click at [393, 437] on select "10 50 100" at bounding box center [359, 440] width 111 height 23
click at [304, 429] on select "10 50 100" at bounding box center [359, 440] width 111 height 23
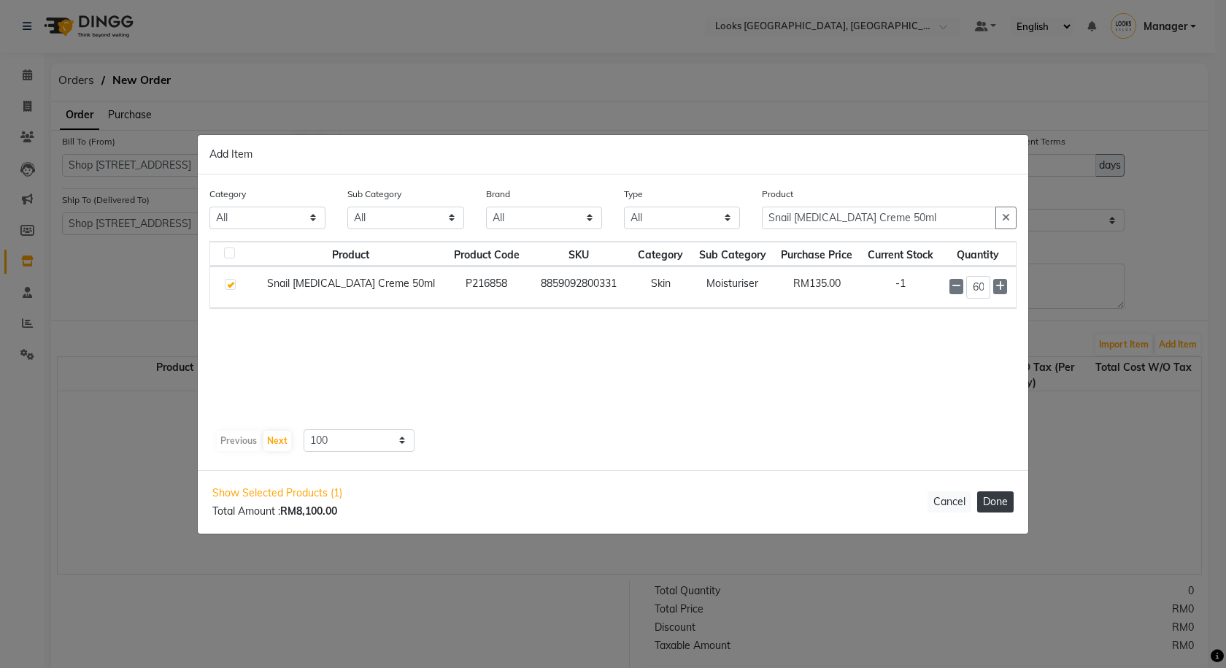
click at [1004, 505] on button "Done" at bounding box center [995, 501] width 36 height 21
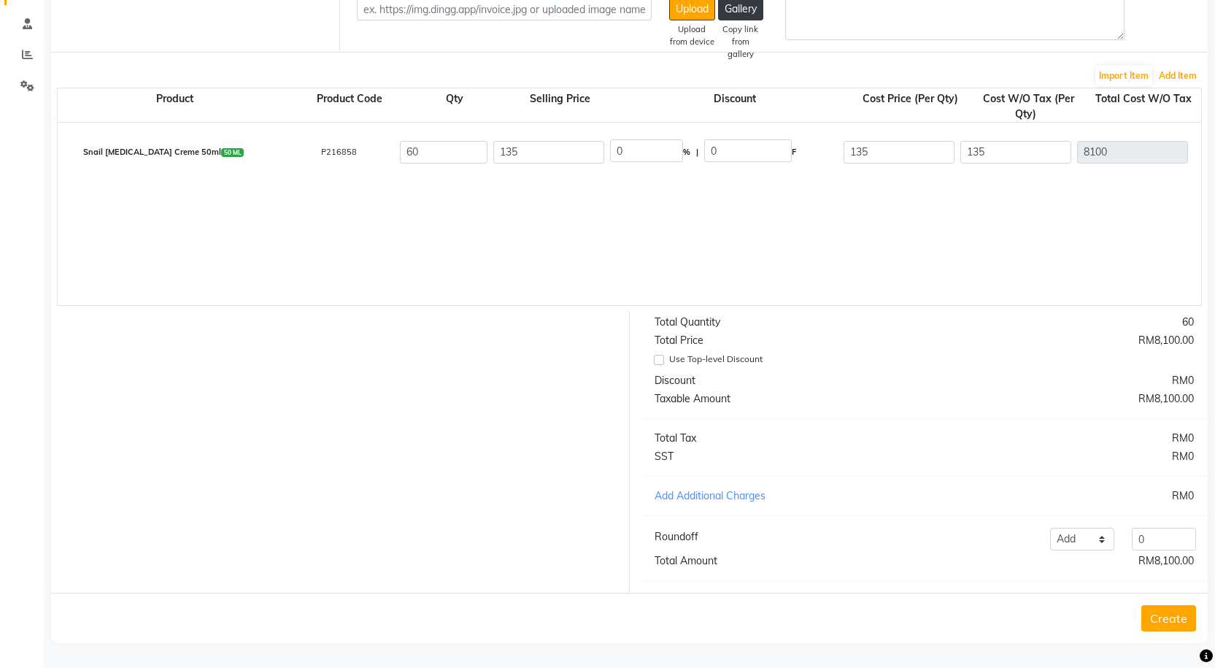
scroll to position [279, 0]
click at [1174, 617] on button "Create" at bounding box center [1168, 618] width 55 height 26
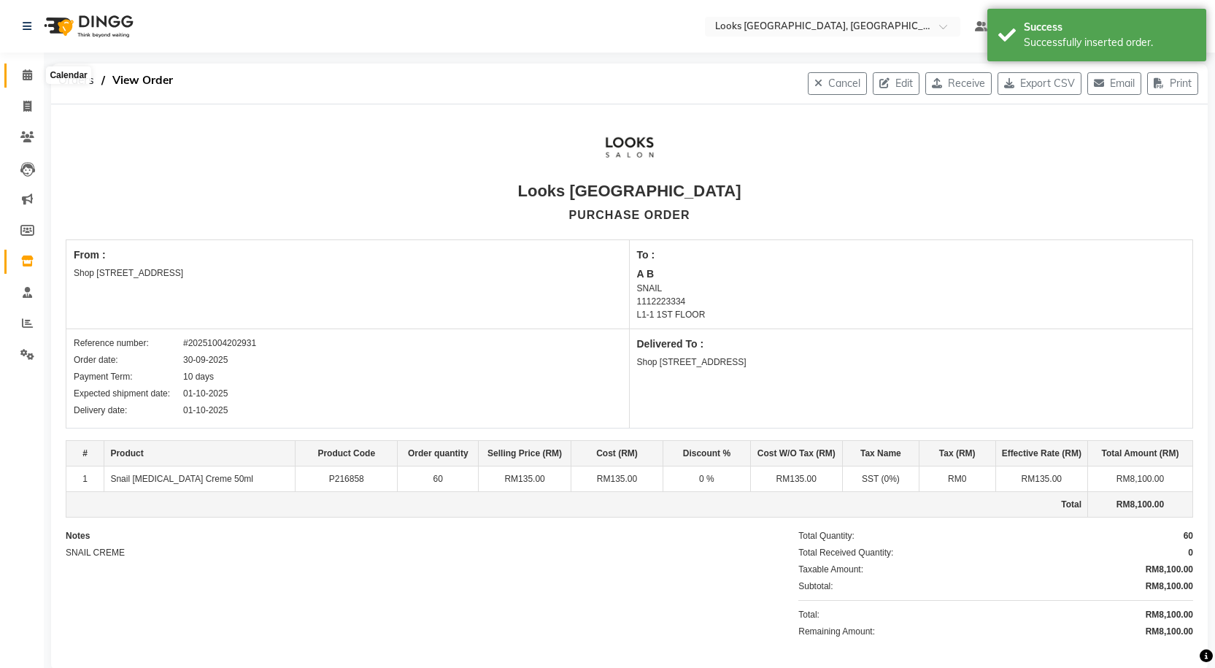
click at [18, 74] on span at bounding box center [28, 75] width 26 height 17
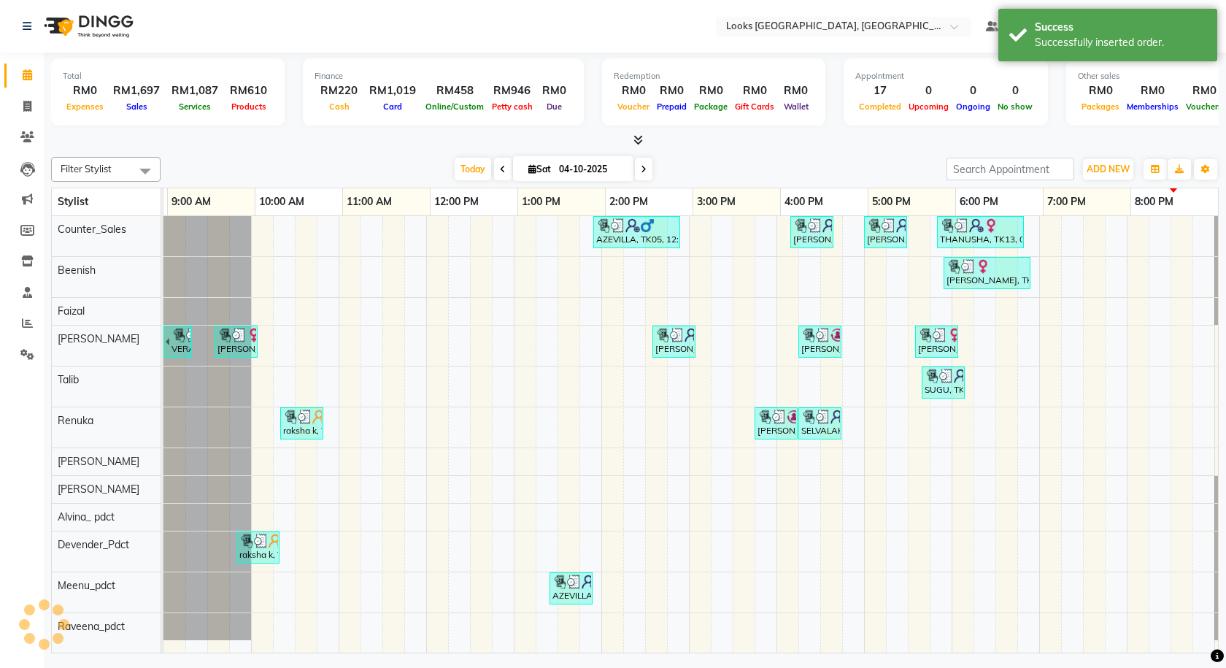
scroll to position [0, 84]
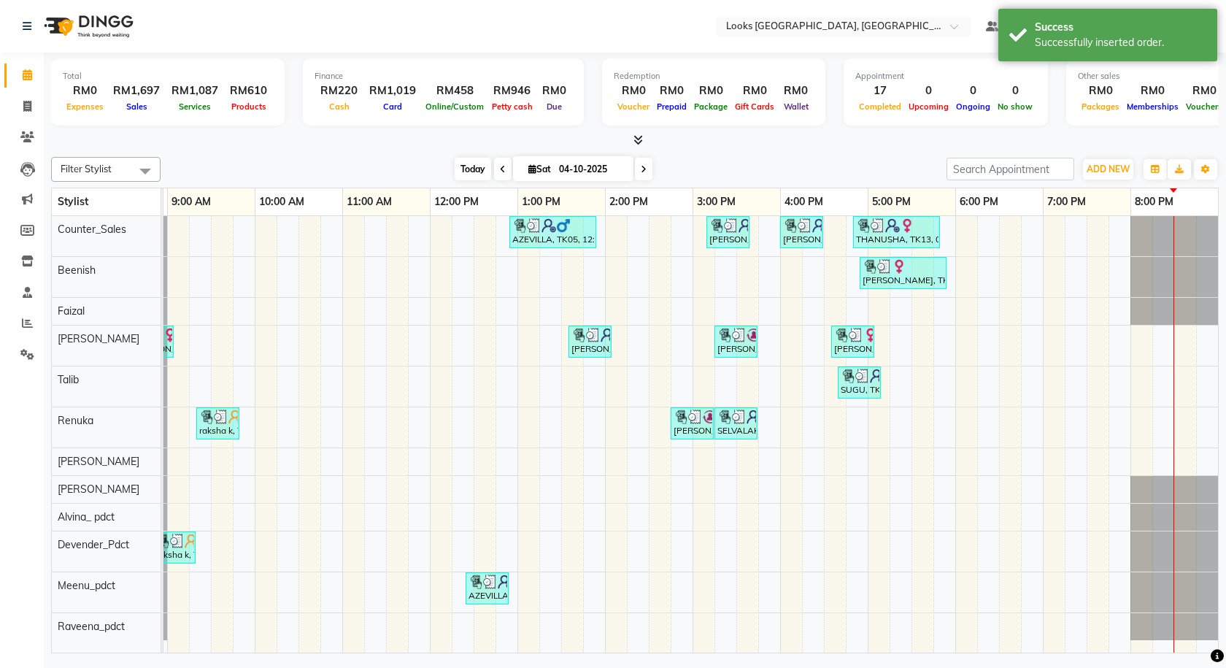
click at [473, 165] on span "Today" at bounding box center [473, 169] width 36 height 23
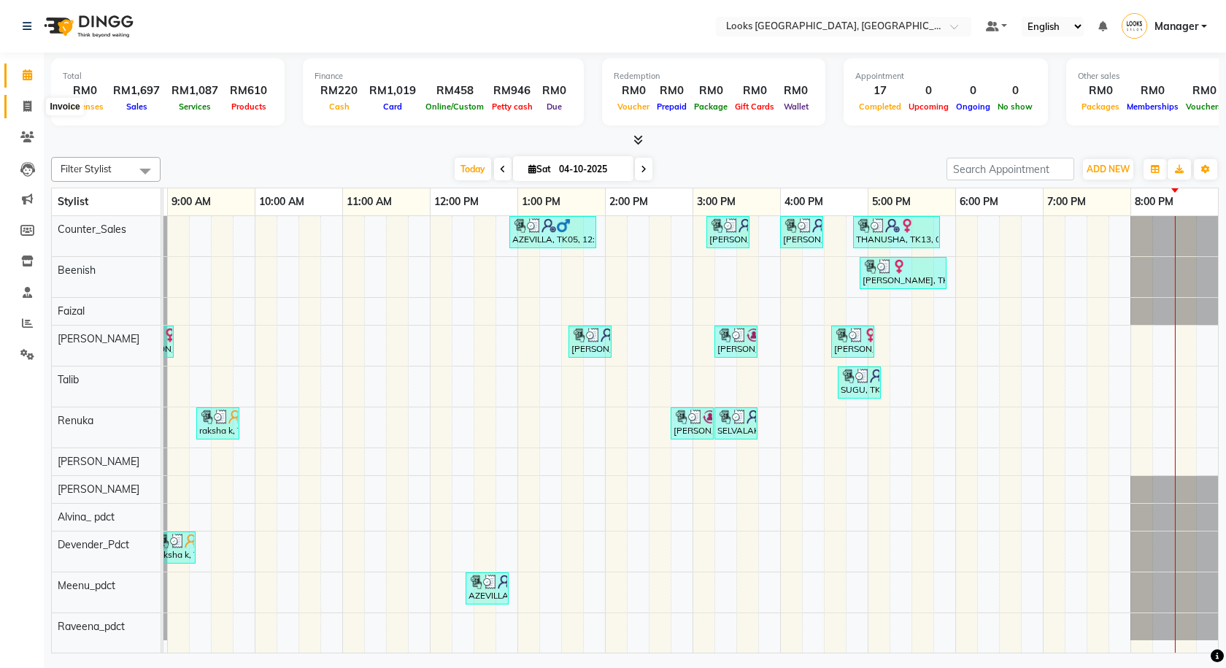
click at [28, 112] on span at bounding box center [28, 106] width 26 height 17
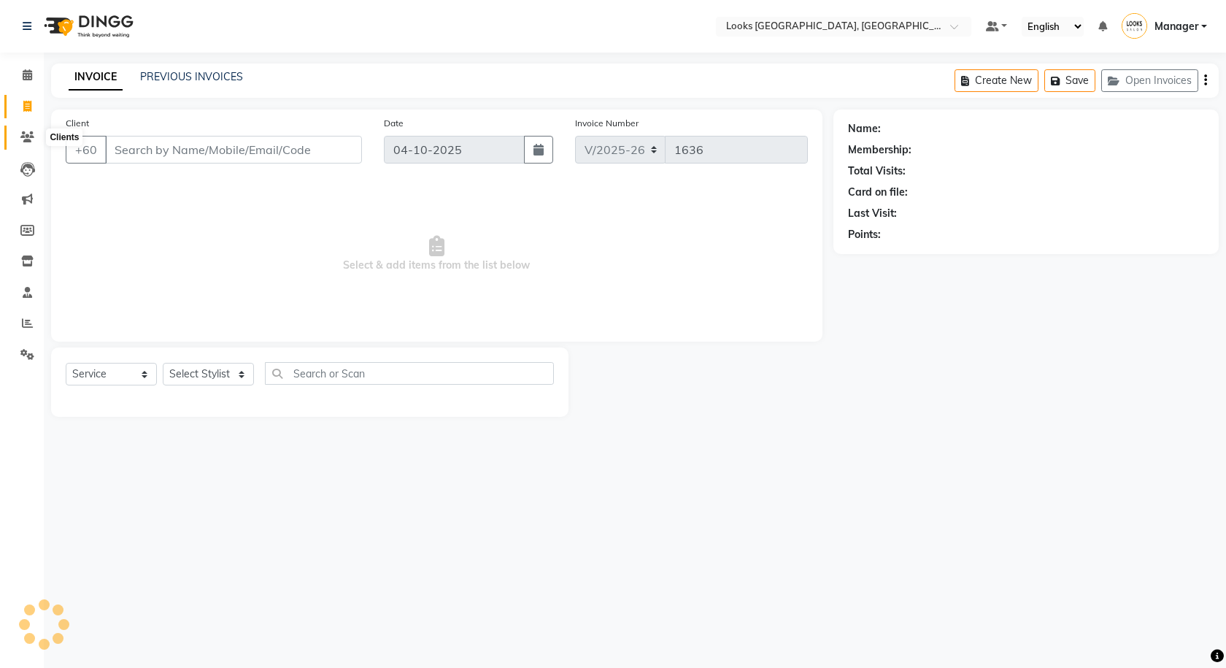
click at [34, 139] on icon at bounding box center [27, 136] width 14 height 11
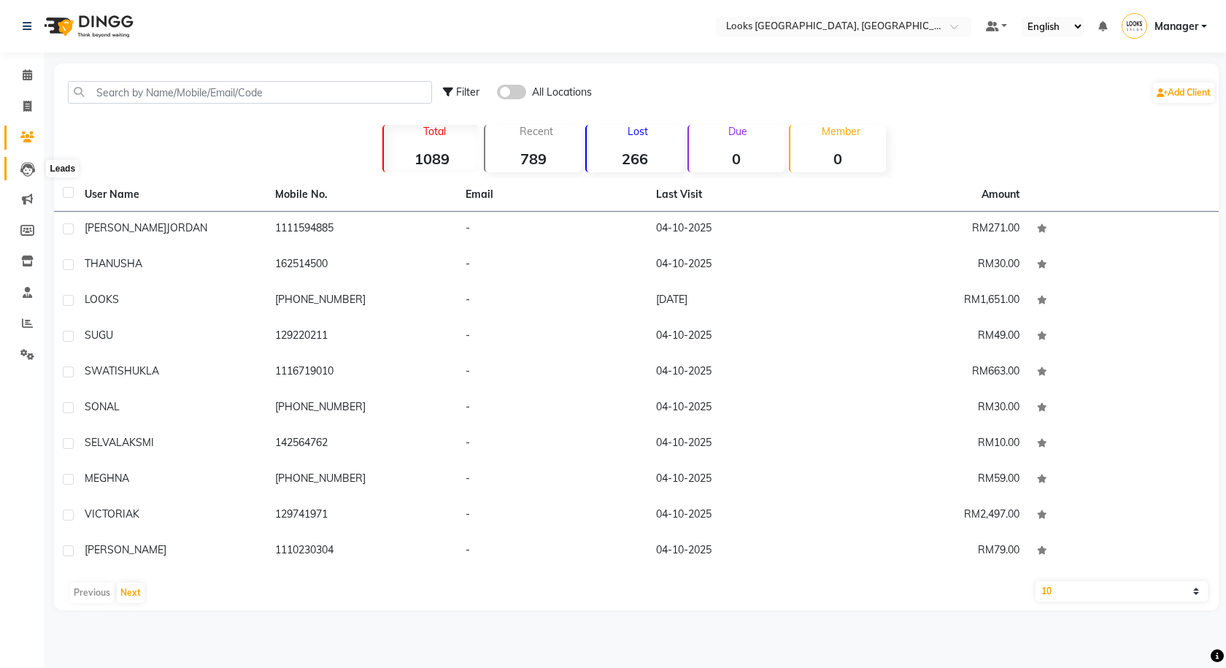
click at [26, 161] on span at bounding box center [28, 169] width 26 height 17
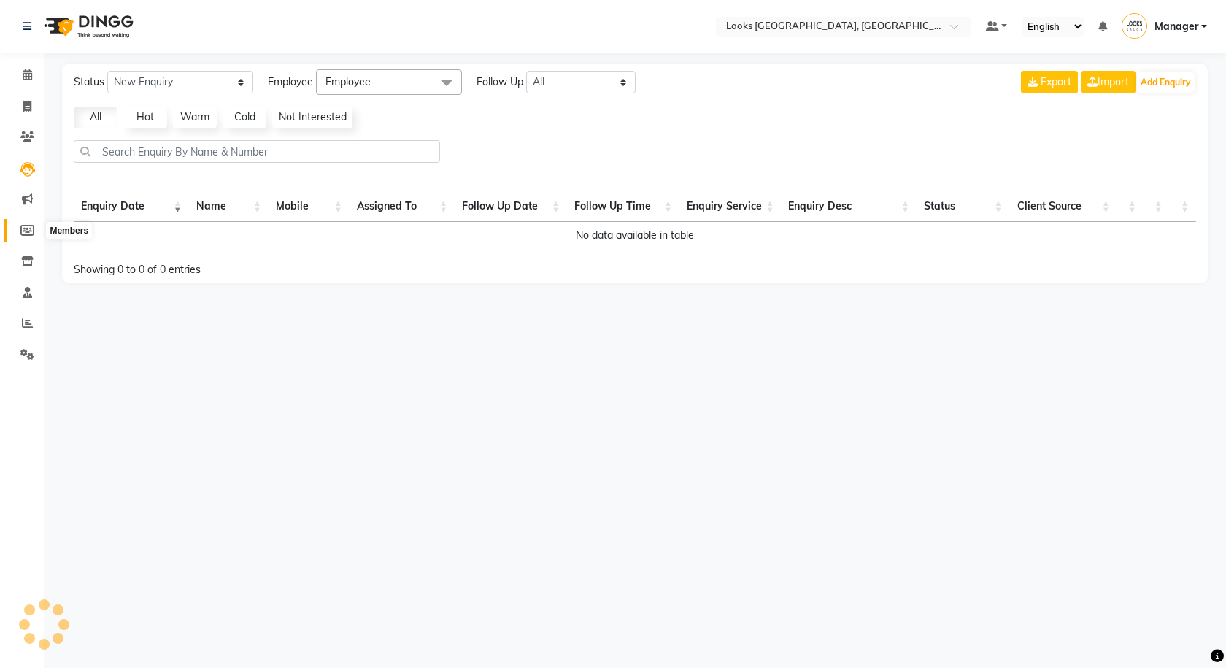
click at [23, 223] on span at bounding box center [28, 231] width 26 height 17
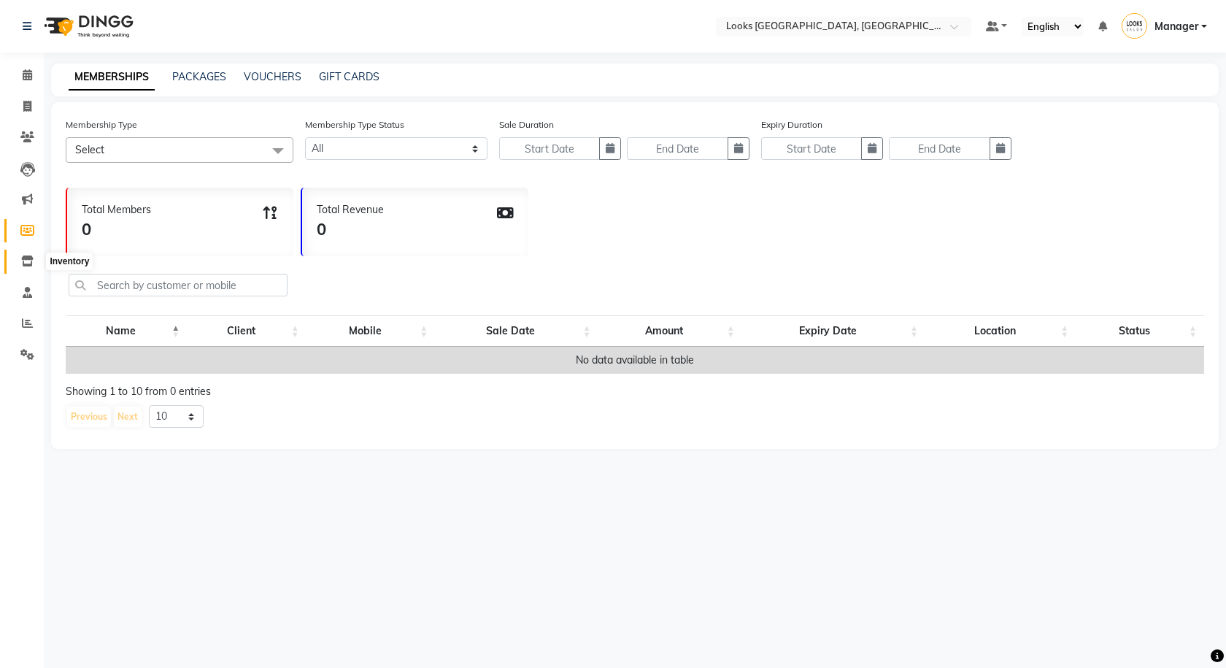
click at [26, 265] on icon at bounding box center [27, 260] width 12 height 11
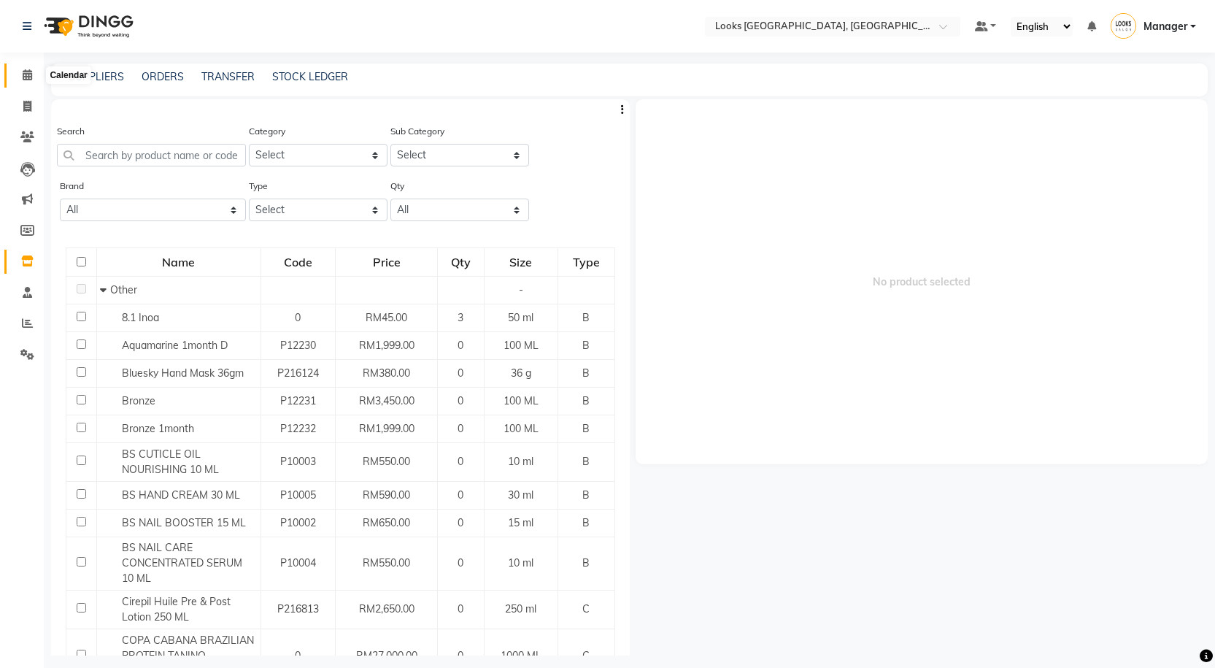
click at [31, 82] on span at bounding box center [28, 75] width 26 height 17
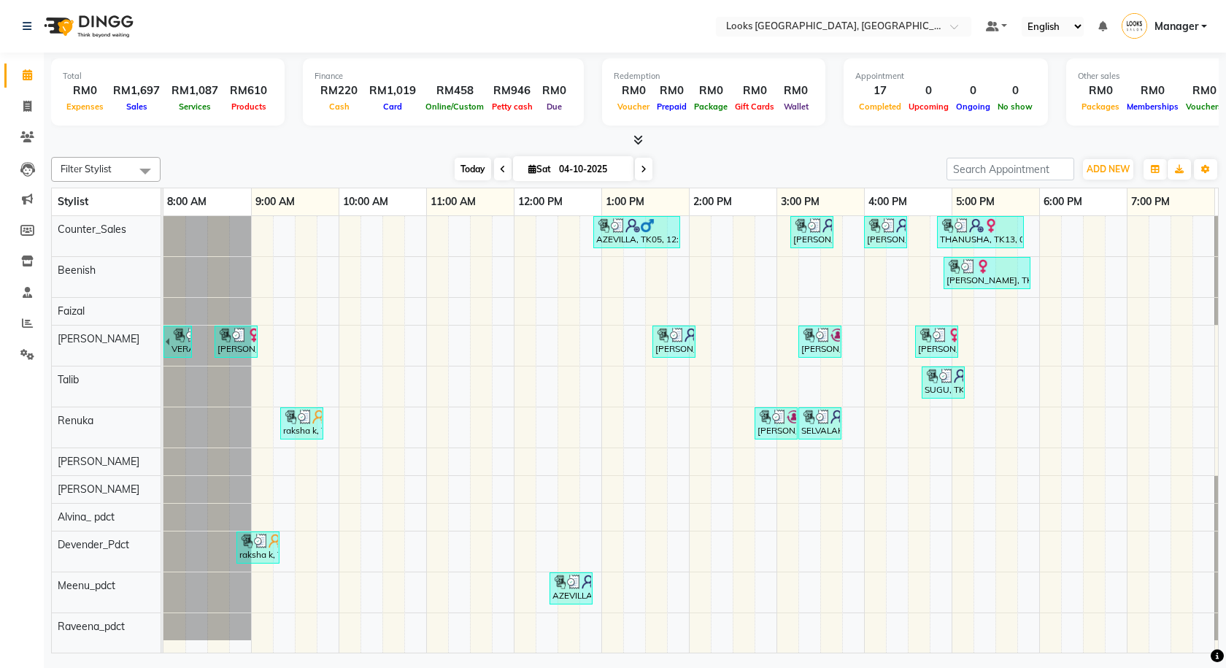
click at [463, 177] on span "Today" at bounding box center [473, 169] width 36 height 23
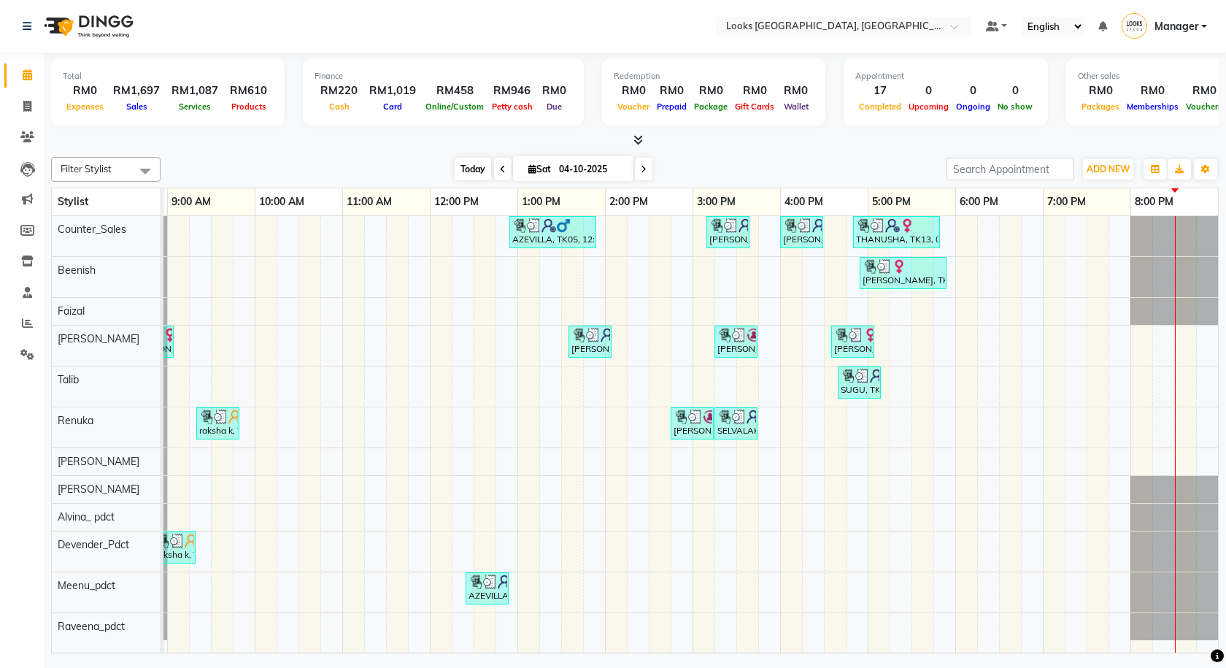
click at [465, 170] on span "Today" at bounding box center [473, 169] width 36 height 23
click at [36, 96] on link "Invoice" at bounding box center [21, 107] width 35 height 24
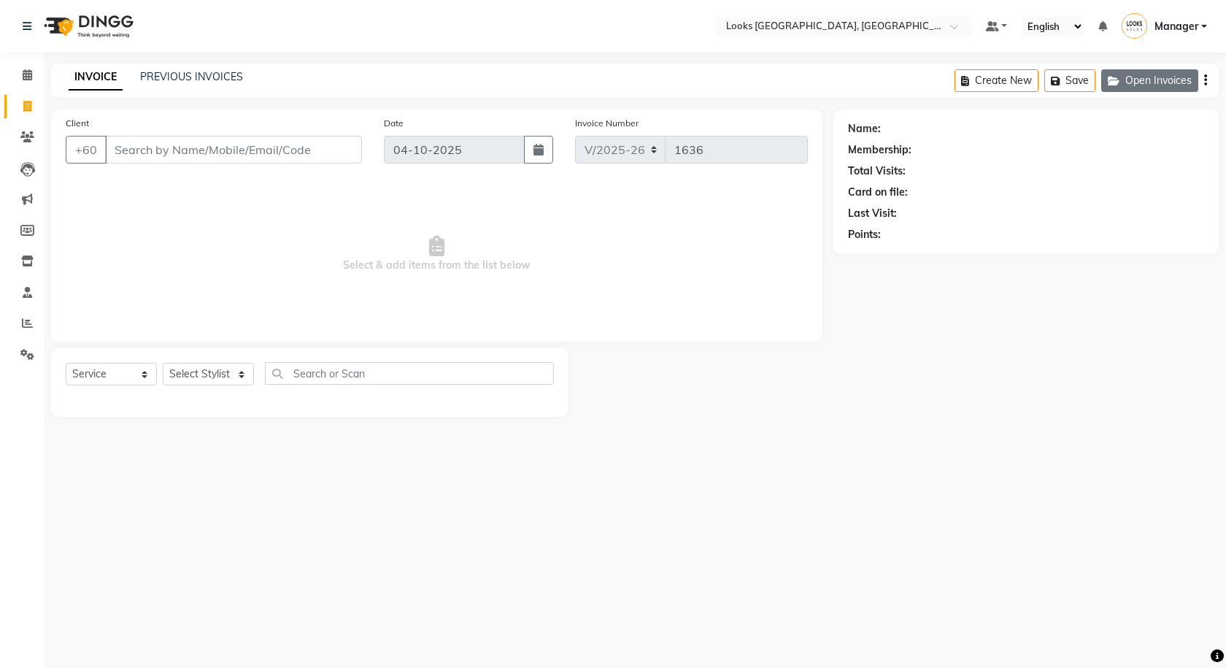
click at [1128, 77] on button "Open Invoices" at bounding box center [1149, 80] width 97 height 23
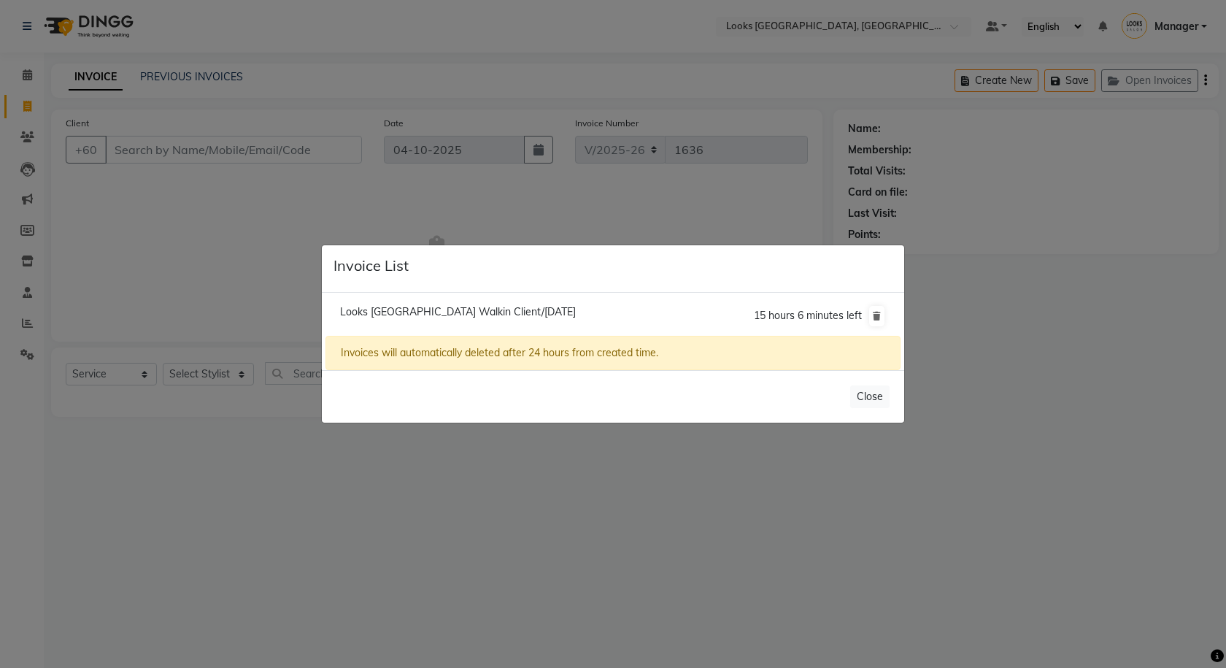
click at [479, 313] on span "Looks Kuala Lumpur Walkin Client/04 October 2025" at bounding box center [458, 311] width 236 height 13
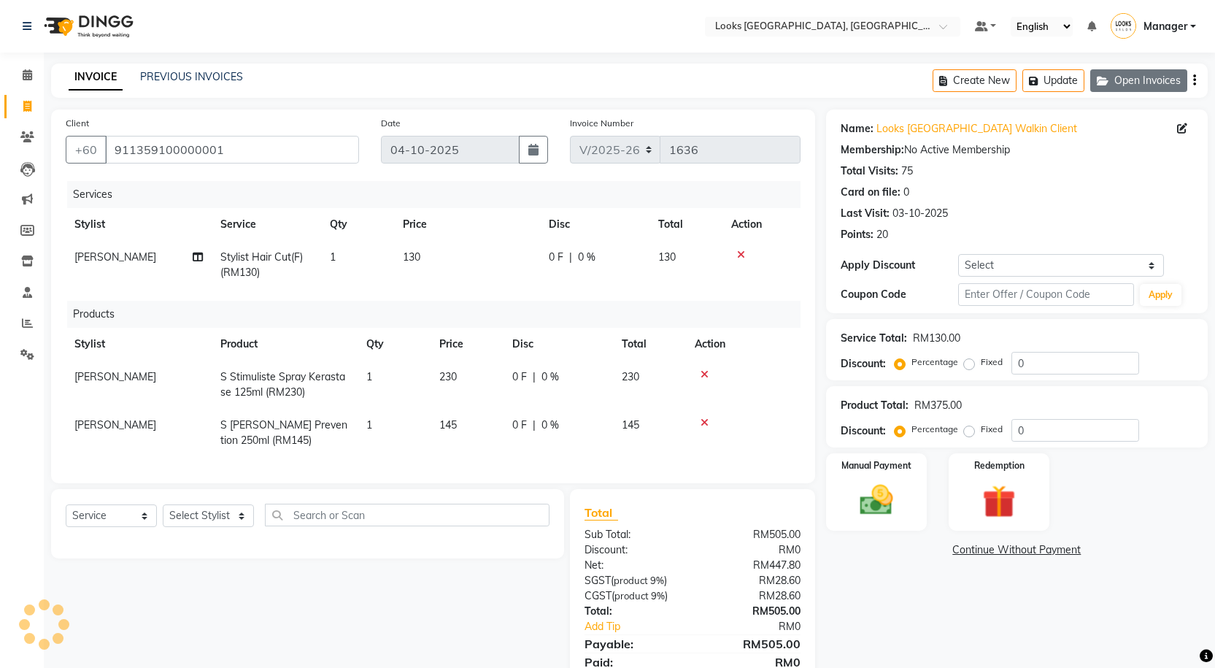
click at [1142, 76] on button "Open Invoices" at bounding box center [1138, 80] width 97 height 23
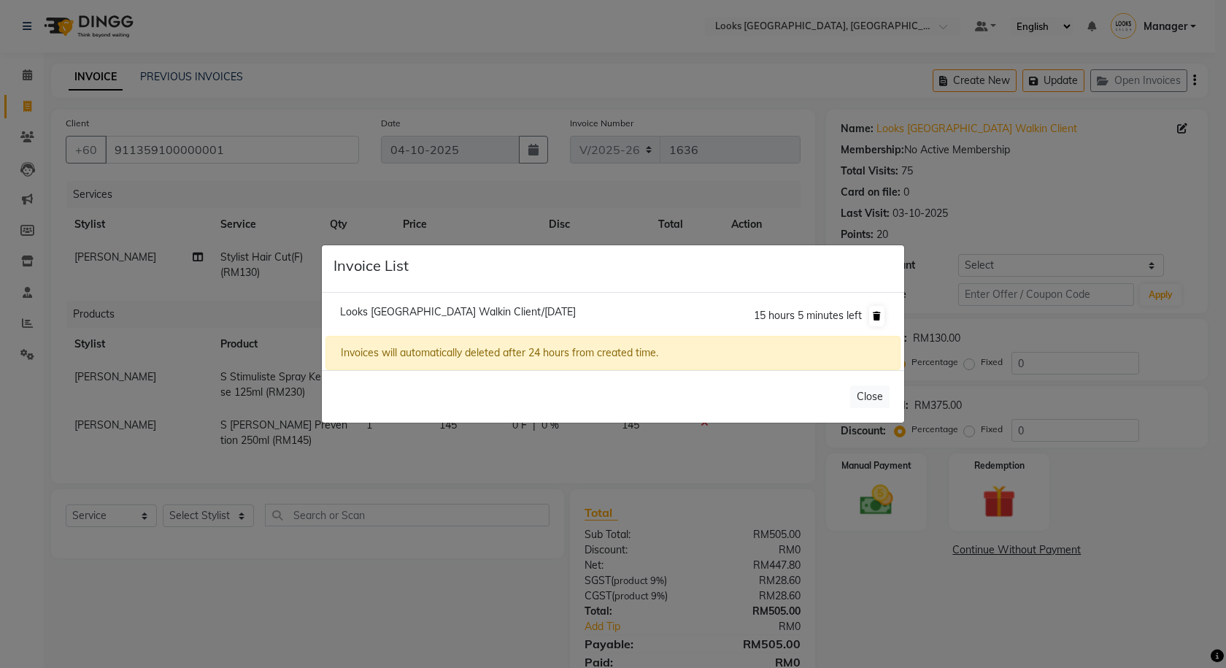
click at [878, 315] on icon at bounding box center [877, 316] width 8 height 9
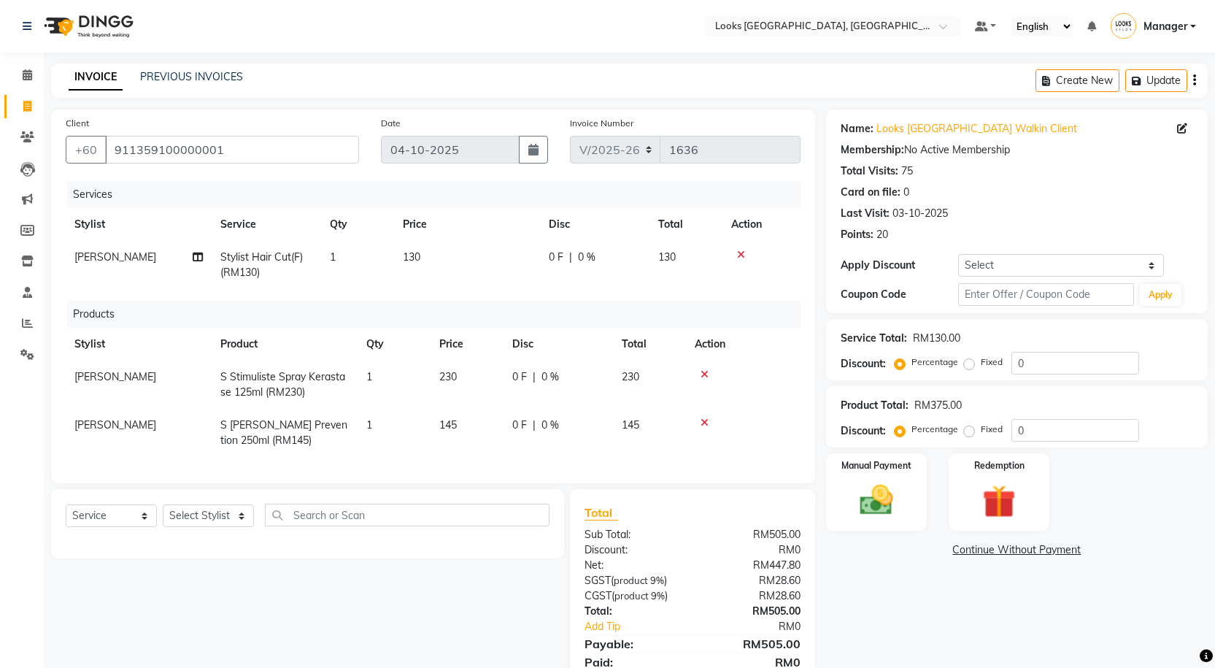
click at [21, 88] on li "Calendar" at bounding box center [22, 75] width 44 height 31
click at [22, 81] on span at bounding box center [28, 75] width 26 height 17
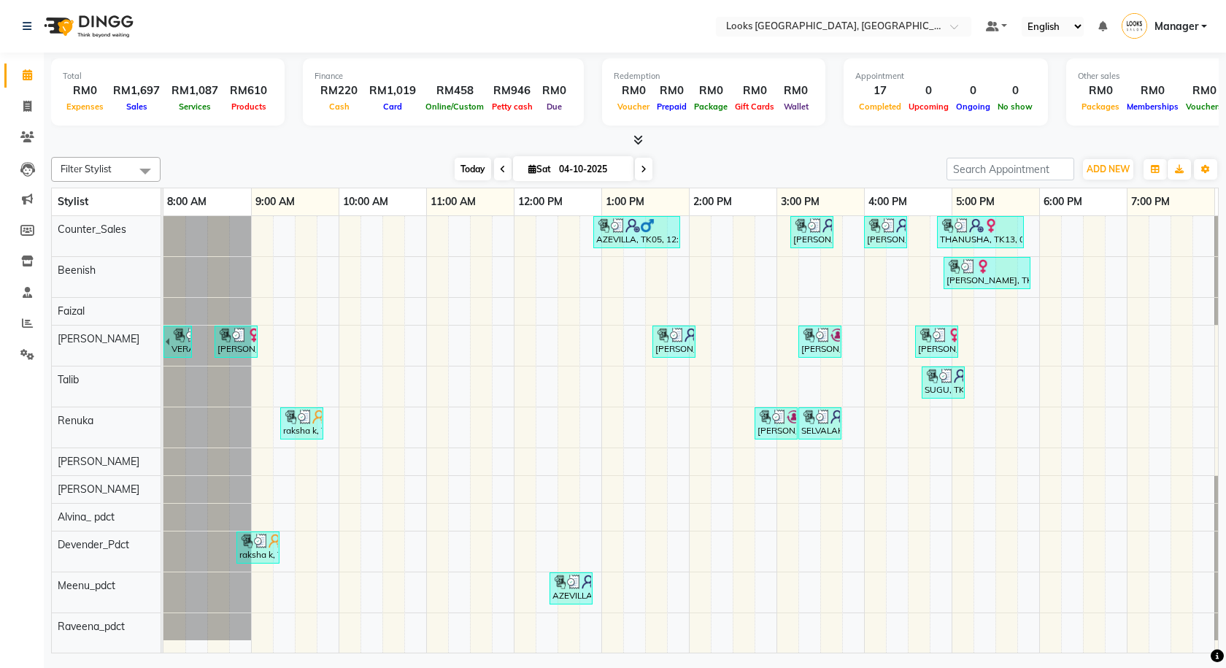
click at [462, 164] on span "Today" at bounding box center [473, 169] width 36 height 23
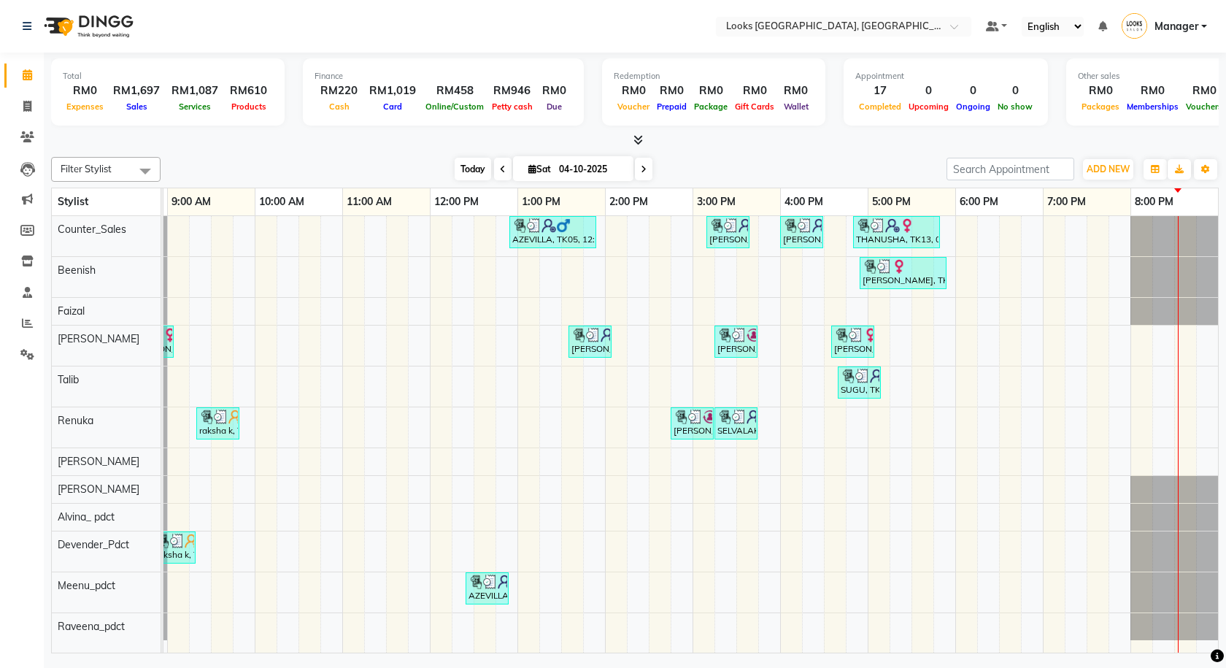
click at [478, 168] on span "Today" at bounding box center [473, 169] width 36 height 23
click at [639, 140] on icon at bounding box center [637, 139] width 9 height 11
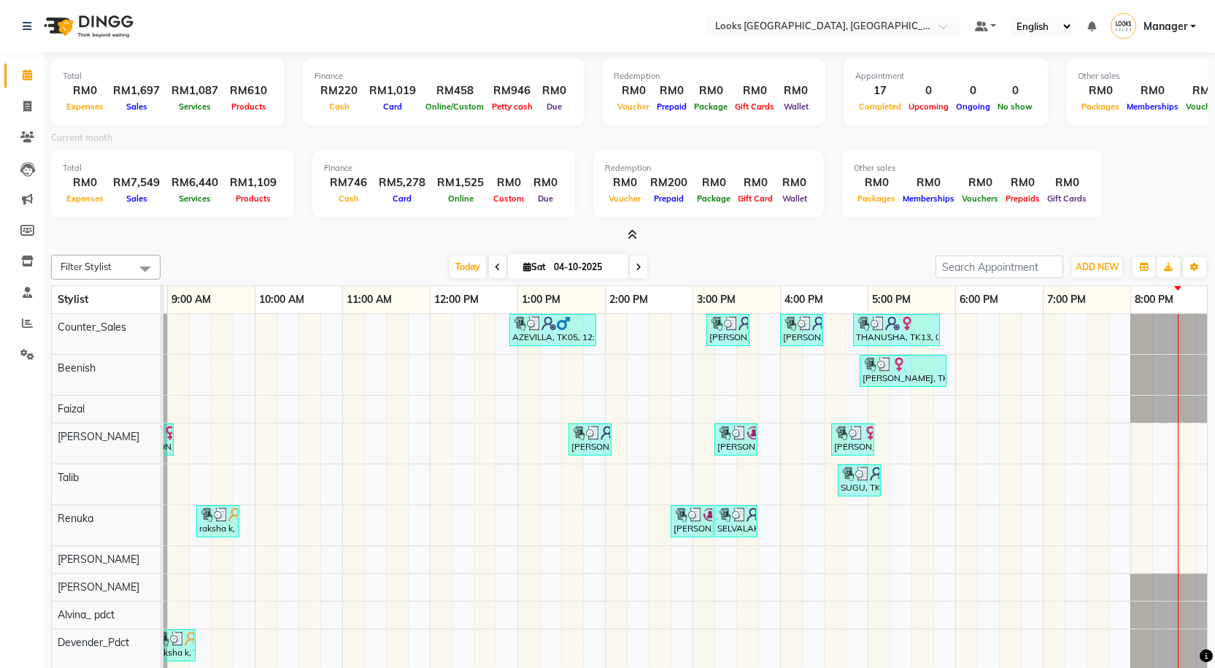
click at [329, 254] on div "Filter Stylist Select All Counter_Sales Beenish Faizal Raj Talib Renuka Jakin M…" at bounding box center [629, 500] width 1156 height 502
click at [472, 264] on span "Today" at bounding box center [467, 266] width 36 height 23
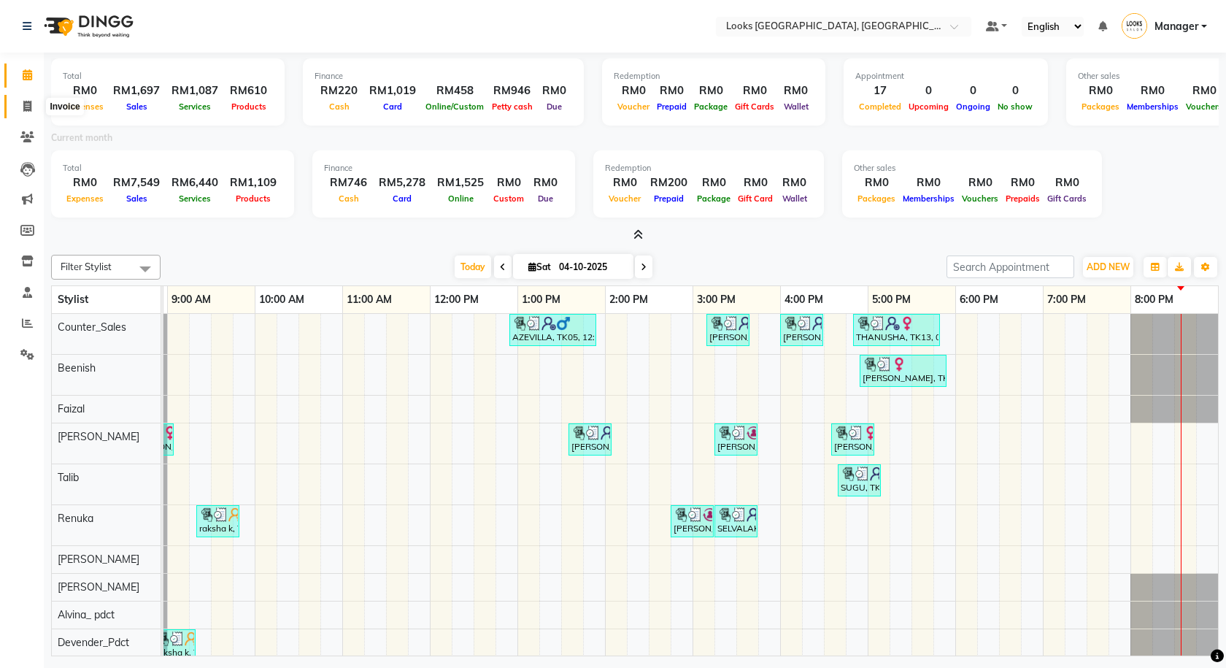
click at [22, 103] on span at bounding box center [28, 106] width 26 height 17
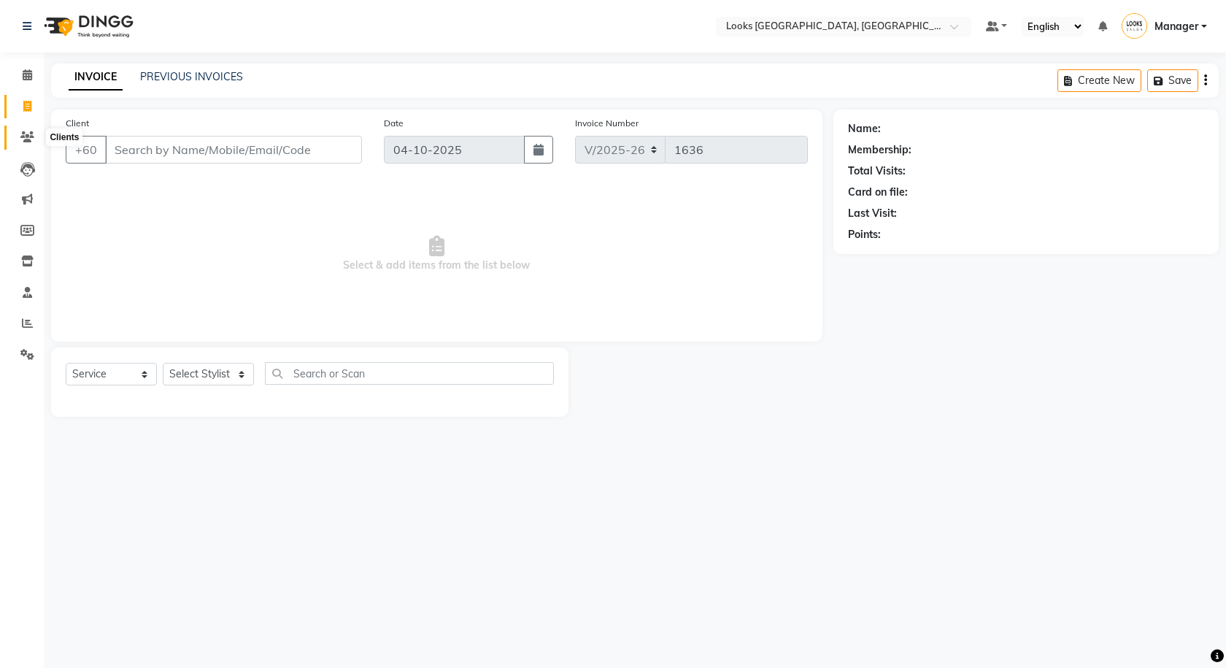
click at [28, 131] on icon at bounding box center [27, 136] width 14 height 11
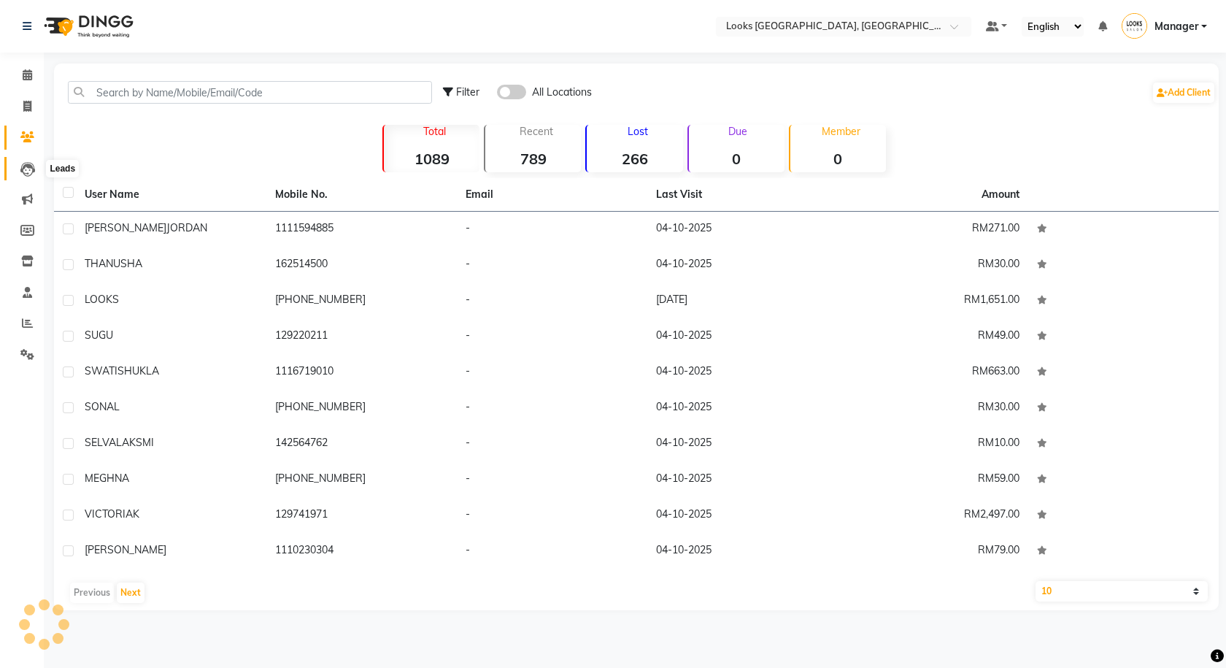
click at [17, 161] on span at bounding box center [28, 169] width 26 height 17
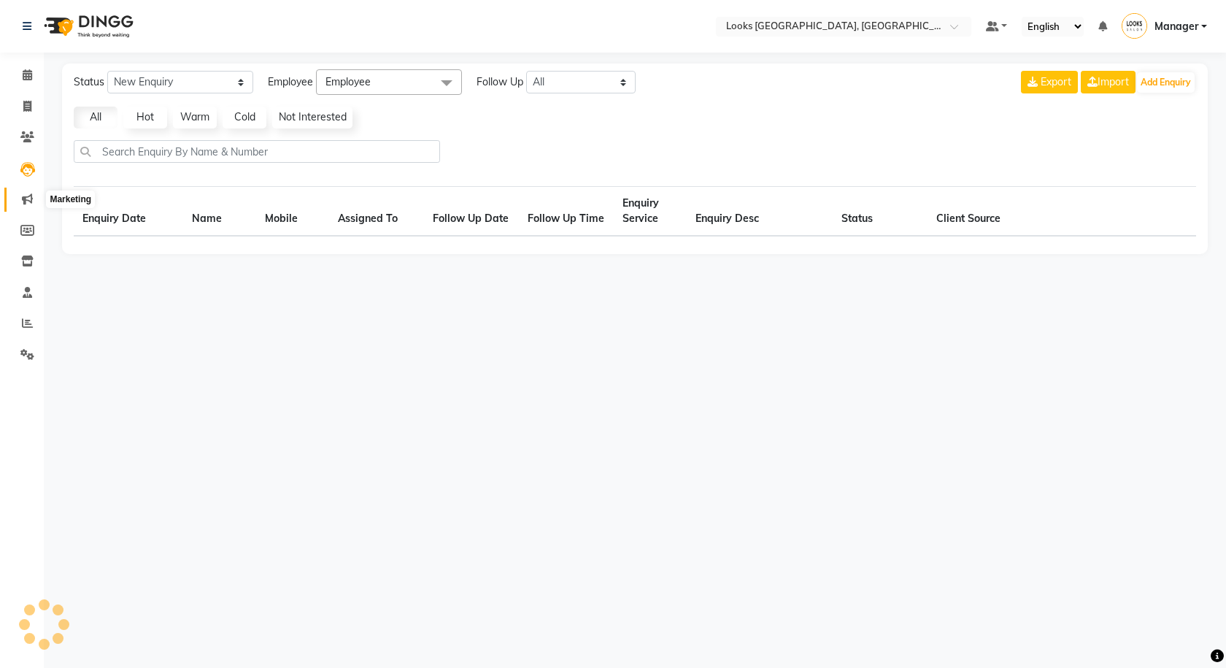
click at [28, 198] on icon at bounding box center [27, 198] width 11 height 11
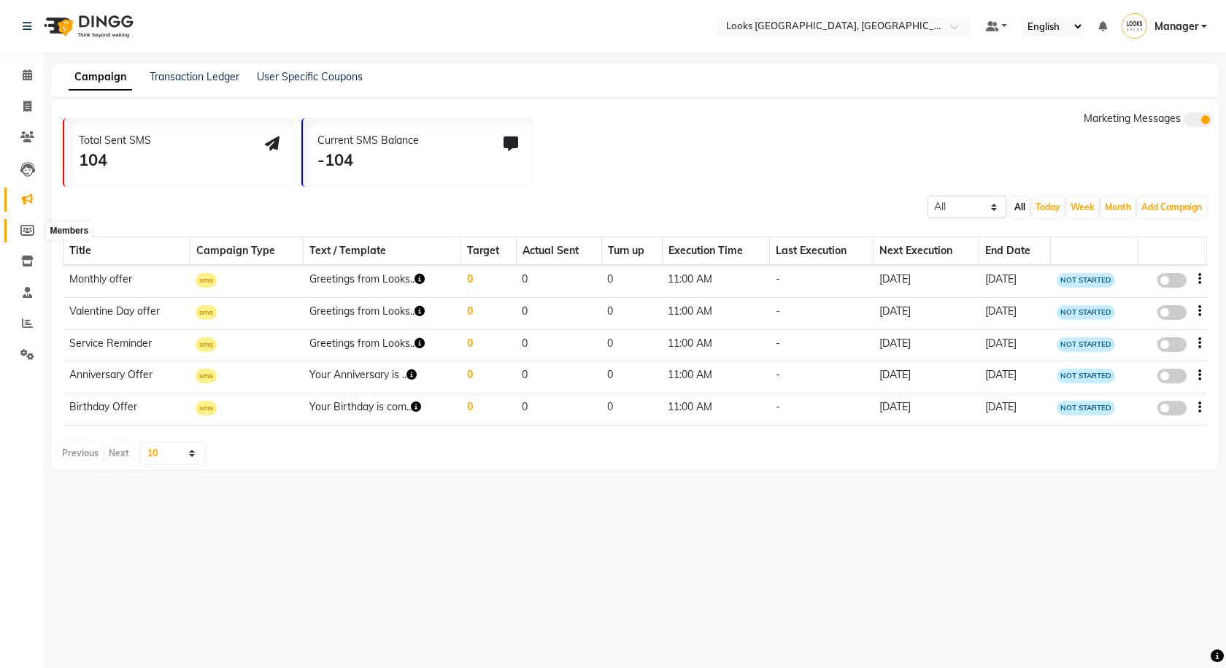
click at [31, 223] on span at bounding box center [28, 231] width 26 height 17
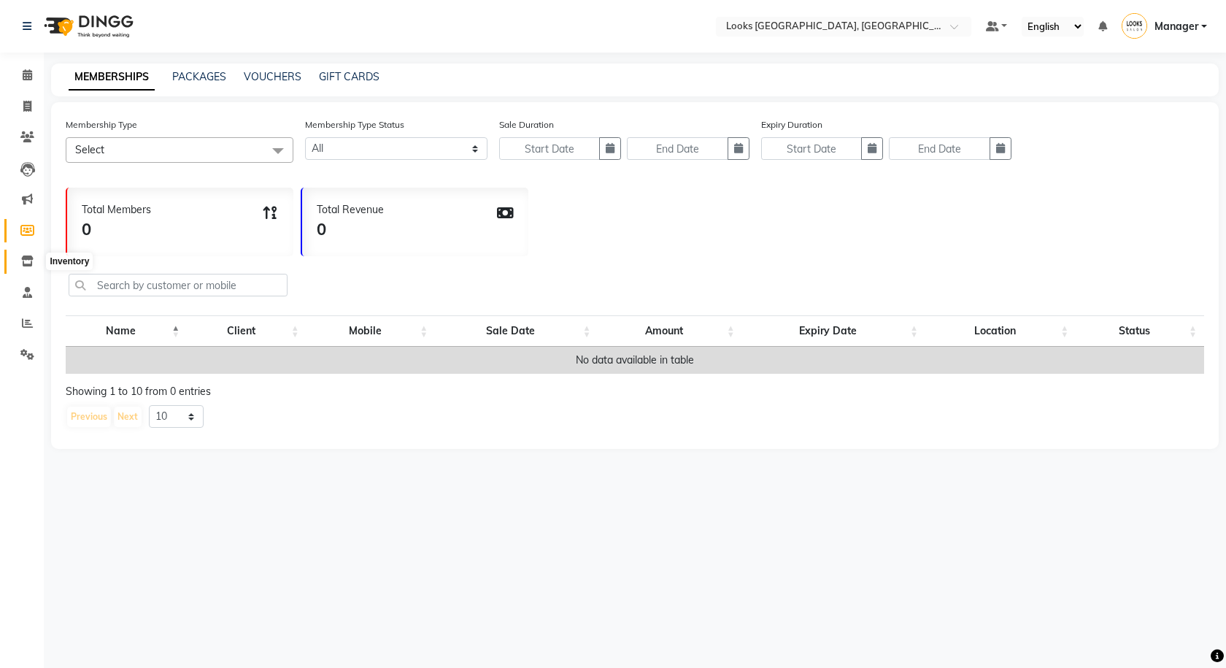
click at [31, 260] on icon at bounding box center [27, 260] width 12 height 11
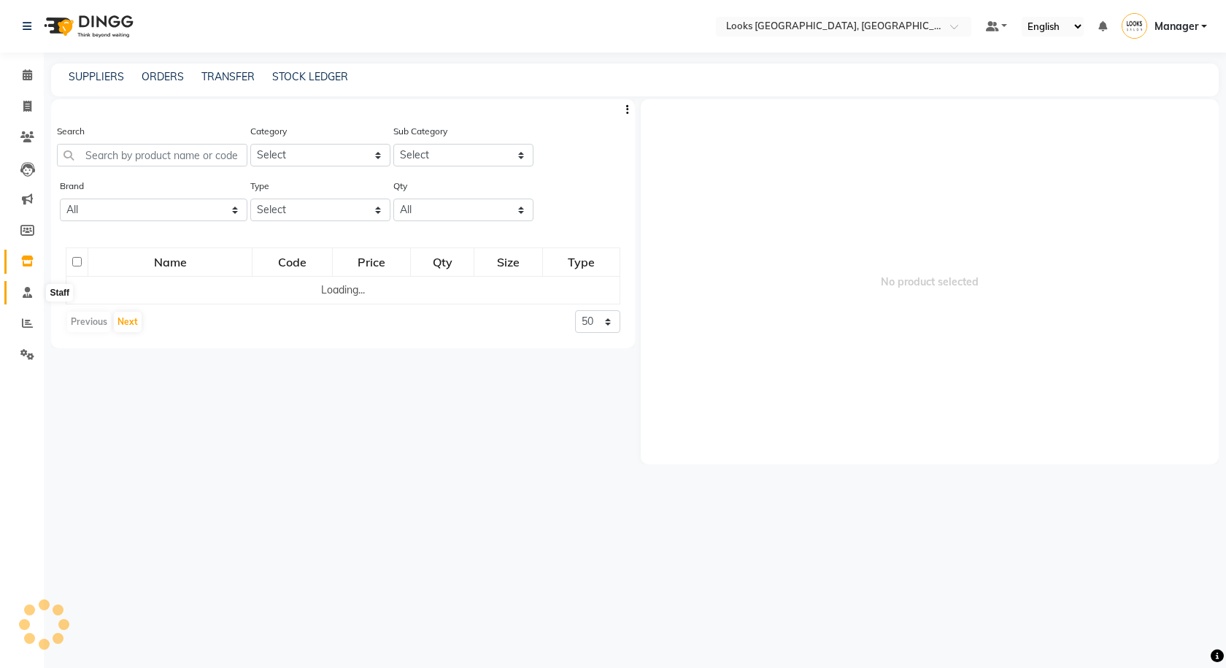
click at [27, 293] on icon at bounding box center [27, 292] width 9 height 11
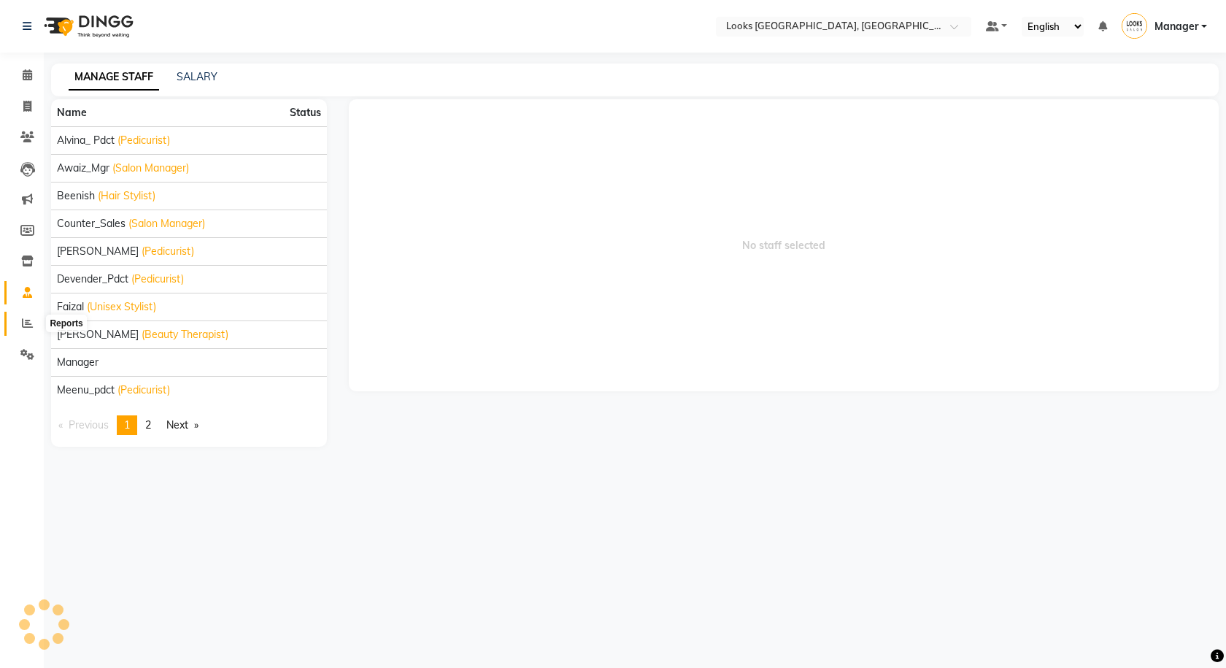
click at [26, 325] on icon at bounding box center [27, 322] width 11 height 11
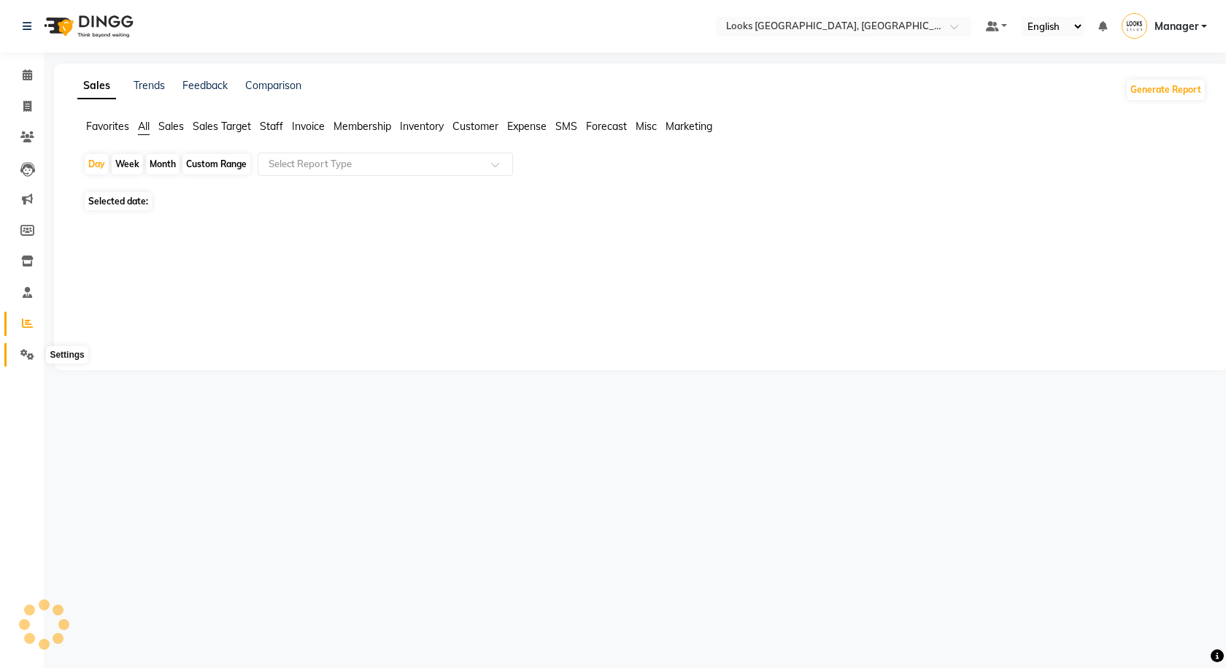
click at [26, 349] on icon at bounding box center [27, 354] width 14 height 11
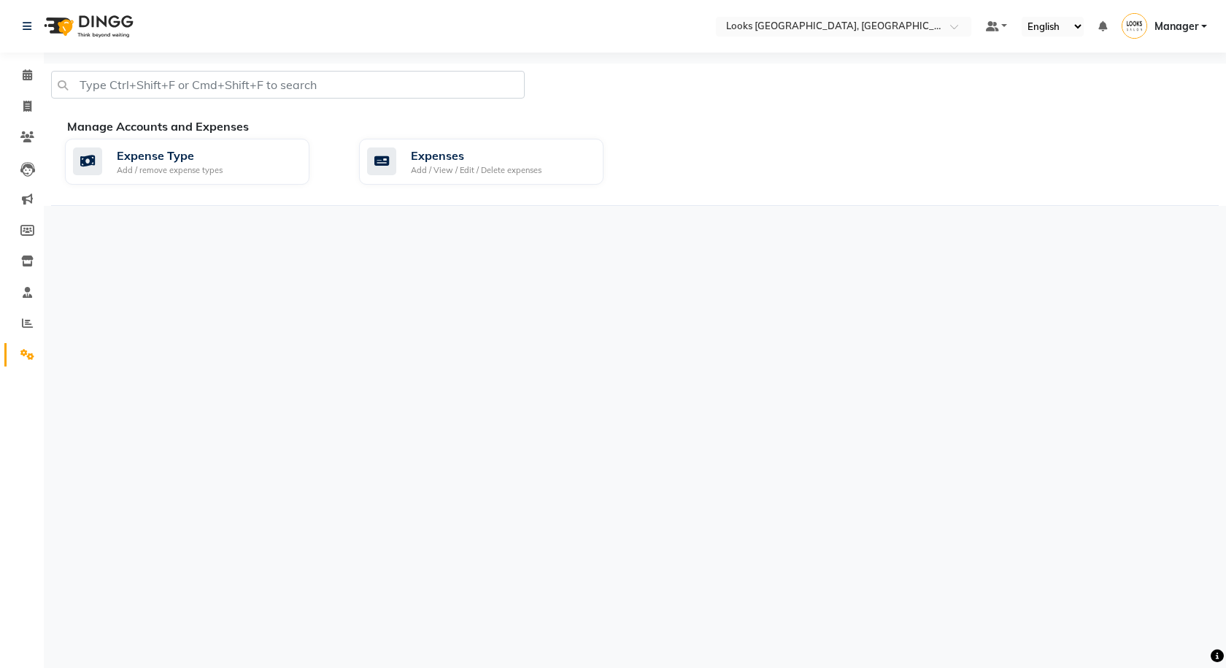
click at [27, 91] on li "Invoice" at bounding box center [22, 106] width 44 height 31
click at [27, 73] on icon at bounding box center [27, 74] width 9 height 11
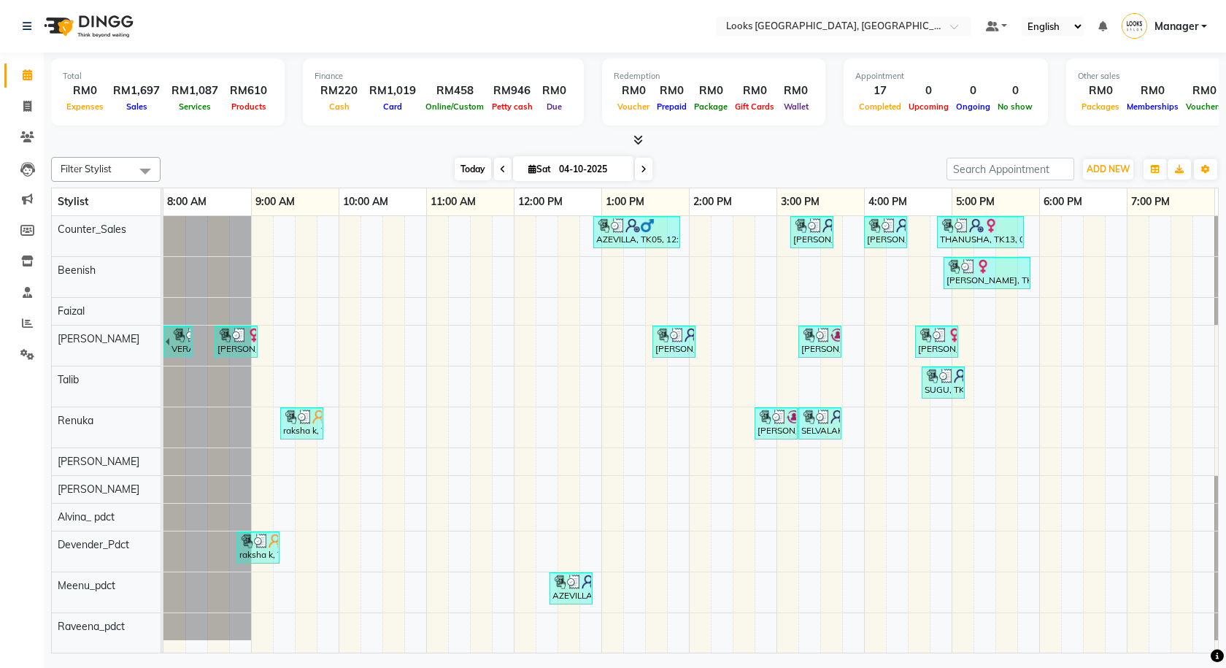
click at [474, 166] on span "Today" at bounding box center [473, 169] width 36 height 23
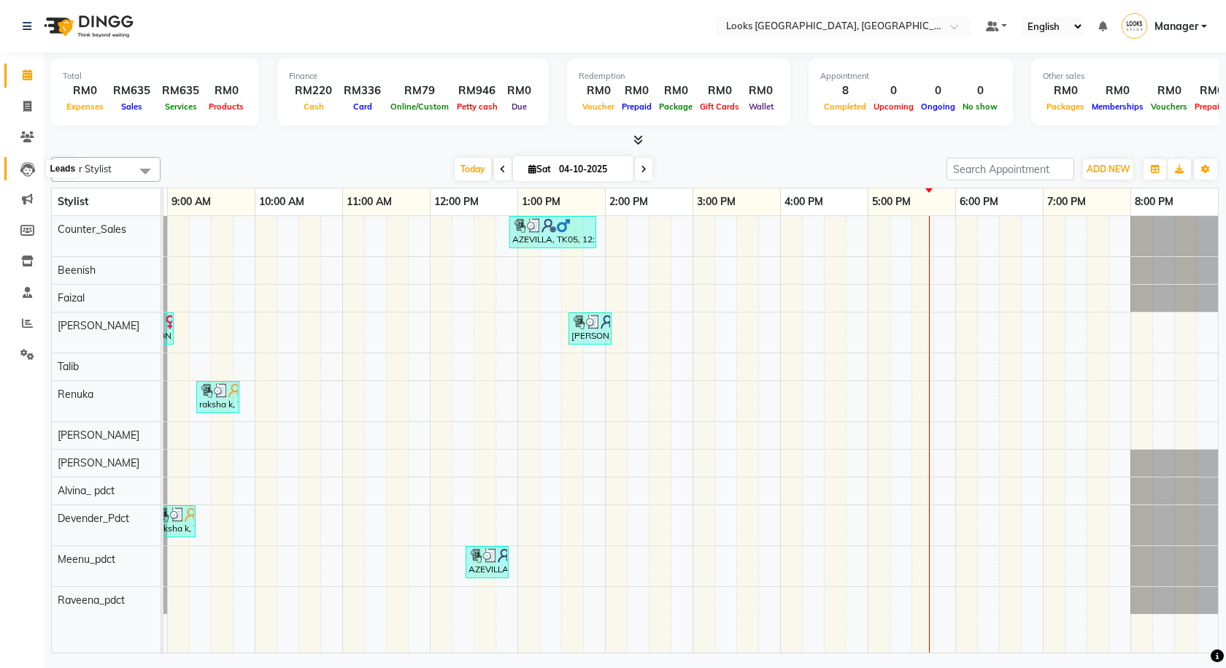
click at [27, 169] on icon at bounding box center [27, 169] width 15 height 15
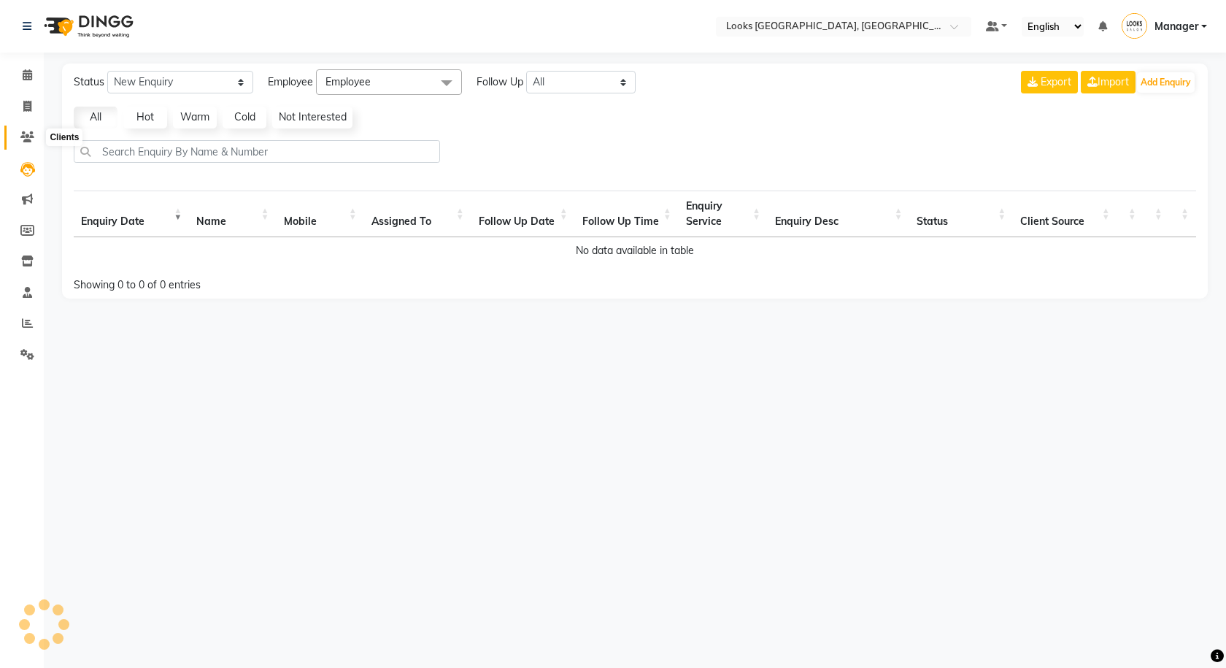
click at [23, 134] on icon at bounding box center [27, 136] width 14 height 11
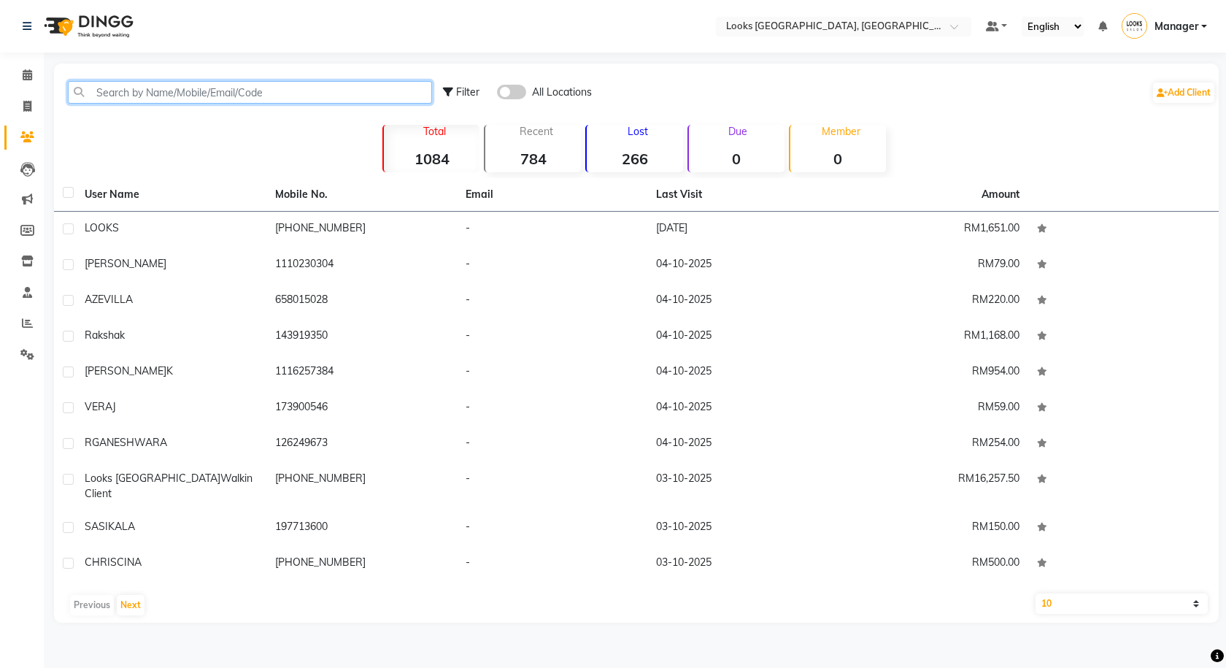
click at [177, 92] on input "text" at bounding box center [250, 92] width 364 height 23
paste input "129741971"
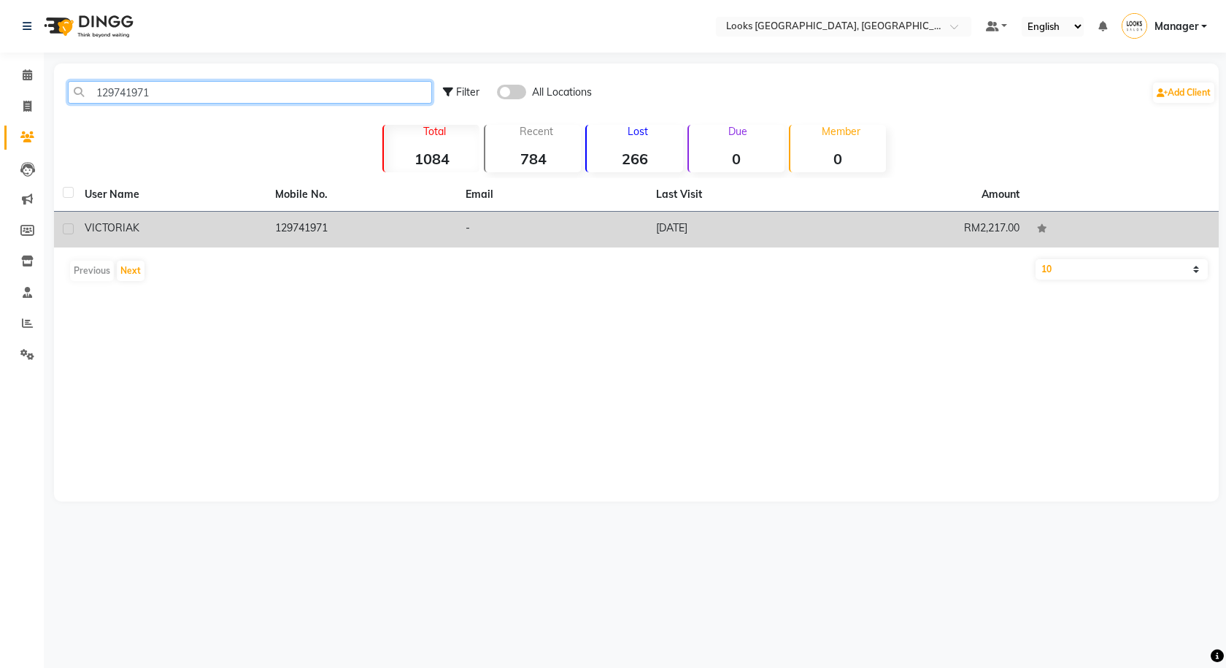
type input "129741971"
click at [365, 225] on td "129741971" at bounding box center [361, 230] width 190 height 36
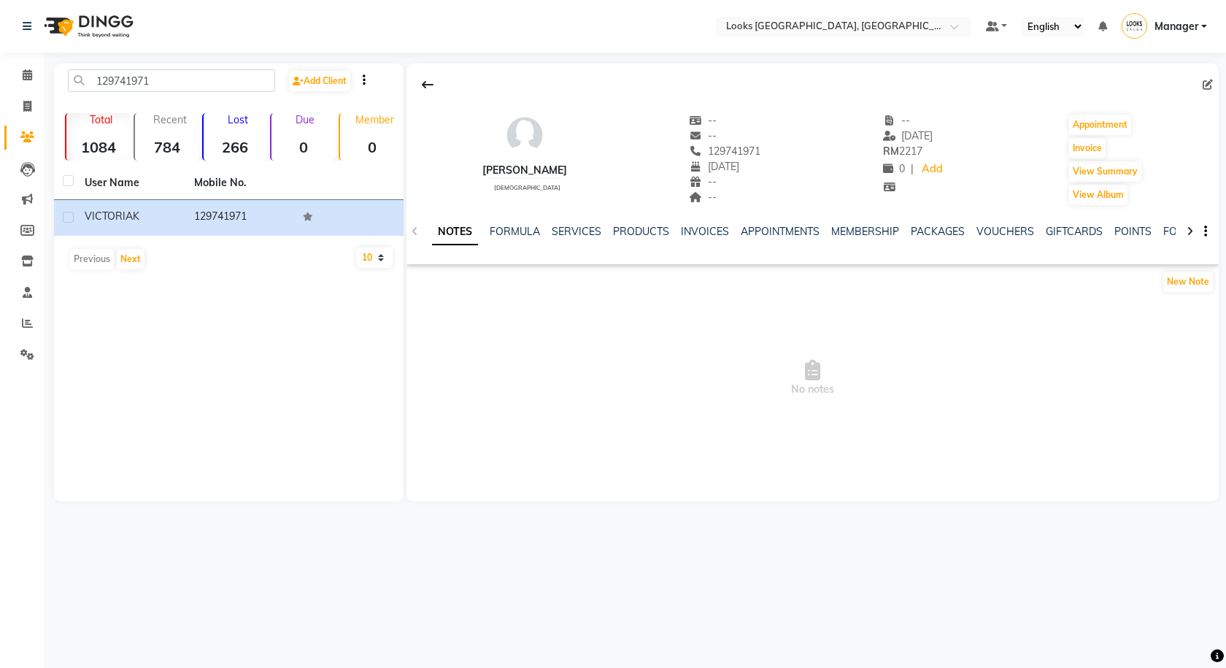
click at [607, 231] on ul "NOTES FORMULA SERVICES PRODUCTS INVOICES APPOINTMENTS MEMBERSHIP PACKAGES VOUCH…" at bounding box center [895, 231] width 927 height 15
click at [580, 228] on link "SERVICES" at bounding box center [577, 231] width 50 height 13
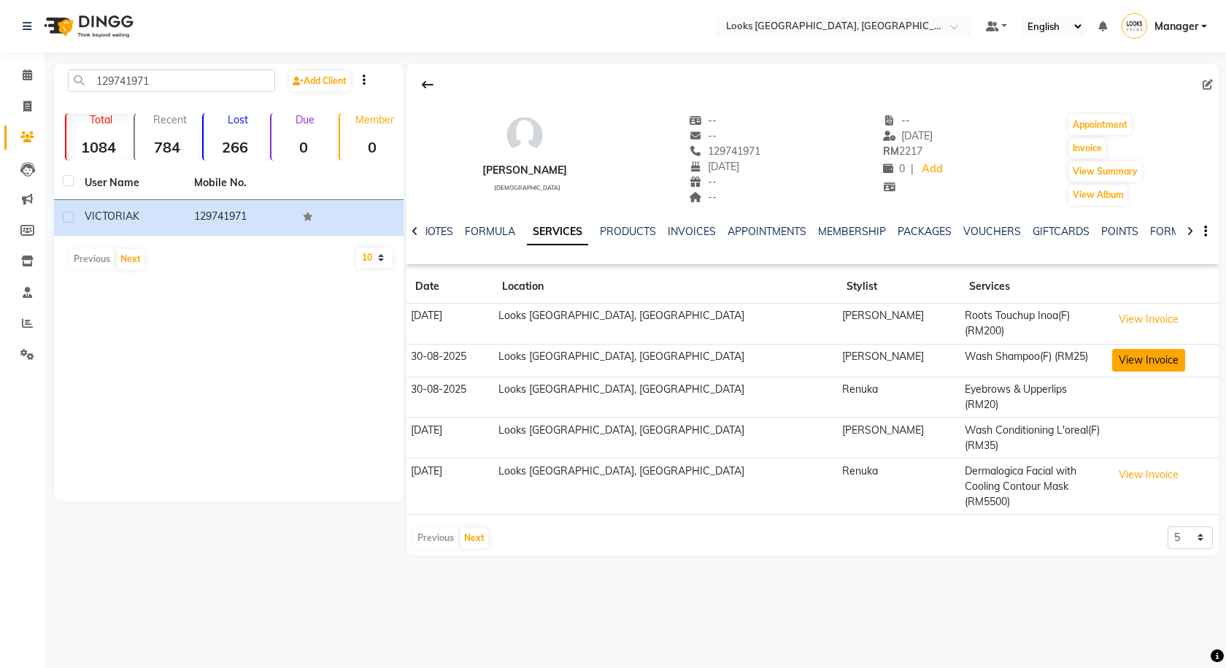
click at [1118, 349] on button "View Invoice" at bounding box center [1148, 360] width 73 height 23
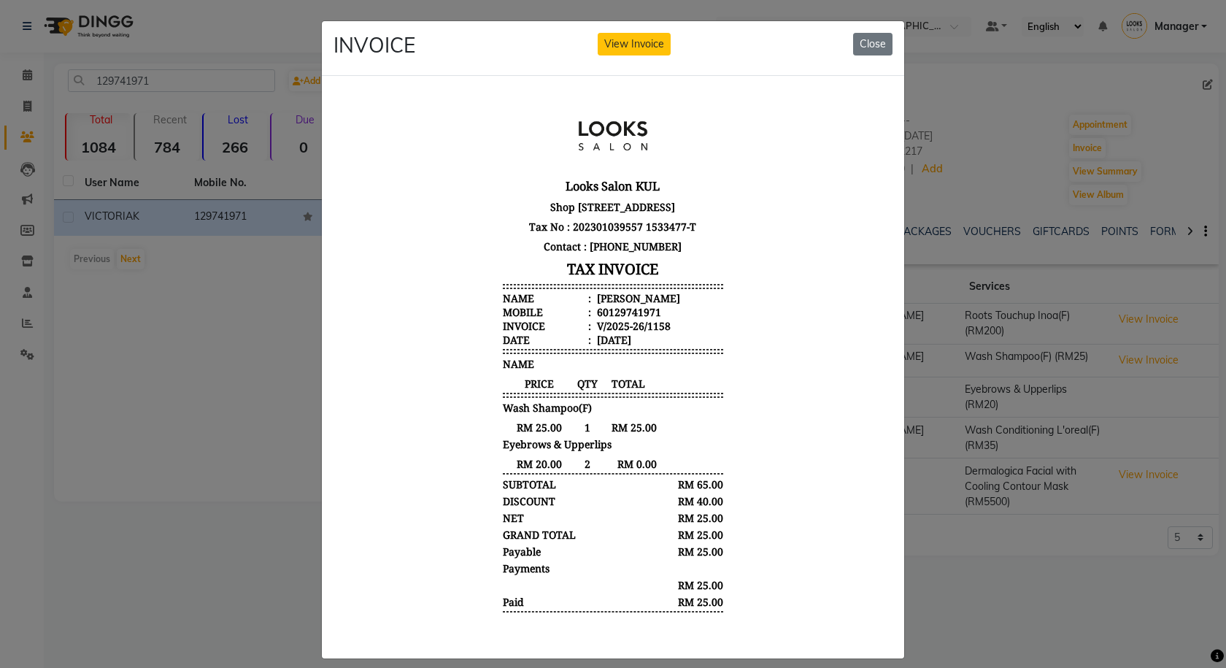
scroll to position [12, 0]
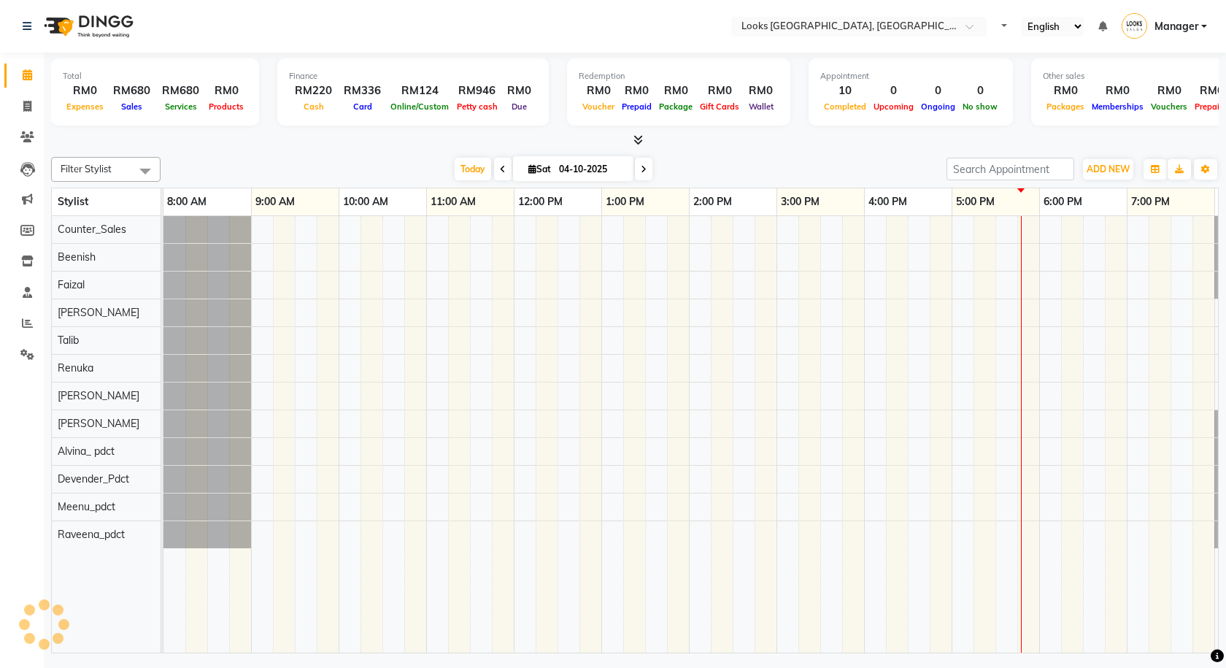
select select "en"
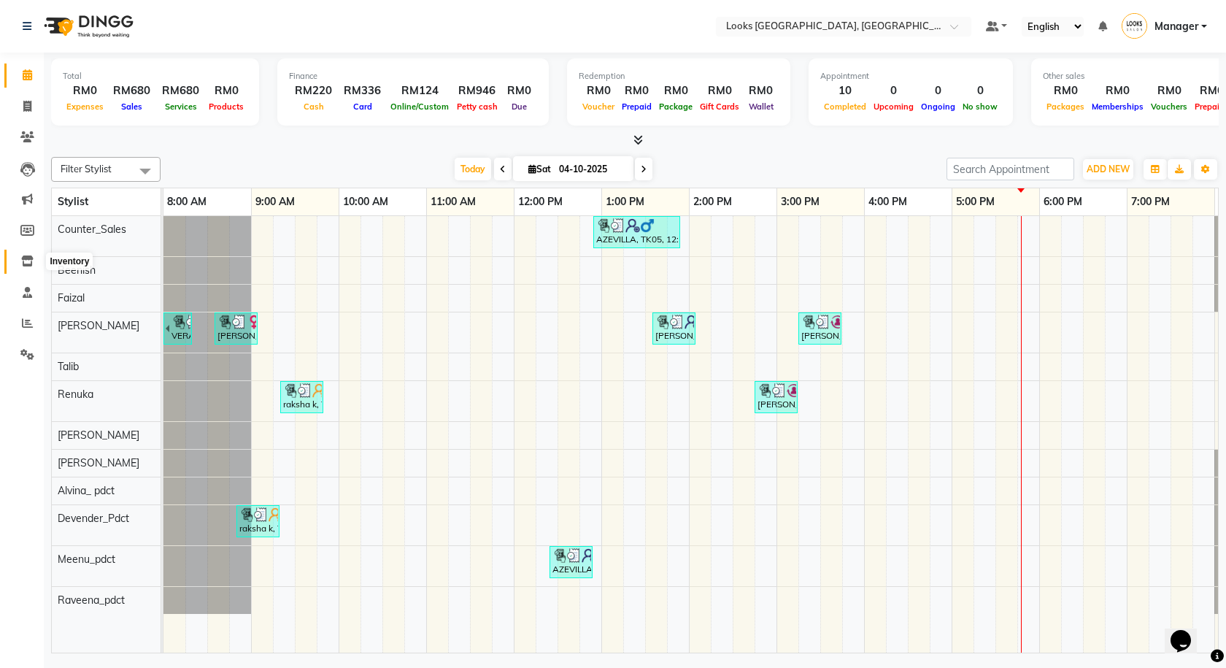
click at [24, 259] on icon at bounding box center [27, 260] width 12 height 11
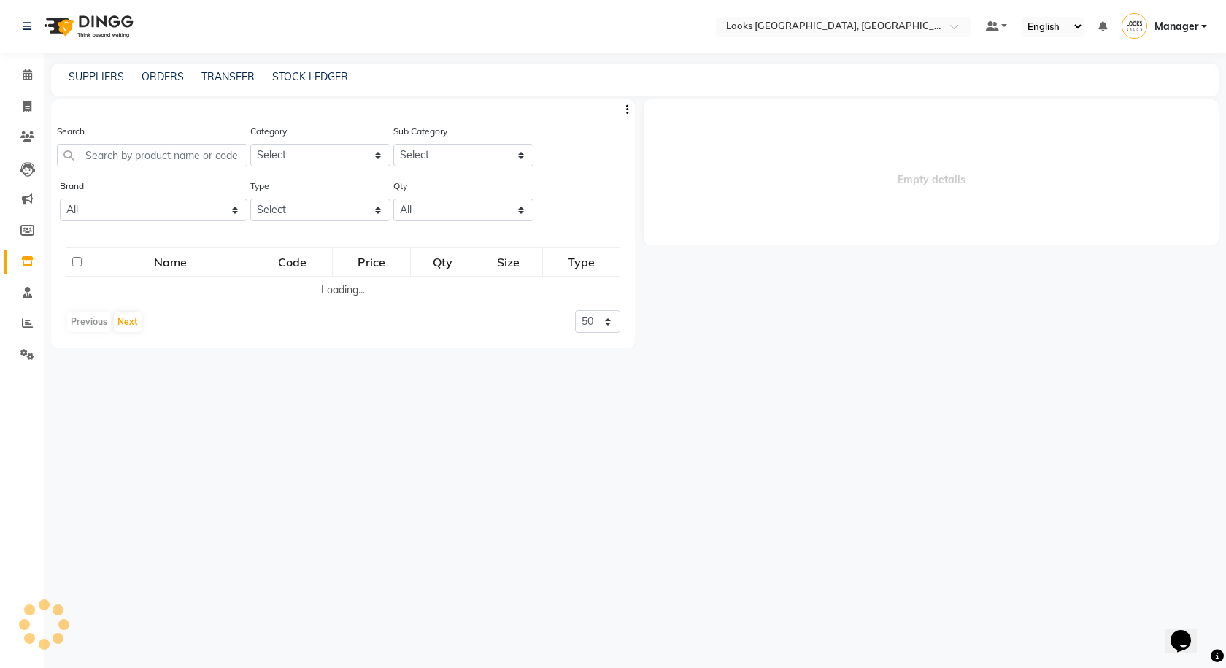
select select
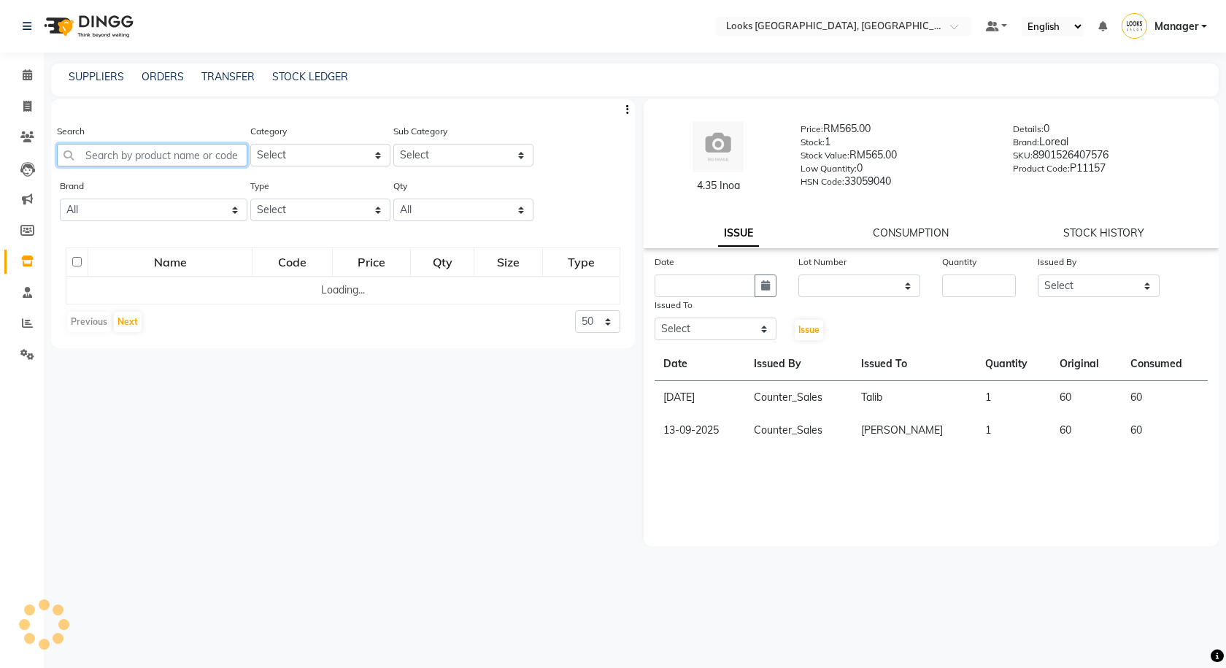
click at [137, 156] on input "text" at bounding box center [152, 155] width 190 height 23
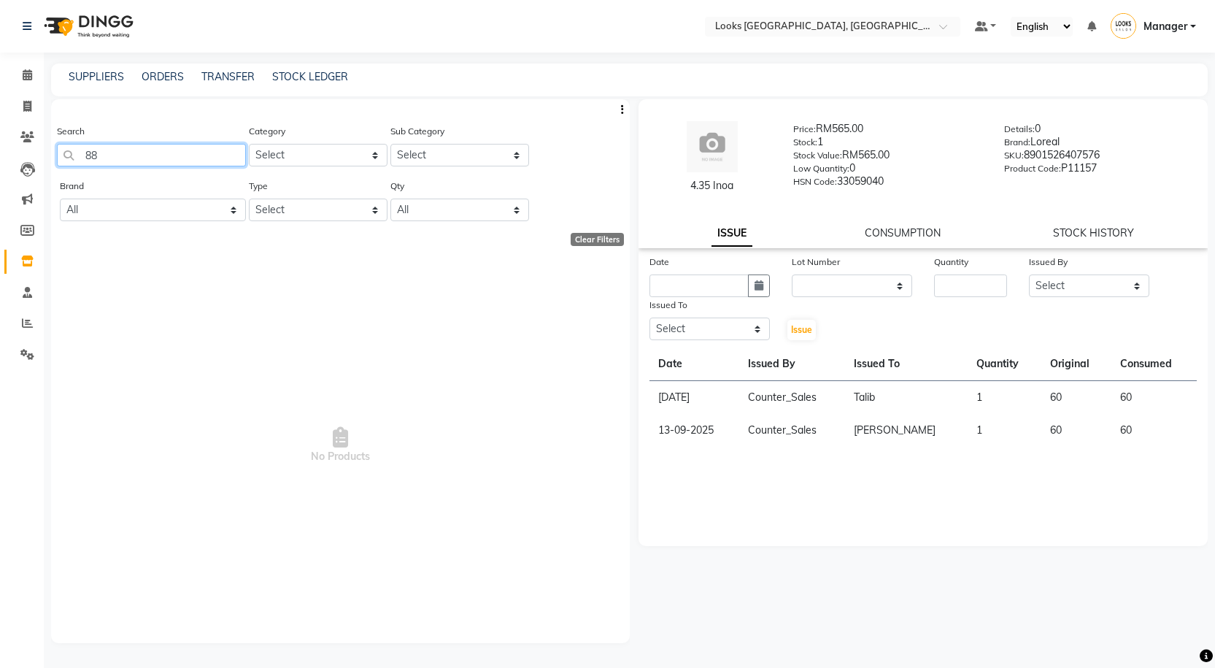
type input "8"
type input "R"
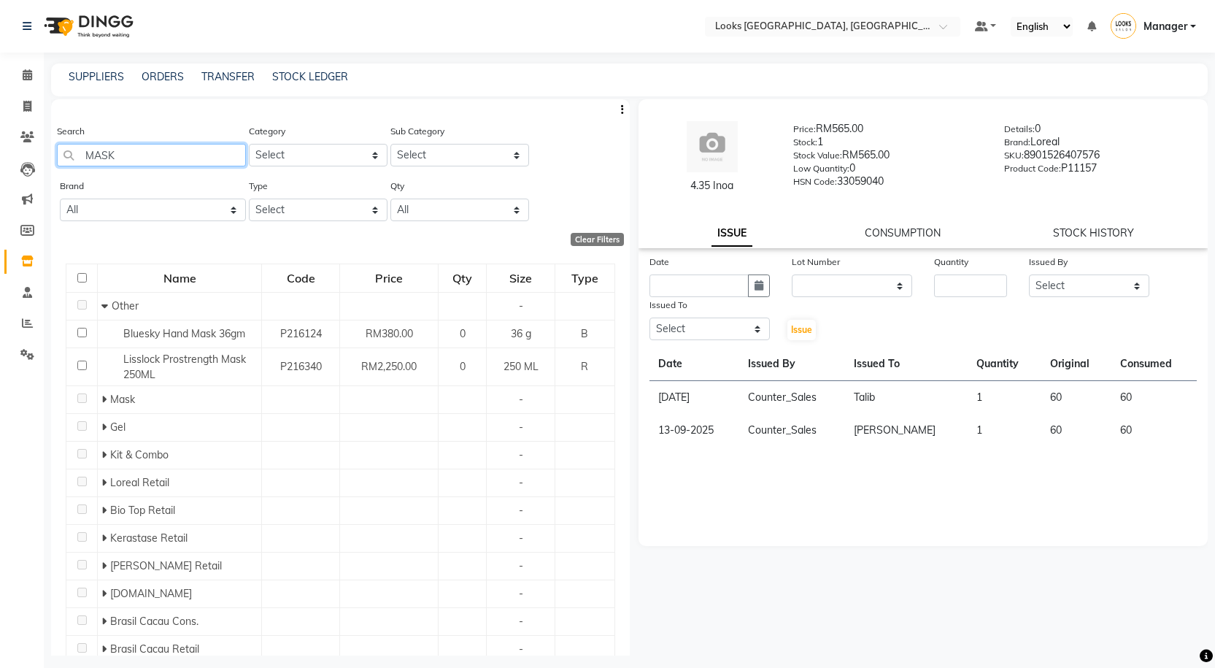
drag, startPoint x: 150, startPoint y: 152, endPoint x: 42, endPoint y: 153, distance: 108.7
click at [42, 153] on app-home "Select Location × Looks Kuala Lumpur, Malaysia Default Panel My Panel English E…" at bounding box center [607, 338] width 1215 height 677
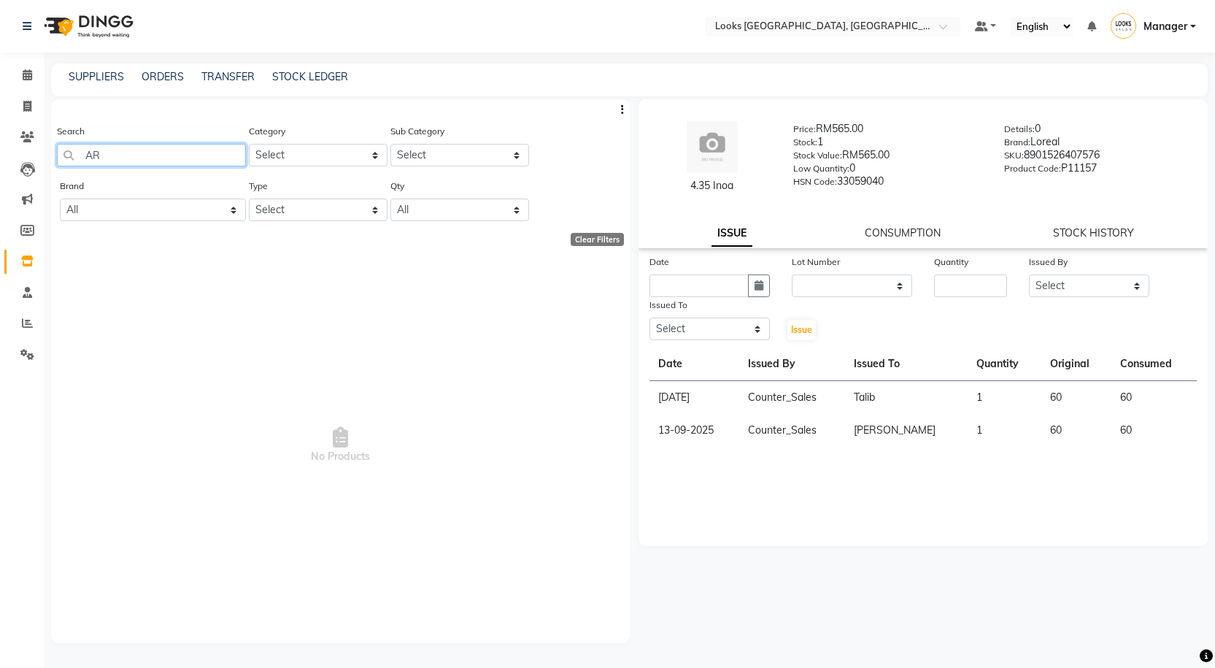
type input "A"
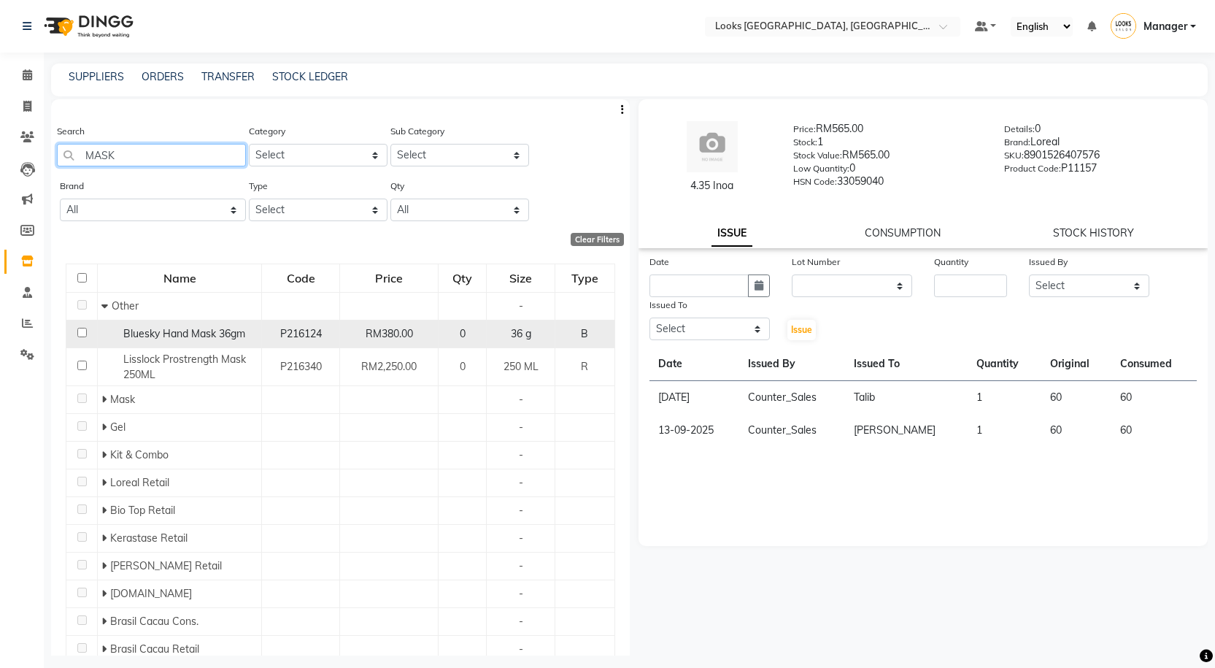
type input "MASK"
drag, startPoint x: 121, startPoint y: 337, endPoint x: 201, endPoint y: 341, distance: 79.6
click at [201, 341] on div "Bluesky Hand Mask 36gm" at bounding box center [179, 333] width 156 height 15
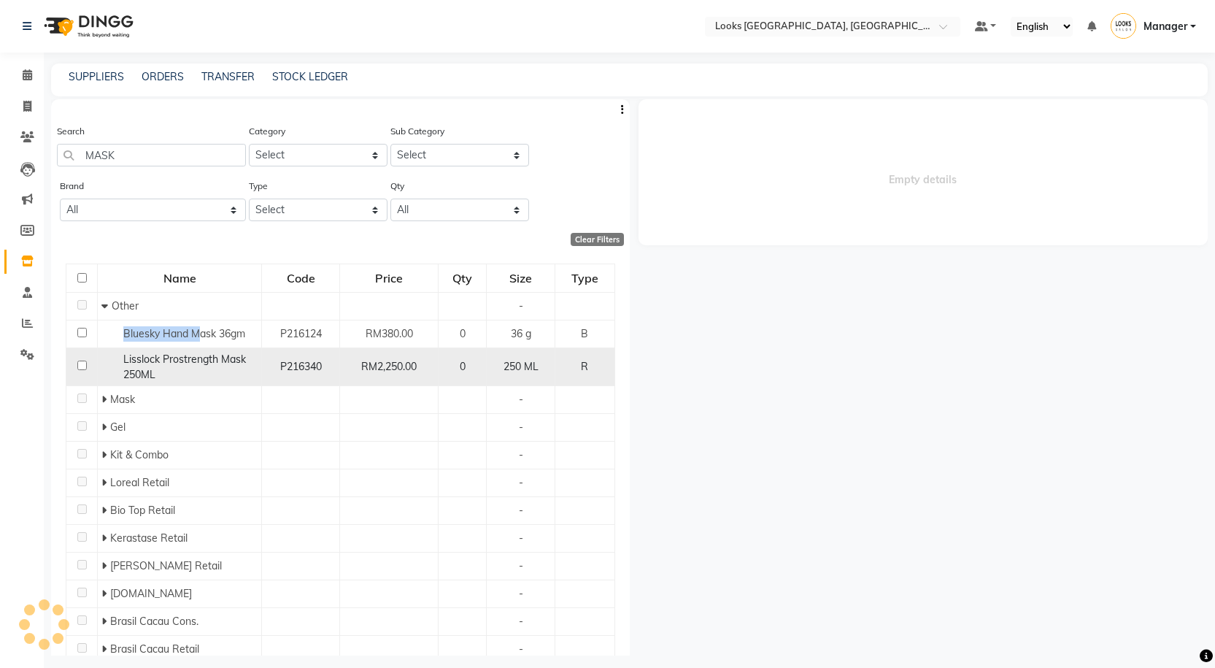
select select
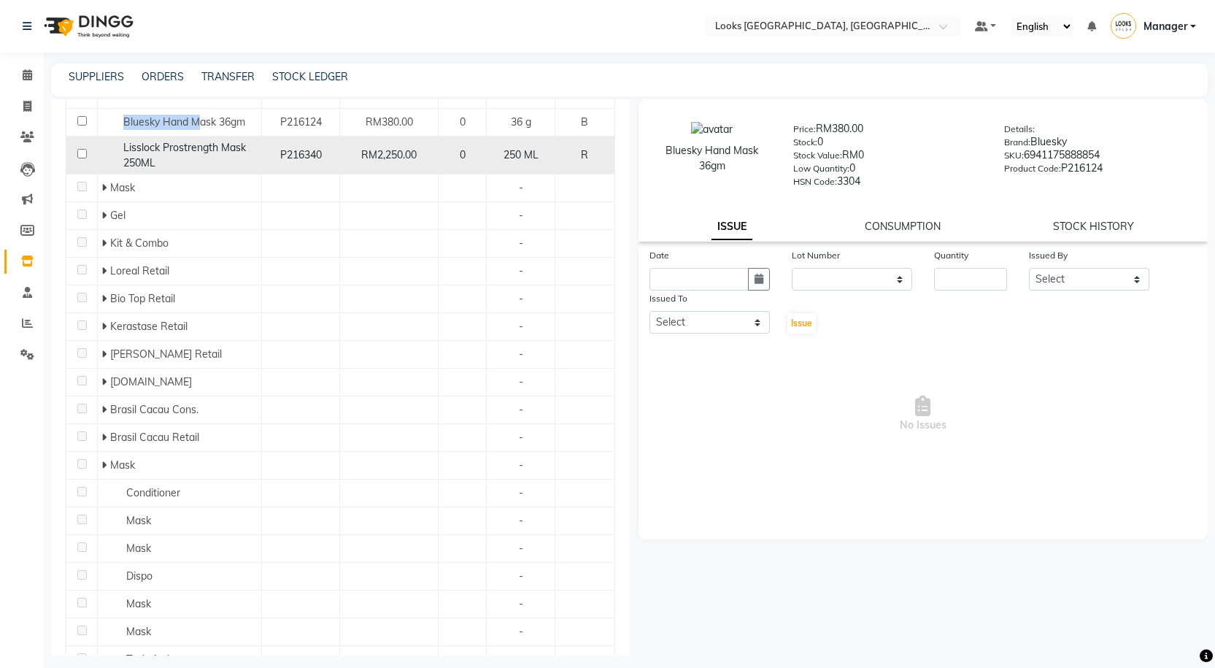
scroll to position [219, 0]
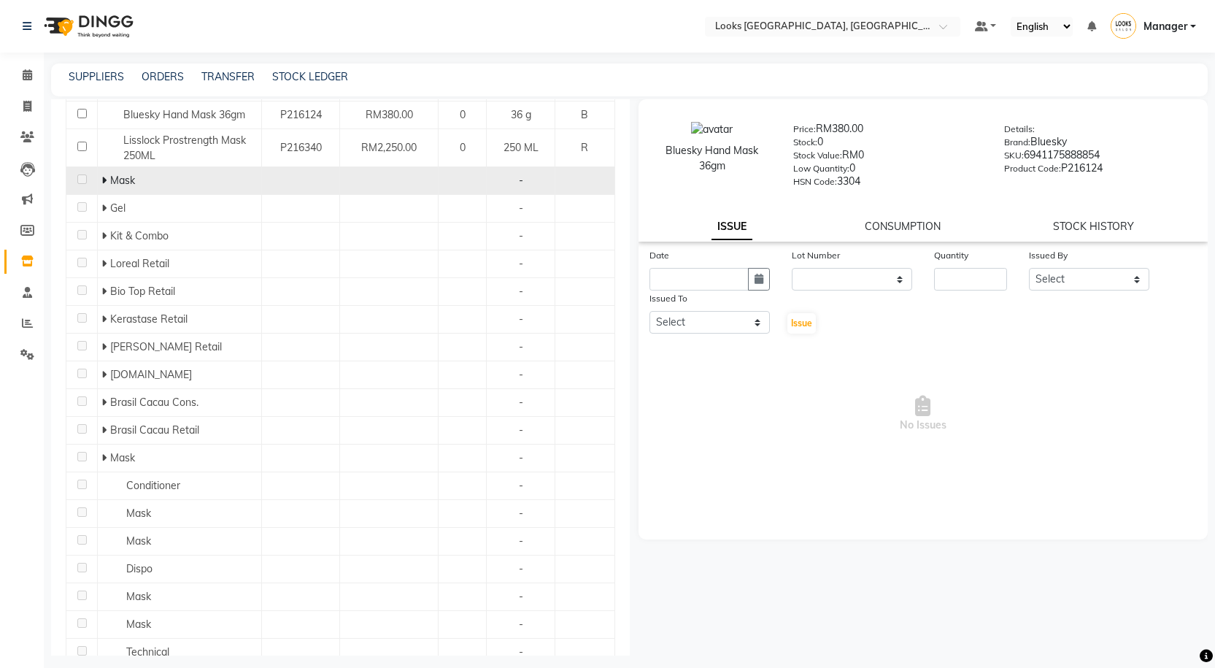
click at [110, 178] on span "Mask" at bounding box center [122, 180] width 25 height 13
click at [101, 182] on icon at bounding box center [103, 180] width 5 height 10
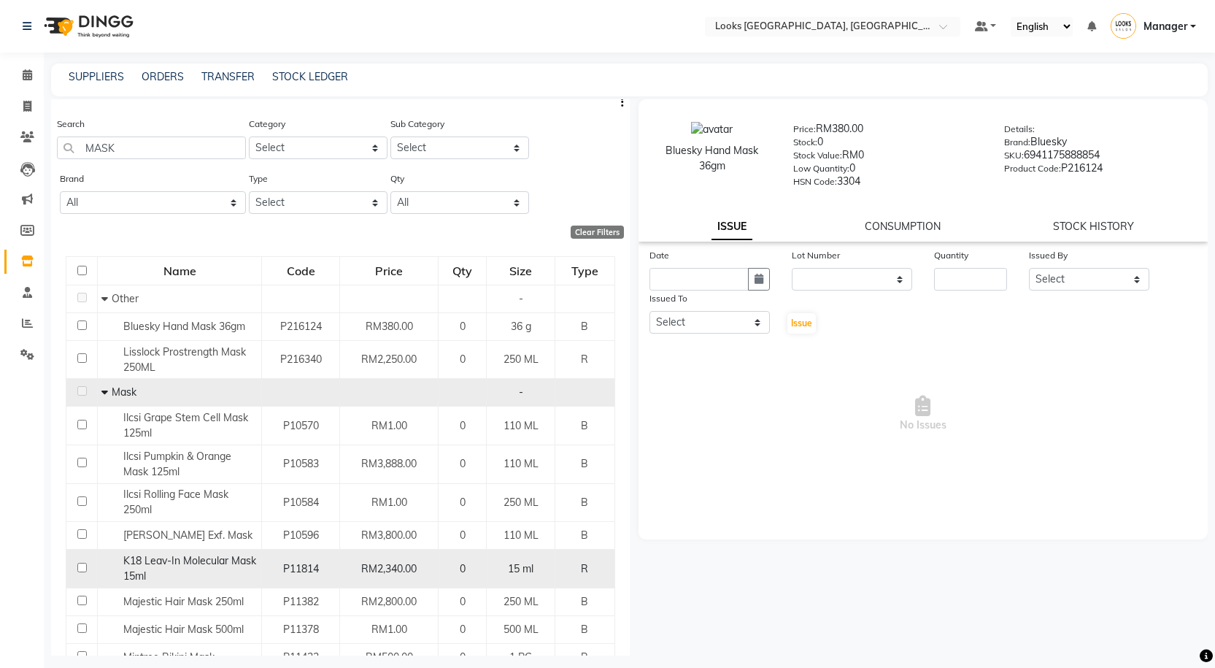
scroll to position [0, 0]
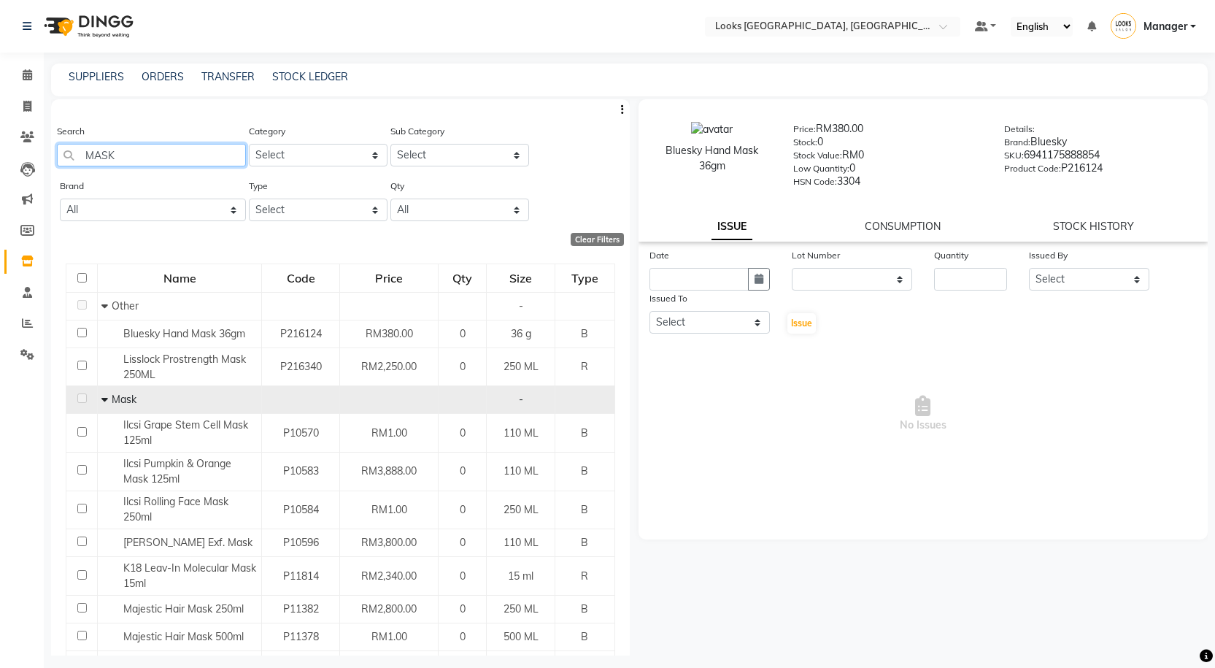
drag, startPoint x: 154, startPoint y: 156, endPoint x: 47, endPoint y: 150, distance: 106.7
click at [47, 150] on main "SUPPLIERS ORDERS TRANSFER STOCK LEDGER Search MASK Category Select Skin Persona…" at bounding box center [629, 370] width 1171 height 614
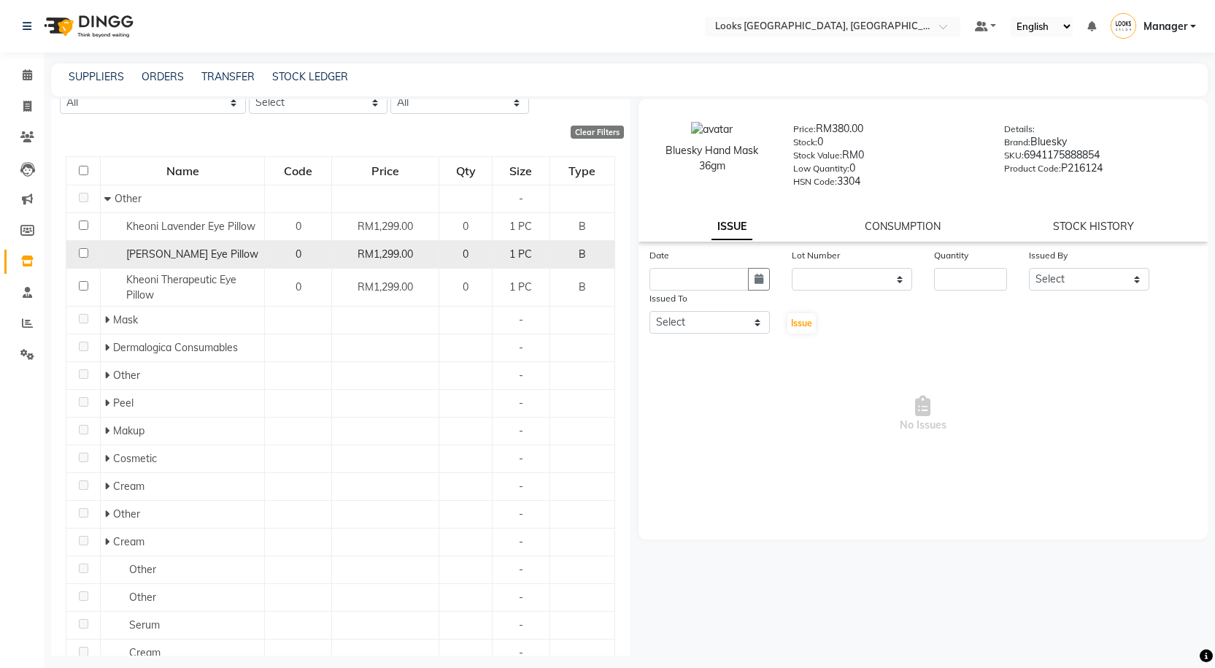
scroll to position [163, 0]
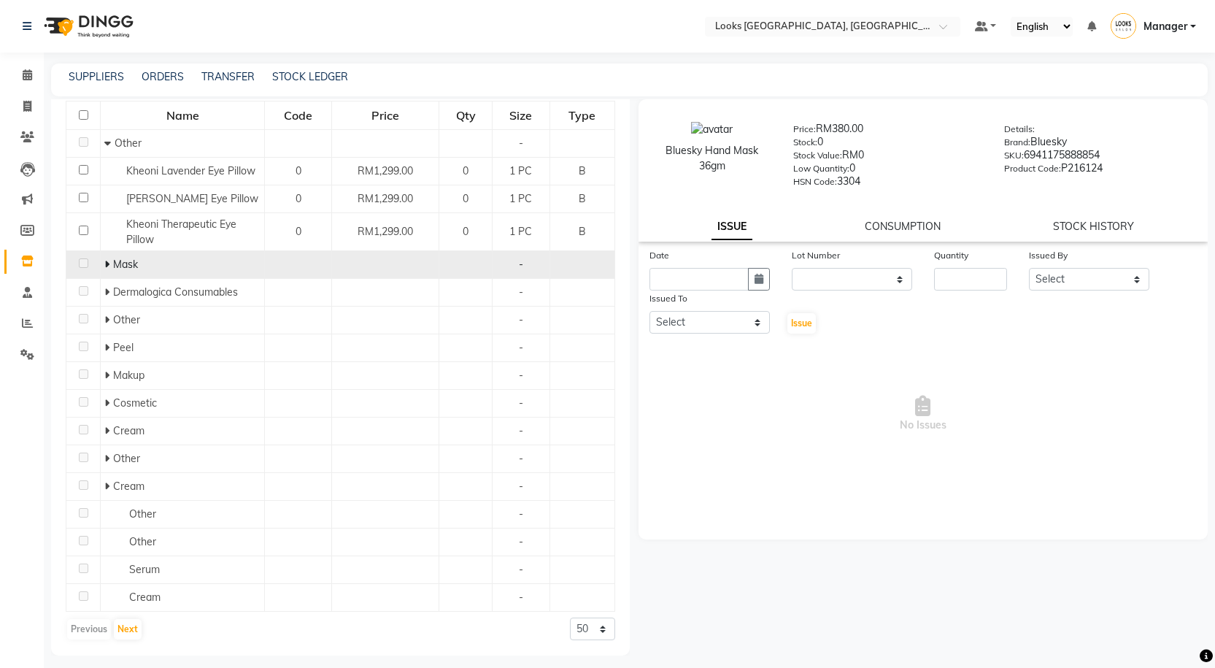
type input "EYE"
click at [105, 262] on icon at bounding box center [106, 264] width 5 height 10
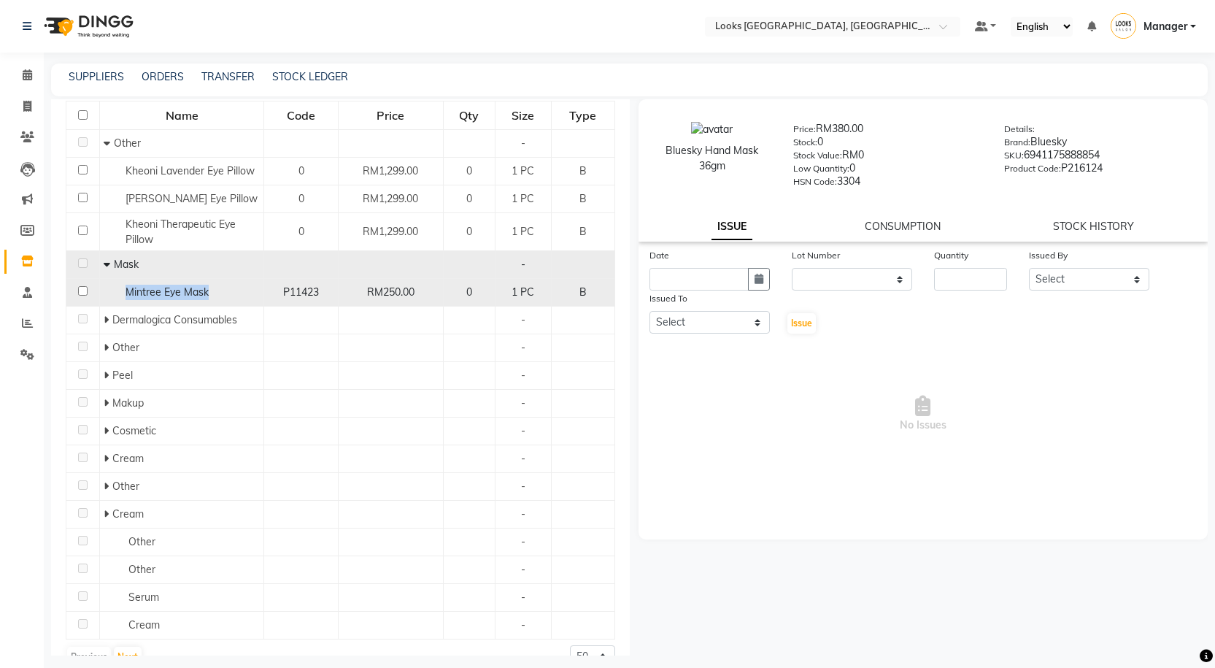
drag, startPoint x: 118, startPoint y: 290, endPoint x: 212, endPoint y: 293, distance: 94.2
click at [212, 293] on div "Mintree Eye Mask" at bounding box center [182, 292] width 156 height 15
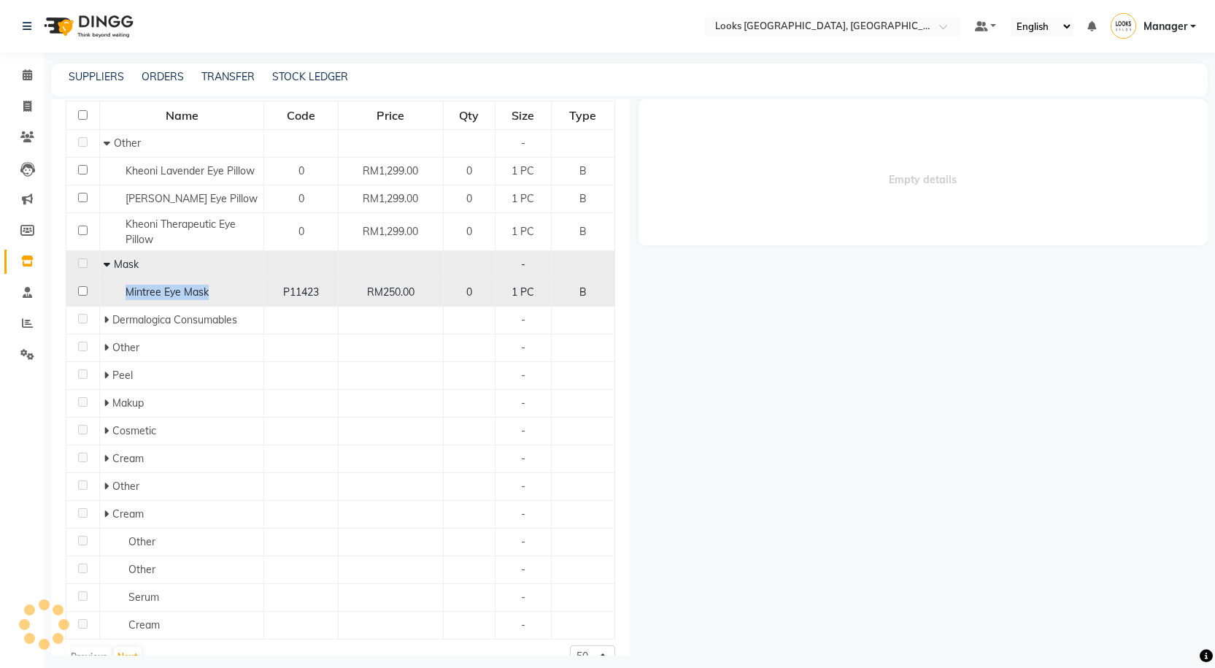
copy span "Mintree Eye Mask"
select select
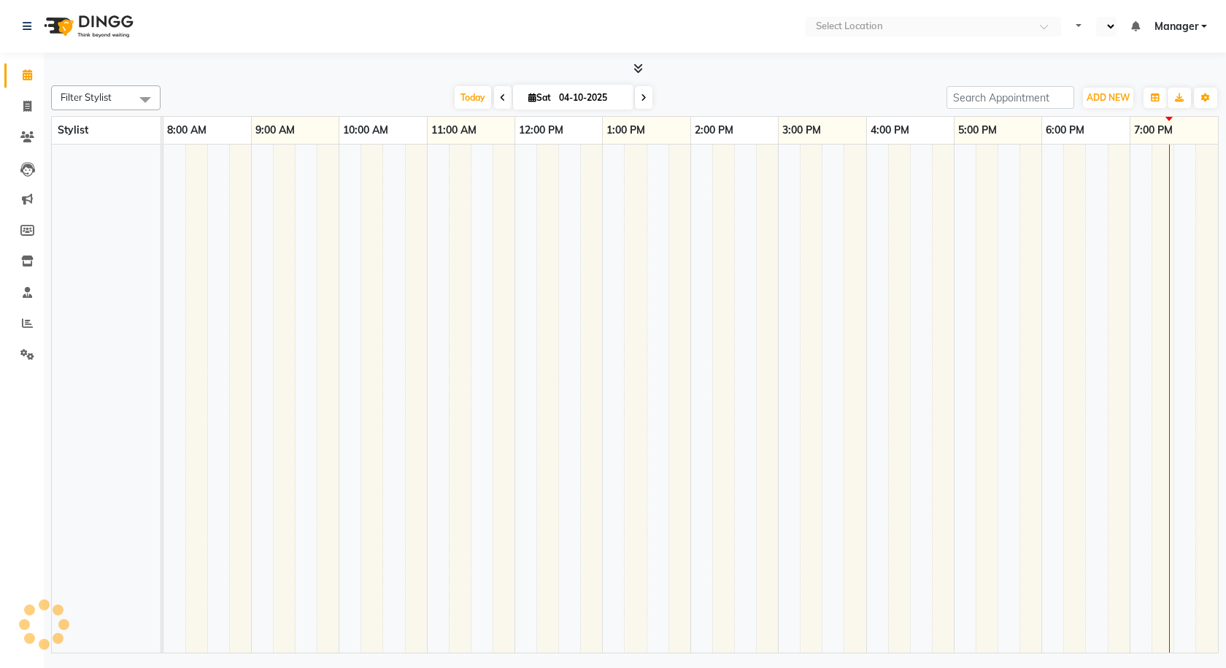
select select "en"
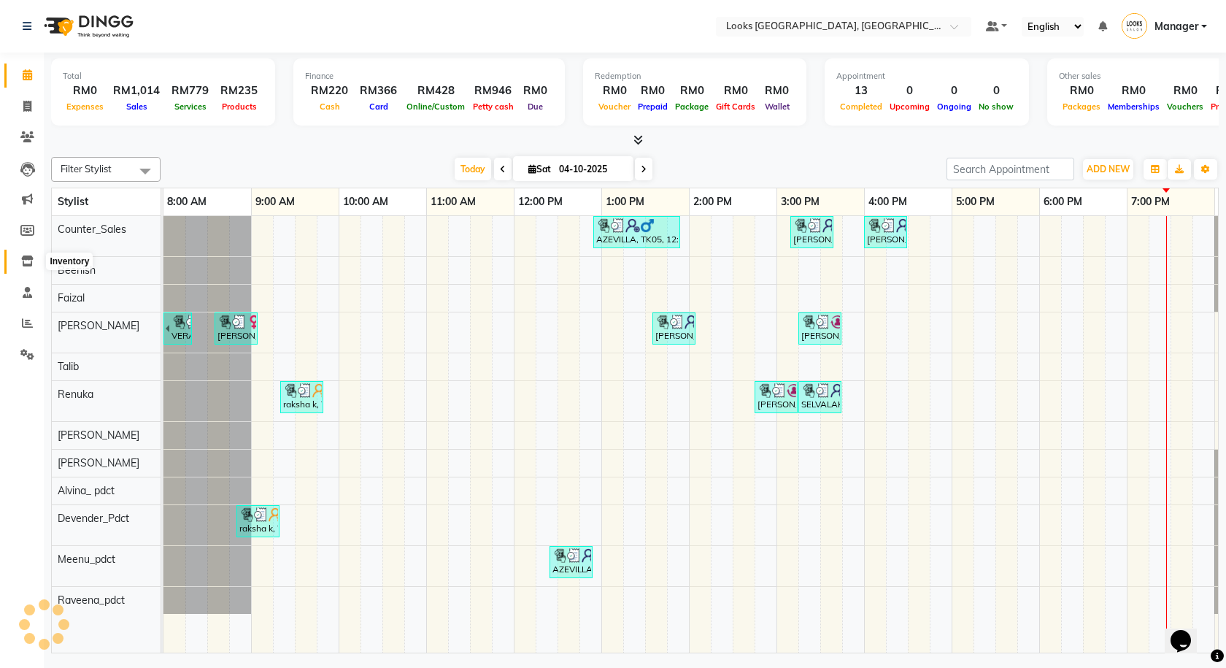
click at [21, 261] on icon at bounding box center [27, 260] width 12 height 11
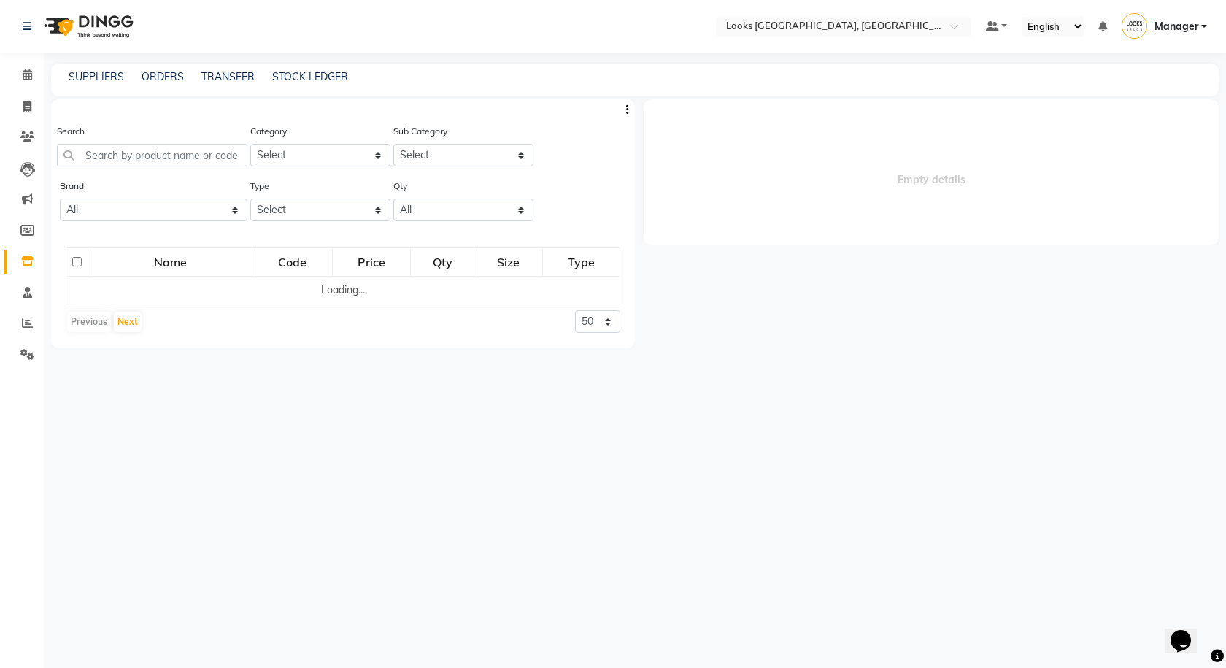
select select
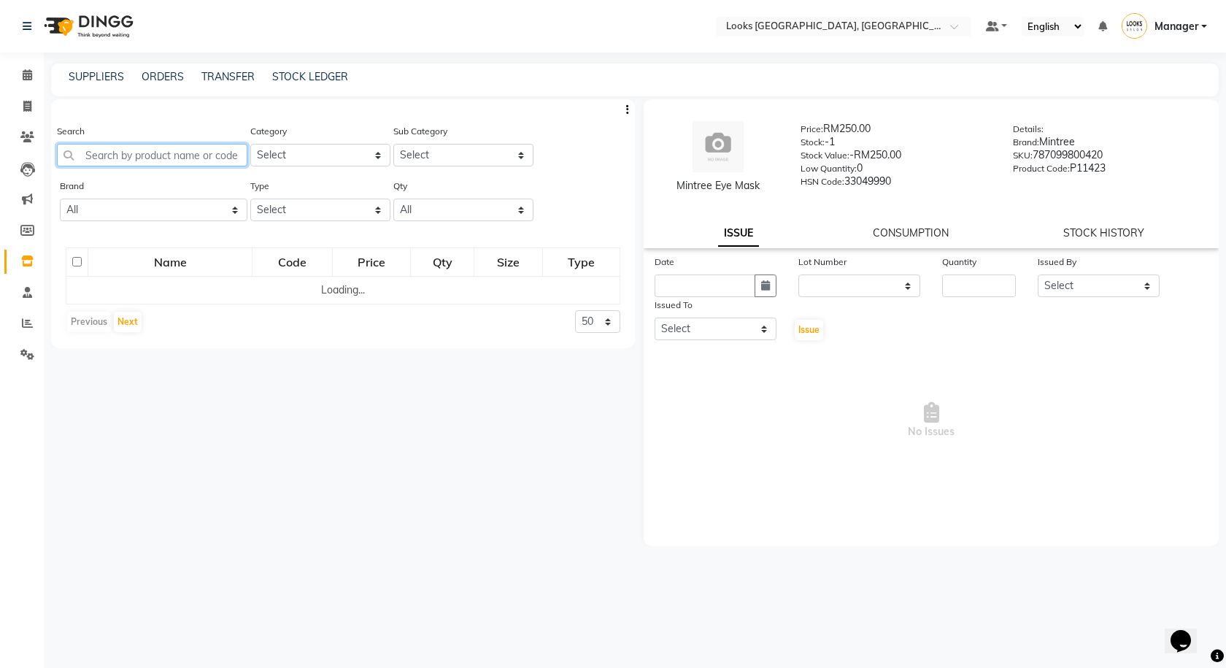
click at [110, 158] on input "text" at bounding box center [152, 155] width 190 height 23
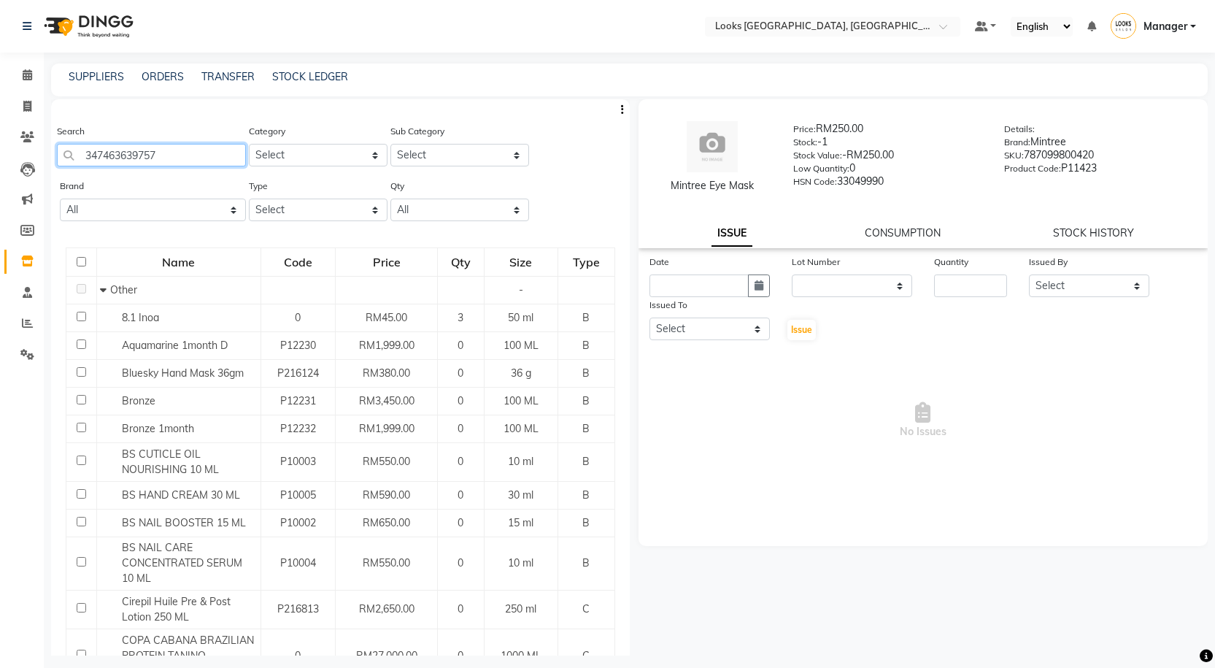
type input "3474636397570"
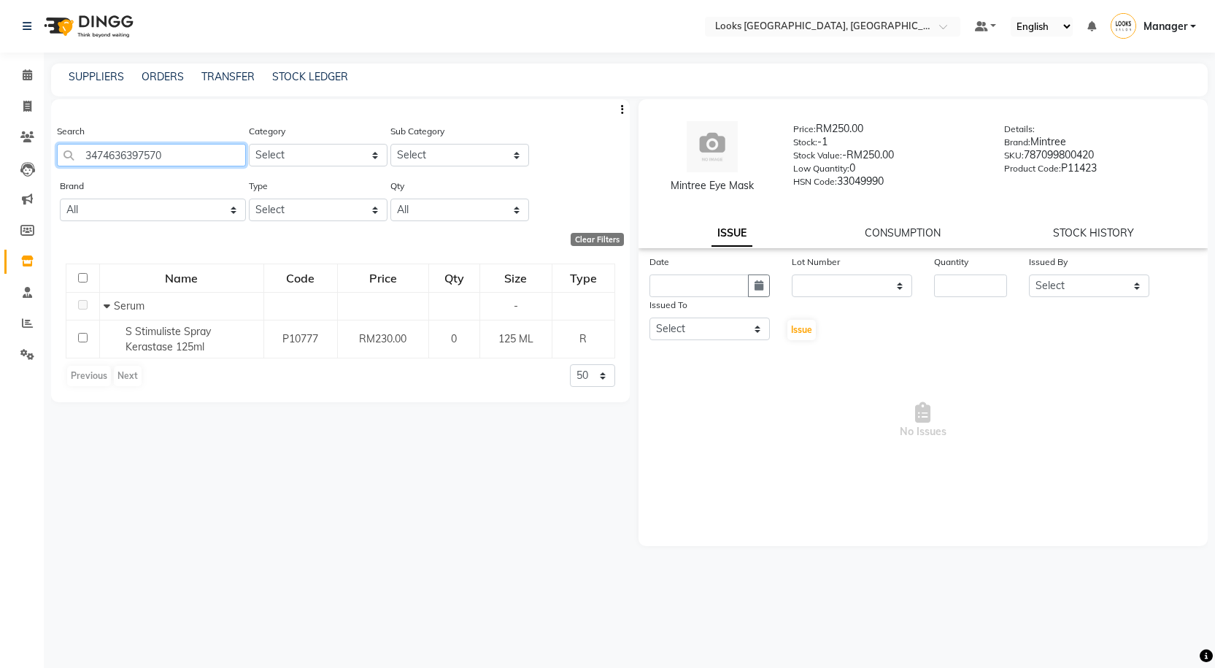
drag, startPoint x: 171, startPoint y: 158, endPoint x: 77, endPoint y: 155, distance: 94.9
click at [77, 155] on input "3474636397570" at bounding box center [151, 155] width 189 height 23
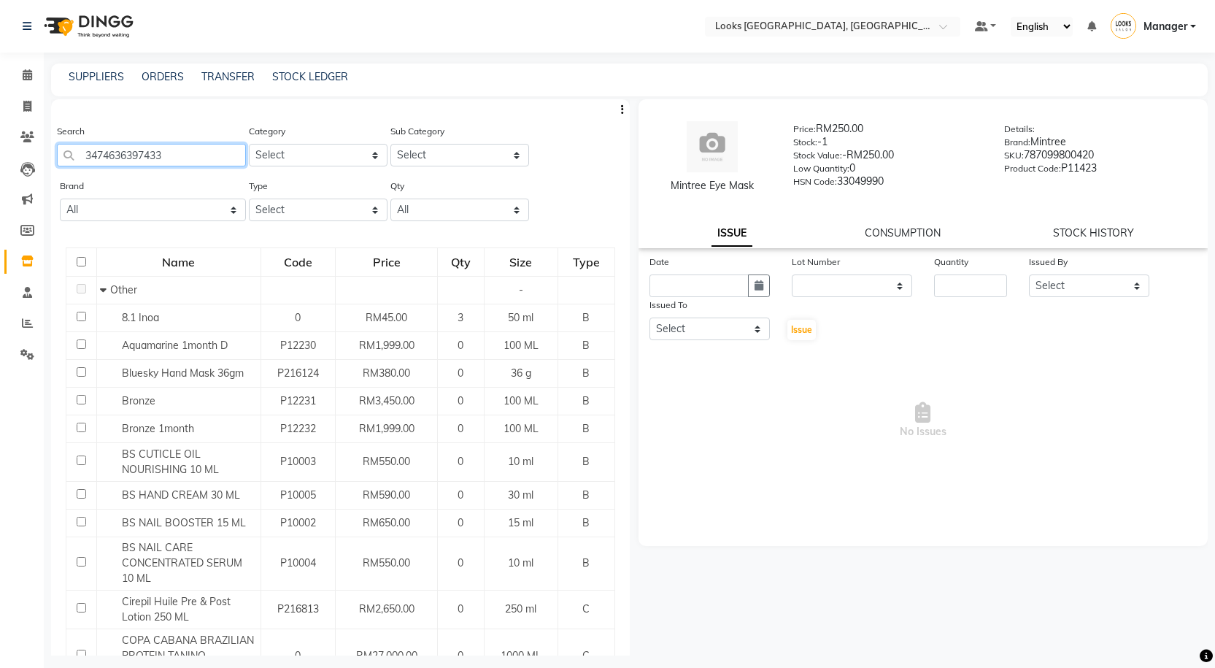
type input "3474636397433"
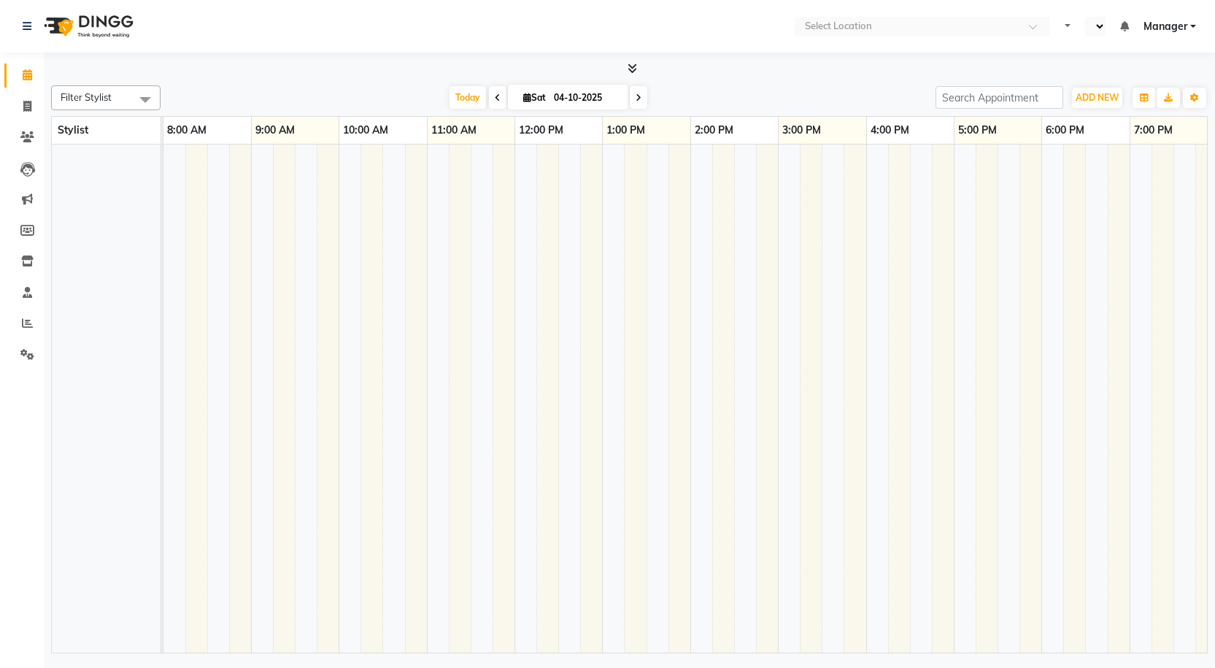
select select "en"
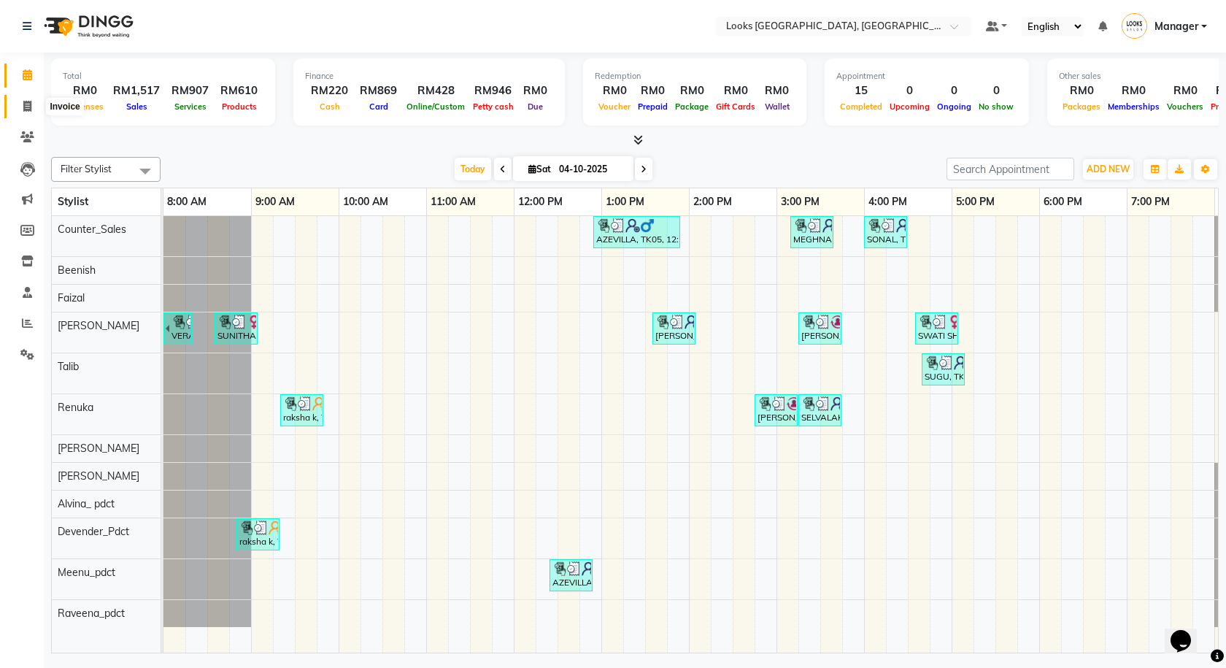
click at [31, 107] on icon at bounding box center [27, 106] width 8 height 11
select select "service"
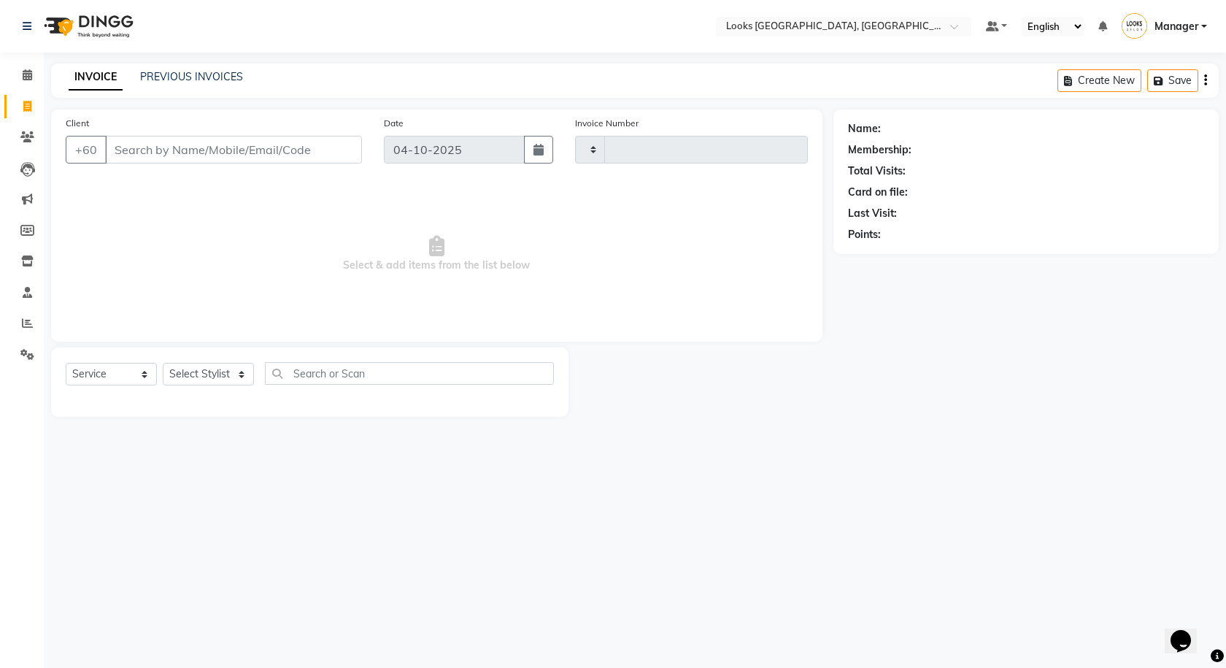
type input "1634"
select select "8109"
click at [19, 151] on li "Clients" at bounding box center [22, 137] width 44 height 31
click at [18, 166] on span at bounding box center [28, 169] width 26 height 17
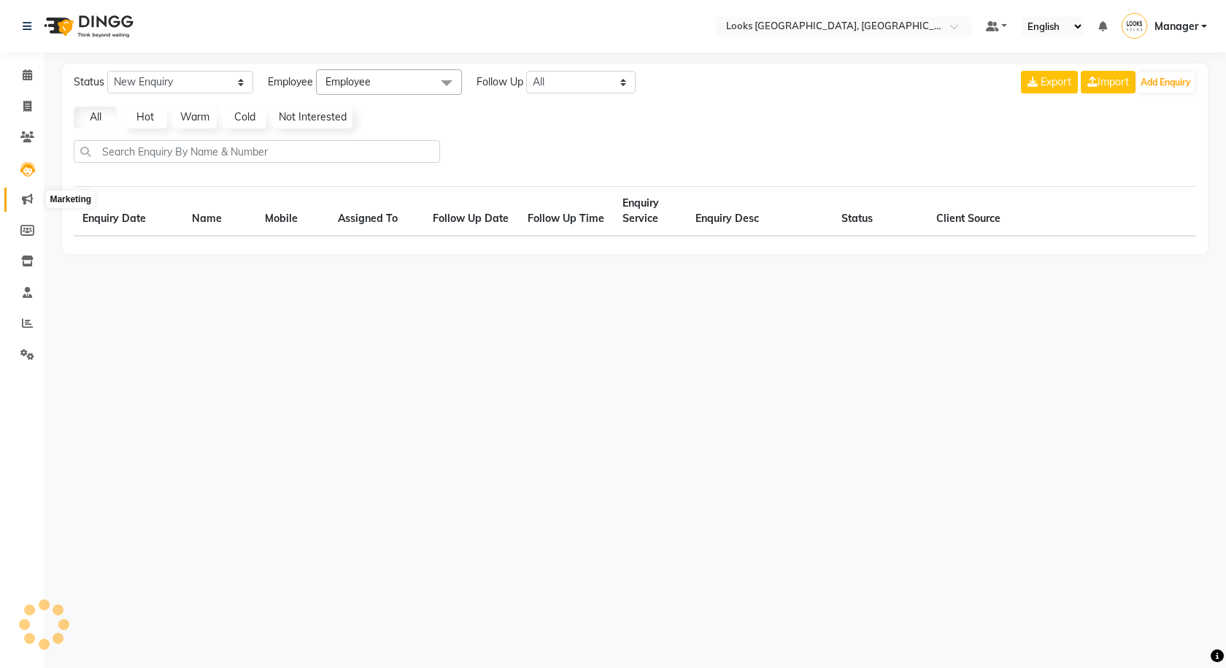
click at [25, 200] on icon at bounding box center [27, 198] width 11 height 11
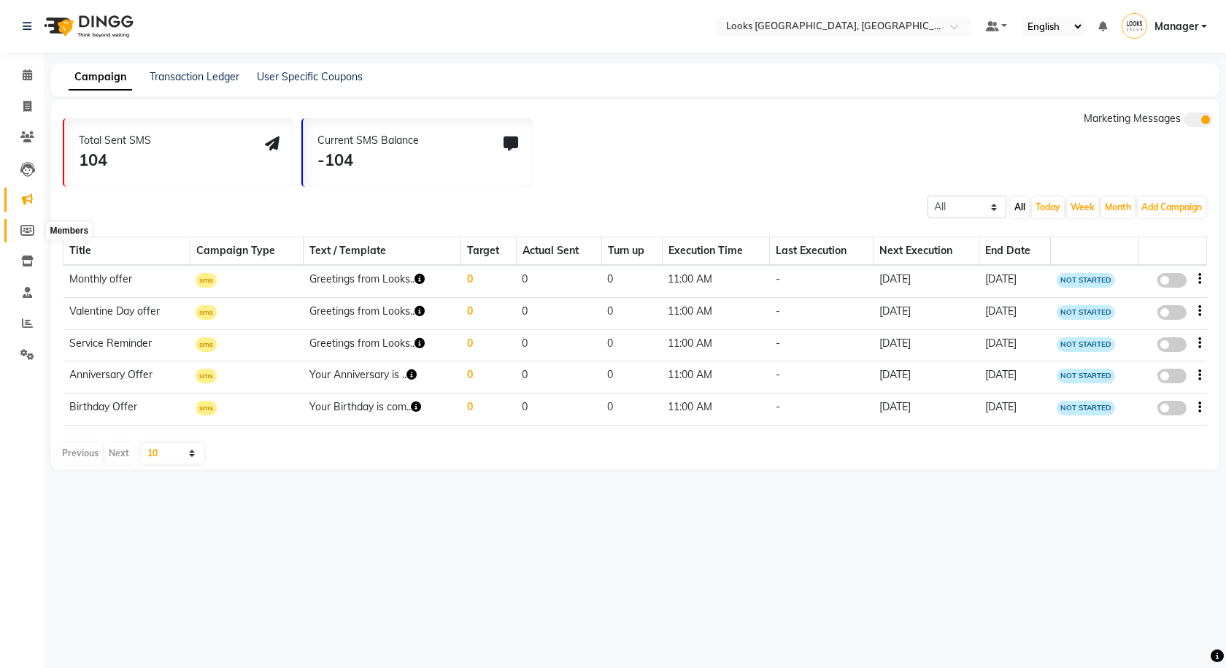
click at [26, 231] on icon at bounding box center [27, 230] width 14 height 11
select select
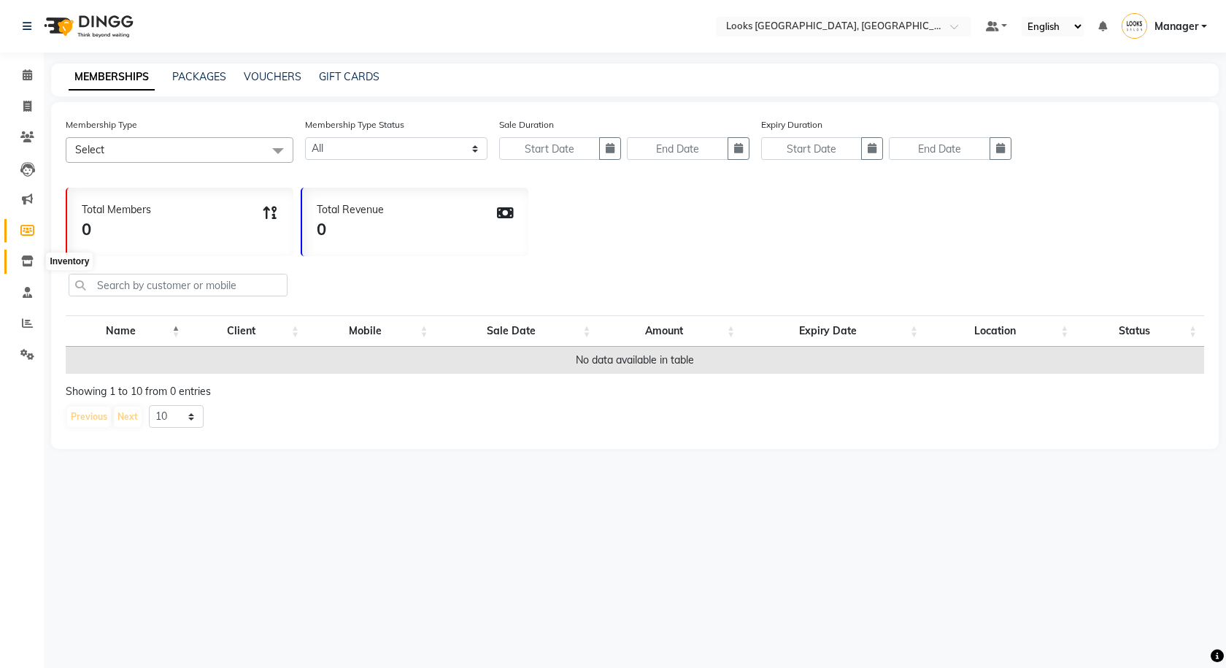
click at [33, 257] on icon at bounding box center [27, 260] width 12 height 11
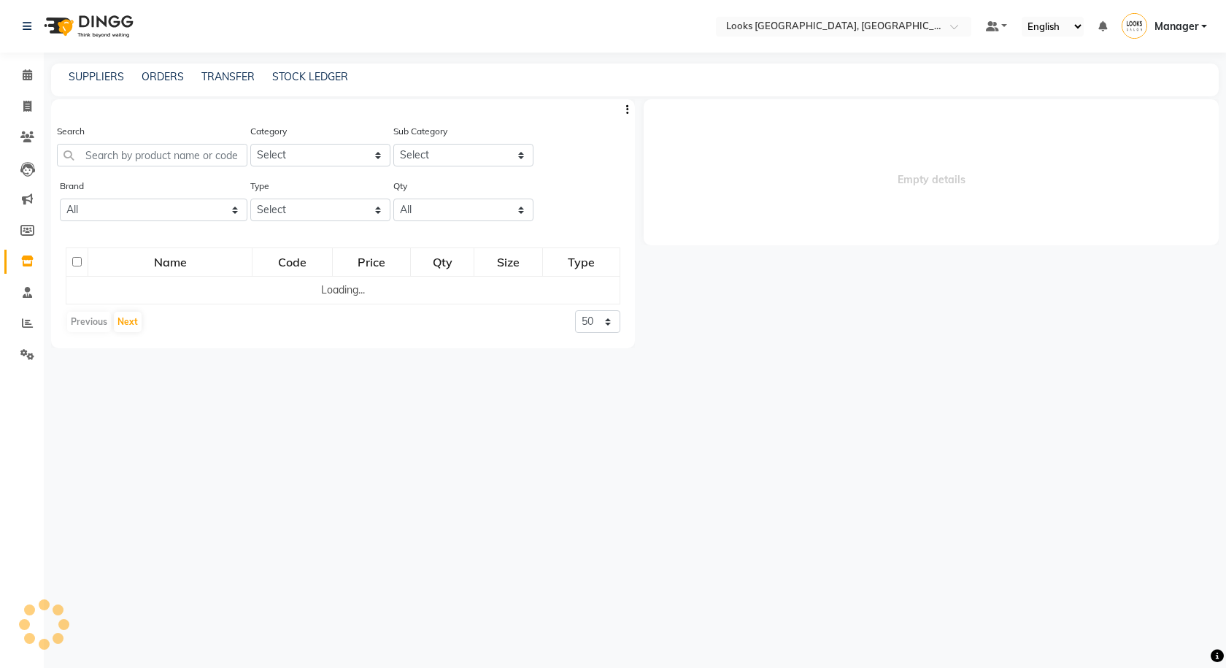
select select
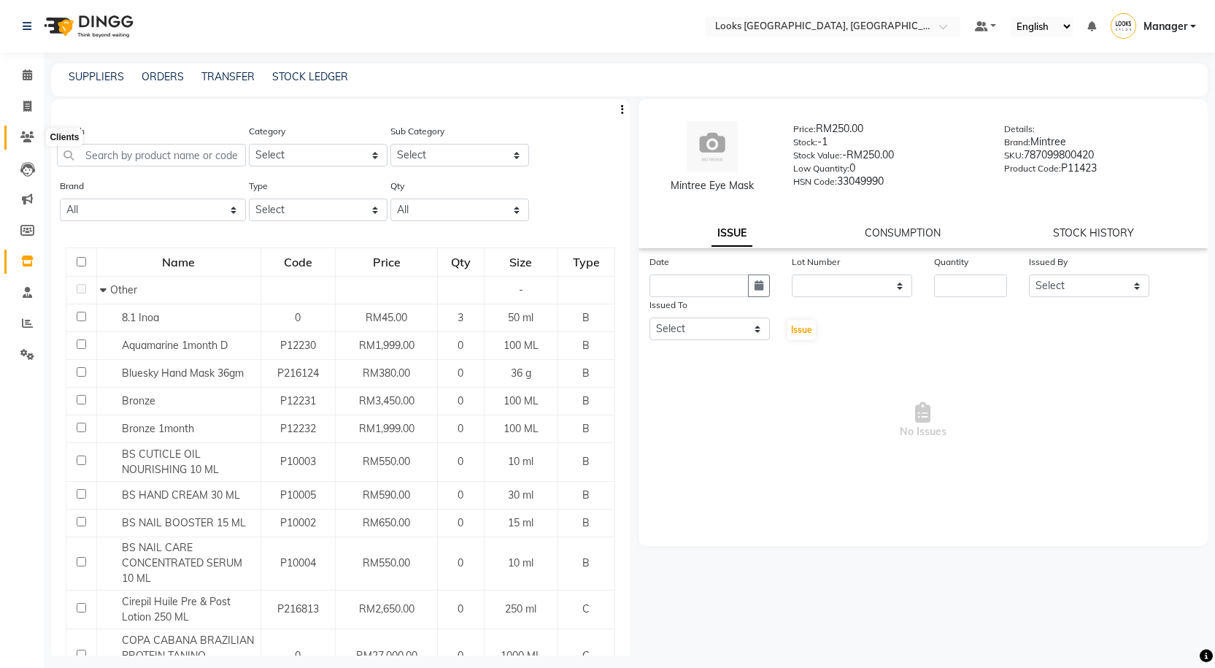
click at [15, 133] on span at bounding box center [28, 137] width 26 height 17
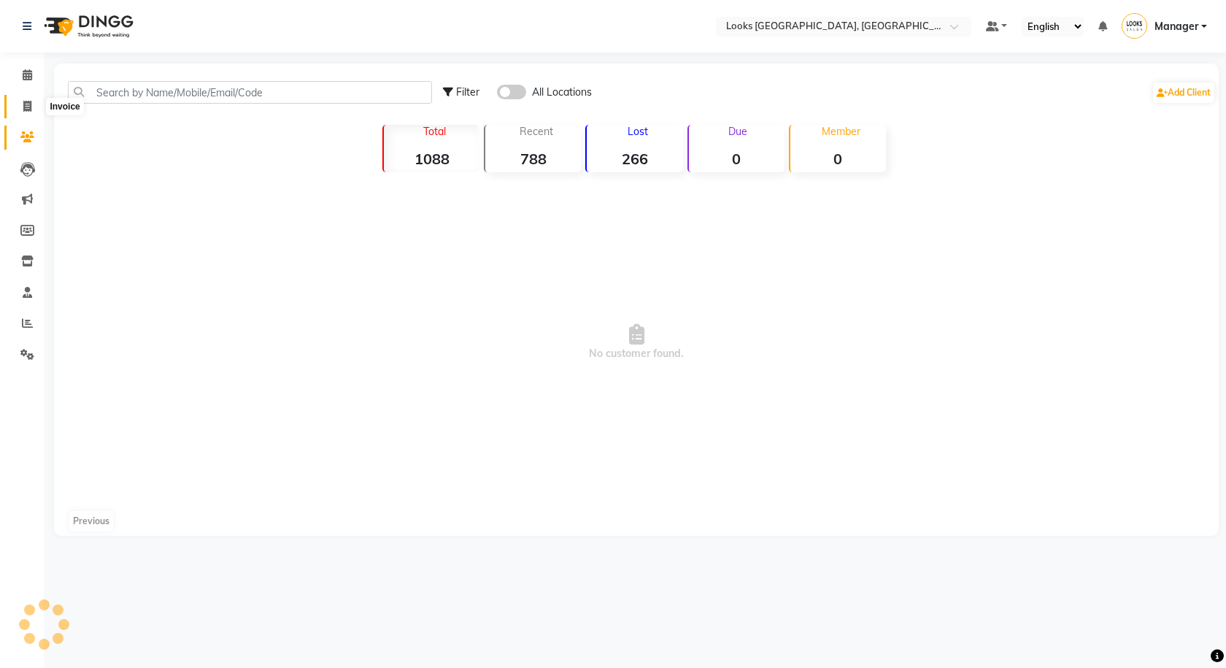
click at [20, 107] on span at bounding box center [28, 106] width 26 height 17
select select "8109"
select select "service"
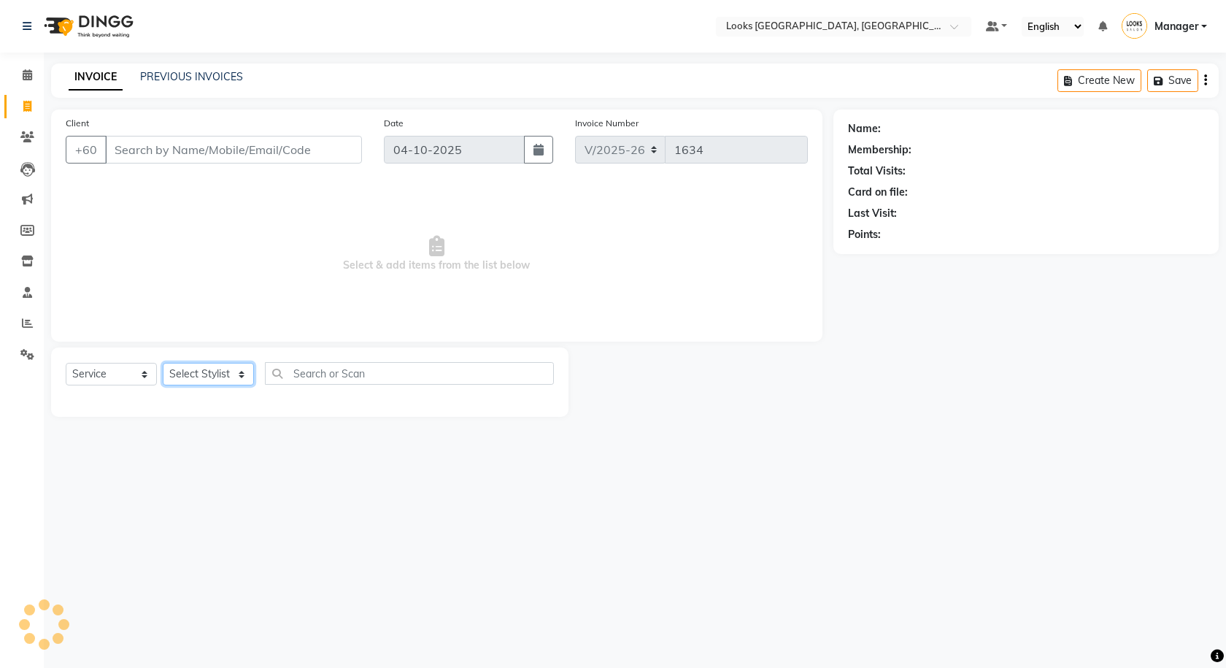
click at [218, 365] on select "Select Stylist" at bounding box center [208, 374] width 91 height 23
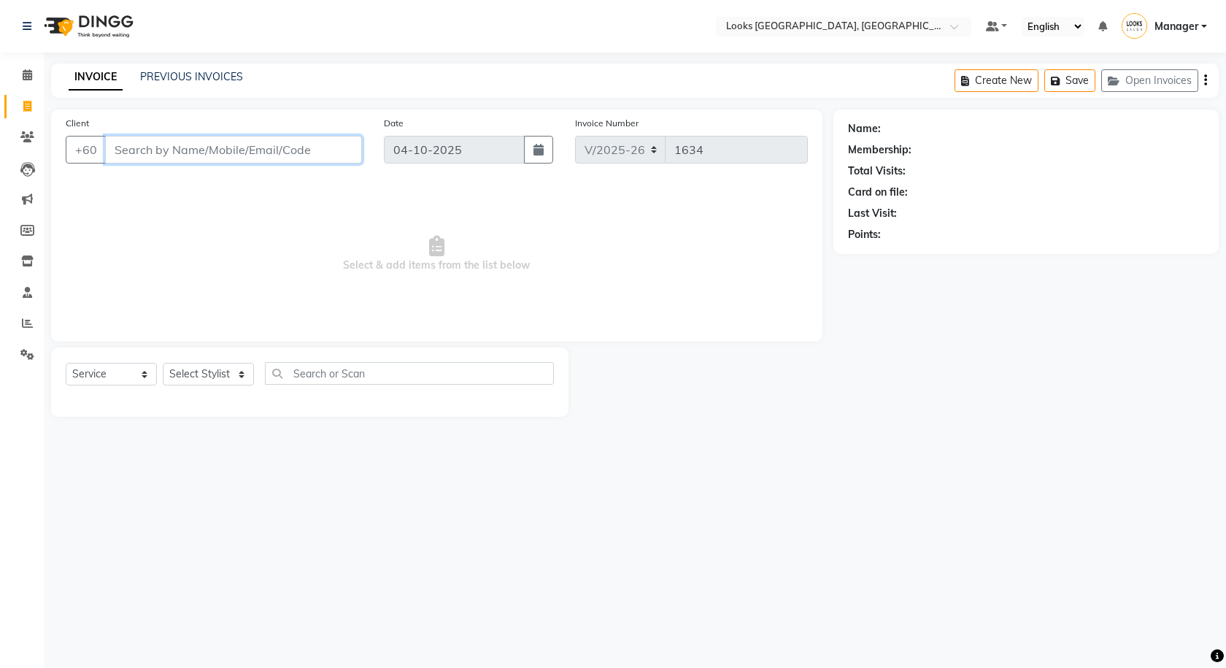
click at [144, 144] on input "Client" at bounding box center [233, 150] width 257 height 28
type input "162514500"
click at [348, 147] on span "Add Client" at bounding box center [324, 149] width 58 height 15
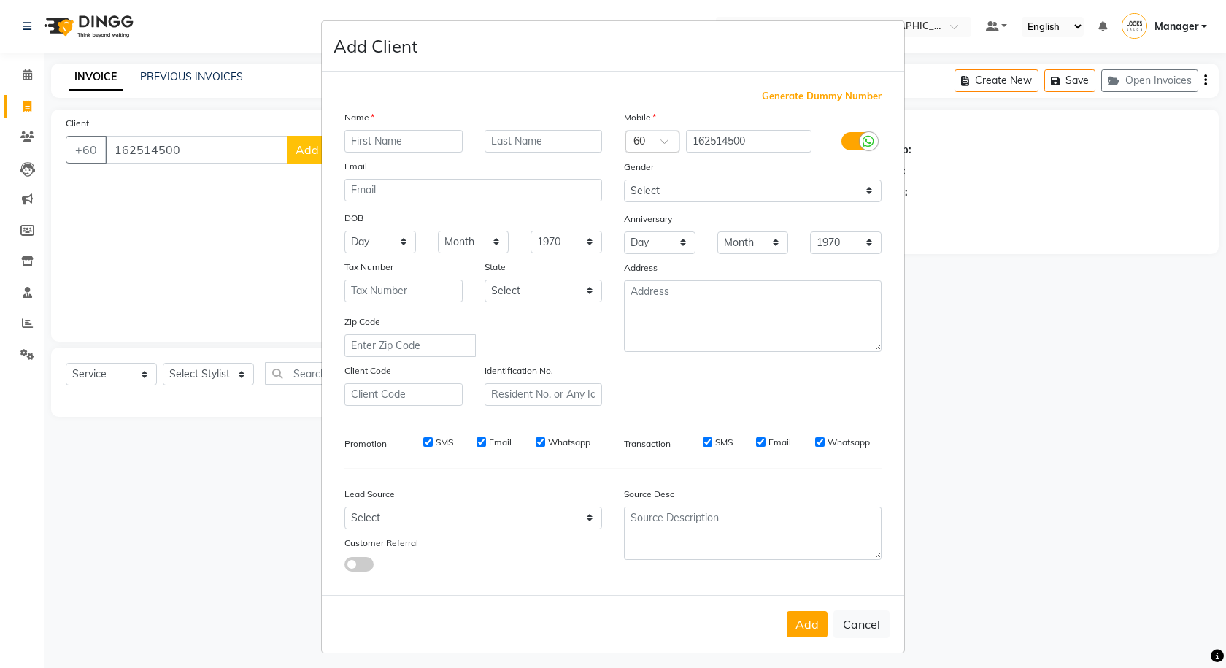
click at [828, 147] on div at bounding box center [857, 141] width 70 height 23
click at [862, 146] on icon at bounding box center [868, 141] width 12 height 13
click at [0, 0] on input "checkbox" at bounding box center [0, 0] width 0 height 0
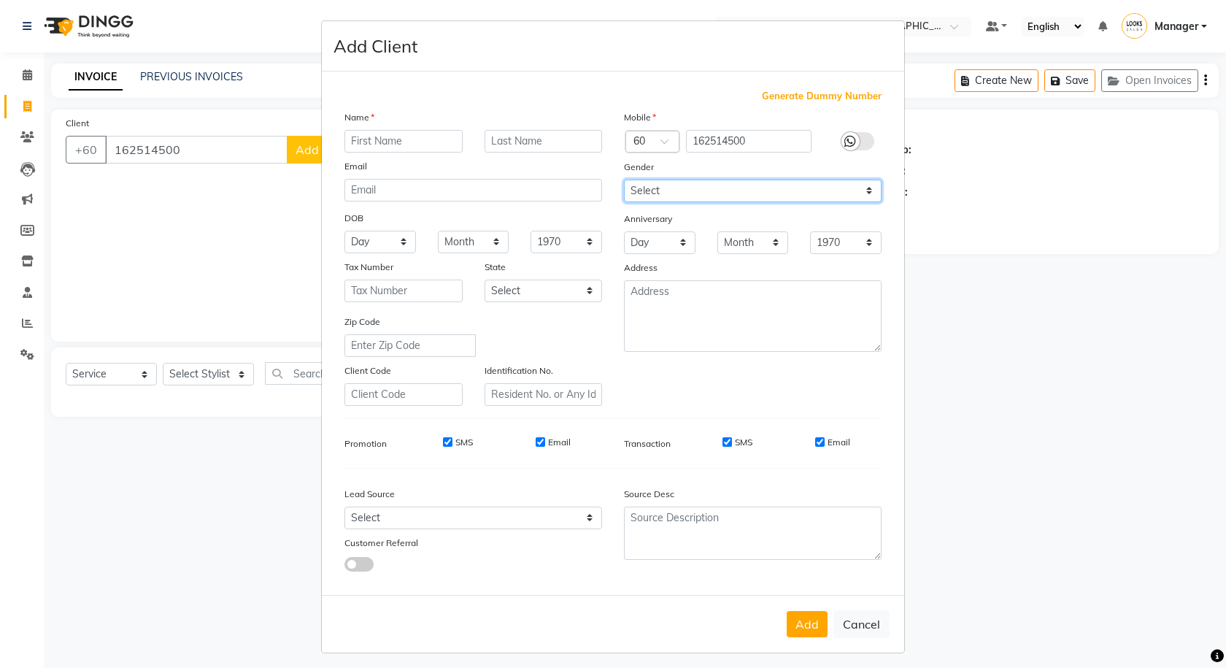
click at [832, 188] on select "Select [DEMOGRAPHIC_DATA] [DEMOGRAPHIC_DATA] Other Prefer Not To Say" at bounding box center [753, 190] width 258 height 23
select select "[DEMOGRAPHIC_DATA]"
click at [624, 179] on select "Select [DEMOGRAPHIC_DATA] [DEMOGRAPHIC_DATA] Other Prefer Not To Say" at bounding box center [753, 190] width 258 height 23
click at [425, 142] on input "text" at bounding box center [403, 141] width 118 height 23
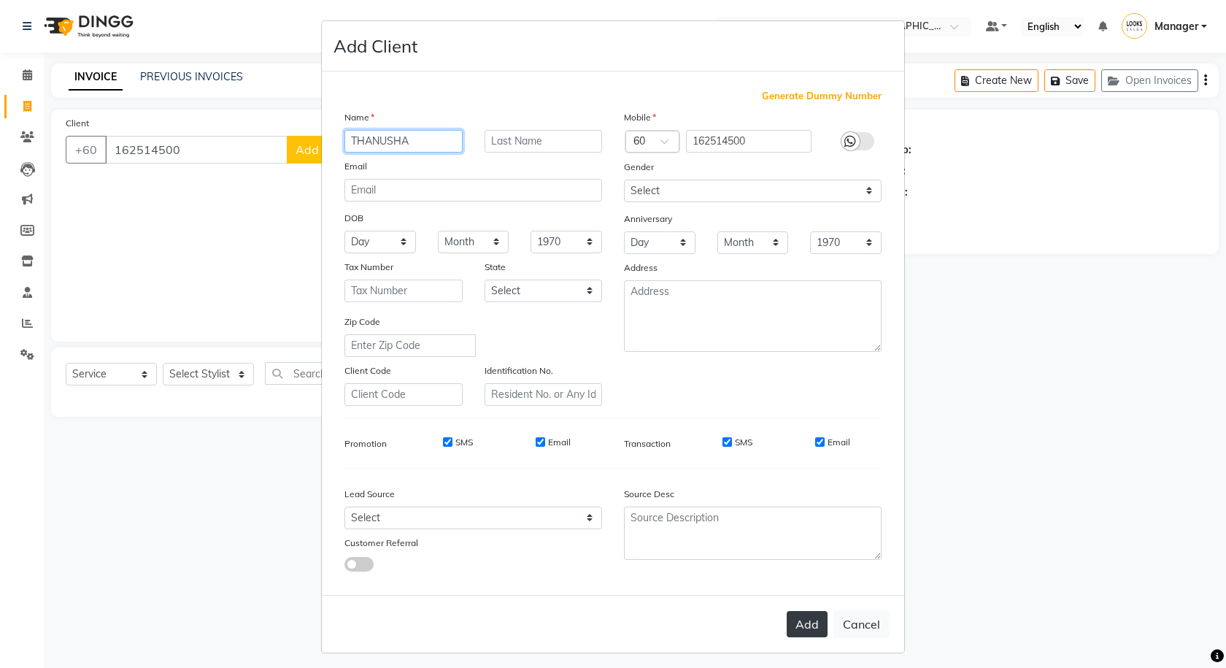
type input "THANUSHA"
click at [816, 622] on button "Add" at bounding box center [807, 624] width 41 height 26
select select
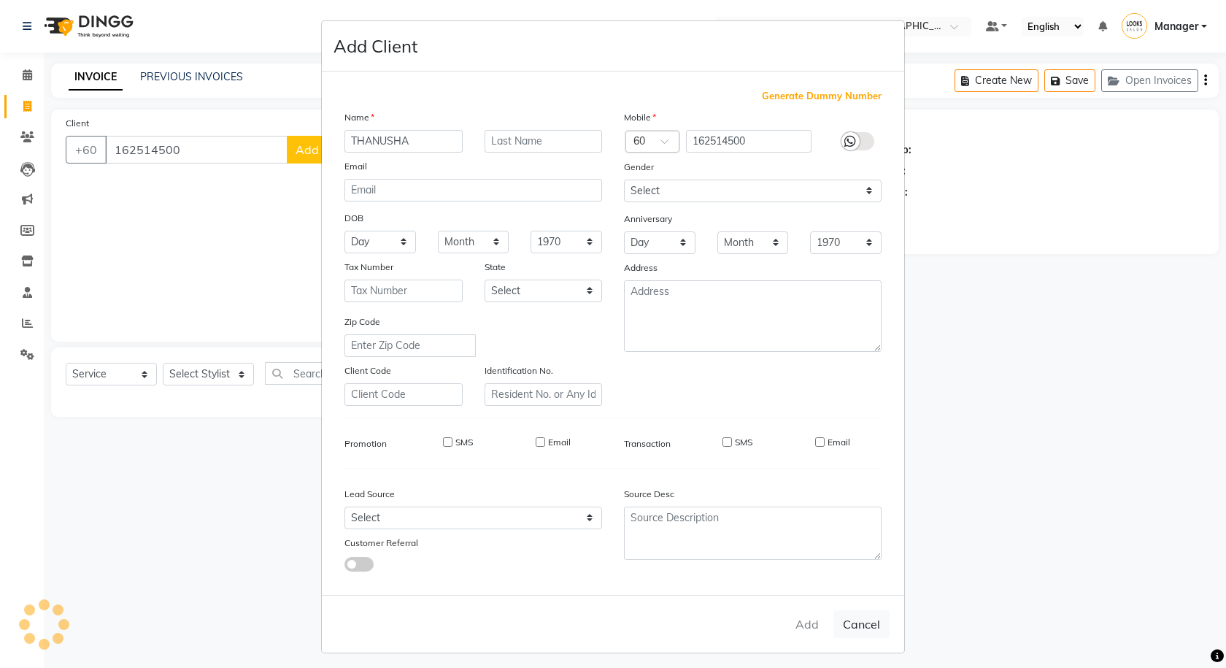
select select
checkbox input "false"
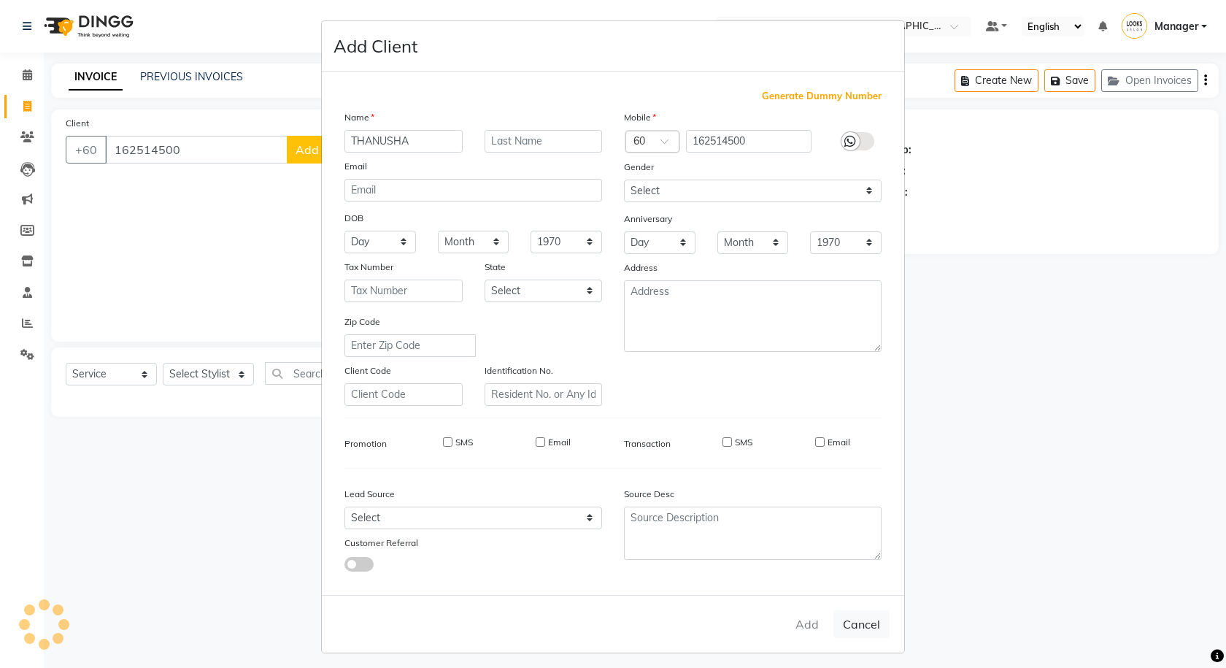
checkbox input "false"
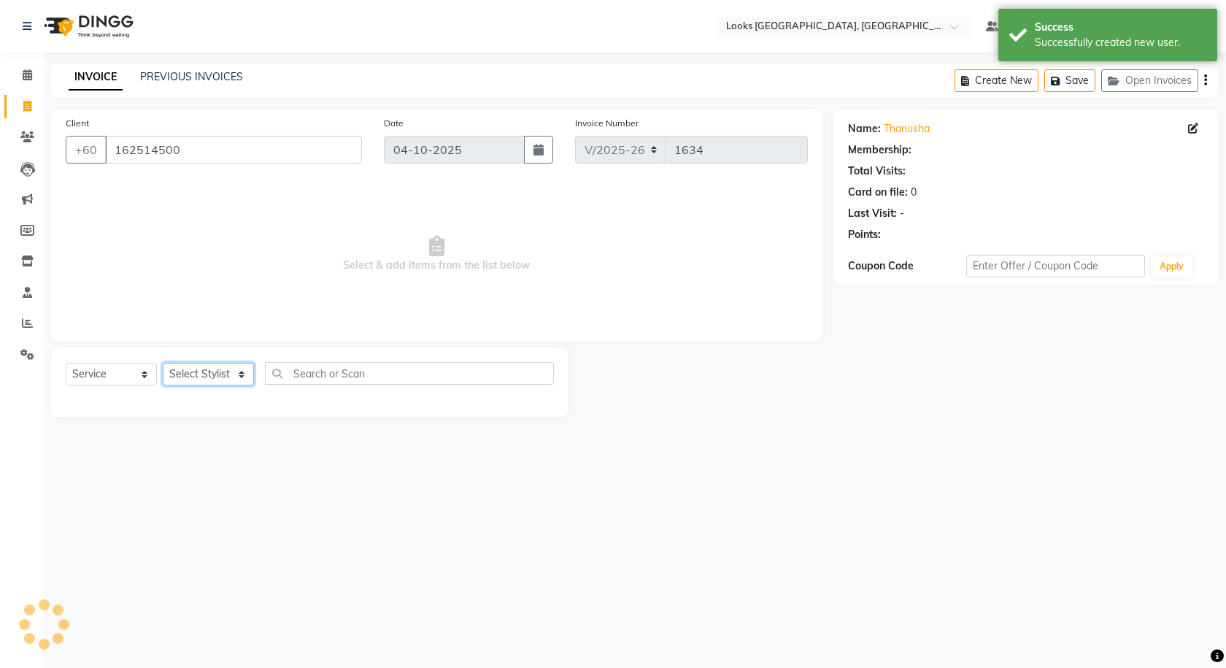
click at [202, 365] on select "Select Stylist Alvina_ pdct Awaiz_Mgr Beenish Counter_Sales [PERSON_NAME] Deven…" at bounding box center [208, 374] width 91 height 23
select select "1: Object"
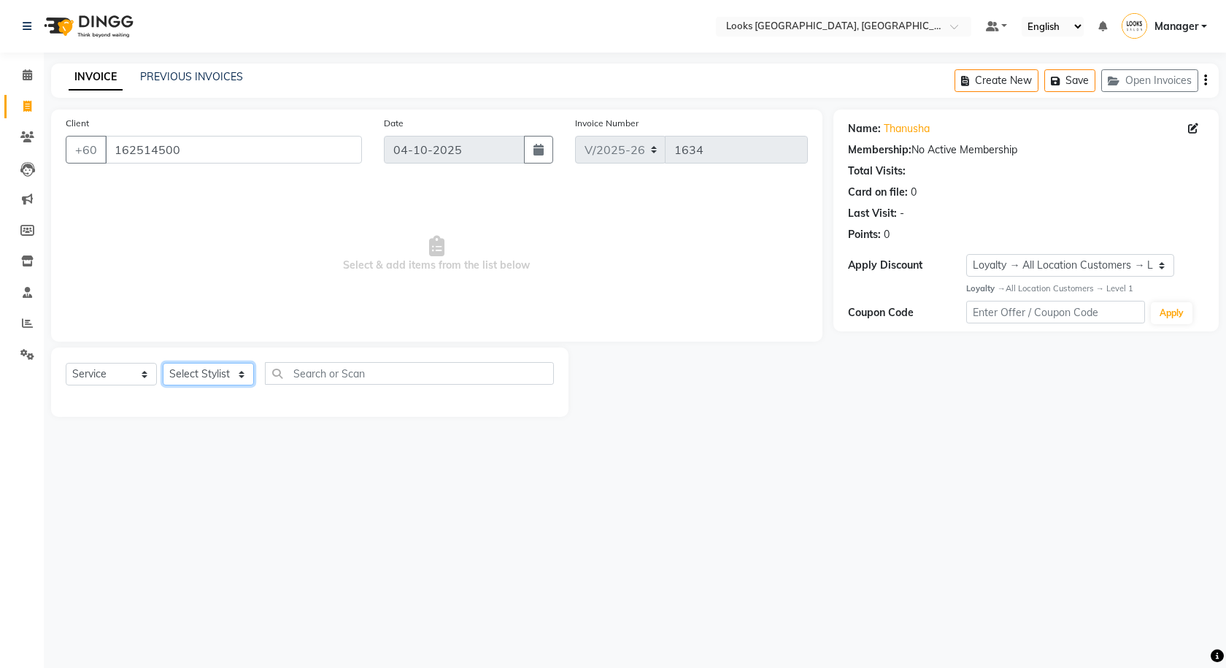
select select "75497"
click at [163, 363] on select "Select Stylist Alvina_ pdct Awaiz_Mgr Beenish Counter_Sales [PERSON_NAME] Deven…" at bounding box center [208, 374] width 91 height 23
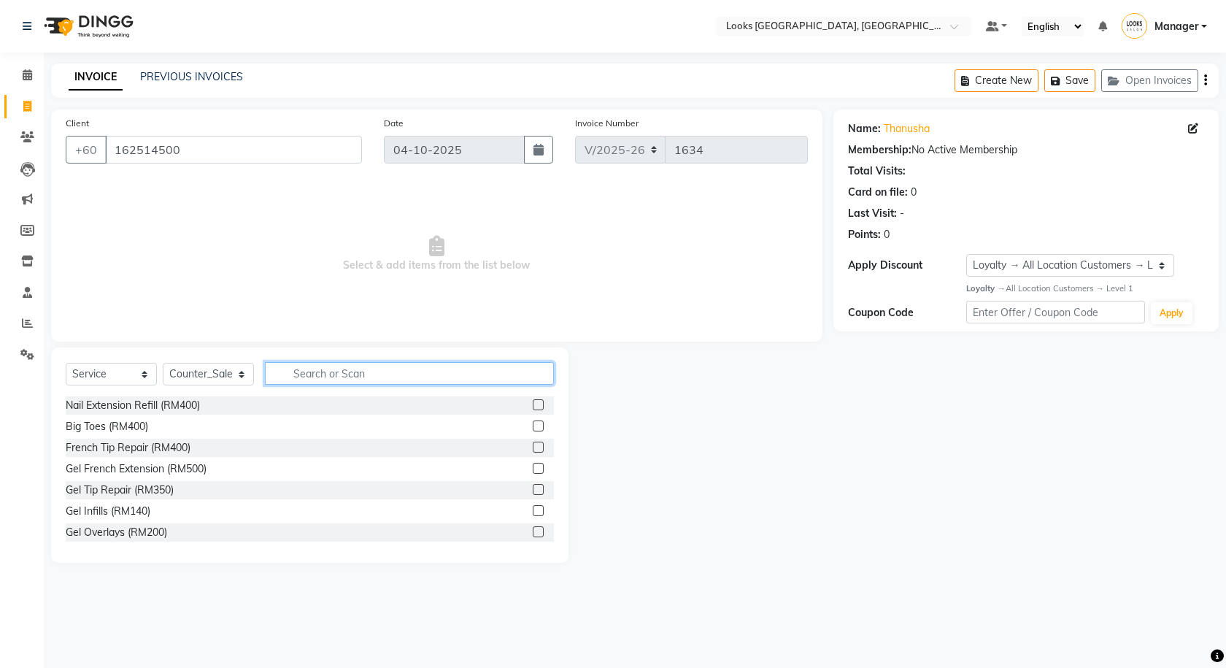
click at [338, 376] on input "text" at bounding box center [409, 373] width 289 height 23
type input "EYE"
click at [533, 490] on label at bounding box center [538, 489] width 11 height 11
click at [533, 490] on input "checkbox" at bounding box center [537, 489] width 9 height 9
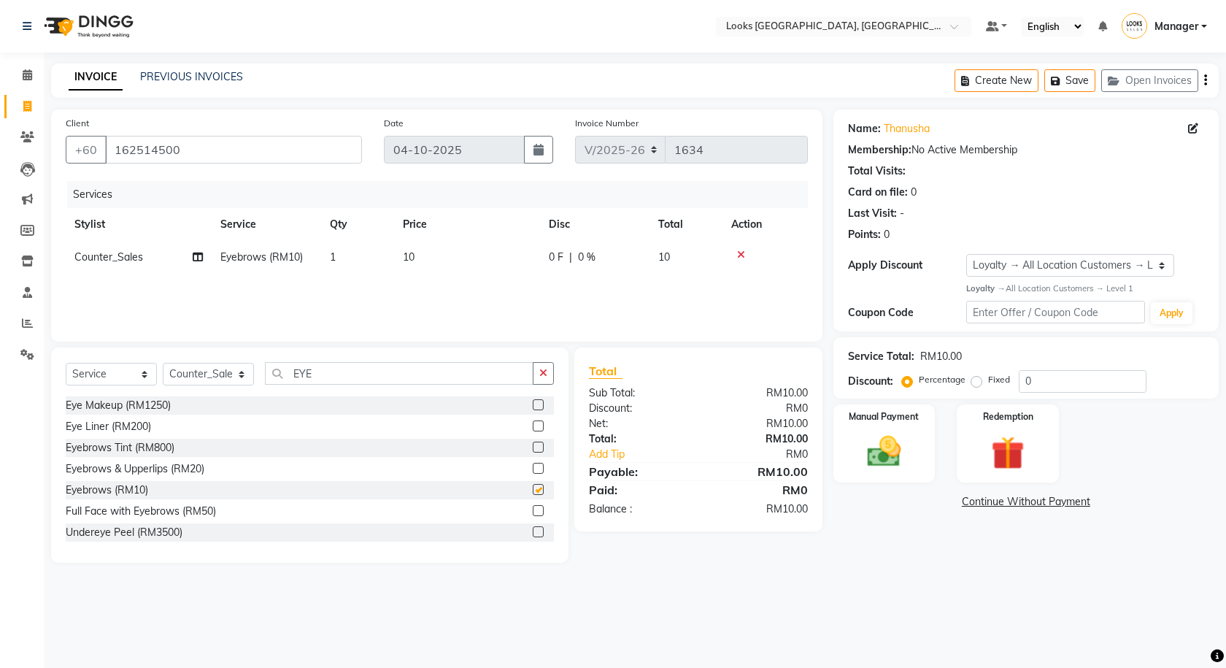
checkbox input "false"
click at [537, 377] on button "button" at bounding box center [543, 373] width 21 height 23
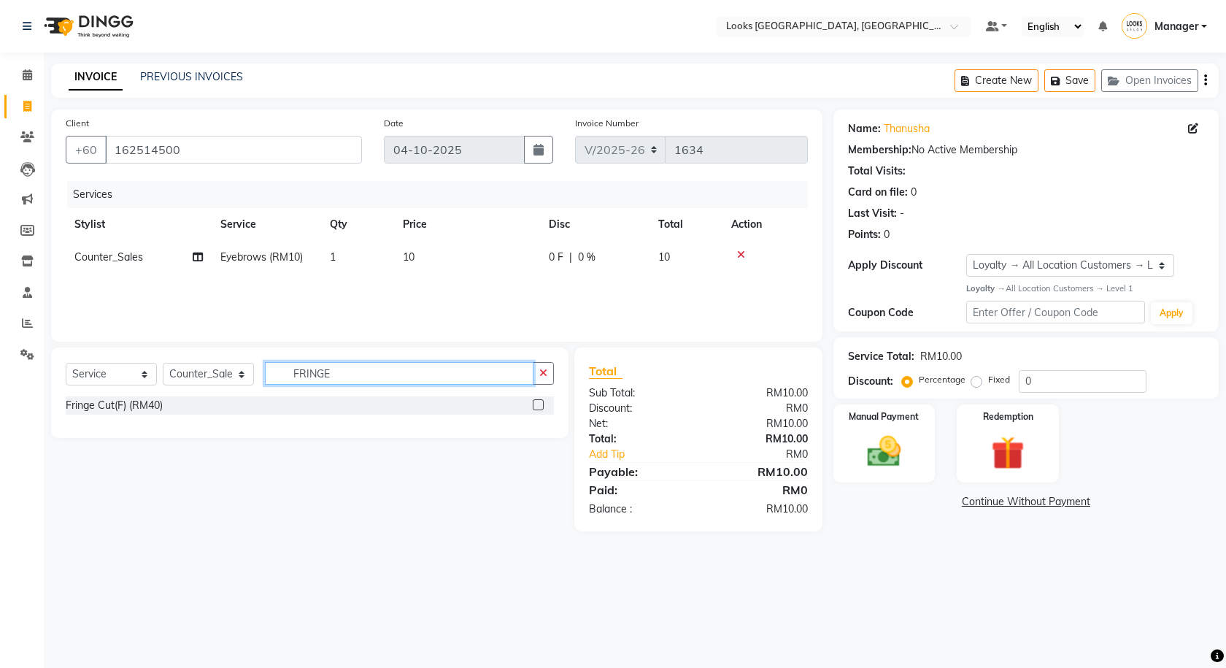
type input "FRINGE"
click at [540, 399] on label at bounding box center [538, 404] width 11 height 11
click at [540, 401] on input "checkbox" at bounding box center [537, 405] width 9 height 9
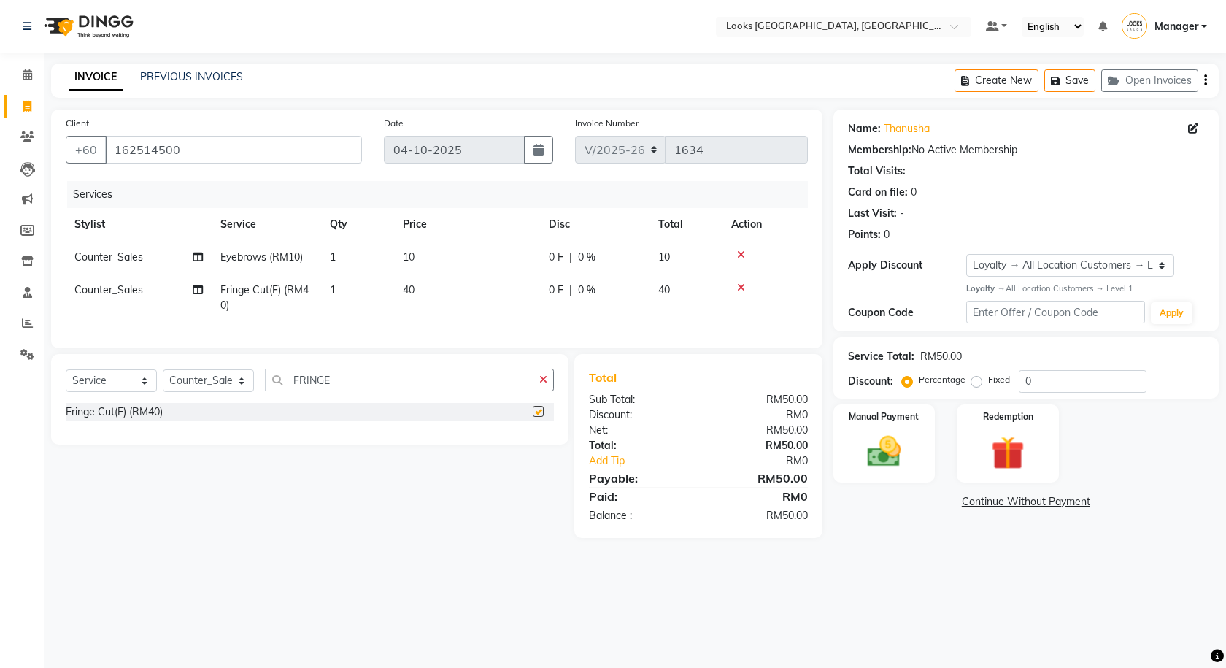
checkbox input "false"
click at [459, 296] on td "40" at bounding box center [467, 298] width 146 height 48
select select "75497"
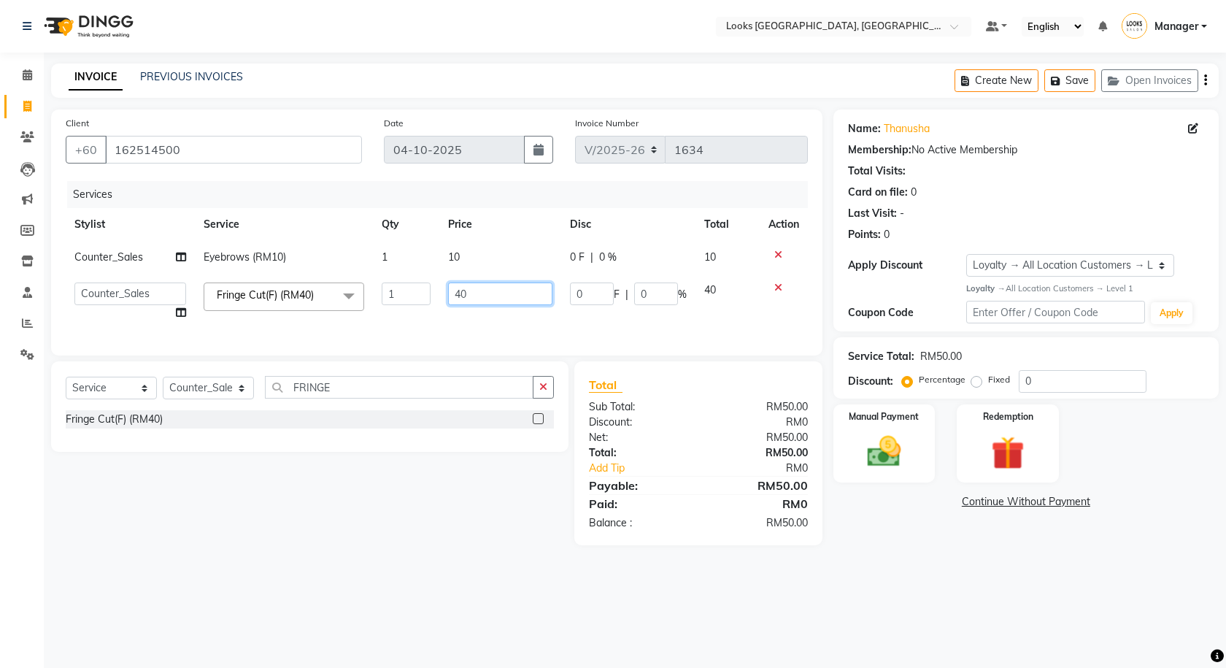
drag, startPoint x: 489, startPoint y: 293, endPoint x: 446, endPoint y: 287, distance: 43.5
click at [432, 301] on tr "Alvina_ pdct Awaiz_Mgr Beenish Counter_Sales [PERSON_NAME] Devender_Pdct Faizal…" at bounding box center [437, 301] width 742 height 55
type input "20"
click at [876, 557] on main "INVOICE PREVIOUS INVOICES Create New Save Open Invoices Client [PHONE_NUMBER] D…" at bounding box center [635, 314] width 1182 height 503
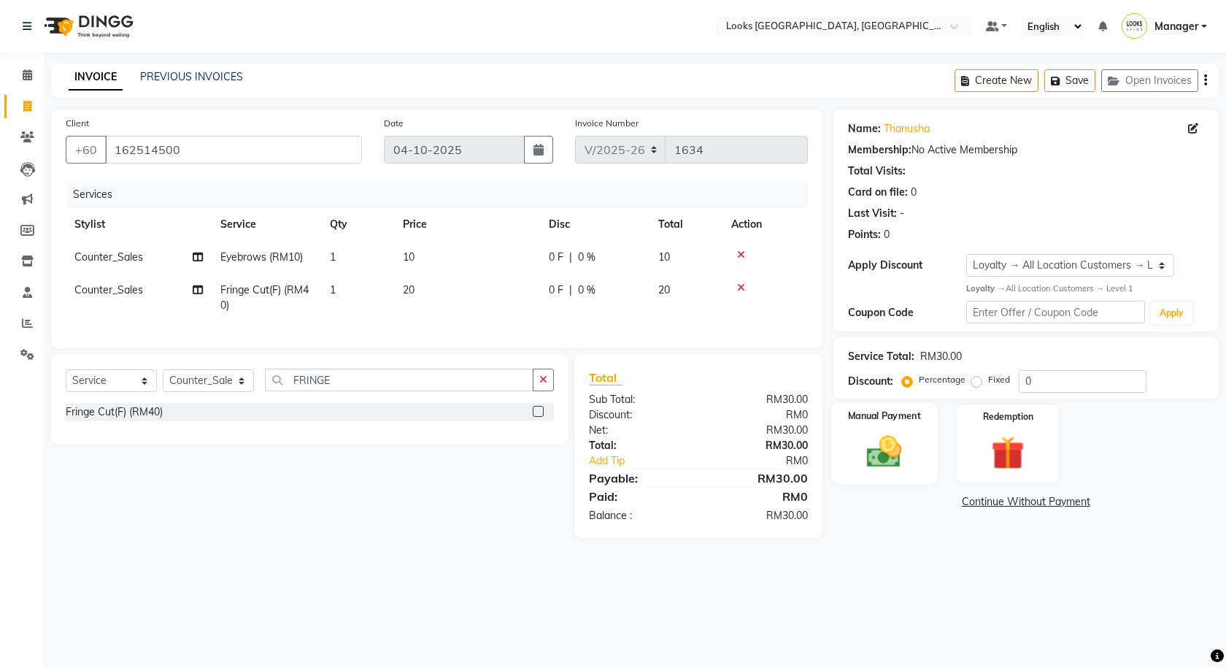
click at [891, 443] on img at bounding box center [884, 451] width 57 height 40
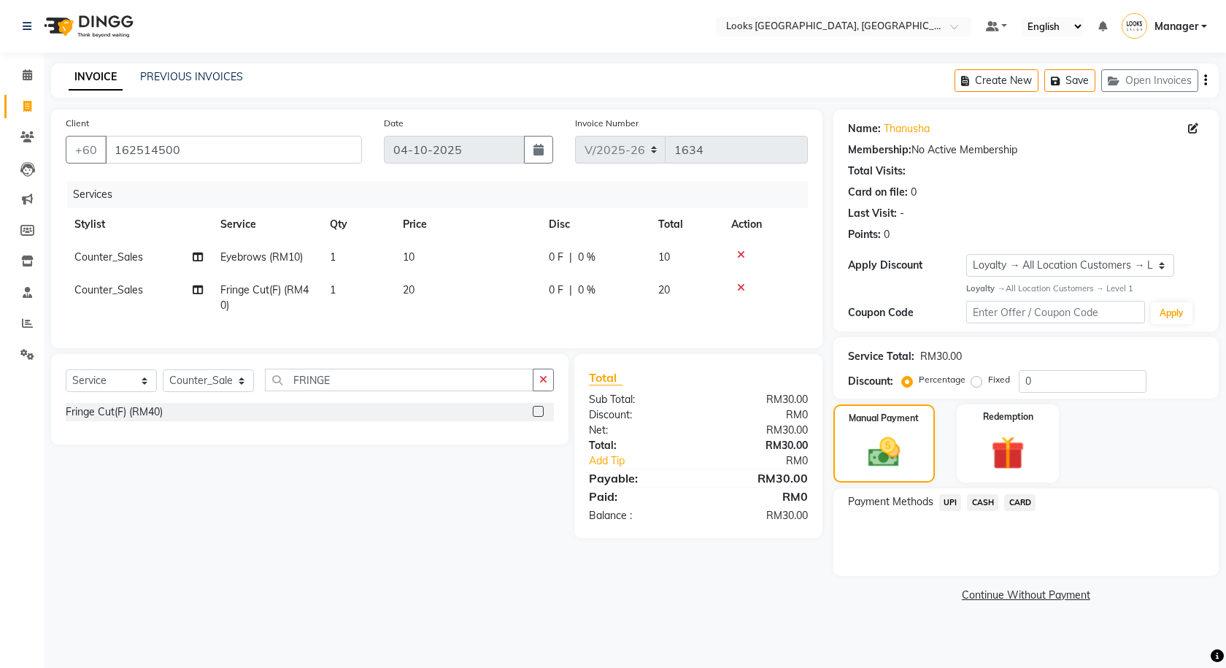
click at [959, 498] on span "UPI" at bounding box center [950, 502] width 23 height 17
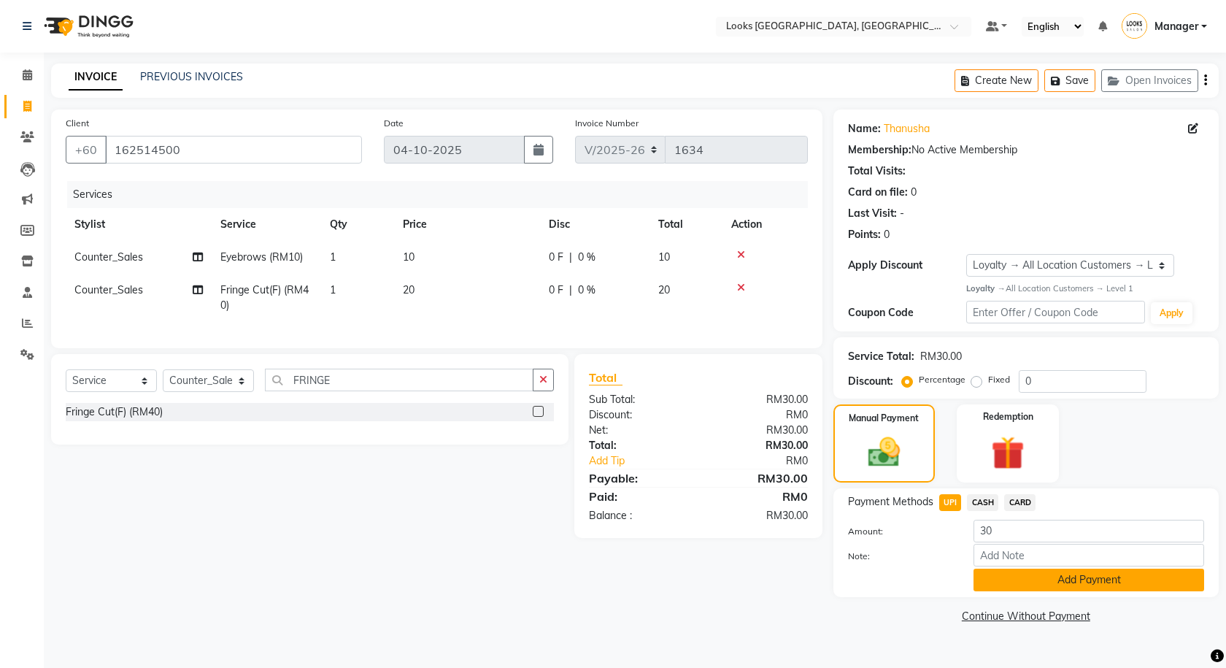
click at [1019, 571] on button "Add Payment" at bounding box center [1088, 579] width 231 height 23
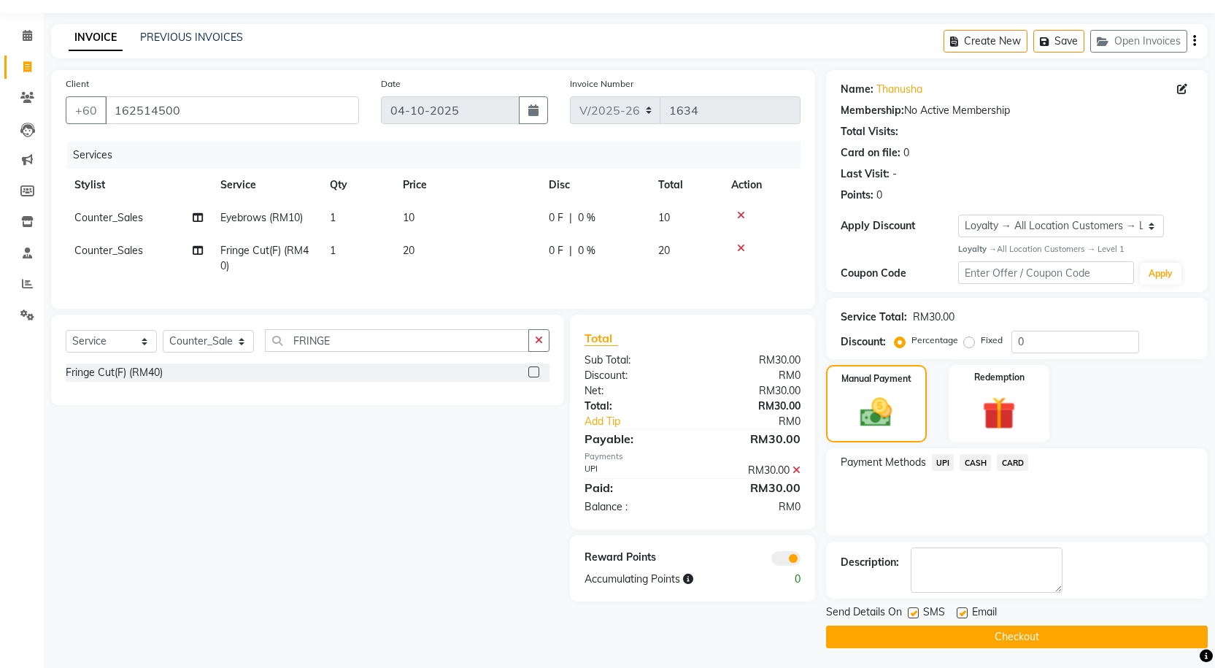
scroll to position [42, 0]
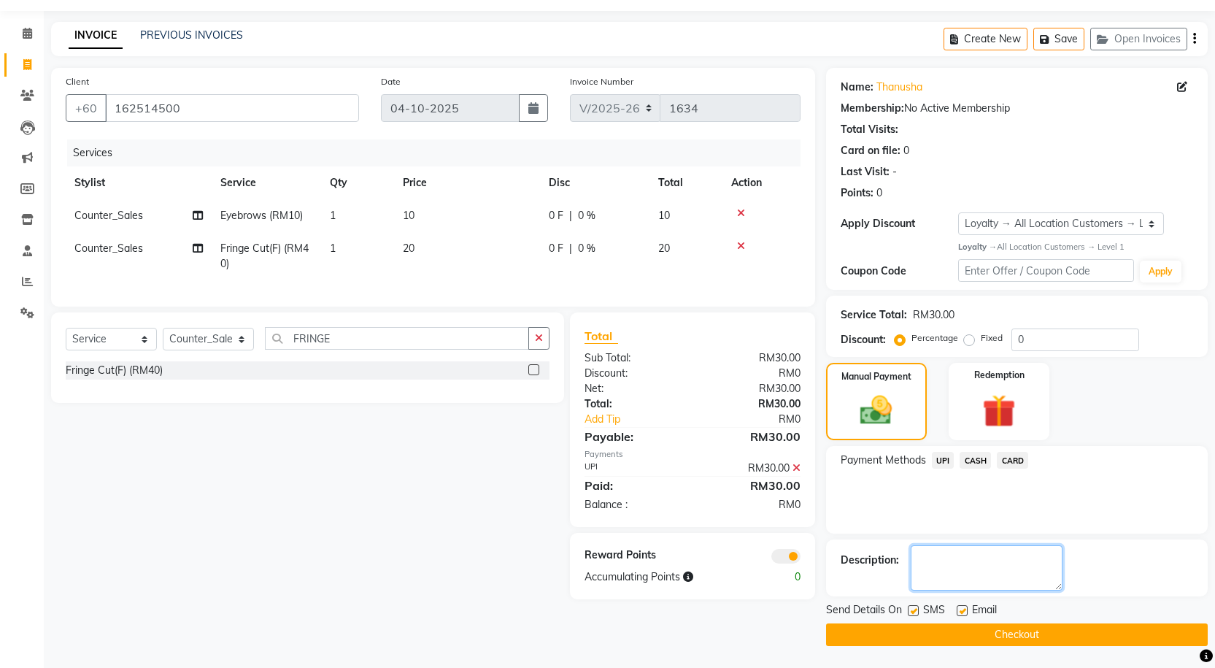
click at [940, 570] on textarea at bounding box center [987, 567] width 152 height 45
type textarea "SHUMAILA"
click at [938, 630] on button "Checkout" at bounding box center [1017, 634] width 382 height 23
